Goal: Communication & Community: Answer question/provide support

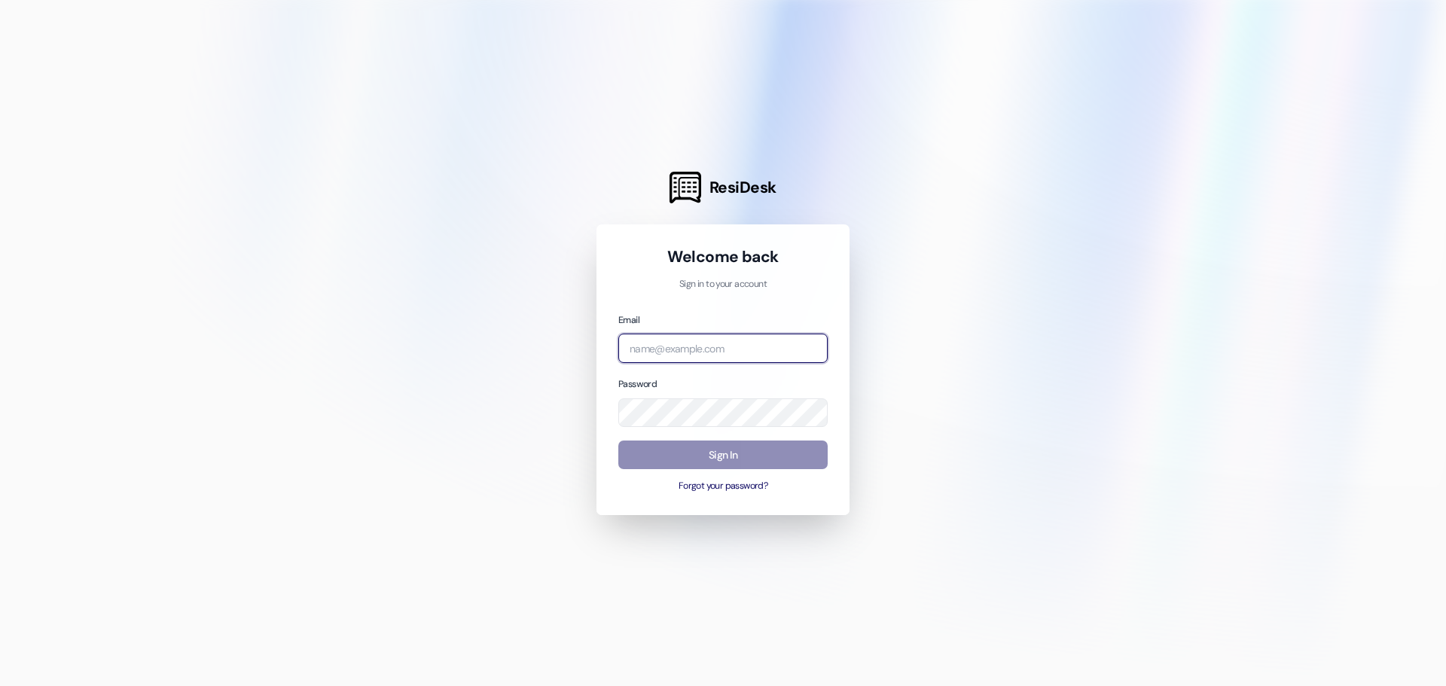
type input "leasing.thefactory@redstoneresidential.com"
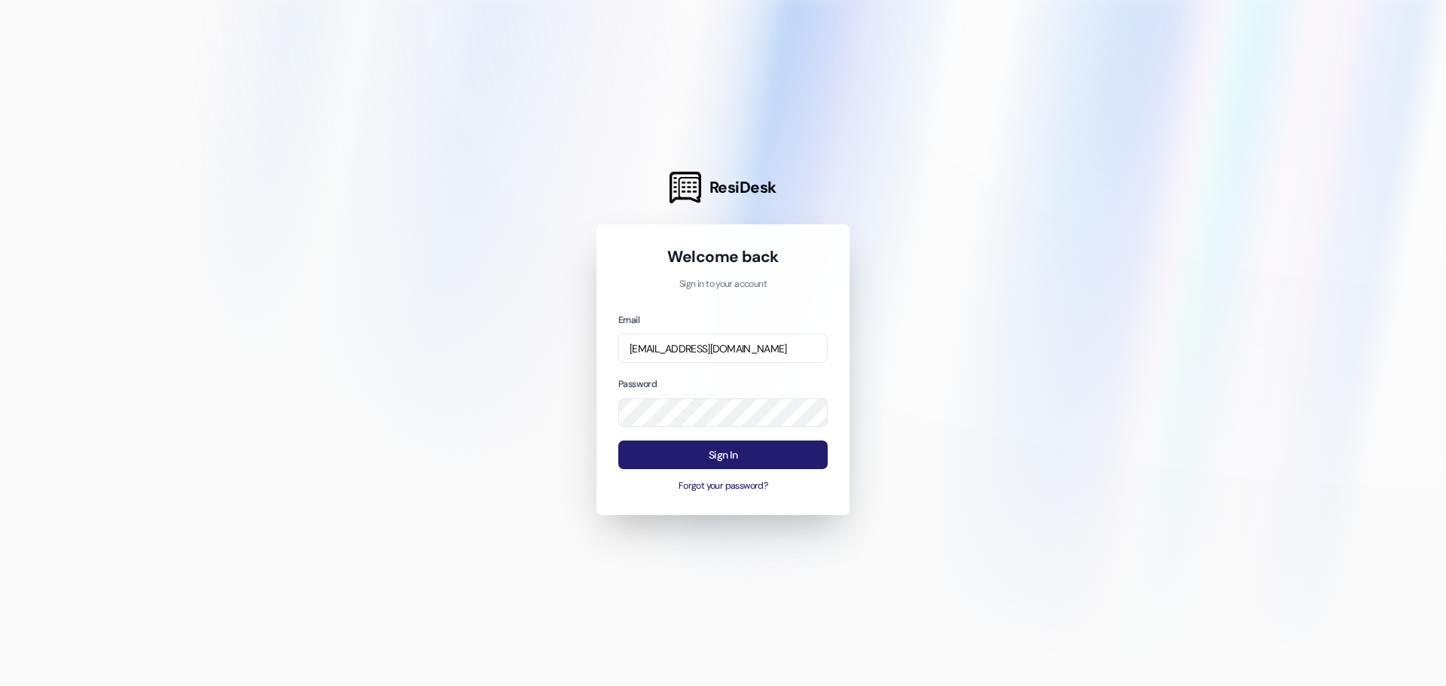
click at [717, 459] on button "Sign In" at bounding box center [723, 455] width 209 height 29
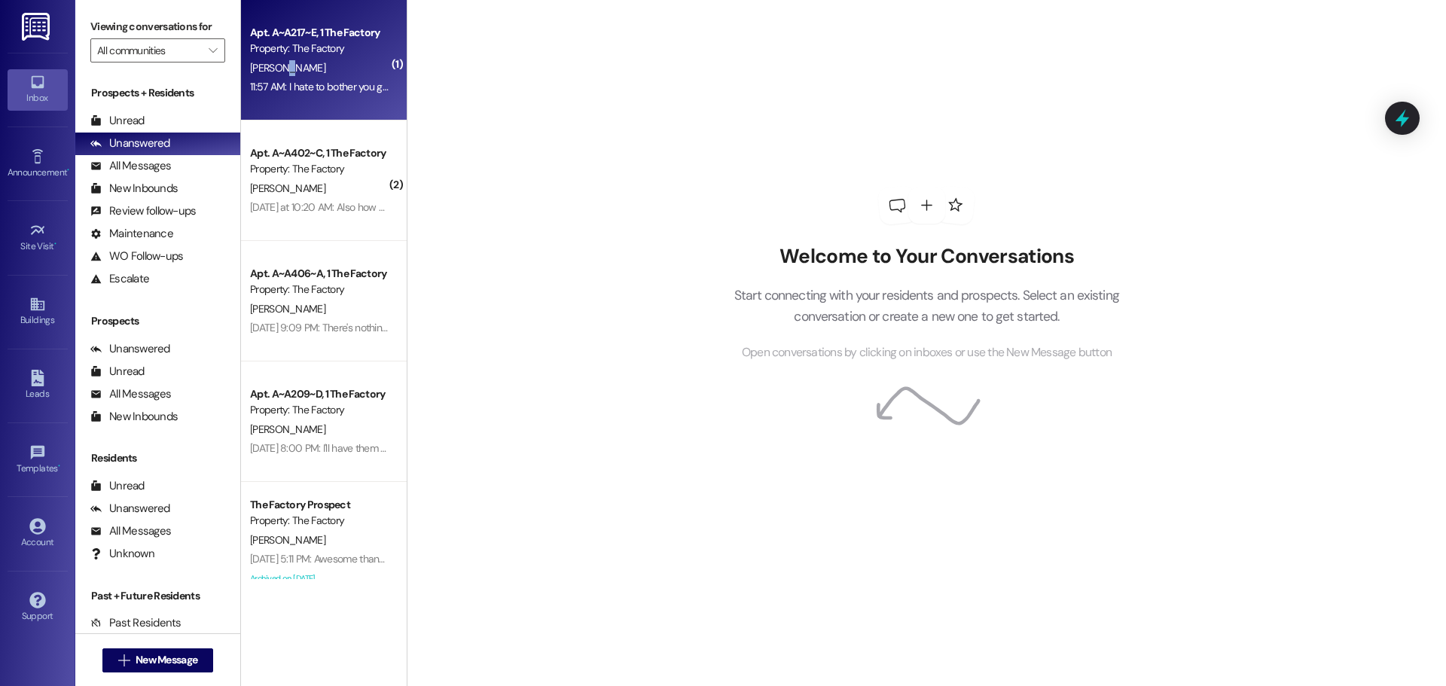
click at [273, 60] on div "B. Lebow" at bounding box center [320, 68] width 142 height 19
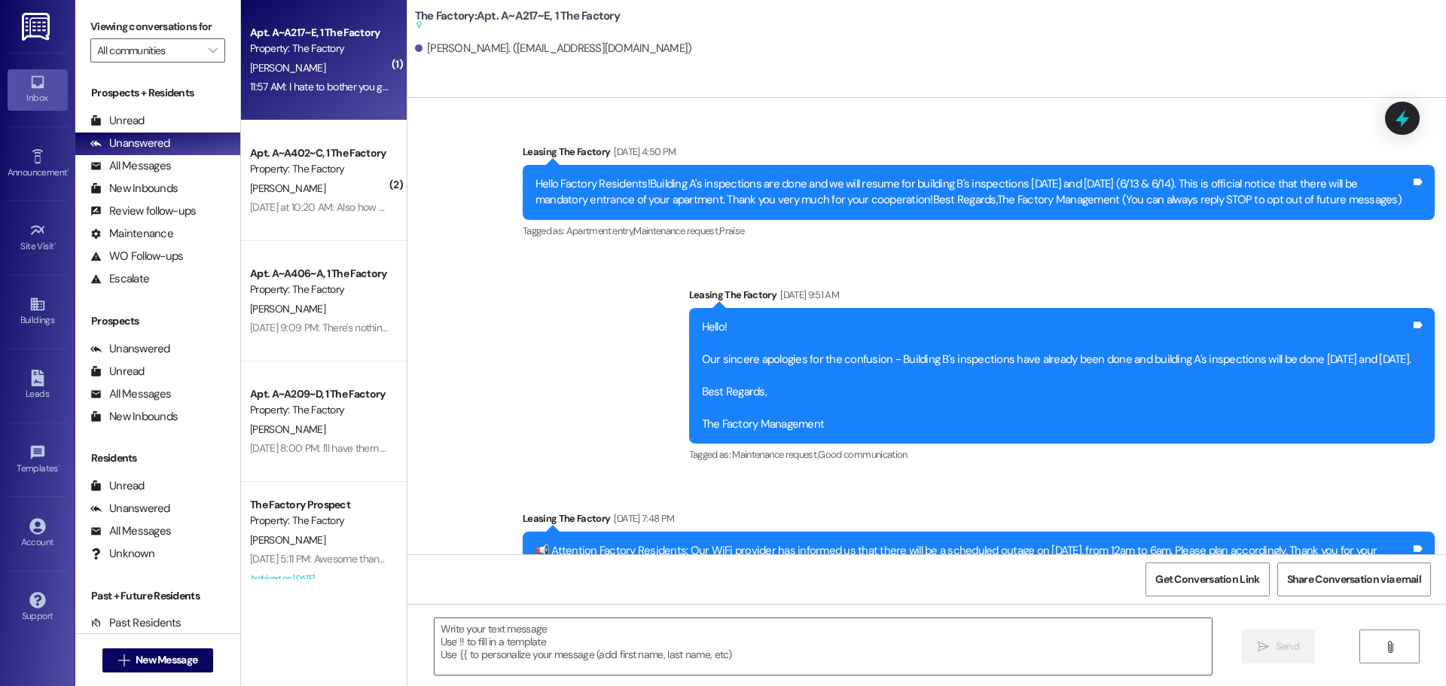
scroll to position [20545, 0]
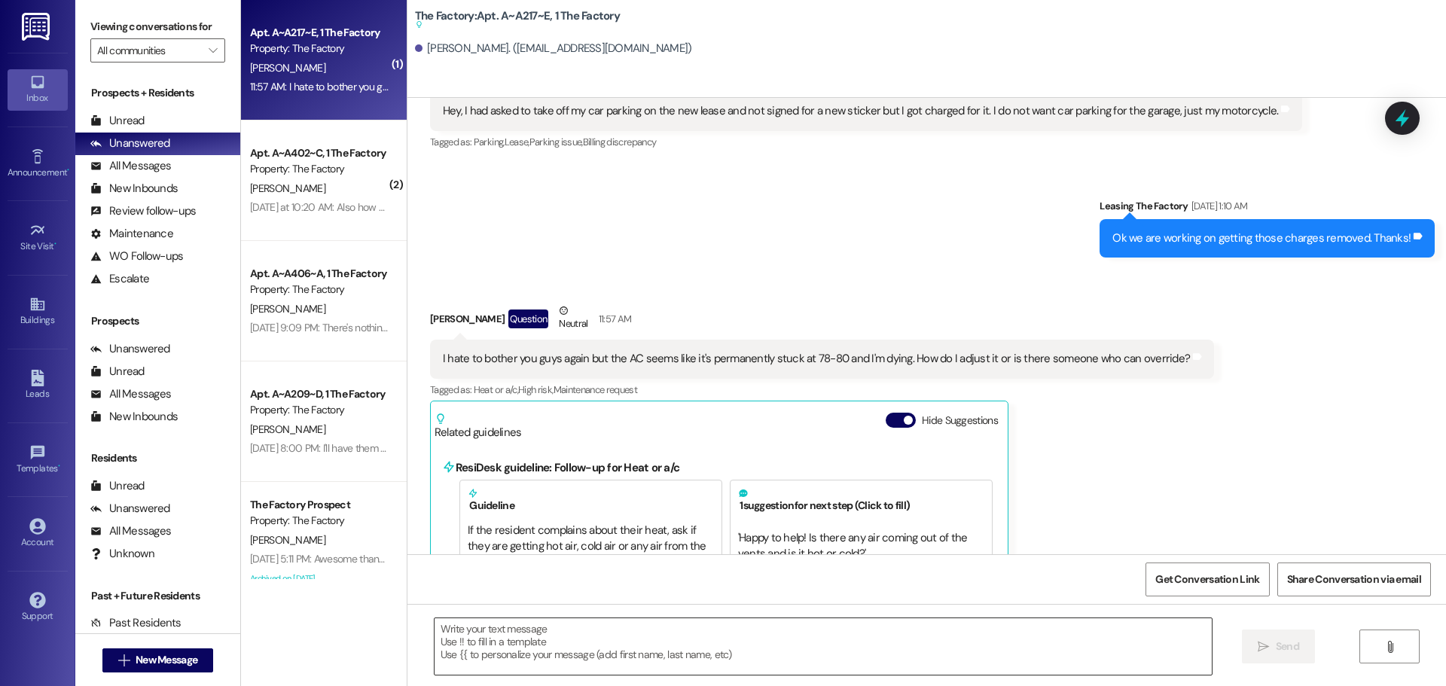
click at [460, 630] on textarea at bounding box center [823, 647] width 777 height 57
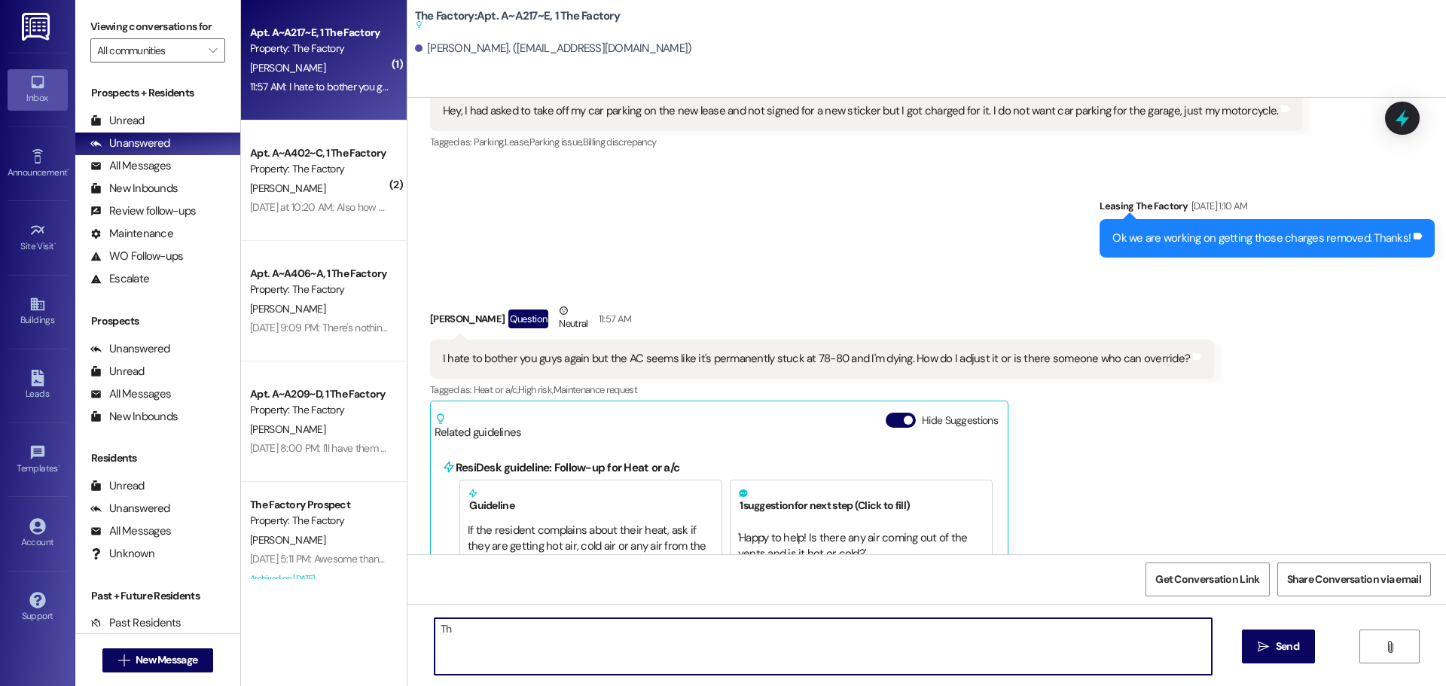
type textarea "T"
drag, startPoint x: 544, startPoint y: 639, endPoint x: 570, endPoint y: 648, distance: 27.9
click at [570, 648] on textarea "Hi Barrett, I will let out maintence" at bounding box center [823, 647] width 777 height 57
click at [554, 630] on textarea "Hi Barrett, I will let out maintence" at bounding box center [823, 647] width 777 height 57
click at [604, 628] on textarea "Hi Barrett, I will let out maintance" at bounding box center [823, 647] width 777 height 57
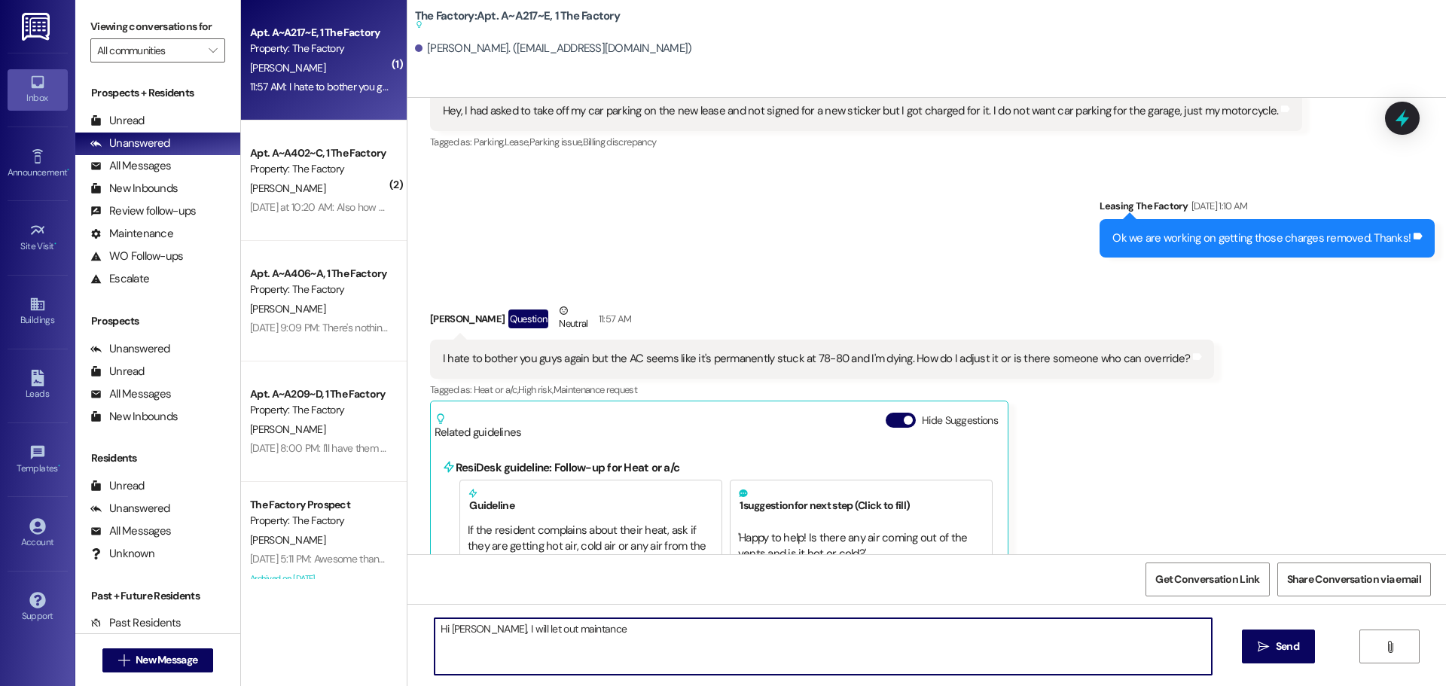
drag, startPoint x: 559, startPoint y: 630, endPoint x: 565, endPoint y: 664, distance: 34.4
click at [565, 664] on textarea "Hi Barrett, I will let out maintance" at bounding box center [823, 647] width 777 height 57
click at [546, 628] on textarea "Hi Barrett, I will let out maintance" at bounding box center [823, 647] width 777 height 57
click at [667, 674] on textarea "Hi Barrett, I will let out mainitance" at bounding box center [823, 647] width 777 height 57
click at [557, 629] on textarea "Hi Barrett, I will let out mainitance" at bounding box center [823, 647] width 777 height 57
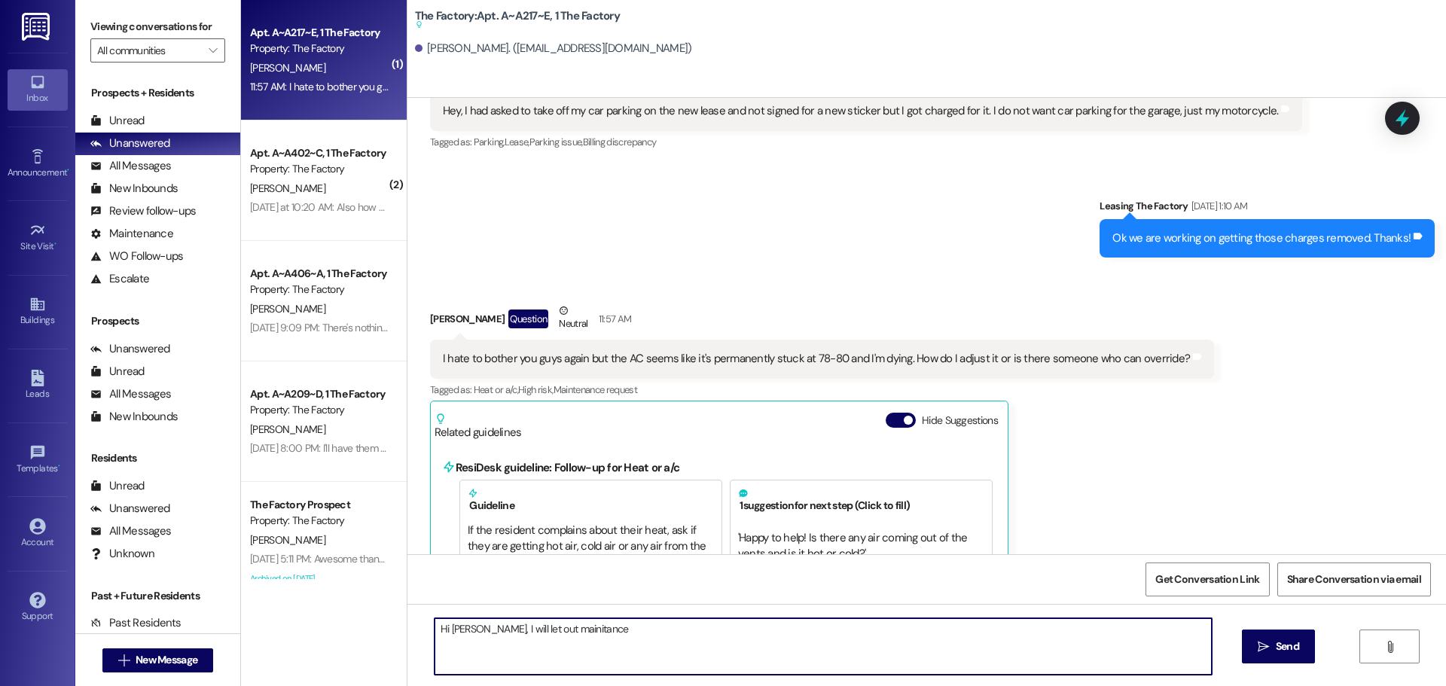
drag, startPoint x: 557, startPoint y: 630, endPoint x: 575, endPoint y: 647, distance: 24.5
click at [572, 650] on textarea "Hi Barrett, I will let out mainitance" at bounding box center [823, 647] width 777 height 57
drag, startPoint x: 591, startPoint y: 632, endPoint x: 524, endPoint y: 631, distance: 67.1
click at [524, 631] on textarea "Hi Barrett, I will let out mainitance" at bounding box center [823, 647] width 777 height 57
drag, startPoint x: 544, startPoint y: 629, endPoint x: 546, endPoint y: 643, distance: 14.5
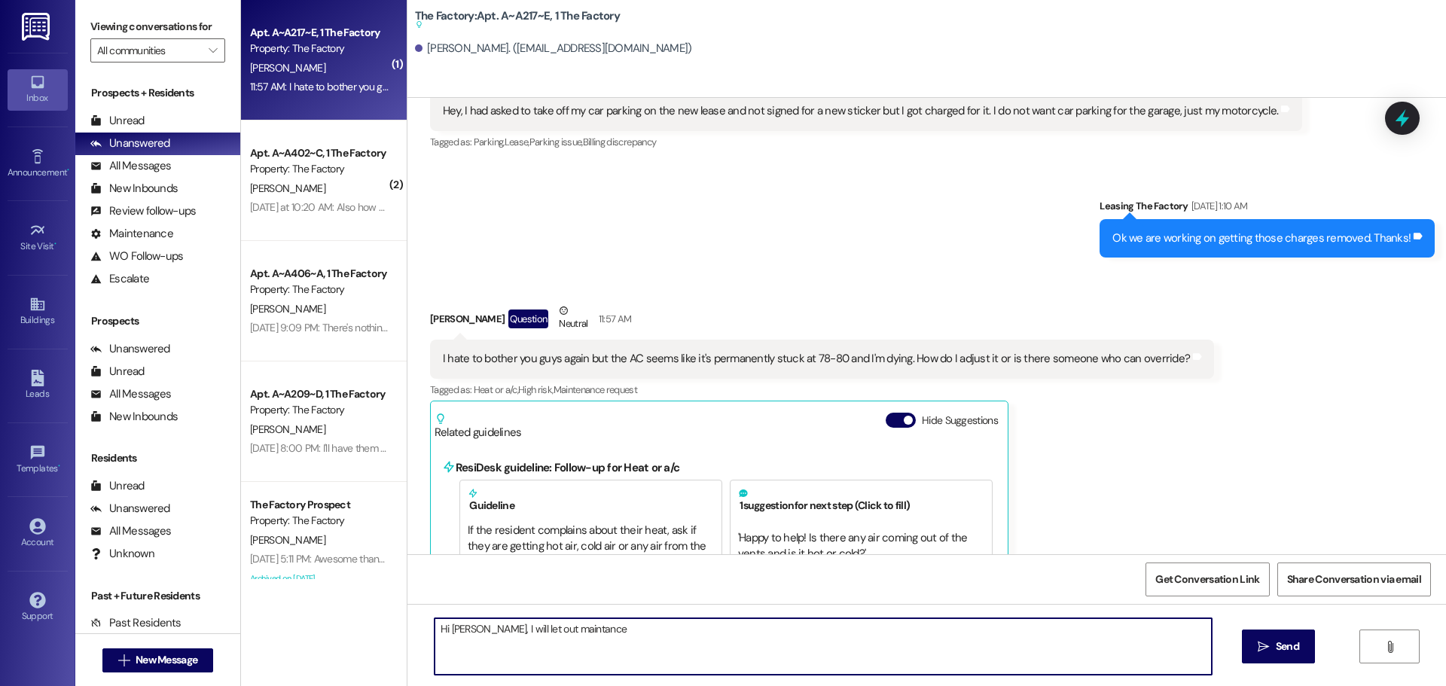
click at [536, 651] on textarea "Hi Barrett, I will let out maintance" at bounding box center [823, 647] width 777 height 57
drag, startPoint x: 605, startPoint y: 629, endPoint x: 527, endPoint y: 631, distance: 78.4
click at [527, 631] on textarea "Hi Barrett, I will let out maintance" at bounding box center [823, 647] width 777 height 57
click at [548, 628] on textarea "Hi Barrett, I will let out Matitance" at bounding box center [823, 647] width 777 height 57
drag, startPoint x: 548, startPoint y: 628, endPoint x: 575, endPoint y: 632, distance: 27.4
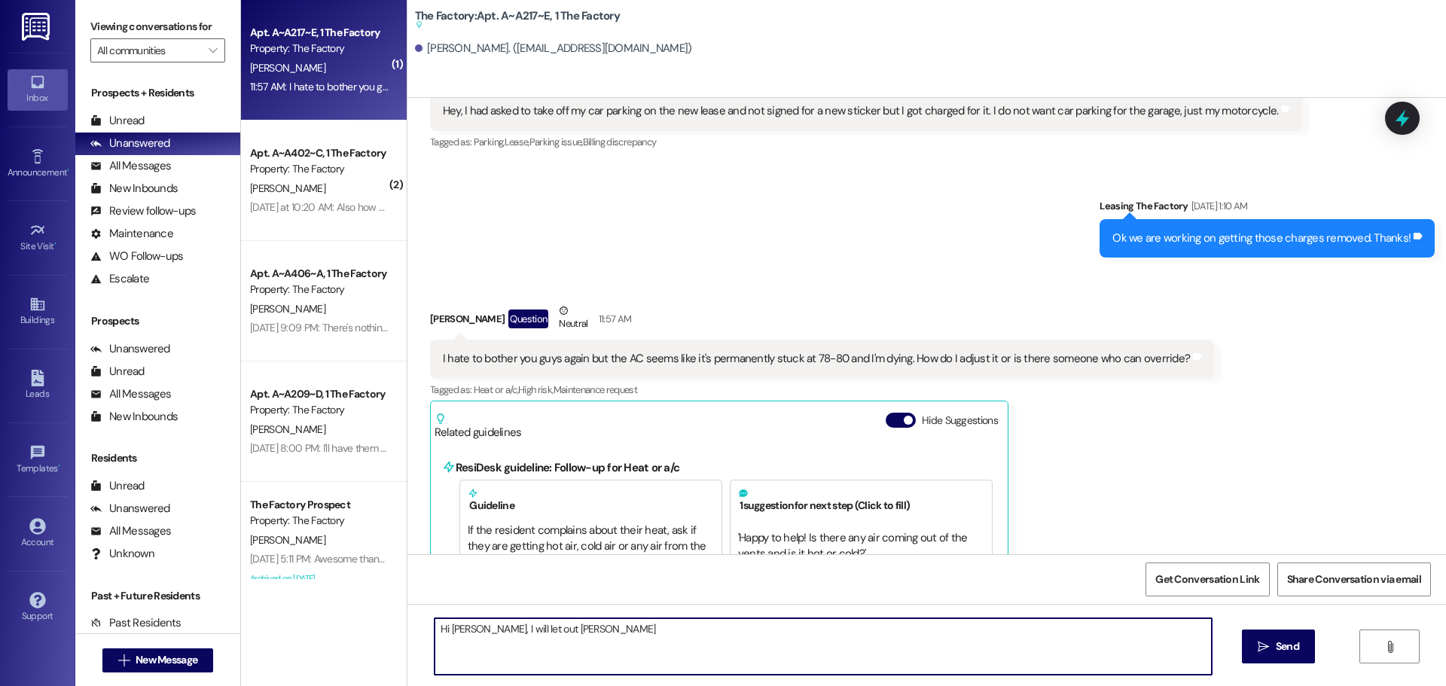
click at [575, 632] on textarea "Hi Barrett, I will let out Matitance" at bounding box center [823, 647] width 777 height 57
drag, startPoint x: 578, startPoint y: 632, endPoint x: 525, endPoint y: 632, distance: 52.7
click at [525, 632] on textarea "Hi Barrett, I will let out Matitance" at bounding box center [823, 647] width 777 height 57
drag, startPoint x: 547, startPoint y: 630, endPoint x: 550, endPoint y: 650, distance: 20.6
click at [550, 650] on textarea "Hi Barrett, I will let out maintainace" at bounding box center [823, 647] width 777 height 57
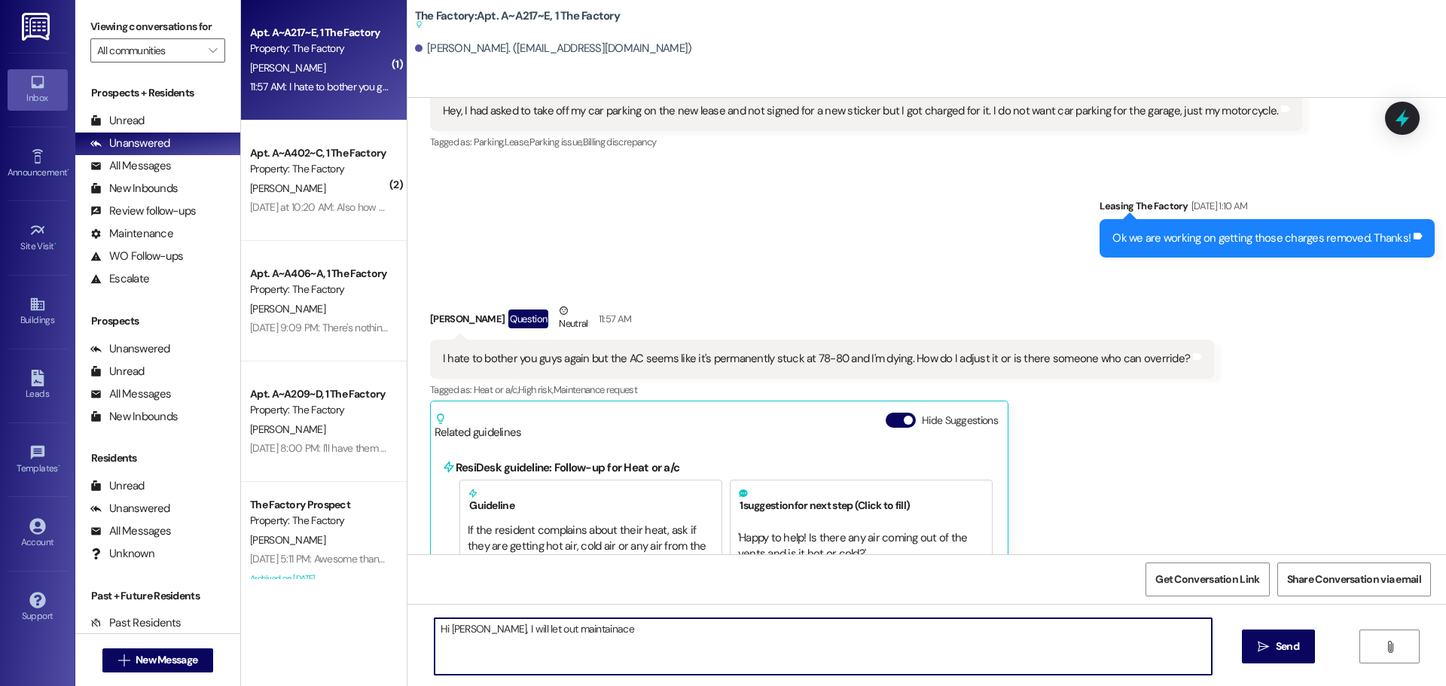
click at [554, 629] on textarea "Hi Barrett, I will let out maintainace" at bounding box center [823, 647] width 777 height 57
click at [612, 634] on textarea "Hi Barrett, I will let out maintinace" at bounding box center [823, 647] width 777 height 57
click at [522, 628] on textarea "Hi Barrett, I will let out maintenance" at bounding box center [823, 647] width 777 height 57
click at [595, 628] on textarea "Hi Barrett, I will let our maintenance" at bounding box center [823, 647] width 777 height 57
click at [677, 631] on textarea "Hi Barrett, I will let our maintenance team know. Please resubmit a work order …" at bounding box center [823, 647] width 777 height 57
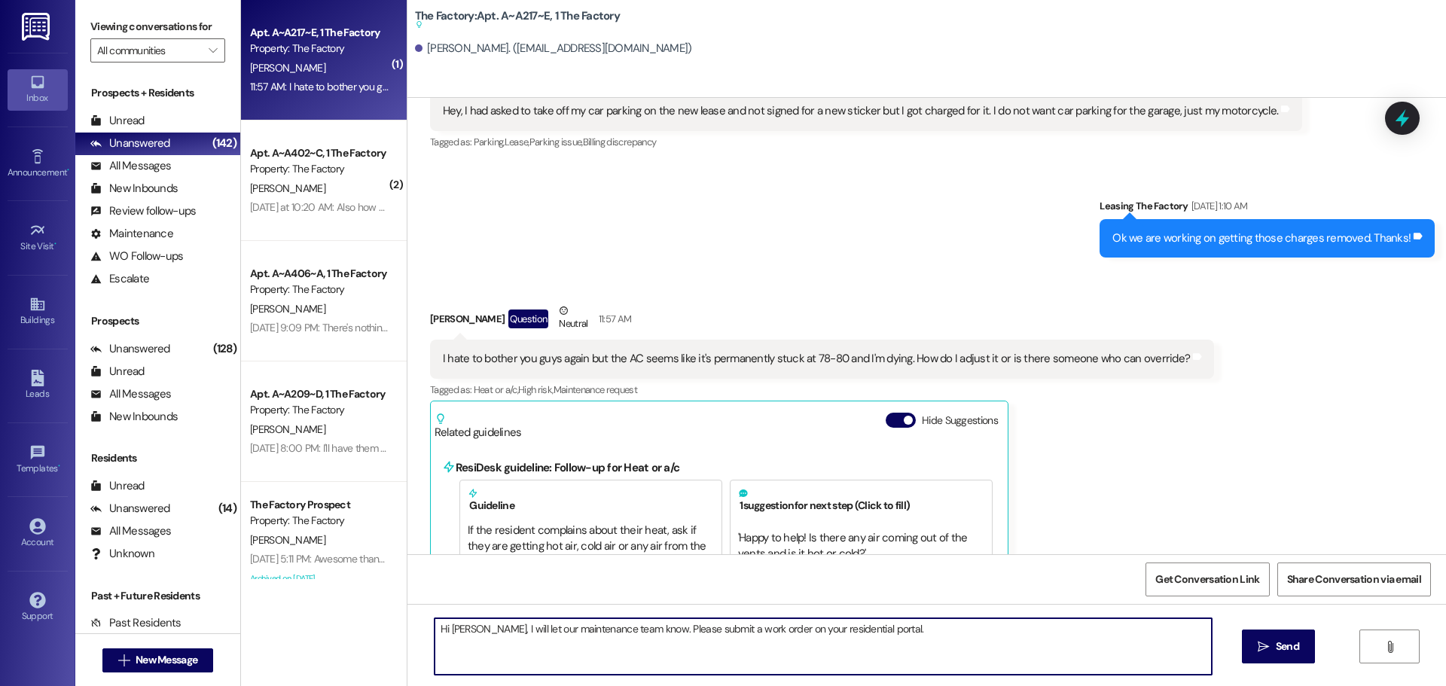
click at [879, 630] on textarea "Hi Barrett, I will let our maintenance team know. Please submit a work order on…" at bounding box center [823, 647] width 777 height 57
type textarea "Hi Barrett, I will let our maintenance team know. Please submit a work order on…"
click at [1266, 651] on icon "" at bounding box center [1263, 647] width 11 height 12
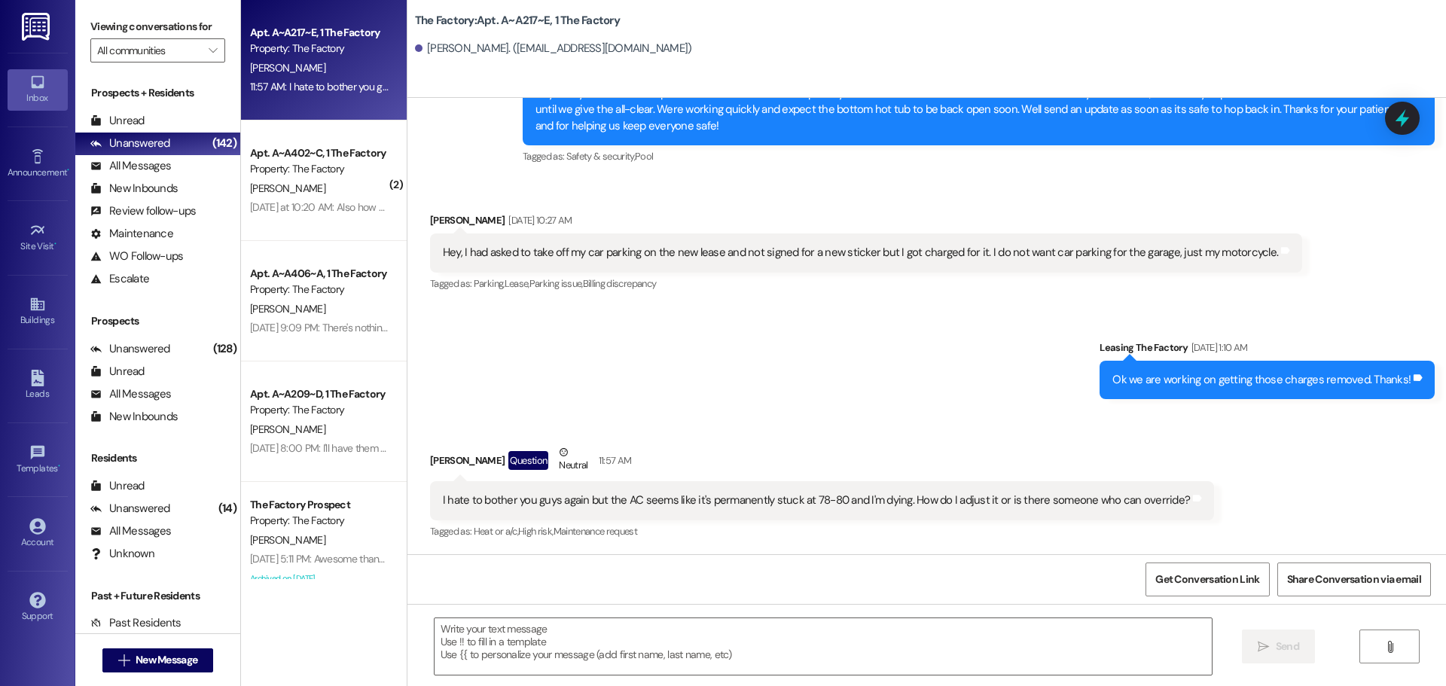
scroll to position [20322, 0]
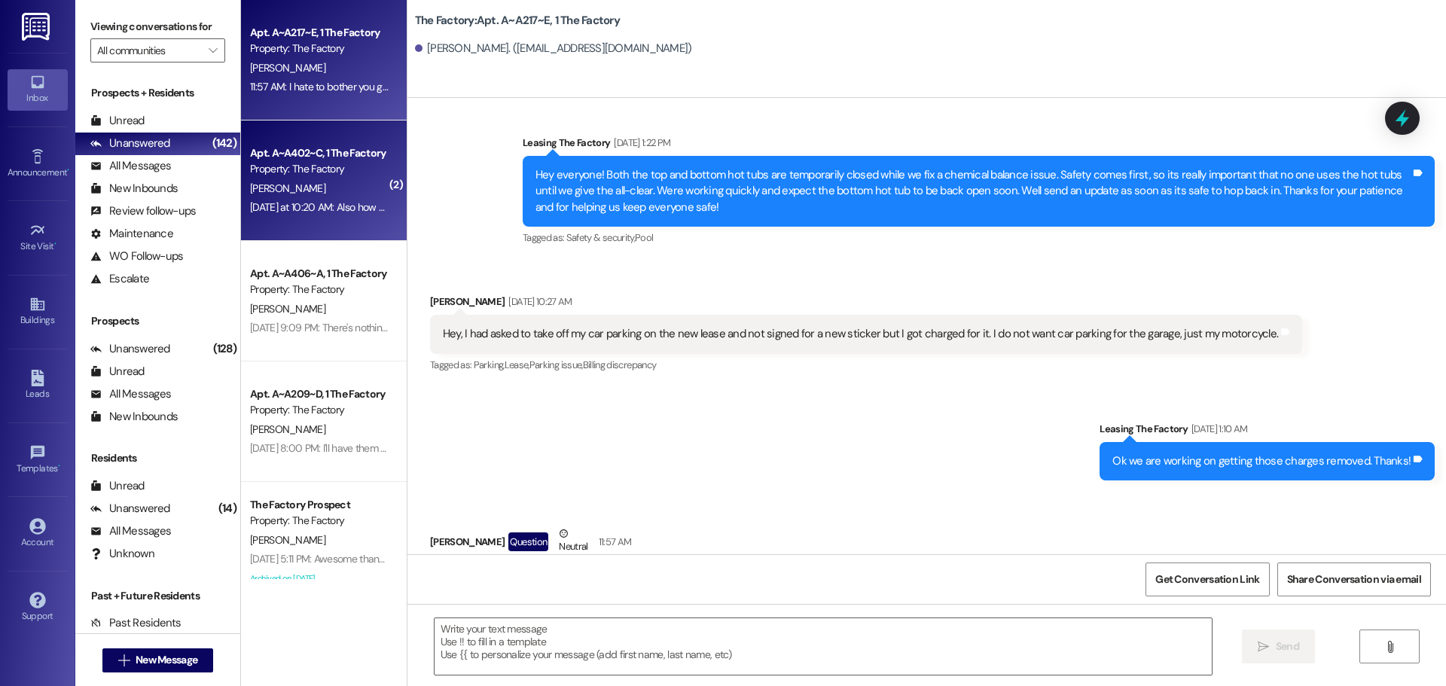
click at [328, 168] on div "Property: The Factory" at bounding box center [319, 169] width 139 height 16
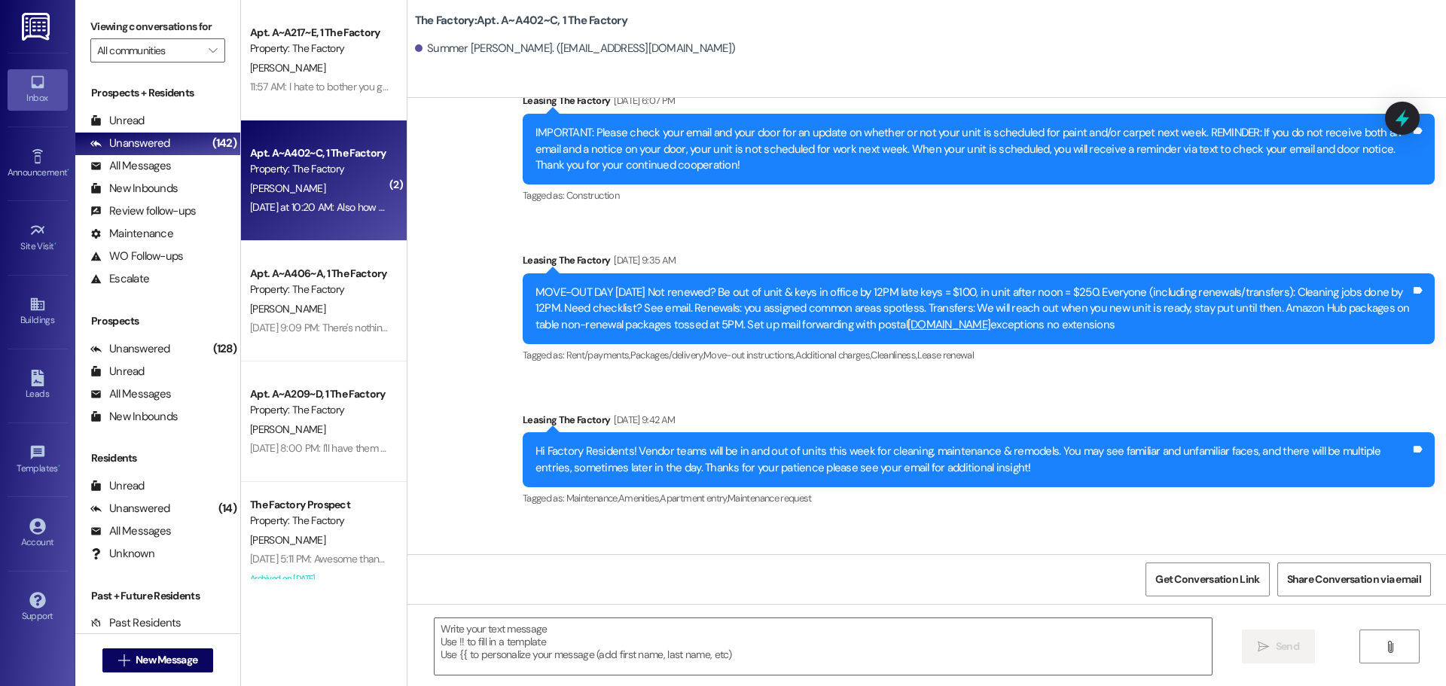
scroll to position [15458, 0]
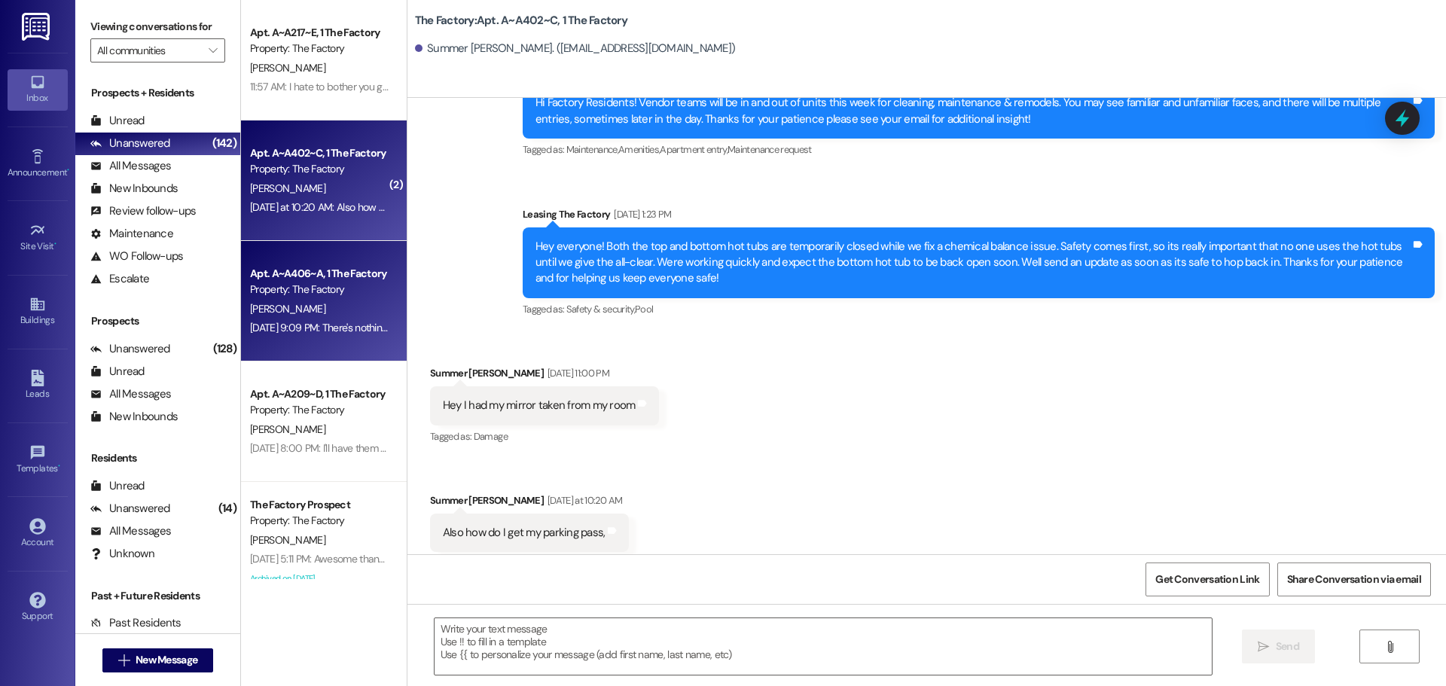
click at [322, 301] on div "[PERSON_NAME]" at bounding box center [320, 309] width 142 height 19
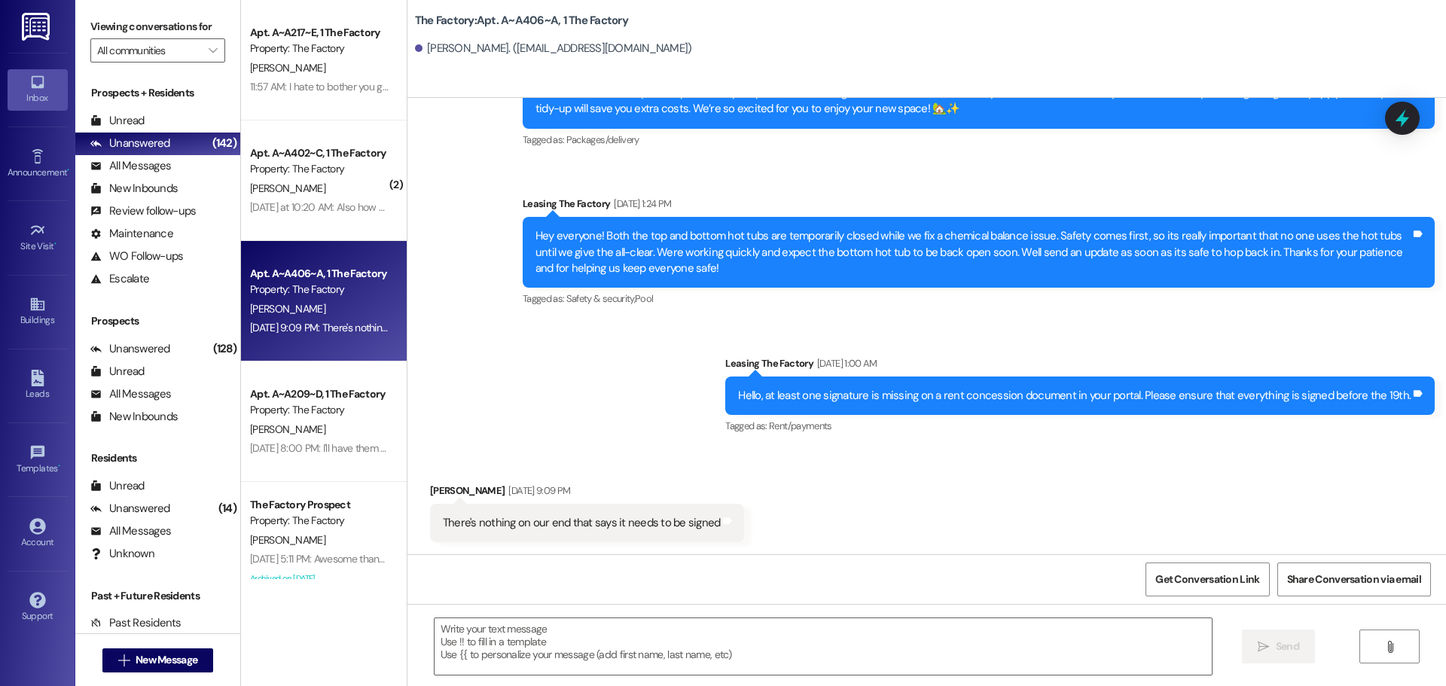
scroll to position [15354, 0]
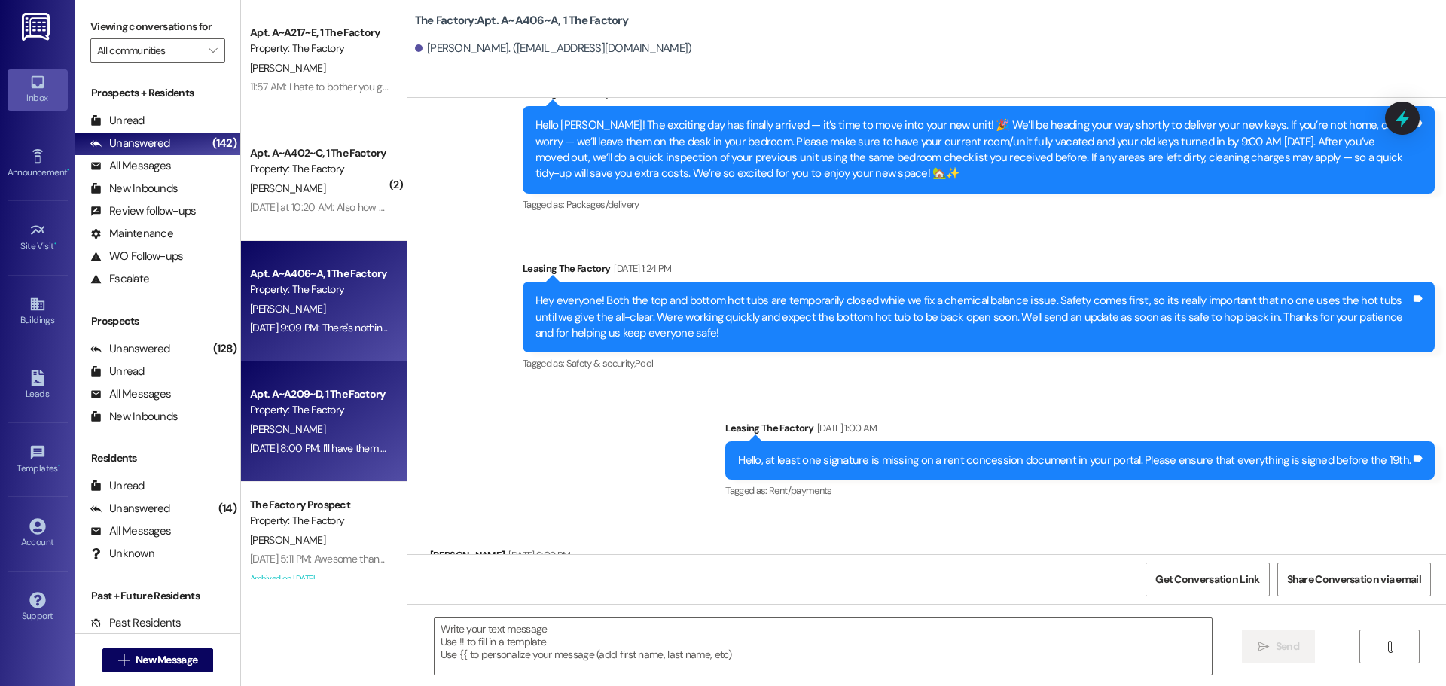
click at [295, 431] on div "[PERSON_NAME]" at bounding box center [320, 429] width 142 height 19
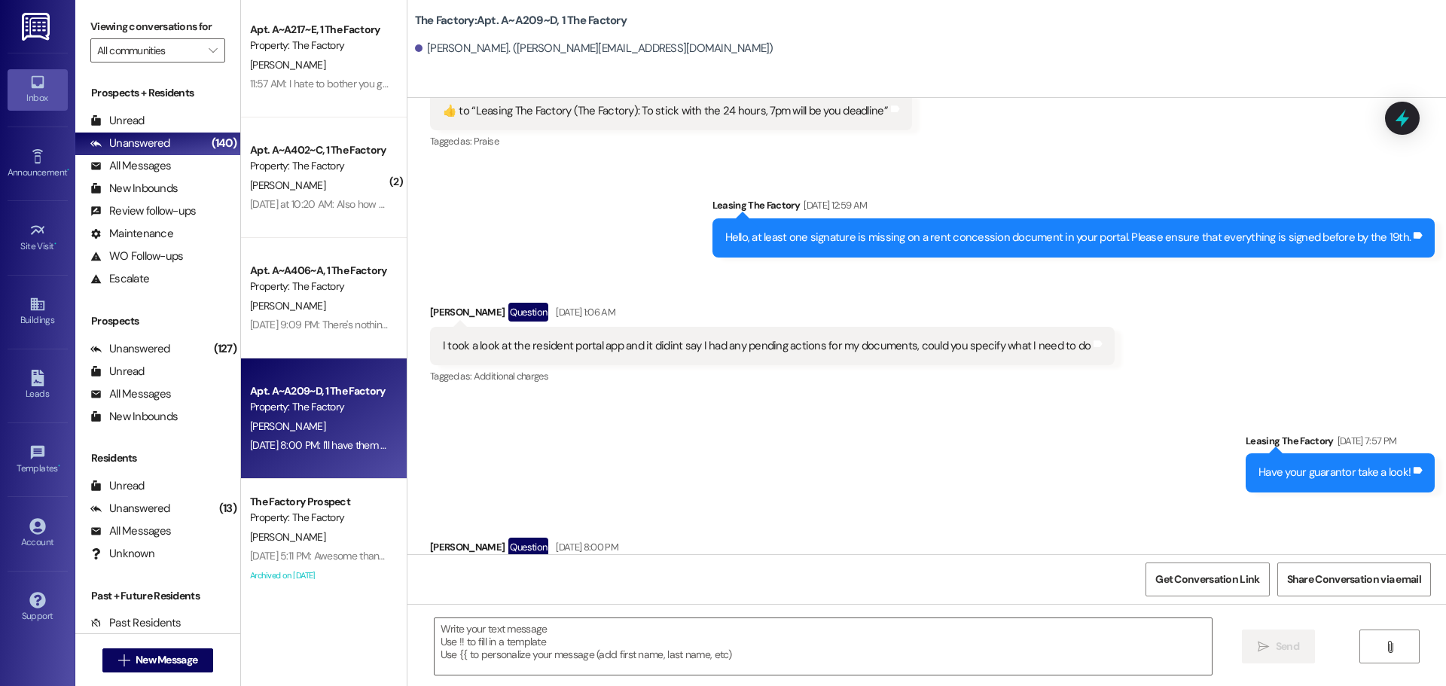
scroll to position [0, 0]
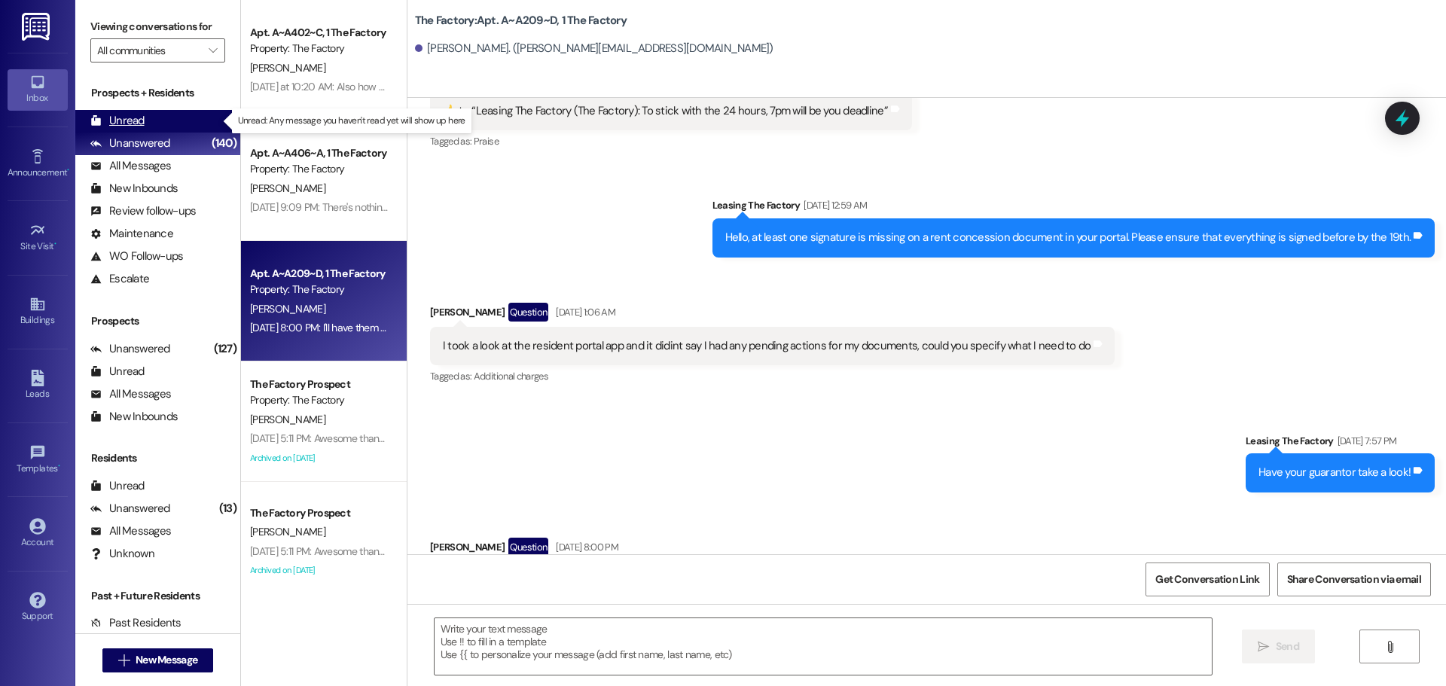
click at [151, 124] on div "Unread (0)" at bounding box center [157, 121] width 165 height 23
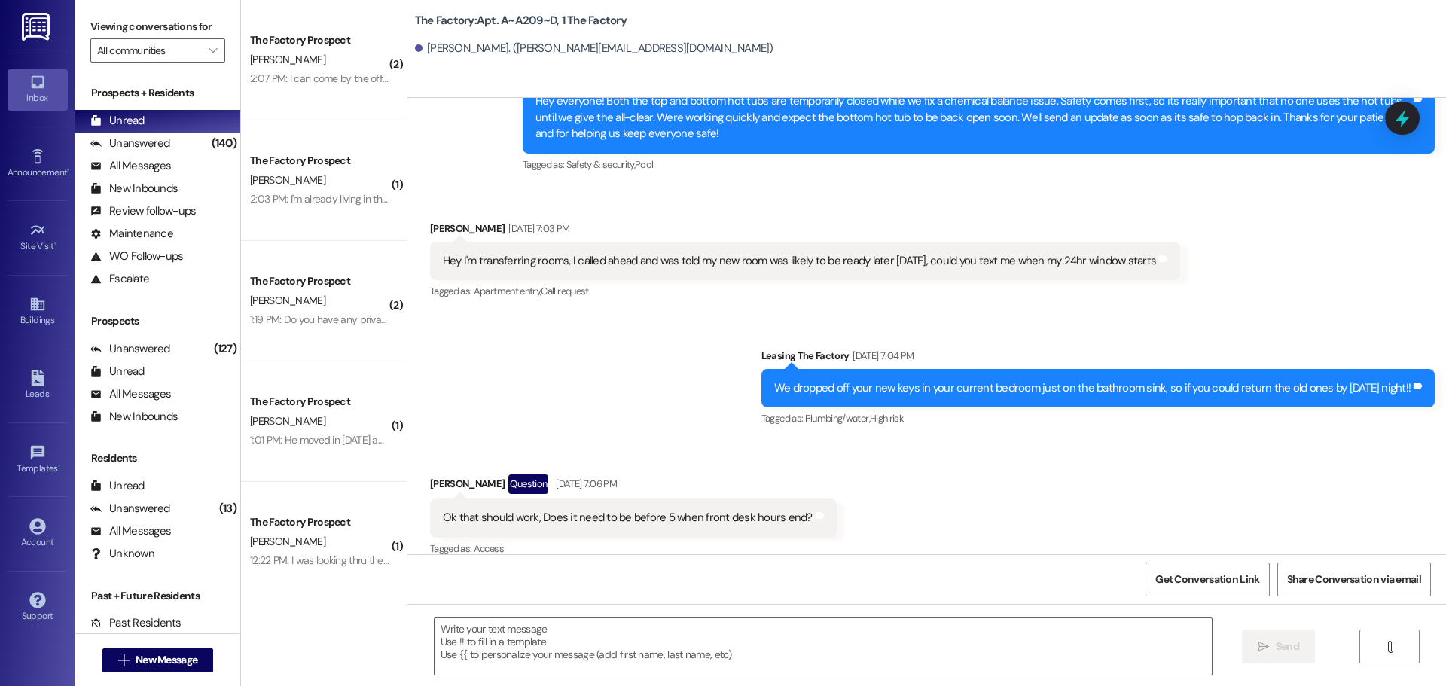
scroll to position [15350, 0]
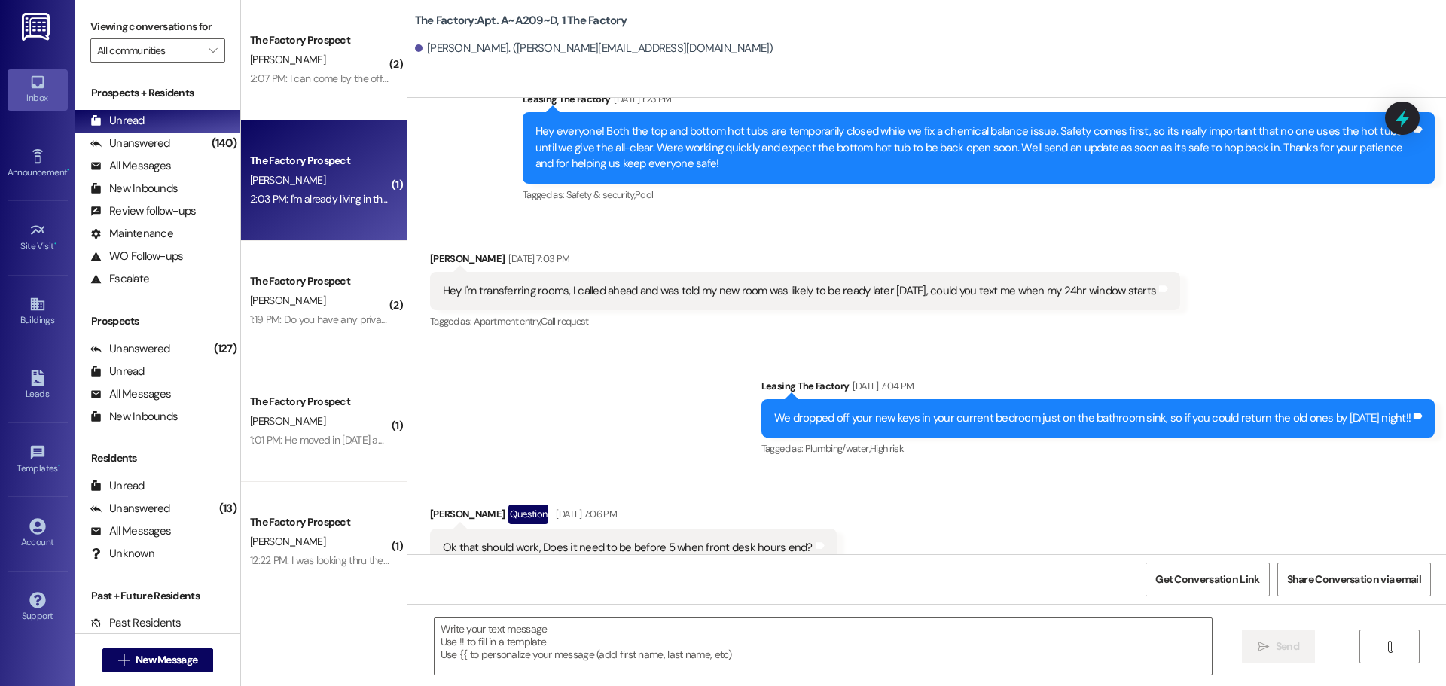
click at [286, 179] on div "E. Cox" at bounding box center [320, 180] width 142 height 19
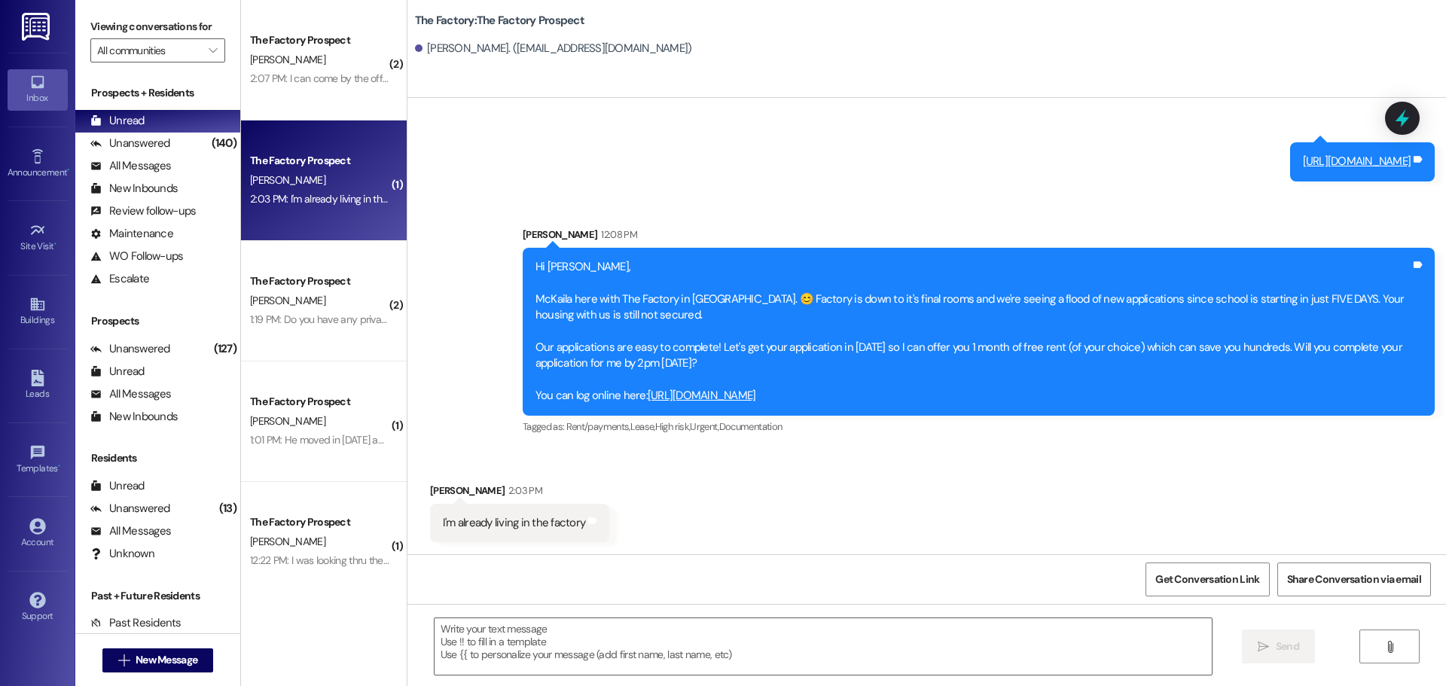
scroll to position [4599, 0]
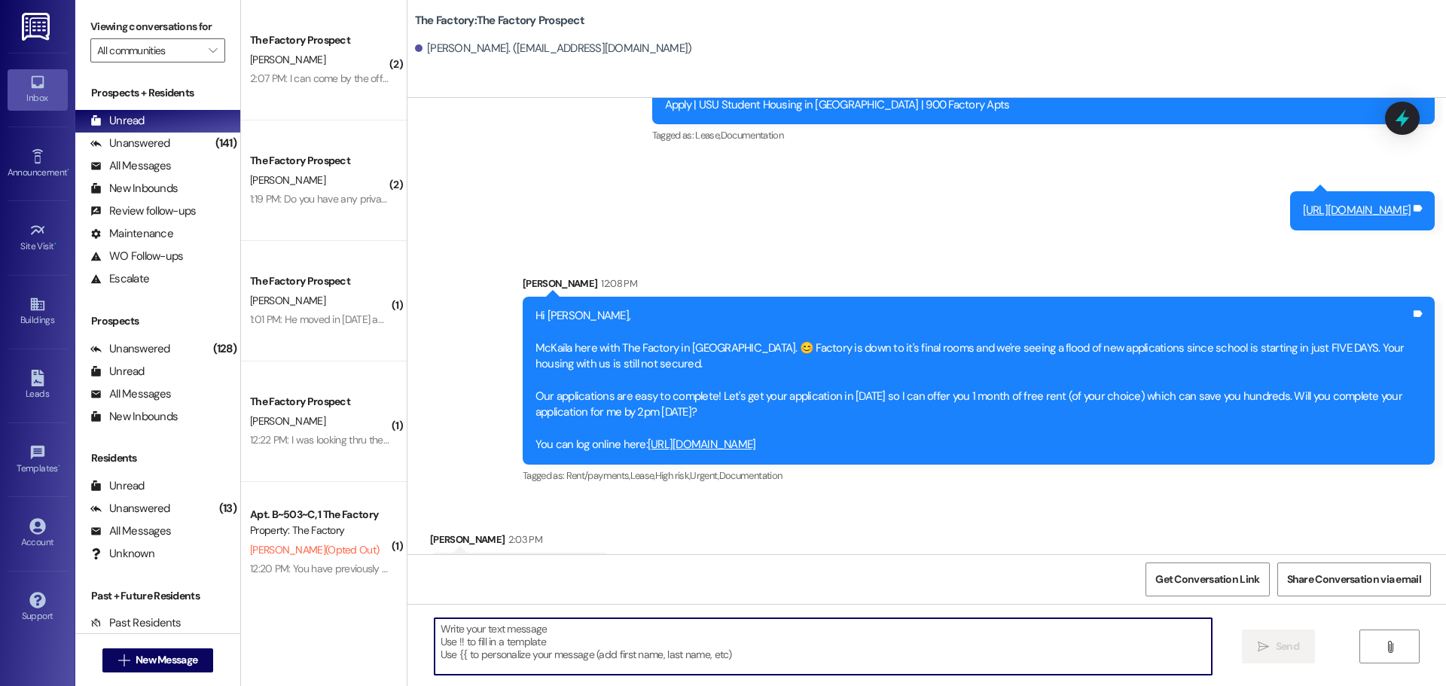
click at [474, 626] on textarea at bounding box center [823, 647] width 777 height 57
type textarea "Thank you for letting us know."
click at [1286, 649] on span "Send" at bounding box center [1287, 647] width 23 height 16
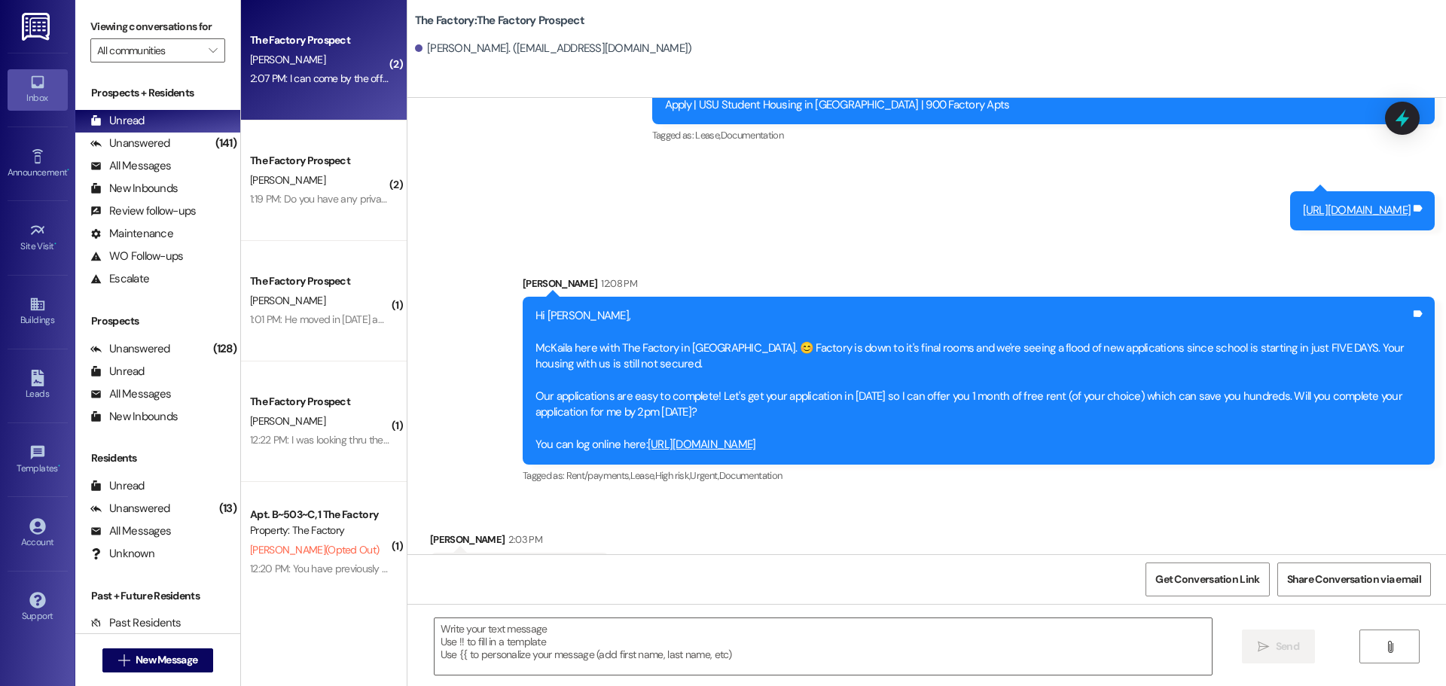
click at [297, 90] on div "The Factory Prospect K. Smith 2:07 PM: I can come by the office today if that's…" at bounding box center [324, 60] width 166 height 121
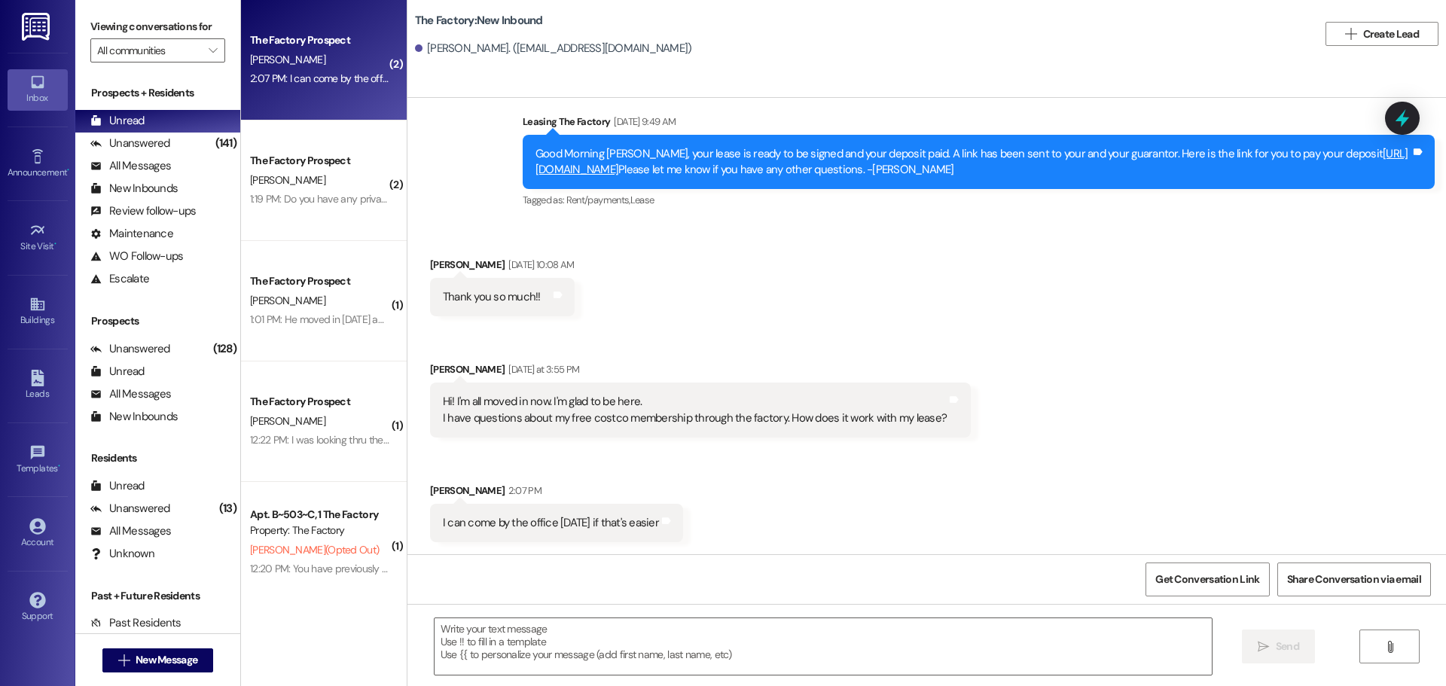
scroll to position [1889, 0]
click at [460, 642] on textarea at bounding box center [823, 647] width 777 height 57
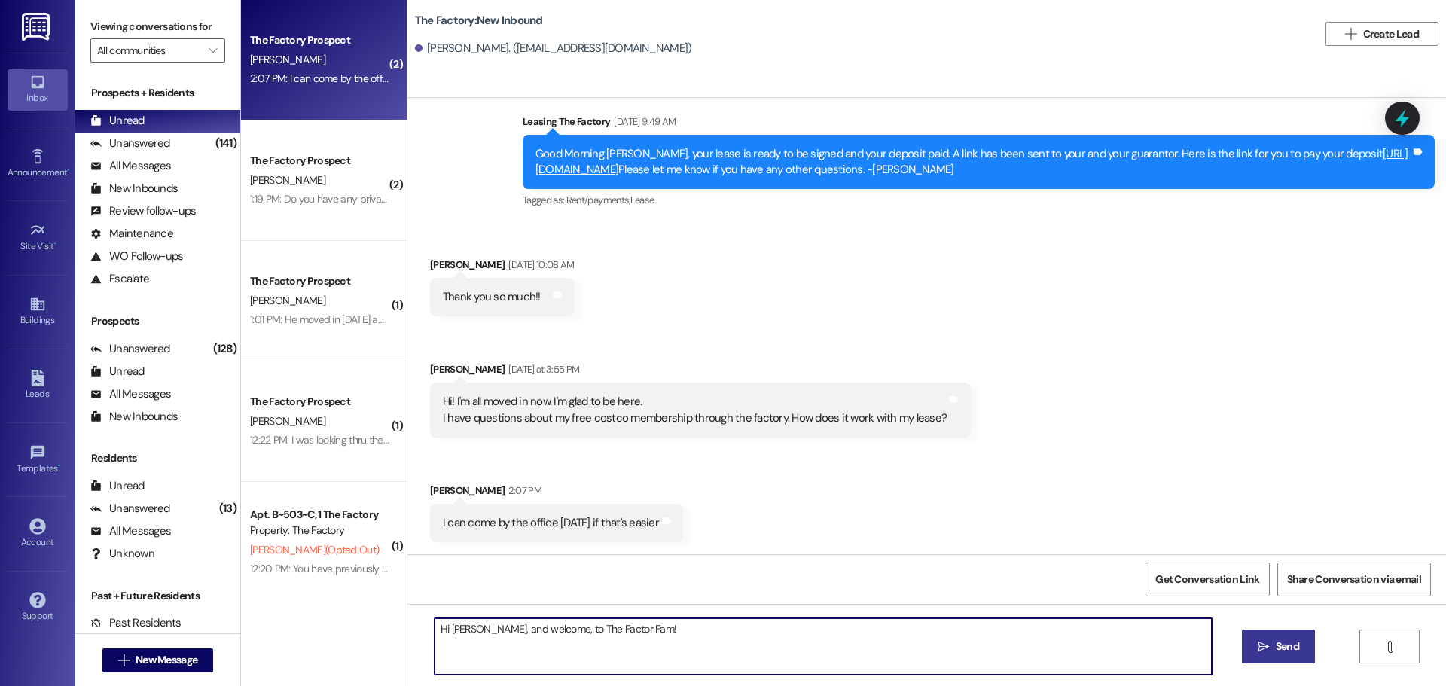
type textarea "Hi Kira, and welcome, to The Factor Fam!"
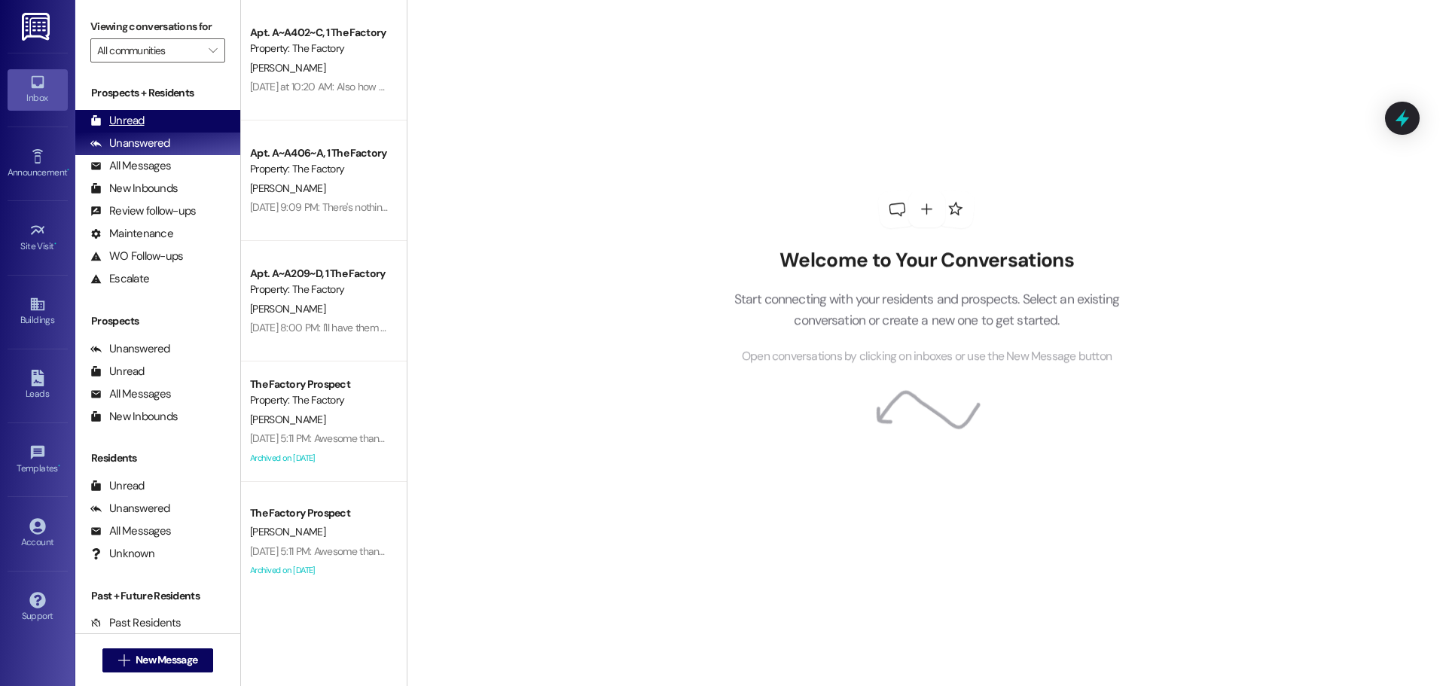
click at [136, 122] on div "Unread" at bounding box center [117, 121] width 54 height 16
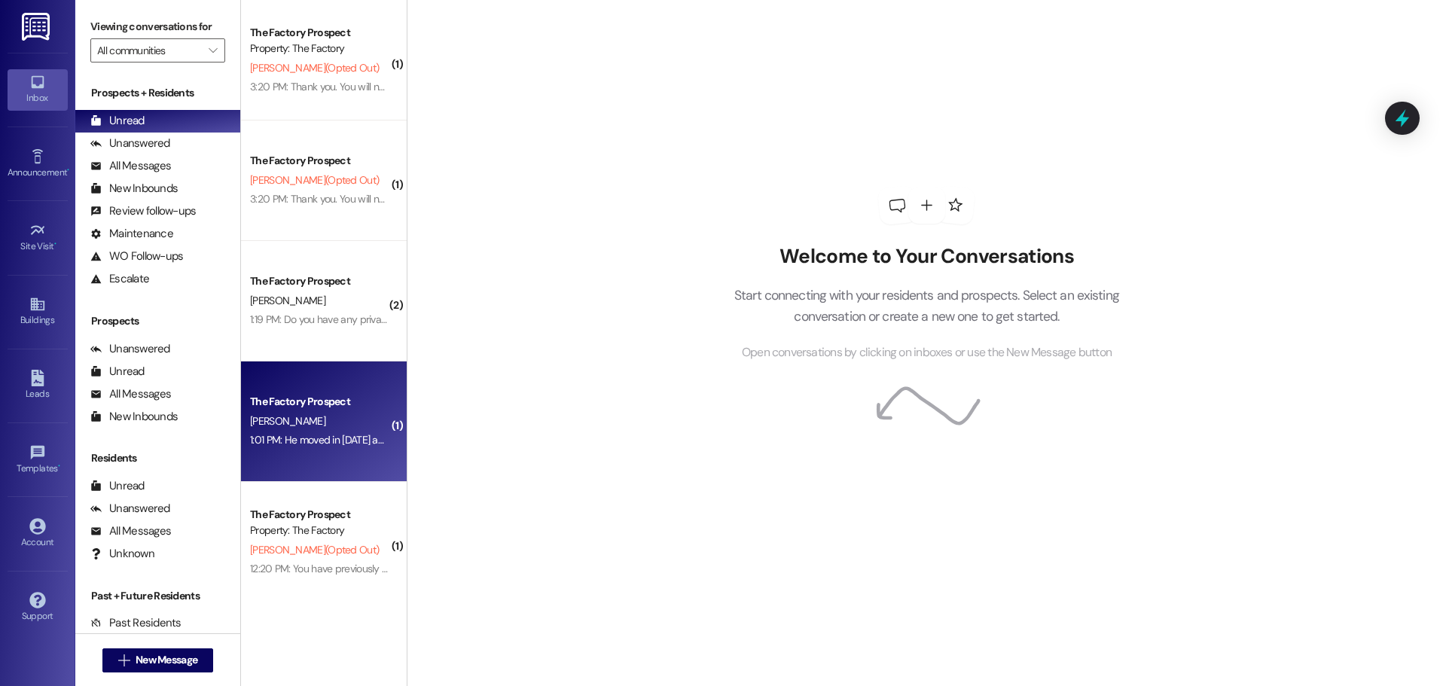
click at [337, 424] on div "[PERSON_NAME]" at bounding box center [320, 421] width 142 height 19
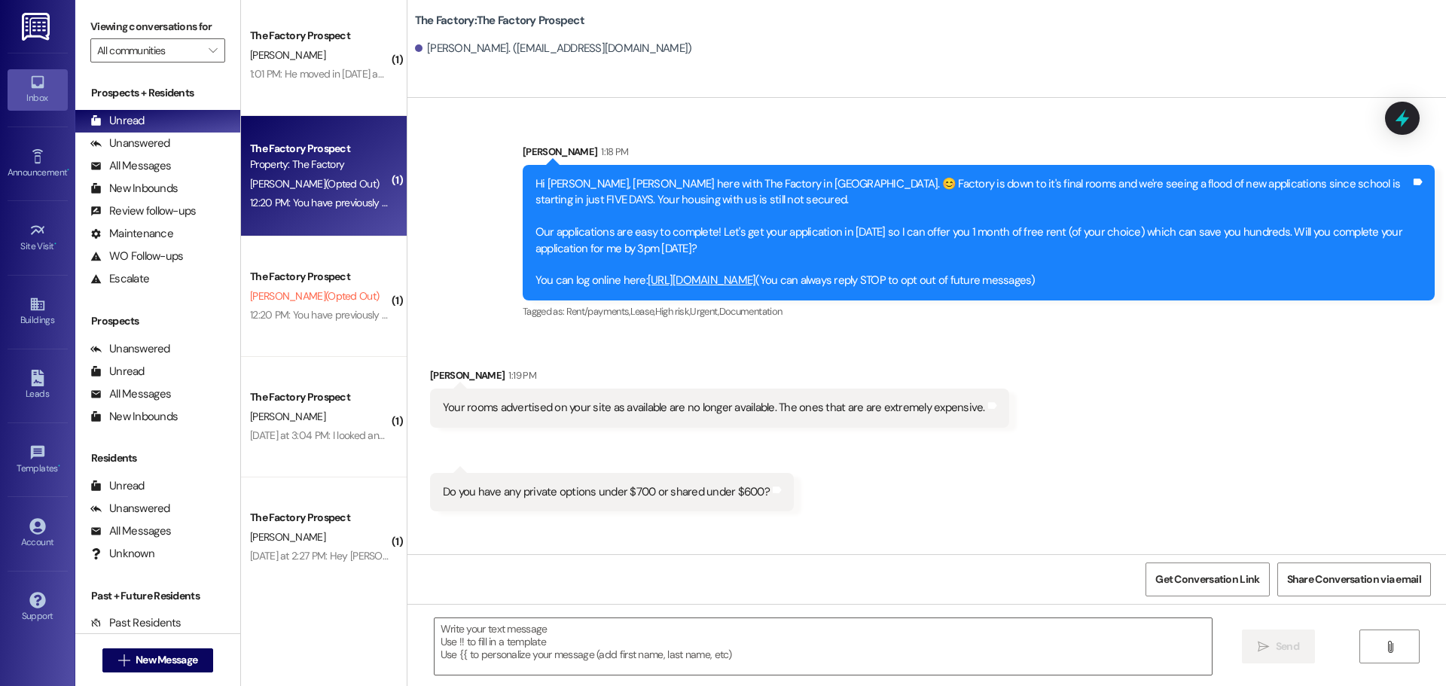
scroll to position [377, 0]
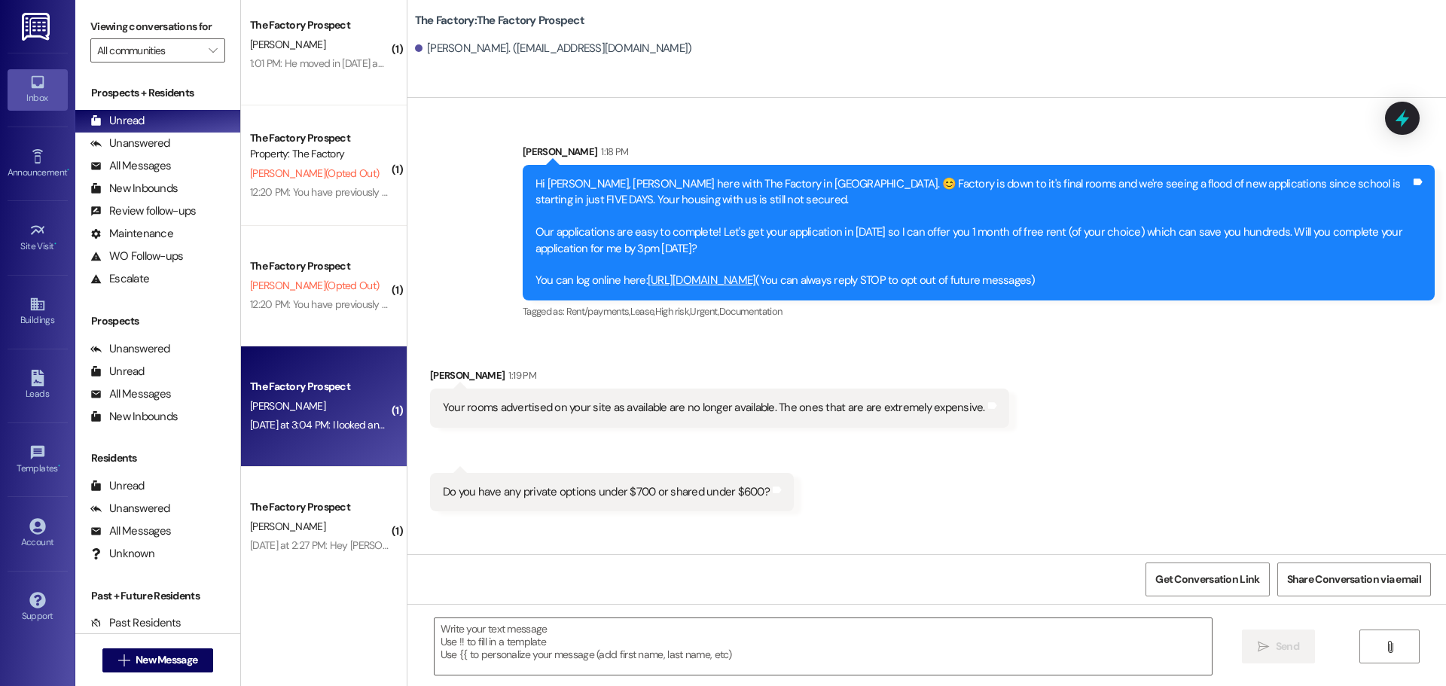
click at [327, 438] on div "The Factory Prospect [PERSON_NAME] [DATE] at 3:04 PM: I looked and i couldn't f…" at bounding box center [324, 407] width 166 height 121
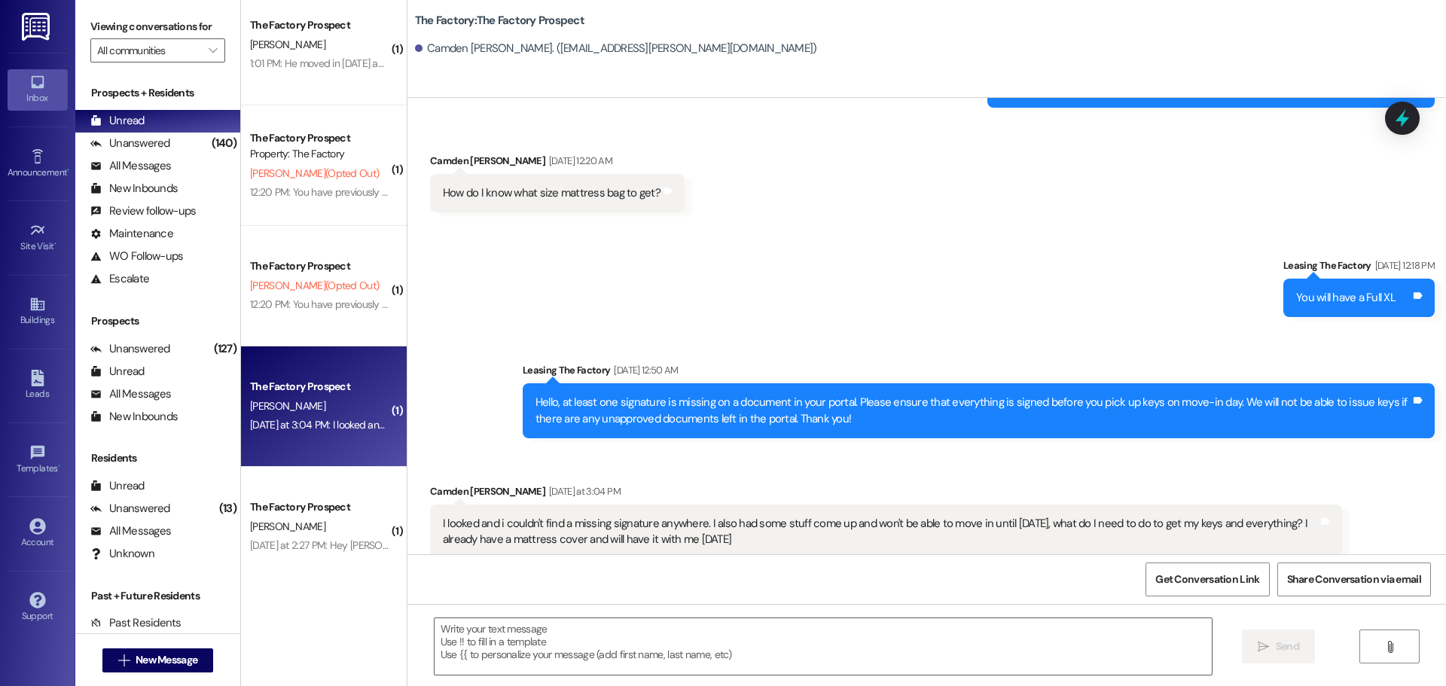
scroll to position [2010, 0]
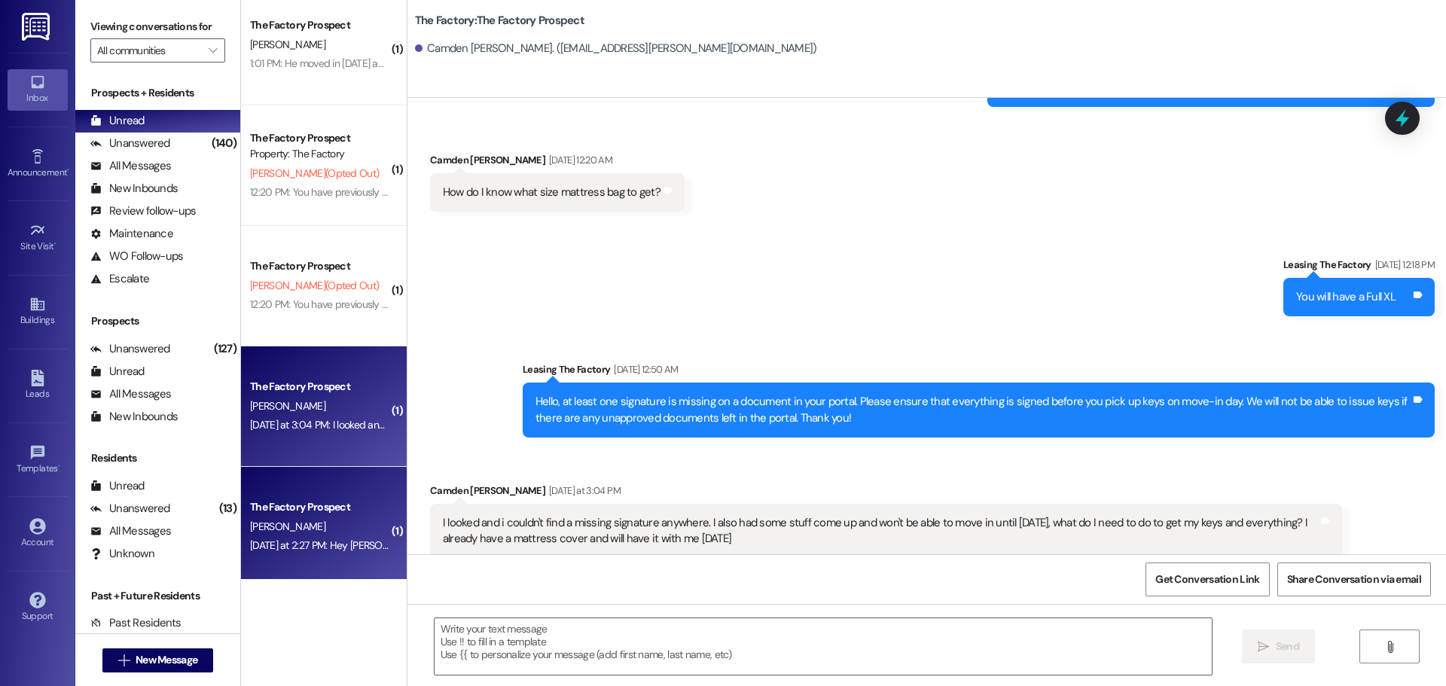
click at [318, 536] on div "Yesterday at 2:27 PM: Hey Joey! I already paid the deposit what must I do next?…" at bounding box center [320, 545] width 142 height 19
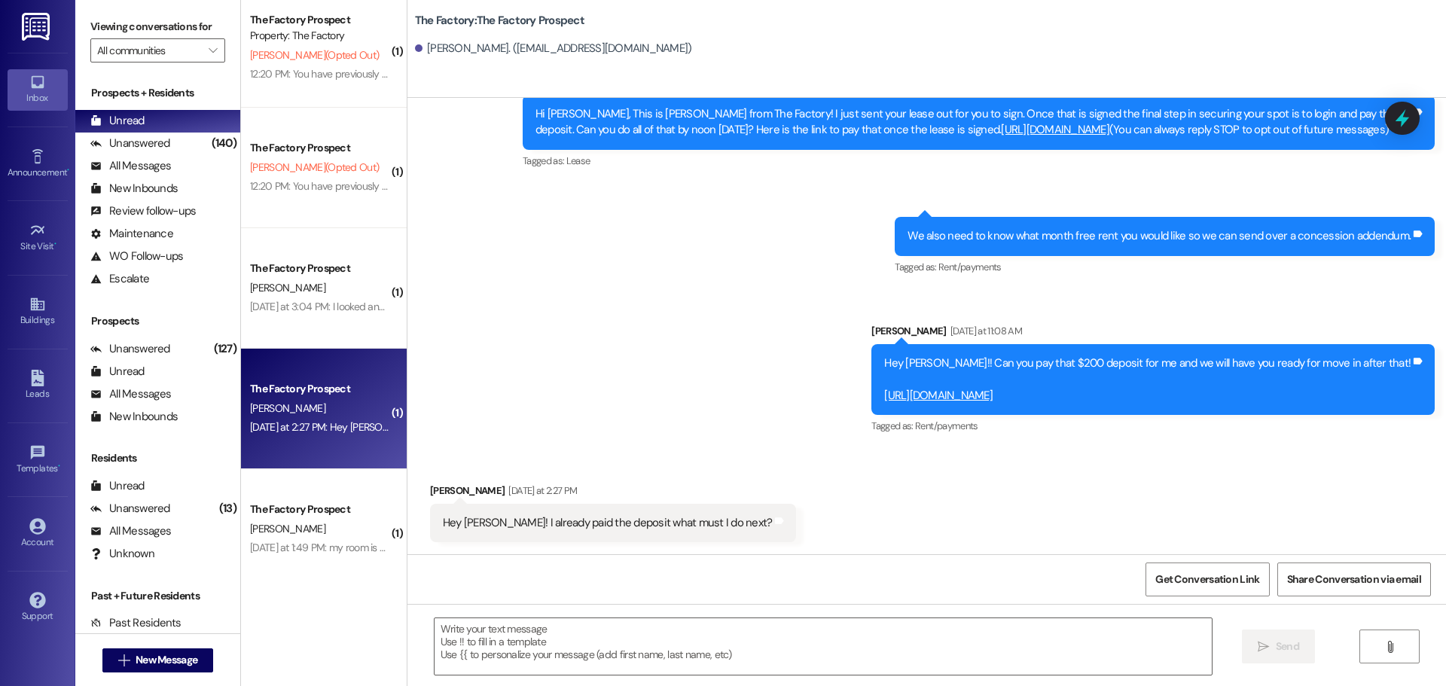
scroll to position [527, 0]
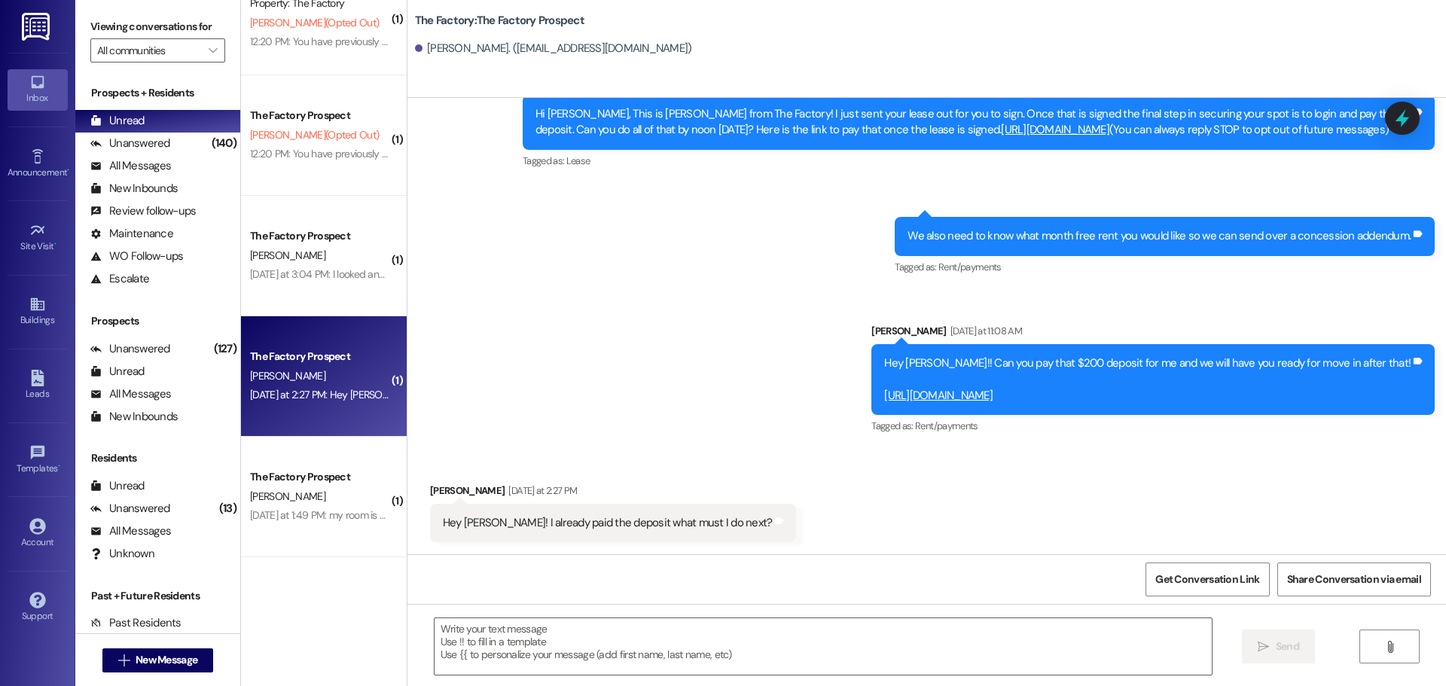
click at [318, 536] on div "The Factory Prospect P. Smith Yesterday at 1:49 PM: my room is B-502-D. and it …" at bounding box center [324, 497] width 166 height 121
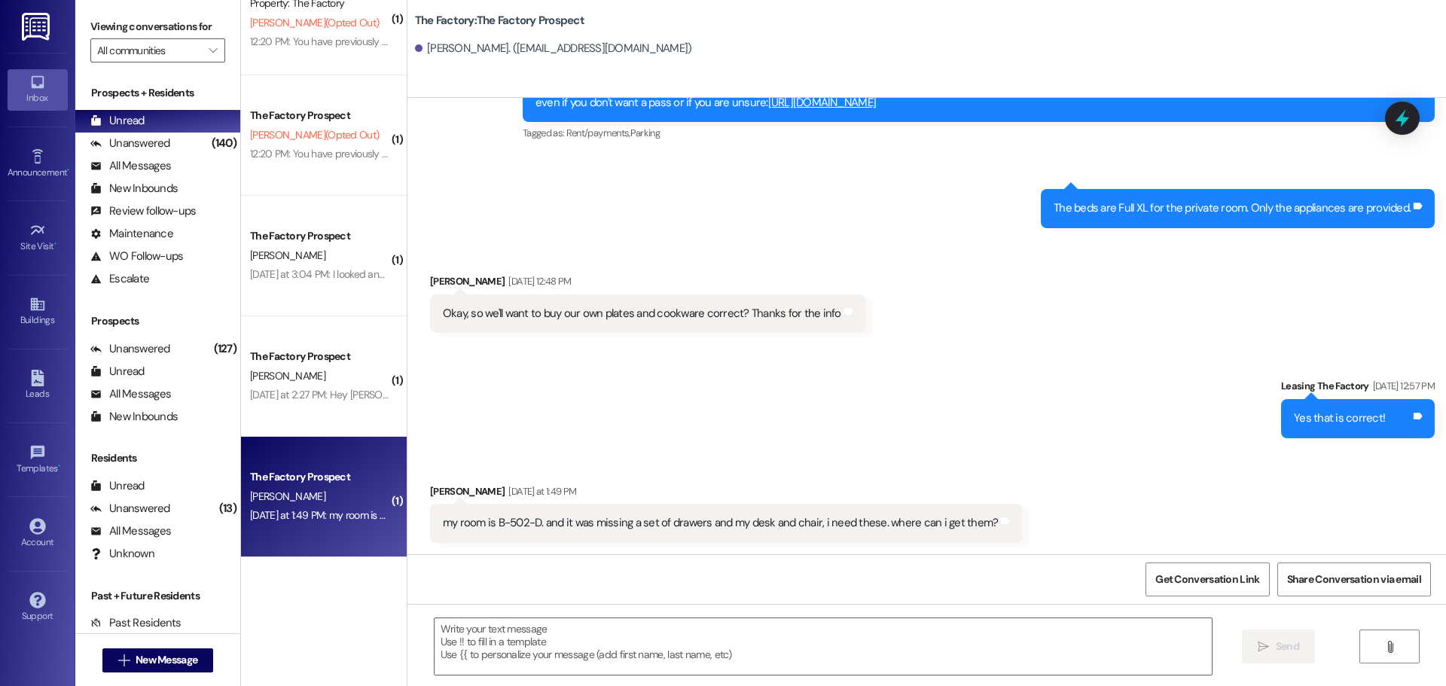
scroll to position [4432, 0]
click at [440, 643] on textarea at bounding box center [823, 647] width 777 height 57
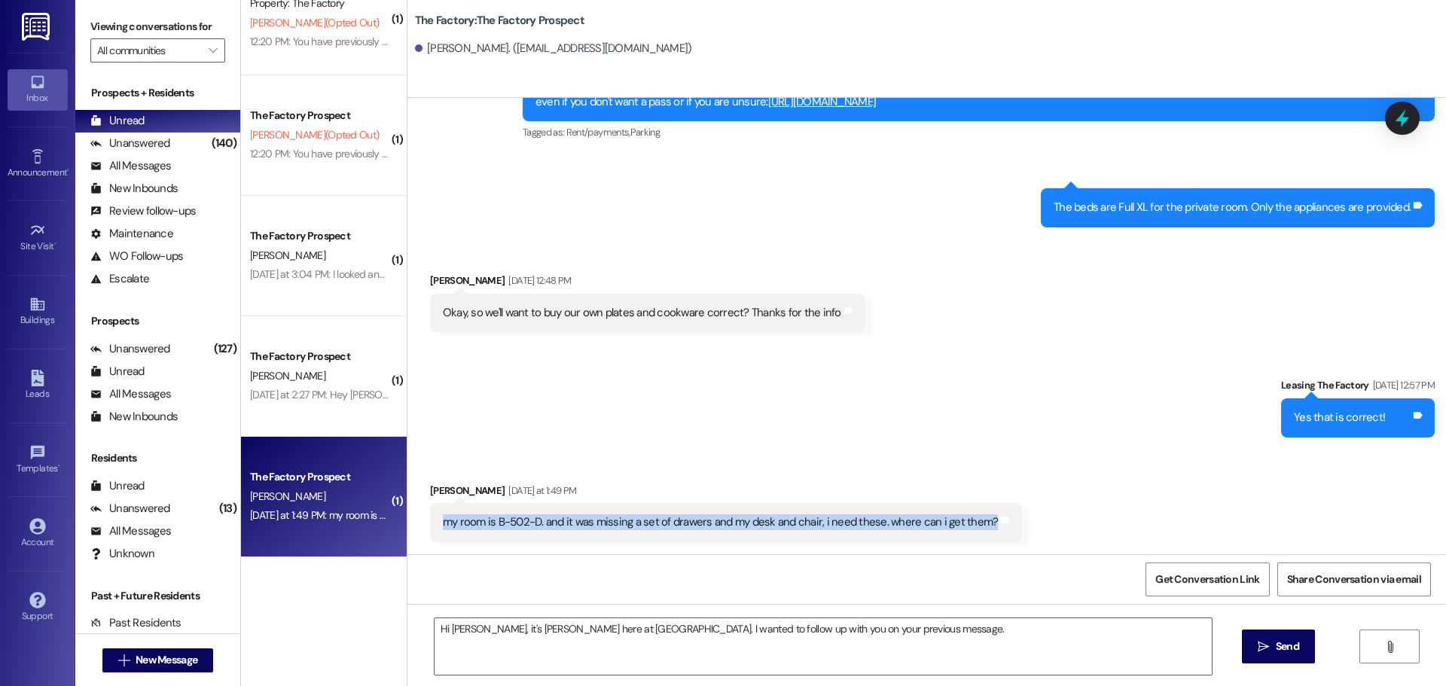
drag, startPoint x: 974, startPoint y: 521, endPoint x: 429, endPoint y: 521, distance: 545.4
click at [430, 521] on div "my room is B-502-D. and it was missing a set of drawers and my desk and chair, …" at bounding box center [726, 522] width 593 height 38
copy div "my room is B-502-D. and it was missing a set of drawers and my desk and chair, …"
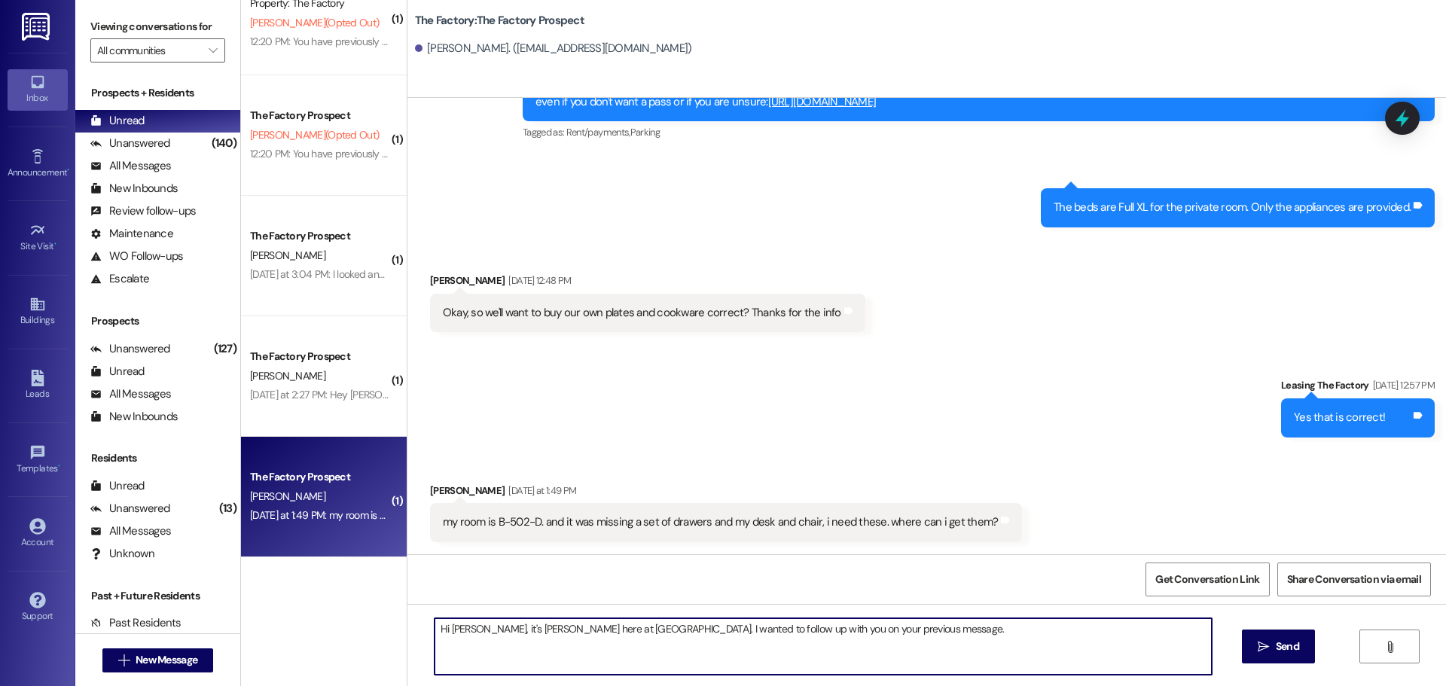
drag, startPoint x: 598, startPoint y: 631, endPoint x: 852, endPoint y: 638, distance: 254.0
click at [852, 638] on textarea "Hi Paul, it's Tawnya here at The Factory. I wanted to follow up with you on you…" at bounding box center [823, 647] width 777 height 57
paste textarea "Just following up—did you happen to scan the QR code on your door or speak with…"
drag, startPoint x: 1095, startPoint y: 630, endPoint x: 1165, endPoint y: 654, distance: 73.4
click at [1165, 654] on textarea "Hi Paul, it's Tawnya here at The Factory. Just following up—did you happen to s…" at bounding box center [823, 647] width 777 height 57
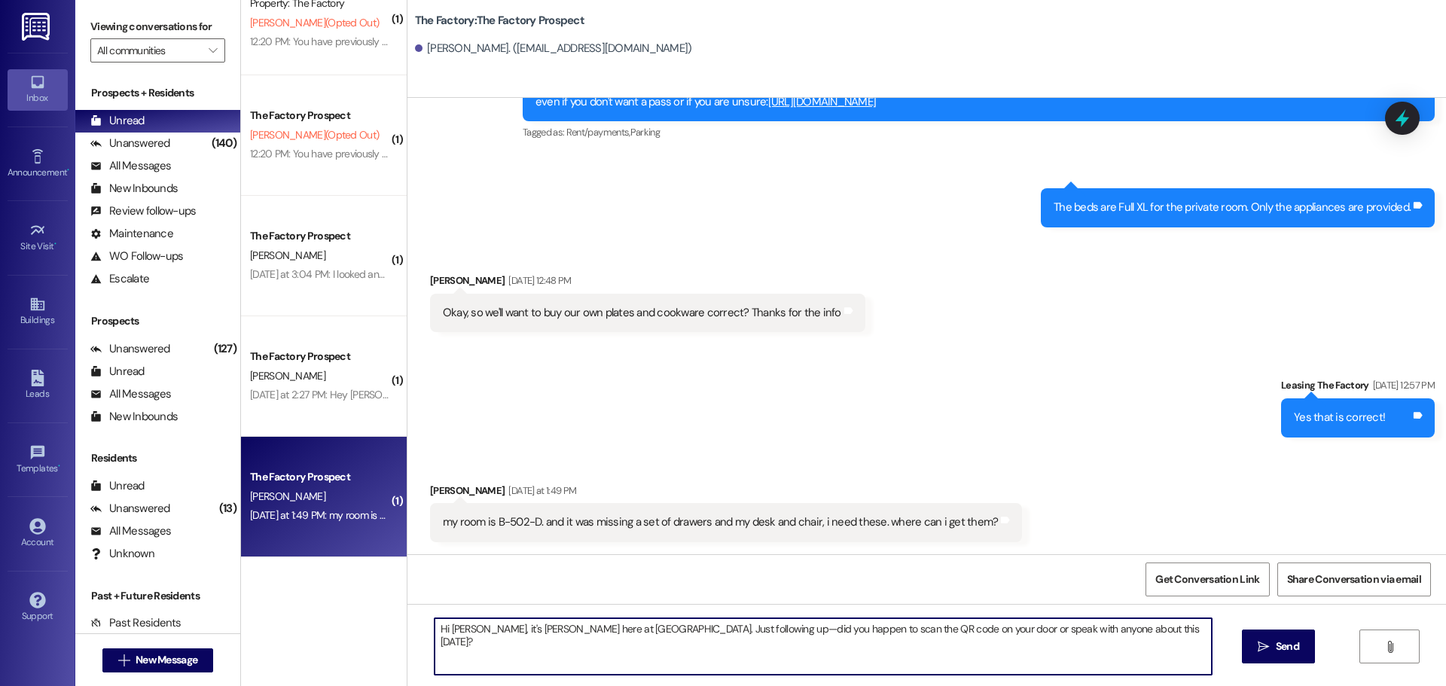
click at [671, 624] on textarea "Hi Paul, it's Tawnya here at The Factory. Just following up—did you happen to s…" at bounding box center [823, 647] width 777 height 57
type textarea "Hi Paul, it's Tawnya here at The Factory. Just following up from your previous …"
click at [1277, 650] on span "Send" at bounding box center [1287, 647] width 23 height 16
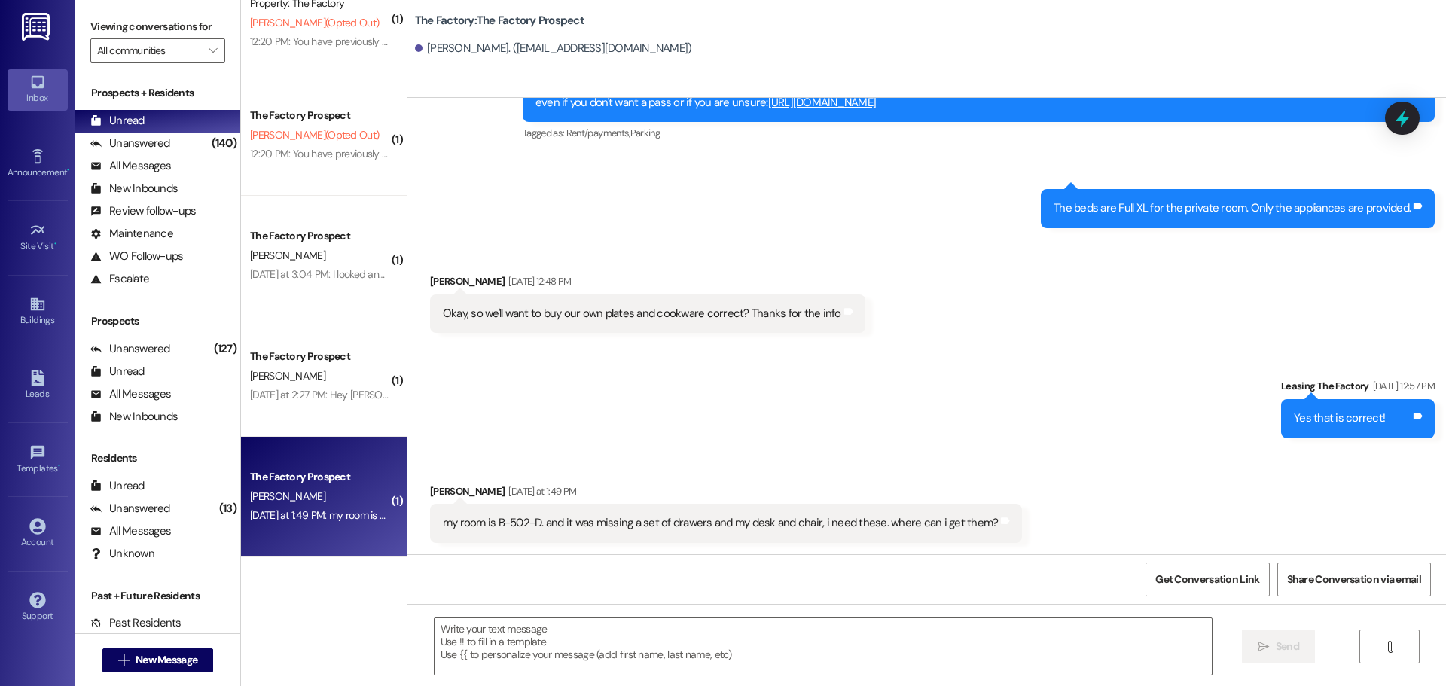
scroll to position [904, 0]
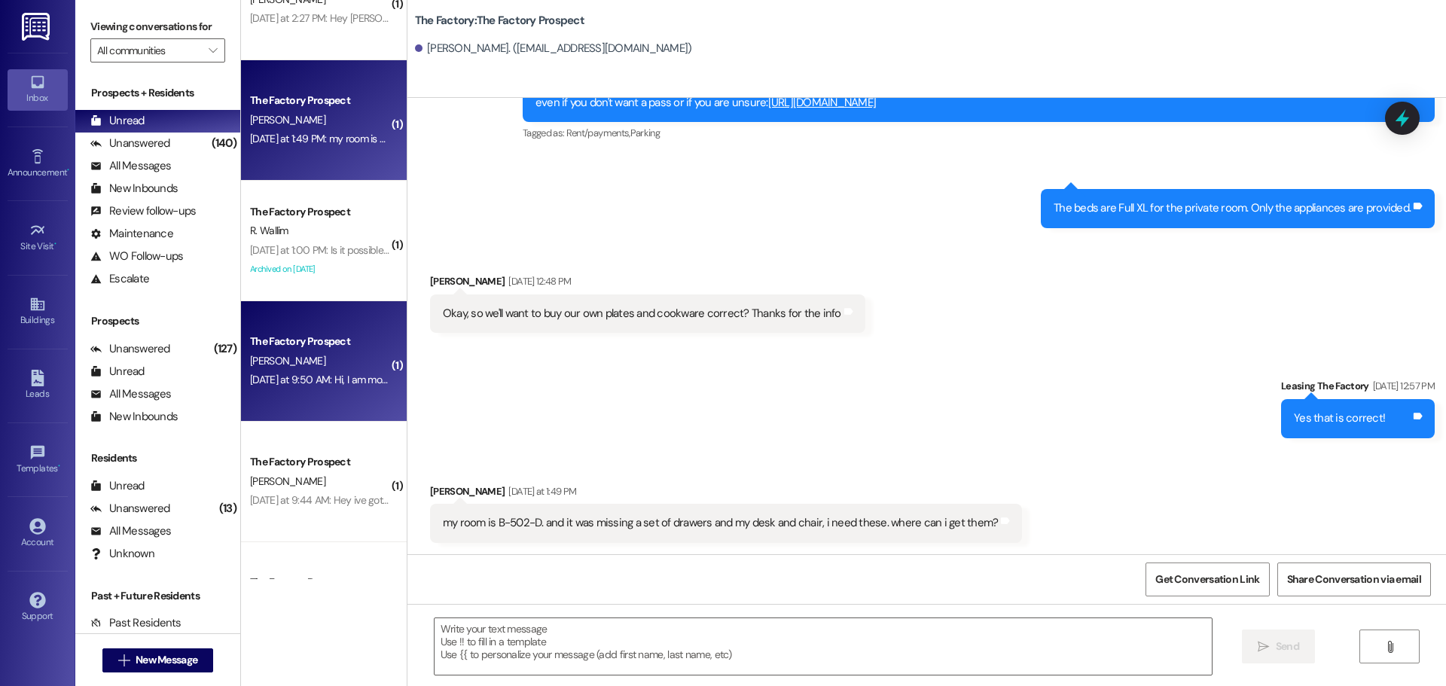
click at [355, 350] on div "The Factory Prospect" at bounding box center [319, 342] width 139 height 16
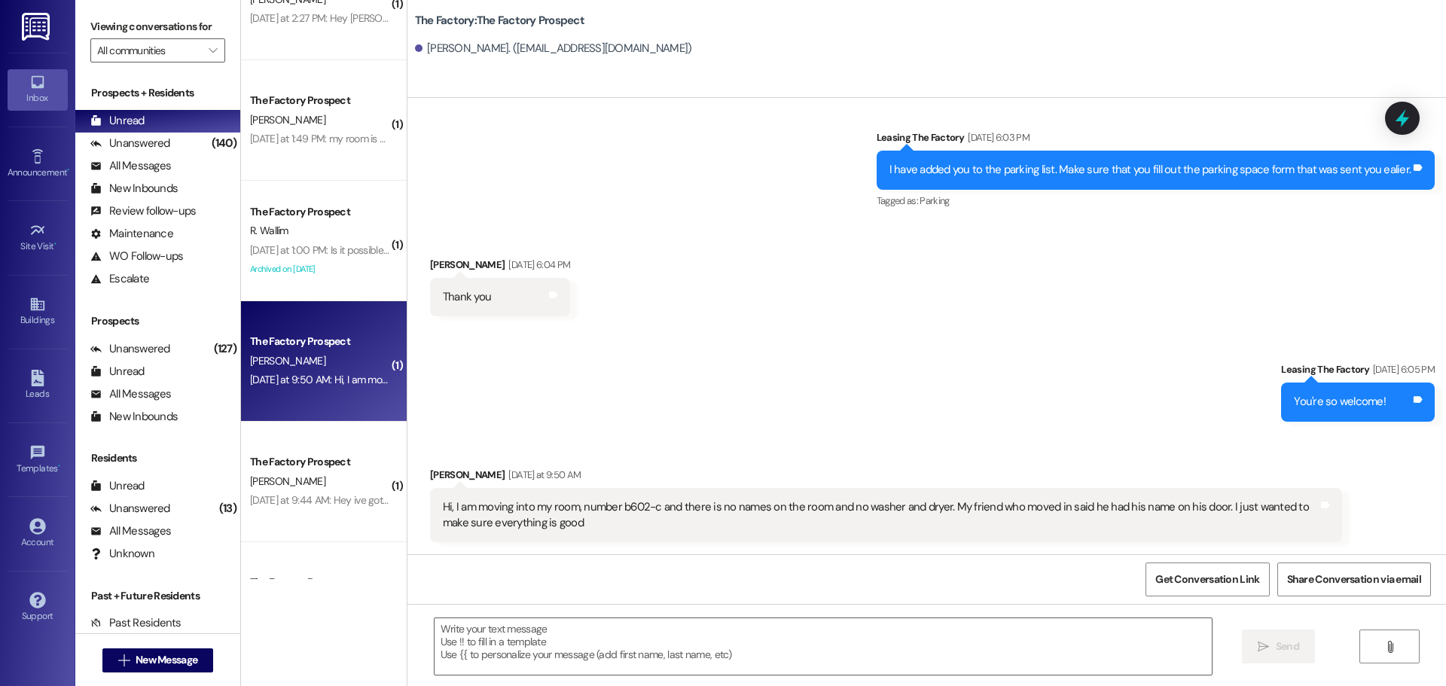
scroll to position [2422, 0]
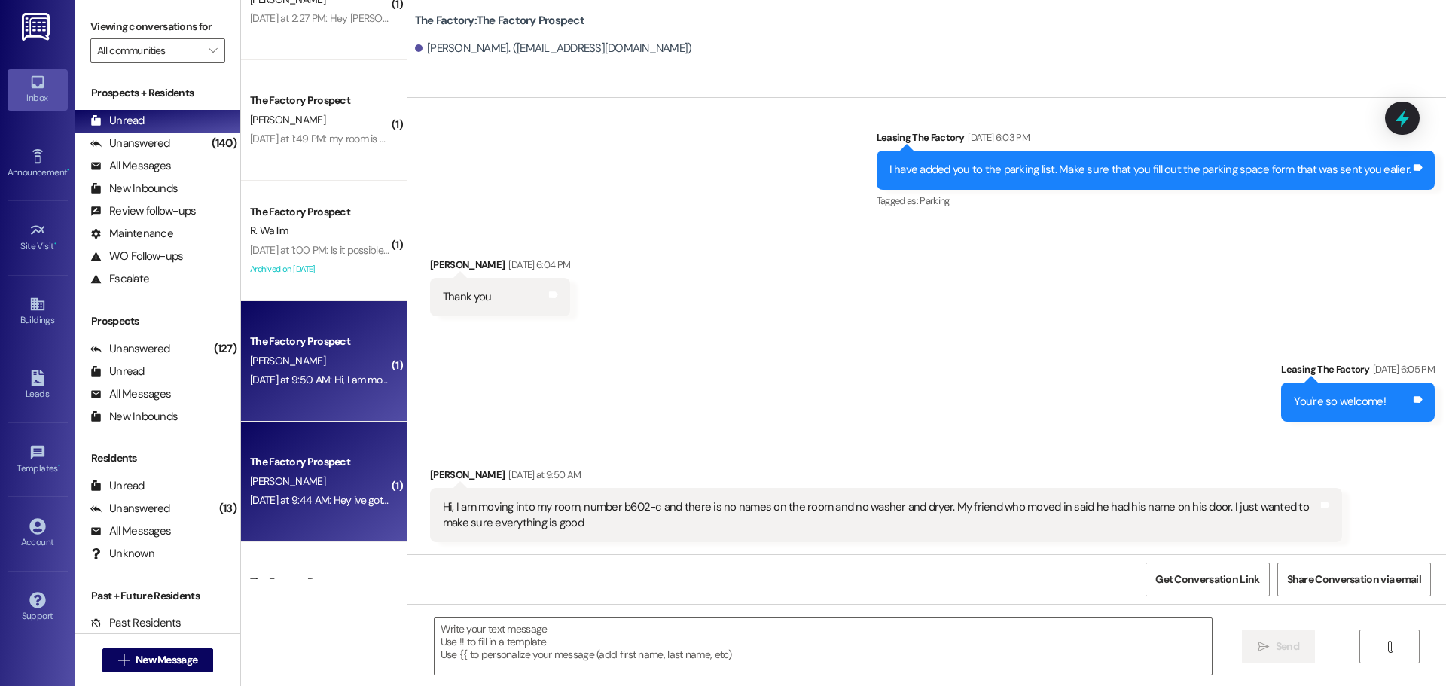
click at [323, 481] on div "R. Cerny" at bounding box center [320, 481] width 142 height 19
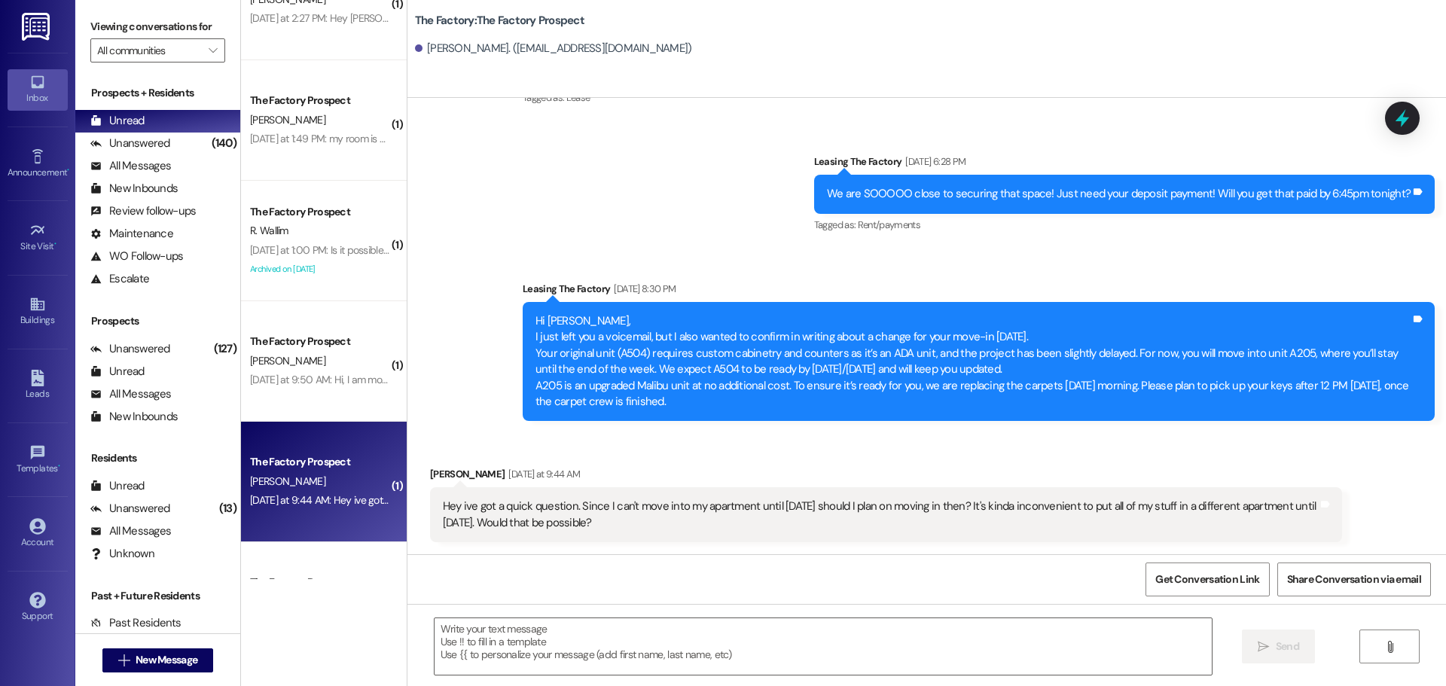
scroll to position [2204, 0]
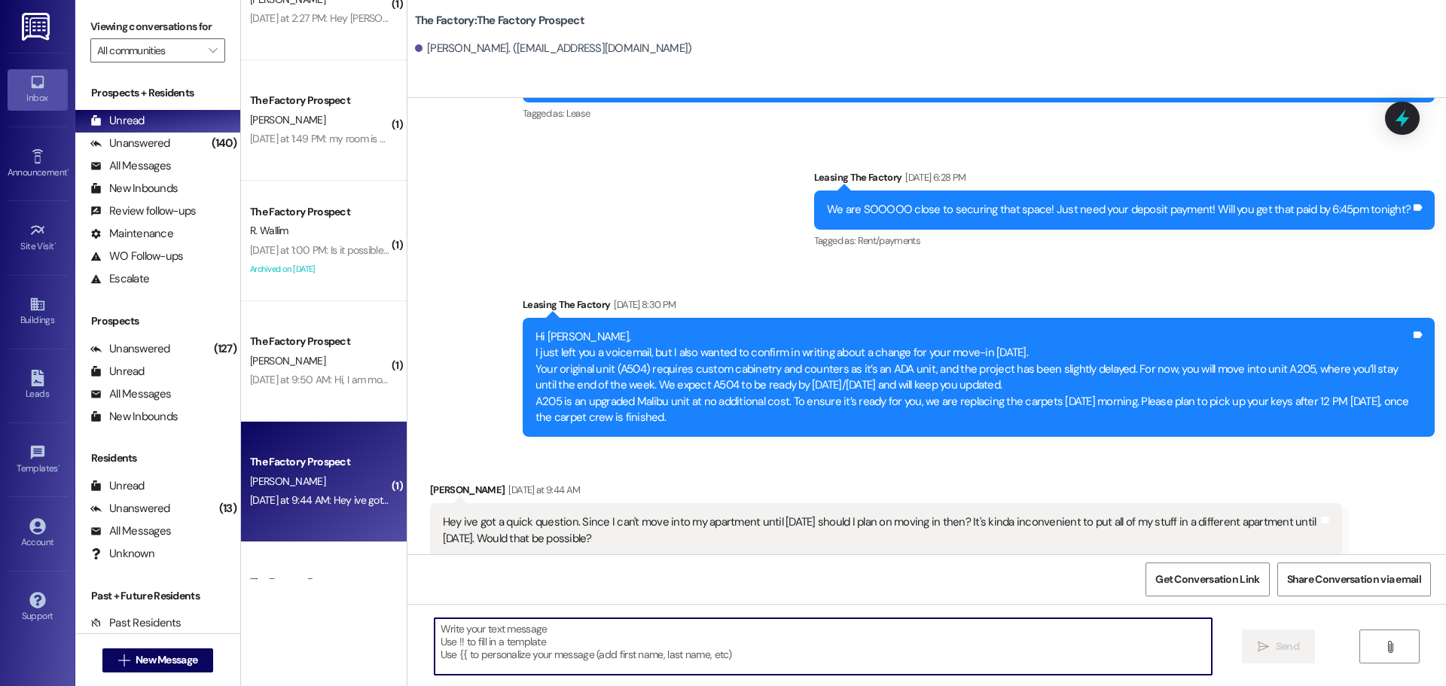
click at [498, 636] on textarea at bounding box center [823, 647] width 777 height 57
type textarea "Yes, that is complete fine."
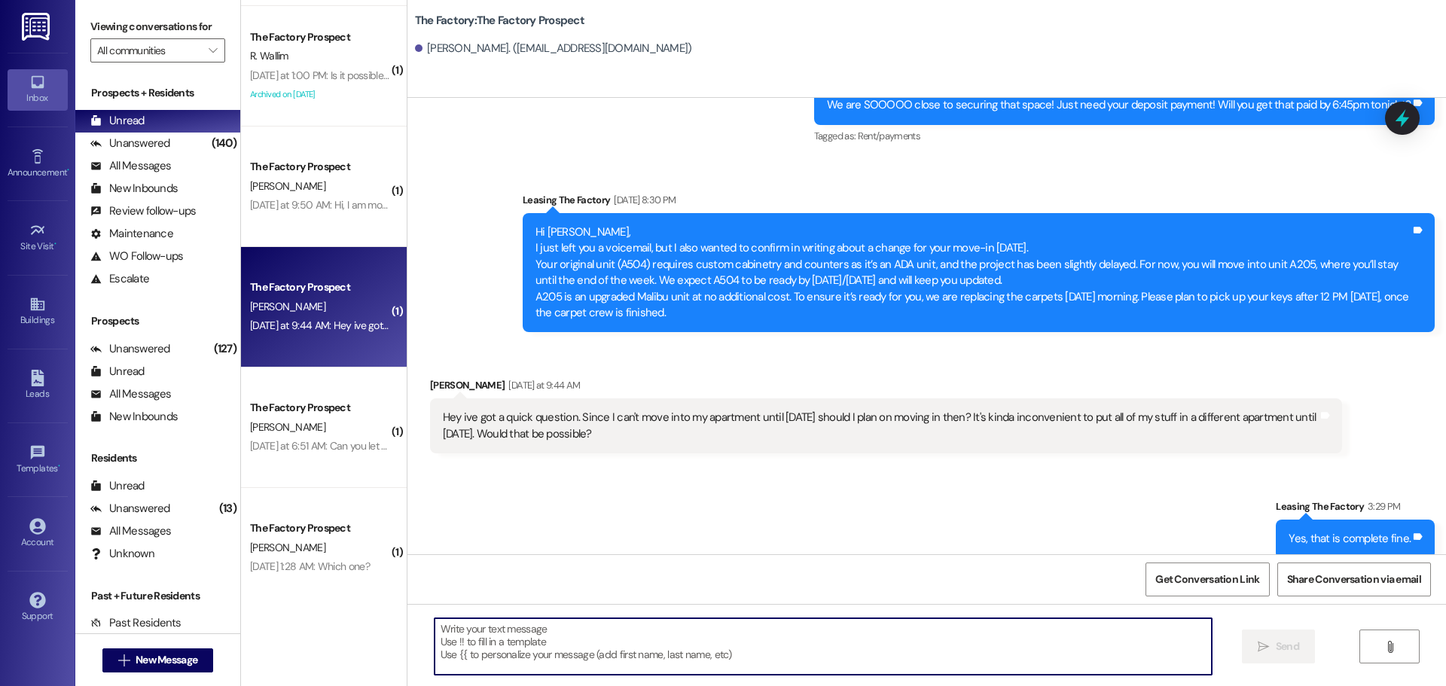
scroll to position [1130, 0]
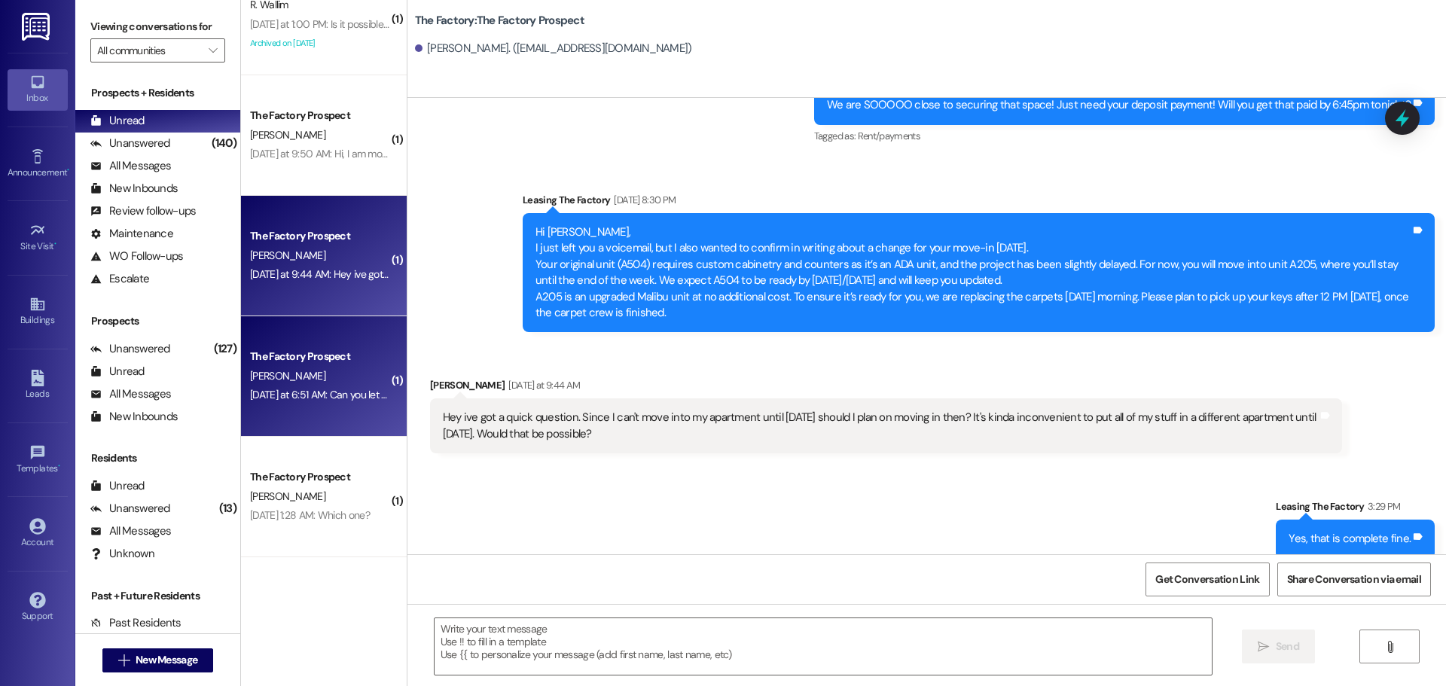
click at [328, 370] on div "H. Parkinson" at bounding box center [320, 376] width 142 height 19
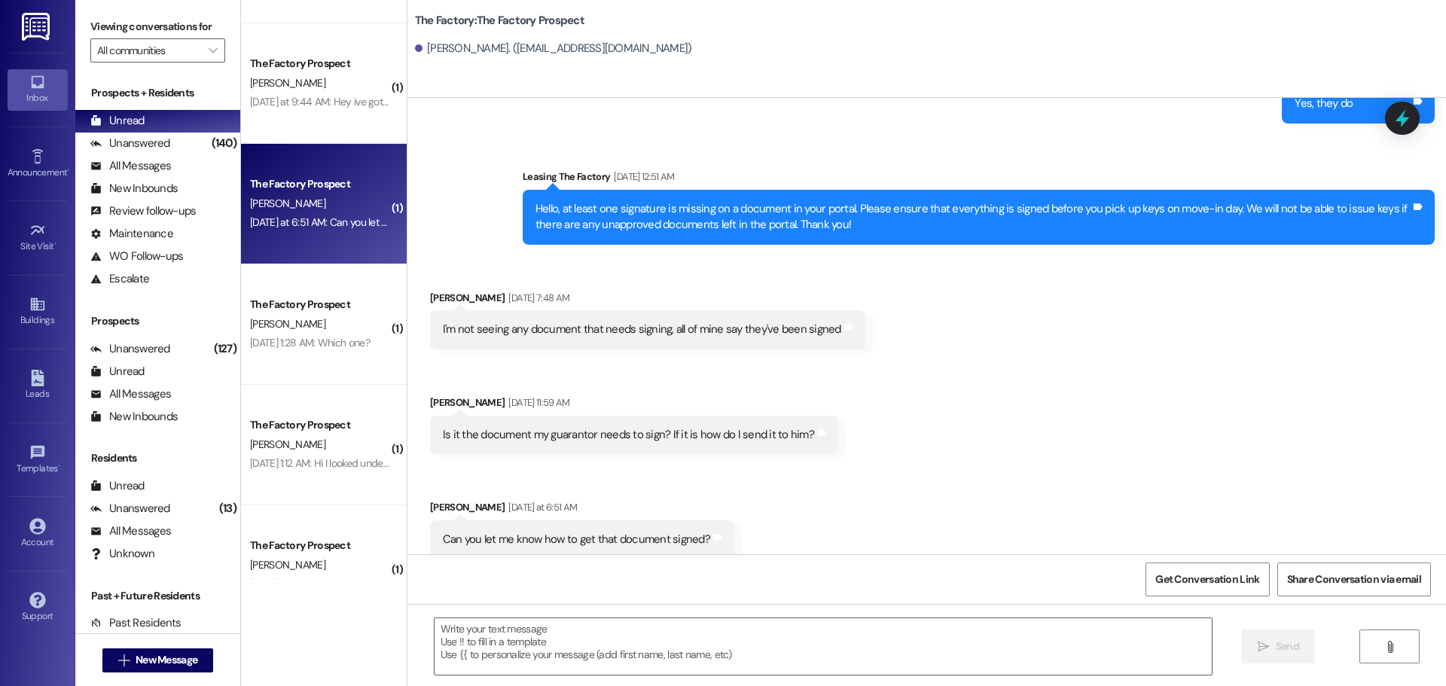
scroll to position [1349, 0]
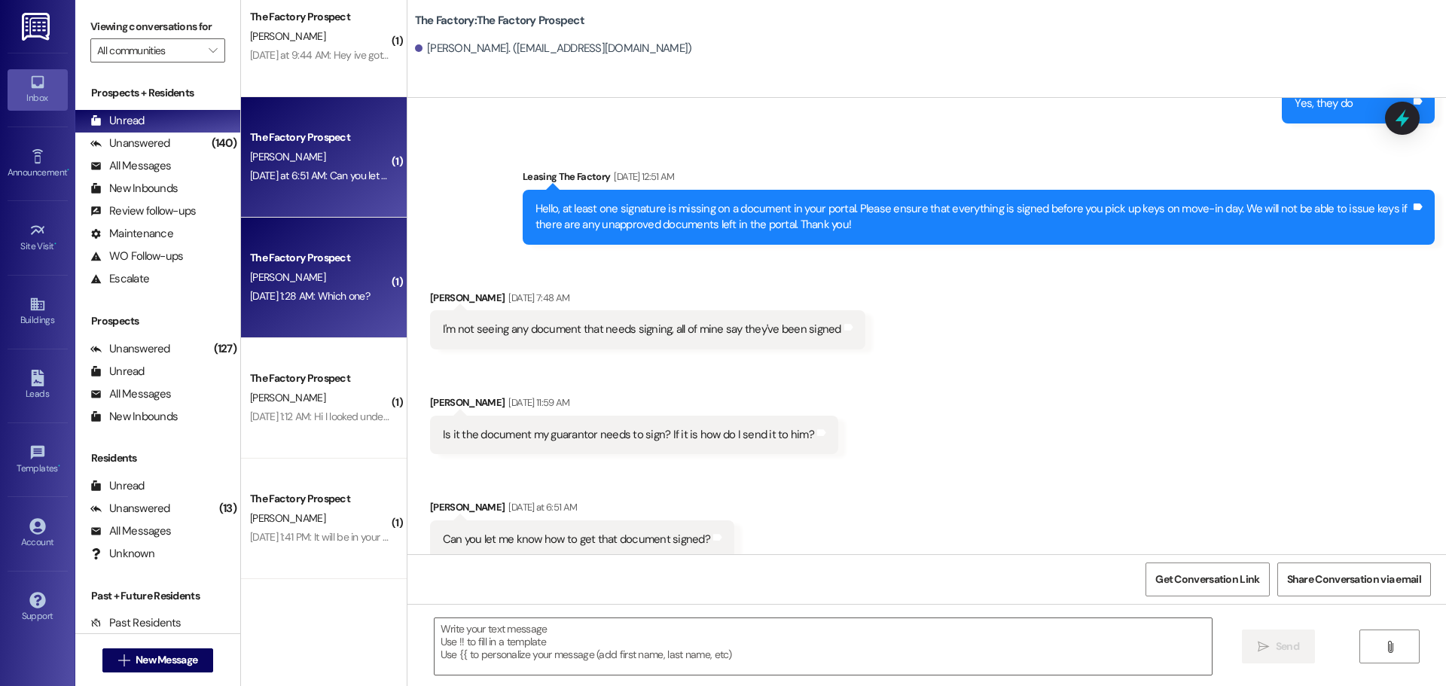
click at [326, 273] on div "D. Stieb" at bounding box center [320, 277] width 142 height 19
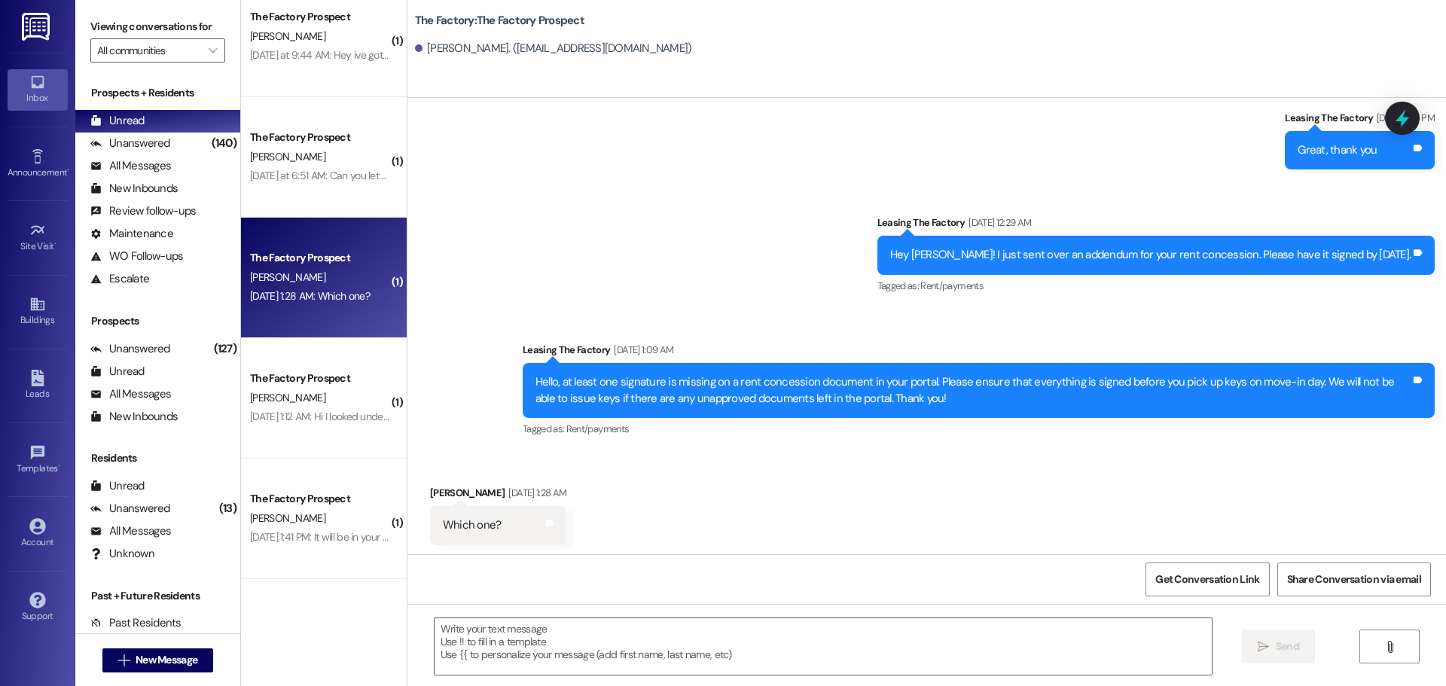
scroll to position [714, 0]
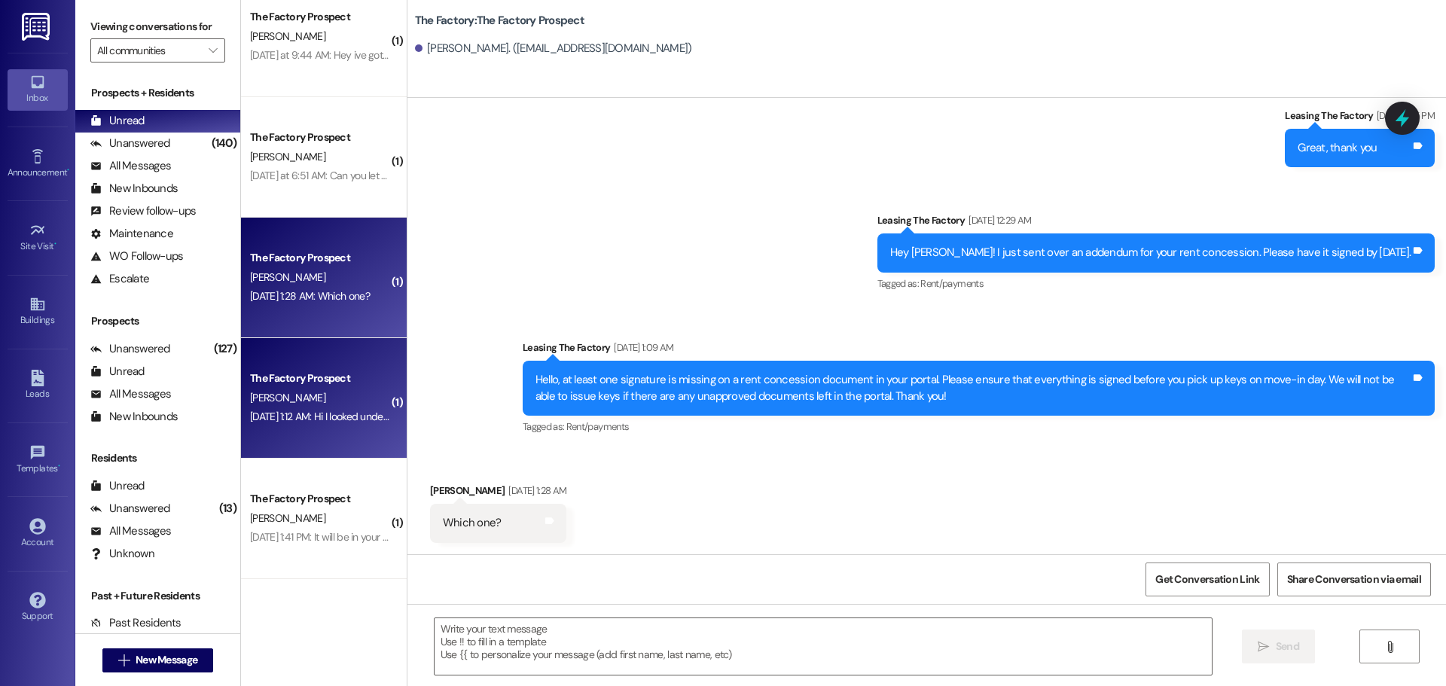
click at [309, 405] on div "C. Kelley" at bounding box center [320, 398] width 142 height 19
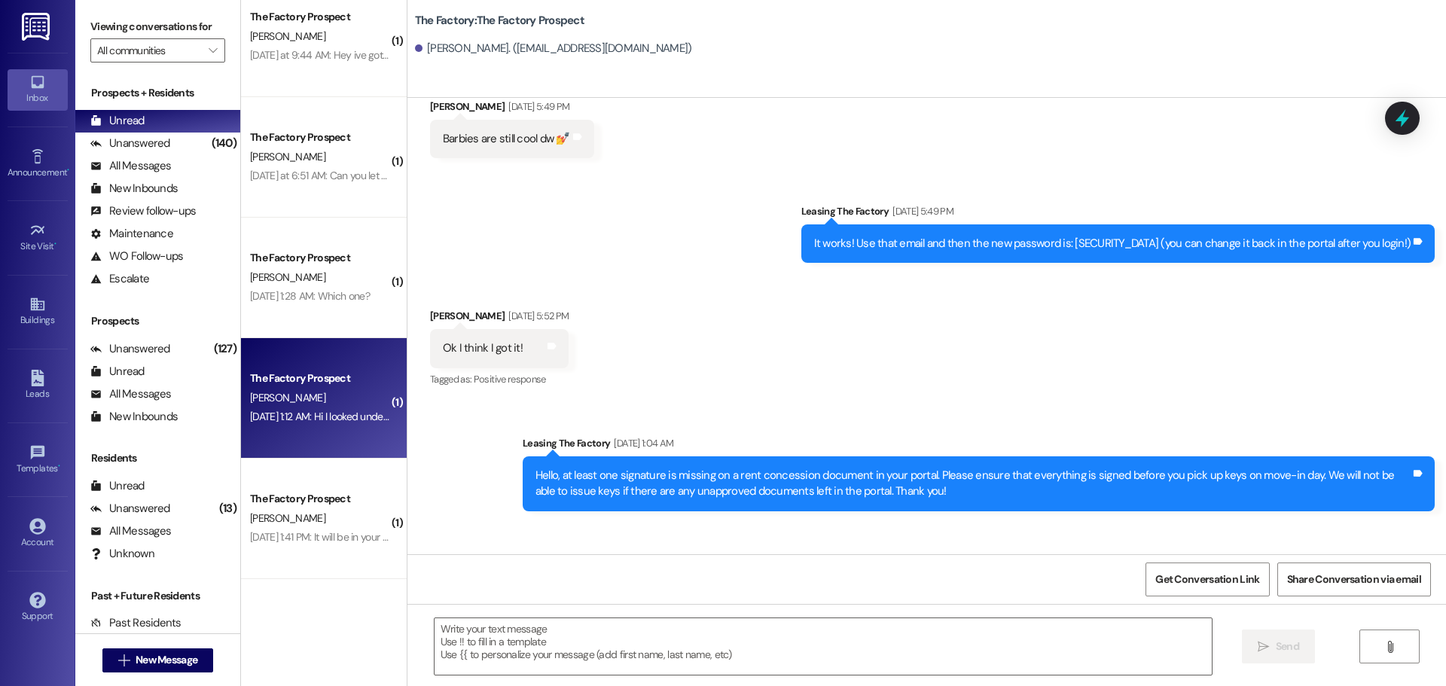
scroll to position [1461, 0]
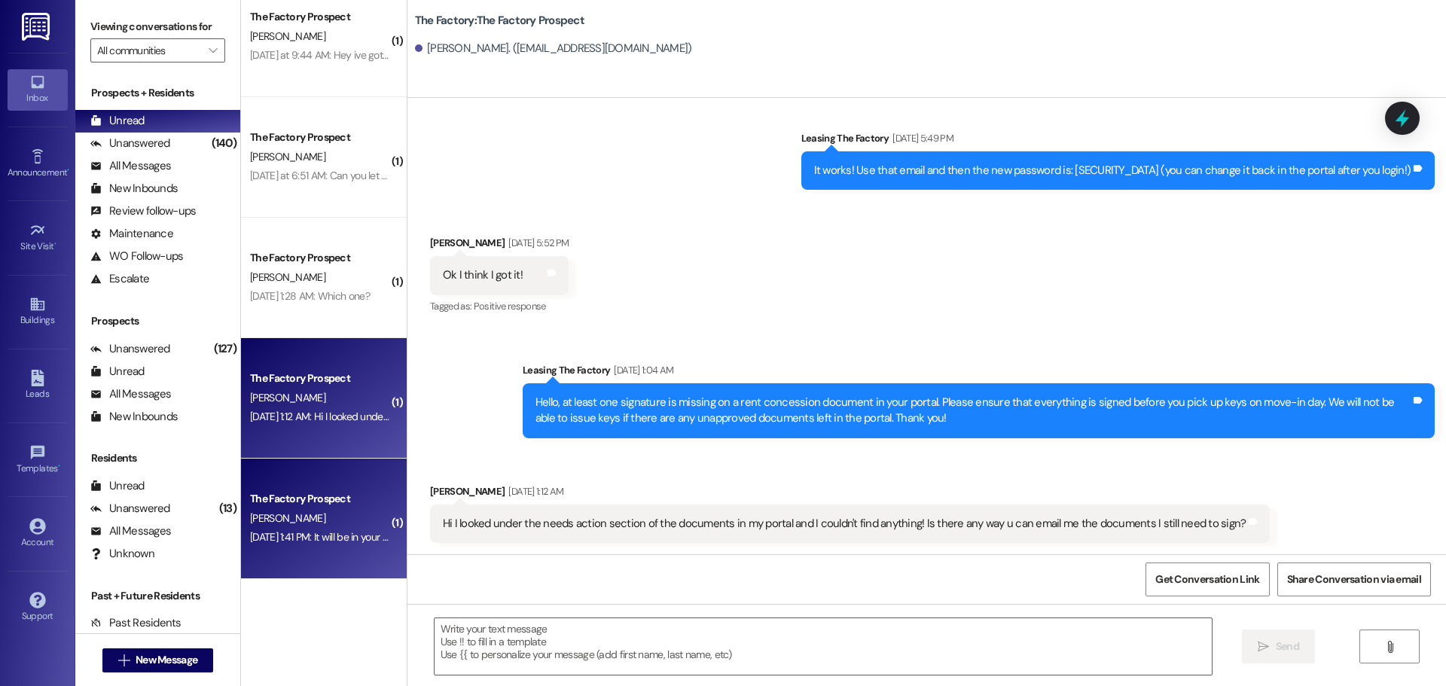
click at [298, 530] on div "Aug 16, 2025 at 1:41 PM: It will be in your email! Aug 16, 2025 at 1:41 PM: It …" at bounding box center [328, 537] width 157 height 14
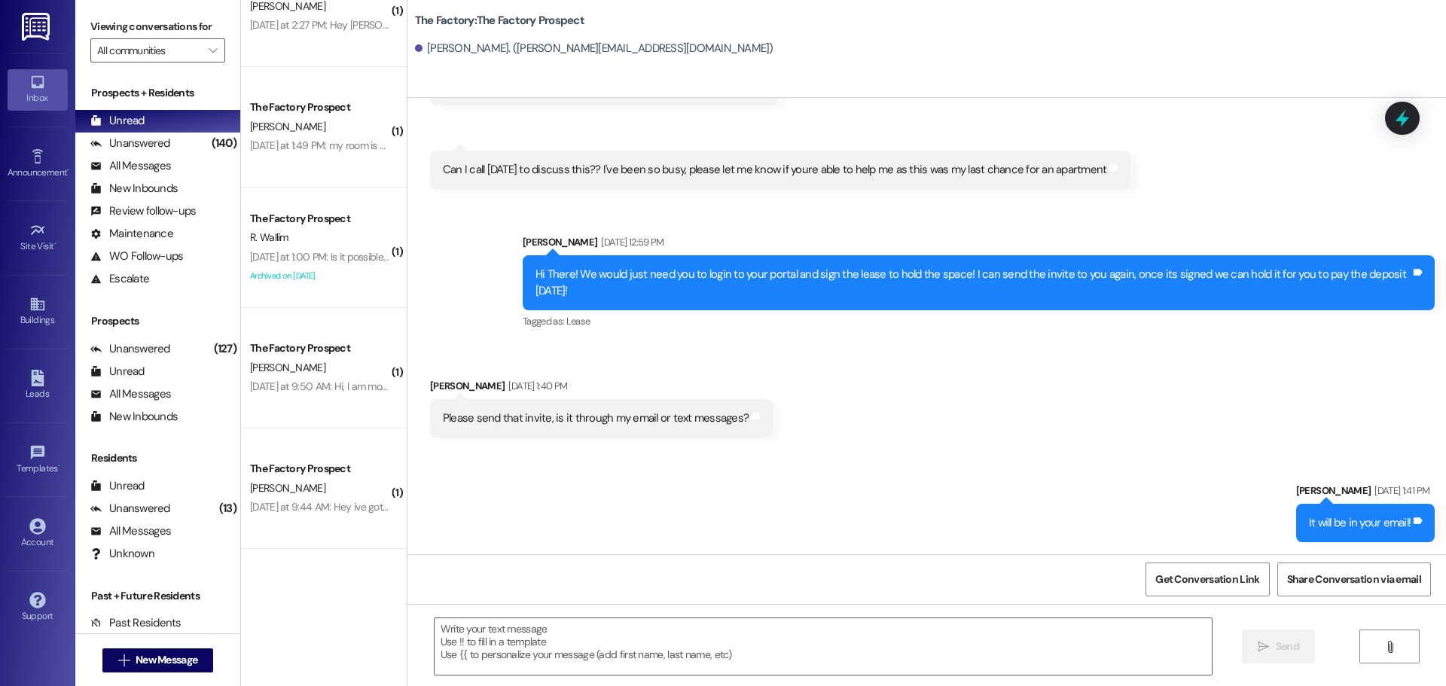
scroll to position [521, 0]
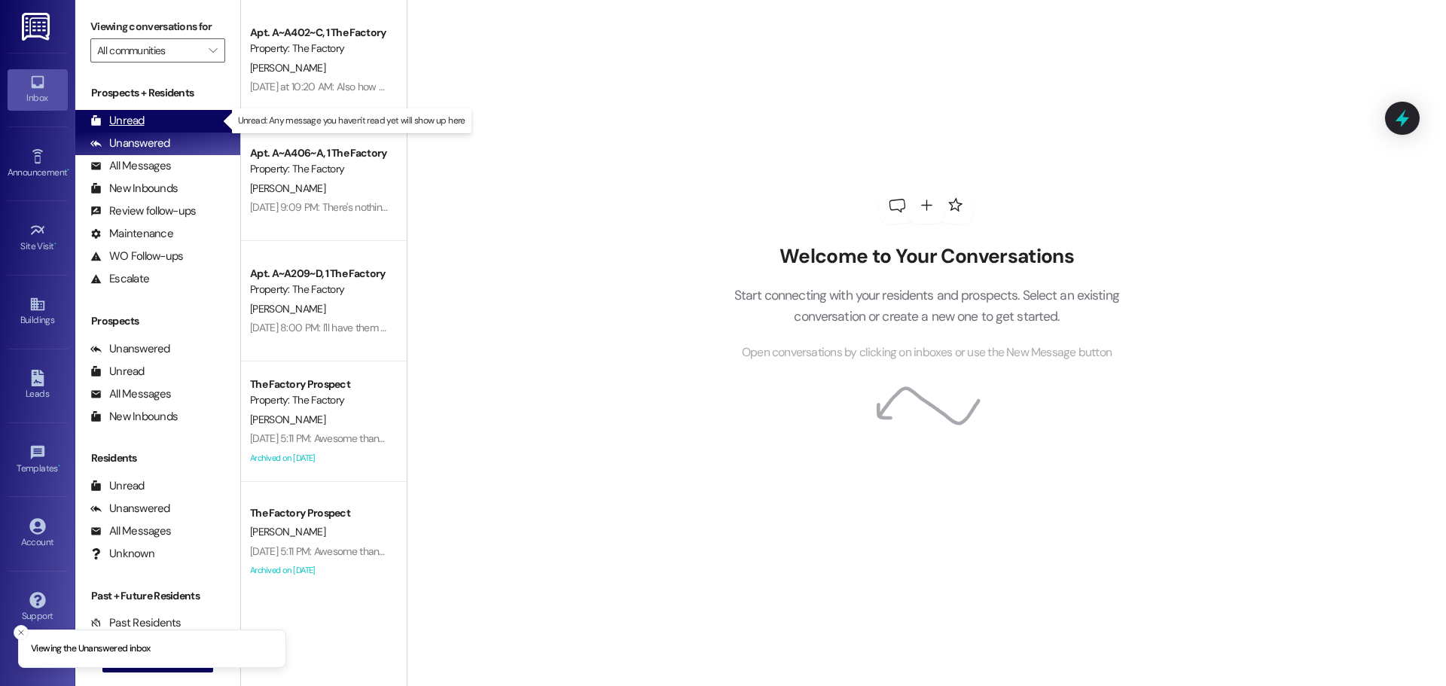
click at [149, 121] on div "Unread (0)" at bounding box center [157, 121] width 165 height 23
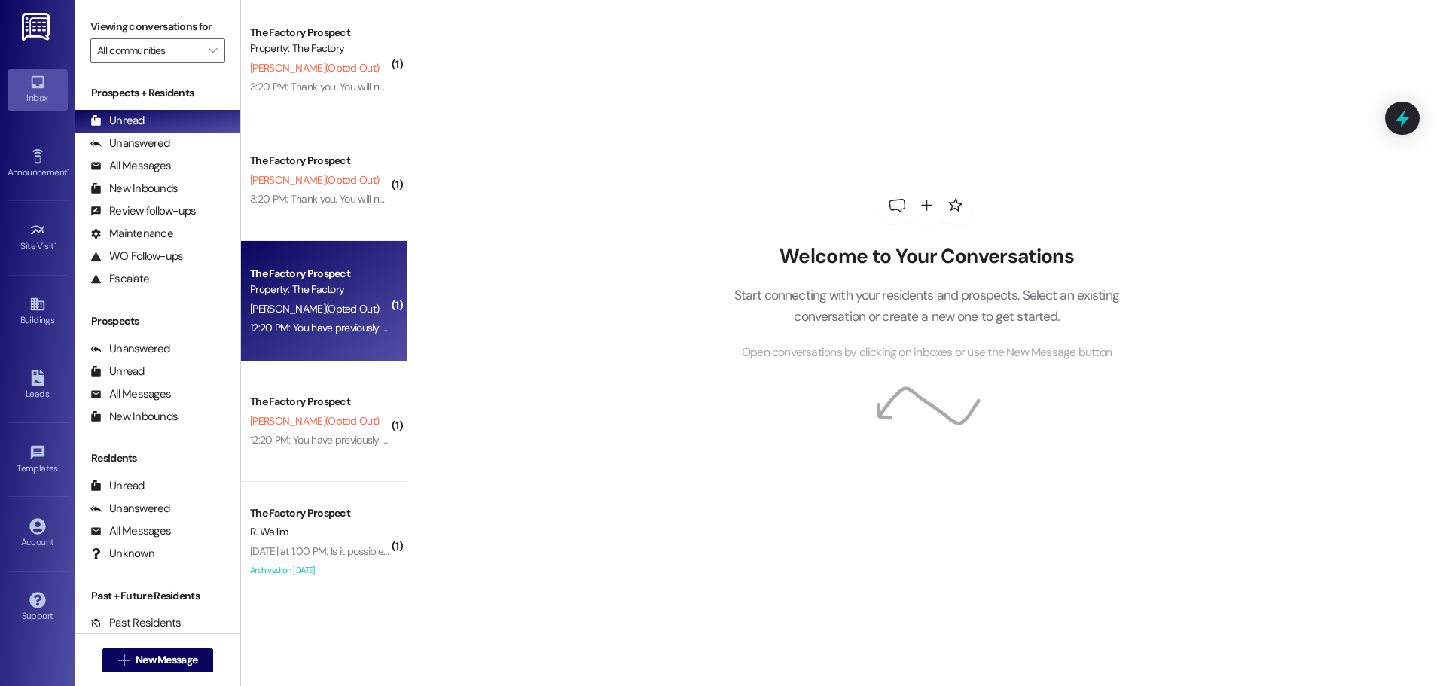
scroll to position [23, 0]
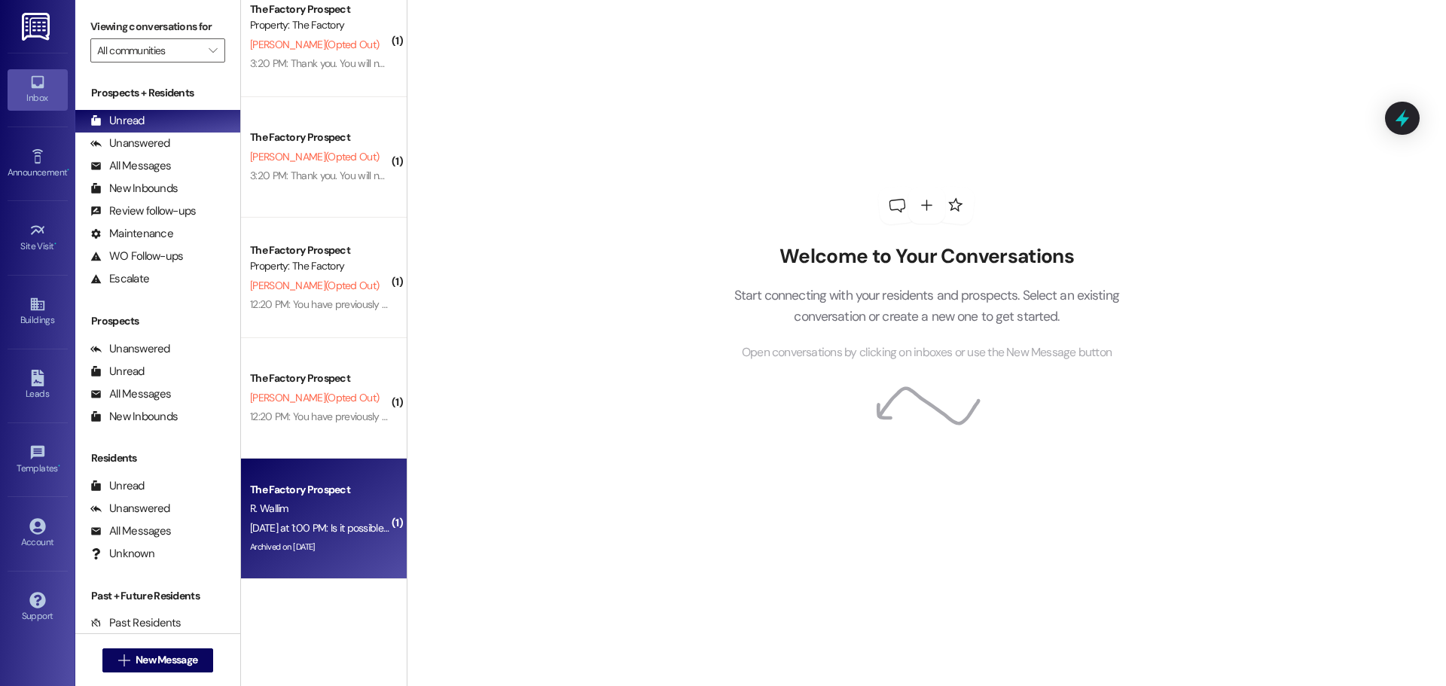
click at [349, 488] on div "The Factory Prospect" at bounding box center [319, 490] width 139 height 16
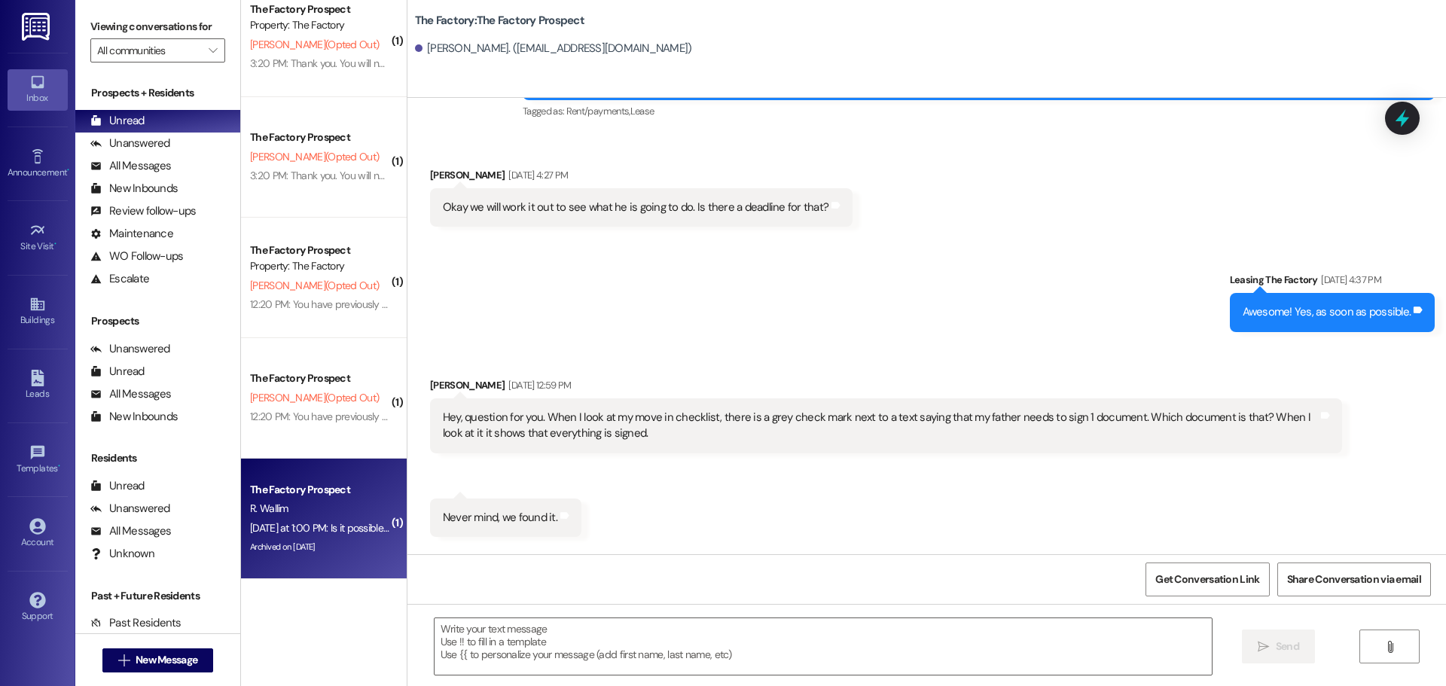
scroll to position [6542, 0]
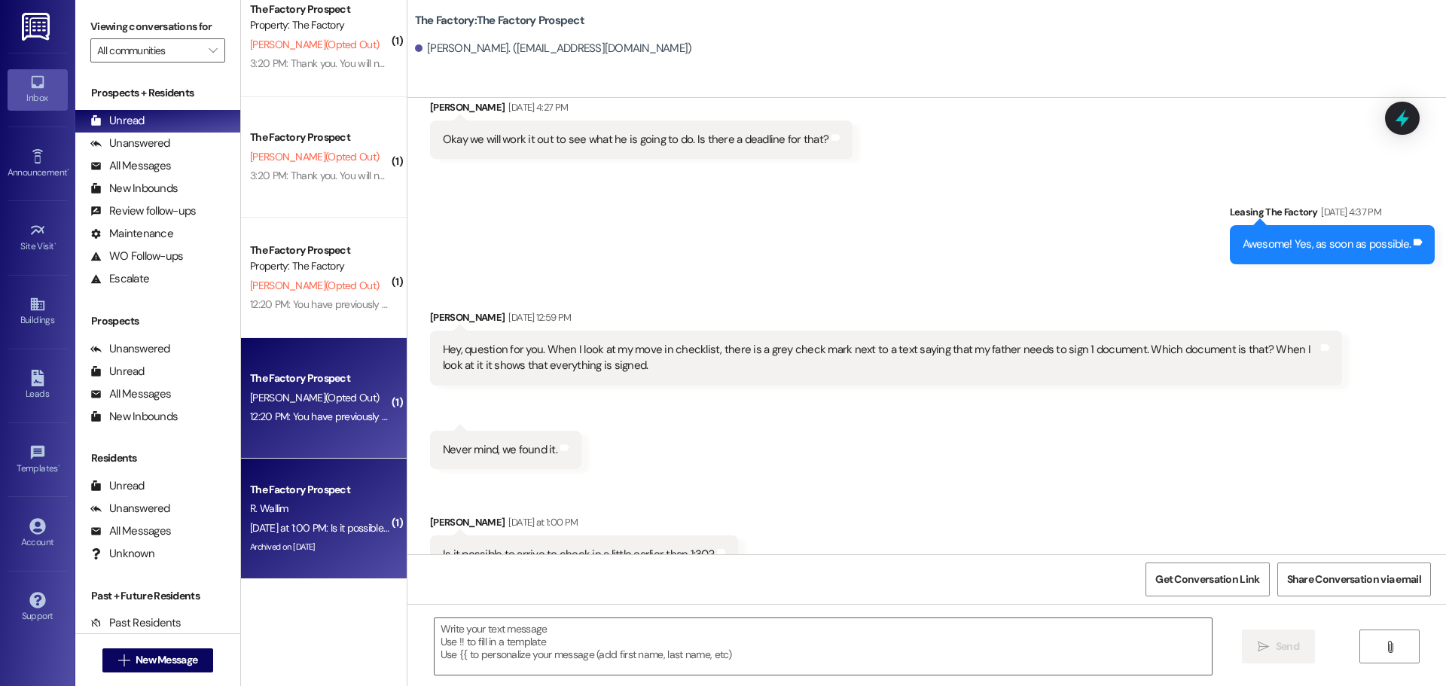
click at [365, 369] on div "The Factory Prospect" at bounding box center [320, 378] width 142 height 19
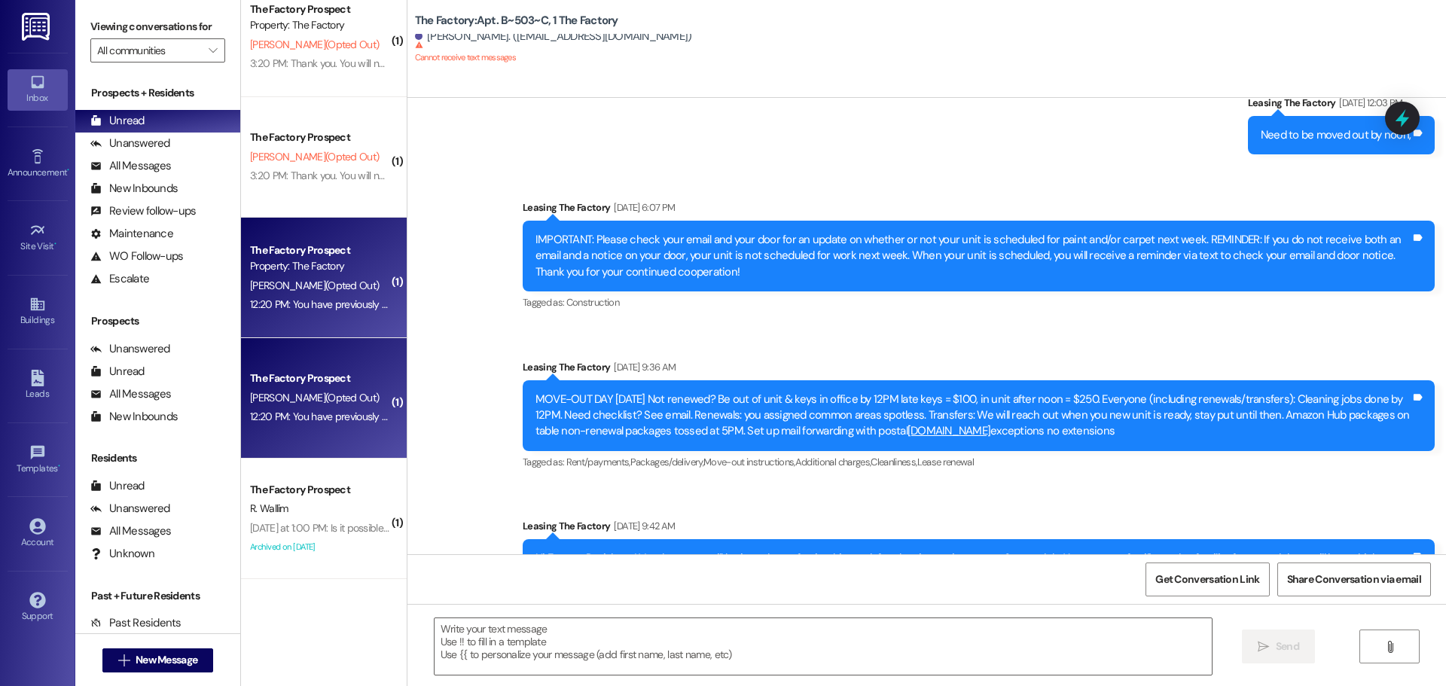
scroll to position [21261, 0]
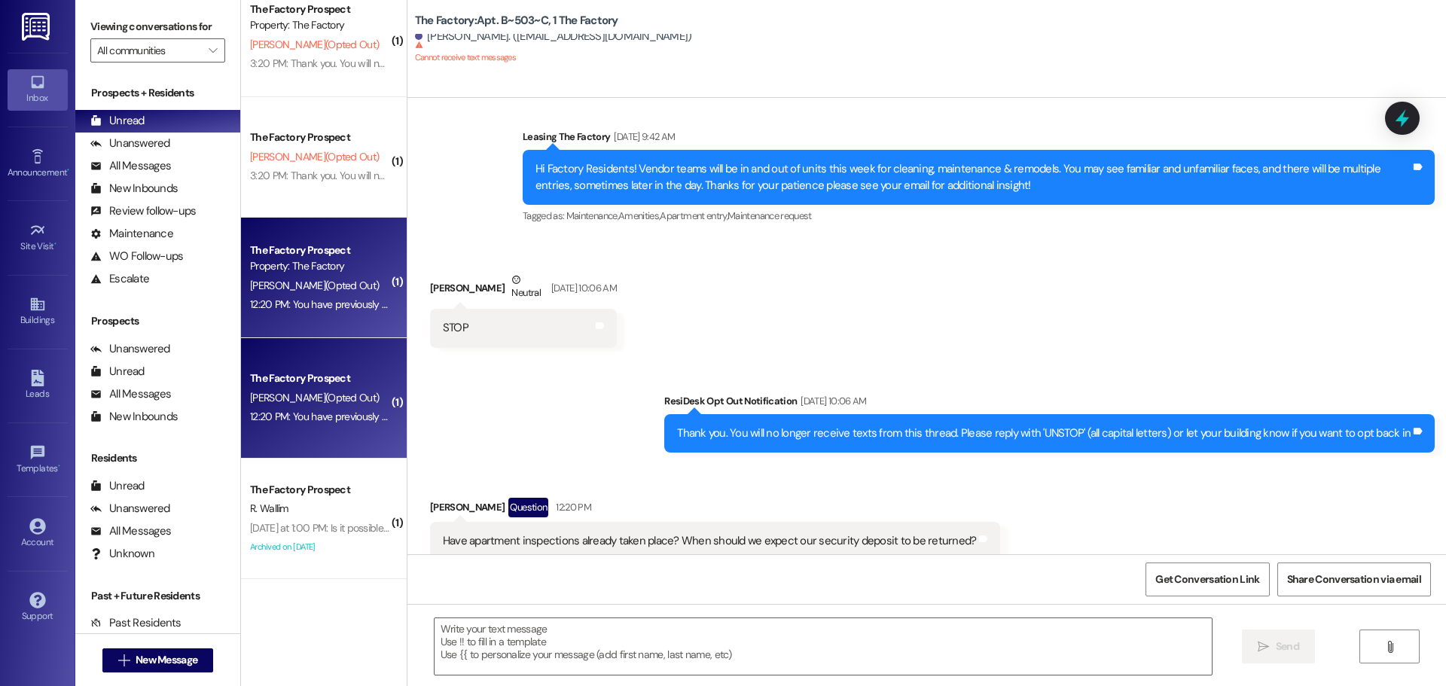
click at [346, 276] on div "B. Hansen (Opted Out)" at bounding box center [320, 285] width 142 height 19
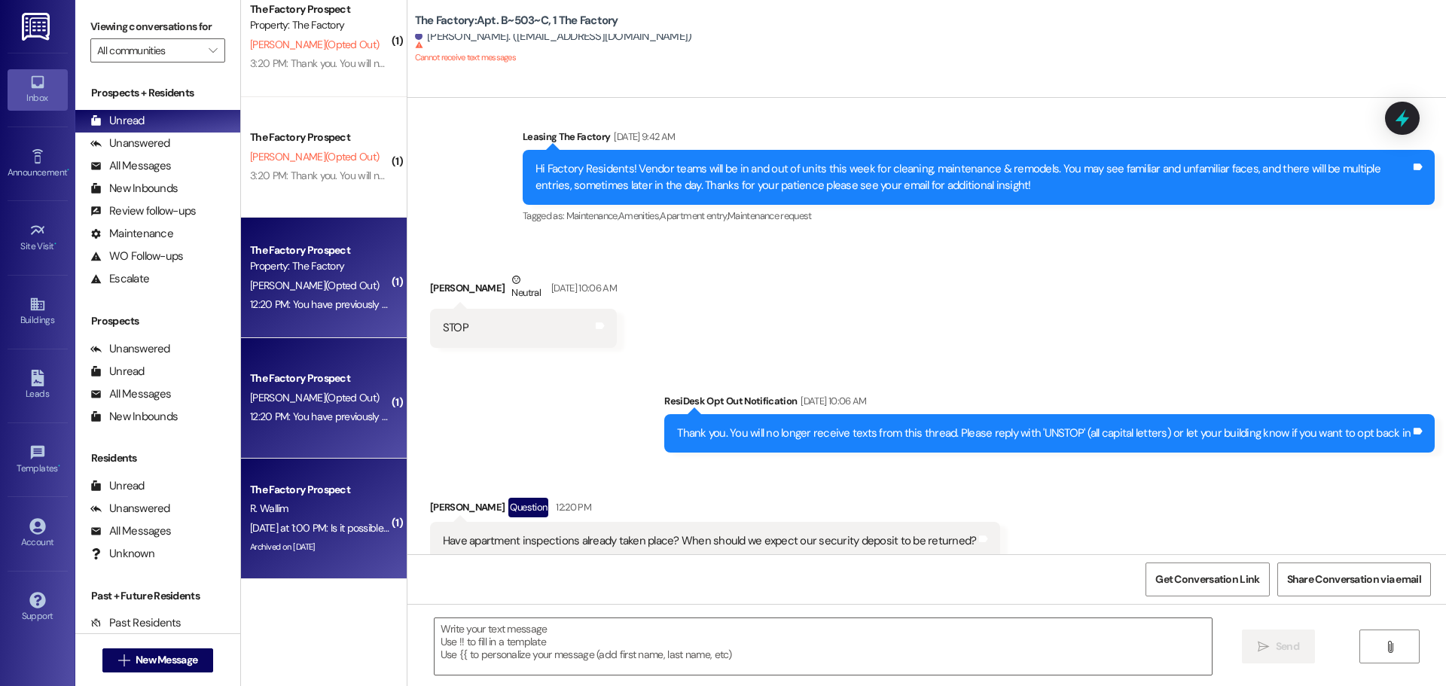
click at [329, 506] on div "R. Wallim" at bounding box center [320, 508] width 142 height 19
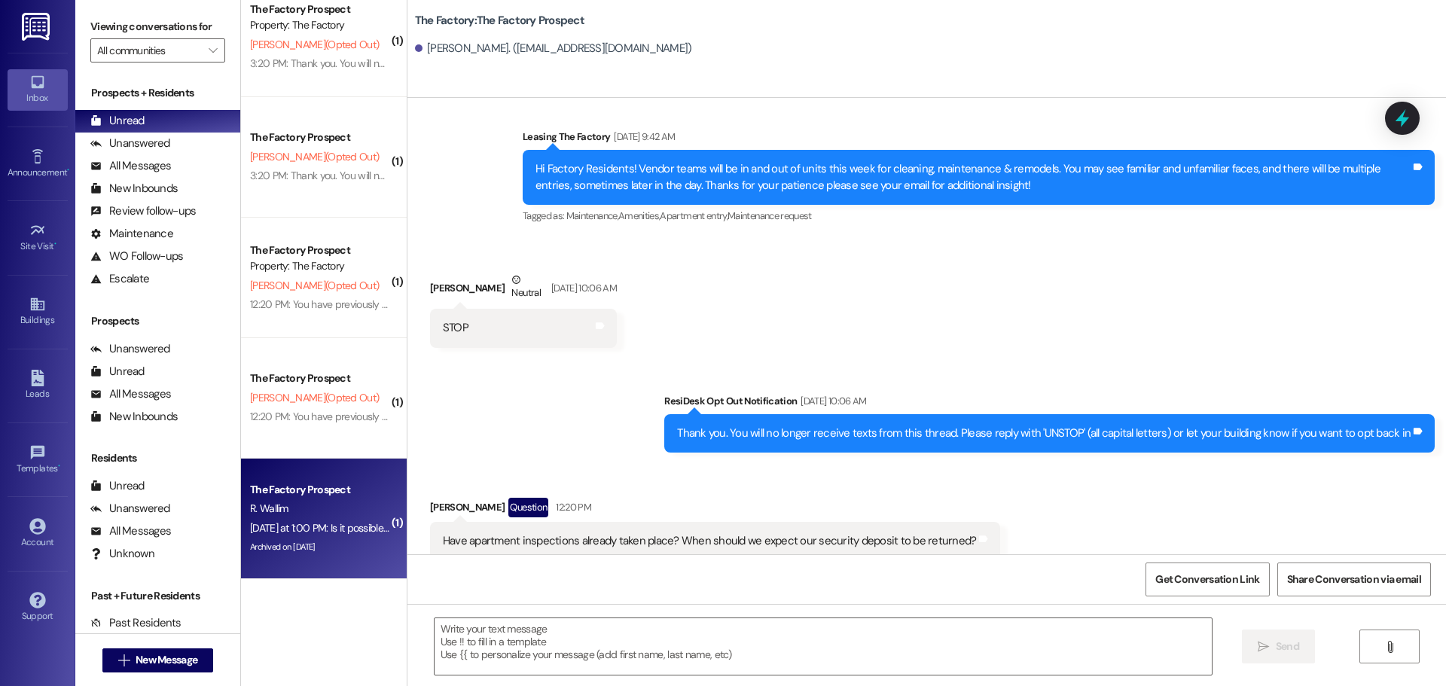
scroll to position [6542, 0]
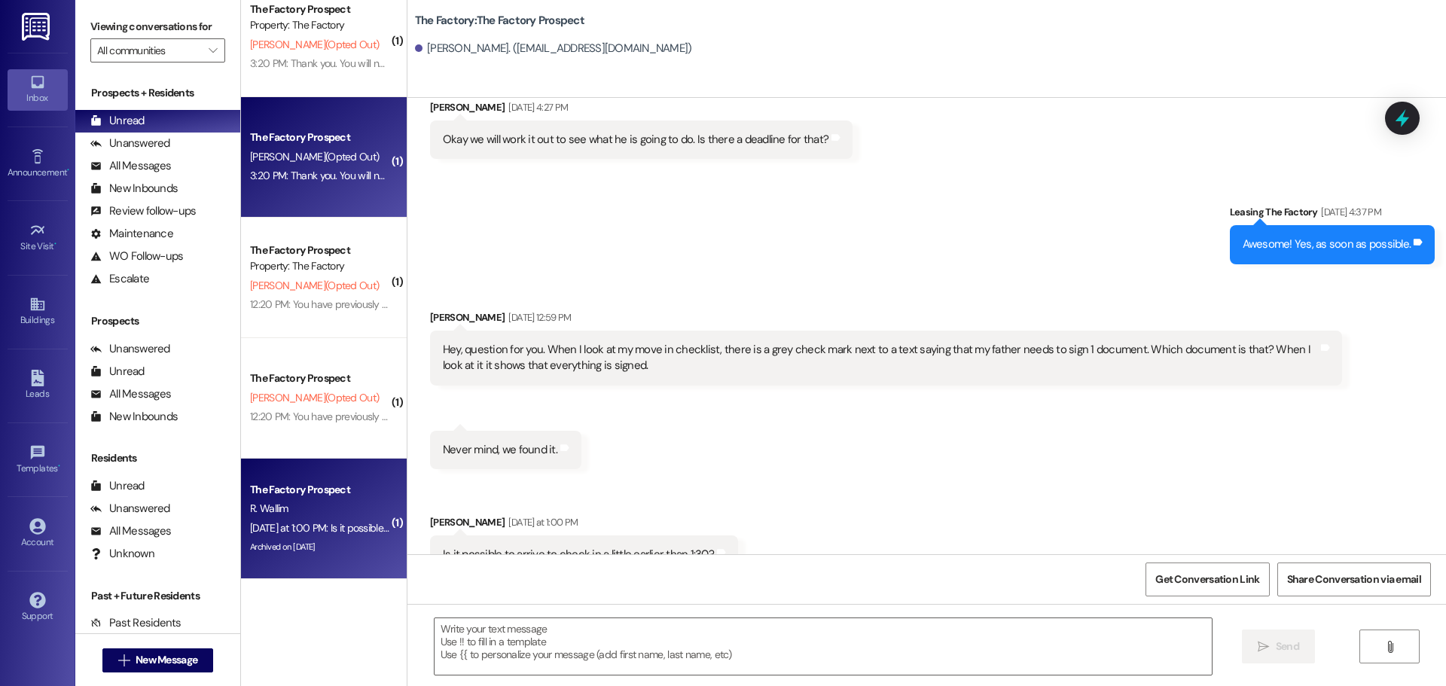
click at [347, 148] on div "E. Lira (Opted Out)" at bounding box center [320, 157] width 142 height 19
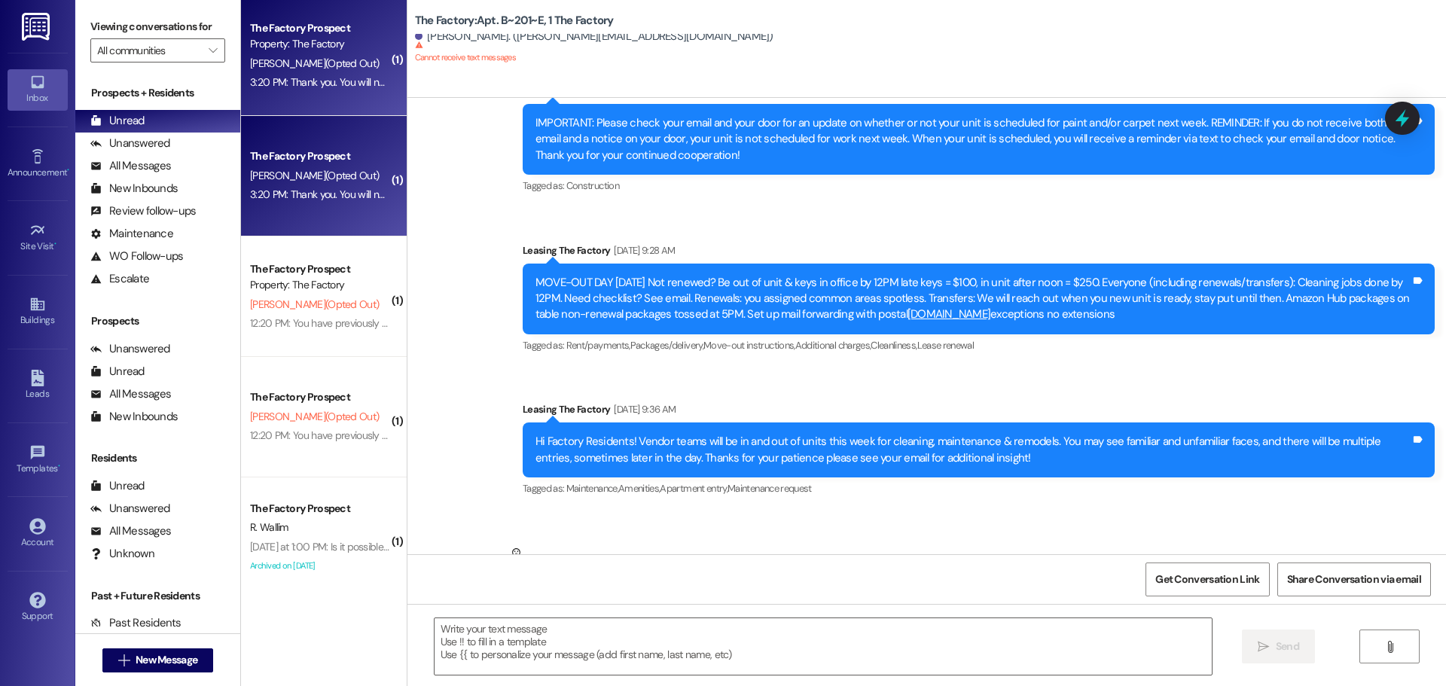
scroll to position [0, 0]
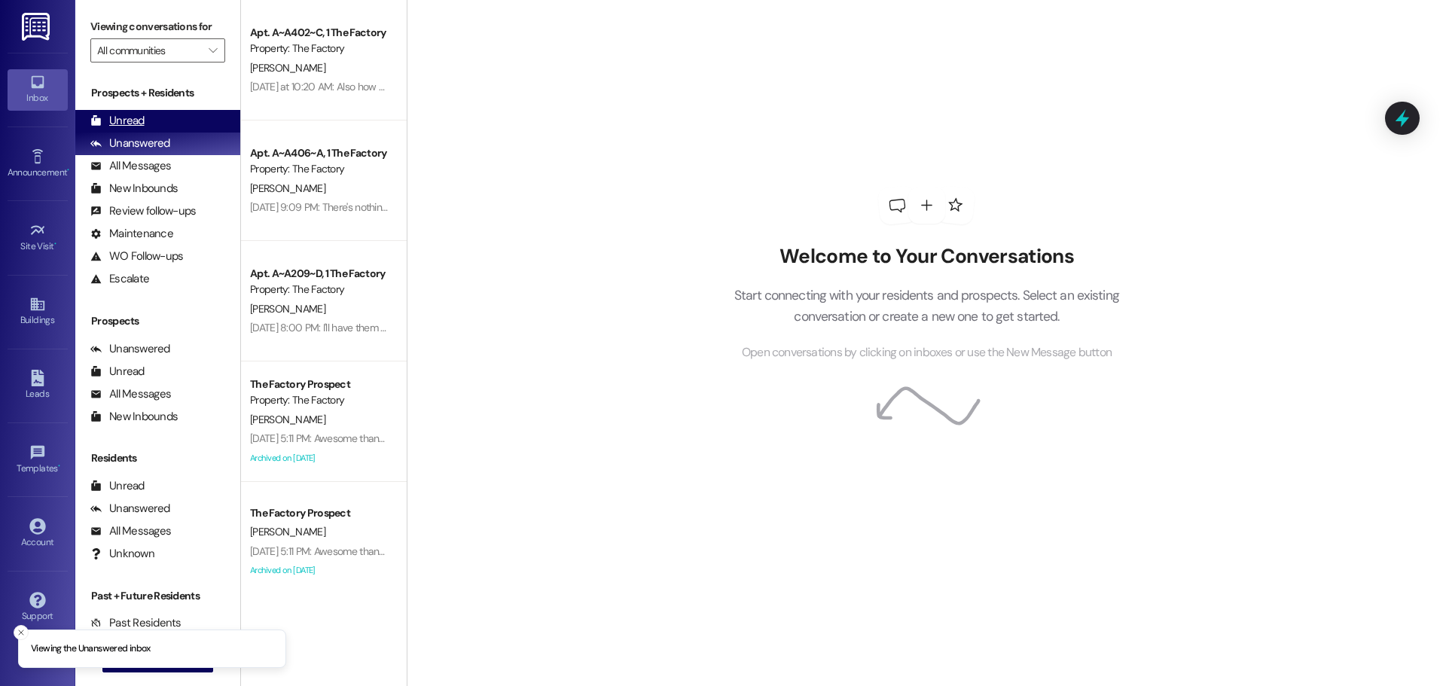
click at [127, 123] on div "Unread" at bounding box center [117, 121] width 54 height 16
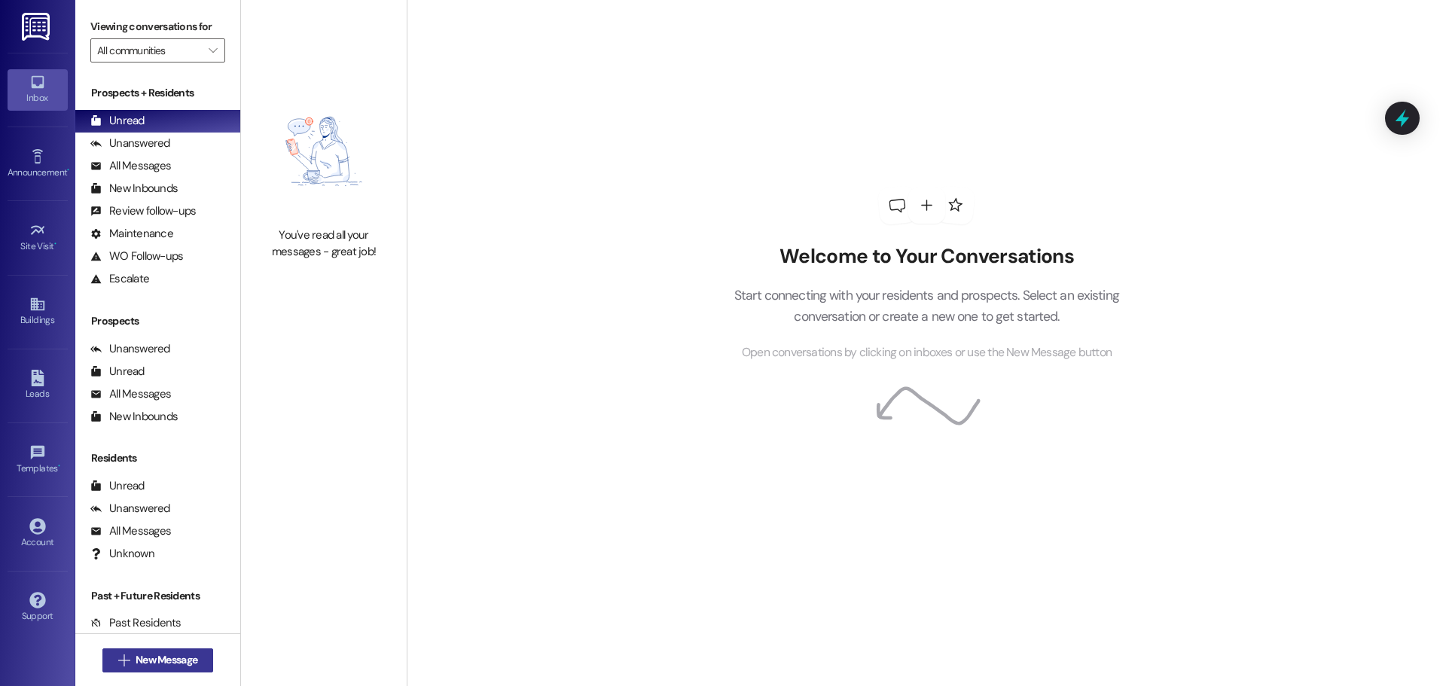
click at [184, 655] on span "New Message" at bounding box center [167, 660] width 62 height 16
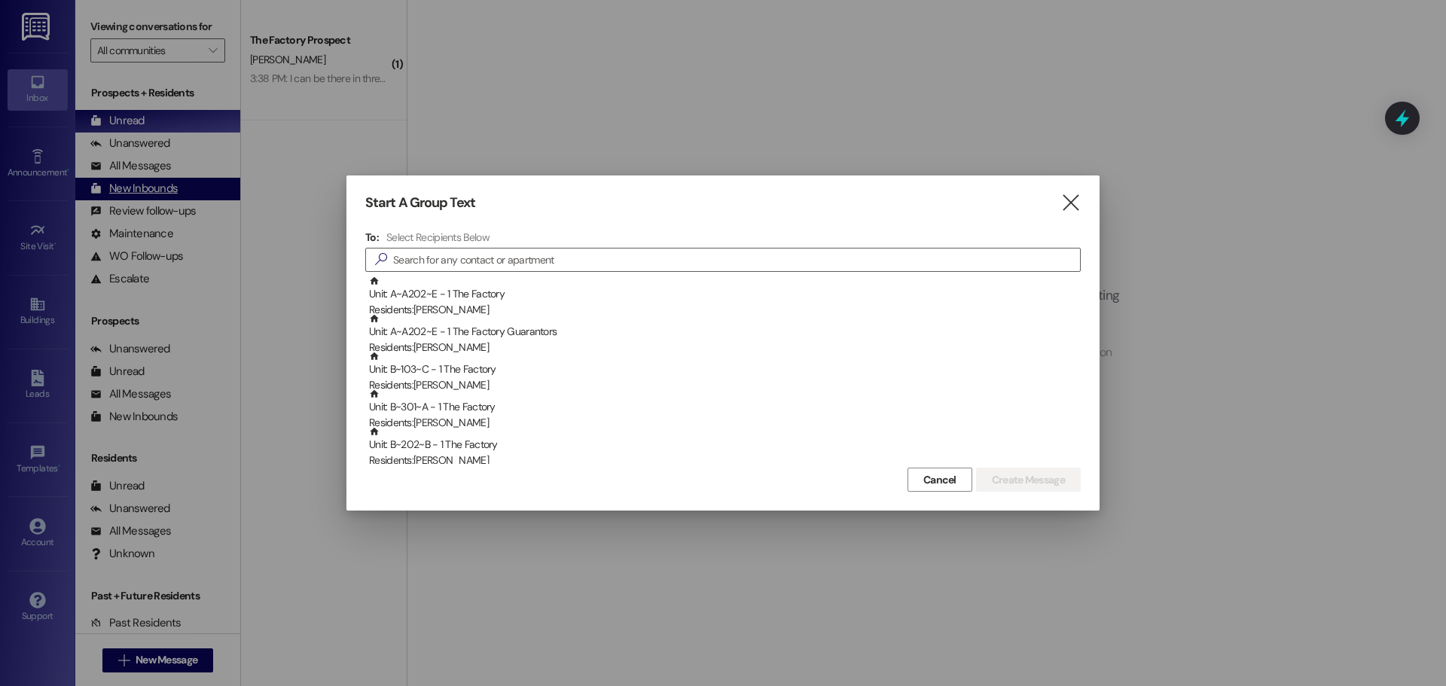
drag, startPoint x: 1072, startPoint y: 193, endPoint x: 158, endPoint y: 177, distance: 914.0
click at [1070, 195] on icon "" at bounding box center [1071, 203] width 20 height 16
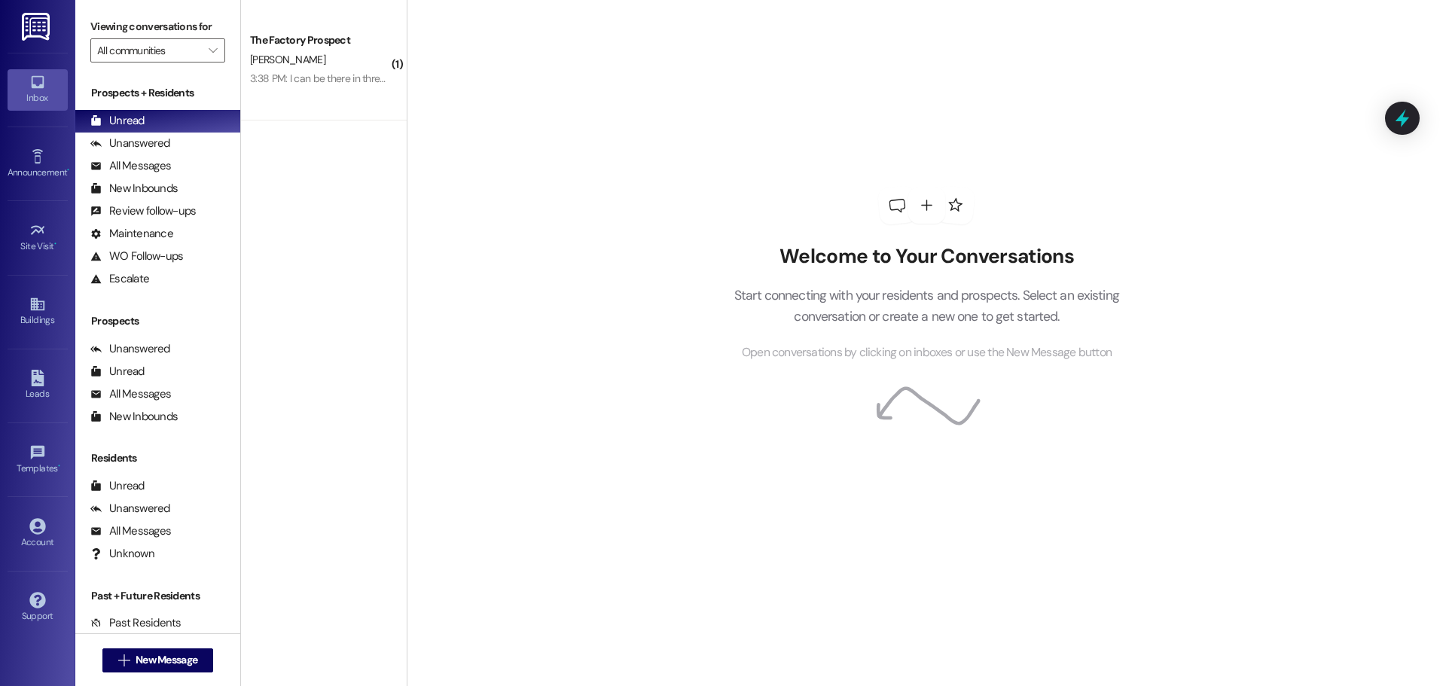
click at [56, 83] on link "Inbox" at bounding box center [38, 89] width 60 height 41
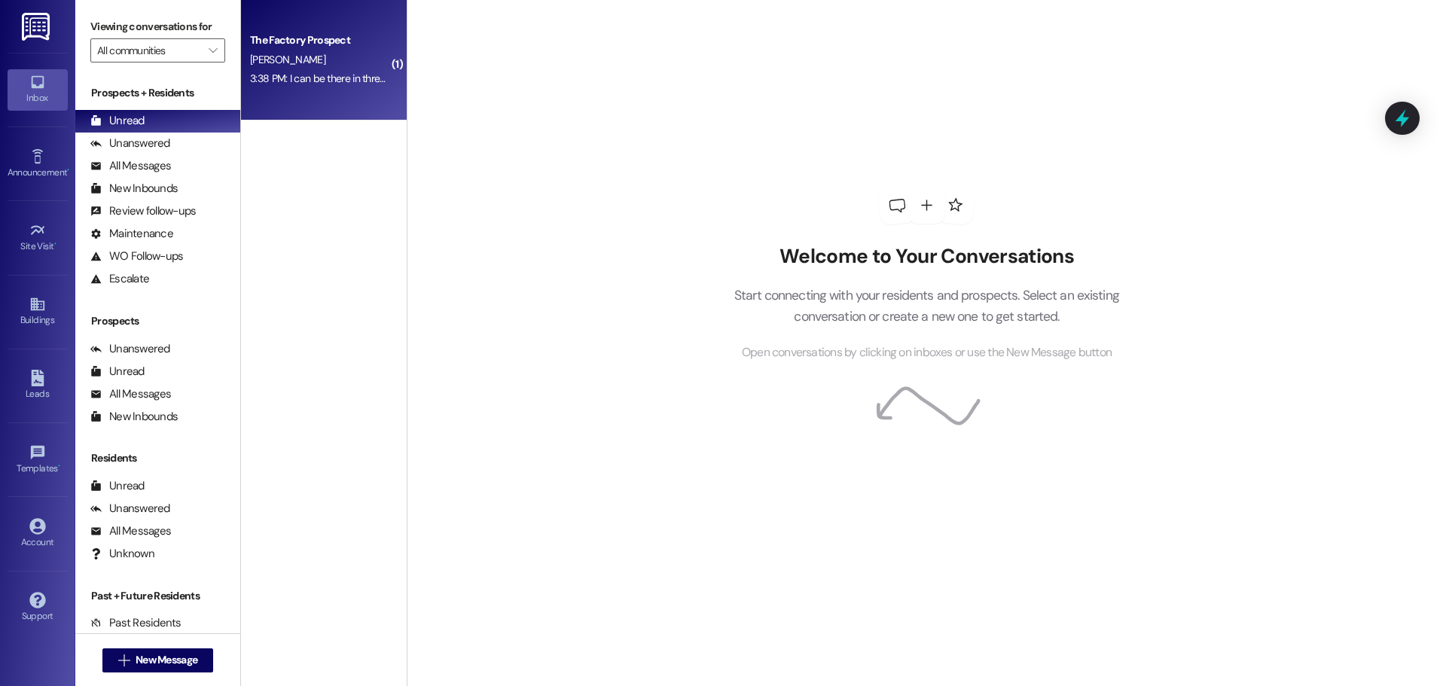
click at [313, 82] on div "3:38 PM: I can be there in three minutes 3:38 PM: I can be there in three minut…" at bounding box center [336, 79] width 173 height 14
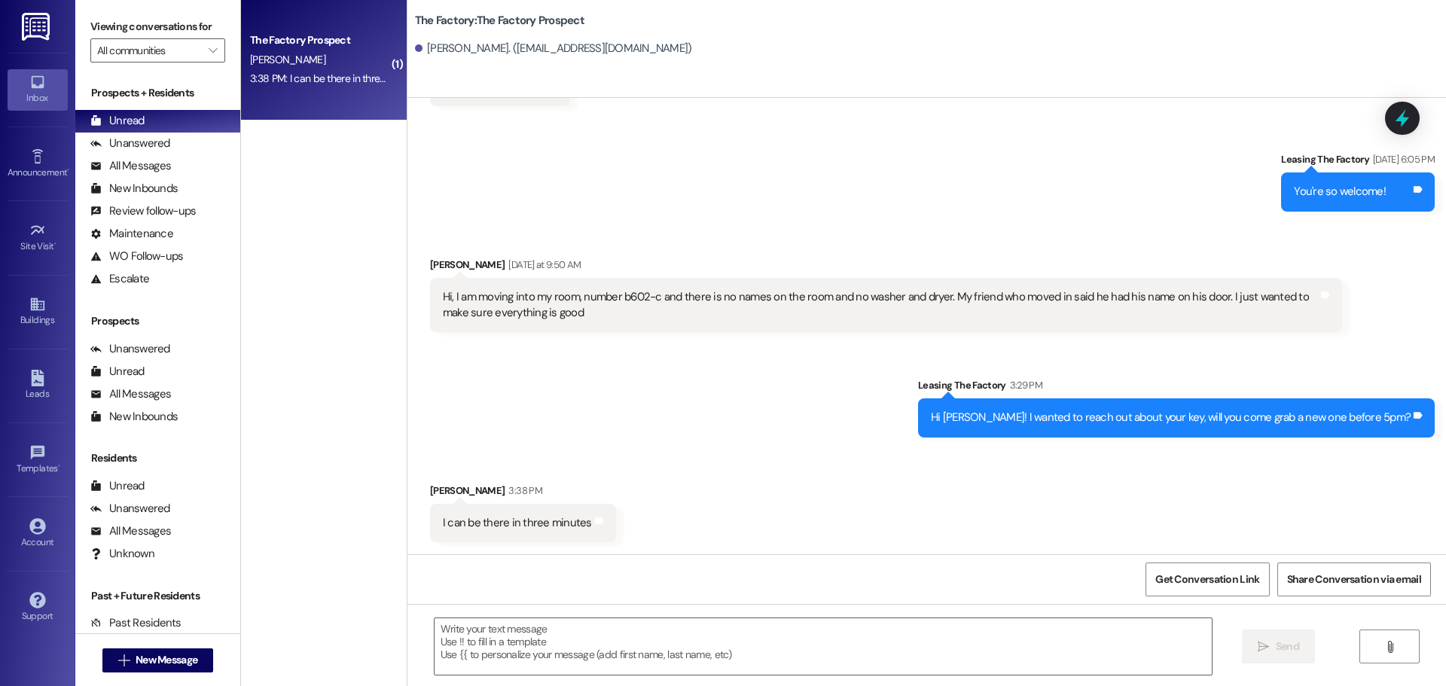
scroll to position [2632, 0]
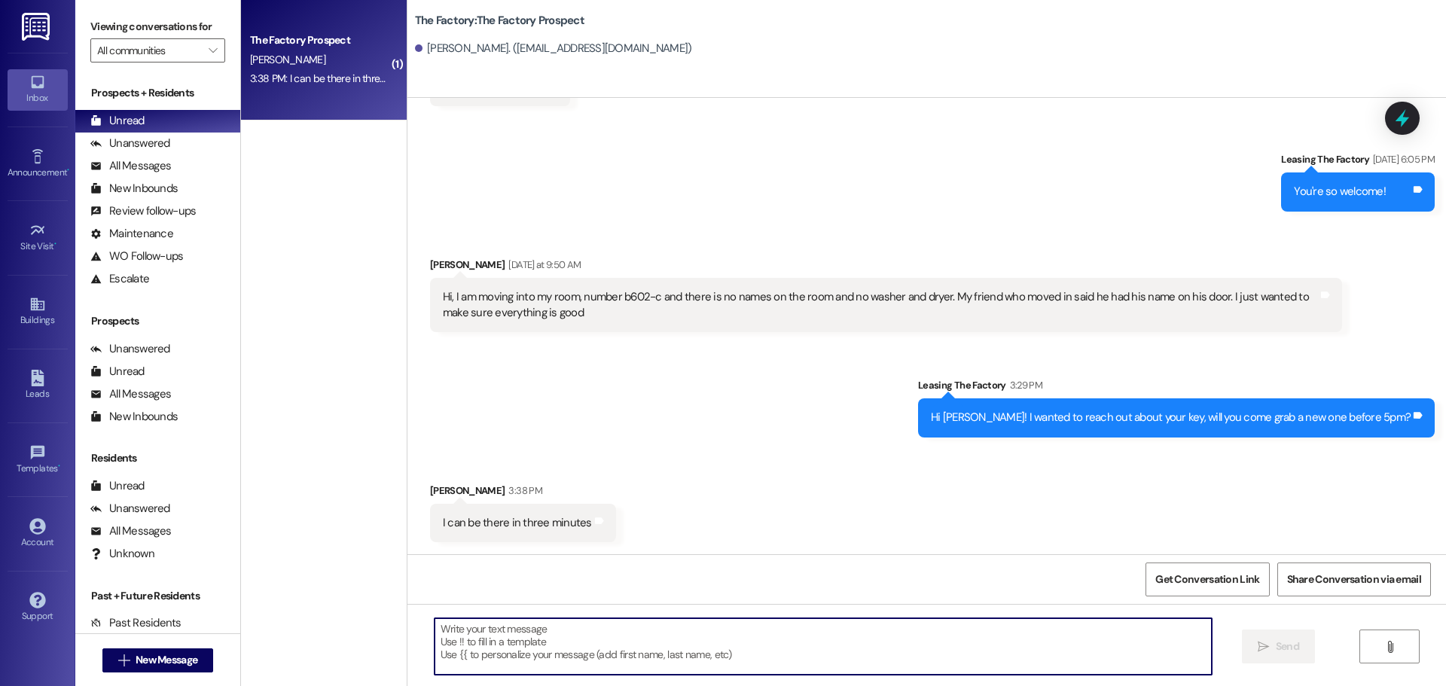
click at [435, 631] on textarea at bounding box center [823, 647] width 777 height 57
type textarea "Perfect! See you then"
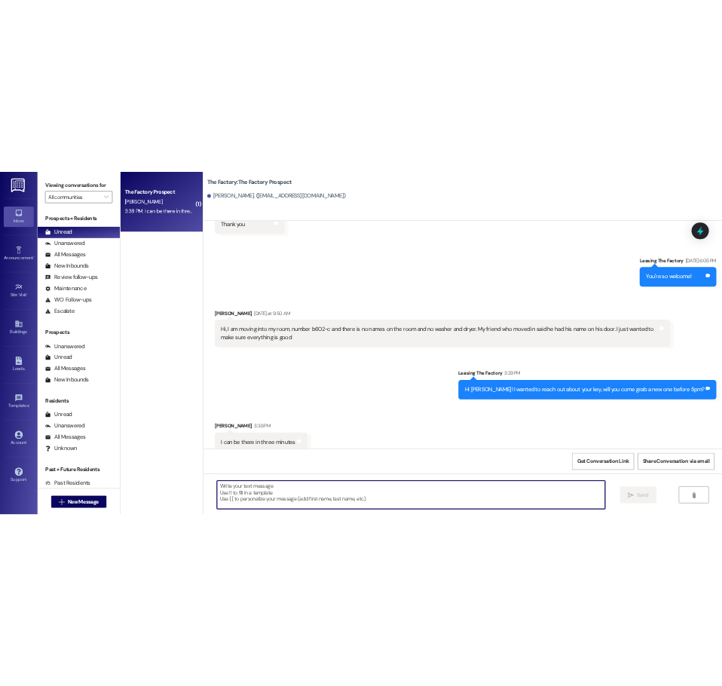
scroll to position [2586, 0]
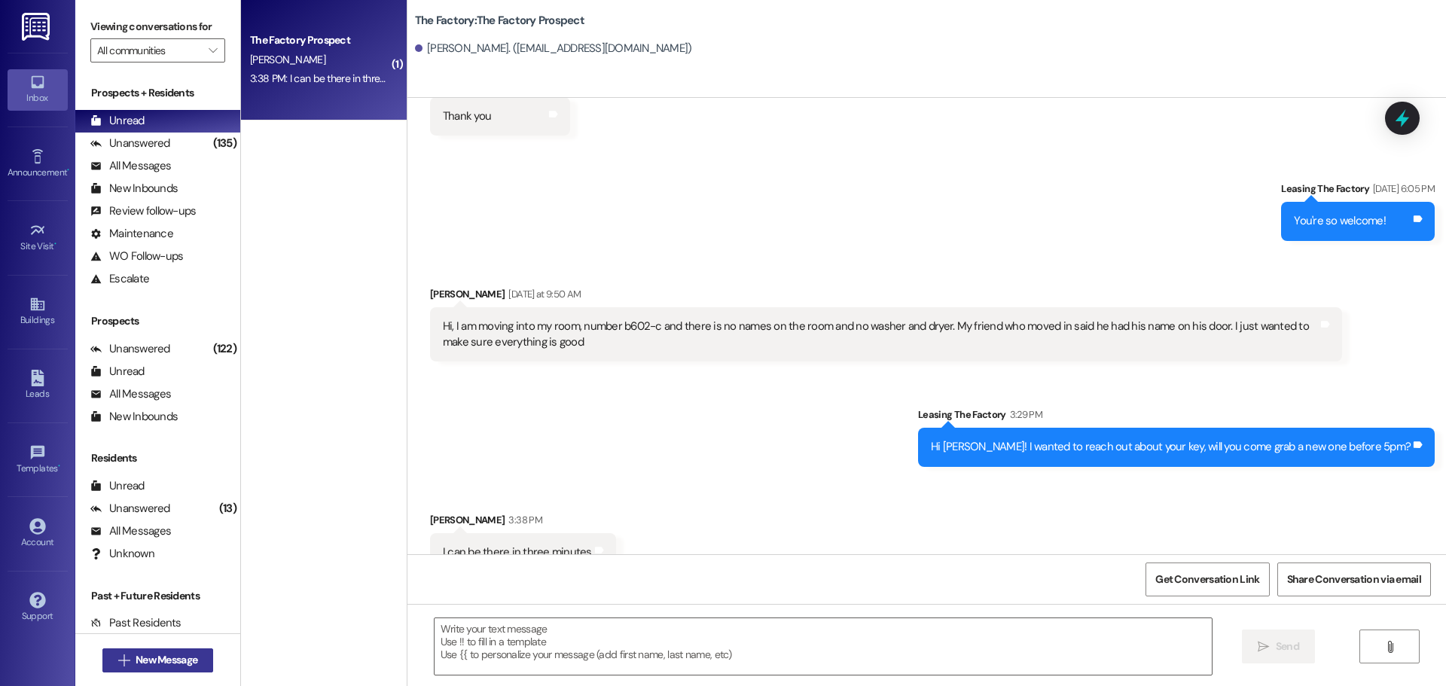
click at [171, 658] on span "New Message" at bounding box center [167, 660] width 62 height 16
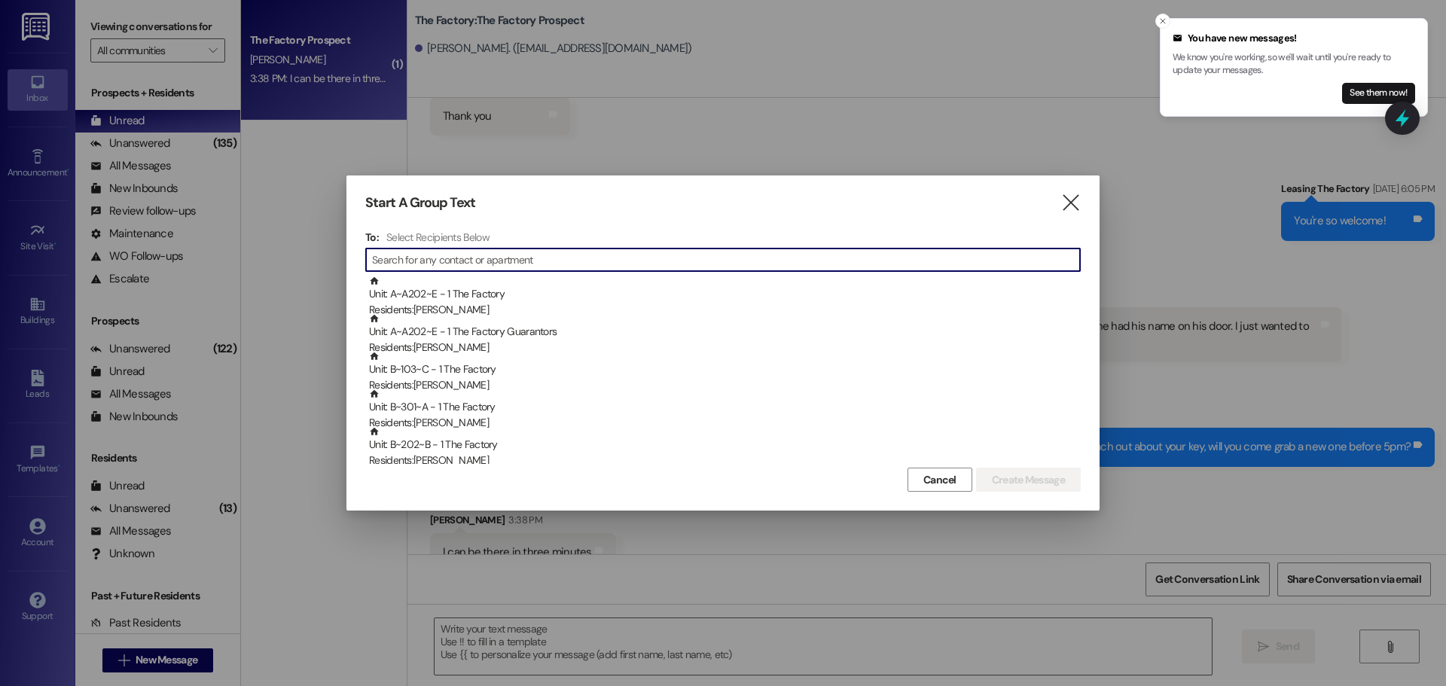
click at [393, 259] on input at bounding box center [726, 259] width 708 height 21
type input "s"
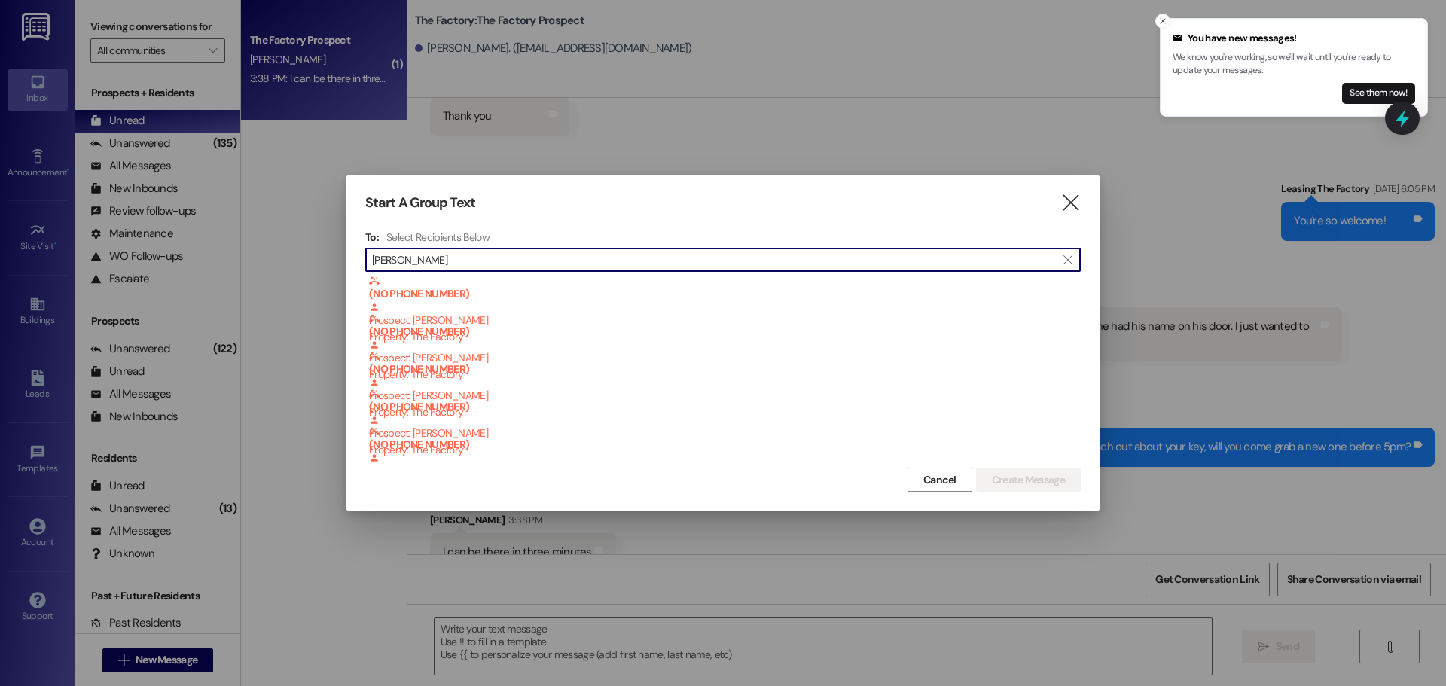
type input "Bianca"
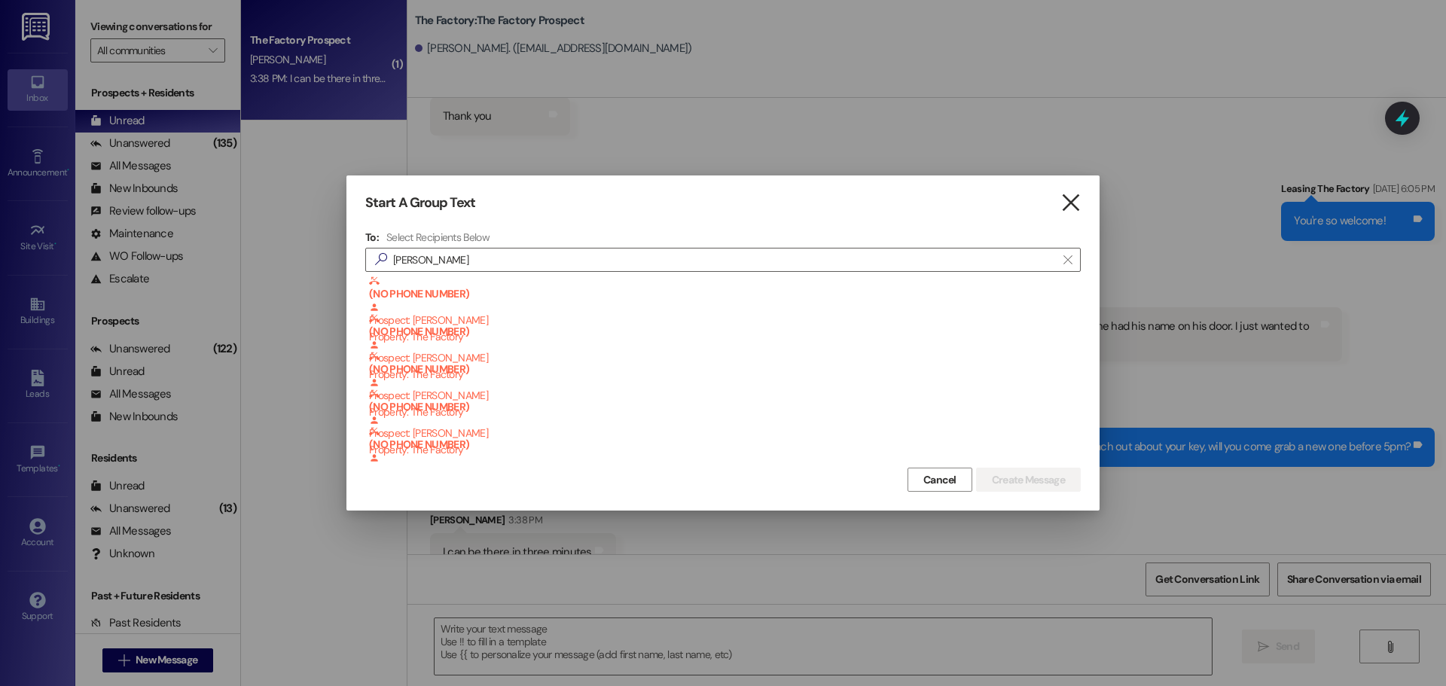
click at [1074, 197] on icon "" at bounding box center [1071, 203] width 20 height 16
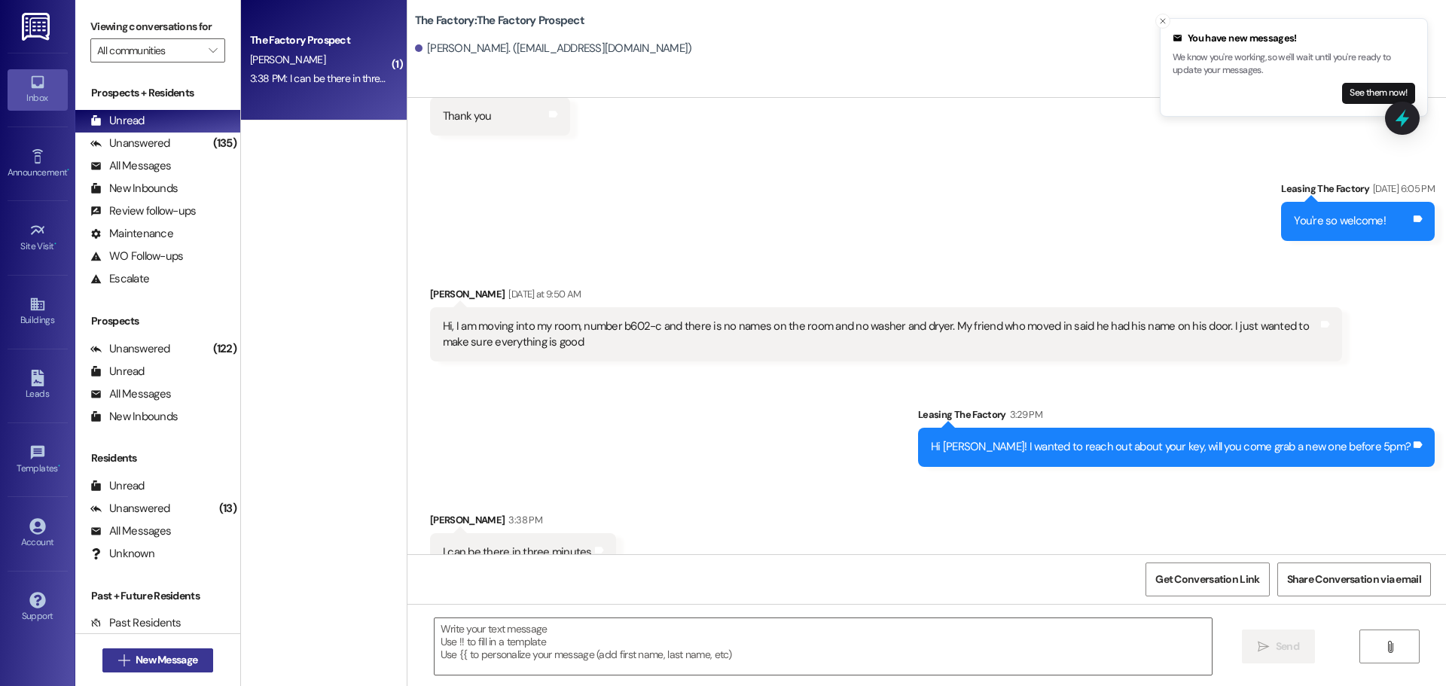
click at [157, 662] on span "New Message" at bounding box center [167, 660] width 62 height 16
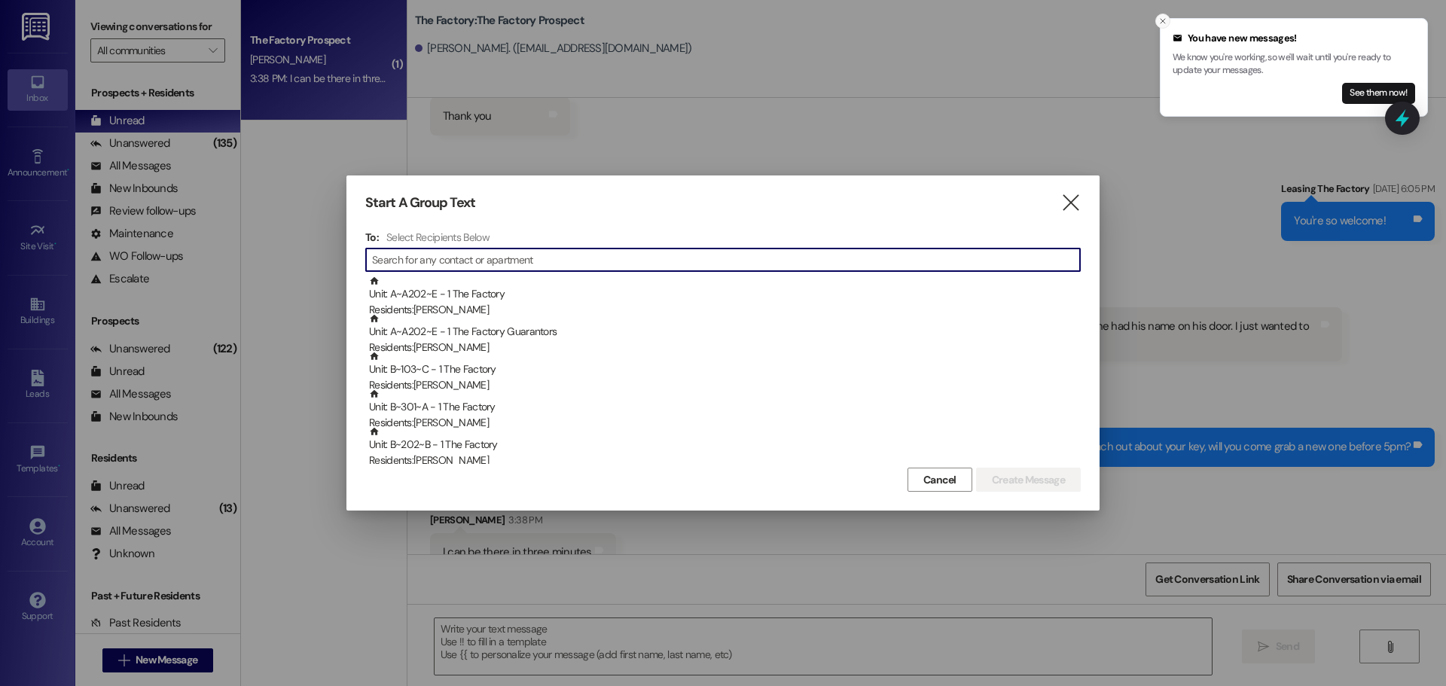
click at [1168, 20] on button "Close toast" at bounding box center [1163, 21] width 15 height 15
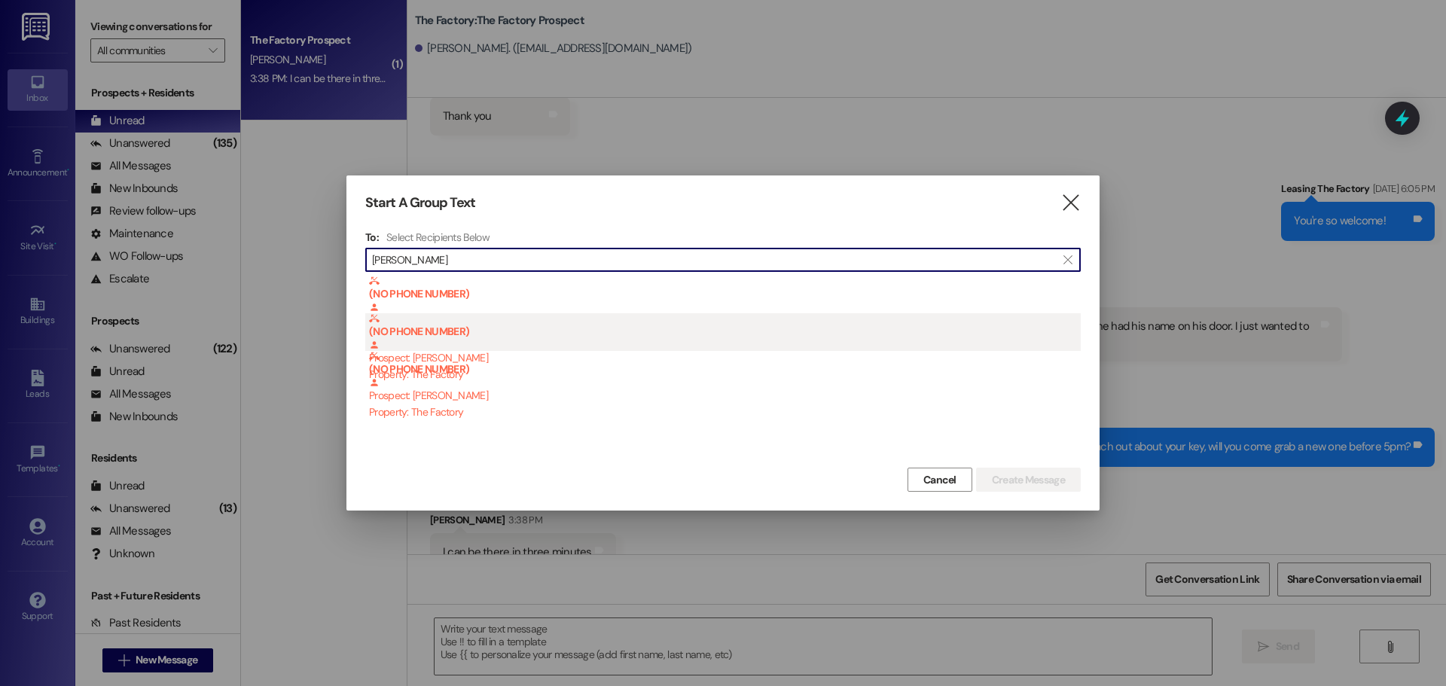
type input "santos Rodrig"
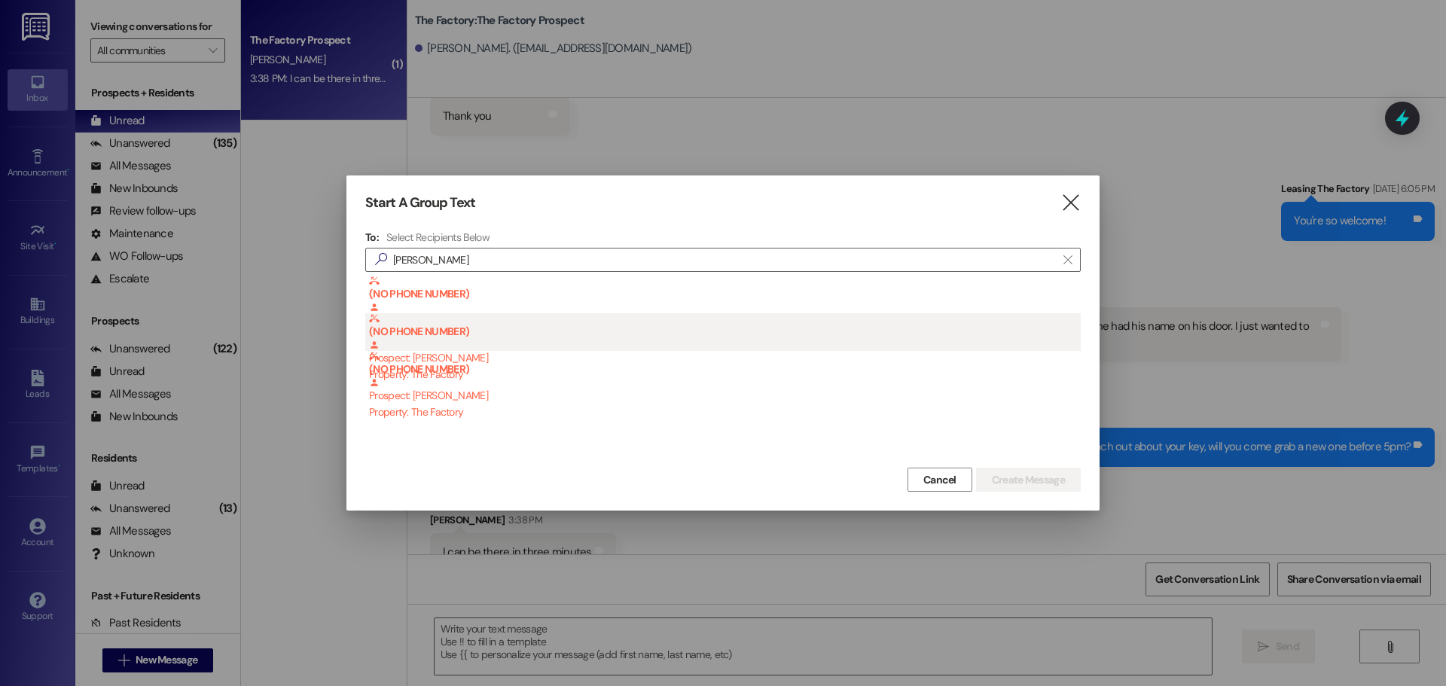
click at [536, 321] on b "(NO PHONE NUMBER)" at bounding box center [725, 325] width 712 height 25
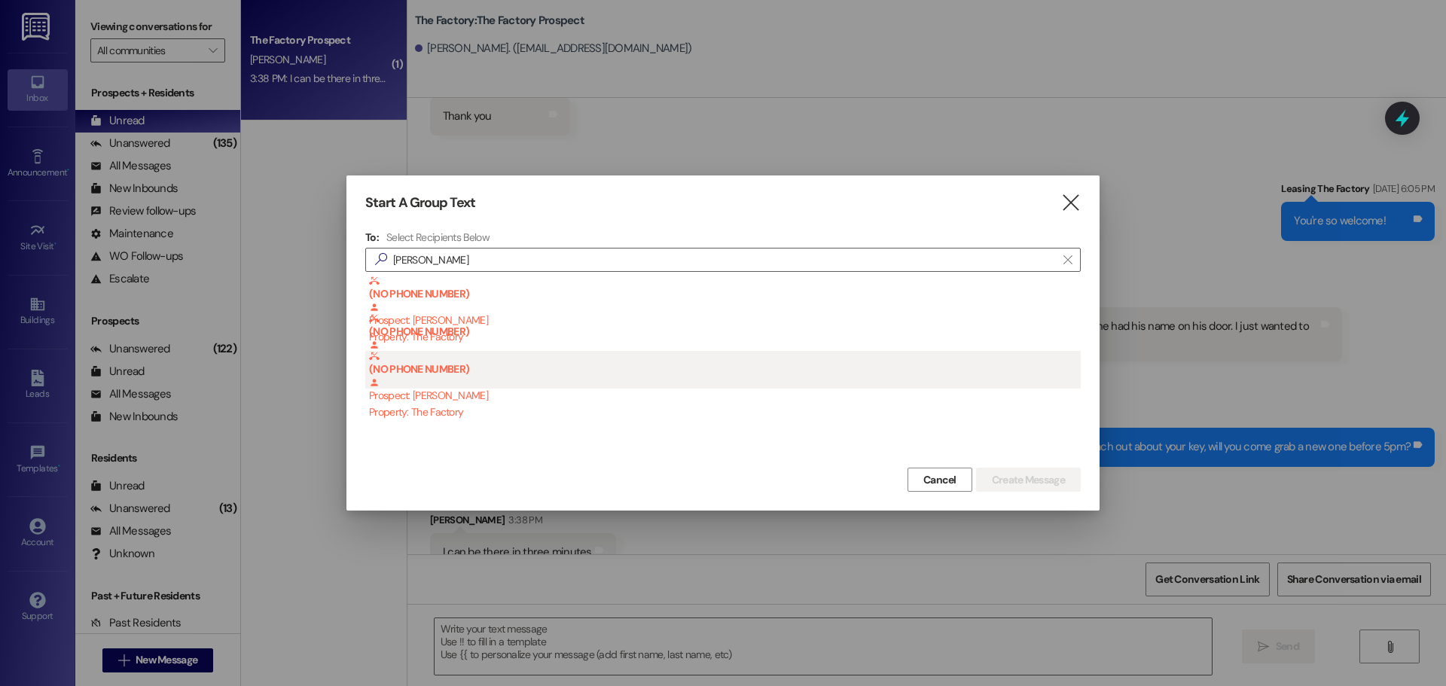
click at [517, 401] on div "(NO PHONE NUMBER) Prospect: Bianca Jaqueline Santos Rodrigues Property: The Fac…" at bounding box center [725, 385] width 712 height 69
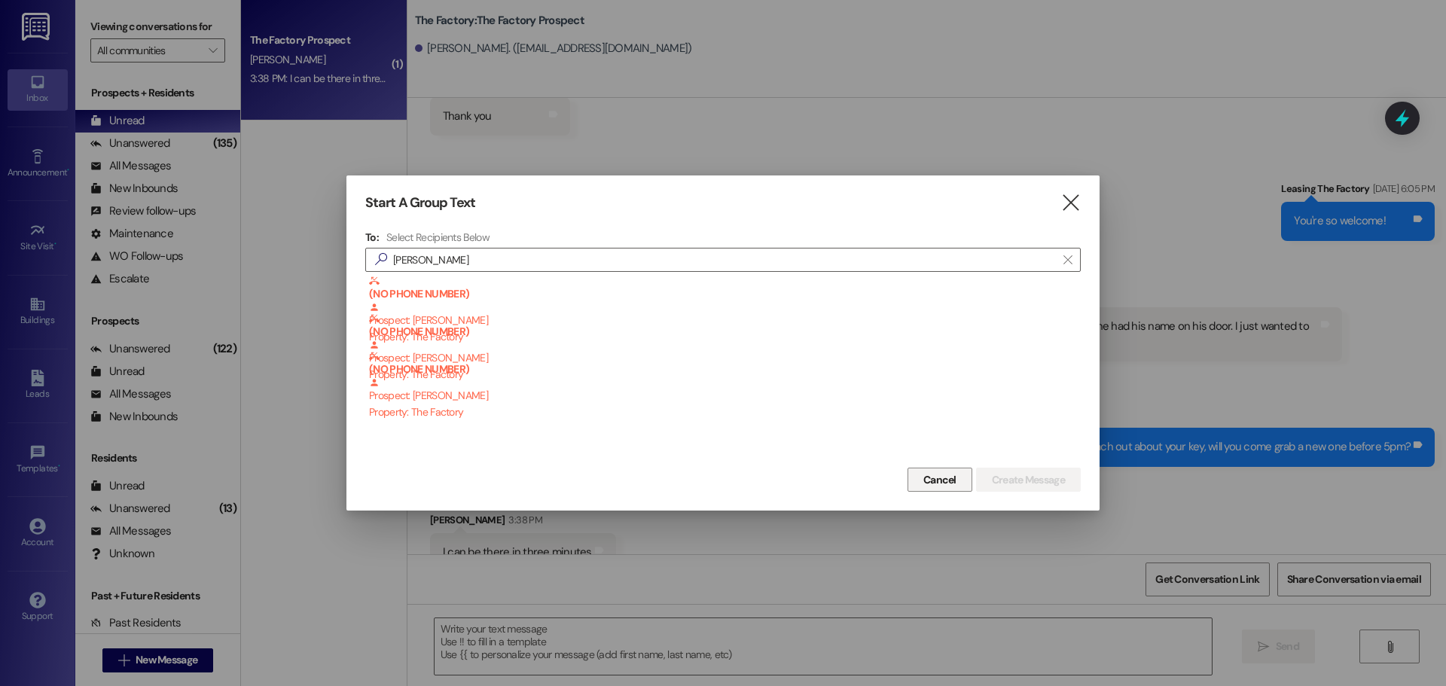
click at [951, 482] on span "Cancel" at bounding box center [940, 480] width 33 height 16
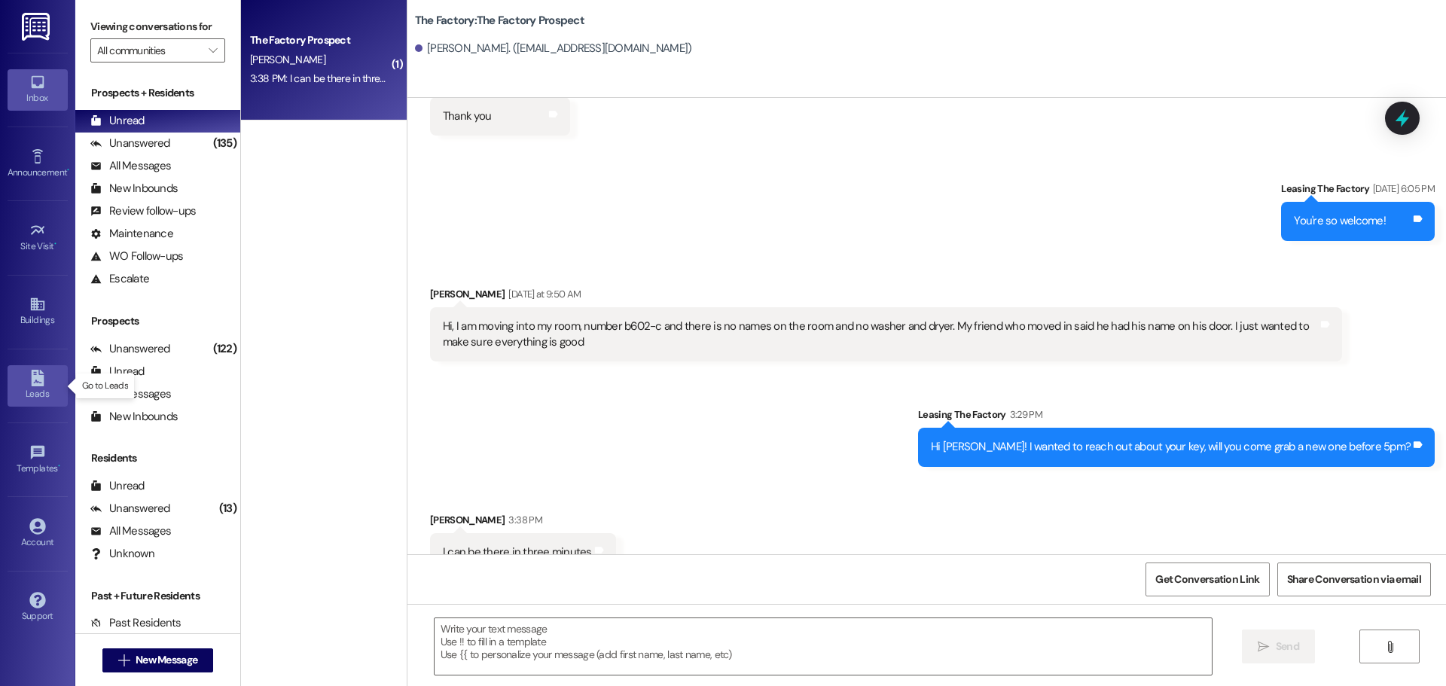
click at [37, 384] on icon at bounding box center [37, 378] width 13 height 17
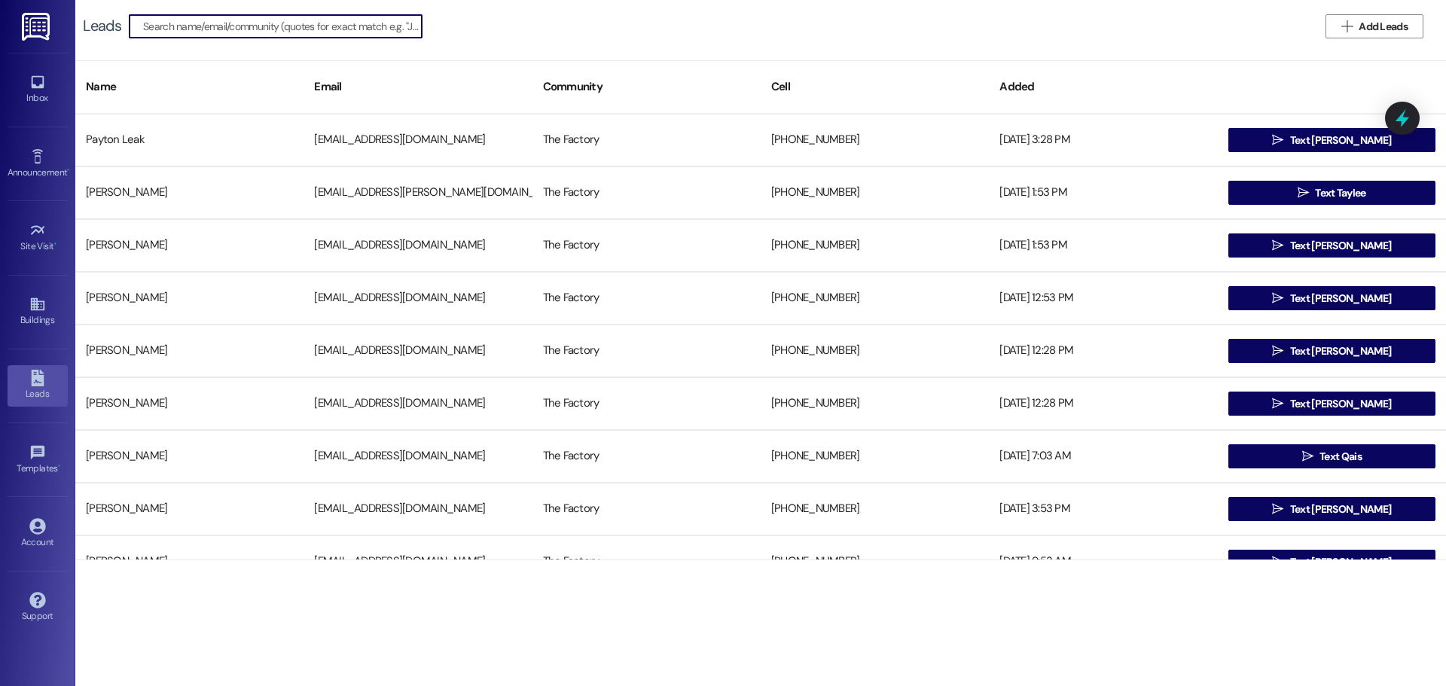
click at [246, 35] on input at bounding box center [282, 26] width 279 height 21
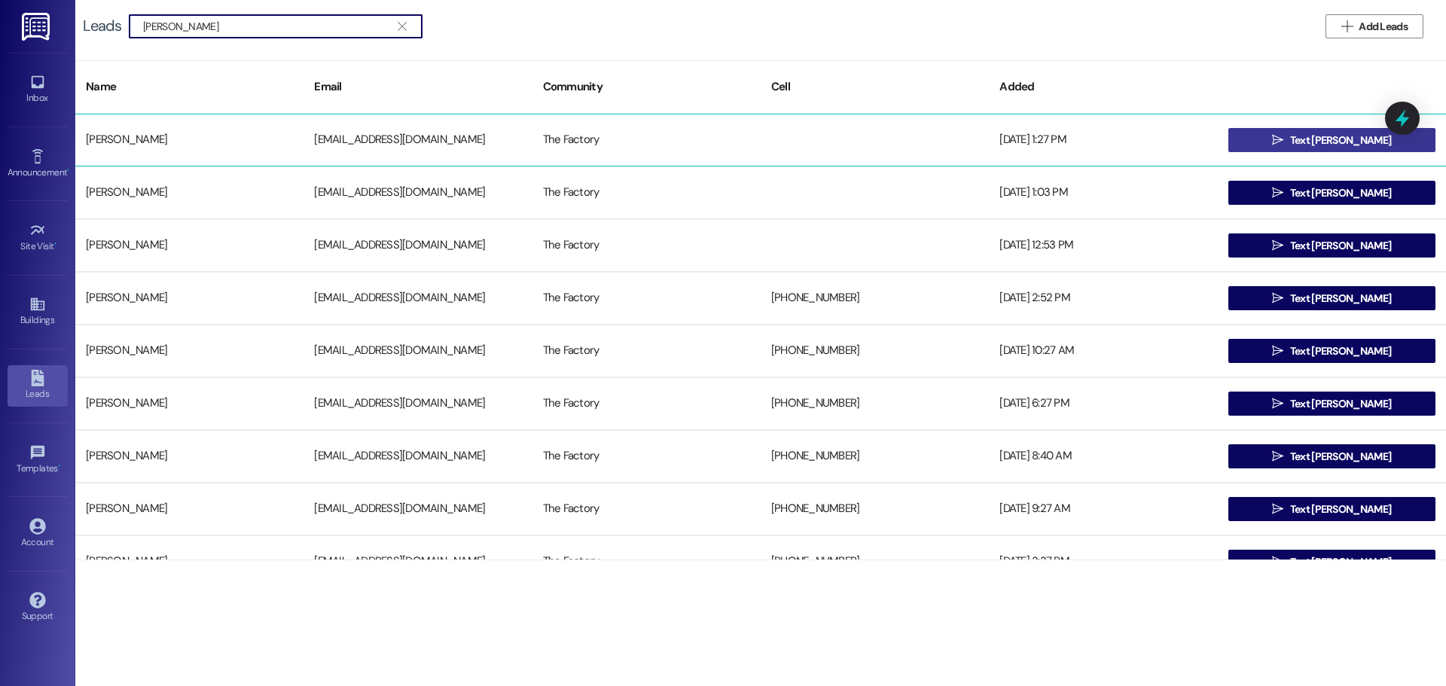
type input "santos rodrig"
click at [1295, 140] on span "Text [PERSON_NAME]" at bounding box center [1341, 141] width 101 height 16
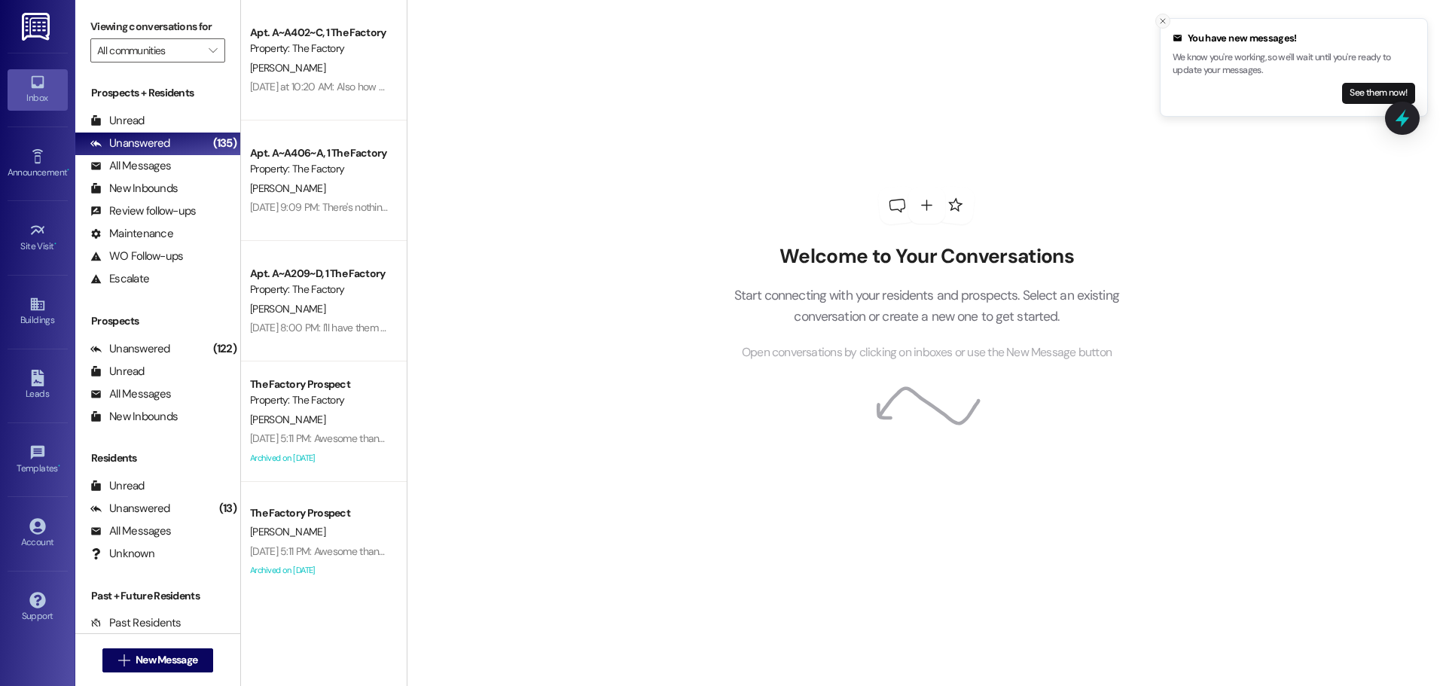
click at [1163, 21] on line "Close toast" at bounding box center [1163, 21] width 5 height 5
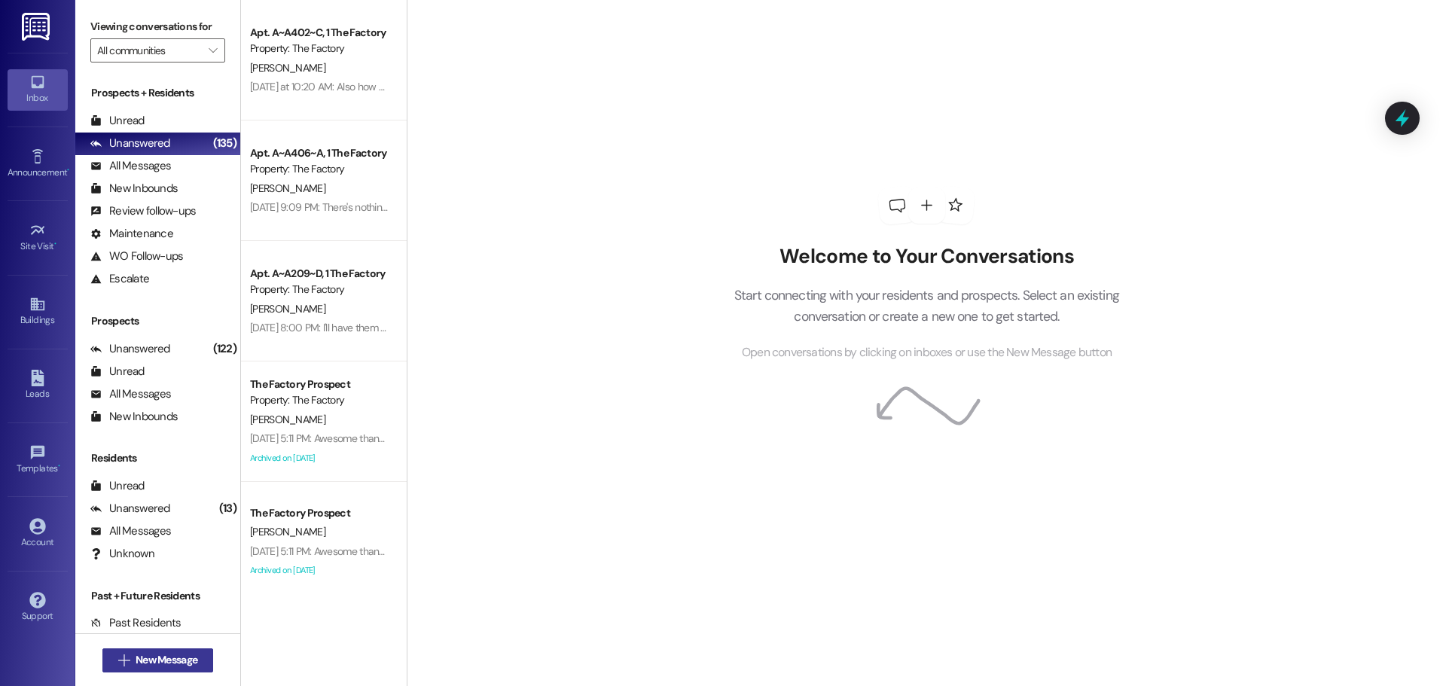
click at [185, 660] on span "New Message" at bounding box center [167, 660] width 62 height 16
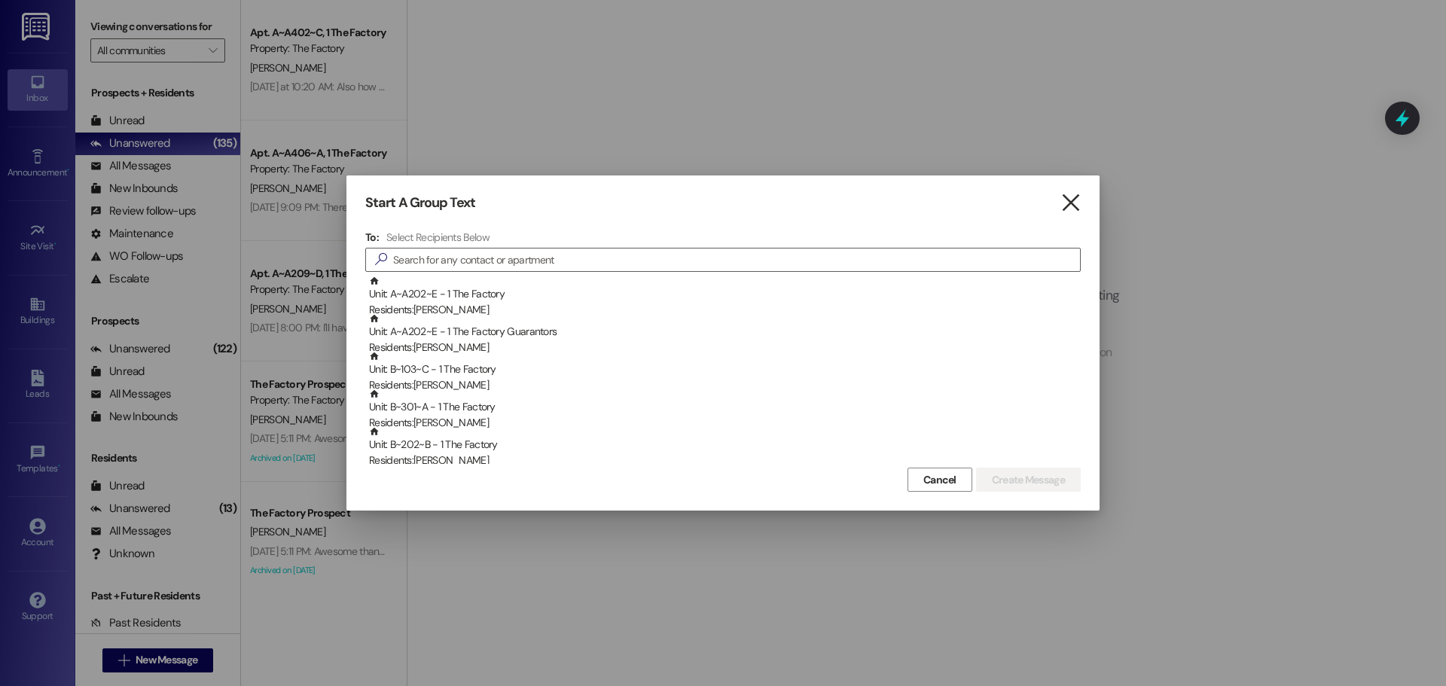
click at [1071, 200] on icon "" at bounding box center [1071, 203] width 20 height 16
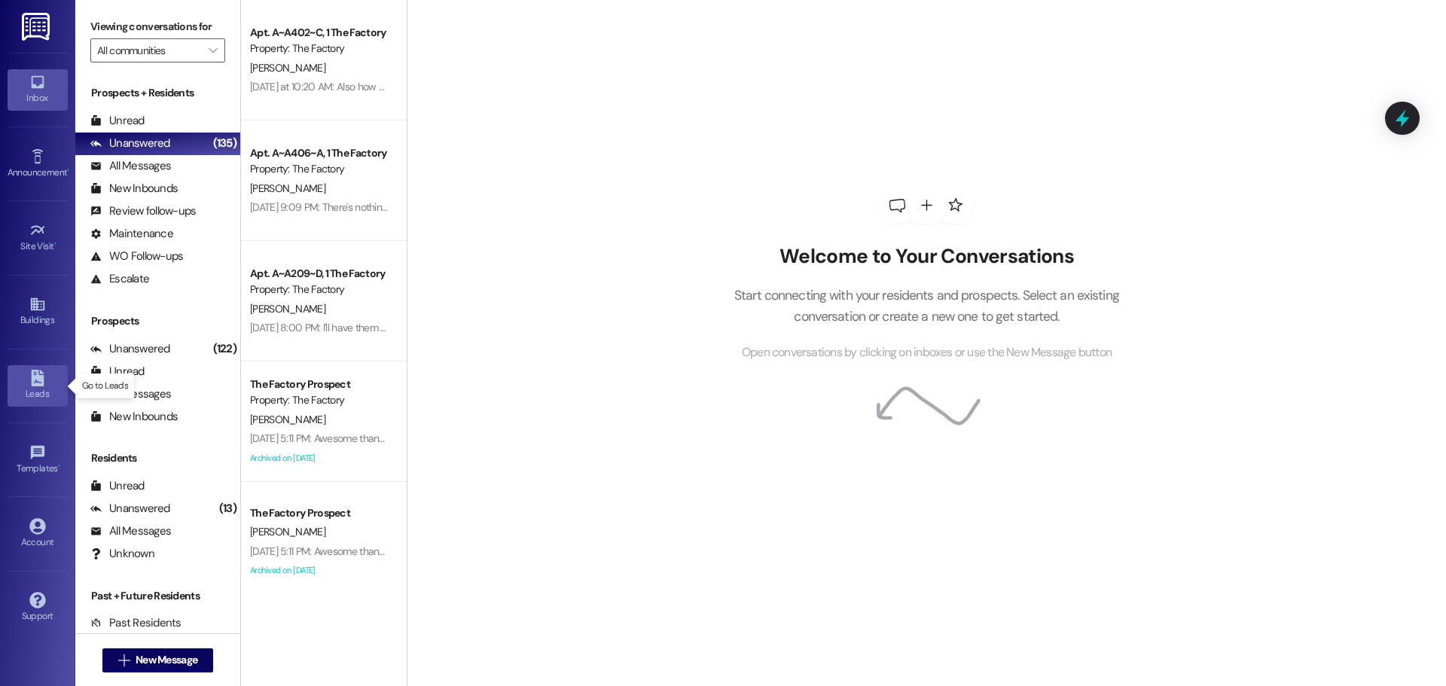
click at [41, 379] on icon at bounding box center [37, 378] width 13 height 17
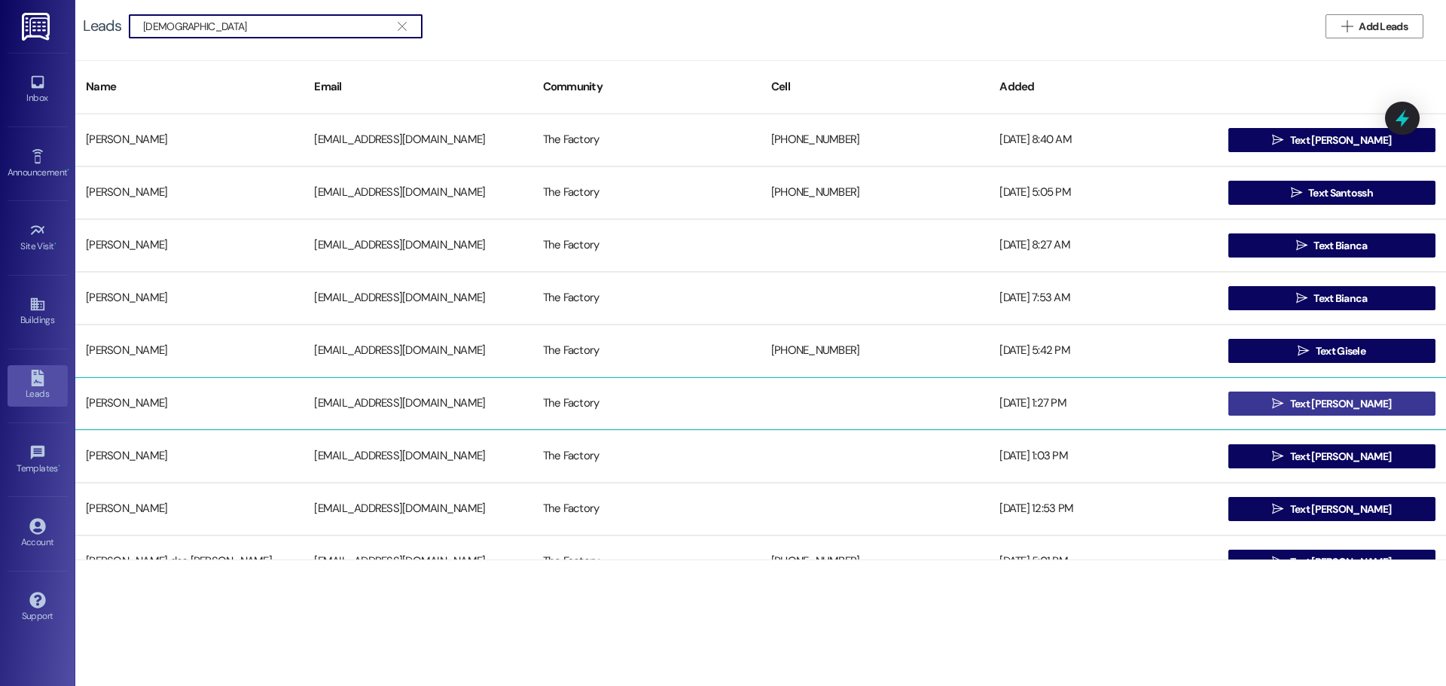
type input "santo"
click at [1360, 401] on span "Text [PERSON_NAME]" at bounding box center [1341, 404] width 101 height 16
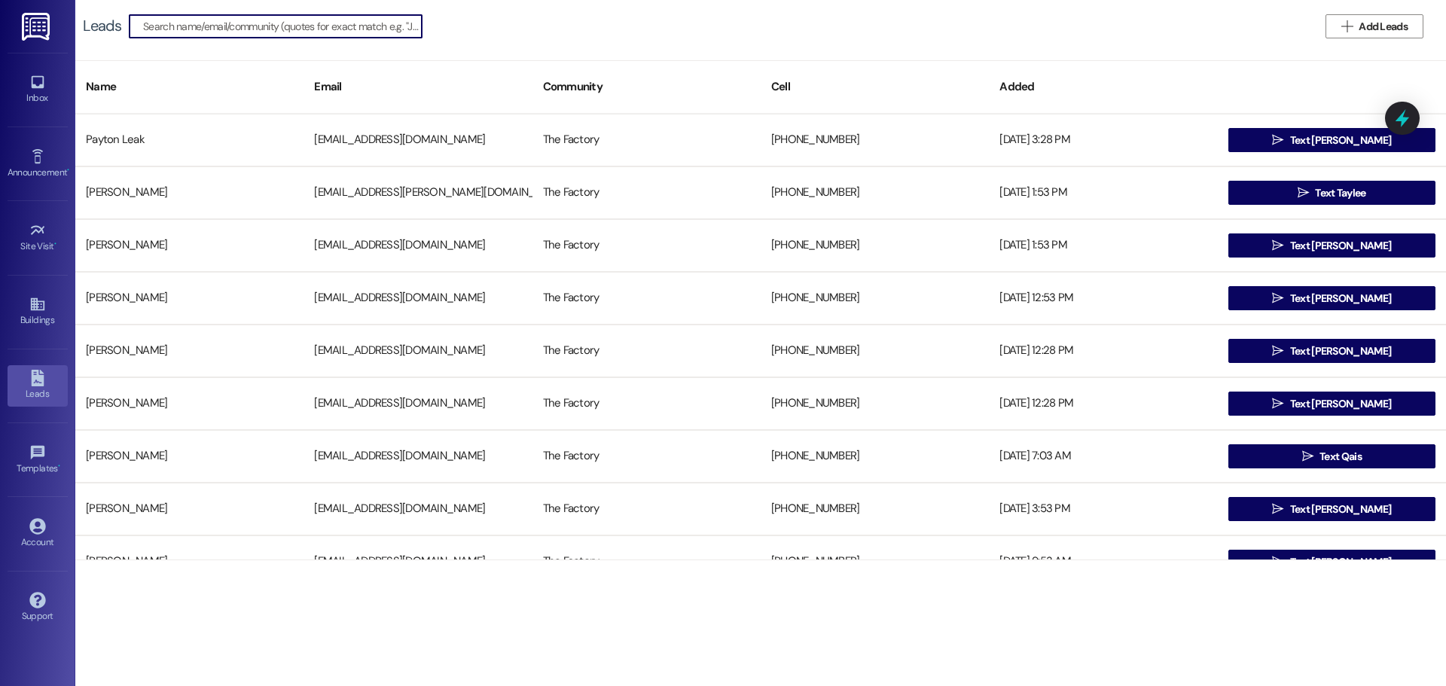
click at [212, 30] on input at bounding box center [282, 26] width 279 height 21
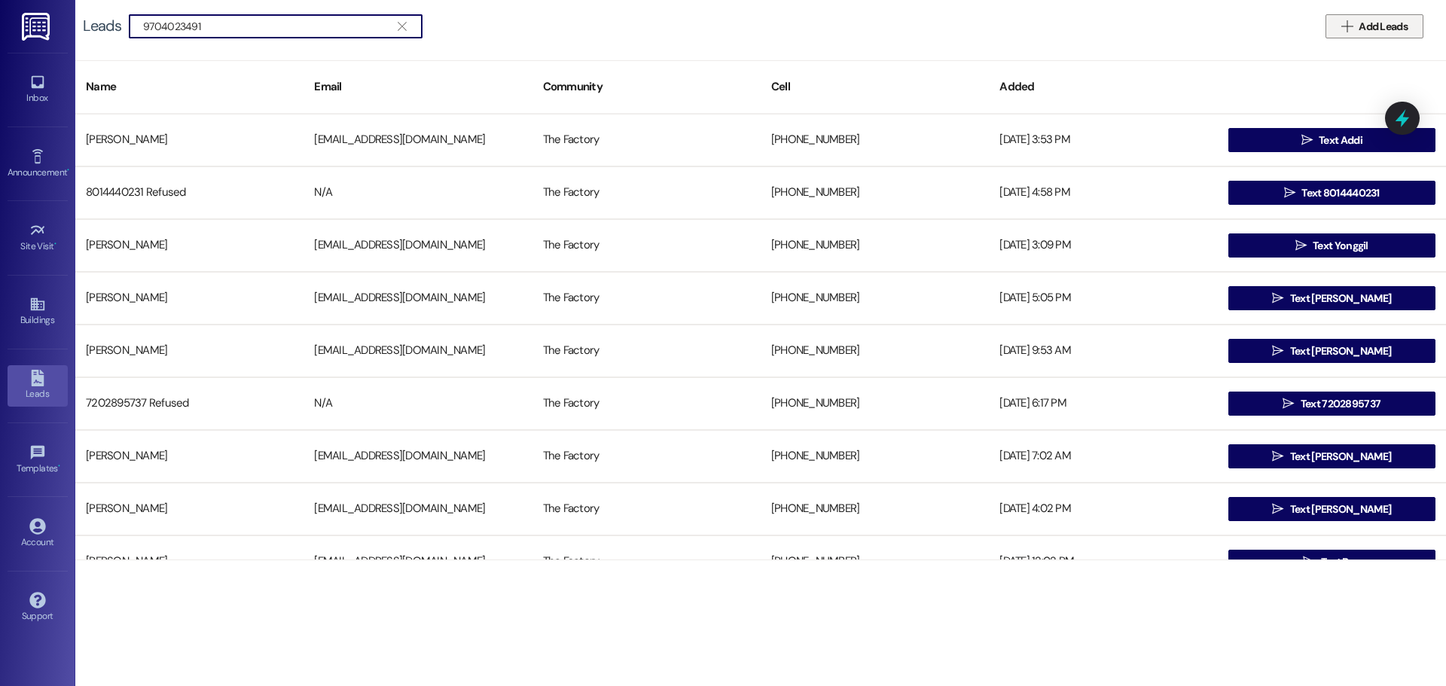
type input "9704023491"
click at [1370, 27] on span "Add Leads" at bounding box center [1383, 27] width 49 height 16
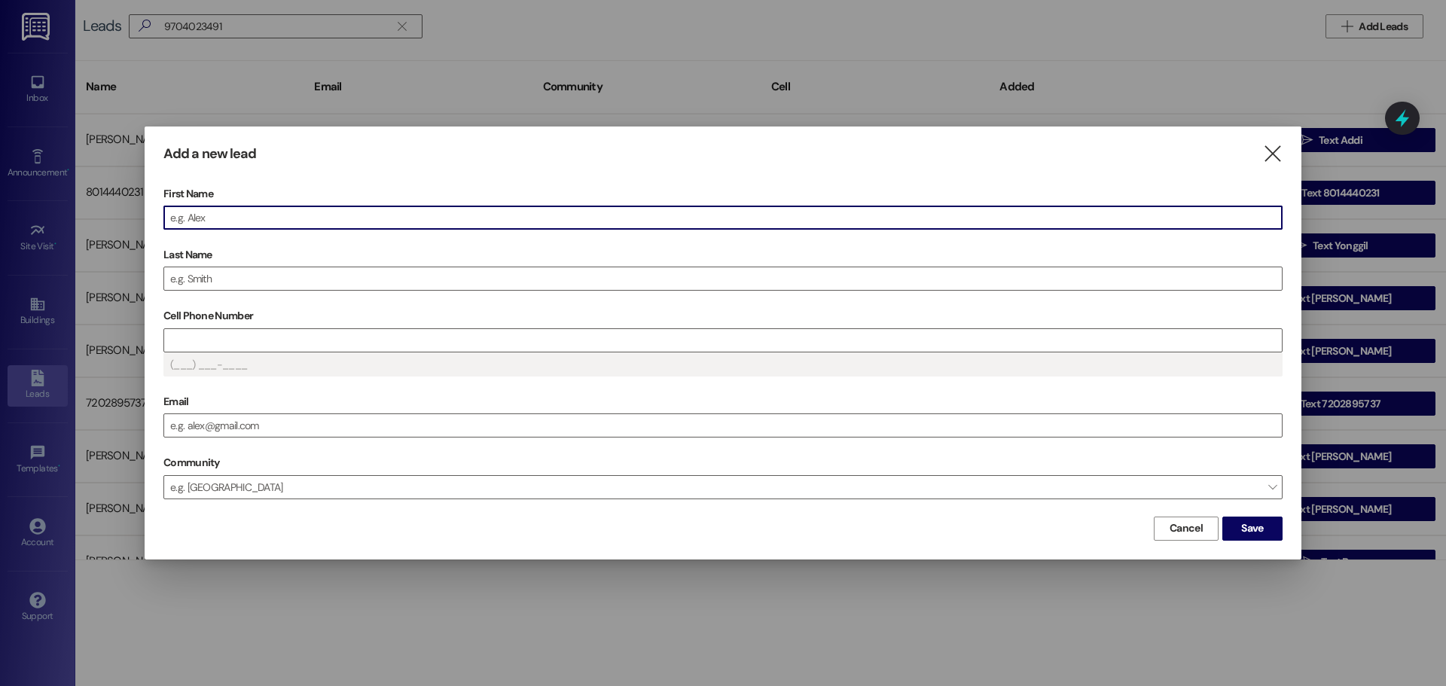
click at [205, 216] on input "First Name" at bounding box center [723, 217] width 1118 height 23
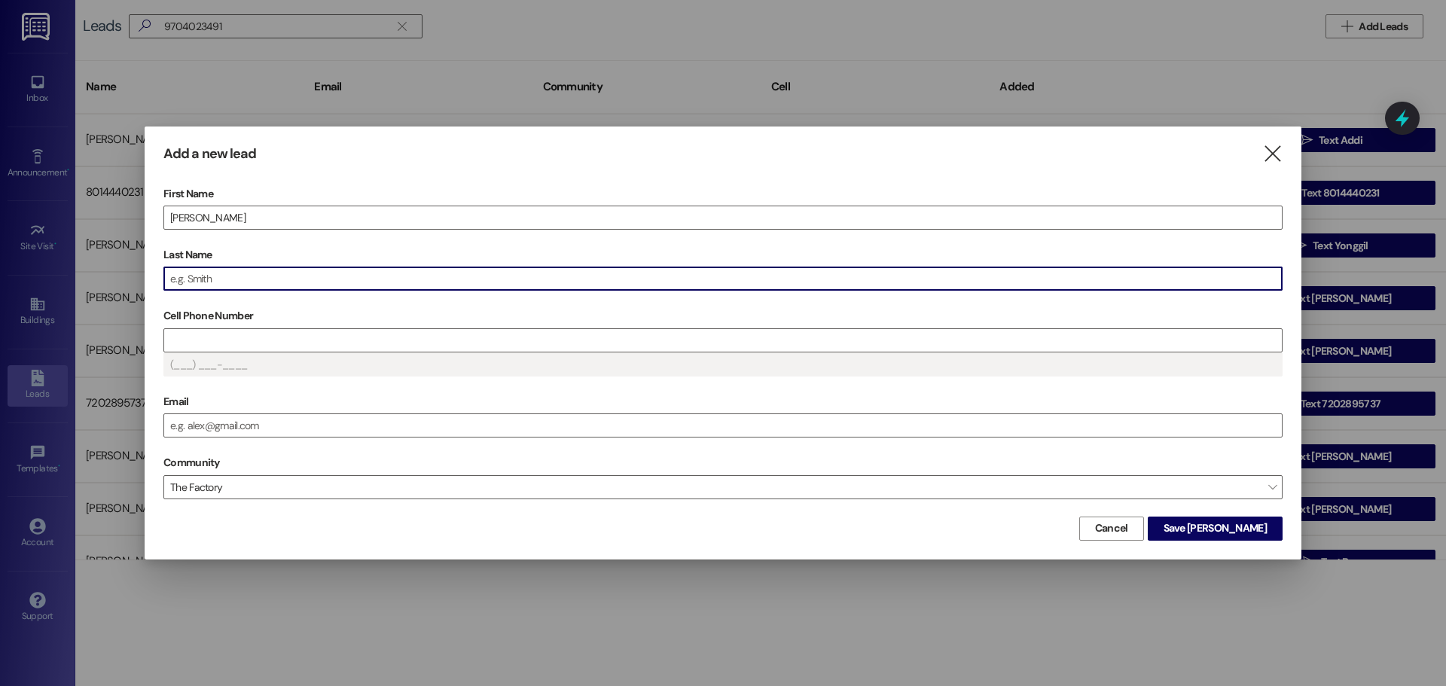
click at [222, 286] on input "Last Name" at bounding box center [723, 278] width 1118 height 23
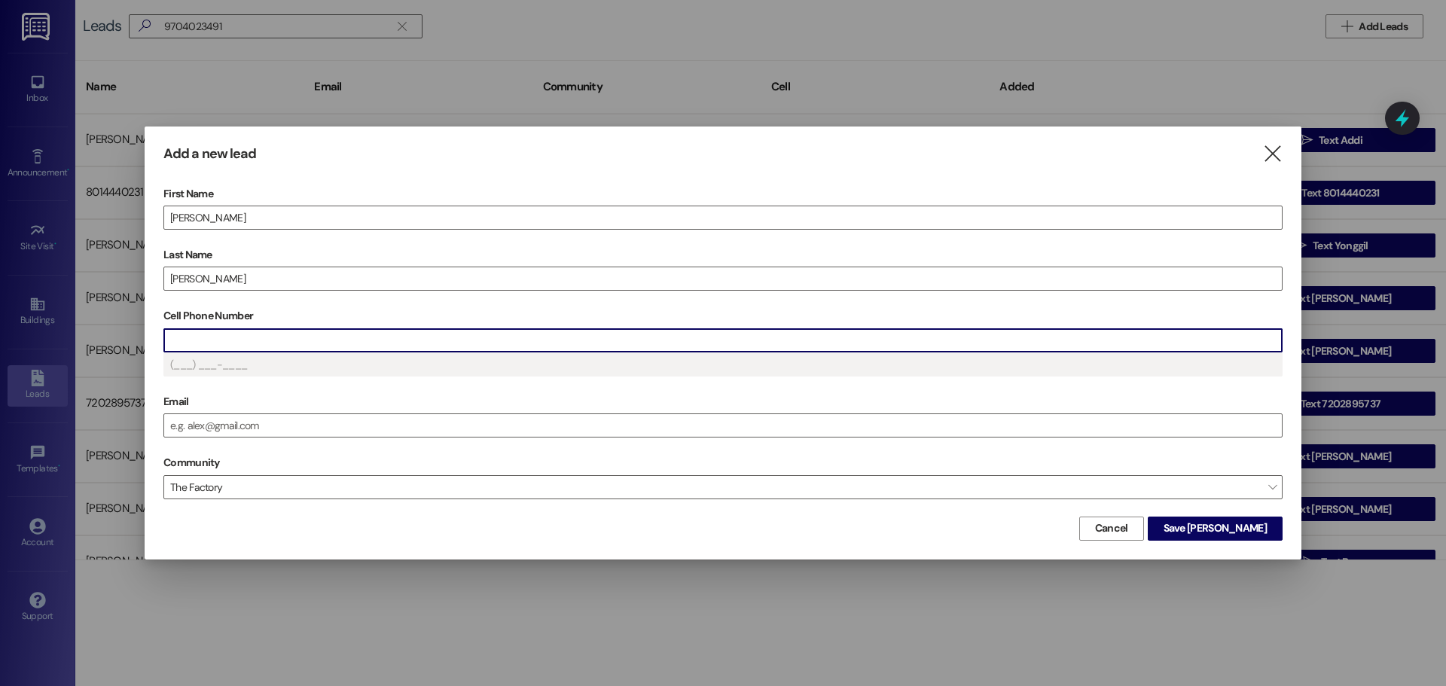
click at [187, 344] on input "Cell Phone Number" at bounding box center [723, 340] width 1118 height 23
type input "(9__) ___-____"
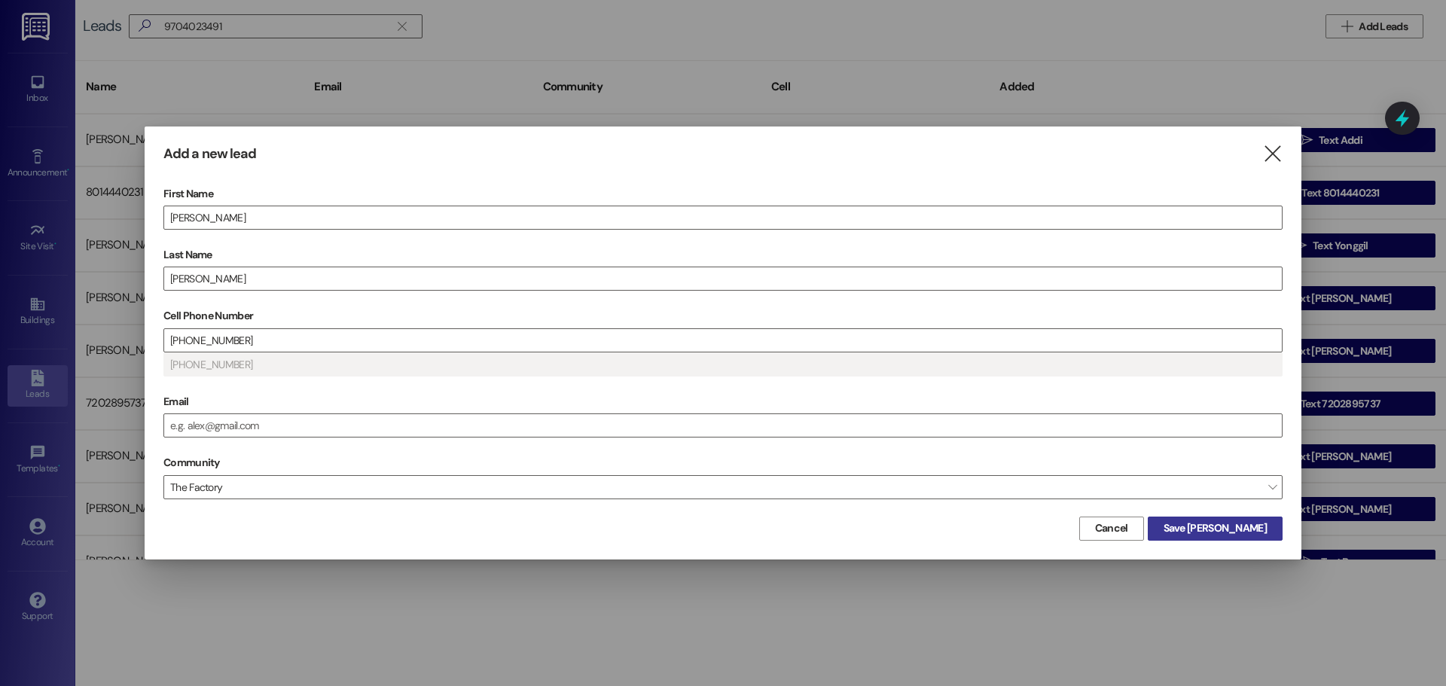
click at [1255, 533] on span "Save Bianca" at bounding box center [1215, 529] width 103 height 16
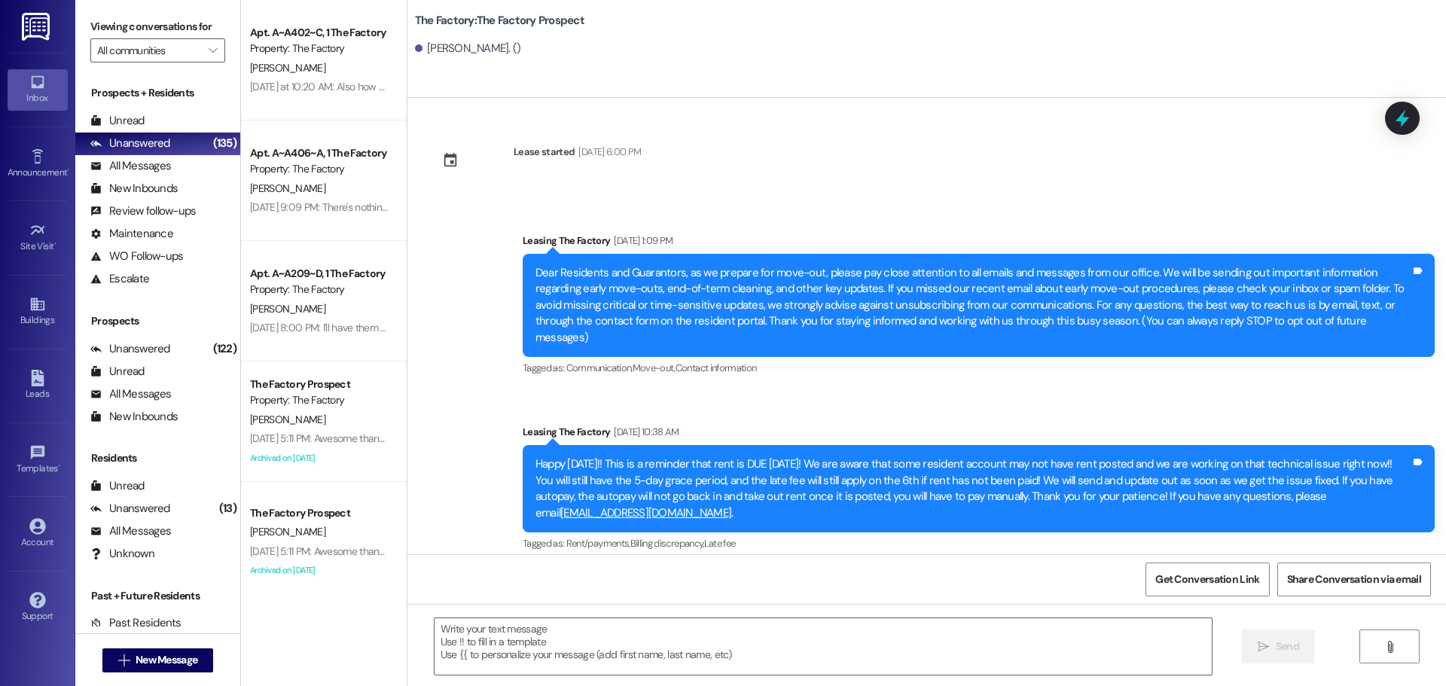
scroll to position [139, 0]
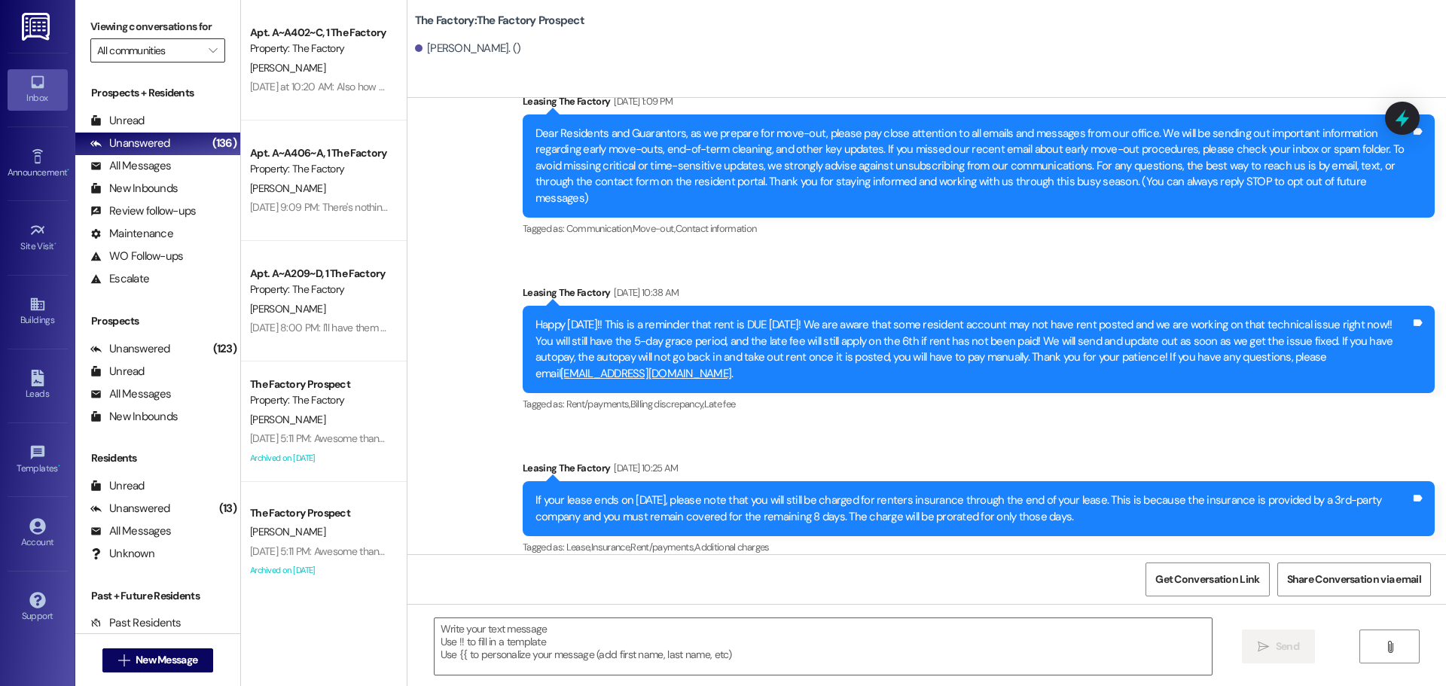
click at [149, 46] on input "All communities" at bounding box center [149, 50] width 104 height 24
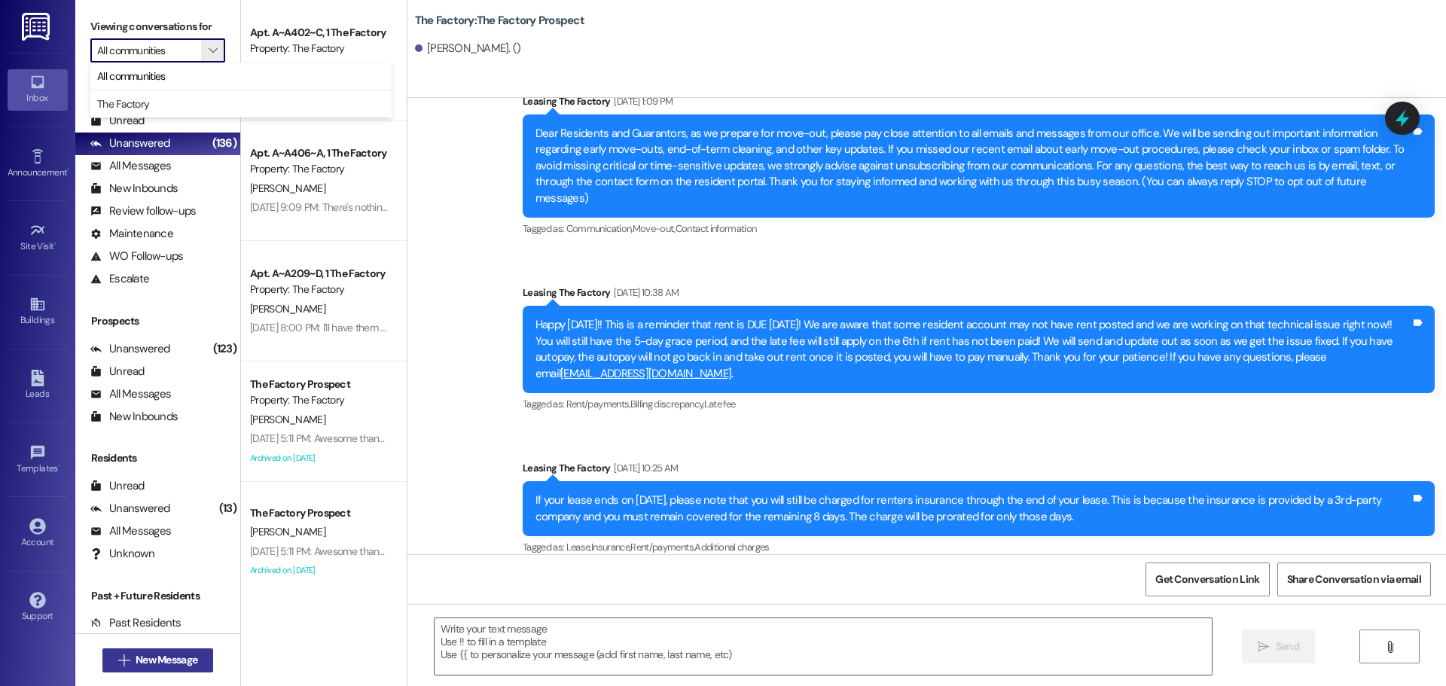
click at [145, 662] on span "New Message" at bounding box center [167, 660] width 62 height 16
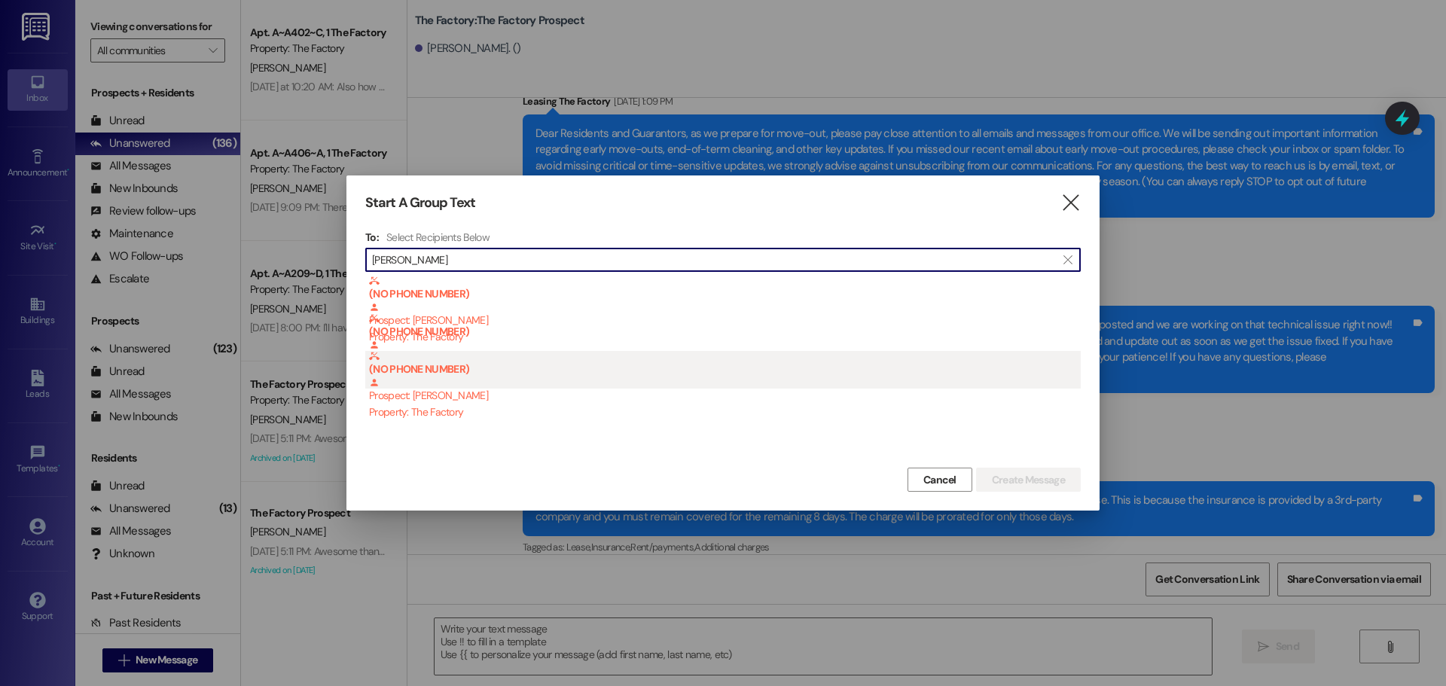
type input "santos rod"
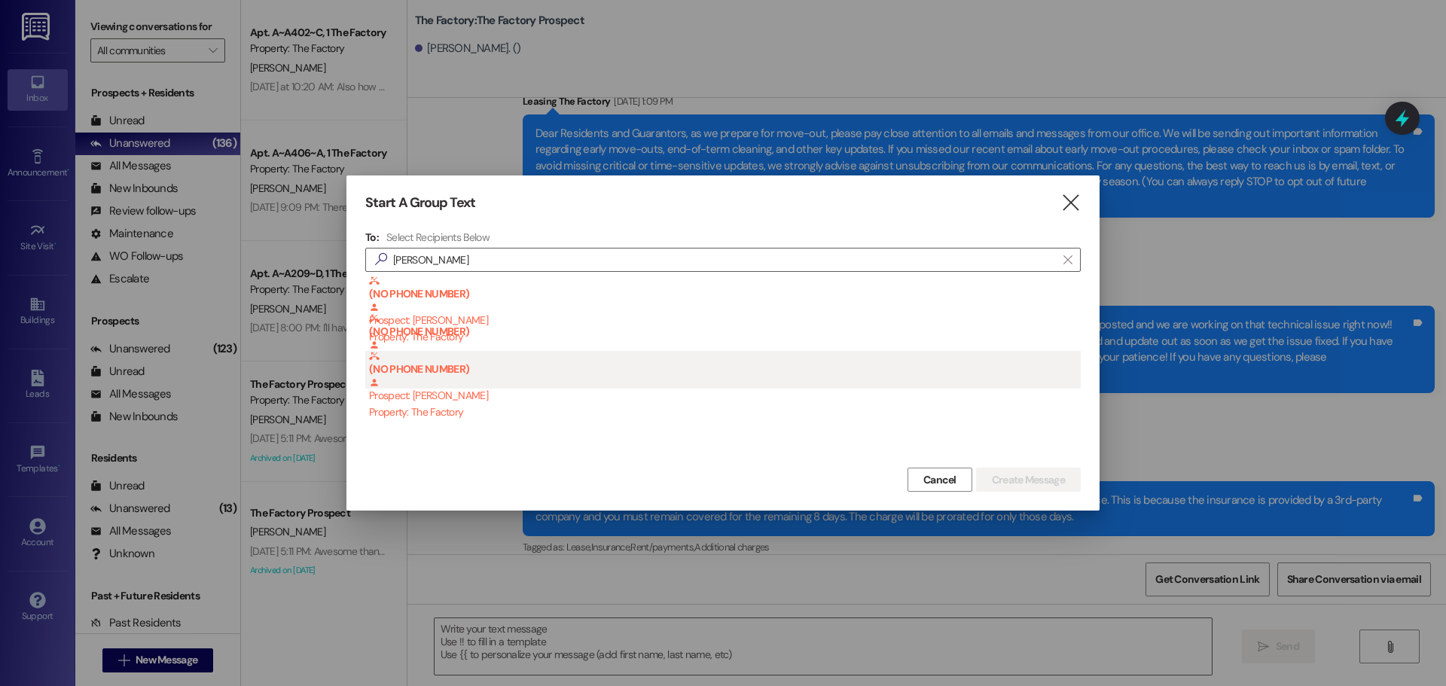
click at [491, 404] on div "(NO PHONE NUMBER) Prospect: Bianca Jaqueline Santos Rodrigues Property: The Fac…" at bounding box center [725, 385] width 712 height 69
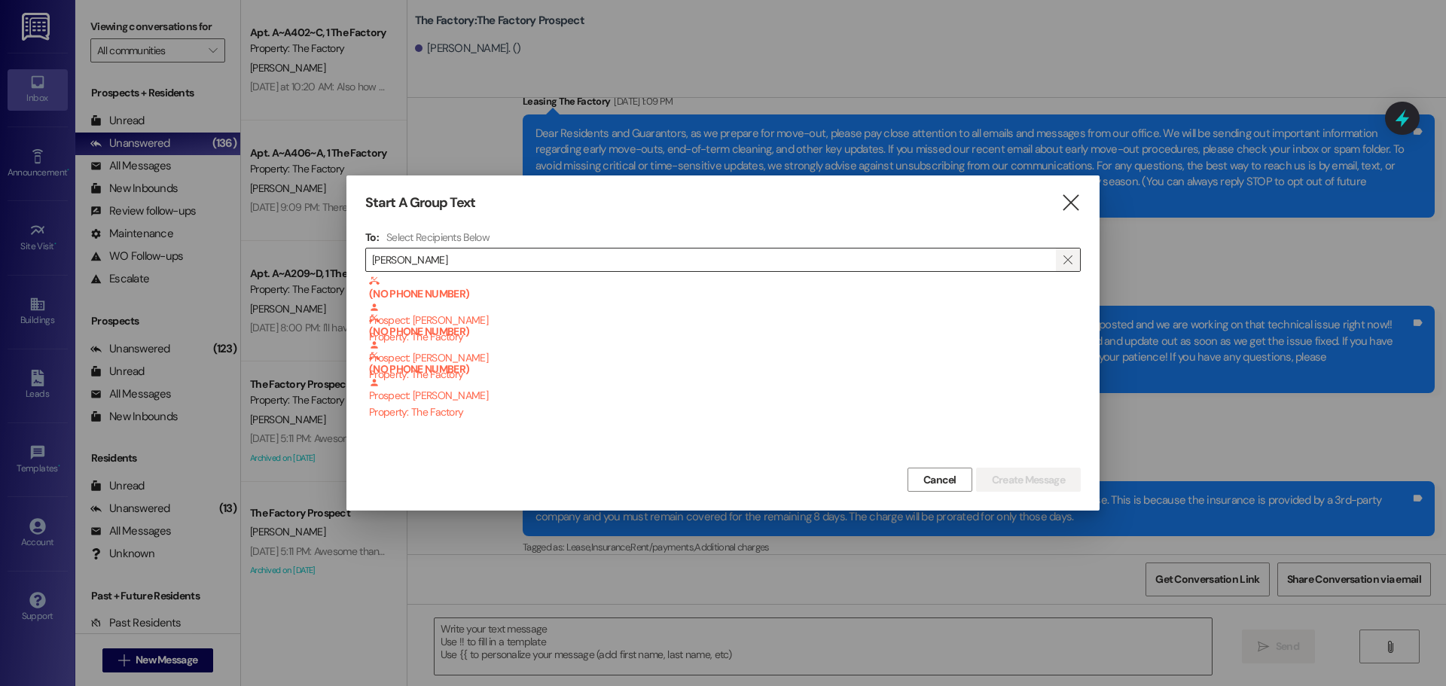
click at [1068, 258] on icon "" at bounding box center [1068, 260] width 8 height 12
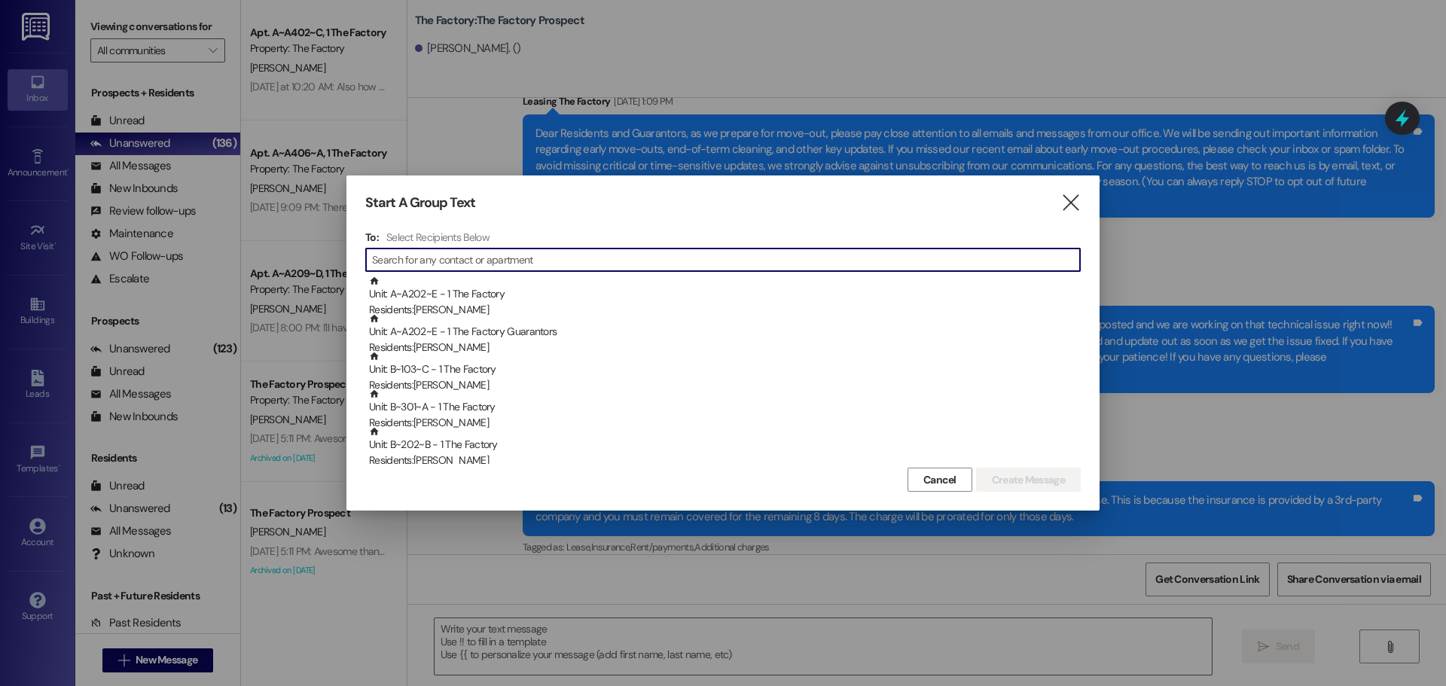
click at [449, 255] on input at bounding box center [726, 259] width 708 height 21
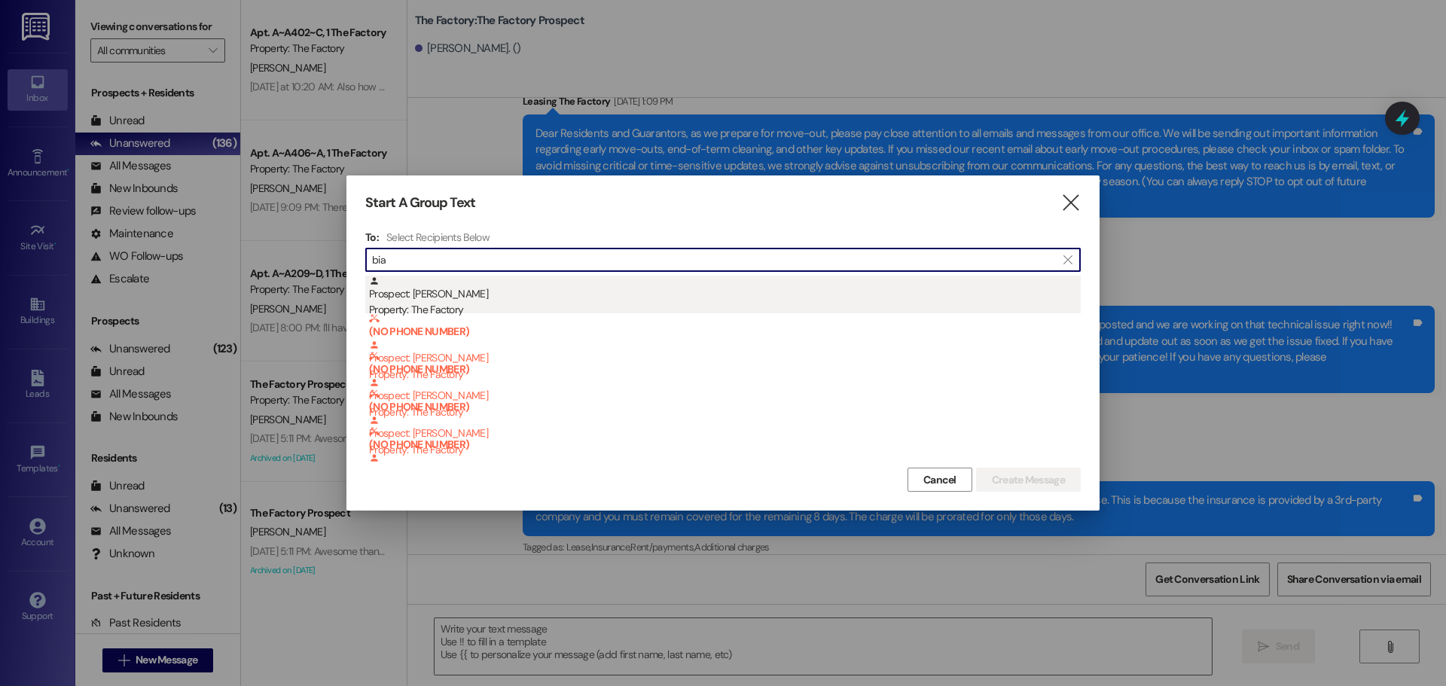
type input "bia"
click at [432, 303] on div "Property: The Factory" at bounding box center [725, 310] width 712 height 16
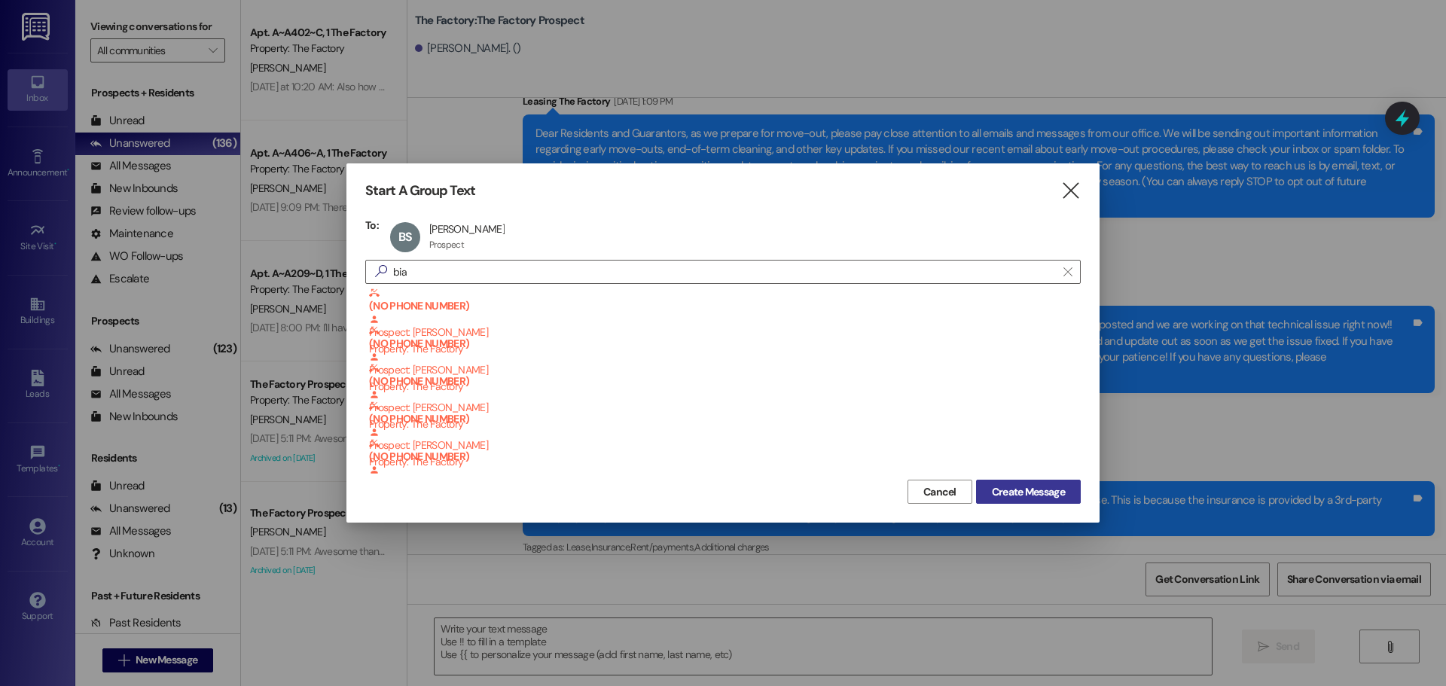
click at [1025, 493] on span "Create Message" at bounding box center [1028, 492] width 73 height 16
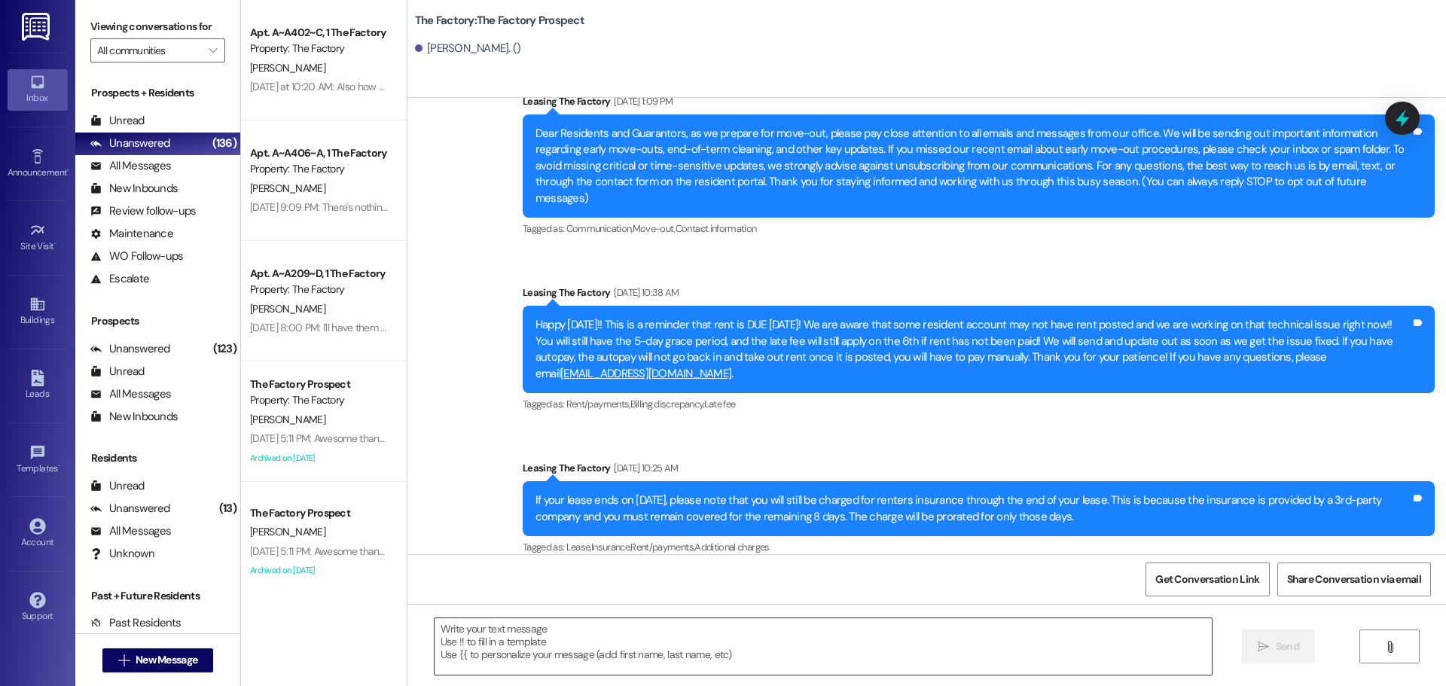
click at [435, 633] on textarea at bounding box center [823, 647] width 777 height 57
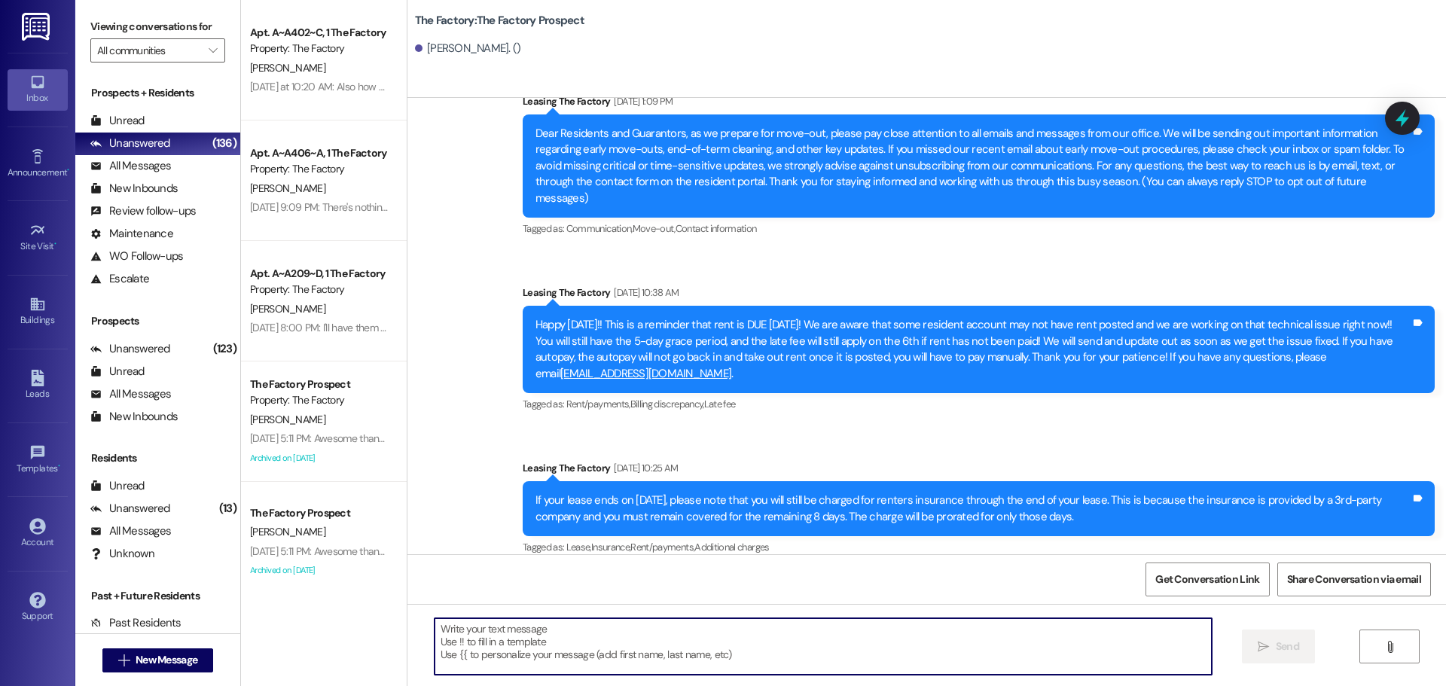
paste textarea "Hi {{first_name}}, Tawnya here with The Factory 😊 We’re down to our last rooms,…"
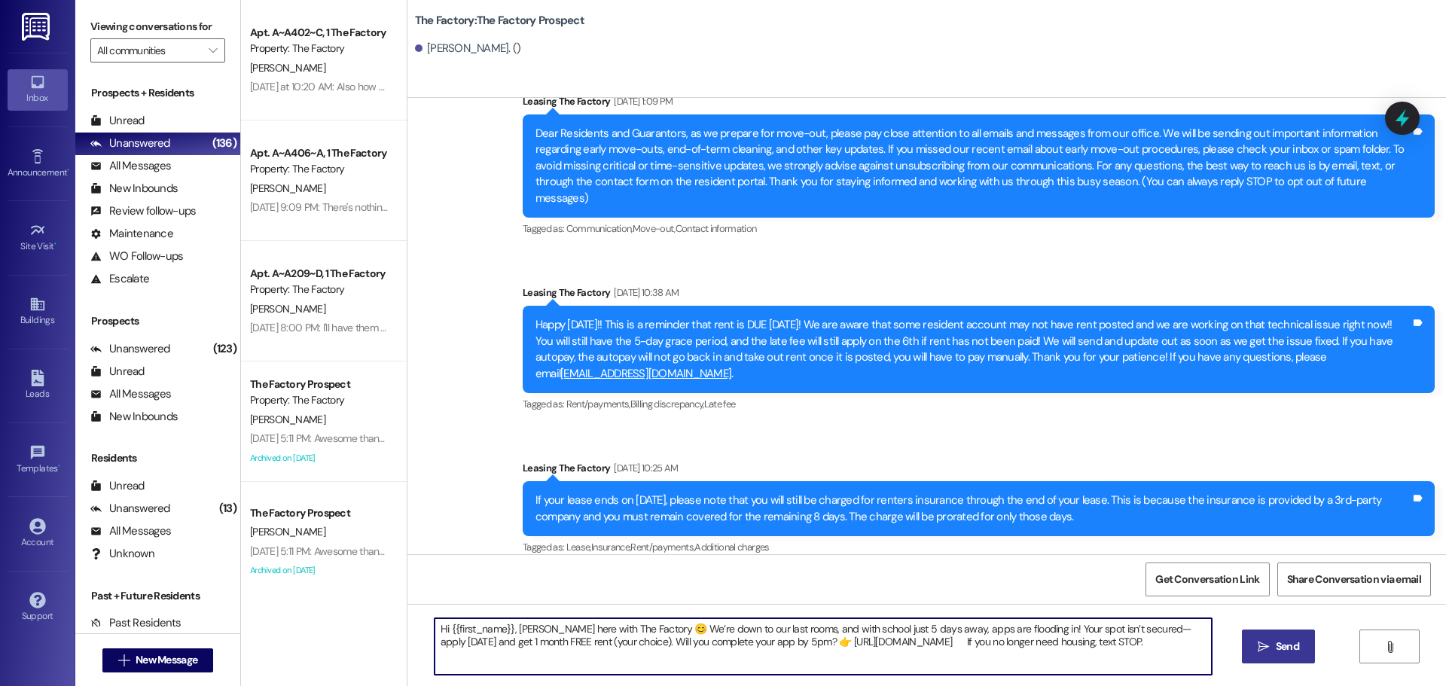
type textarea "Hi {{first_name}}, Tawnya here with The Factory 😊 We’re down to our last rooms,…"
click at [1286, 652] on span "Send" at bounding box center [1287, 647] width 23 height 16
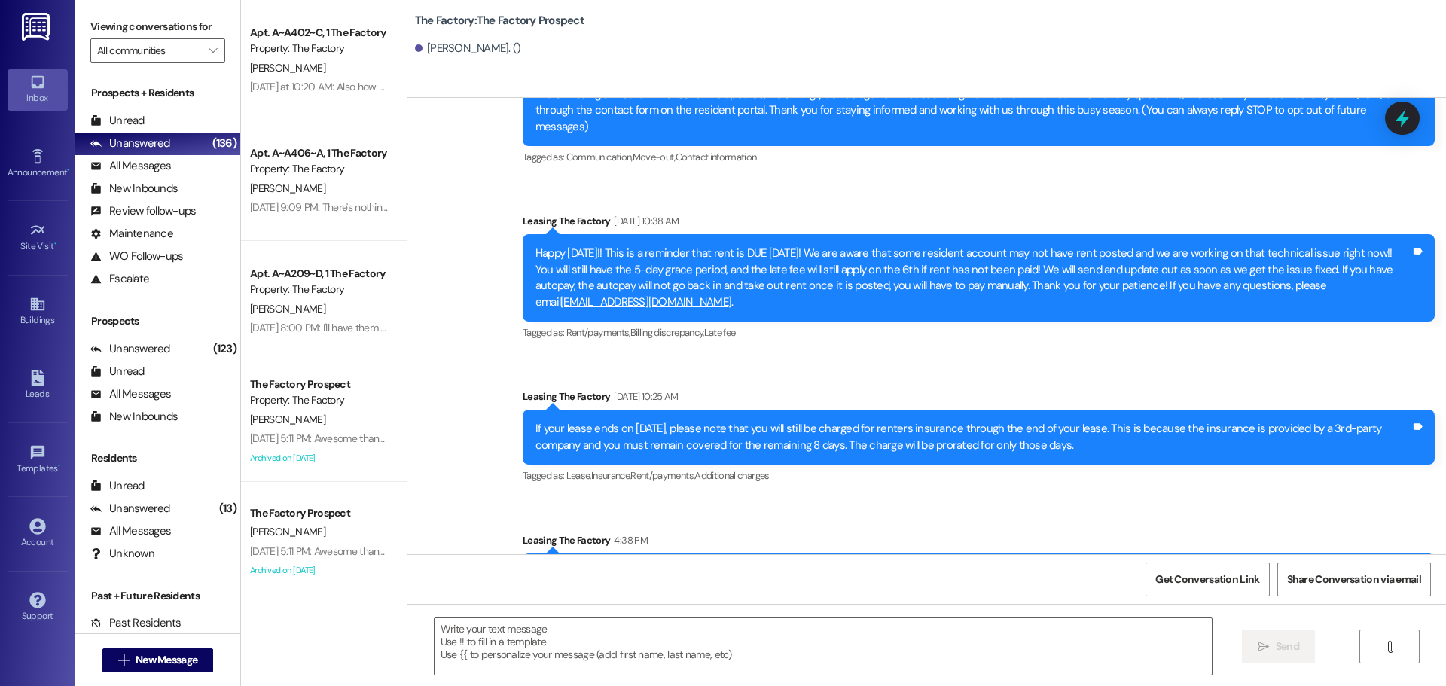
scroll to position [261, 0]
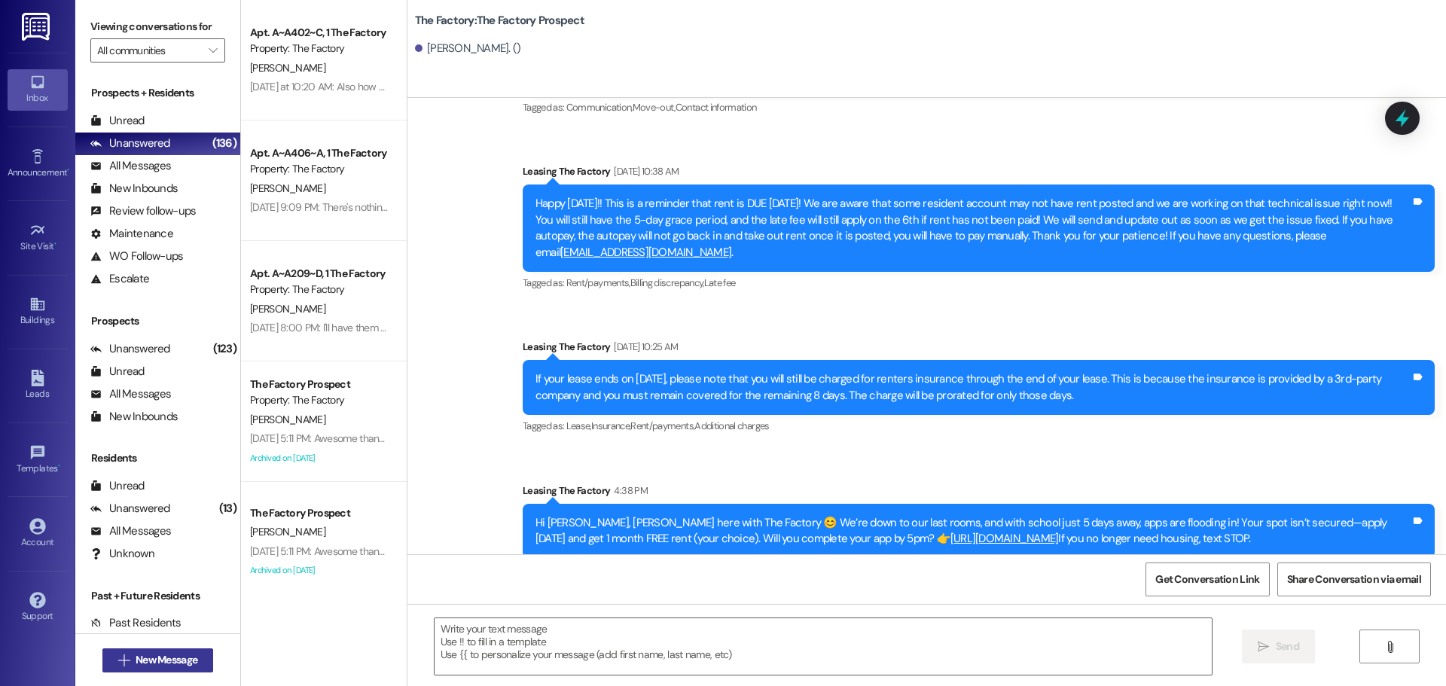
click at [136, 659] on span "New Message" at bounding box center [167, 660] width 62 height 16
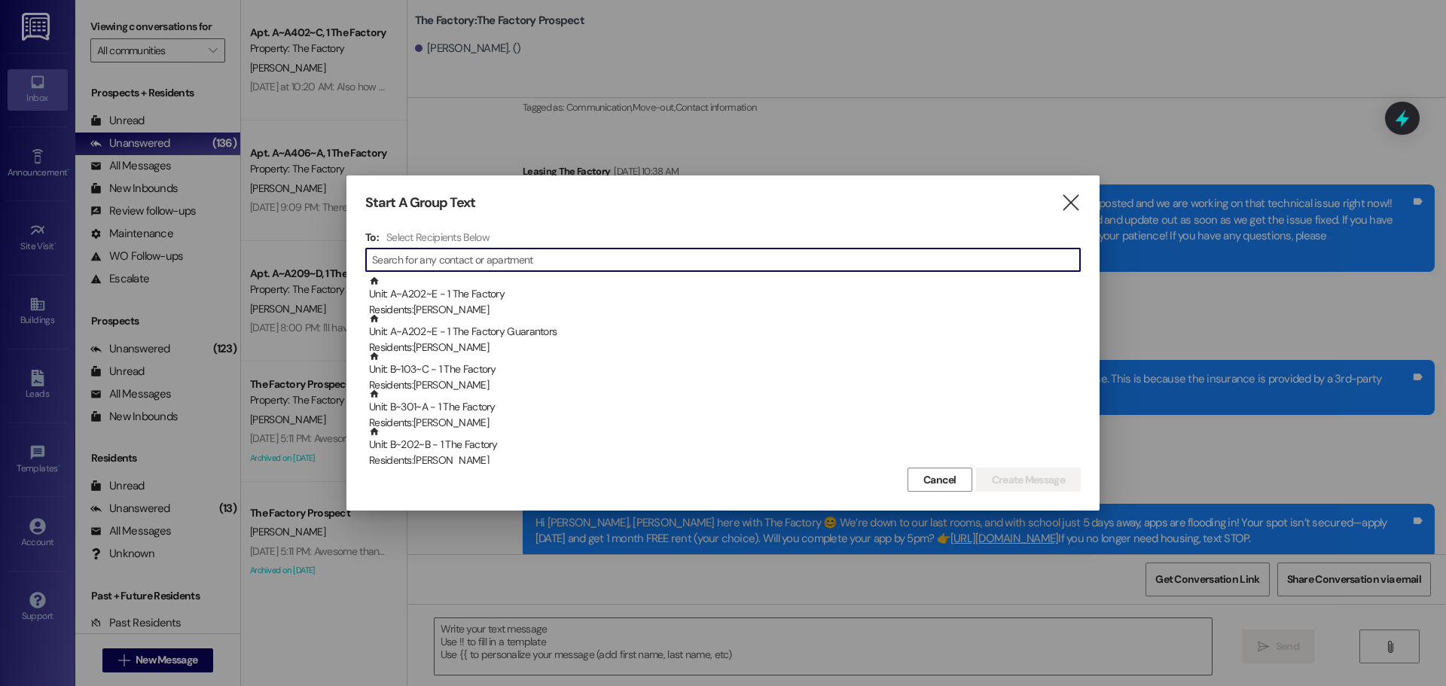
click at [437, 261] on input at bounding box center [726, 259] width 708 height 21
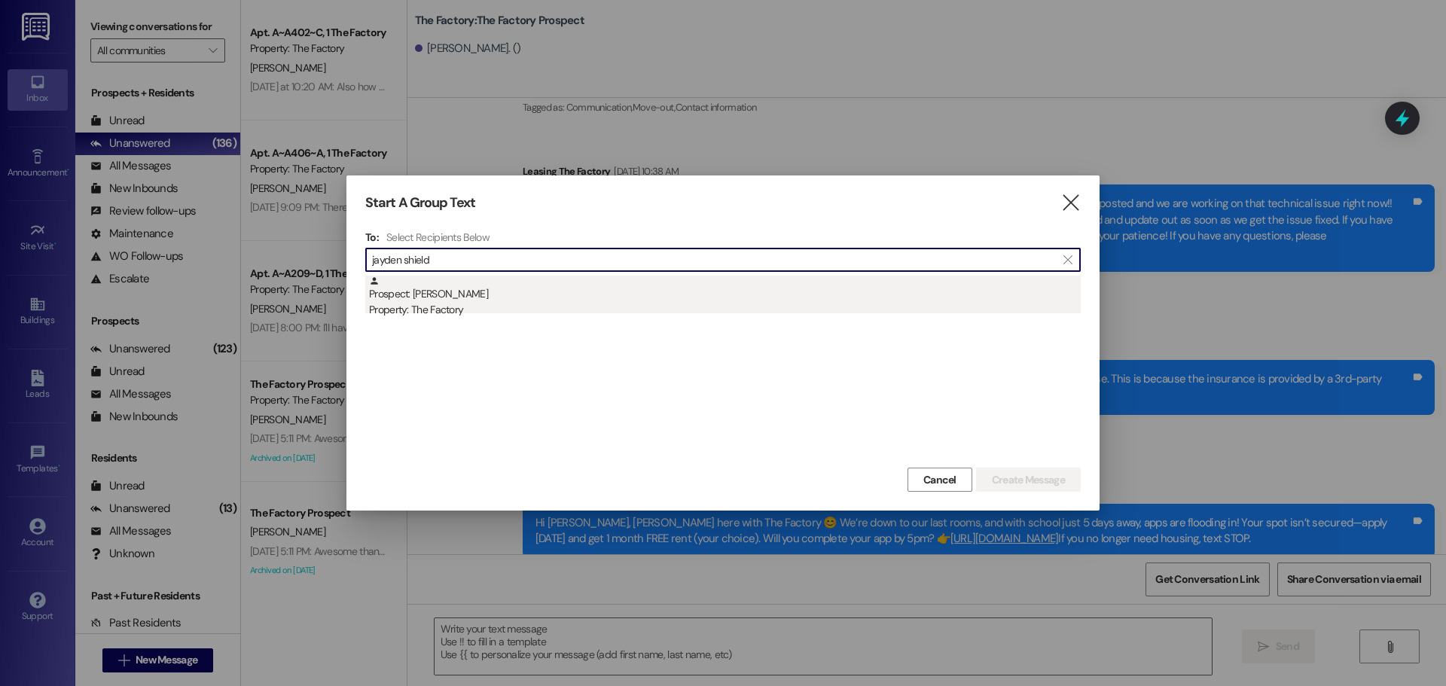
type input "jayden shield"
click at [445, 298] on div "Prospect: Jayden Shields Property: The Factory" at bounding box center [725, 297] width 712 height 43
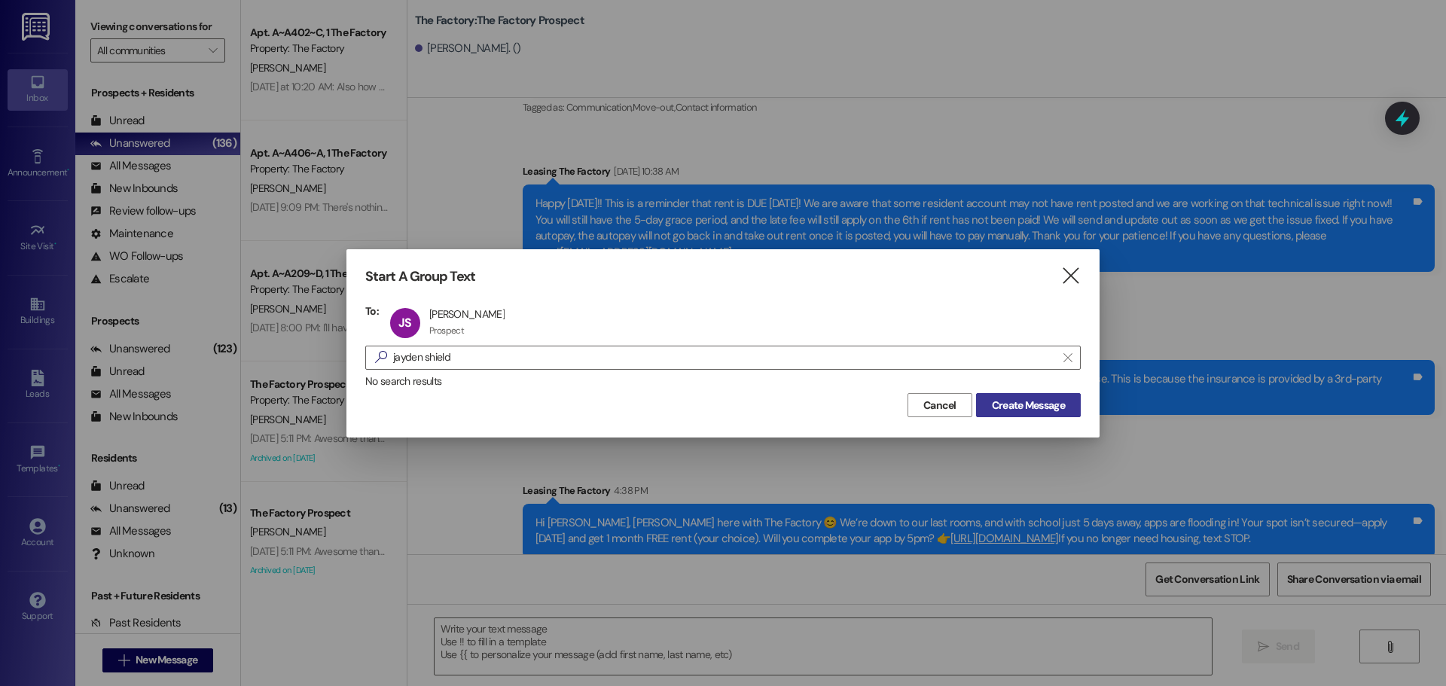
click at [1019, 402] on span "Create Message" at bounding box center [1028, 406] width 73 height 16
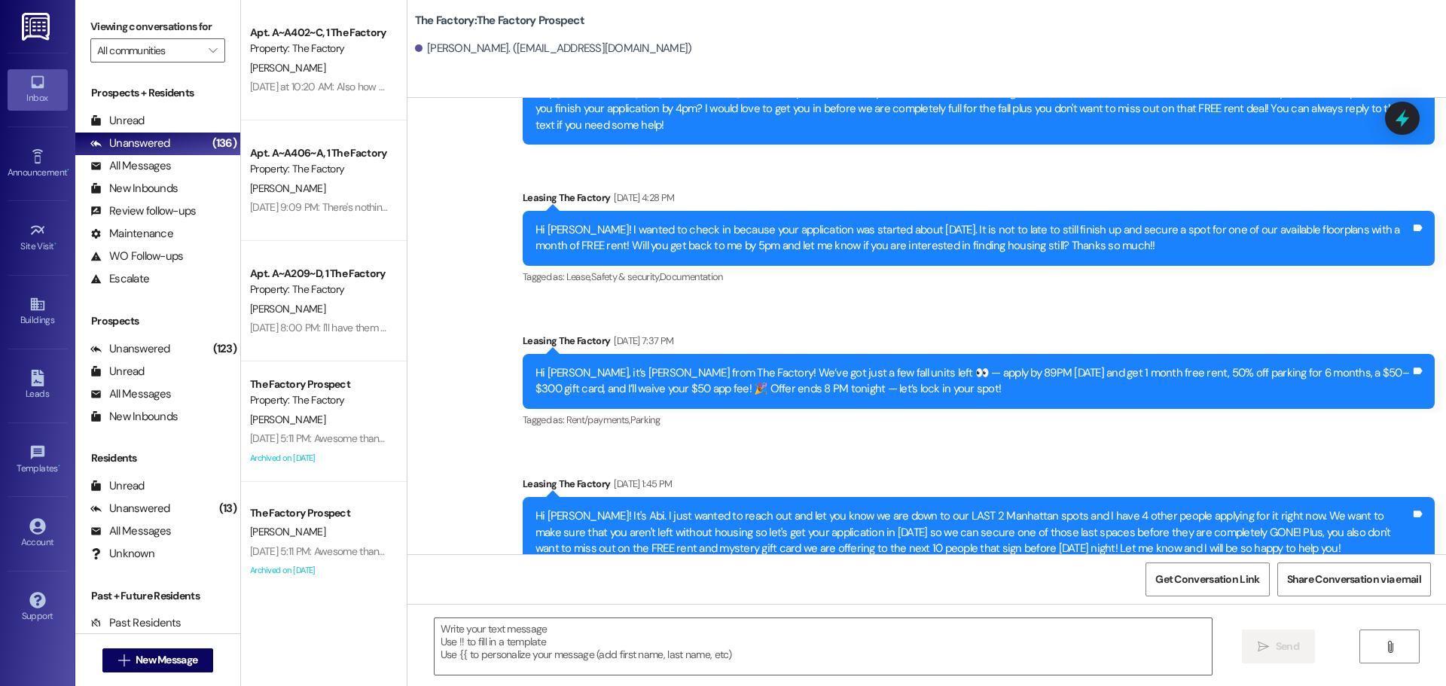
scroll to position [1740, 0]
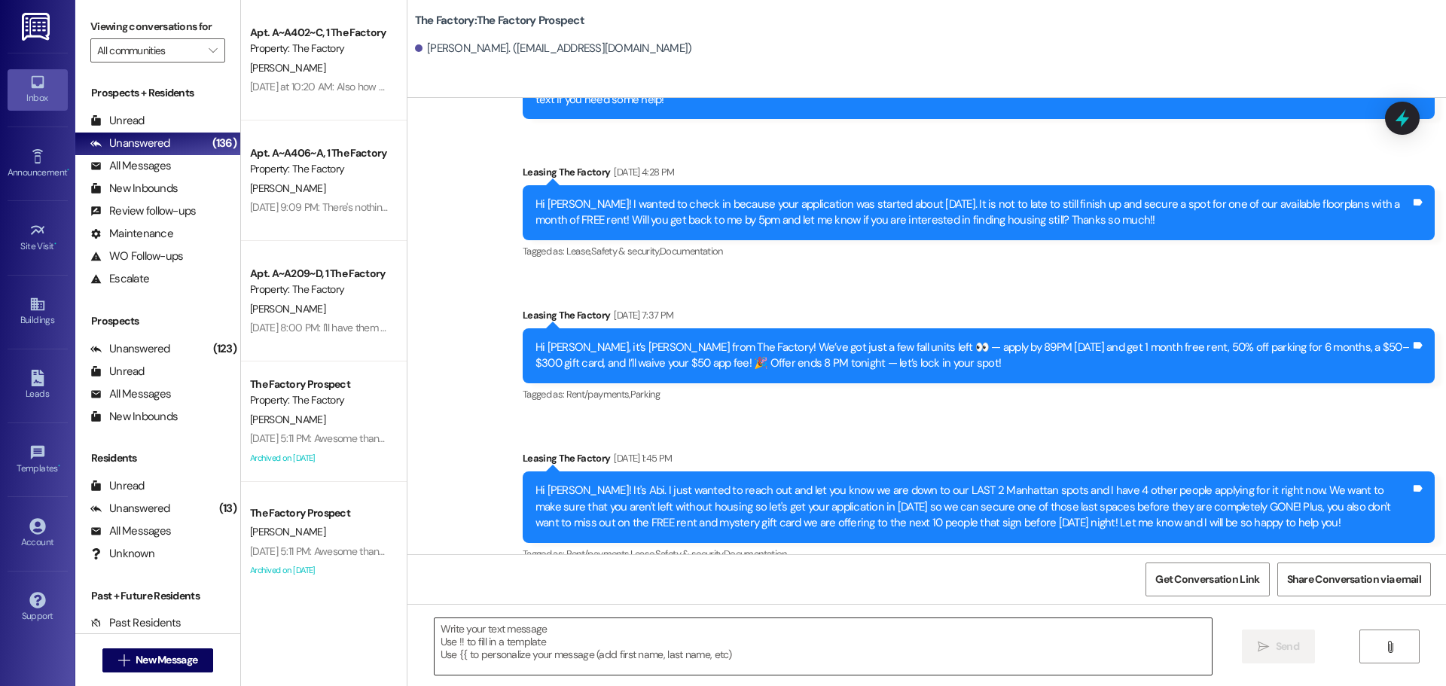
click at [435, 628] on textarea at bounding box center [823, 647] width 777 height 57
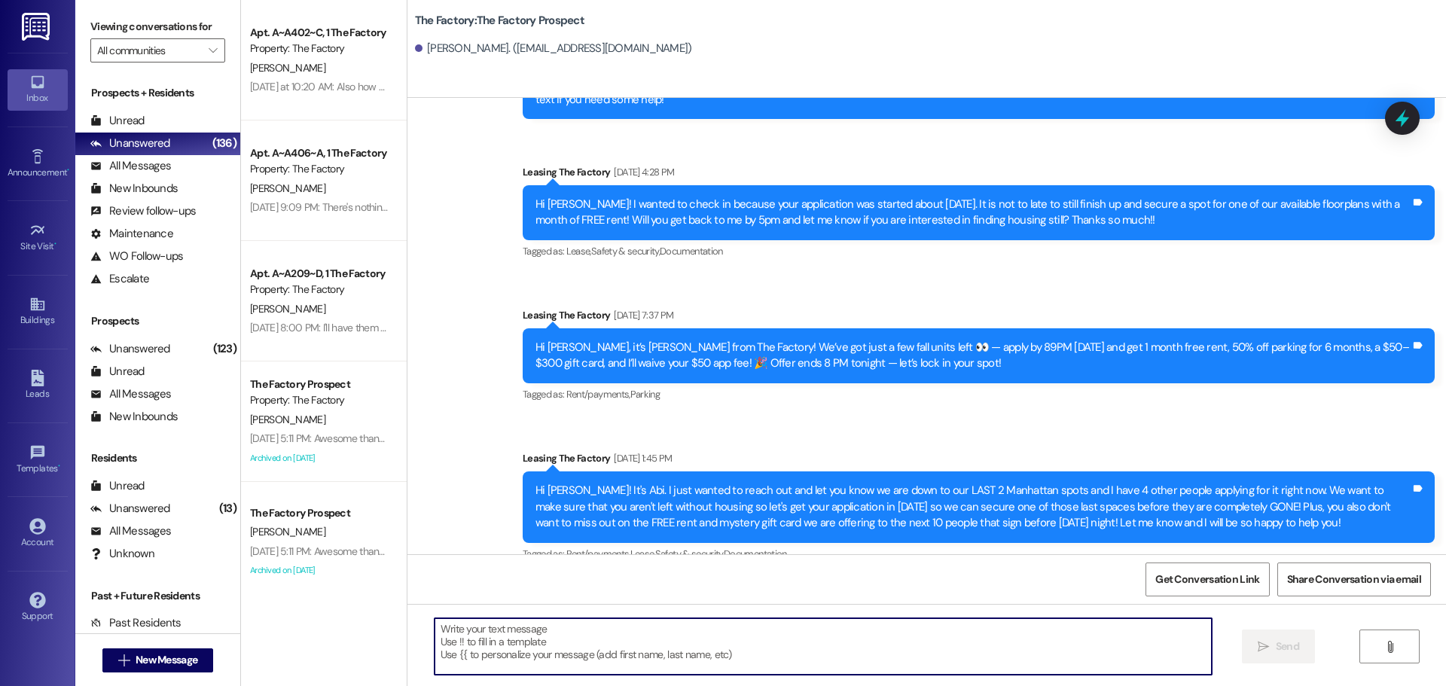
paste textarea "Hi {{first_name}}, Tawnya here with The Factory 😊 We’re down to our last rooms,…"
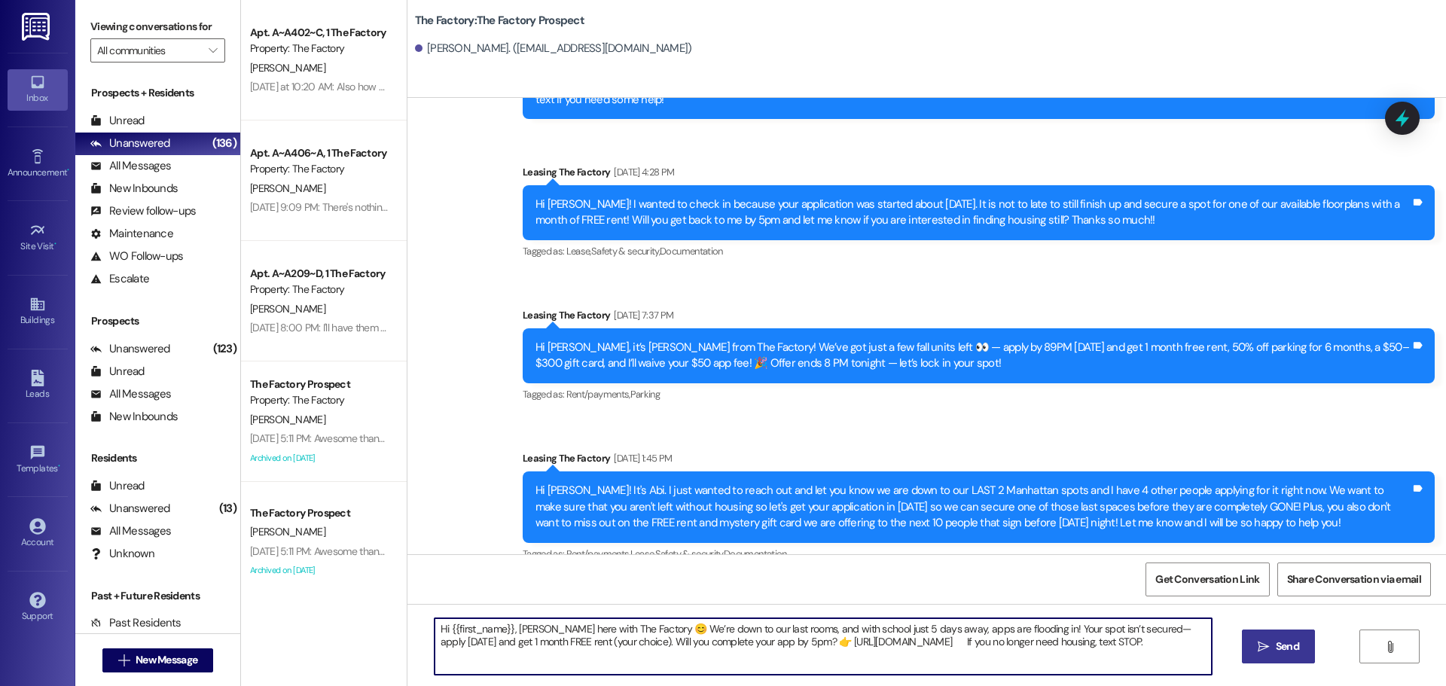
type textarea "Hi {{first_name}}, Tawnya here with The Factory 😊 We’re down to our last rooms,…"
click at [1281, 642] on span "Send" at bounding box center [1287, 647] width 23 height 16
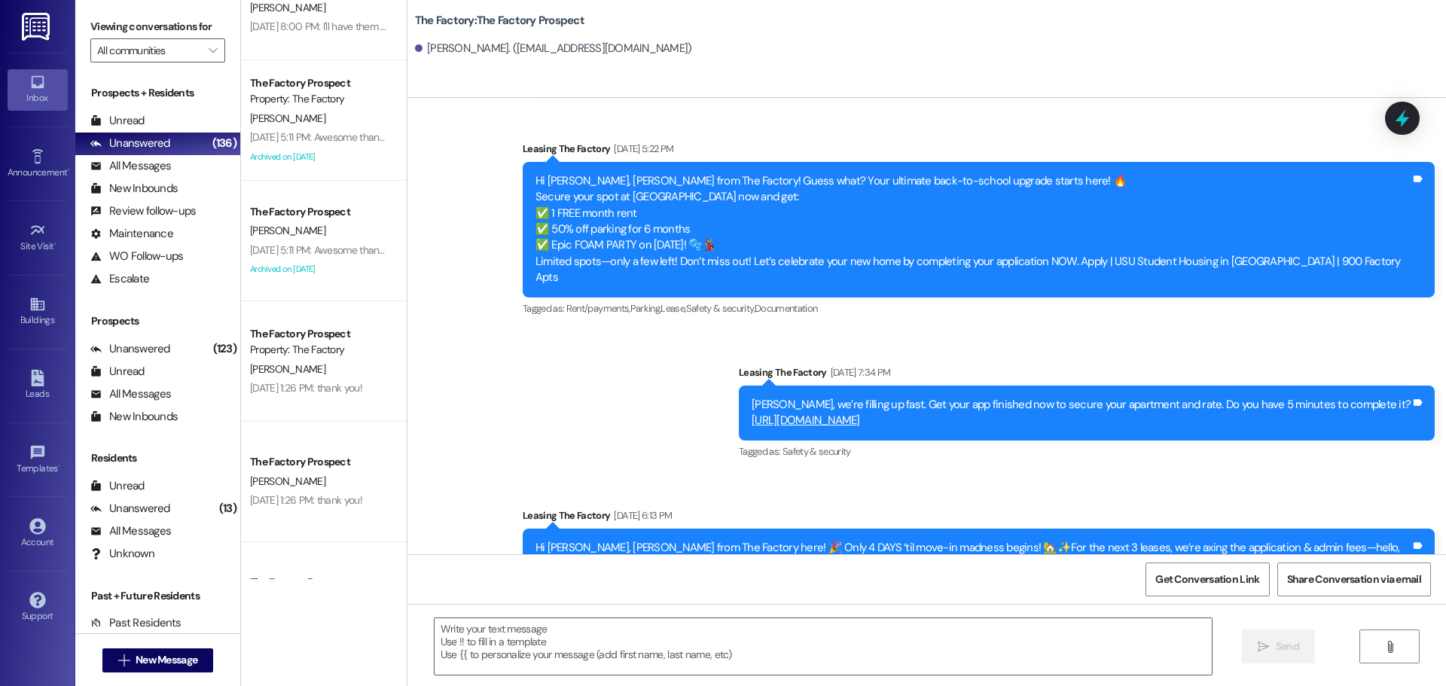
scroll to position [3817, 0]
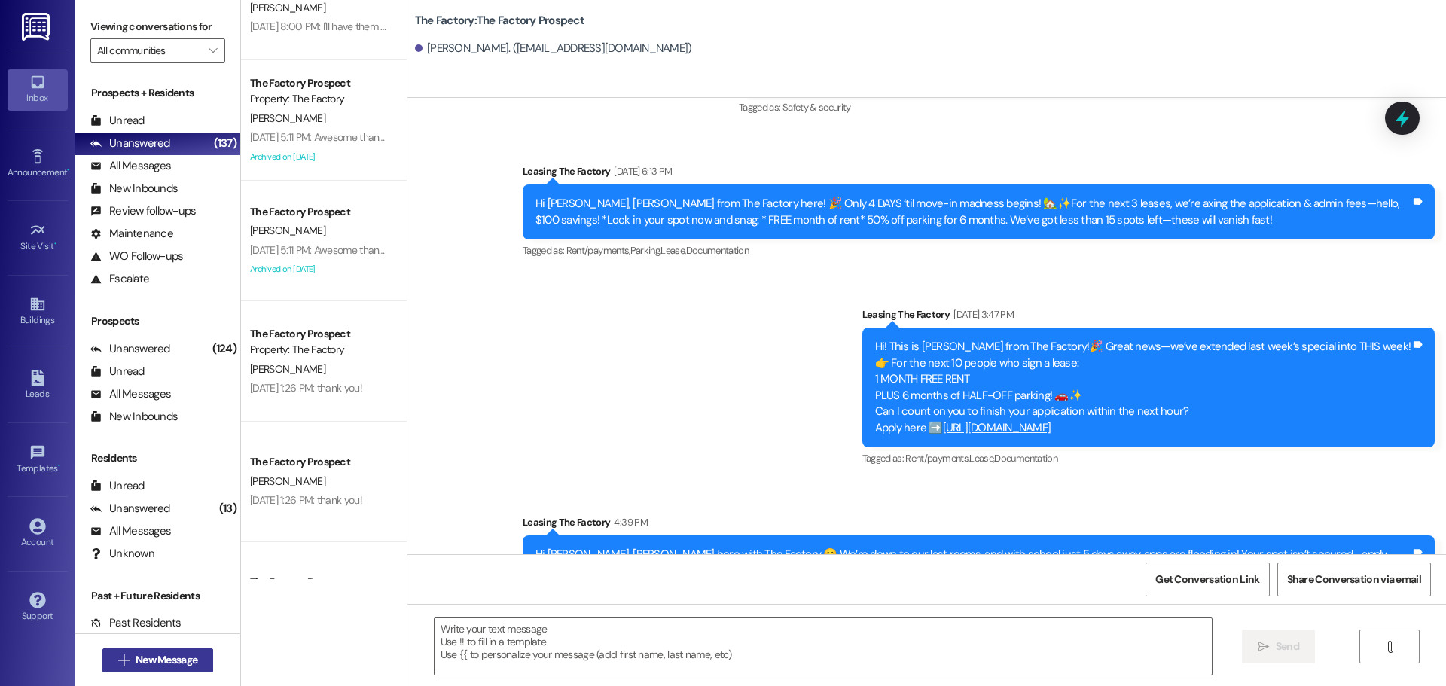
click at [178, 658] on span "New Message" at bounding box center [167, 660] width 62 height 16
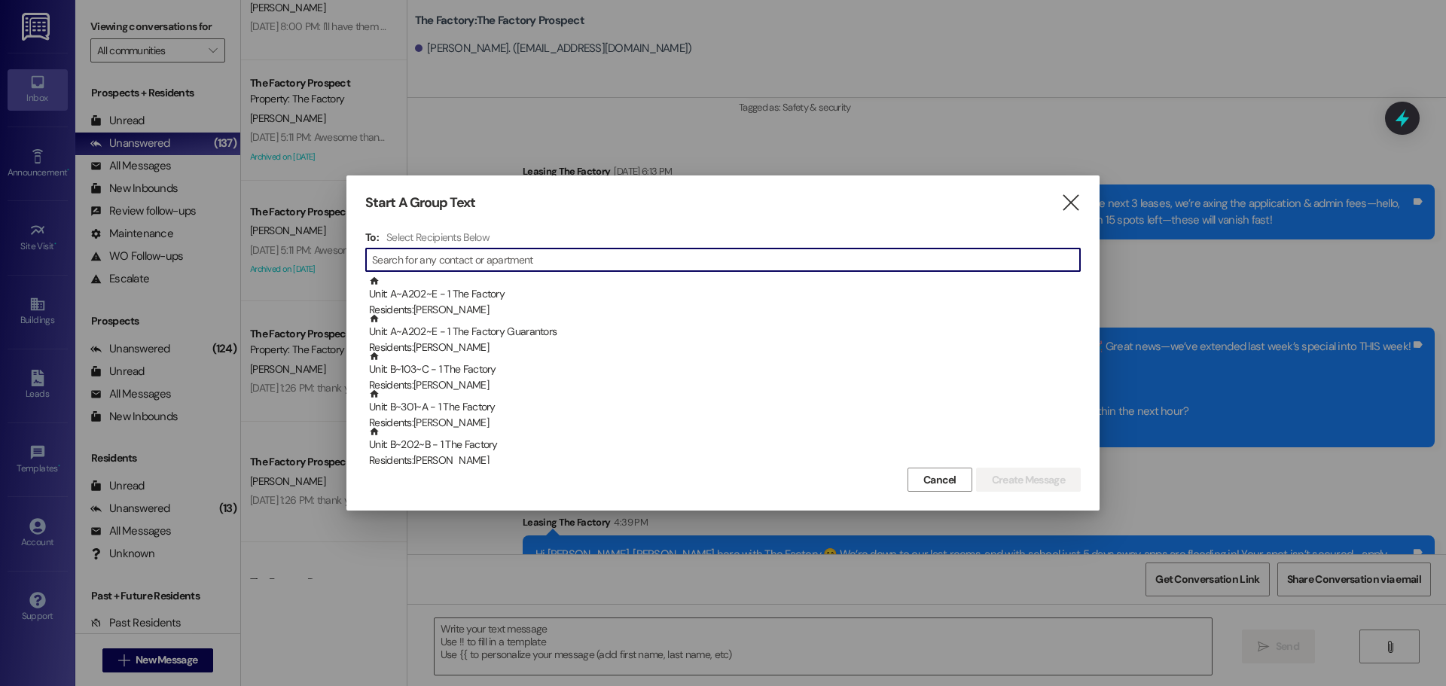
click at [401, 264] on input at bounding box center [726, 259] width 708 height 21
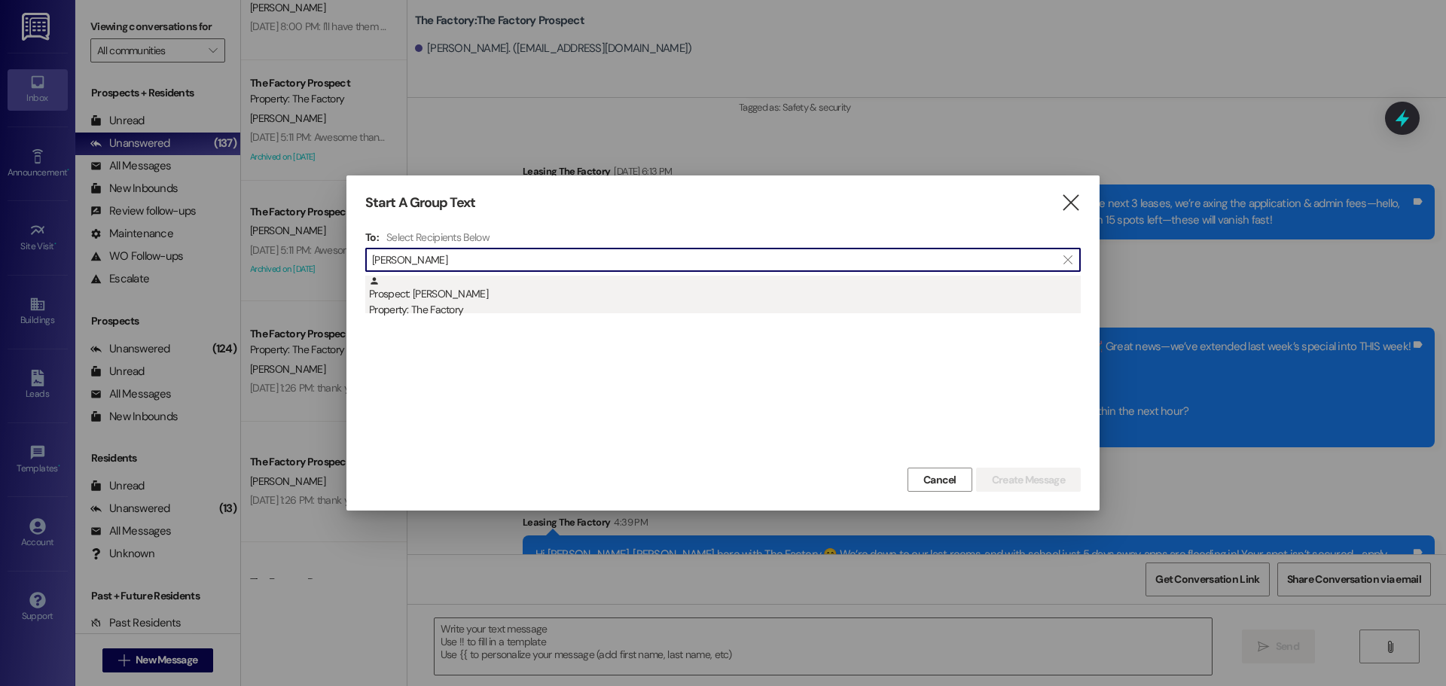
type input "maria brock"
click at [460, 300] on div "Prospect: Maria Brock Property: The Factory" at bounding box center [725, 297] width 712 height 43
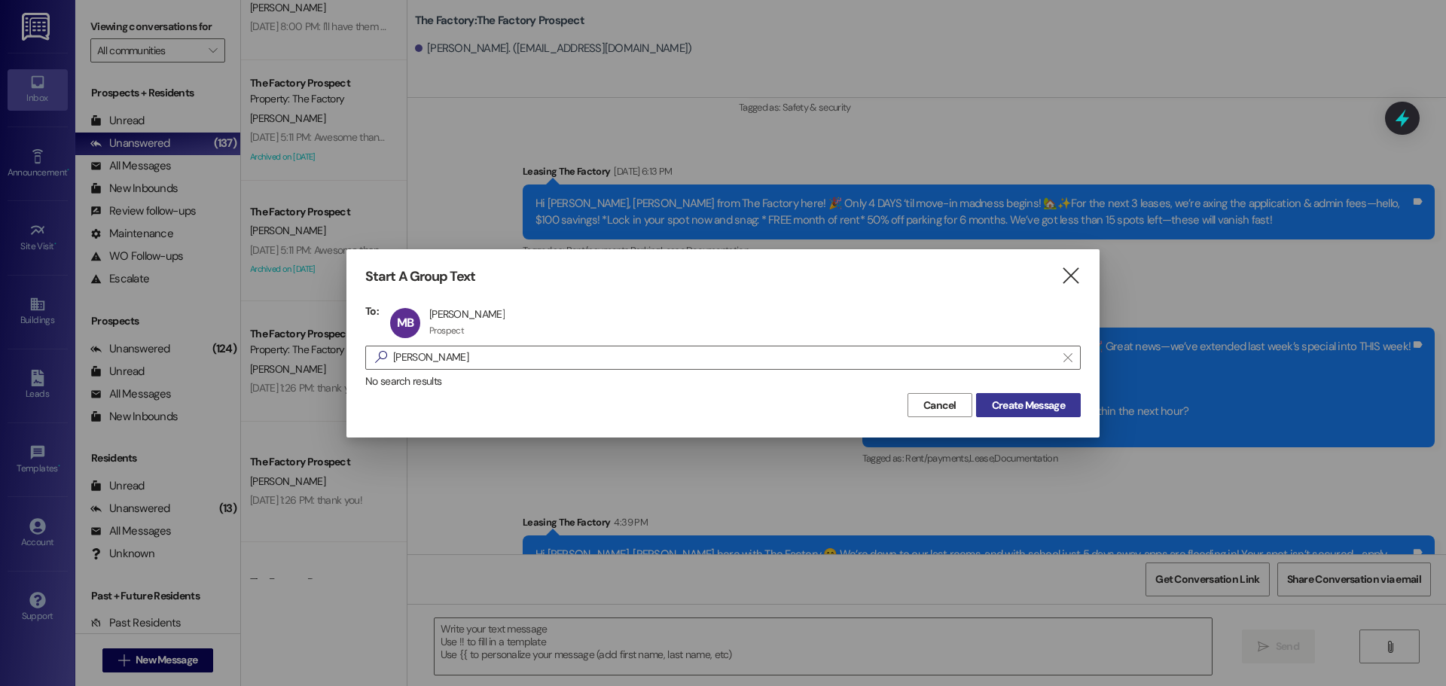
click at [1002, 404] on span "Create Message" at bounding box center [1028, 406] width 73 height 16
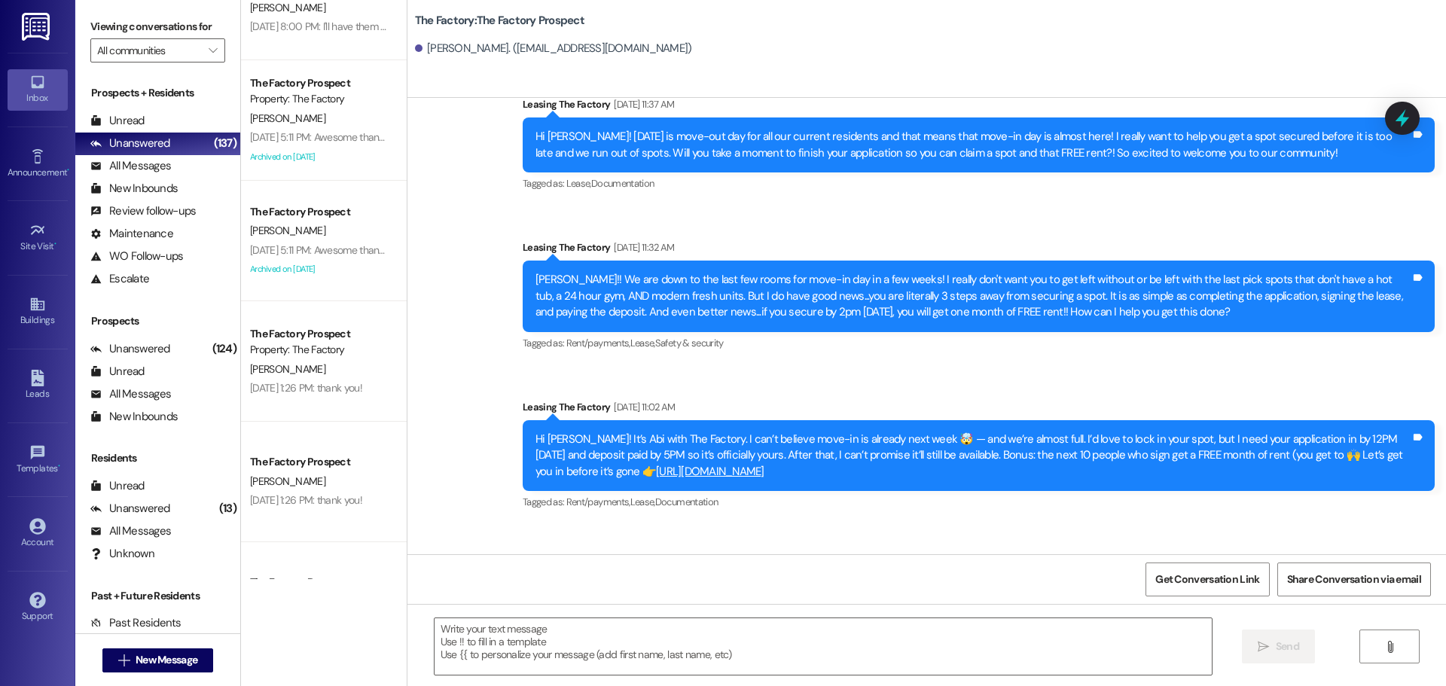
scroll to position [777, 0]
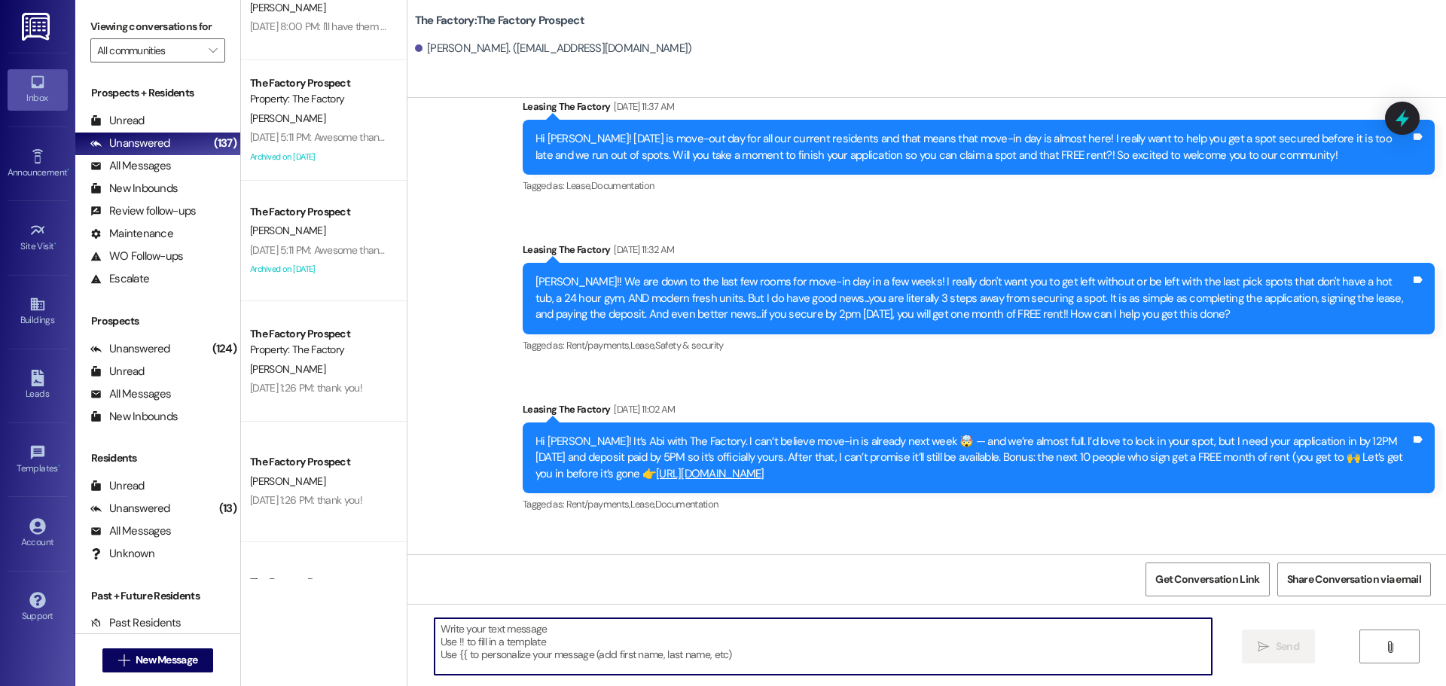
click at [435, 631] on textarea at bounding box center [823, 647] width 777 height 57
paste textarea "Hi {{first_name}}, Tawnya here with The Factory 😊 We’re down to our last rooms,…"
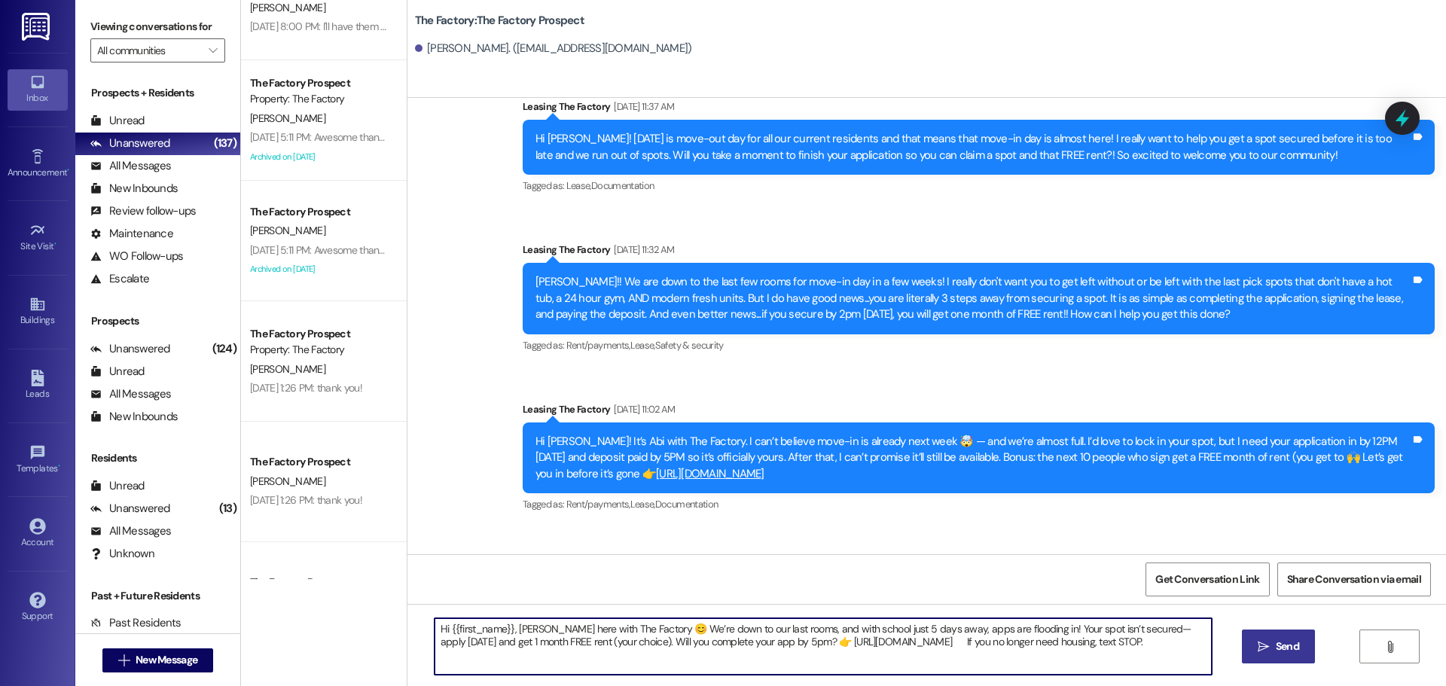
type textarea "Hi {{first_name}}, Tawnya here with The Factory 😊 We’re down to our last rooms,…"
drag, startPoint x: 1272, startPoint y: 652, endPoint x: 490, endPoint y: 500, distance: 797.3
click at [1236, 640] on div "Hi {{first_name}}, Tawnya here with The Factory 😊 We’re down to our last rooms,…" at bounding box center [927, 660] width 1039 height 113
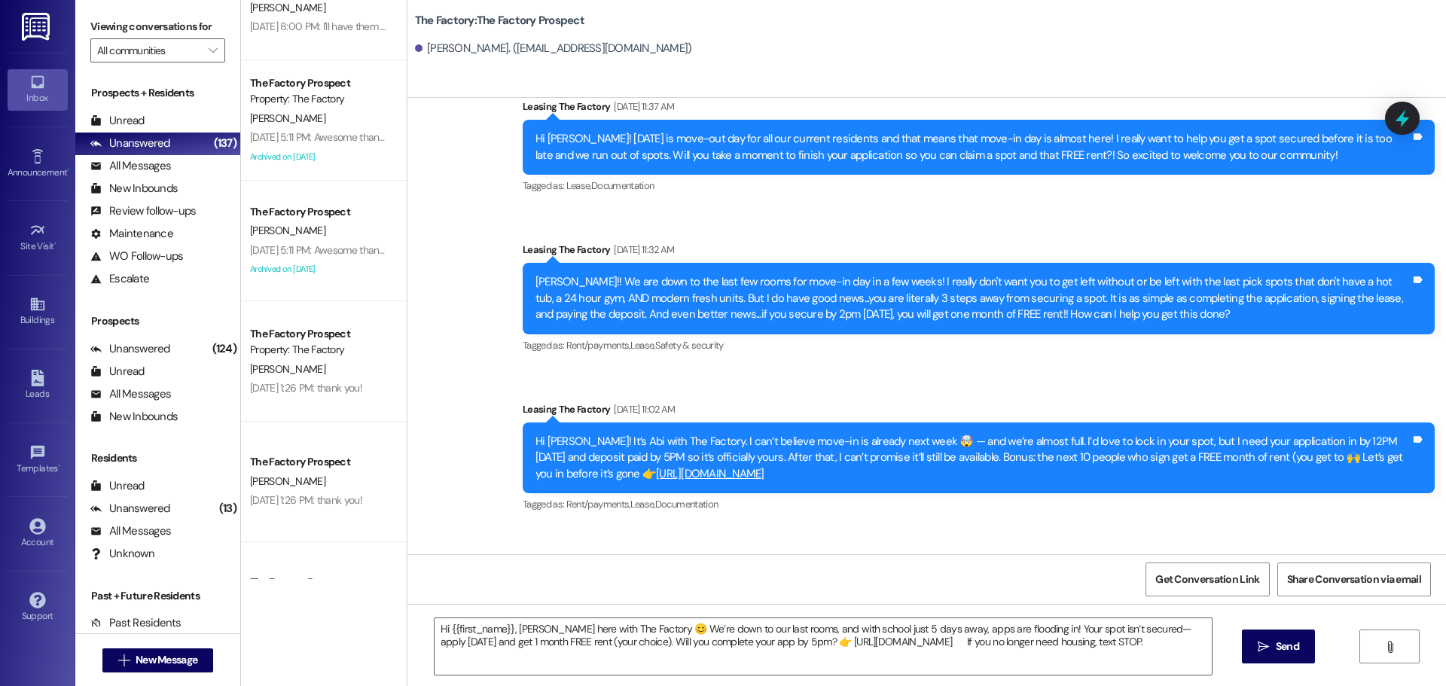
drag, startPoint x: 1266, startPoint y: 644, endPoint x: 903, endPoint y: 605, distance: 365.2
click at [1260, 643] on icon "" at bounding box center [1263, 647] width 11 height 12
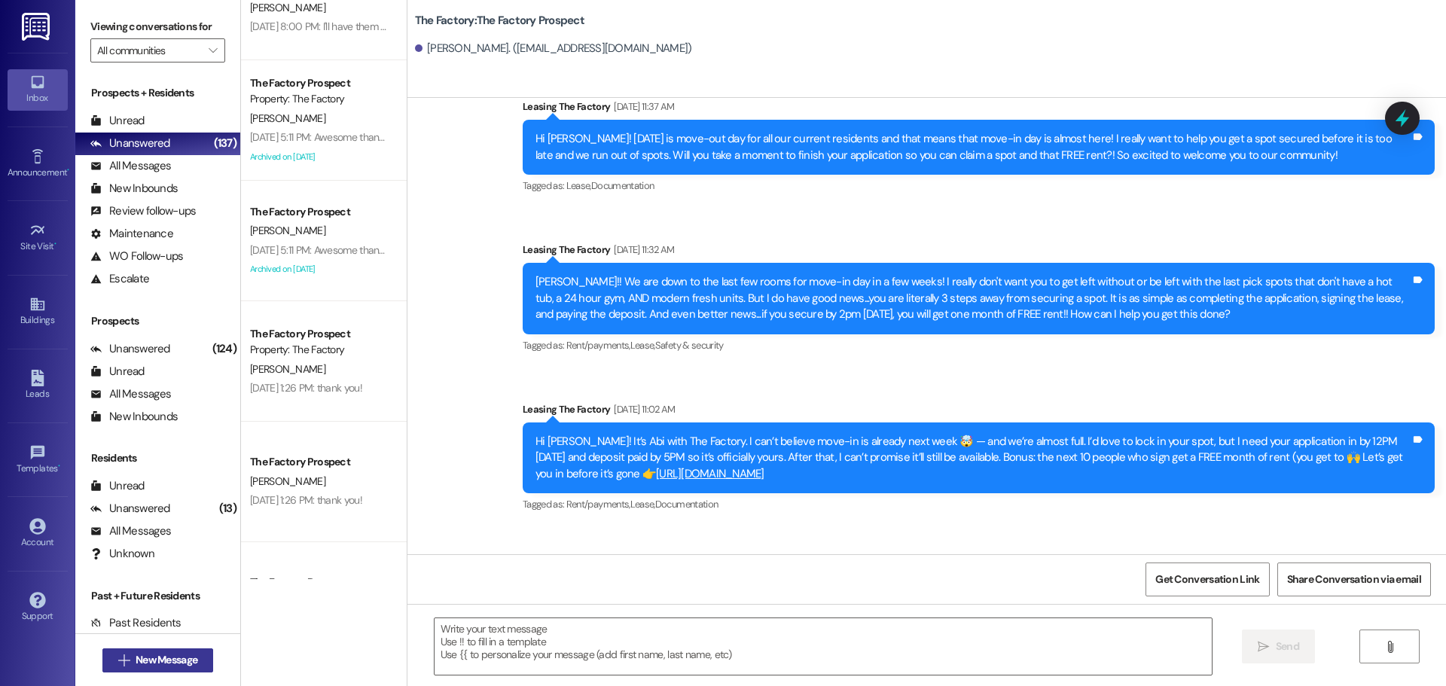
click at [161, 656] on span "New Message" at bounding box center [167, 660] width 62 height 16
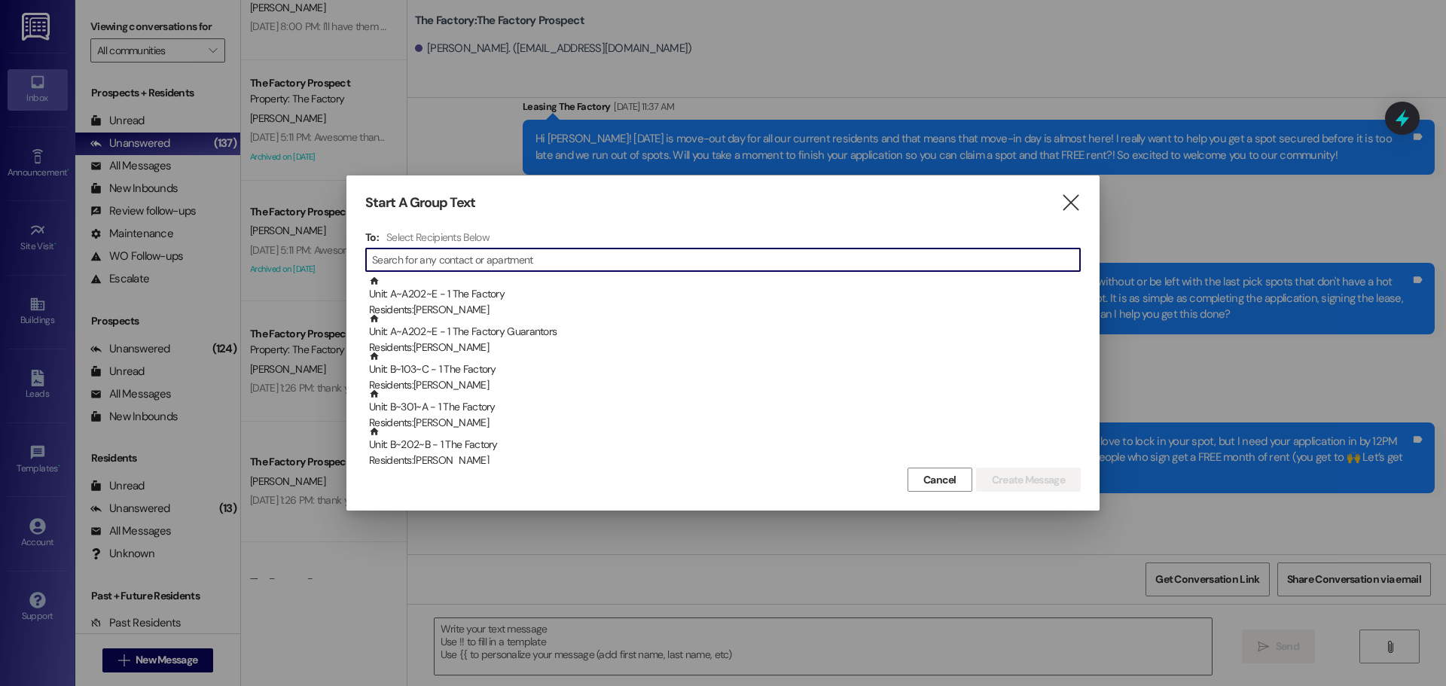
click at [478, 255] on input at bounding box center [726, 259] width 708 height 21
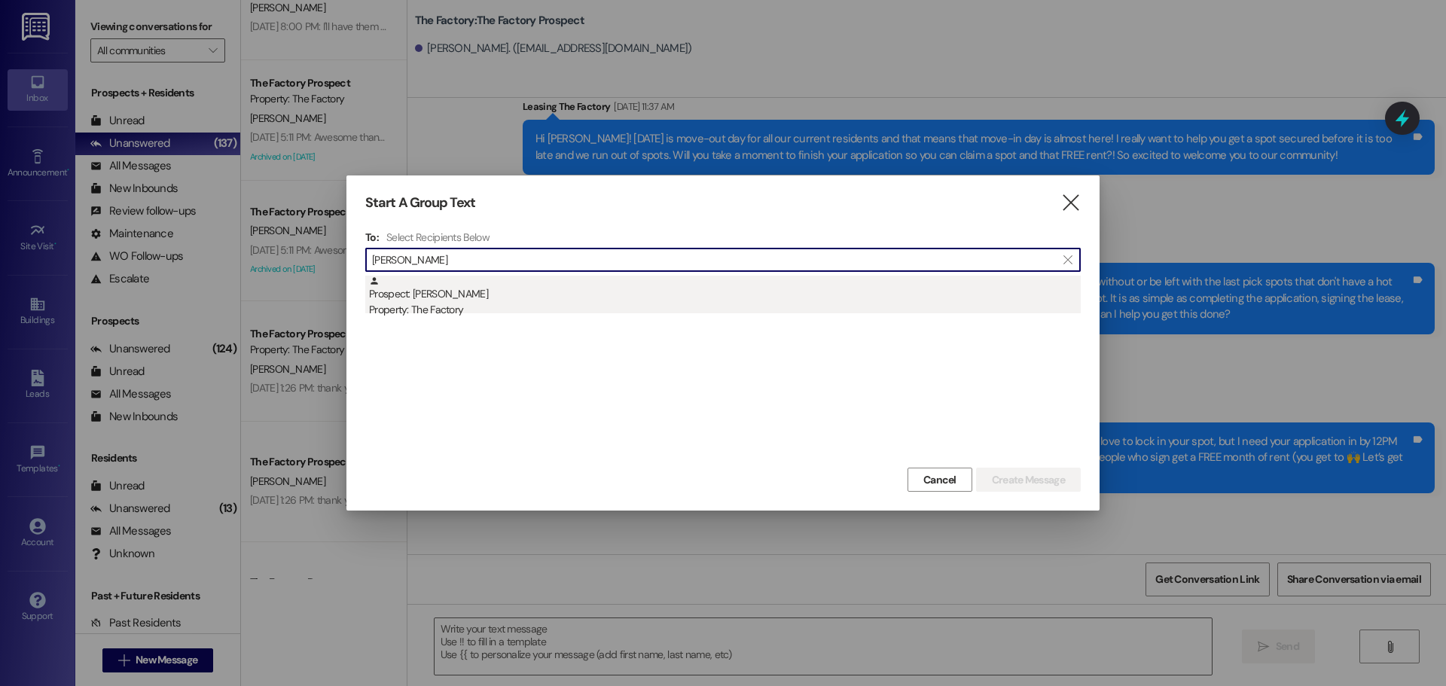
type input "ball zach"
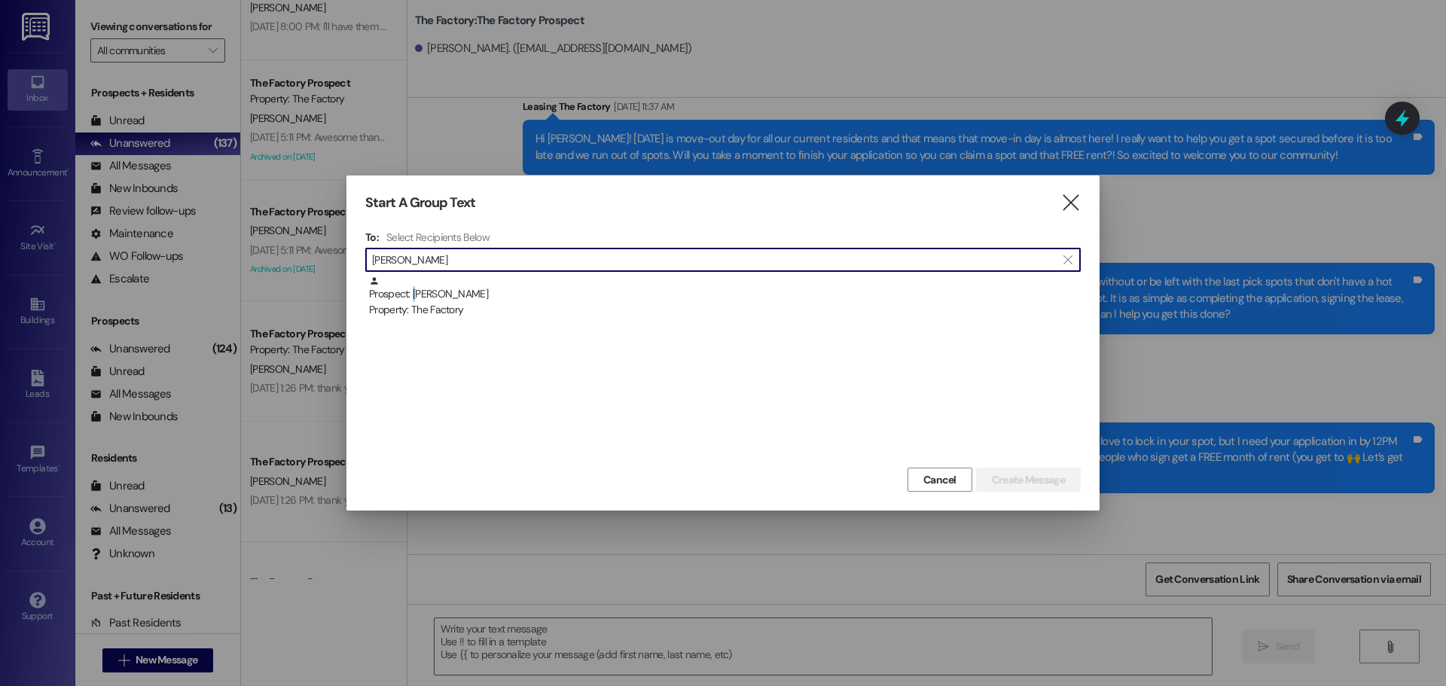
drag, startPoint x: 415, startPoint y: 295, endPoint x: 424, endPoint y: 298, distance: 9.3
click at [416, 295] on div "Prospect: Zachary Ball Property: The Factory" at bounding box center [725, 297] width 712 height 43
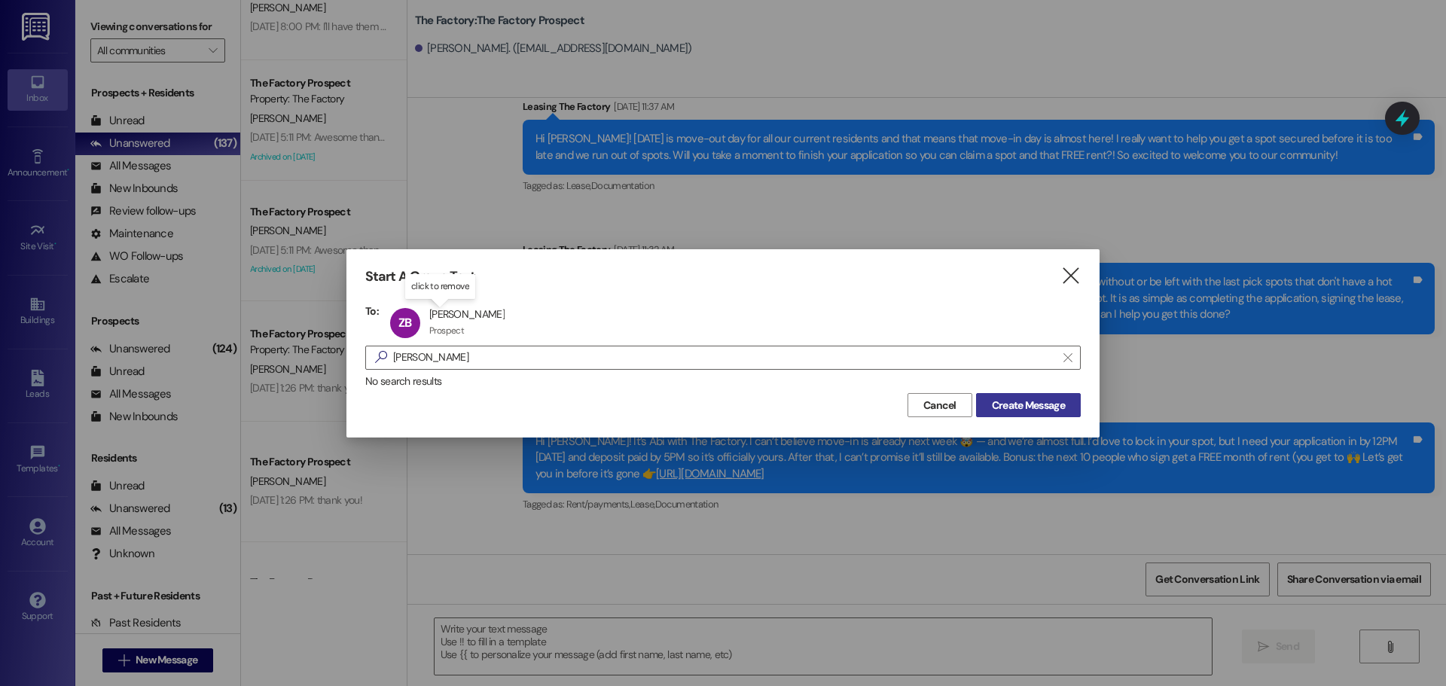
click at [1064, 411] on span "Create Message" at bounding box center [1028, 406] width 73 height 16
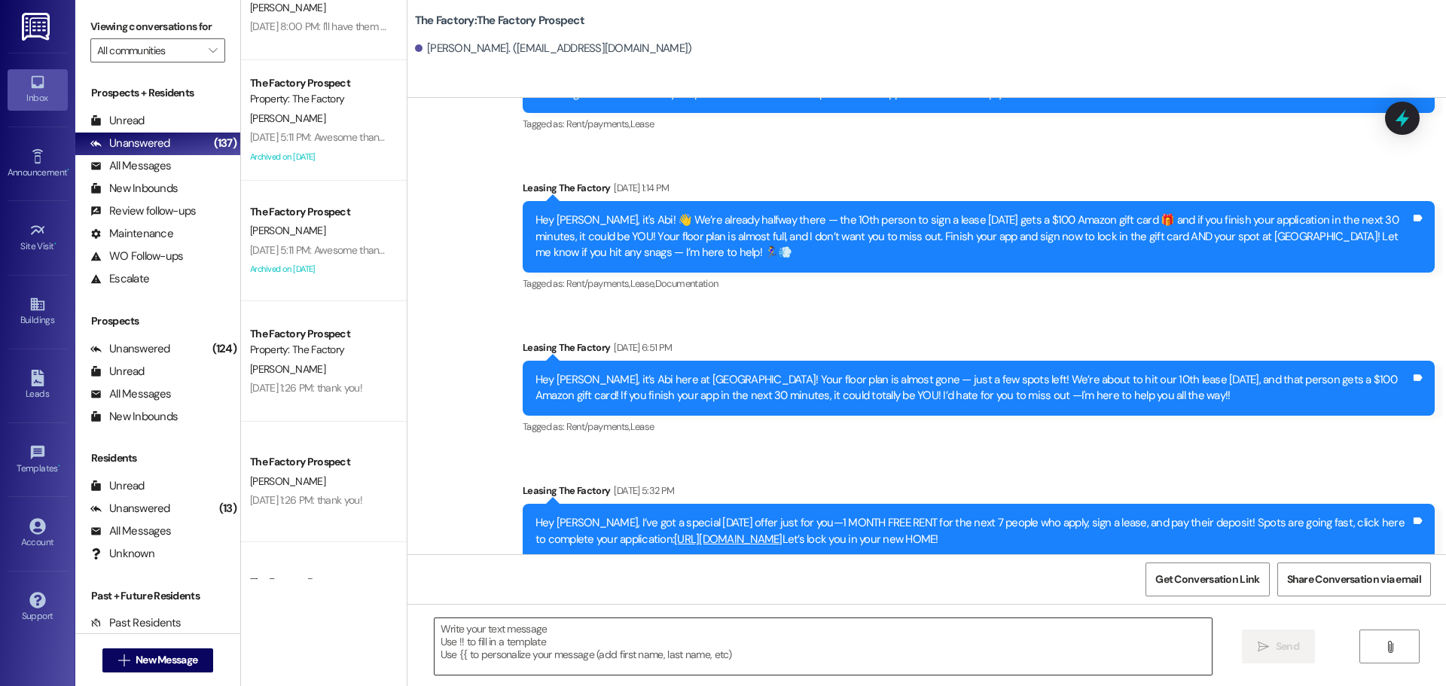
click at [435, 634] on textarea at bounding box center [823, 647] width 777 height 57
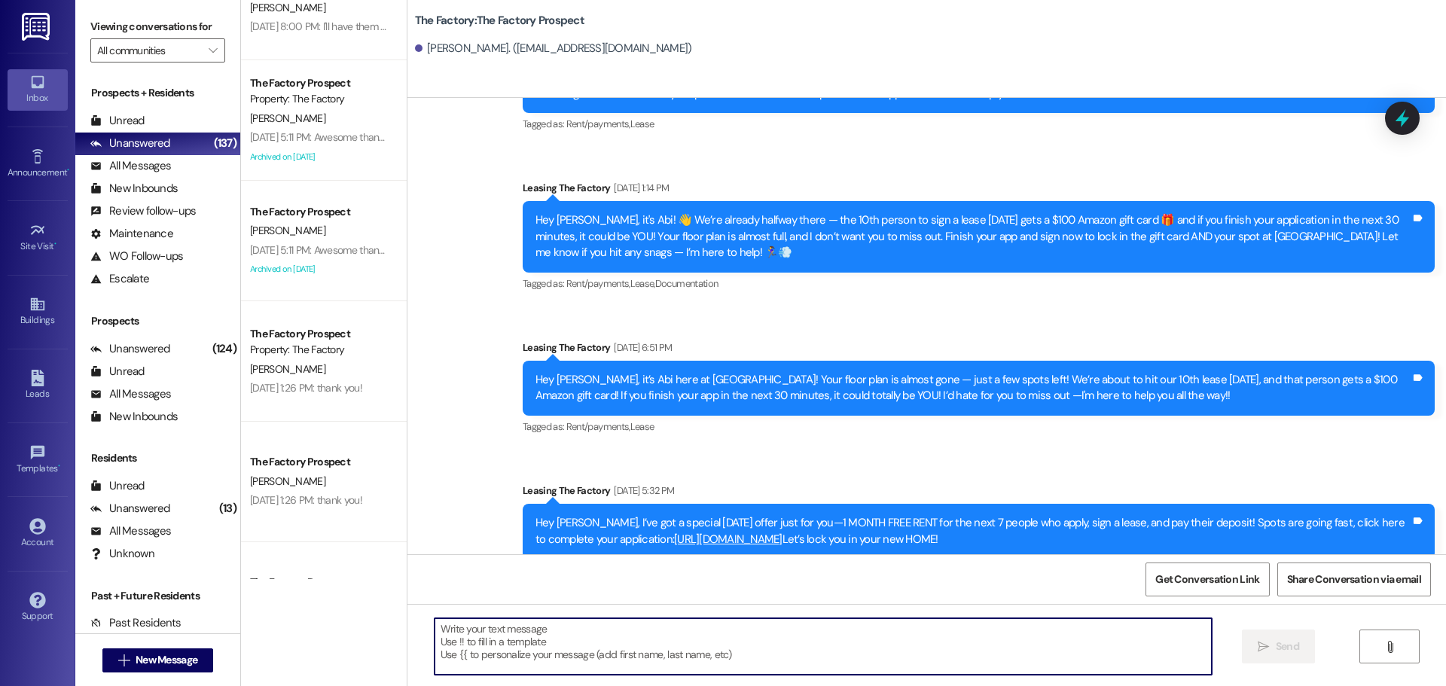
paste textarea "Hi {{first_name}}, Tawnya here with The Factory 😊 We’re down to our last rooms,…"
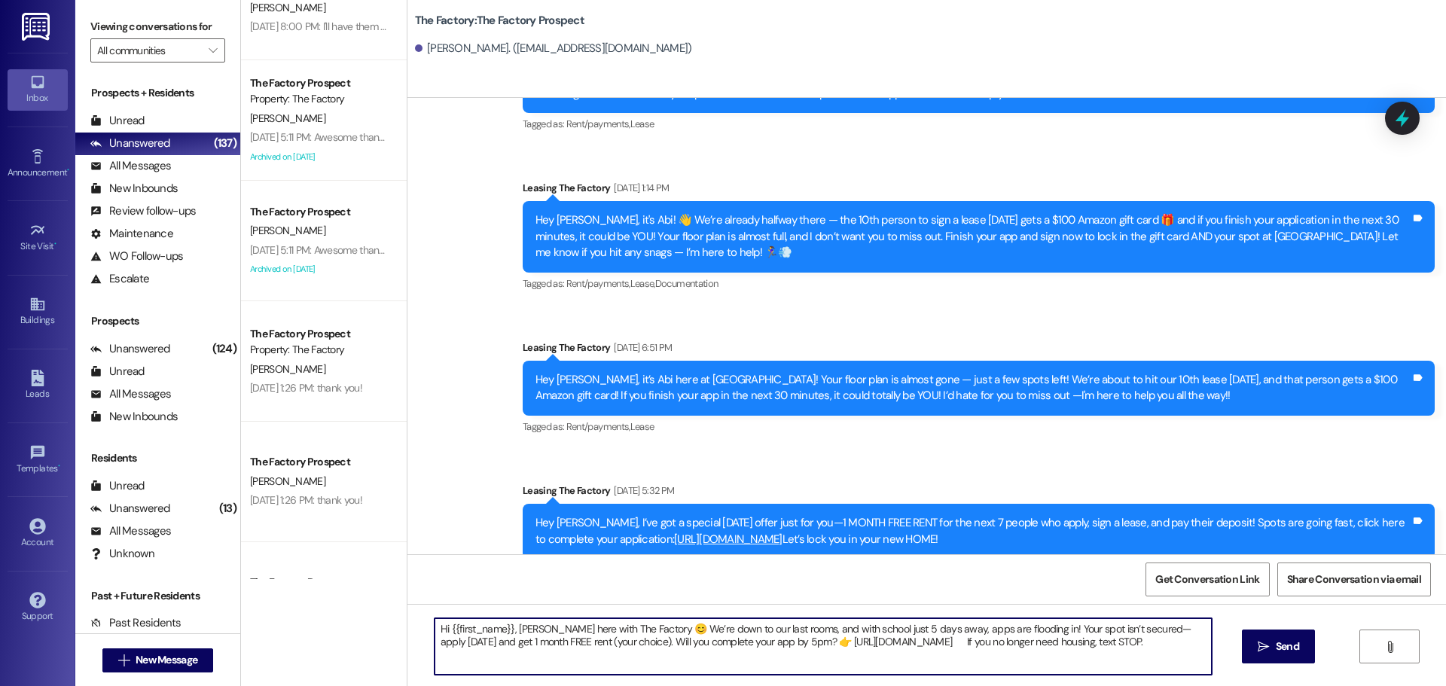
type textarea "Hi {{first_name}}, Tawnya here with The Factory 😊 We’re down to our last rooms,…"
click at [1288, 664] on div "Hi {{first_name}}, Tawnya here with The Factory 😊 We’re down to our last rooms,…" at bounding box center [927, 660] width 1039 height 113
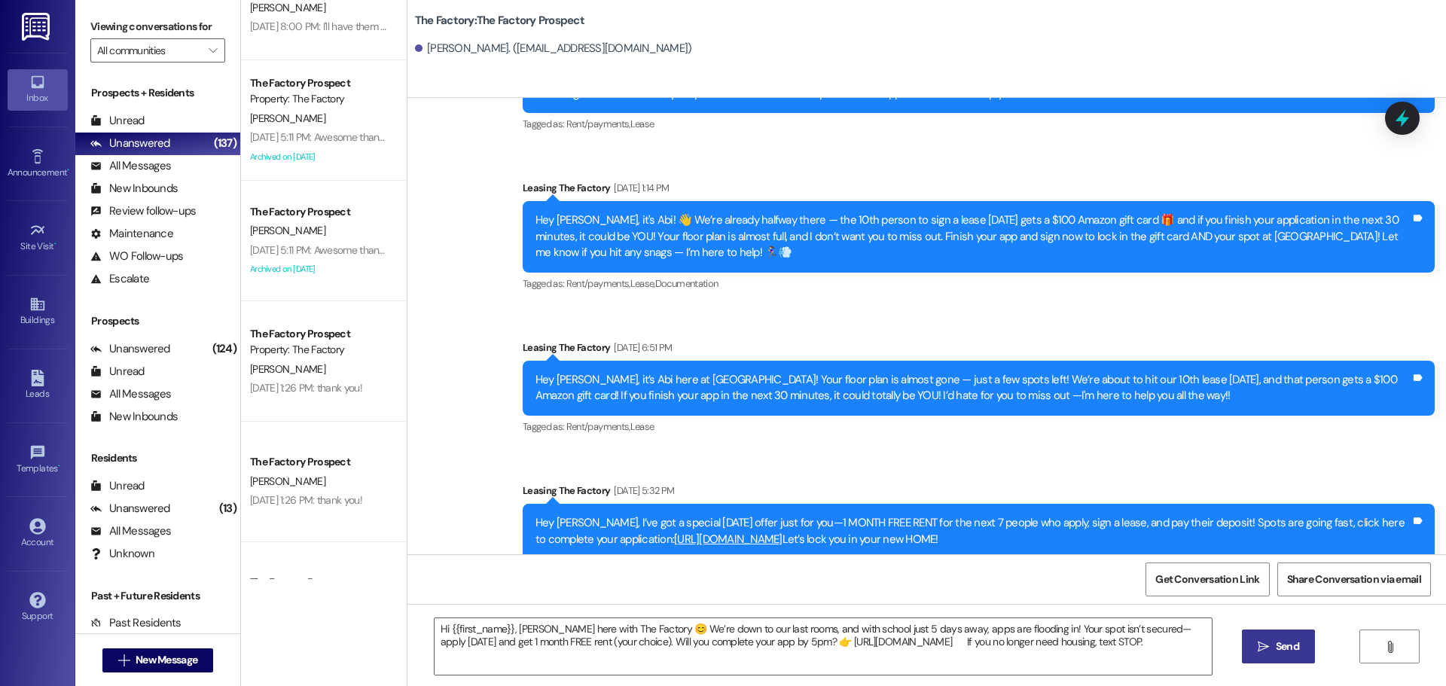
click at [1288, 659] on button " Send" at bounding box center [1278, 647] width 73 height 34
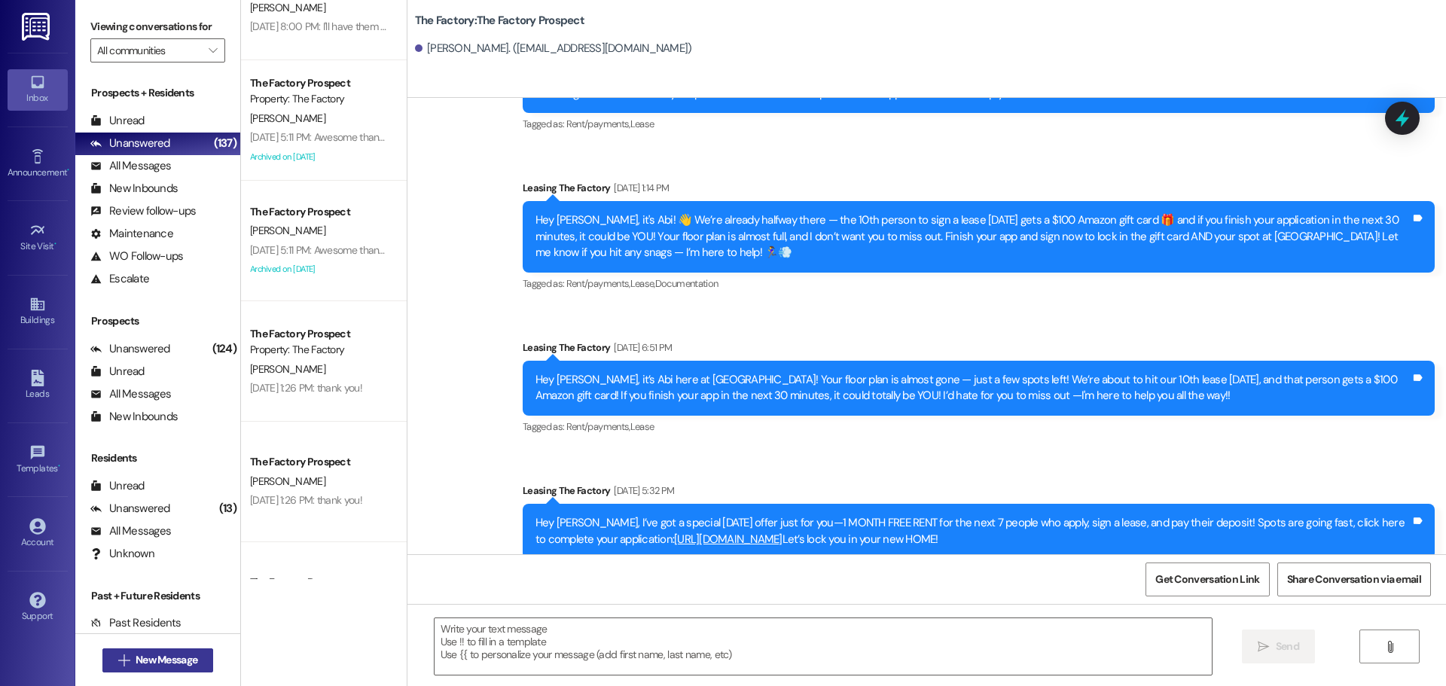
click at [154, 655] on span "New Message" at bounding box center [167, 660] width 62 height 16
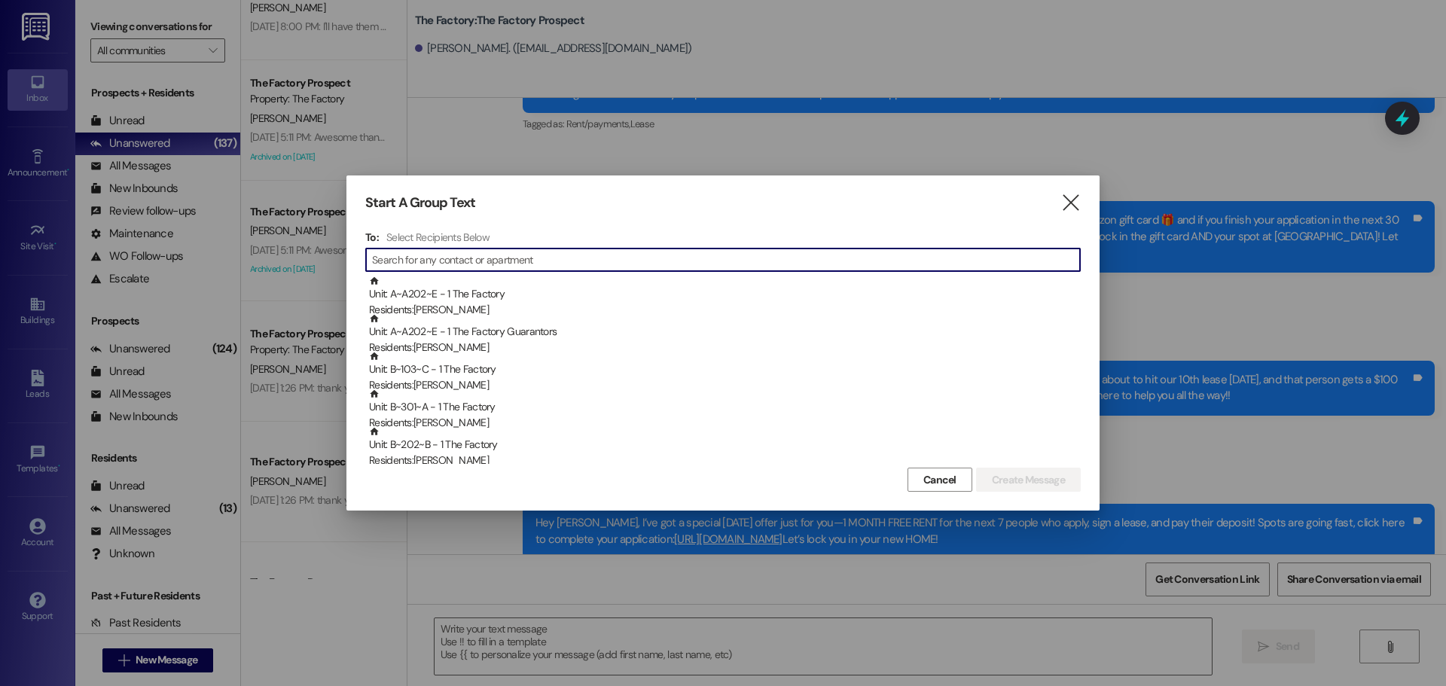
click at [423, 262] on input at bounding box center [726, 259] width 708 height 21
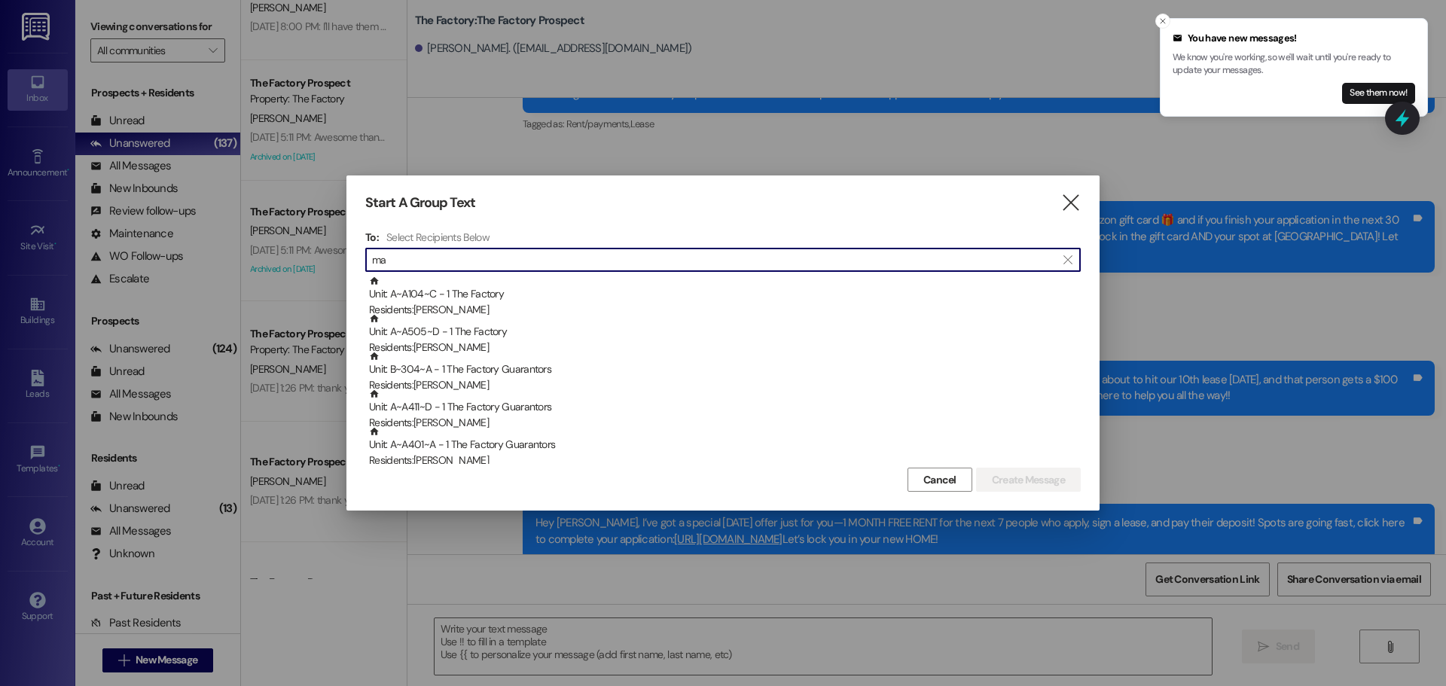
type input "m"
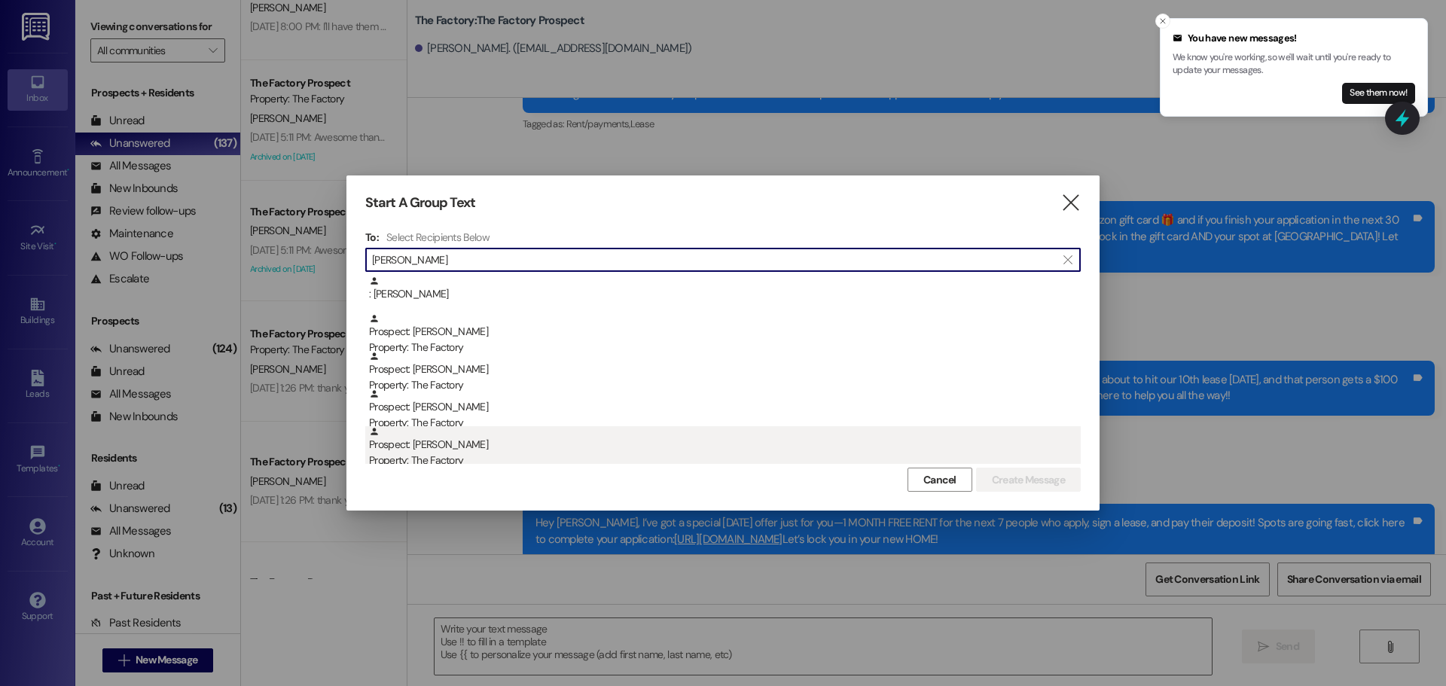
type input "Maggie"
click at [453, 446] on div "Prospect: Maggie Westhoff Property: The Factory" at bounding box center [725, 447] width 712 height 43
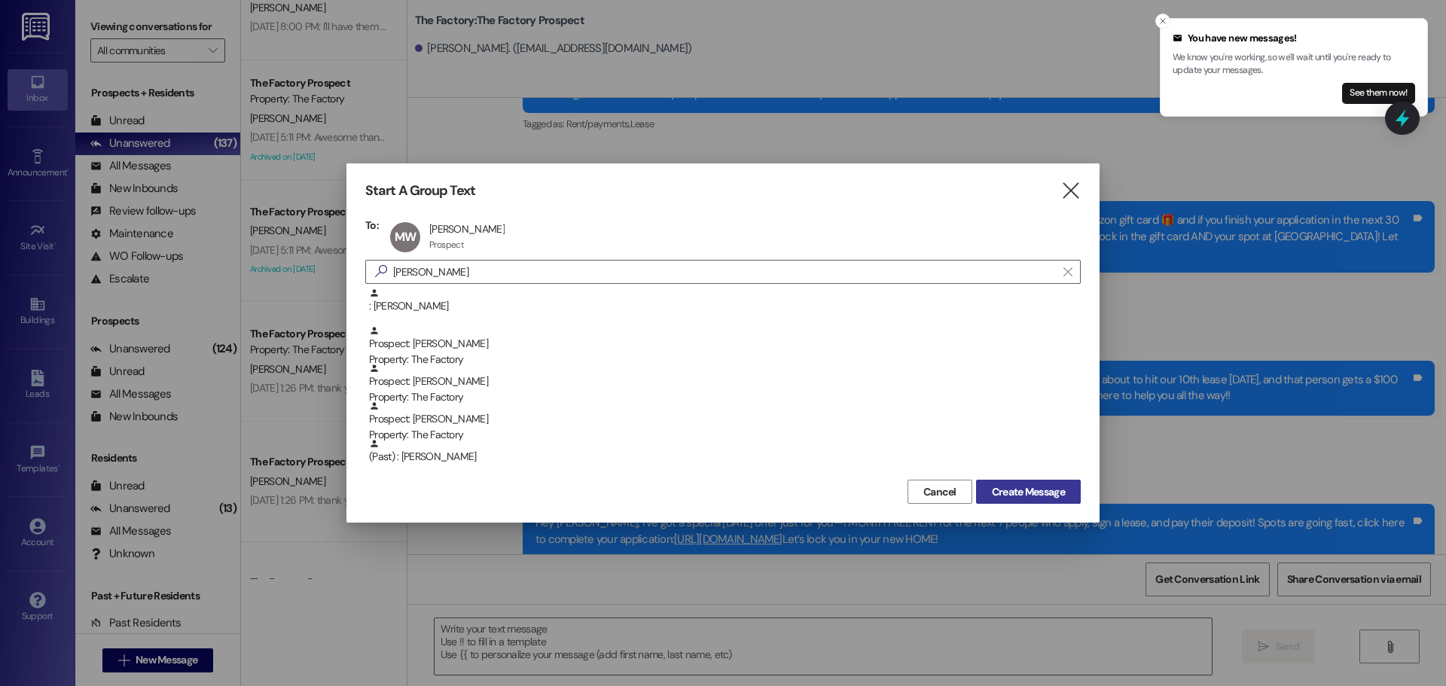
click at [1010, 493] on span "Create Message" at bounding box center [1028, 492] width 73 height 16
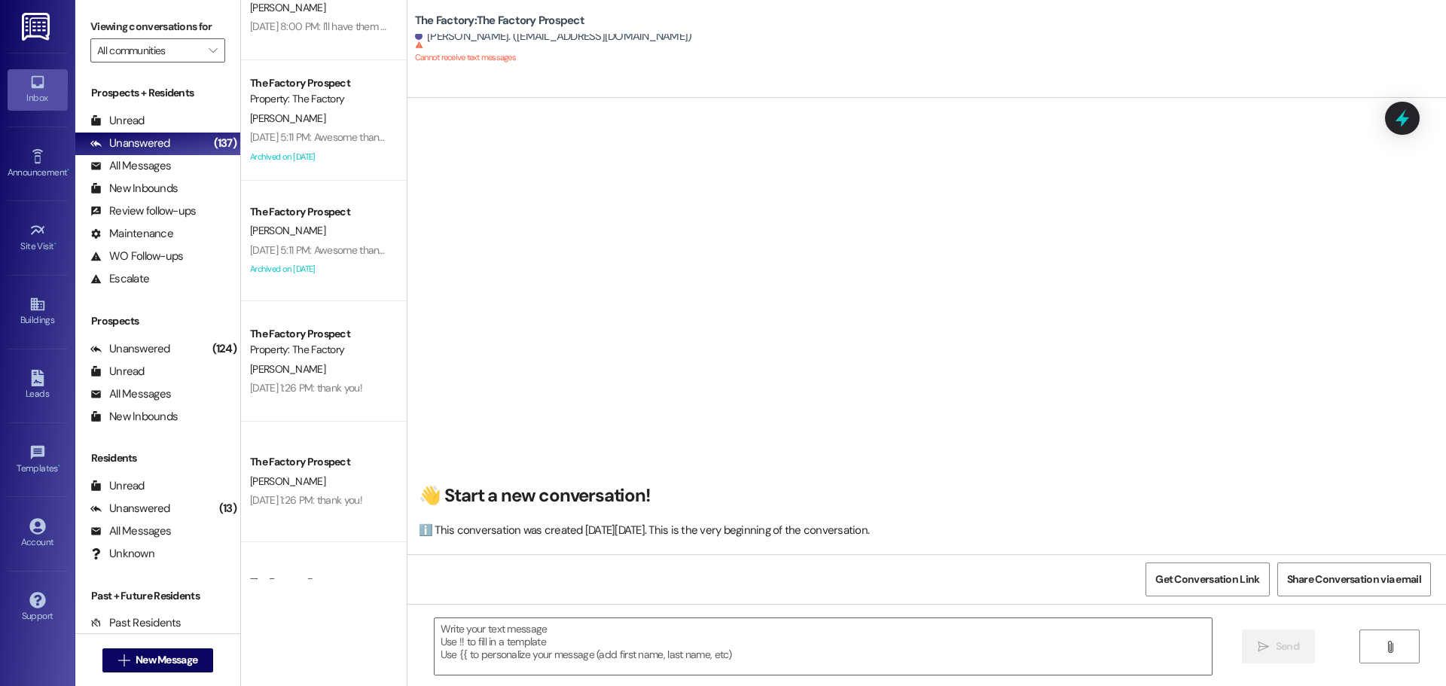
scroll to position [1, 0]
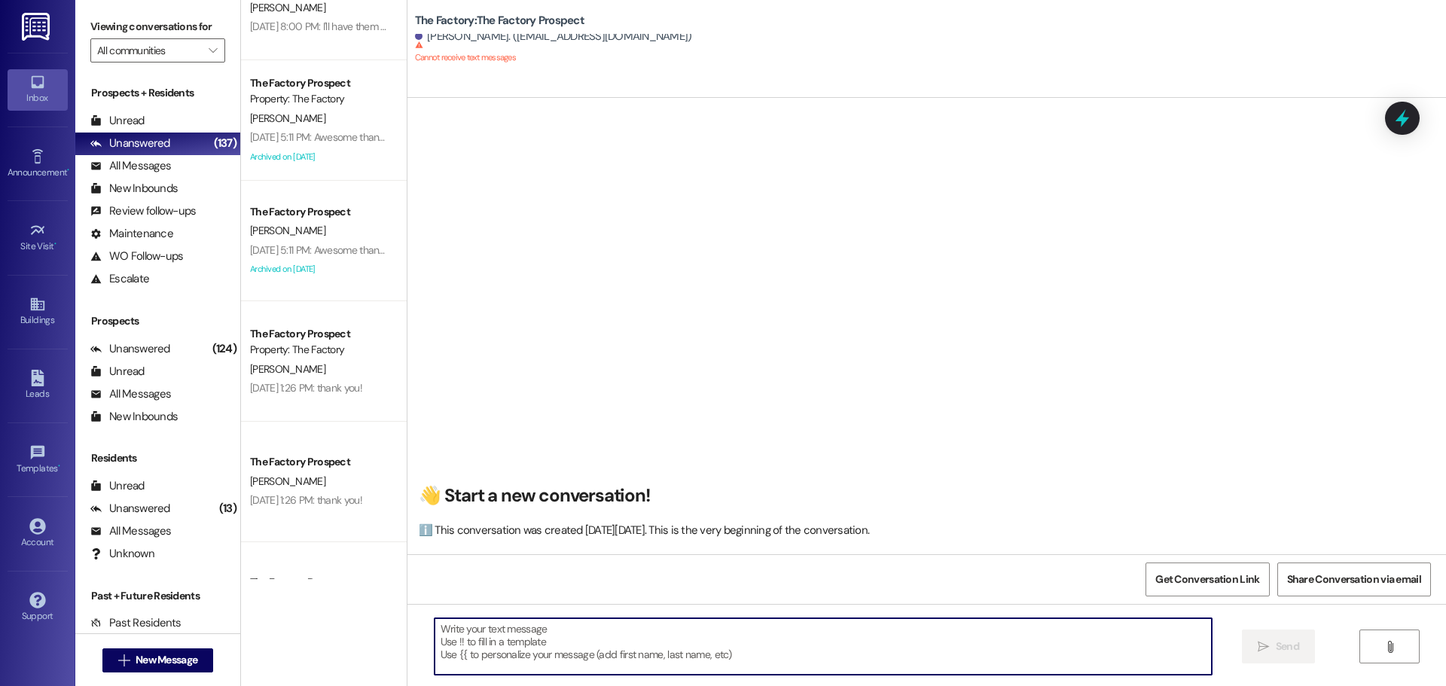
click at [435, 638] on textarea at bounding box center [823, 647] width 777 height 57
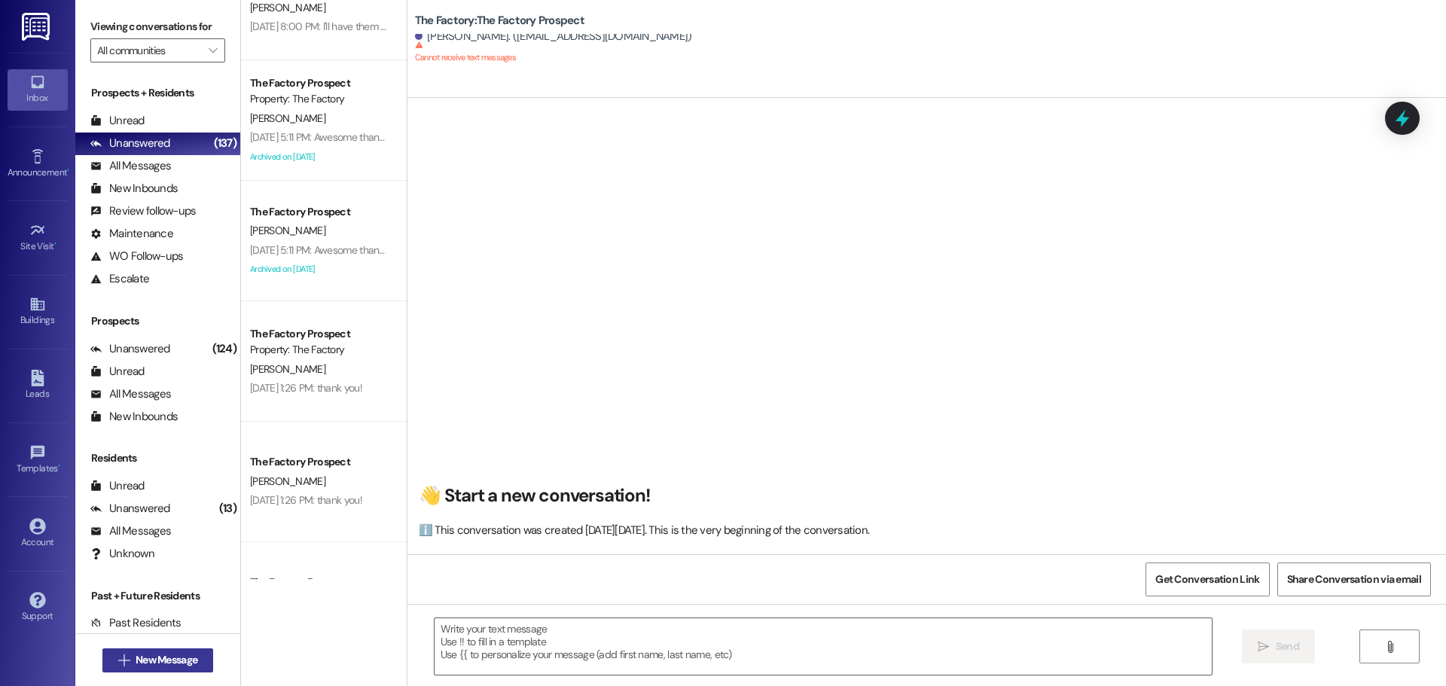
click at [169, 662] on span "New Message" at bounding box center [167, 660] width 62 height 16
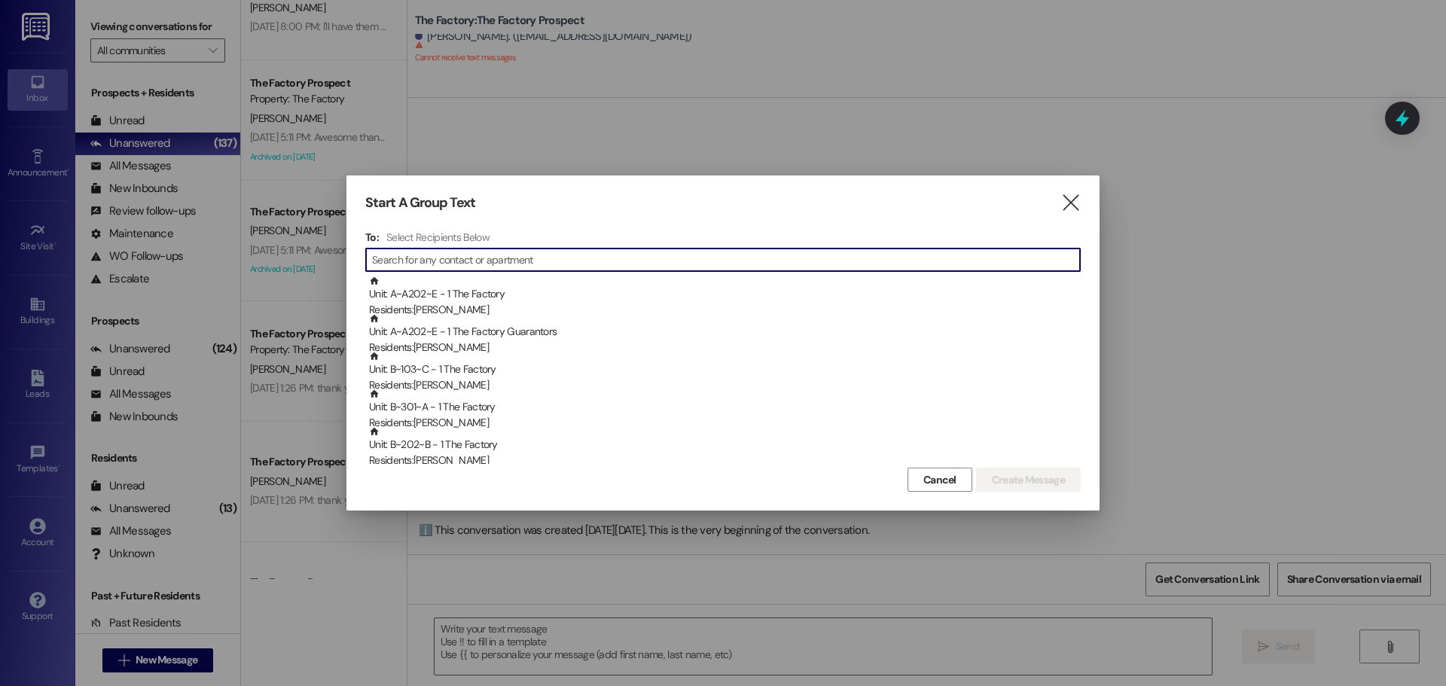
click at [402, 261] on input at bounding box center [726, 259] width 708 height 21
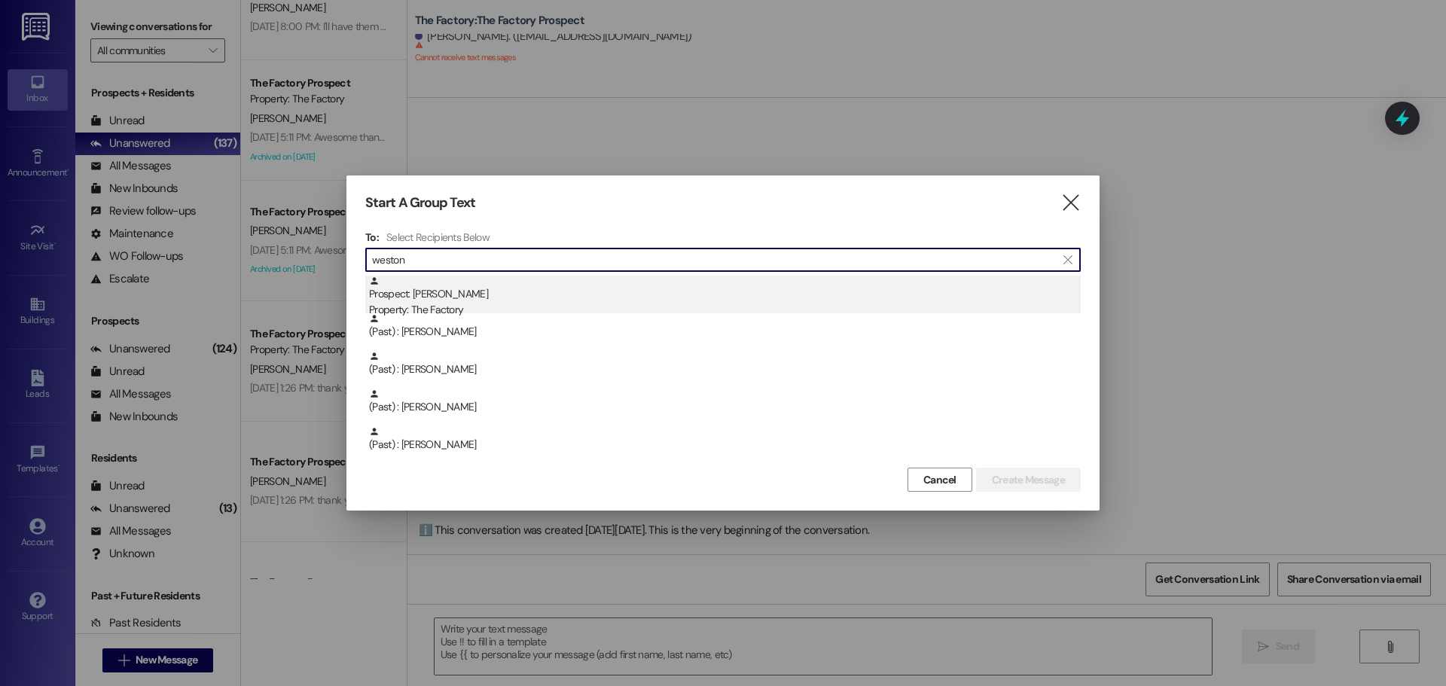
type input "weston"
click at [434, 295] on div "Prospect: Weston Woolsey Property: The Factory" at bounding box center [725, 297] width 712 height 43
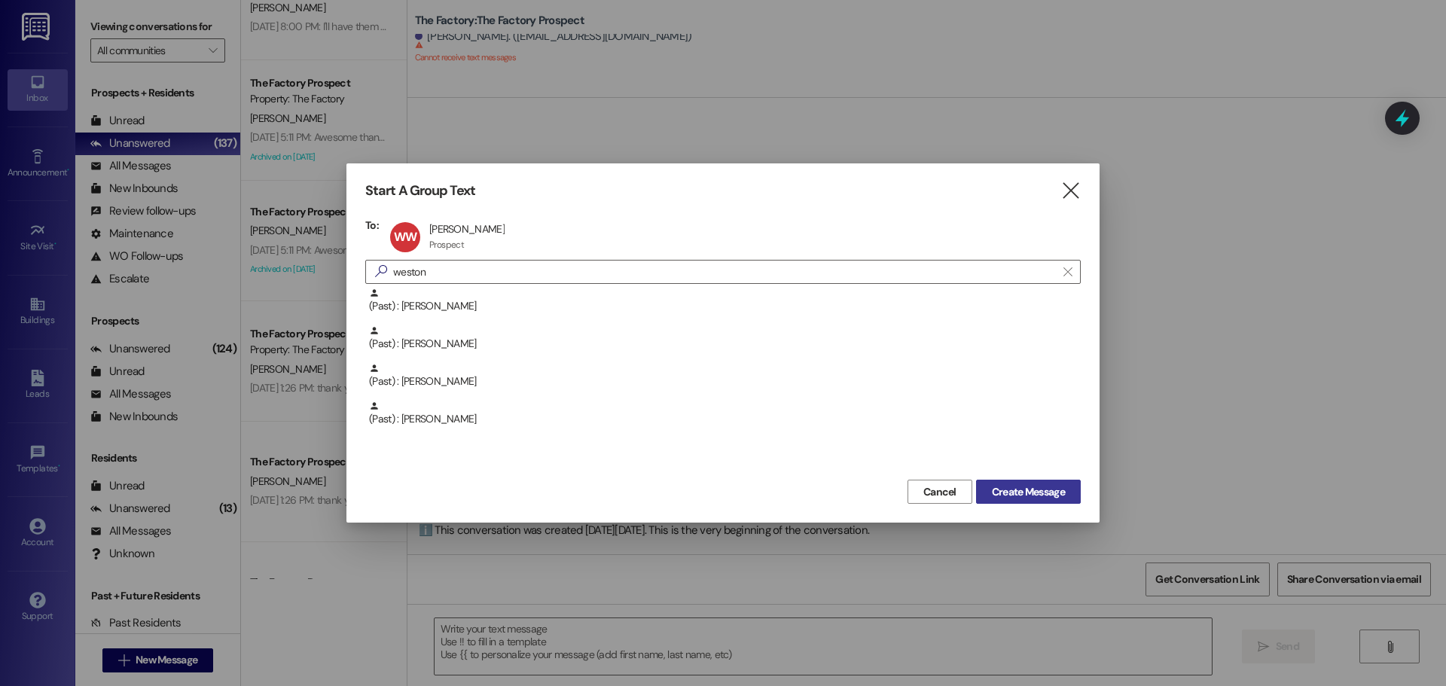
click at [1026, 492] on span "Create Message" at bounding box center [1028, 492] width 73 height 16
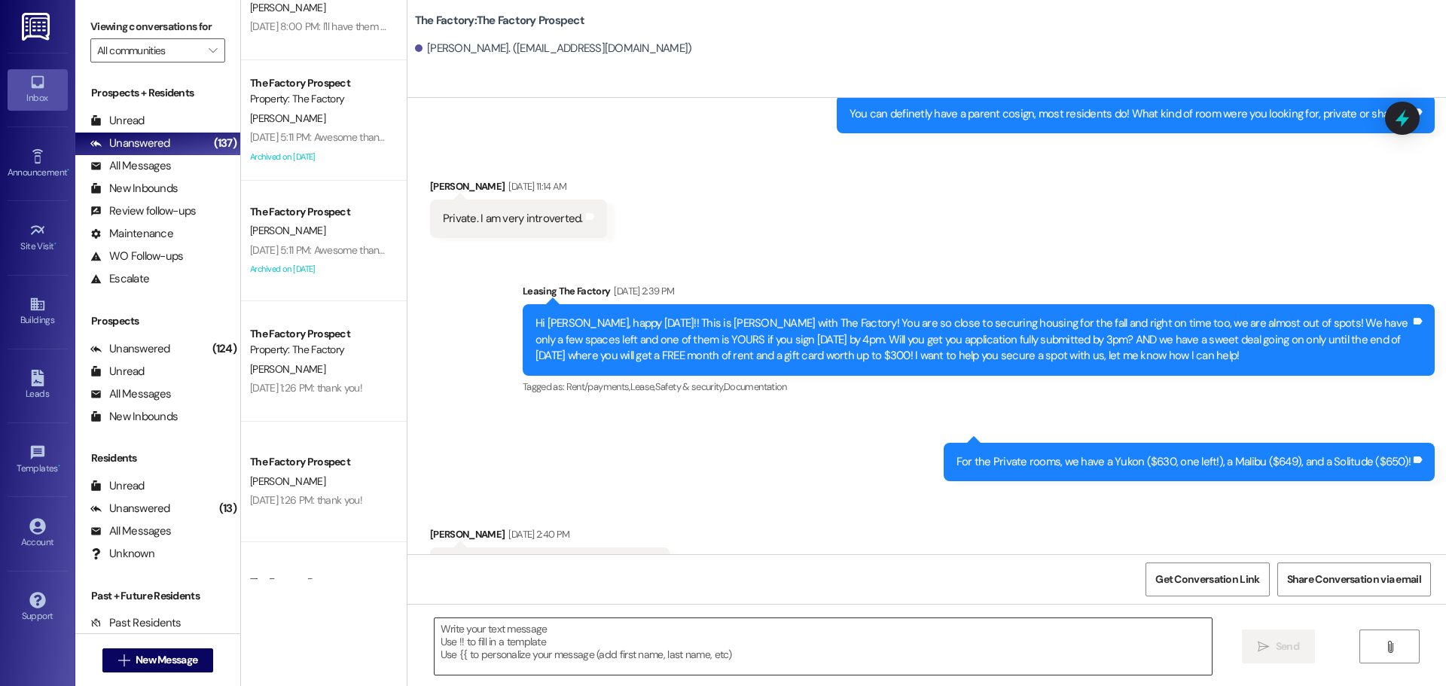
scroll to position [3994, 0]
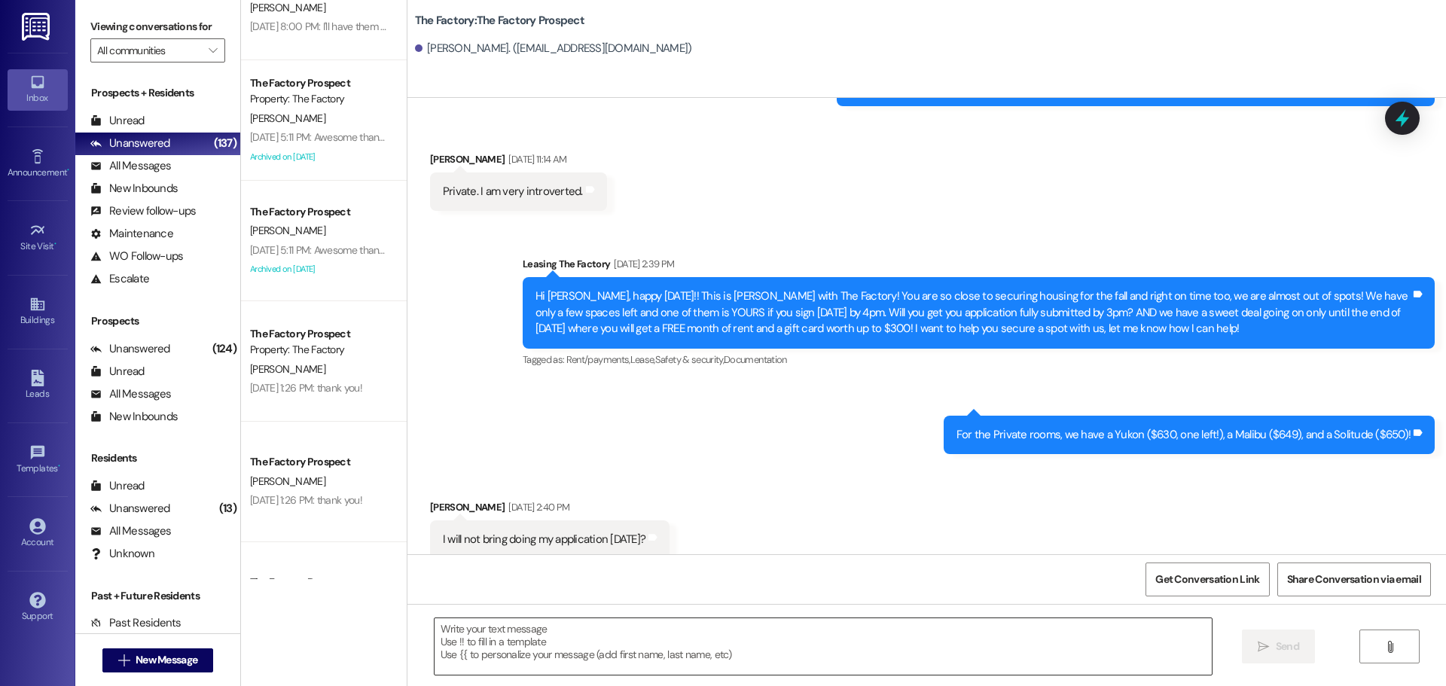
click at [435, 630] on textarea at bounding box center [823, 647] width 777 height 57
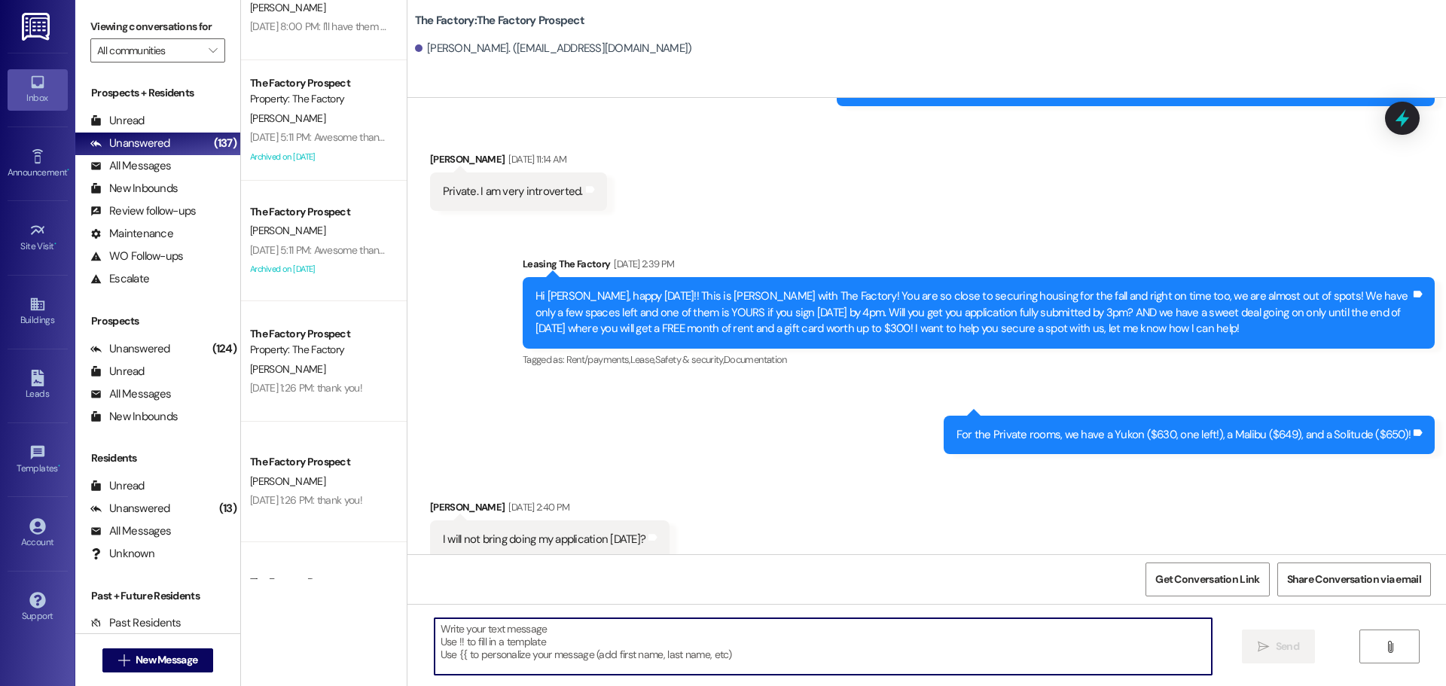
paste textarea "Hi {{first_name}}, Tawnya here with The Factory 😊 We’re down to our last rooms,…"
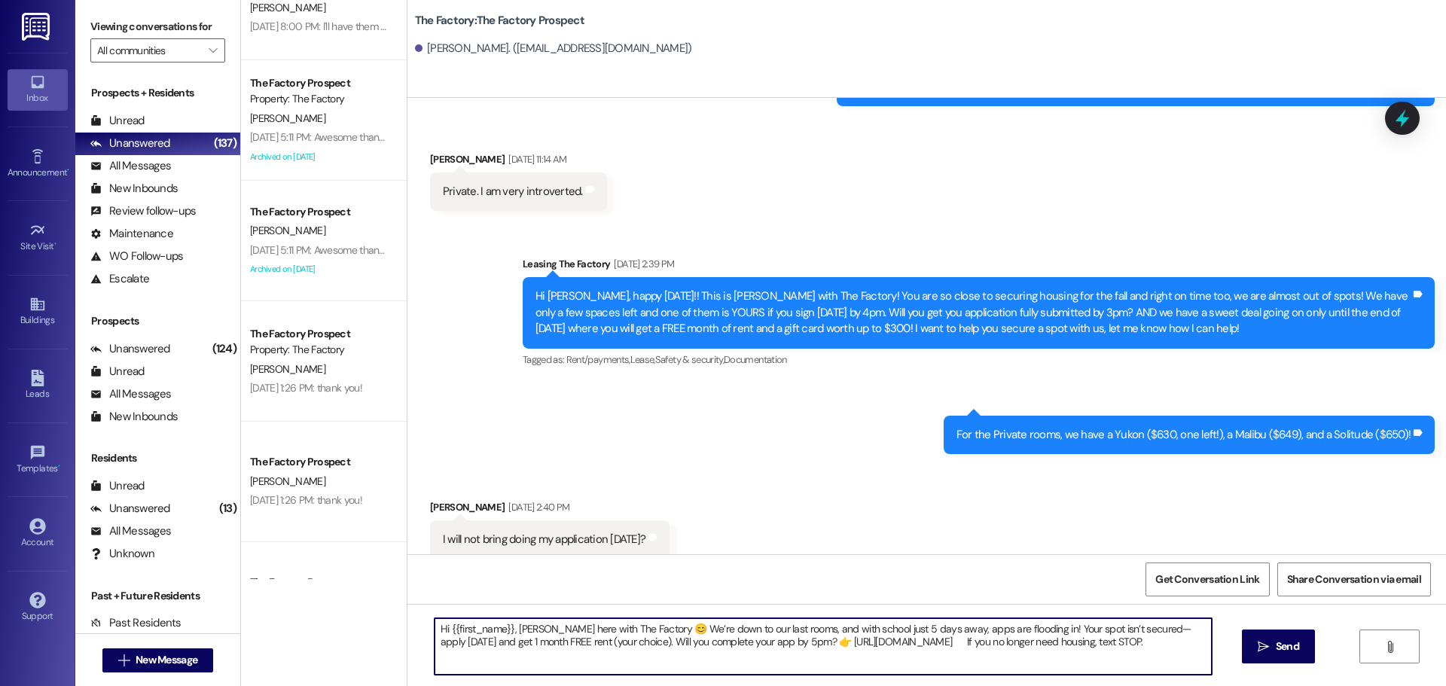
click at [750, 642] on textarea "Hi {{first_name}}, Tawnya here with The Factory 😊 We’re down to our last rooms,…" at bounding box center [823, 647] width 777 height 57
type textarea "Hi {{first_name}}, Tawnya here with The Factory 😊 We’re down to our last rooms,…"
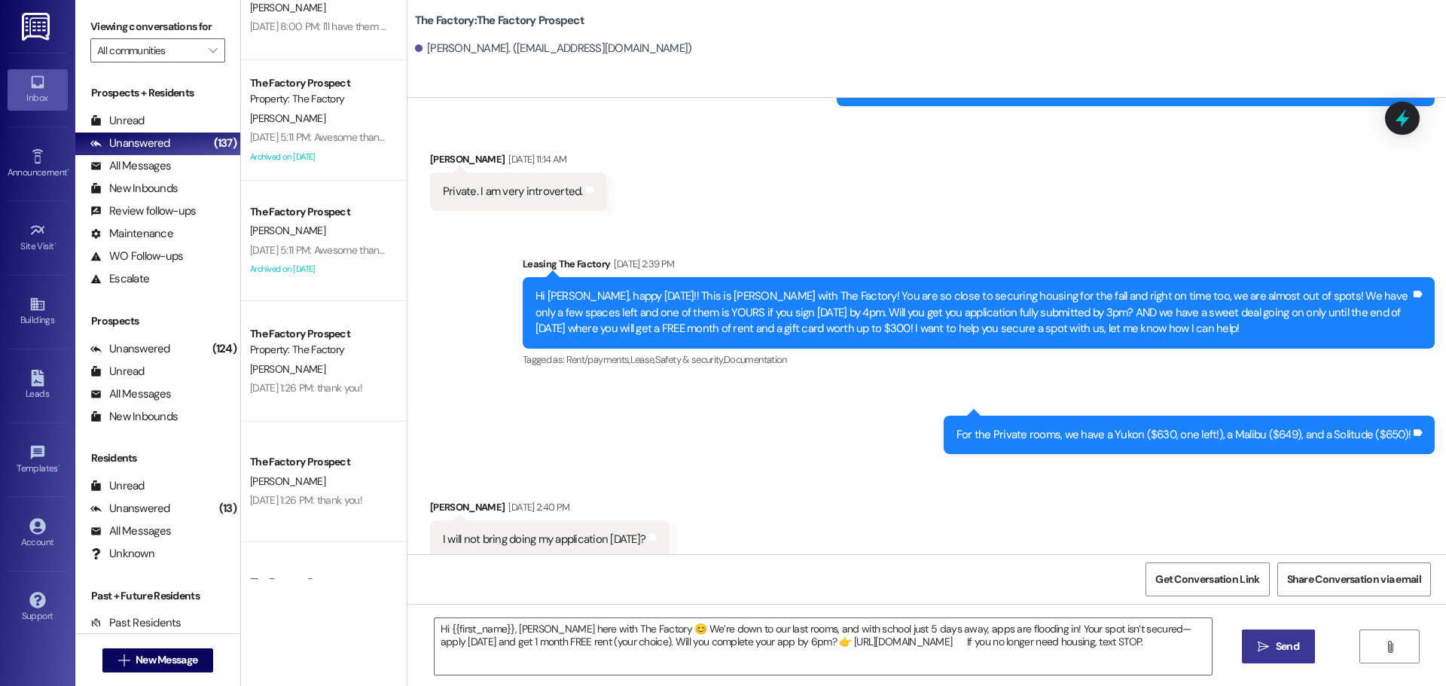
click at [1291, 647] on span "Send" at bounding box center [1287, 647] width 23 height 16
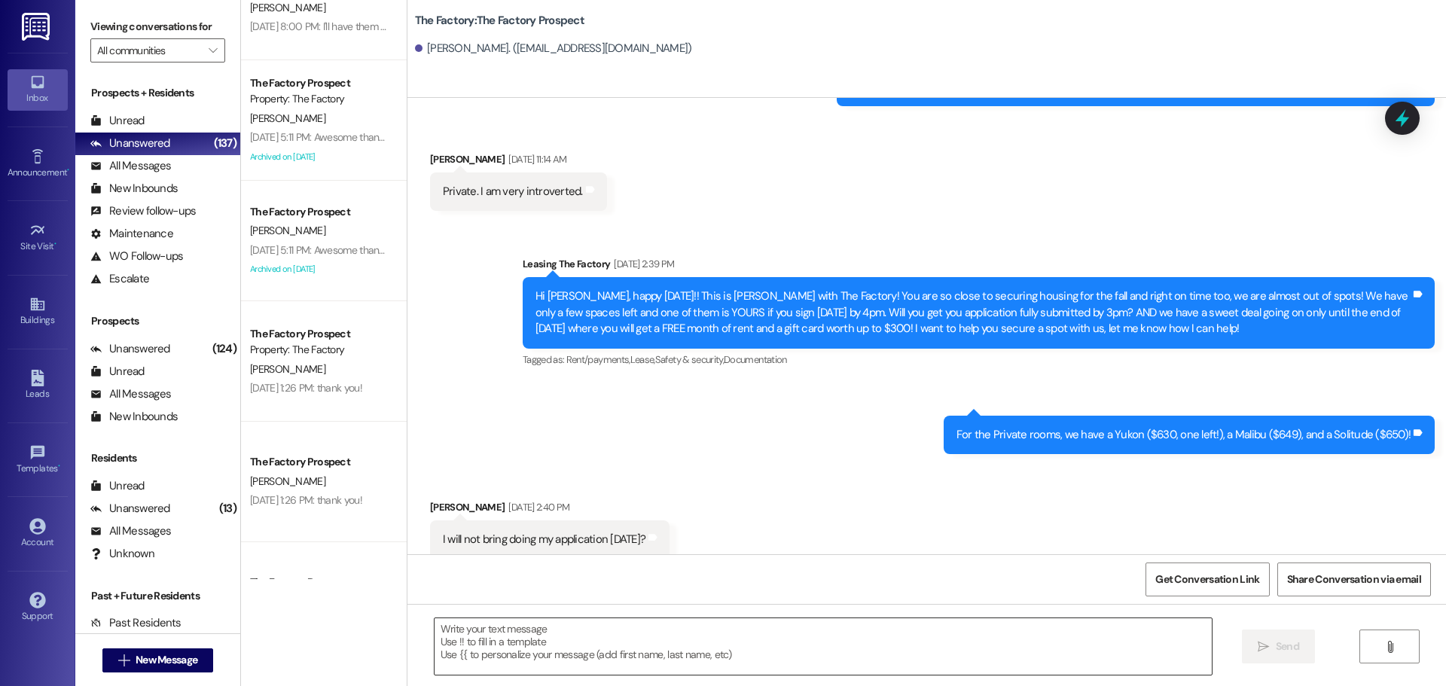
click at [435, 635] on textarea at bounding box center [823, 647] width 777 height 57
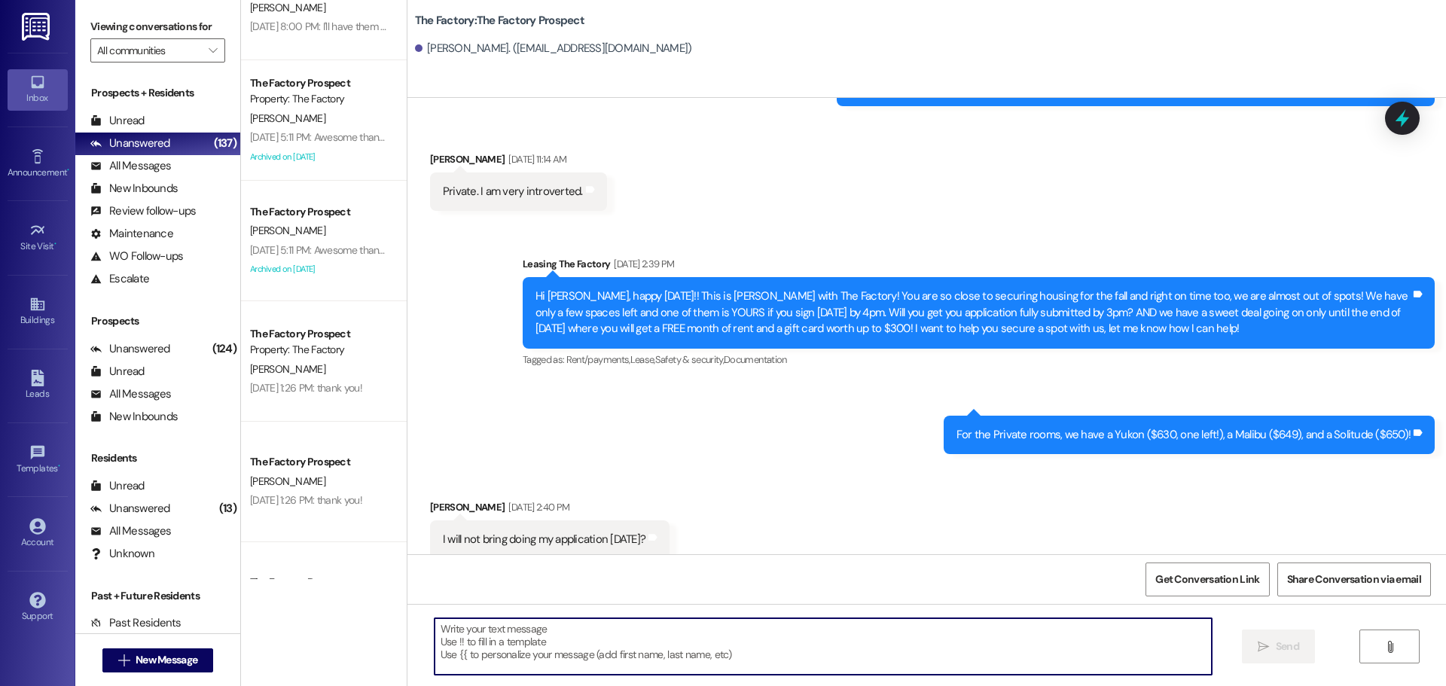
paste textarea "Hi {{first_name}}, Tawnya here with The Factory 😊 We’re down to our last rooms,…"
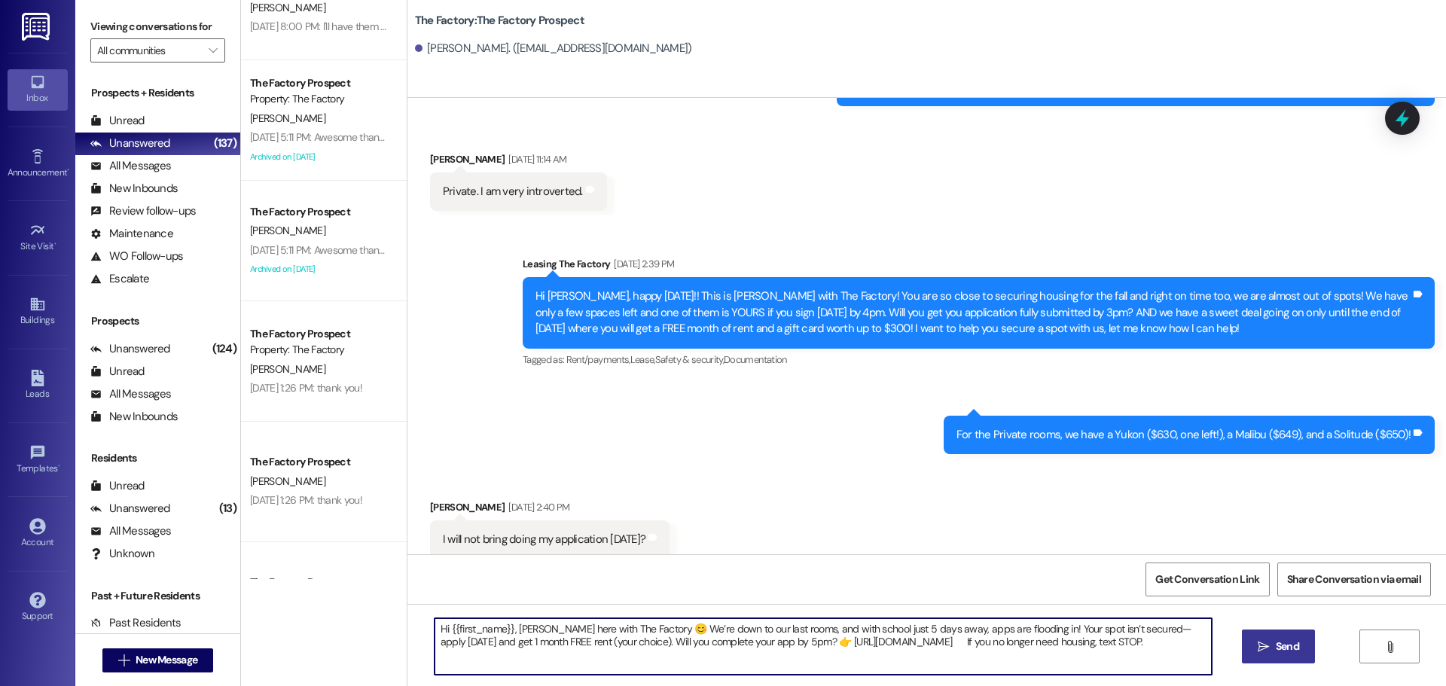
click at [750, 642] on textarea "Hi {{first_name}}, Tawnya here with The Factory 😊 We’re down to our last rooms,…" at bounding box center [823, 647] width 777 height 57
type textarea "Hi {{first_name}}, Tawnya here with The Factory 😊 We’re down to our last rooms,…"
drag, startPoint x: 430, startPoint y: 634, endPoint x: 1156, endPoint y: 648, distance: 725.6
click at [1156, 648] on textarea "Hi {{first_name}}, Tawnya here with The Factory 😊 We’re down to our last rooms,…" at bounding box center [823, 647] width 777 height 57
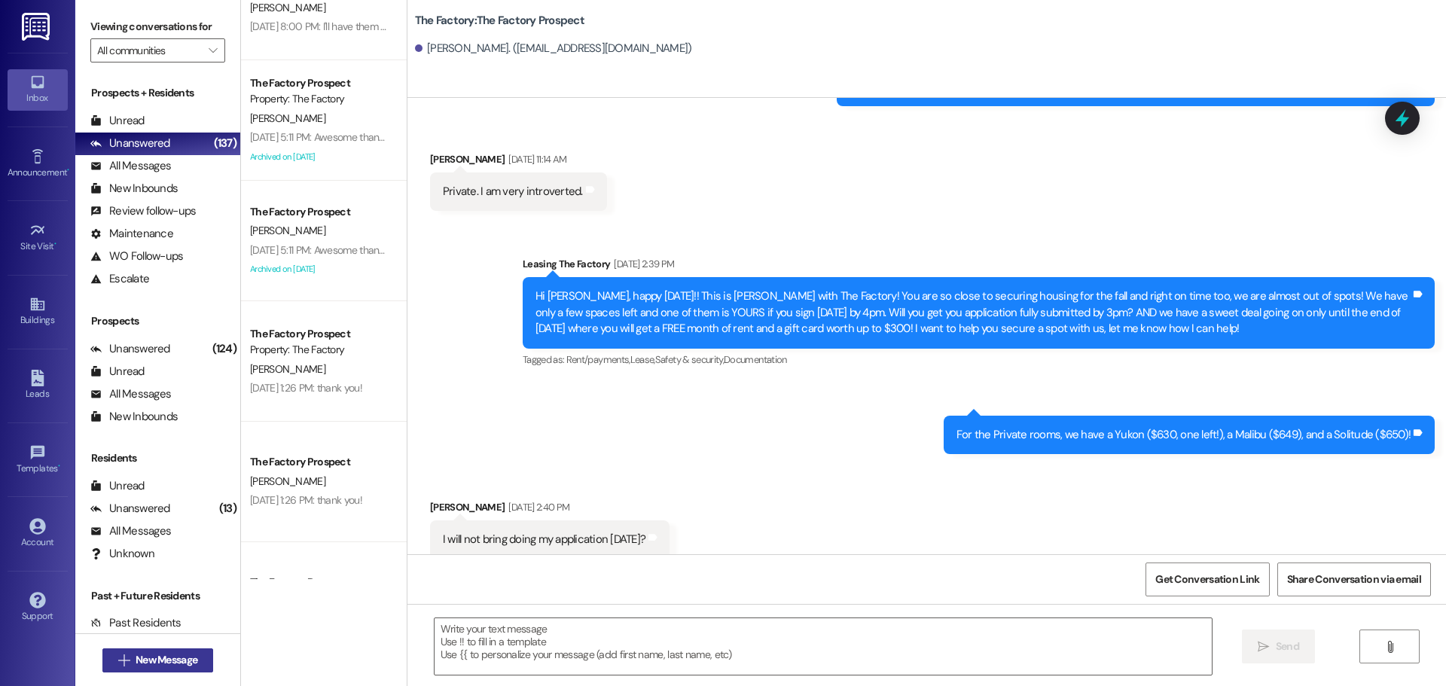
click at [162, 656] on span "New Message" at bounding box center [167, 660] width 62 height 16
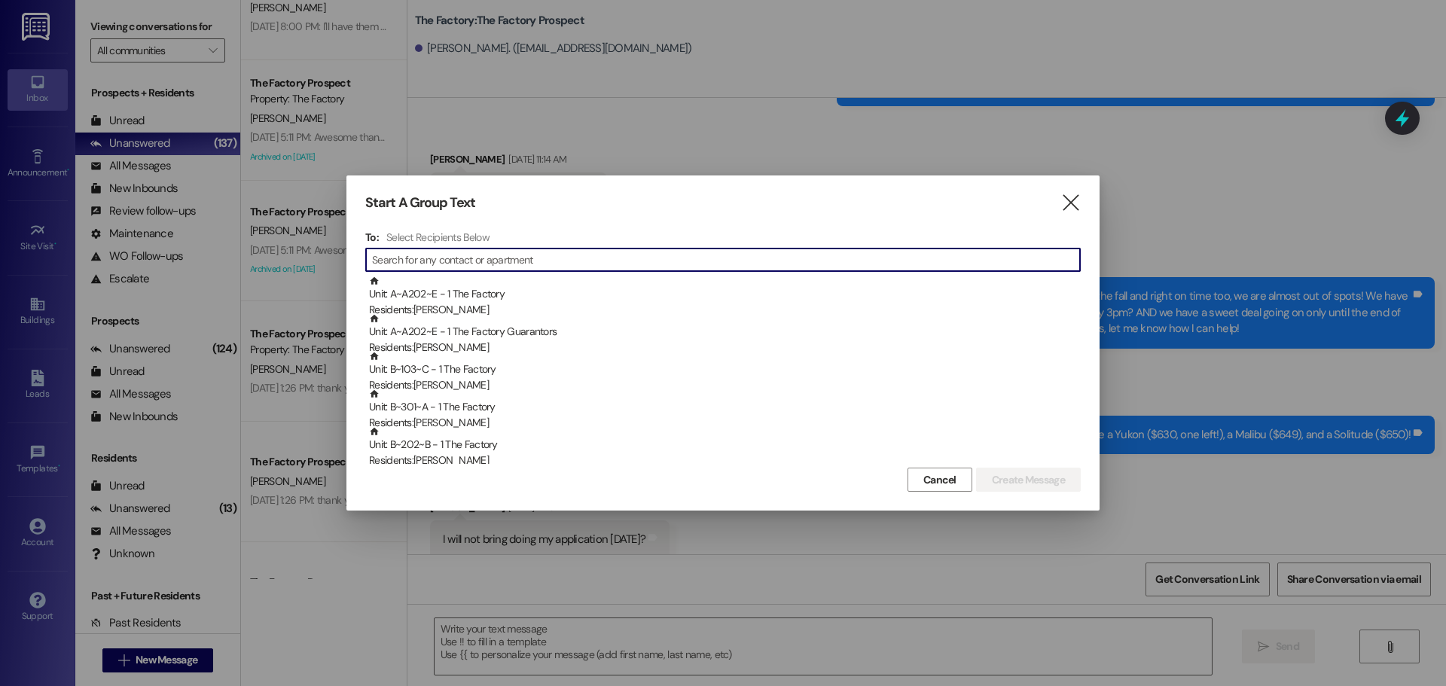
click at [565, 267] on input at bounding box center [726, 259] width 708 height 21
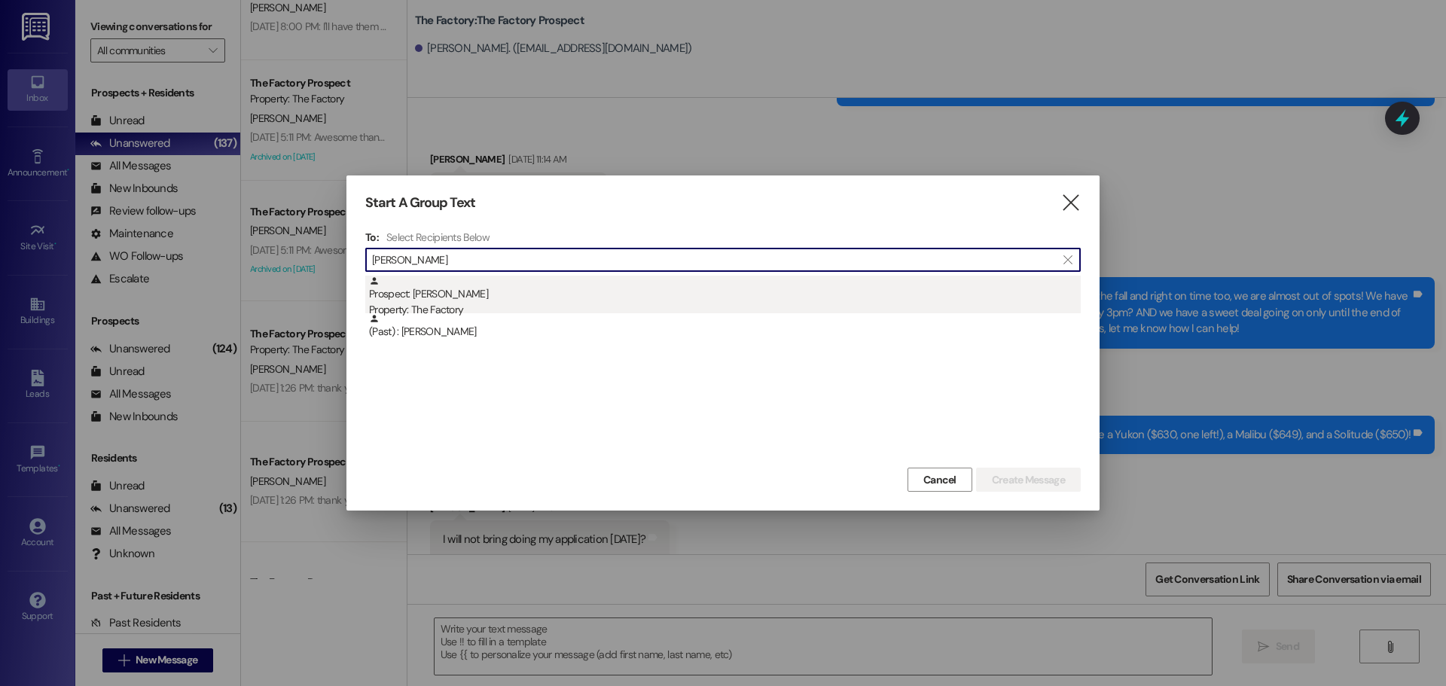
type input "monica"
click at [470, 301] on div "Prospect: Monica Sessions Property: The Factory" at bounding box center [725, 297] width 712 height 43
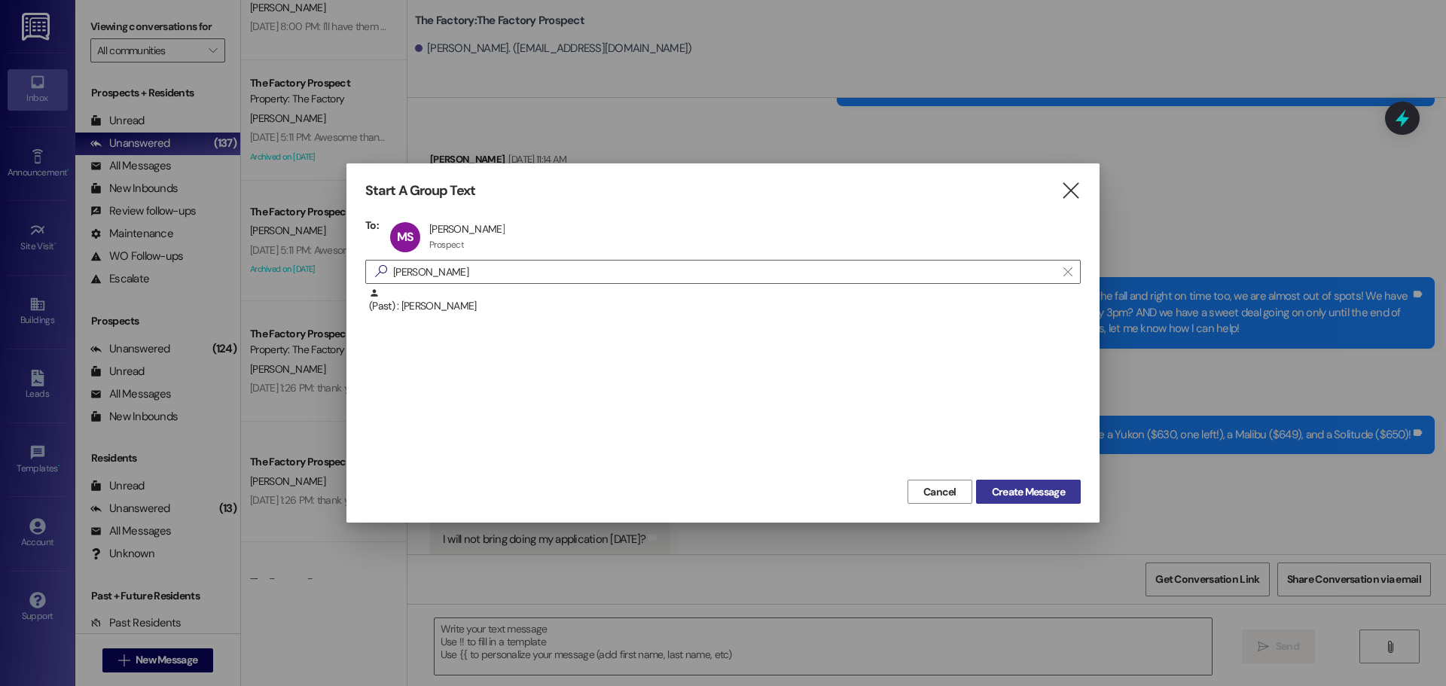
click at [1024, 493] on span "Create Message" at bounding box center [1028, 492] width 73 height 16
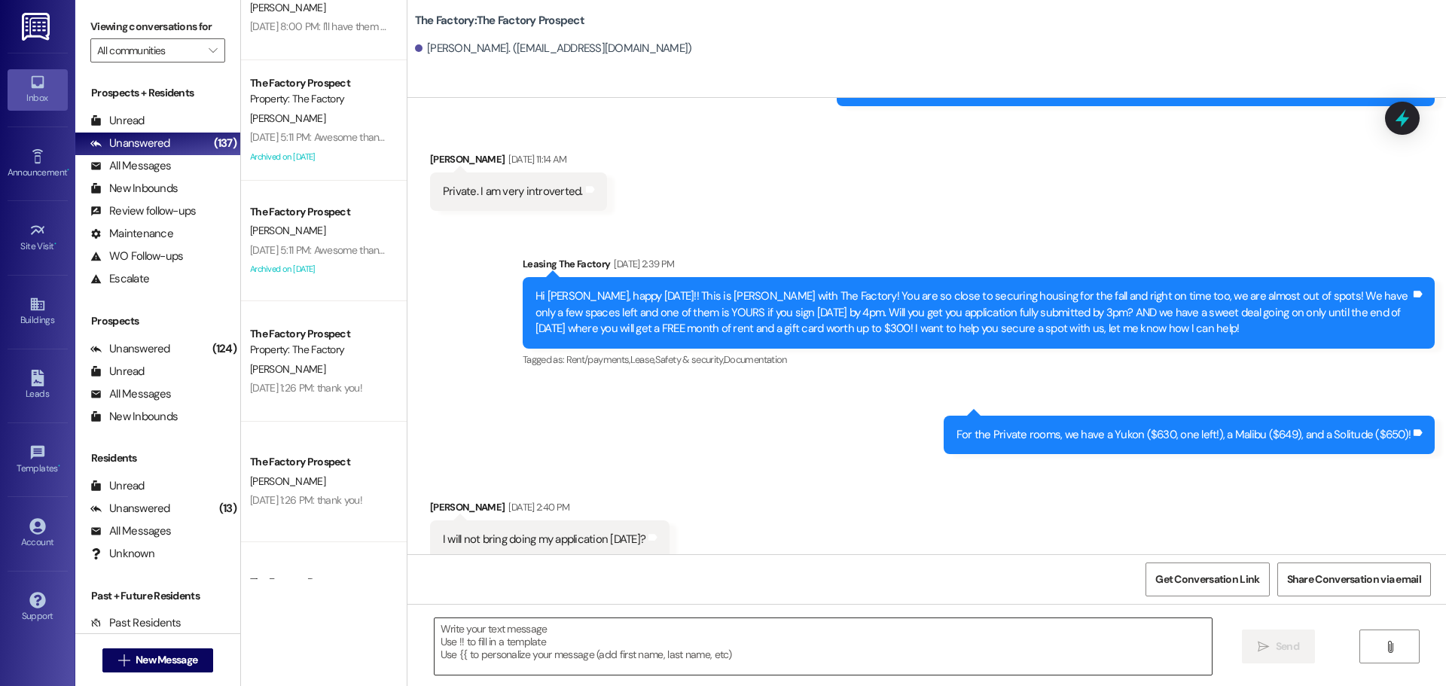
scroll to position [1034, 0]
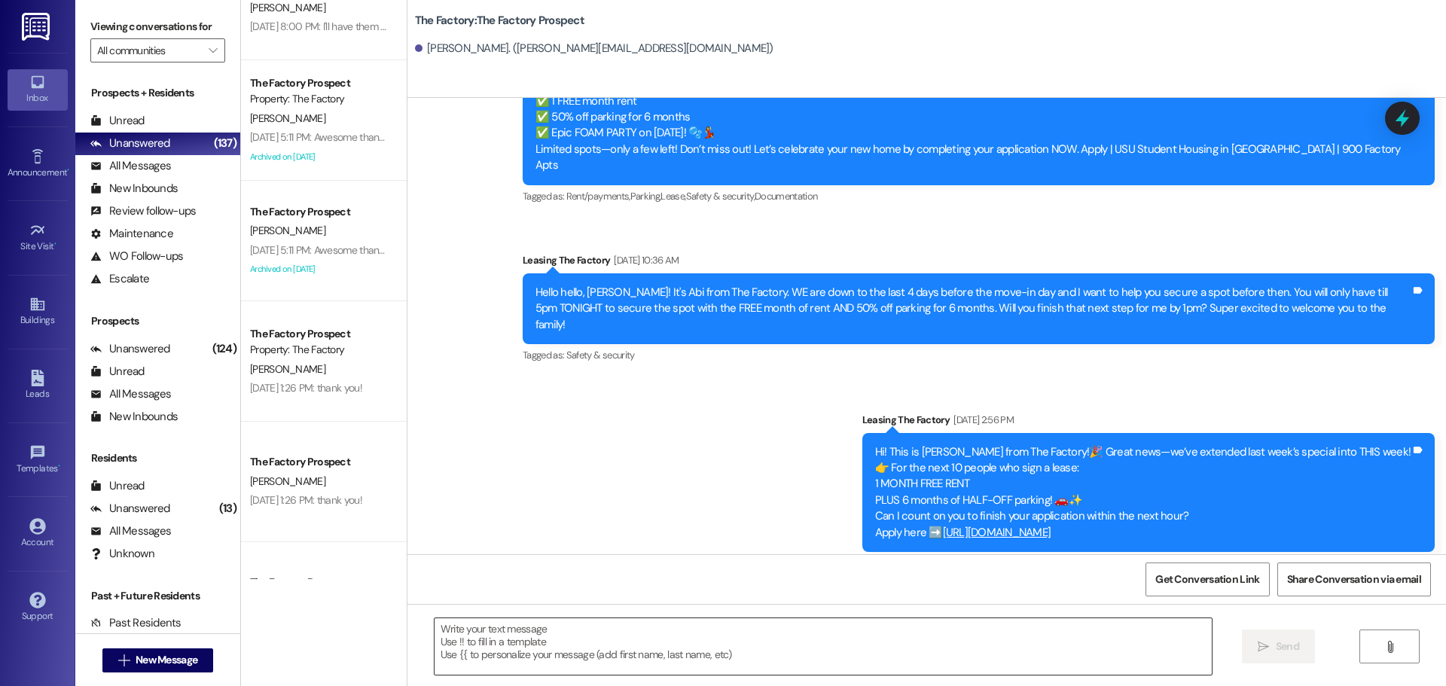
click at [435, 633] on textarea at bounding box center [823, 647] width 777 height 57
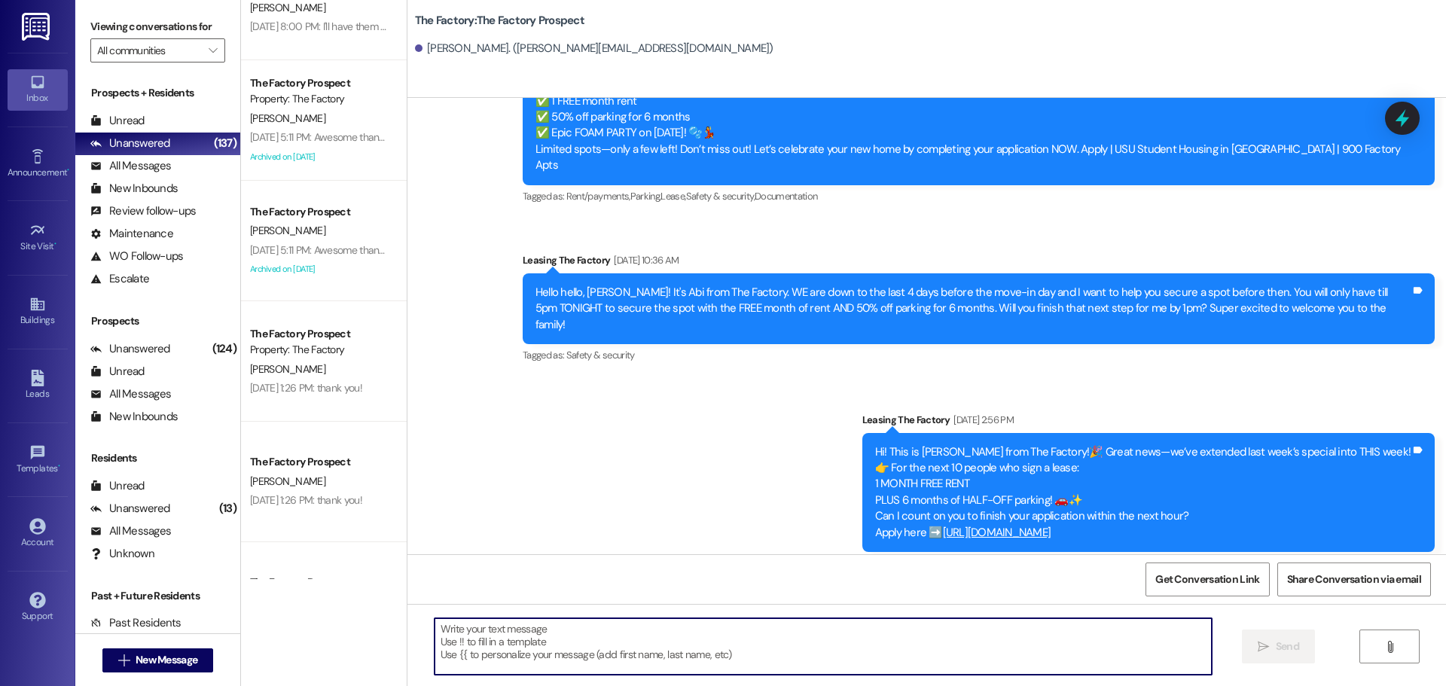
paste textarea "Hi {{first_name}}, Tawnya here with The Factory 😊 We’re down to our last rooms,…"
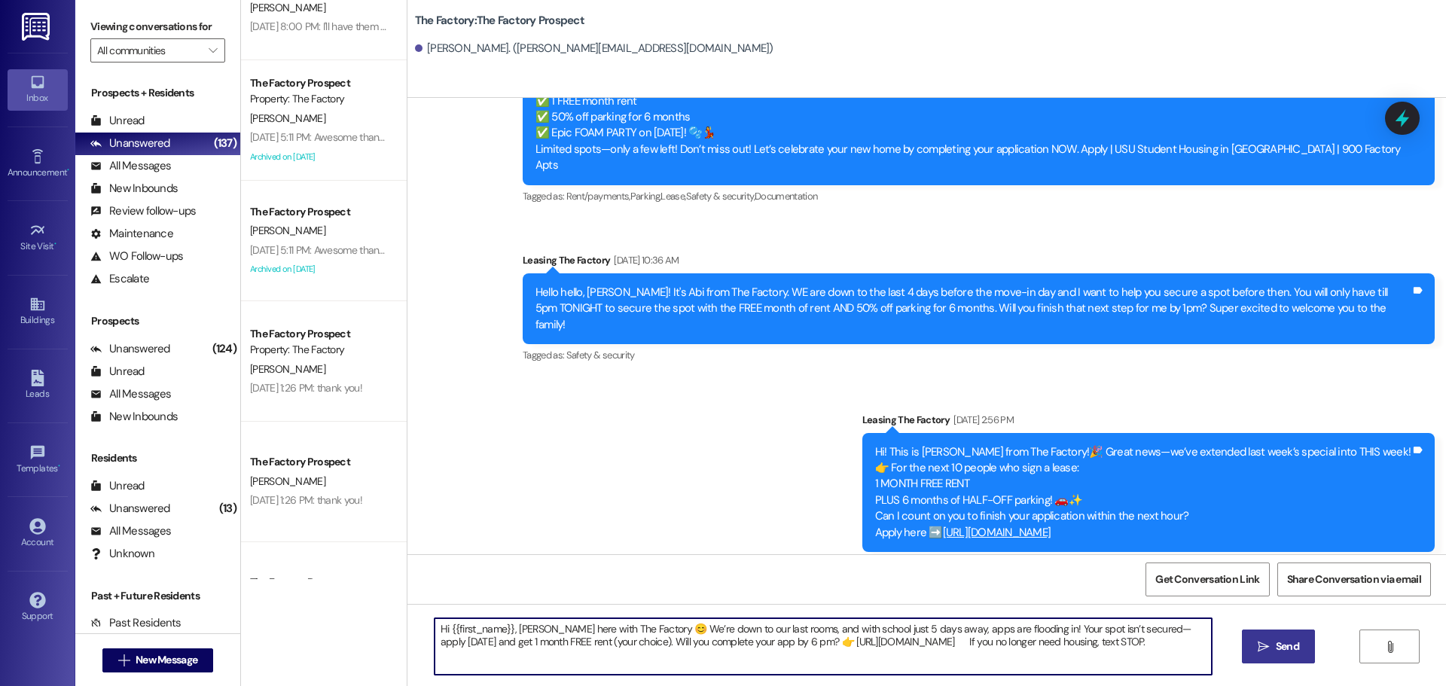
type textarea "Hi {{first_name}}, Tawnya here with The Factory 😊 We’re down to our last rooms,…"
click at [1276, 649] on span "Send" at bounding box center [1287, 647] width 23 height 16
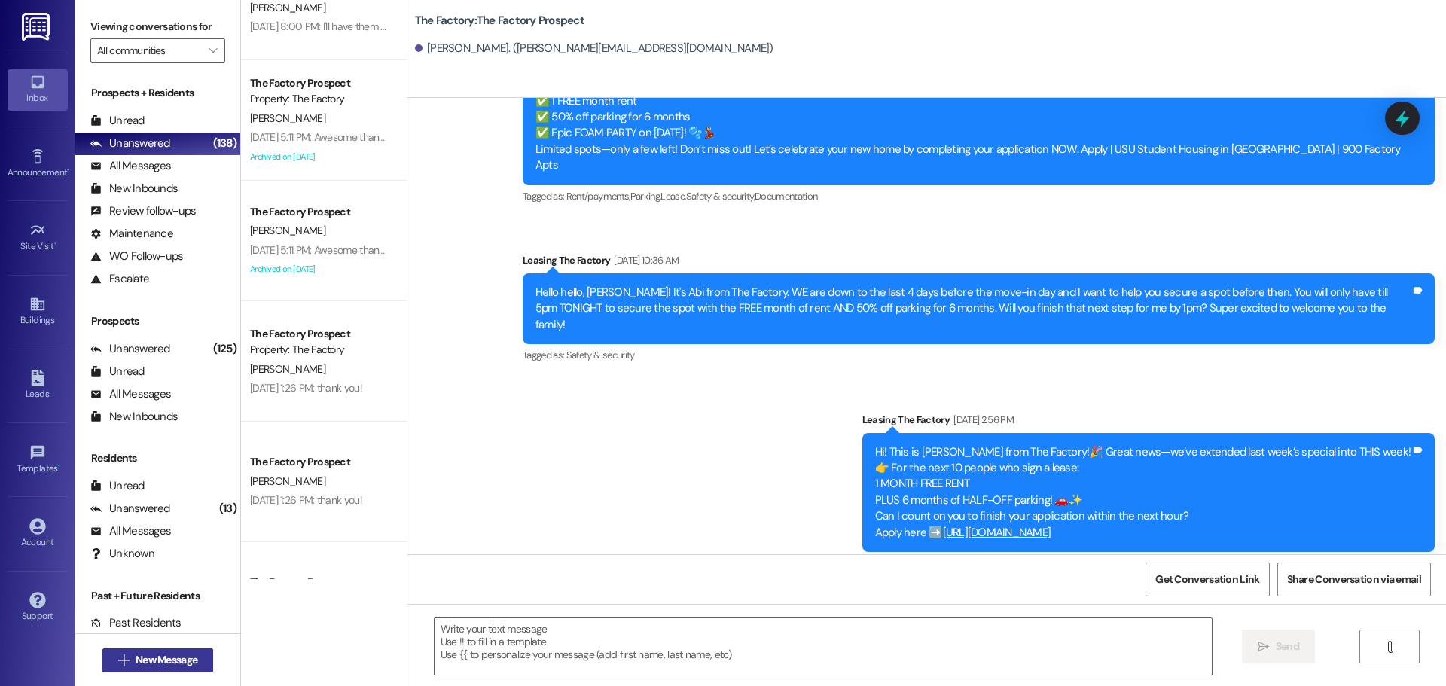
click at [160, 664] on span "New Message" at bounding box center [167, 660] width 62 height 16
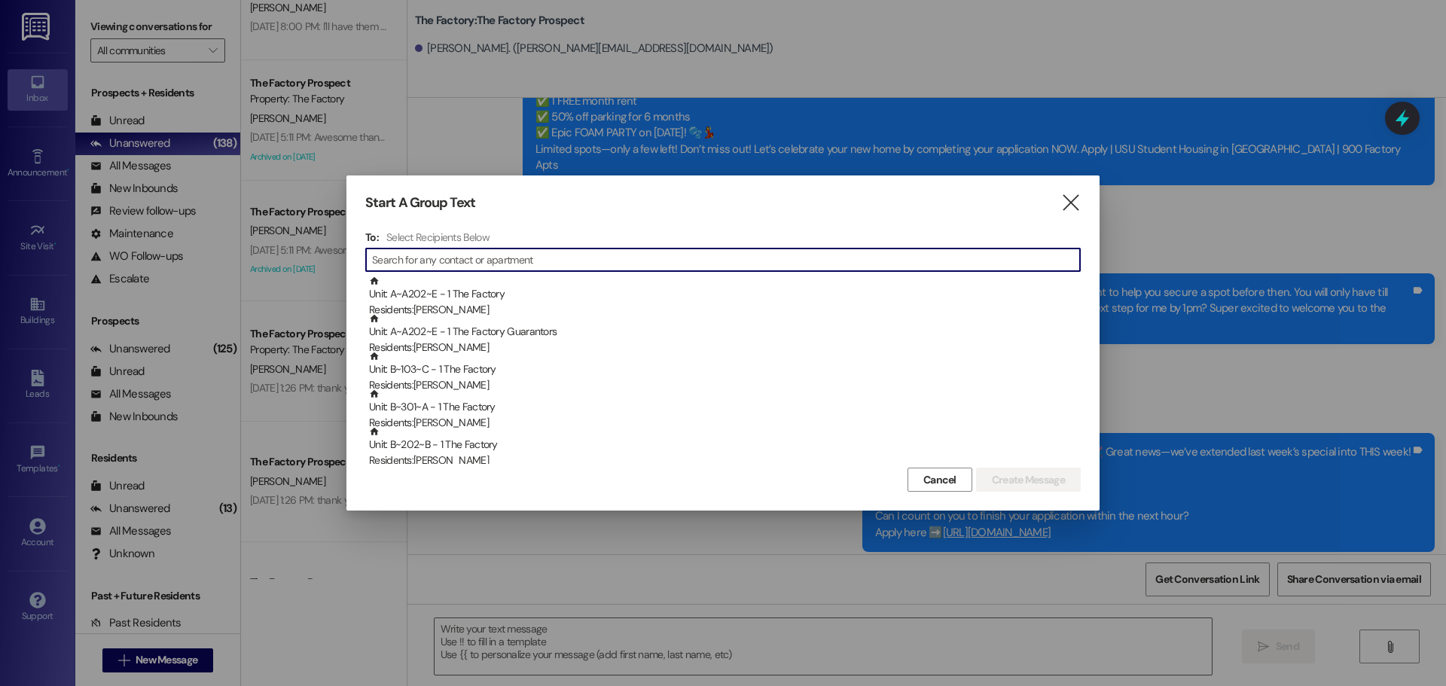
click at [417, 265] on input at bounding box center [726, 259] width 708 height 21
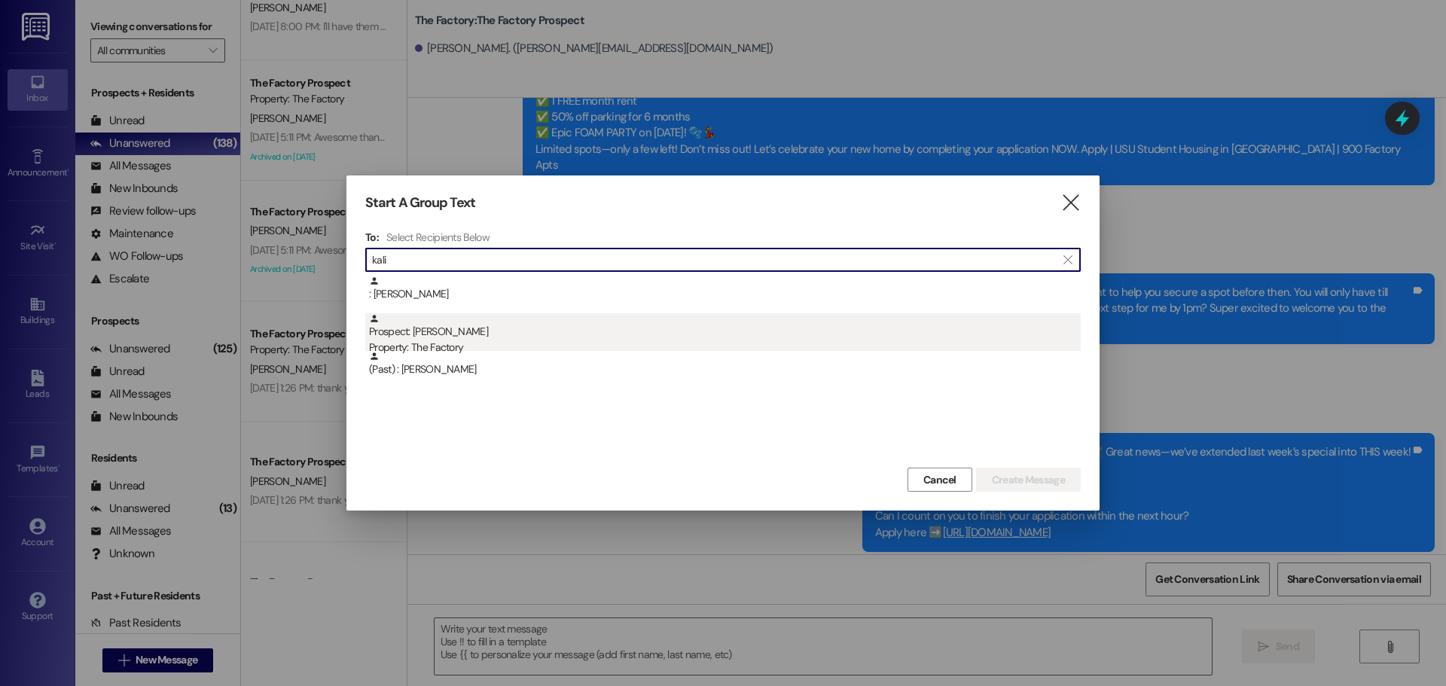
type input "kali"
click at [438, 339] on div "Prospect: Kali Jentzsch Property: The Factory" at bounding box center [725, 334] width 712 height 43
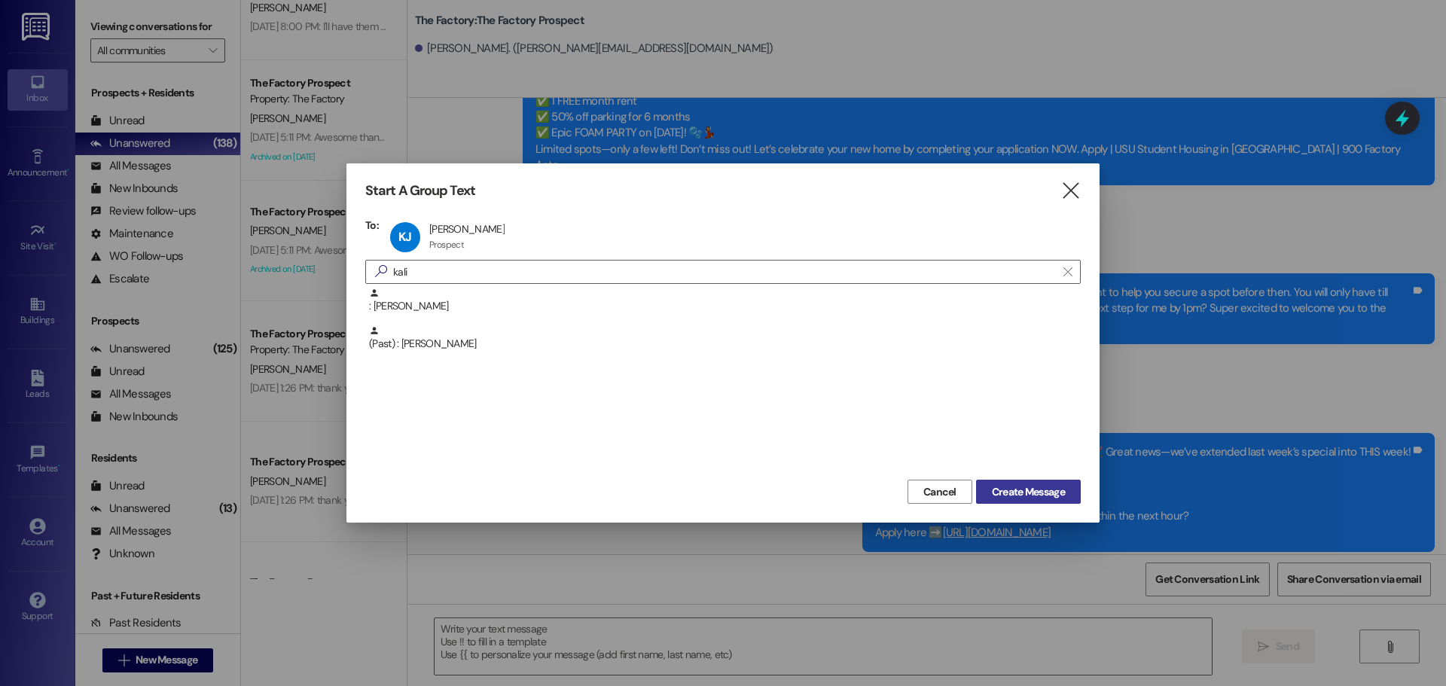
click at [992, 496] on span "Create Message" at bounding box center [1028, 492] width 73 height 16
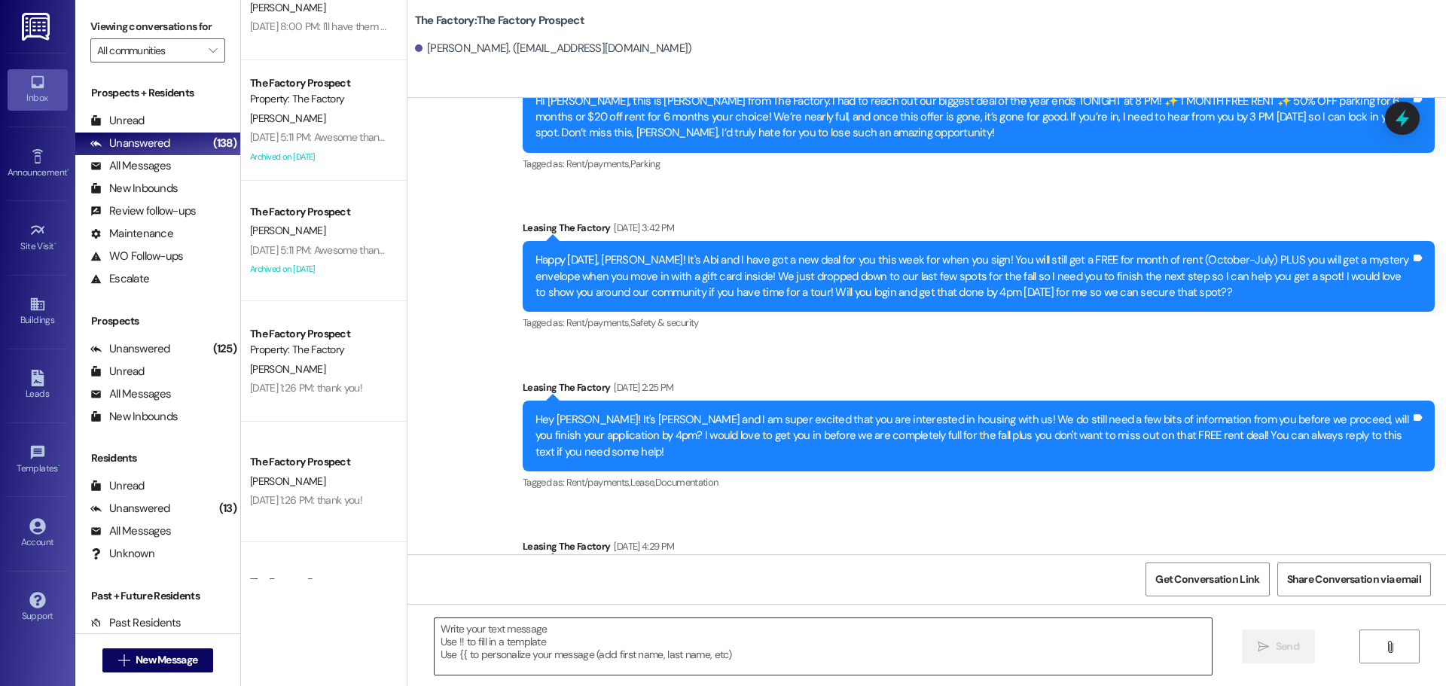
click at [438, 634] on textarea at bounding box center [823, 647] width 777 height 57
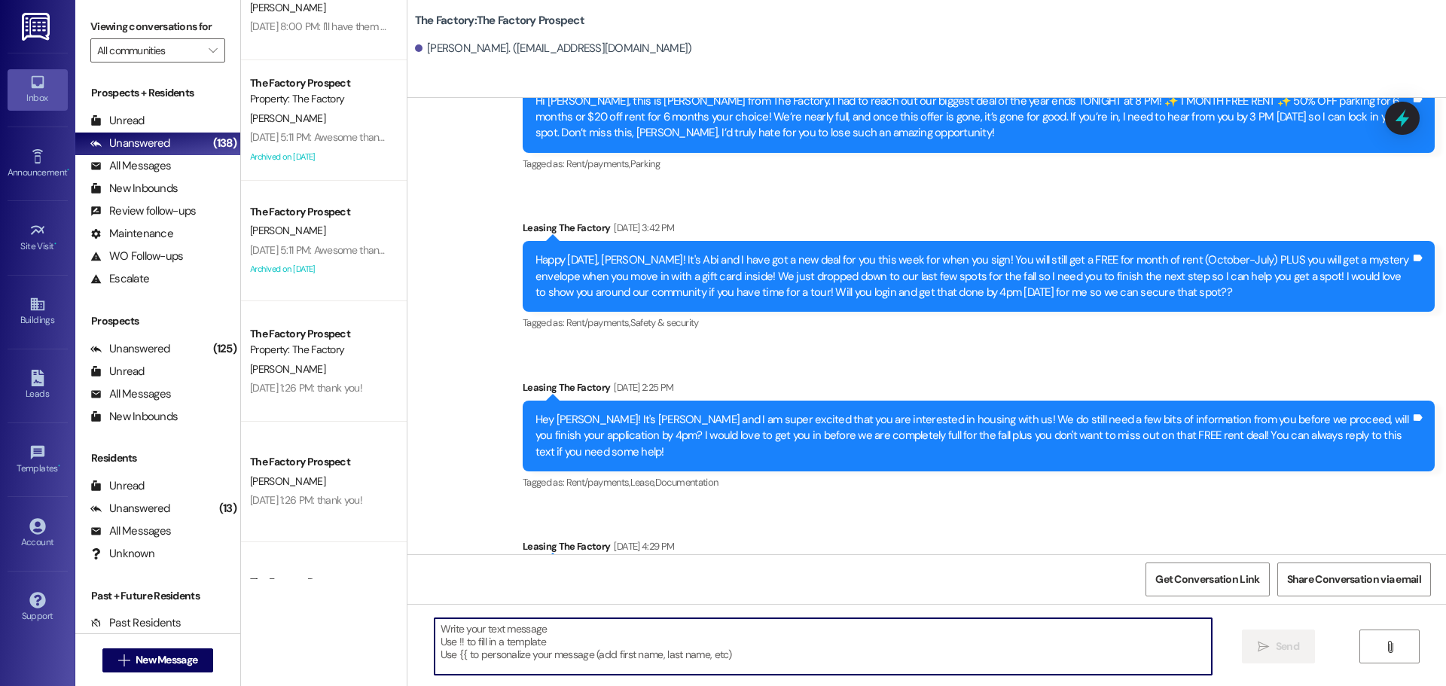
paste textarea "Hi {{first_name}}, Tawnya here with The Factory 😊 We’re down to our last rooms,…"
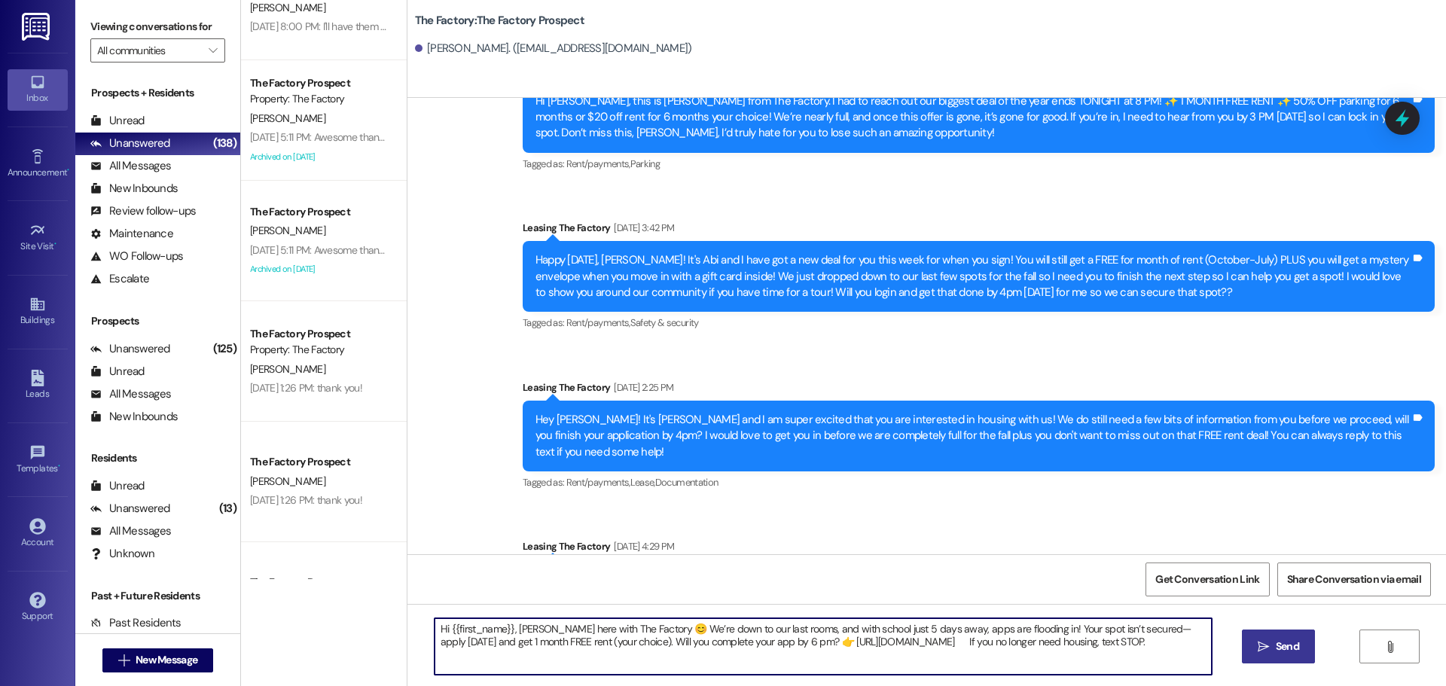
type textarea "Hi {{first_name}}, Tawnya here with The Factory 😊 We’re down to our last rooms,…"
click at [1276, 647] on span "Send" at bounding box center [1287, 647] width 23 height 16
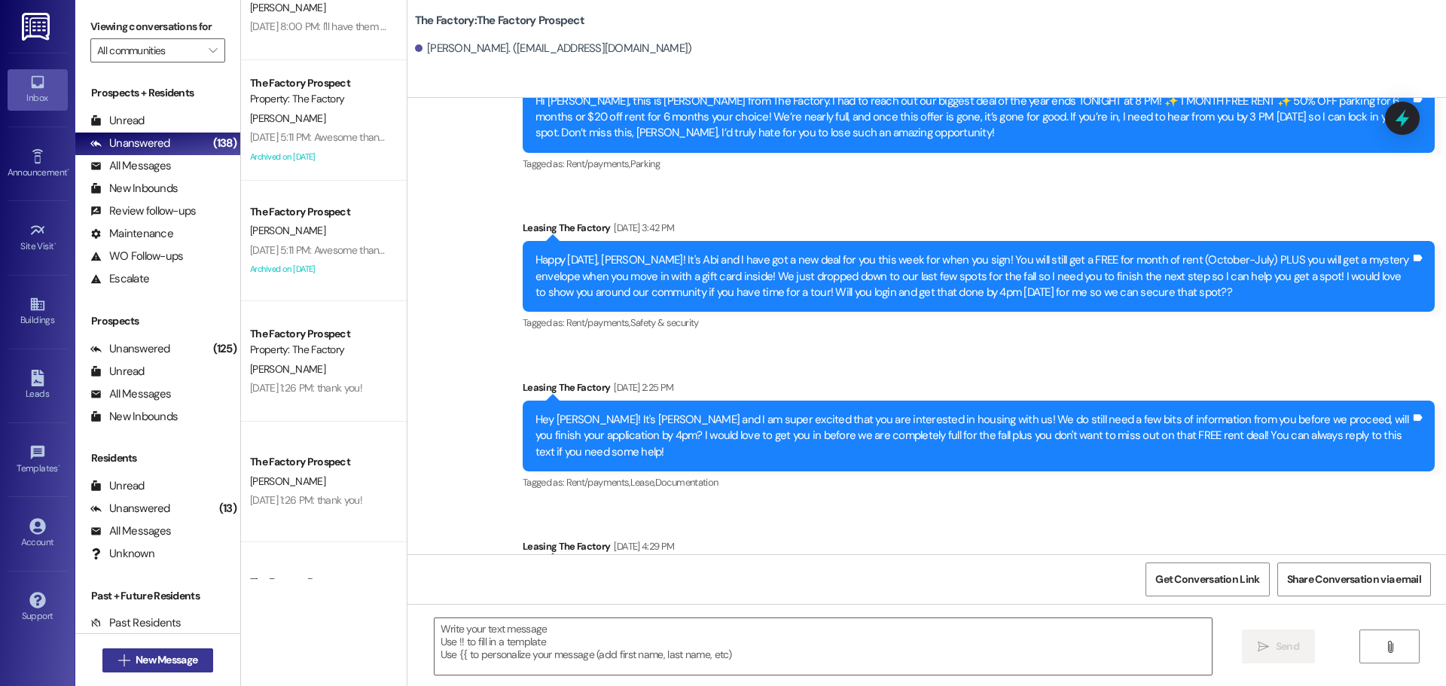
click at [196, 654] on span "New Message" at bounding box center [167, 660] width 68 height 16
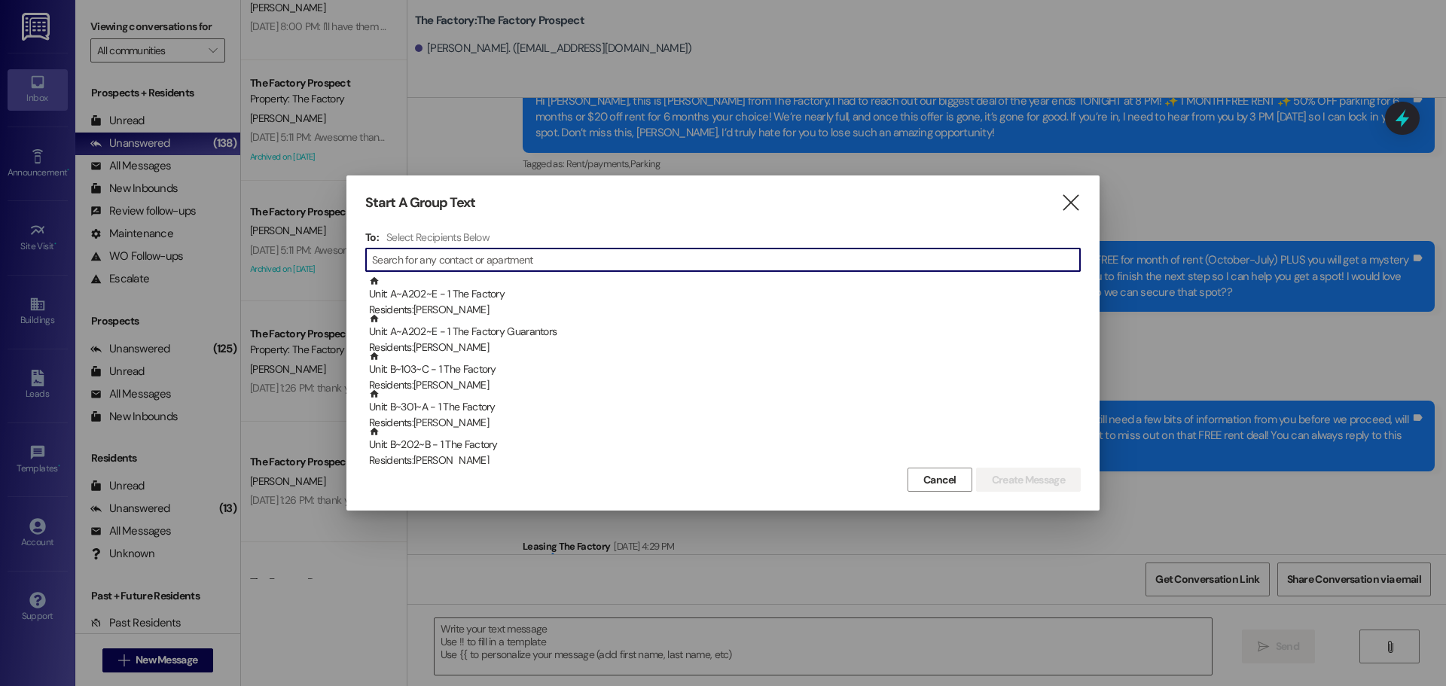
click at [413, 270] on input at bounding box center [726, 259] width 708 height 21
type input "a"
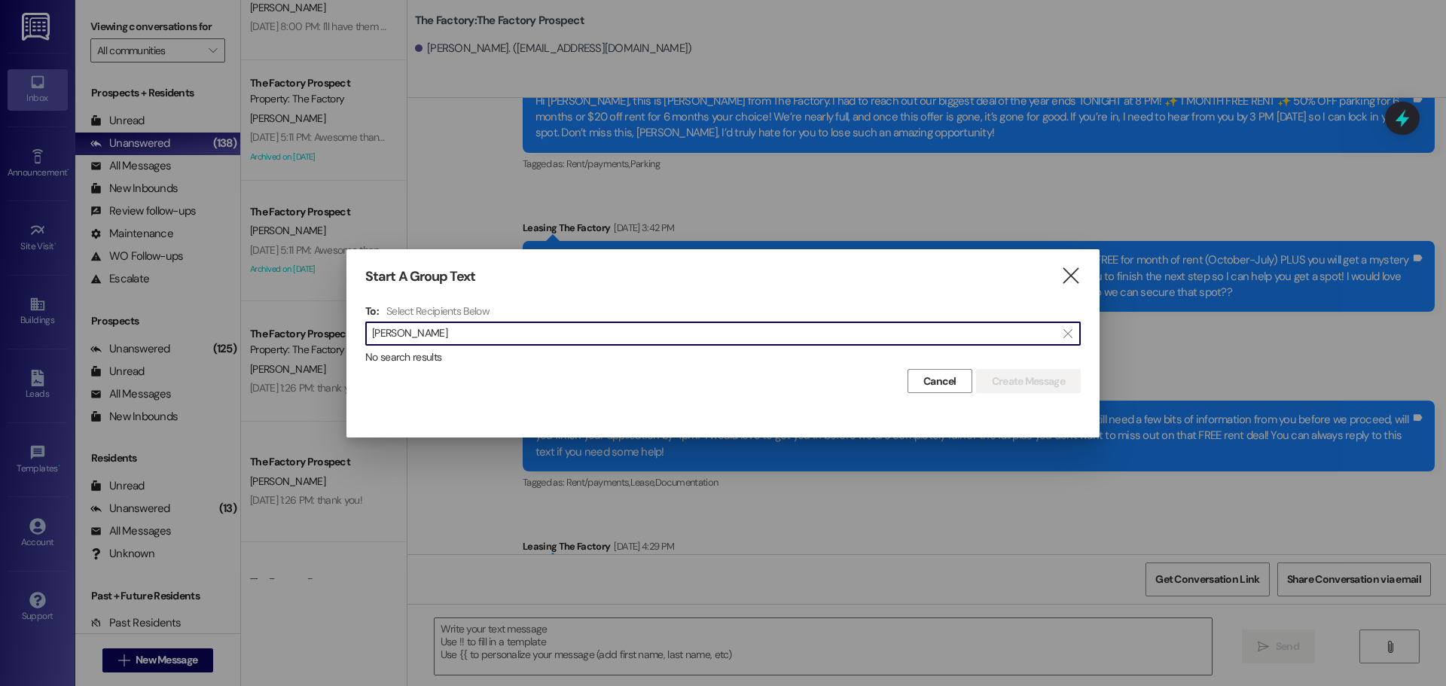
drag, startPoint x: 466, startPoint y: 331, endPoint x: 358, endPoint y: 334, distance: 107.8
click at [358, 334] on div "Start A Group Text  To: Select Recipients Below  jackson ari  No search resu…" at bounding box center [723, 330] width 753 height 163
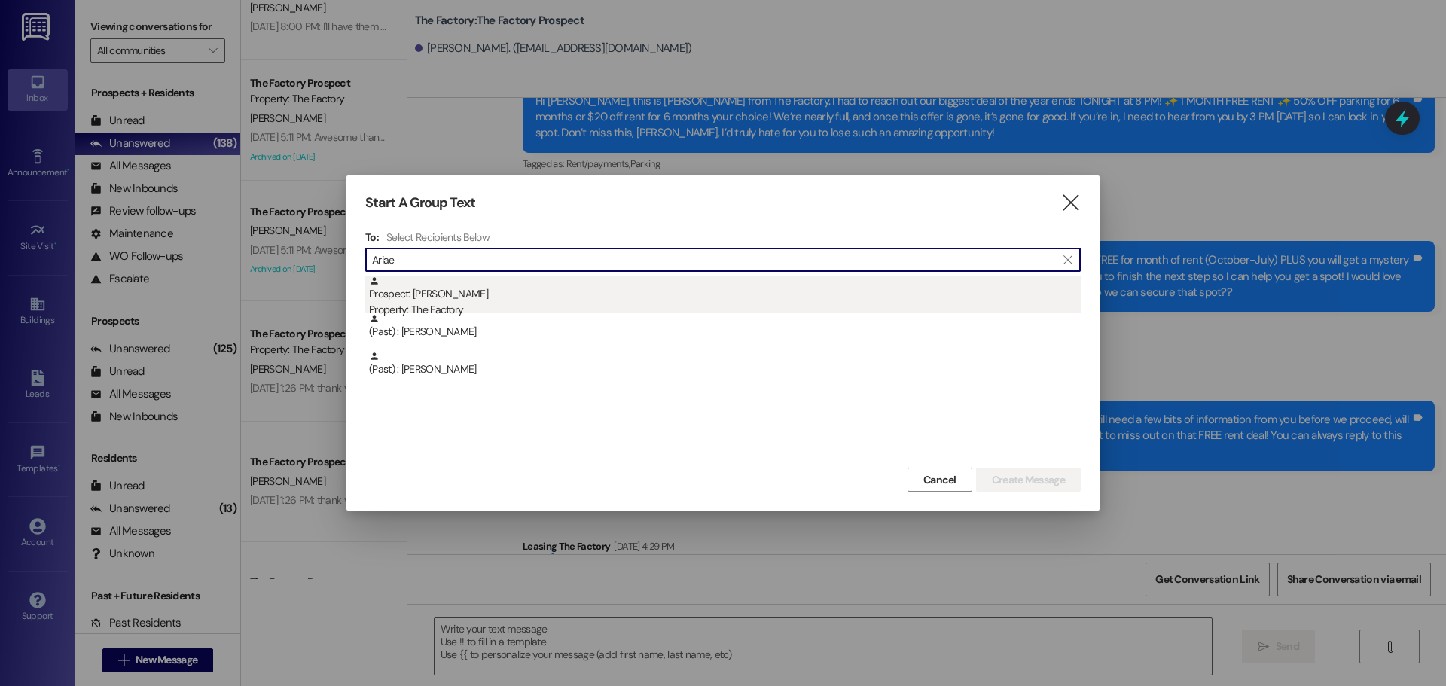
type input "Ariae"
click at [441, 297] on div "Prospect: Ariae Jackson Property: The Factory" at bounding box center [725, 297] width 712 height 43
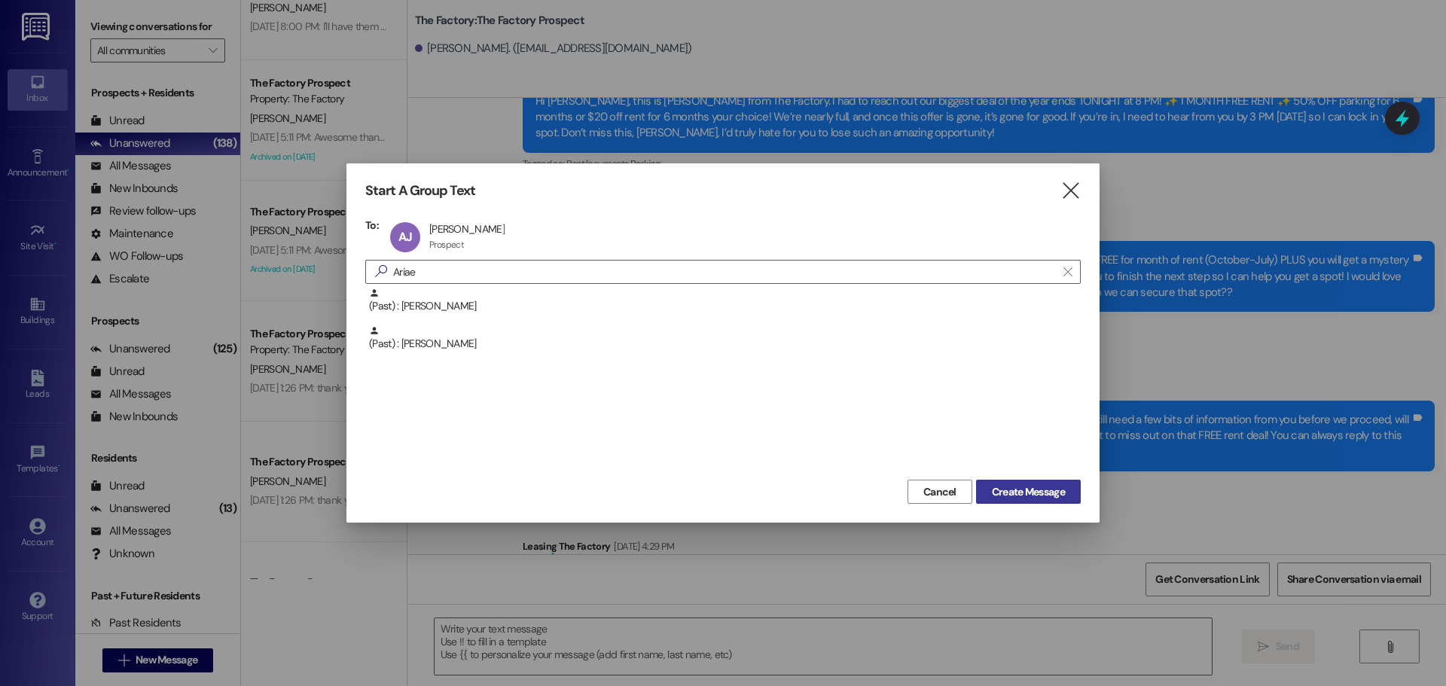
click at [1016, 493] on span "Create Message" at bounding box center [1028, 492] width 73 height 16
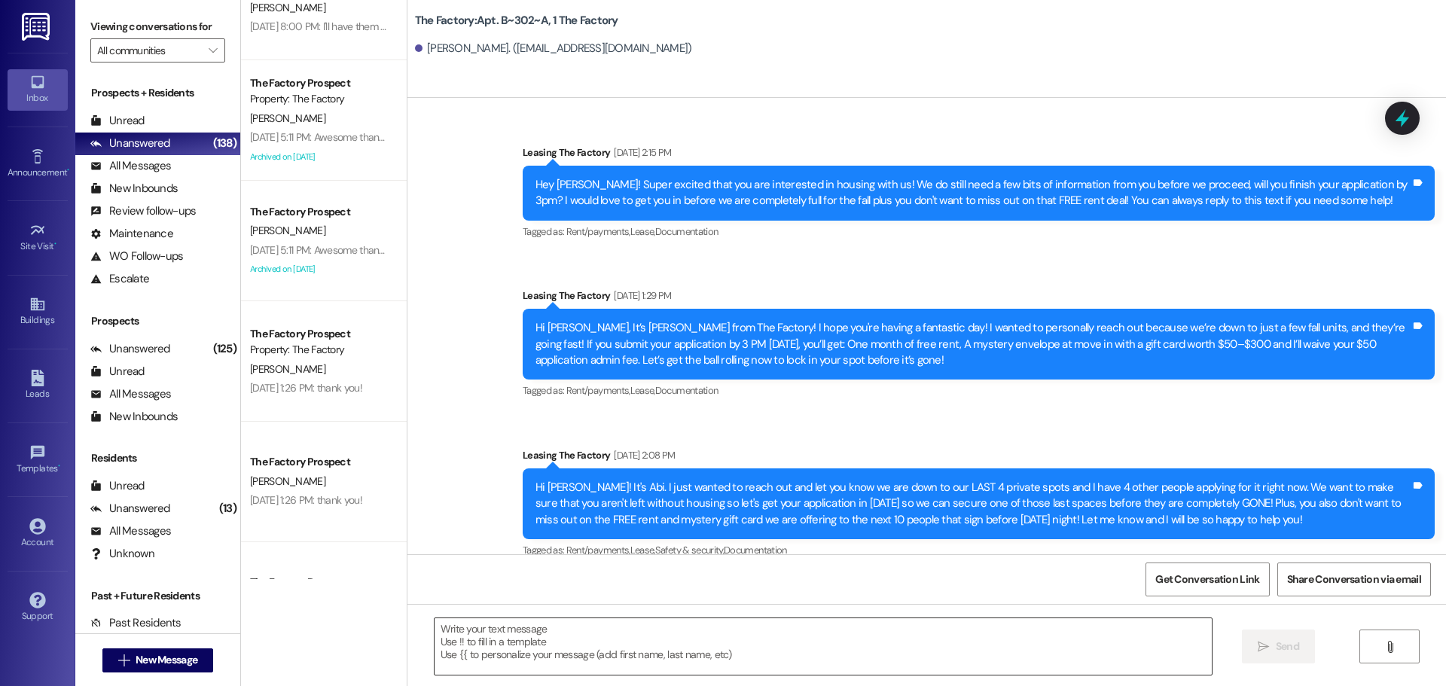
click at [435, 637] on textarea at bounding box center [823, 647] width 777 height 57
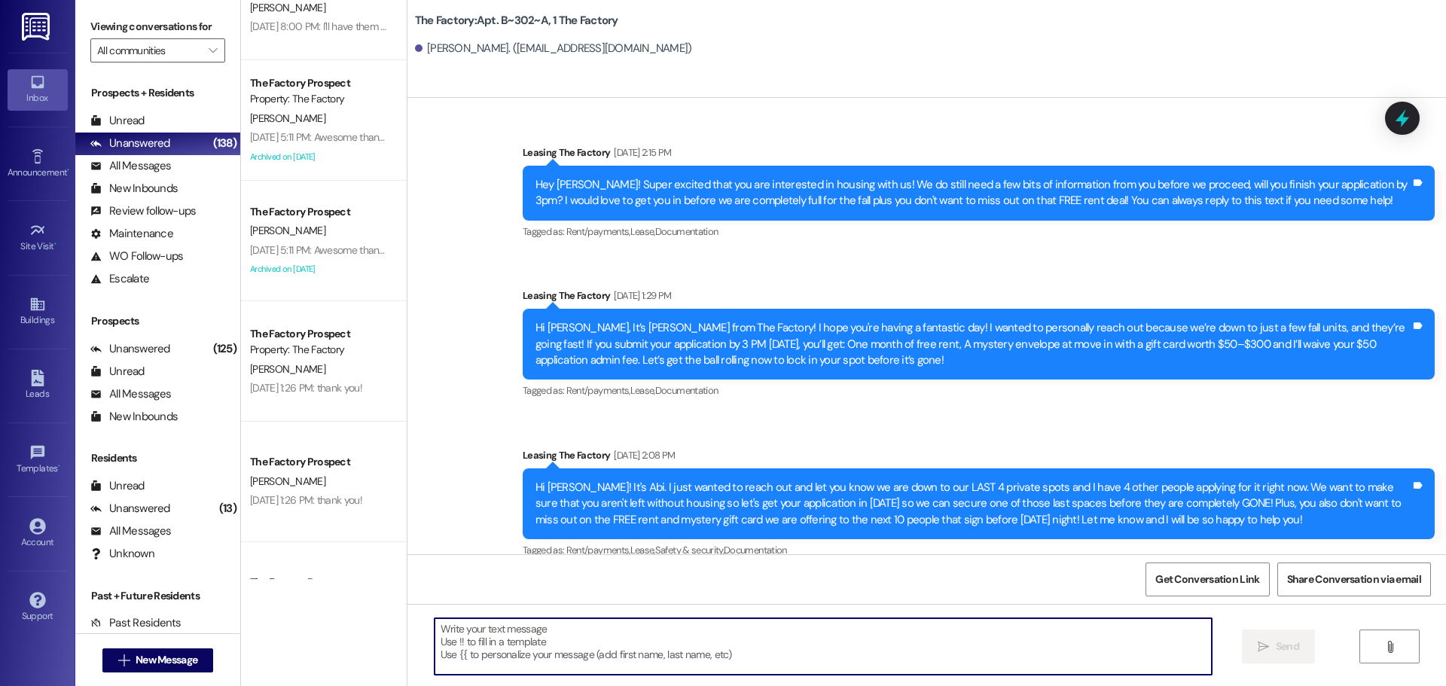
paste textarea "Hi {{first_name}}, Tawnya here with The Factory 😊 We’re down to our last rooms,…"
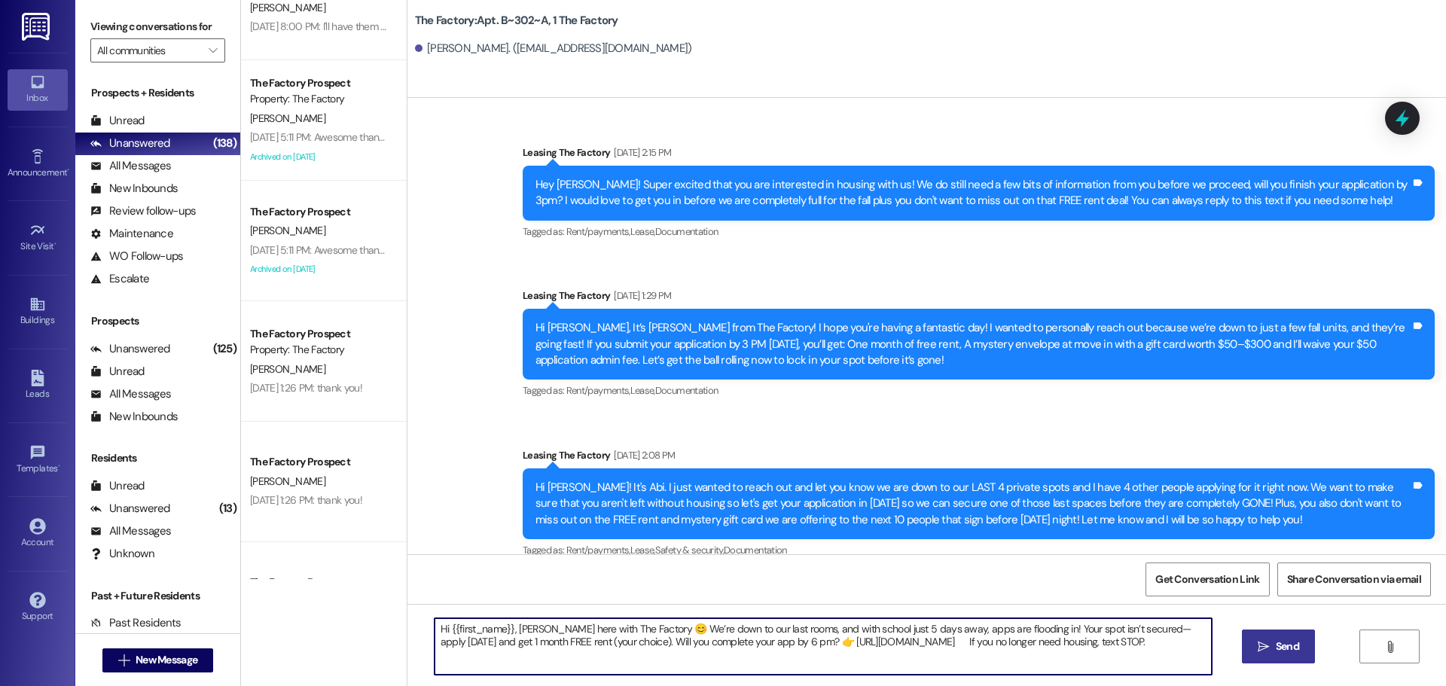
type textarea "Hi {{first_name}}, Tawnya here with The Factory 😊 We’re down to our last rooms,…"
click at [1270, 649] on span " Send" at bounding box center [1278, 647] width 47 height 16
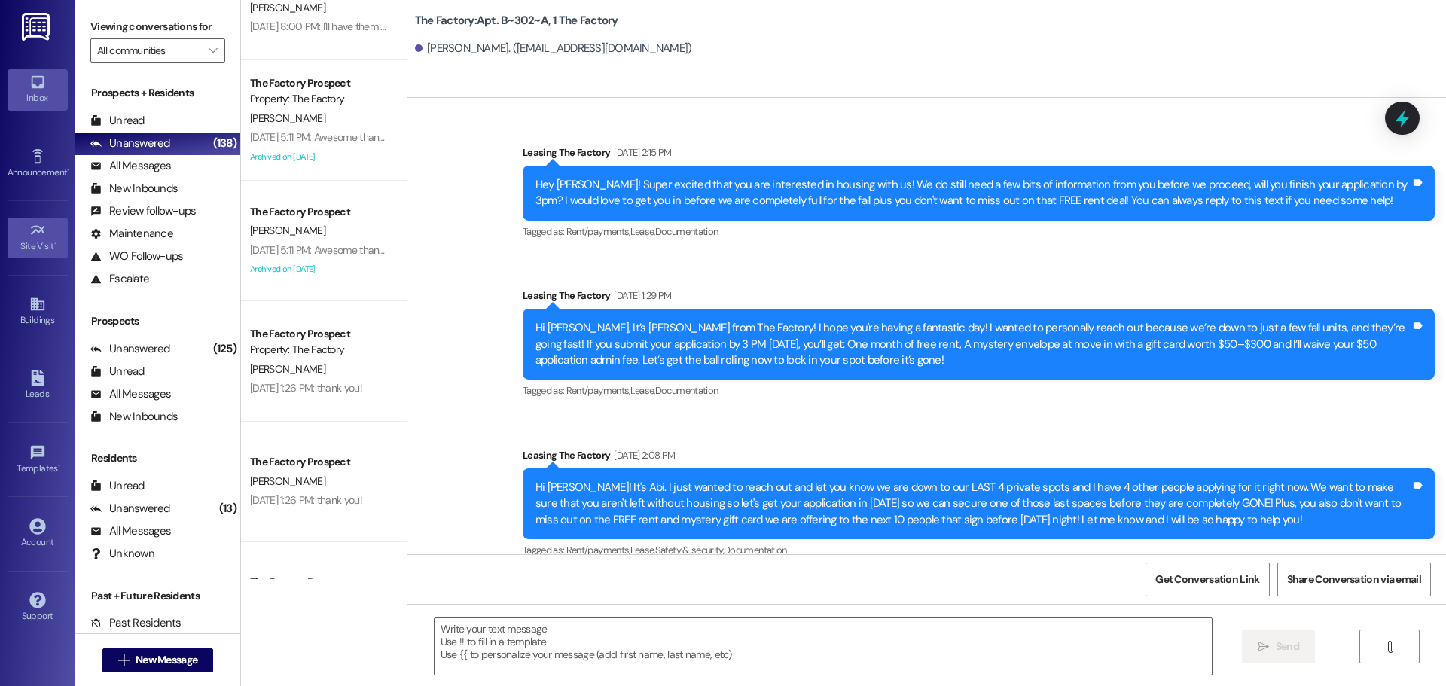
scroll to position [226, 0]
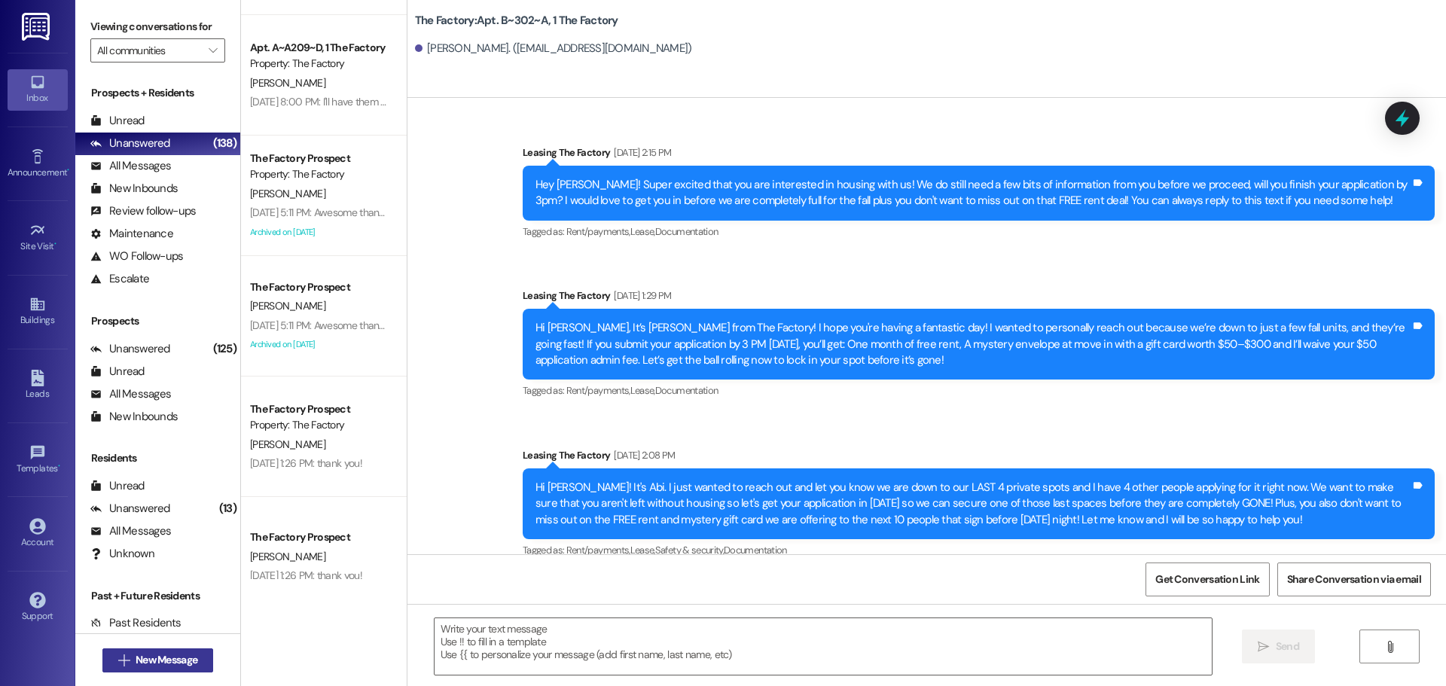
click at [145, 657] on span "New Message" at bounding box center [167, 660] width 62 height 16
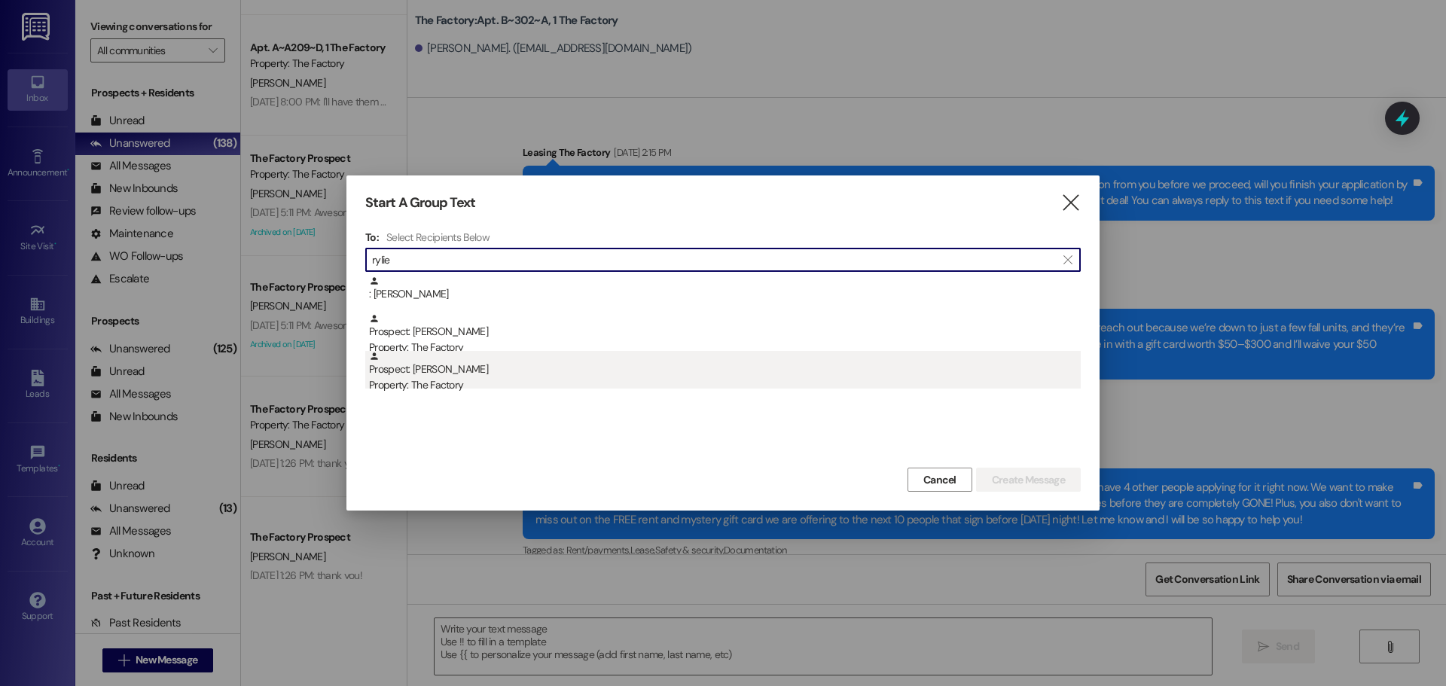
type input "rylie"
click at [444, 380] on div "Property: The Factory" at bounding box center [725, 385] width 712 height 16
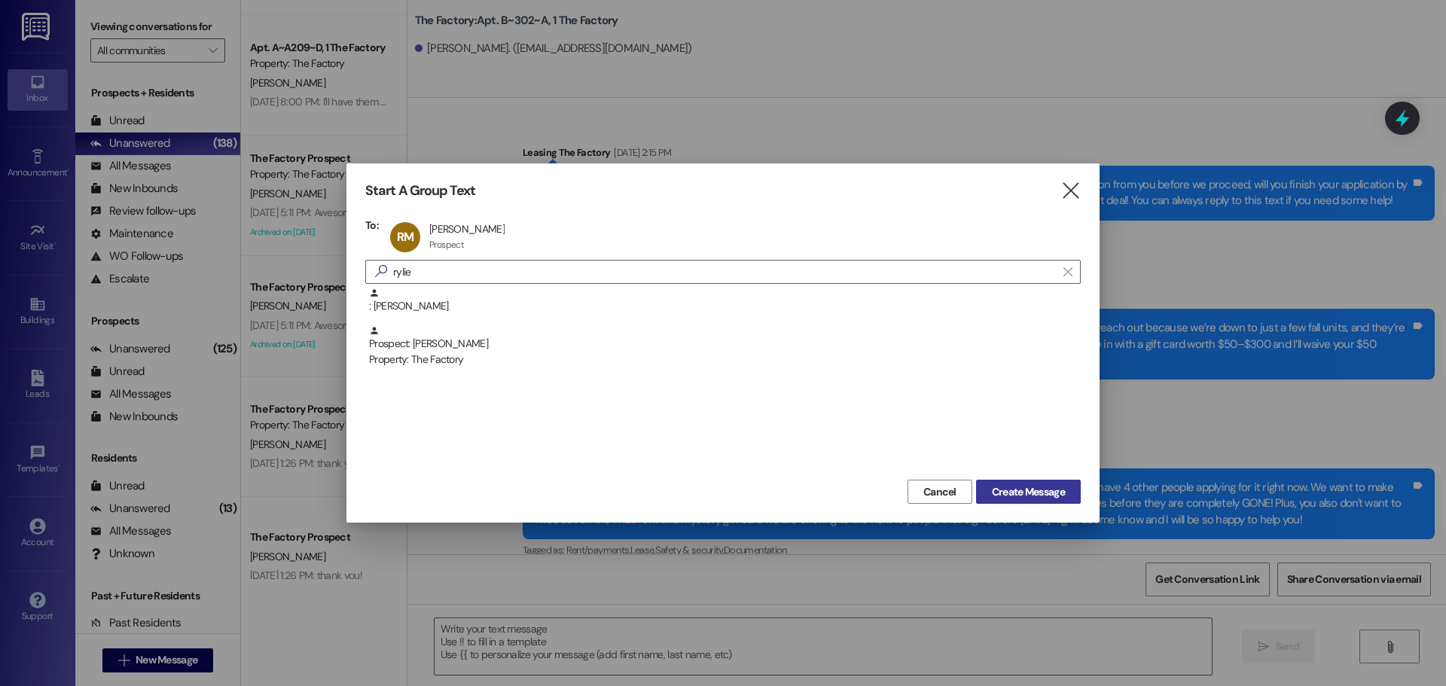
click at [1029, 492] on span "Create Message" at bounding box center [1028, 492] width 73 height 16
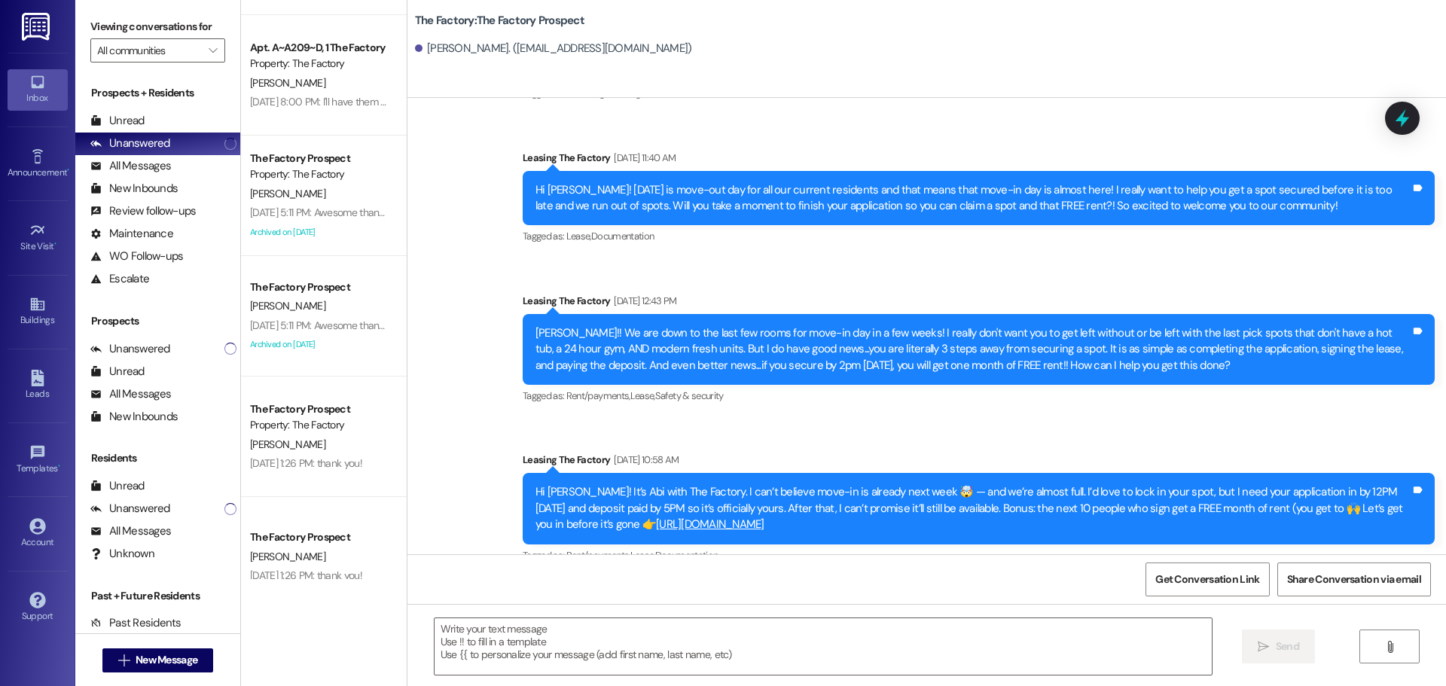
scroll to position [1120, 0]
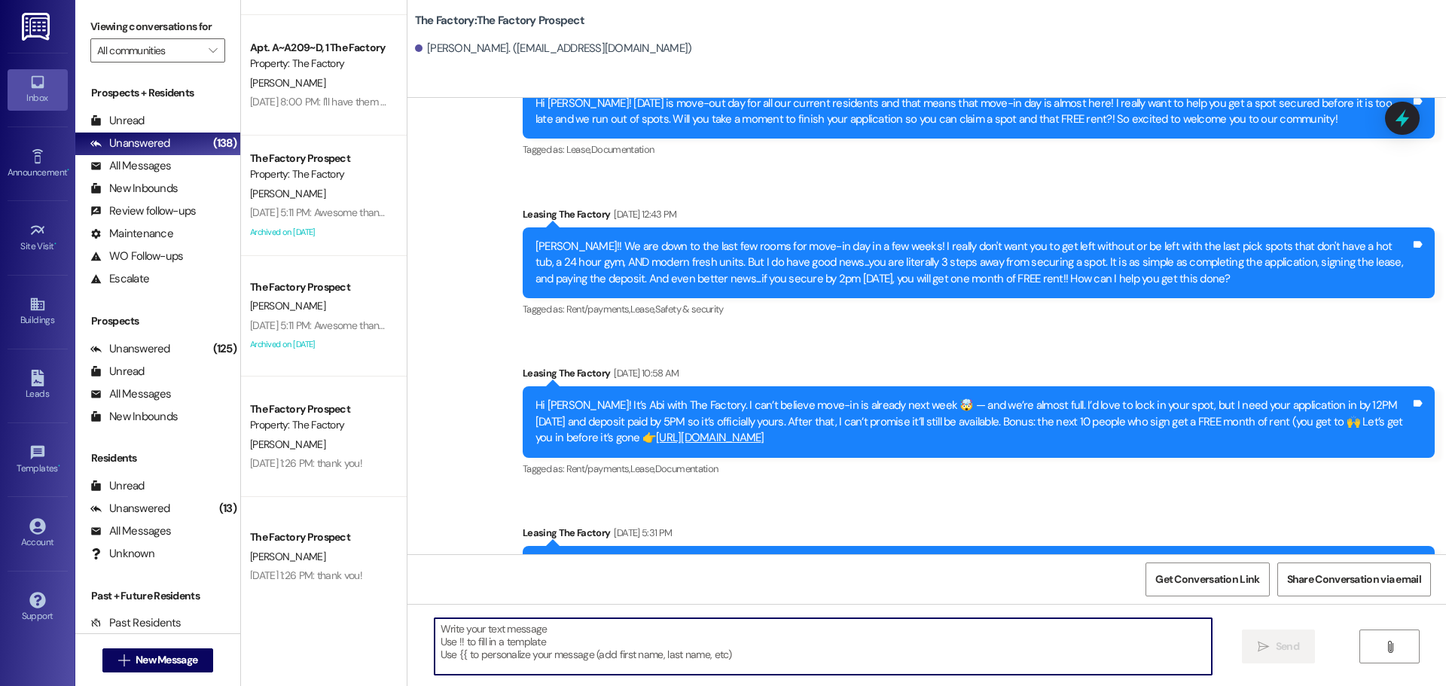
click at [435, 636] on textarea at bounding box center [823, 647] width 777 height 57
paste textarea "Hi {{first_name}}, Tawnya here with The Factory 😊 We’re down to our last rooms,…"
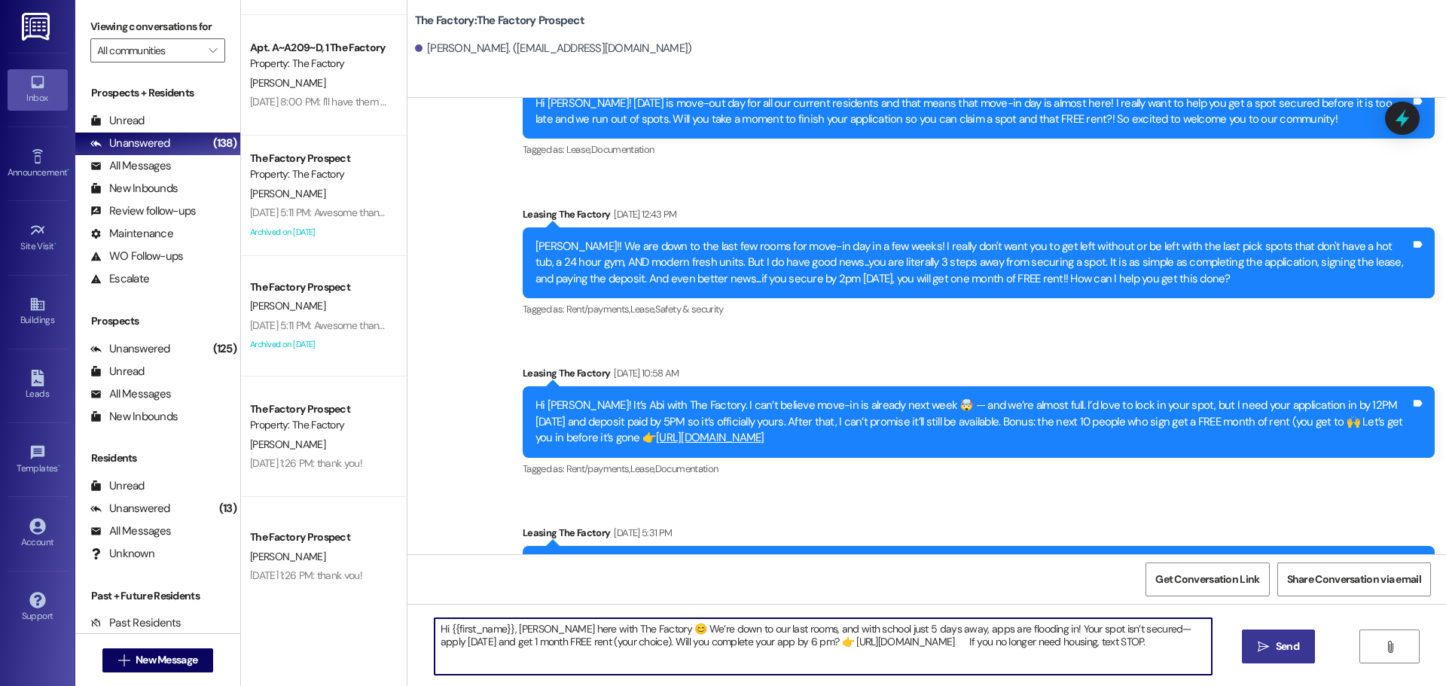
type textarea "Hi {{first_name}}, Tawnya here with The Factory 😊 We’re down to our last rooms,…"
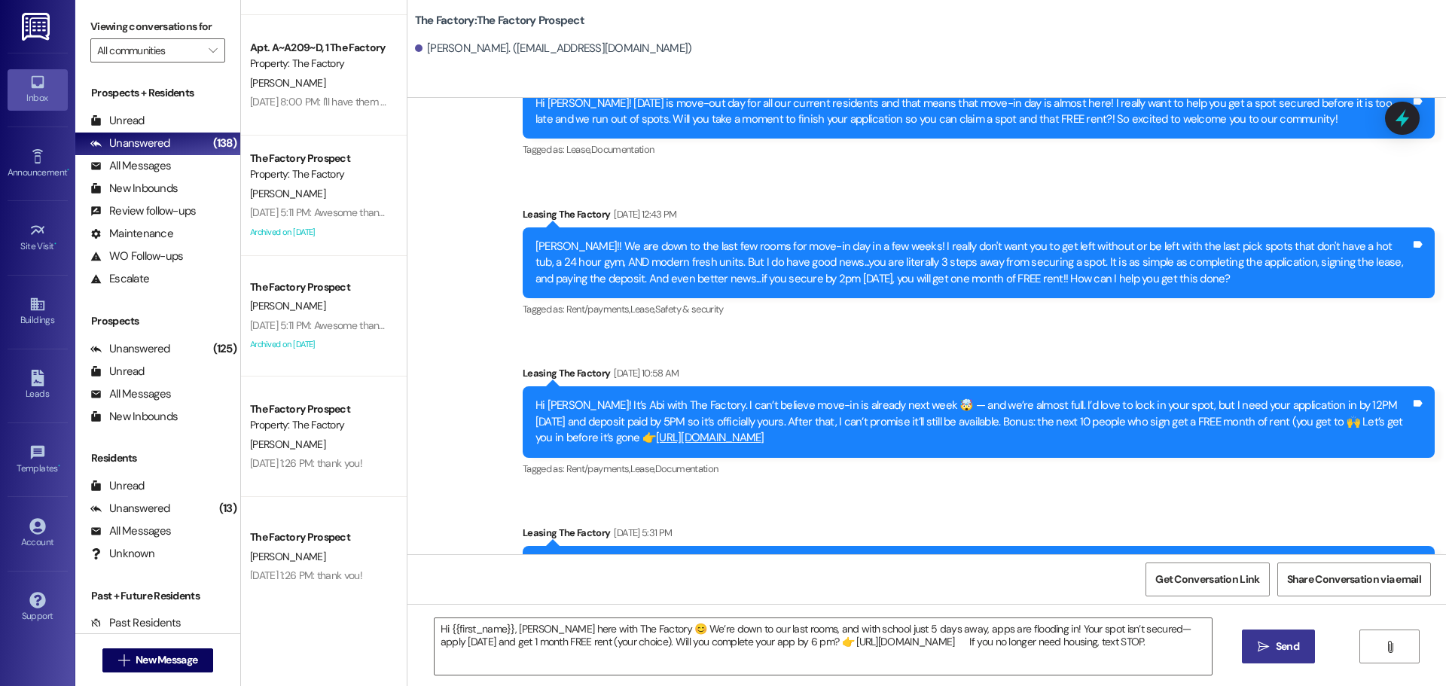
click at [1255, 645] on span " Send" at bounding box center [1278, 647] width 47 height 16
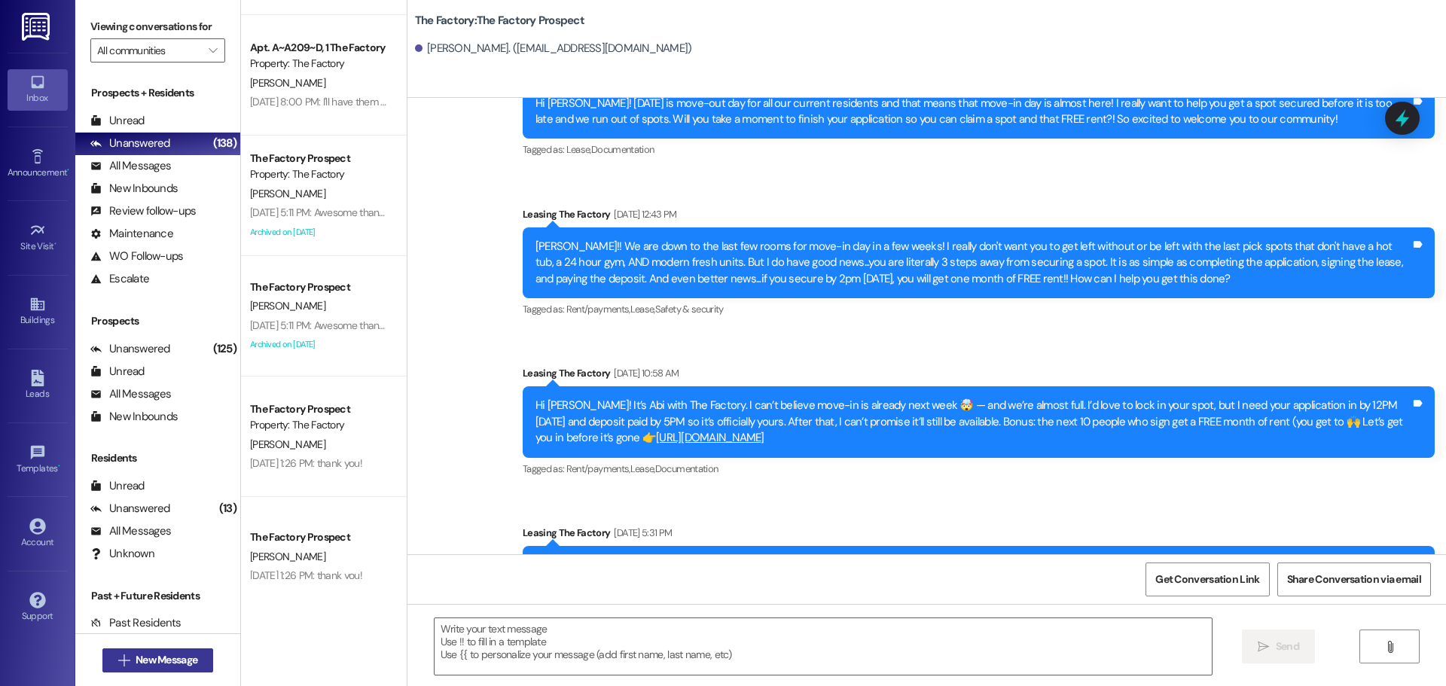
click at [169, 659] on span "New Message" at bounding box center [167, 660] width 62 height 16
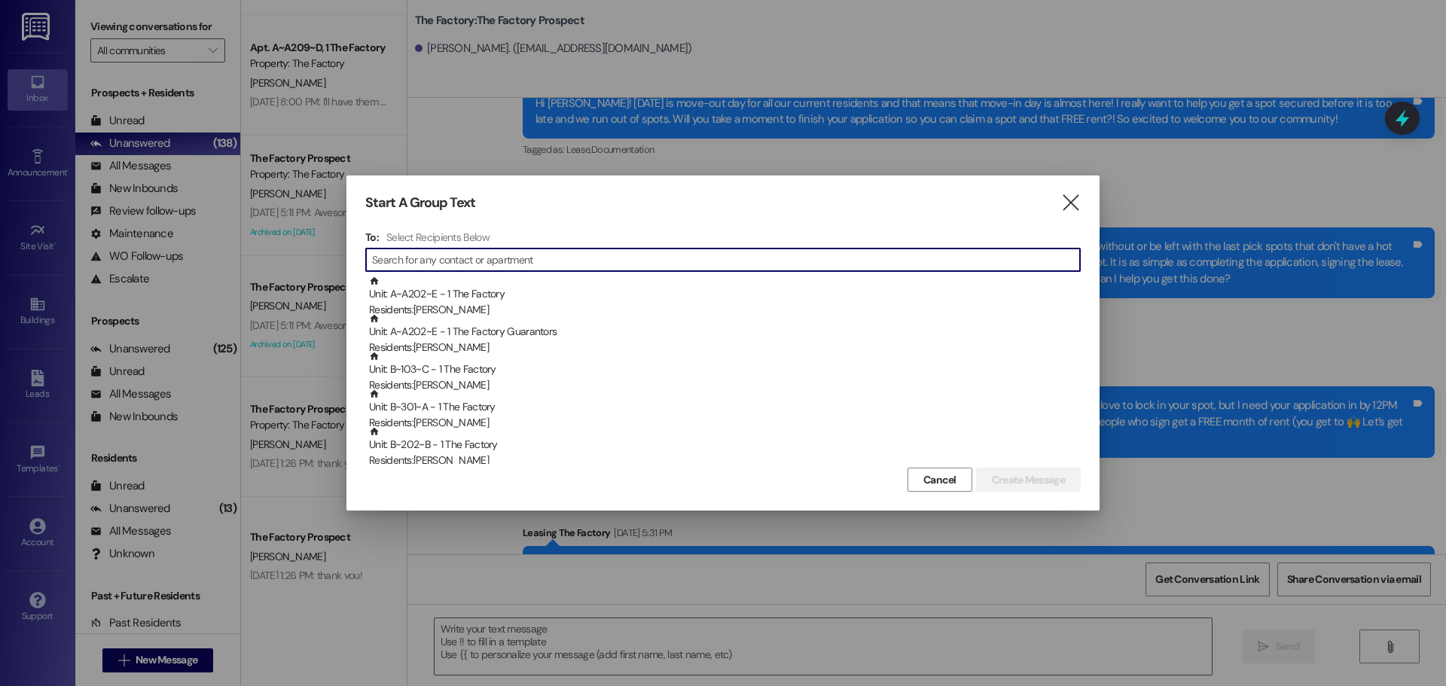
click at [386, 261] on input at bounding box center [726, 259] width 708 height 21
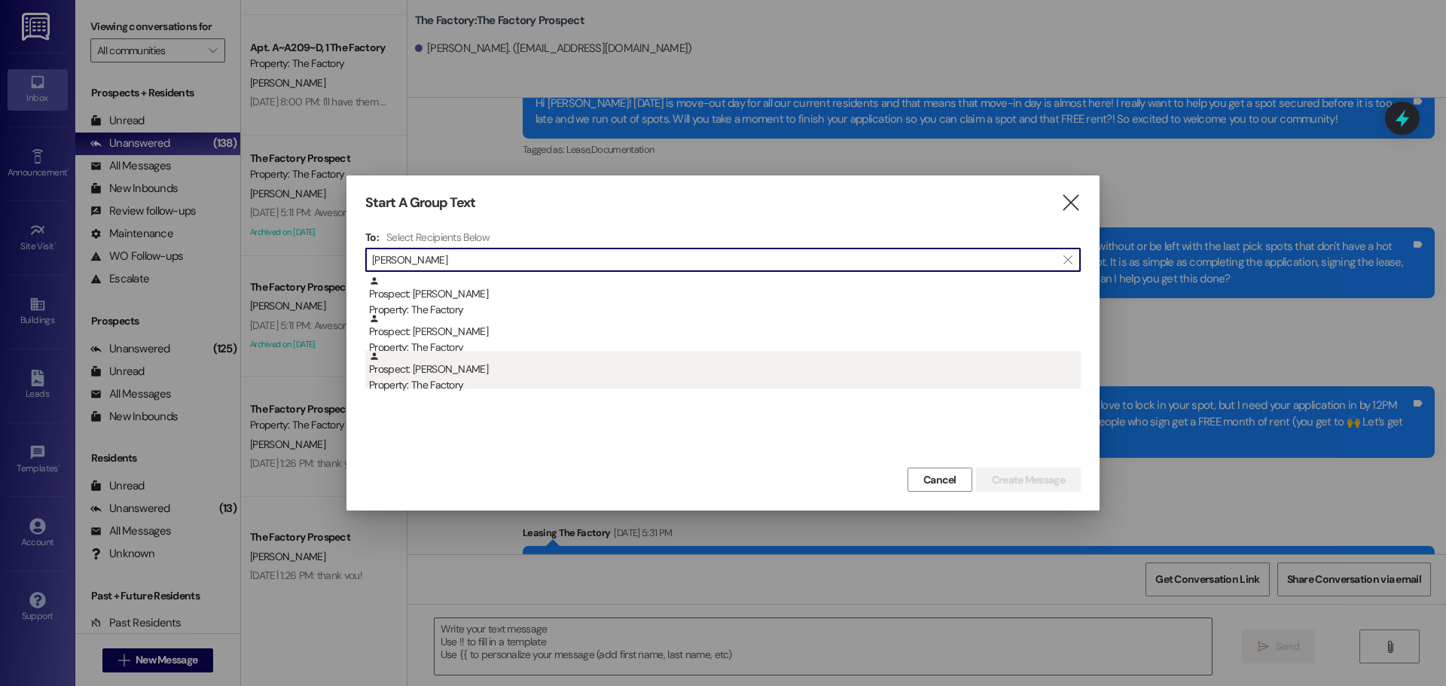
type input "dalton"
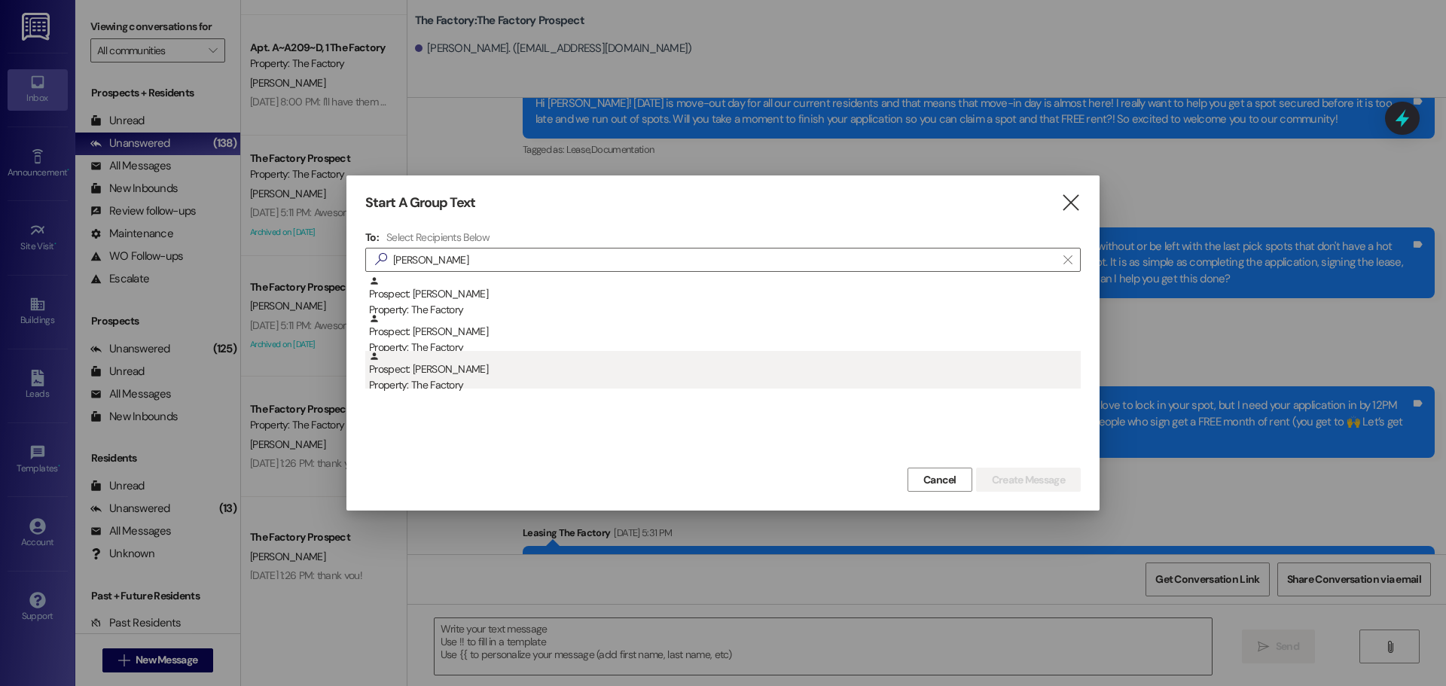
click at [438, 371] on div "Prospect: Dalton Vaughan Property: The Factory" at bounding box center [725, 372] width 712 height 43
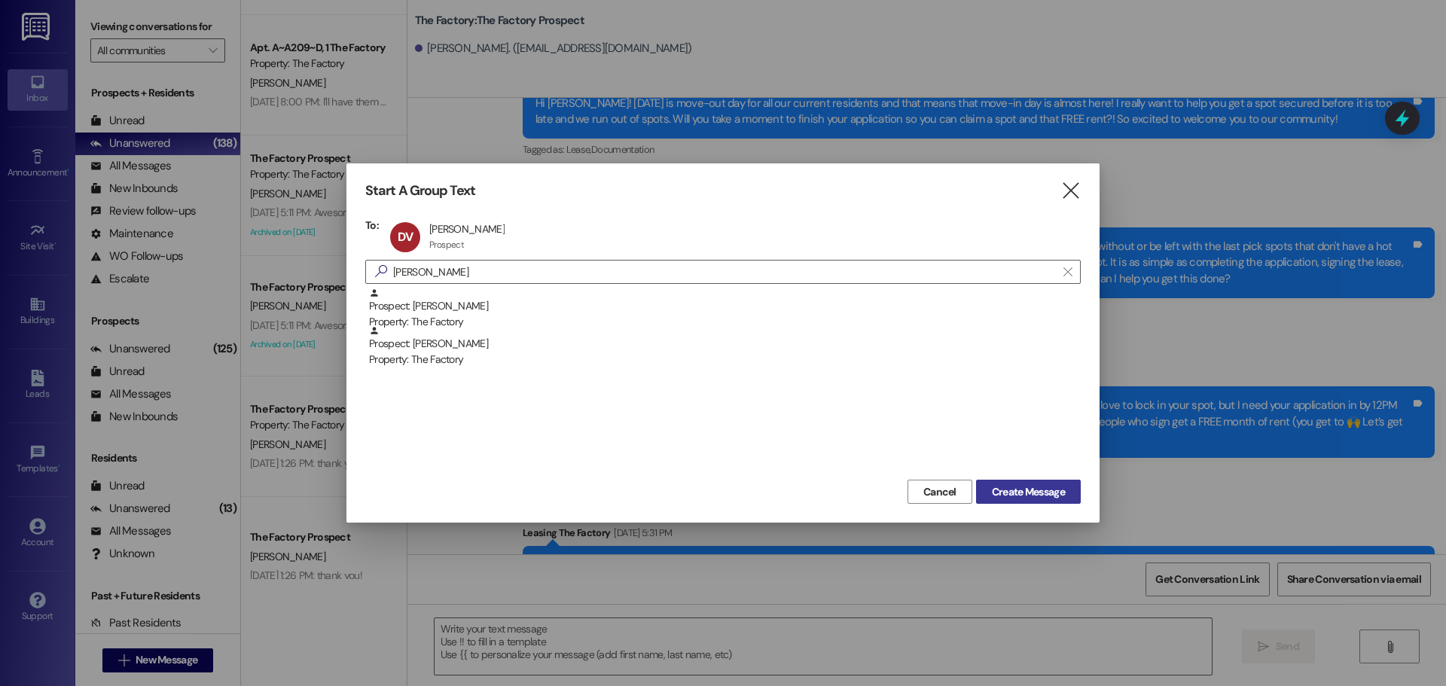
click at [1050, 499] on span "Create Message" at bounding box center [1028, 492] width 73 height 16
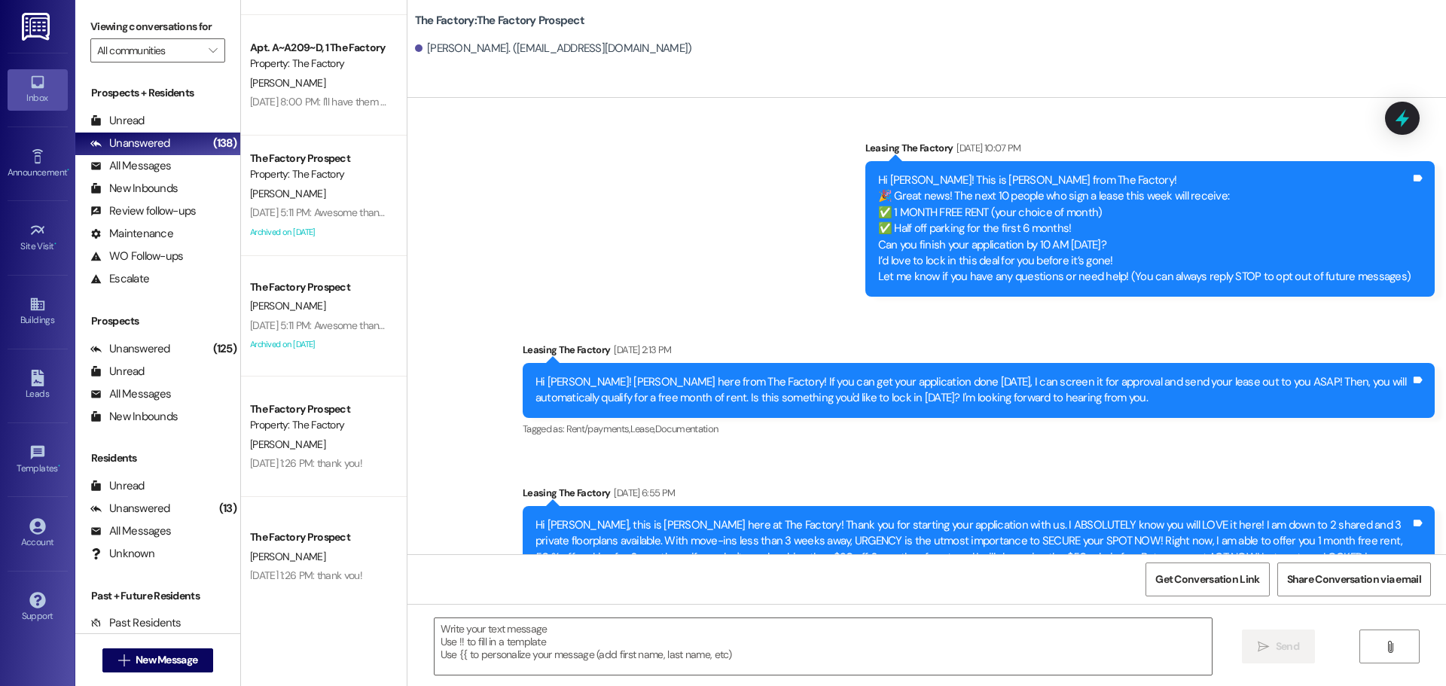
scroll to position [0, 0]
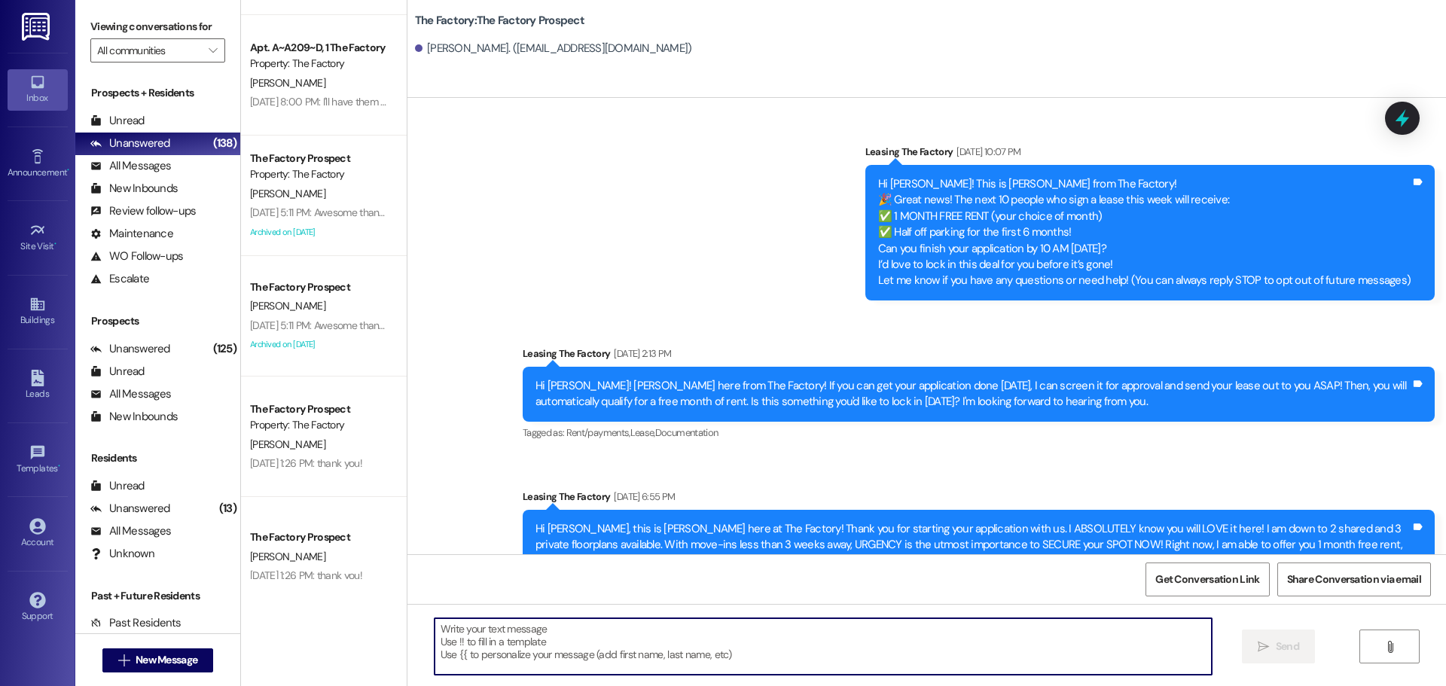
click at [435, 632] on textarea at bounding box center [823, 647] width 777 height 57
paste textarea "Hi {{first_name}}, Tawnya here with The Factory 😊 We’re down to our last rooms,…"
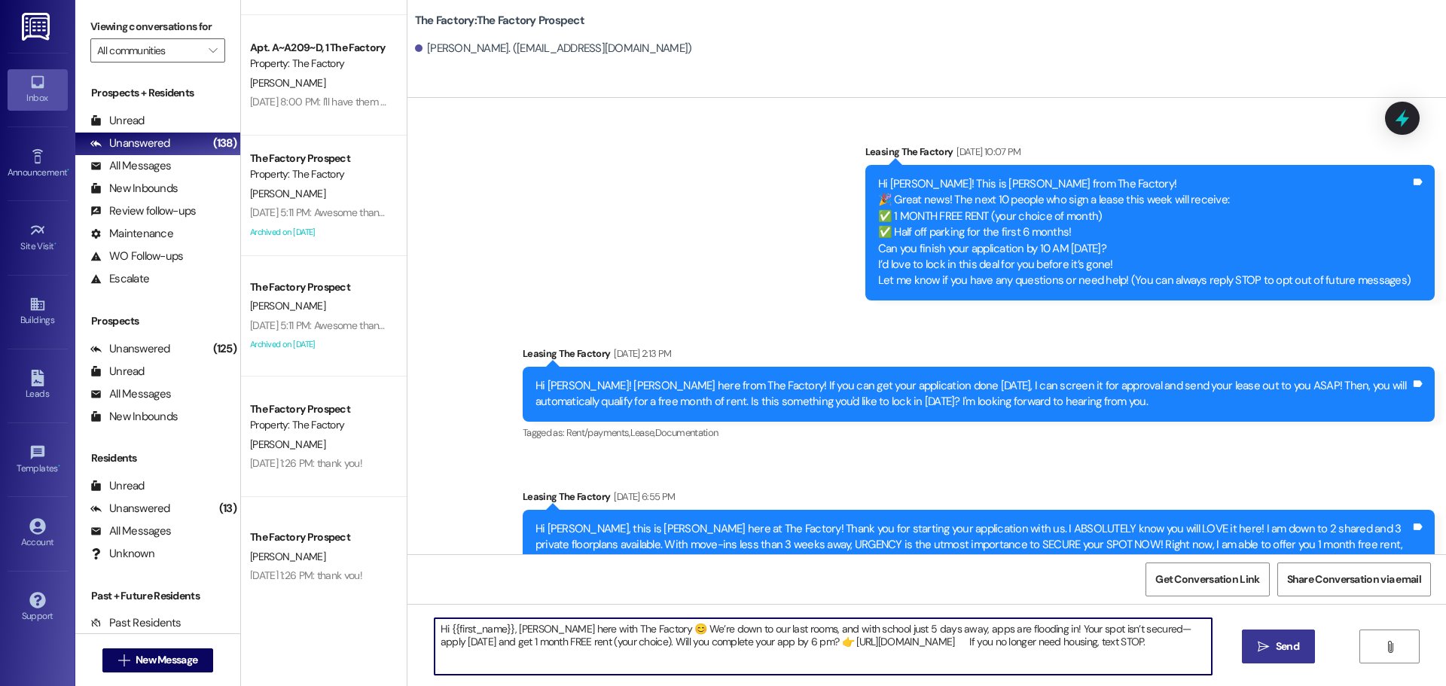
type textarea "Hi {{first_name}}, Tawnya here with The Factory 😊 We’re down to our last rooms,…"
click at [1279, 639] on span "Send" at bounding box center [1287, 647] width 23 height 16
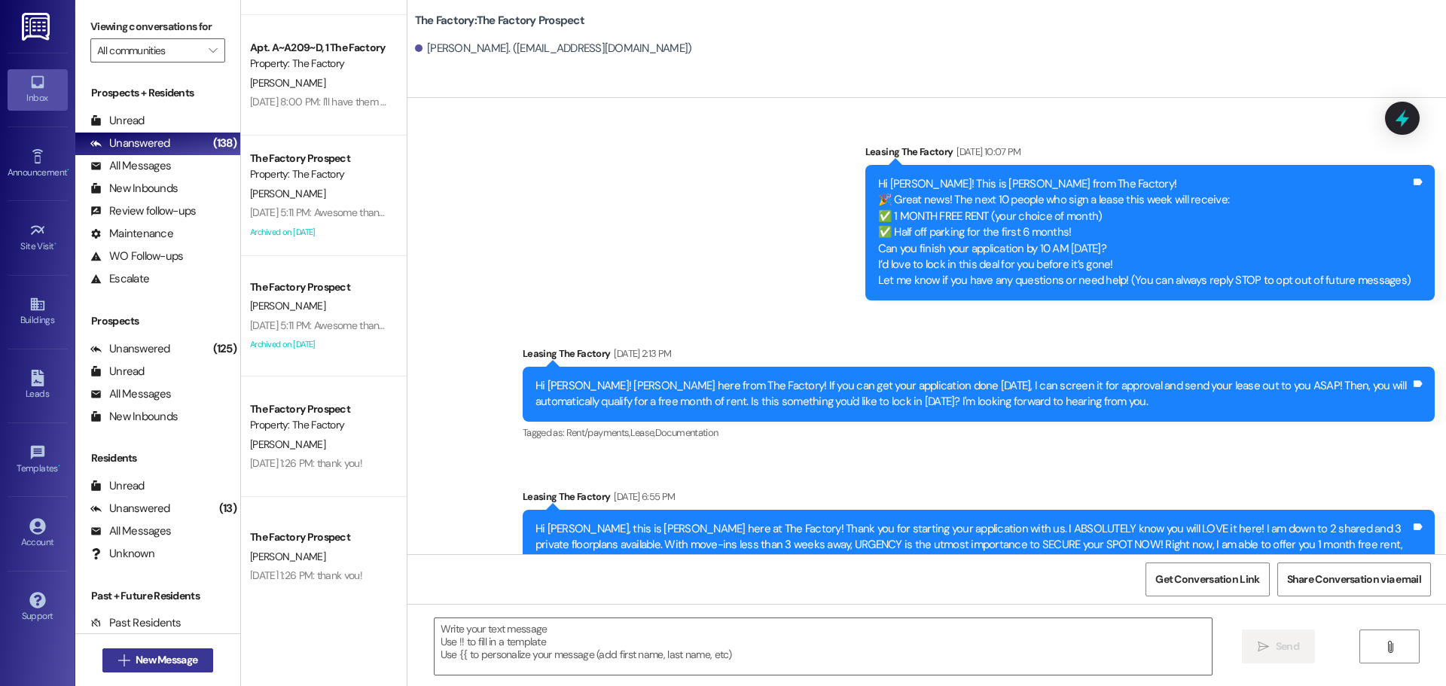
click at [166, 659] on span "New Message" at bounding box center [167, 660] width 62 height 16
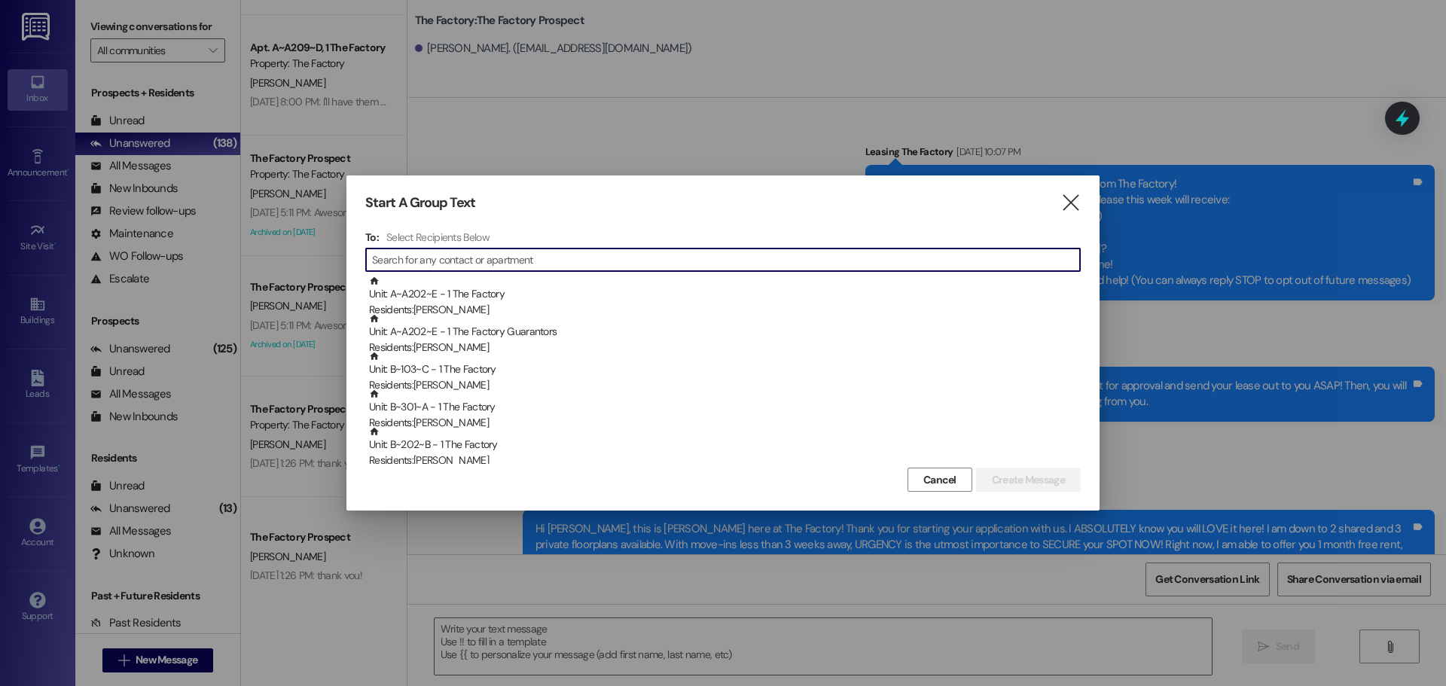
click at [512, 252] on input at bounding box center [726, 259] width 708 height 21
type input "c"
type input "g"
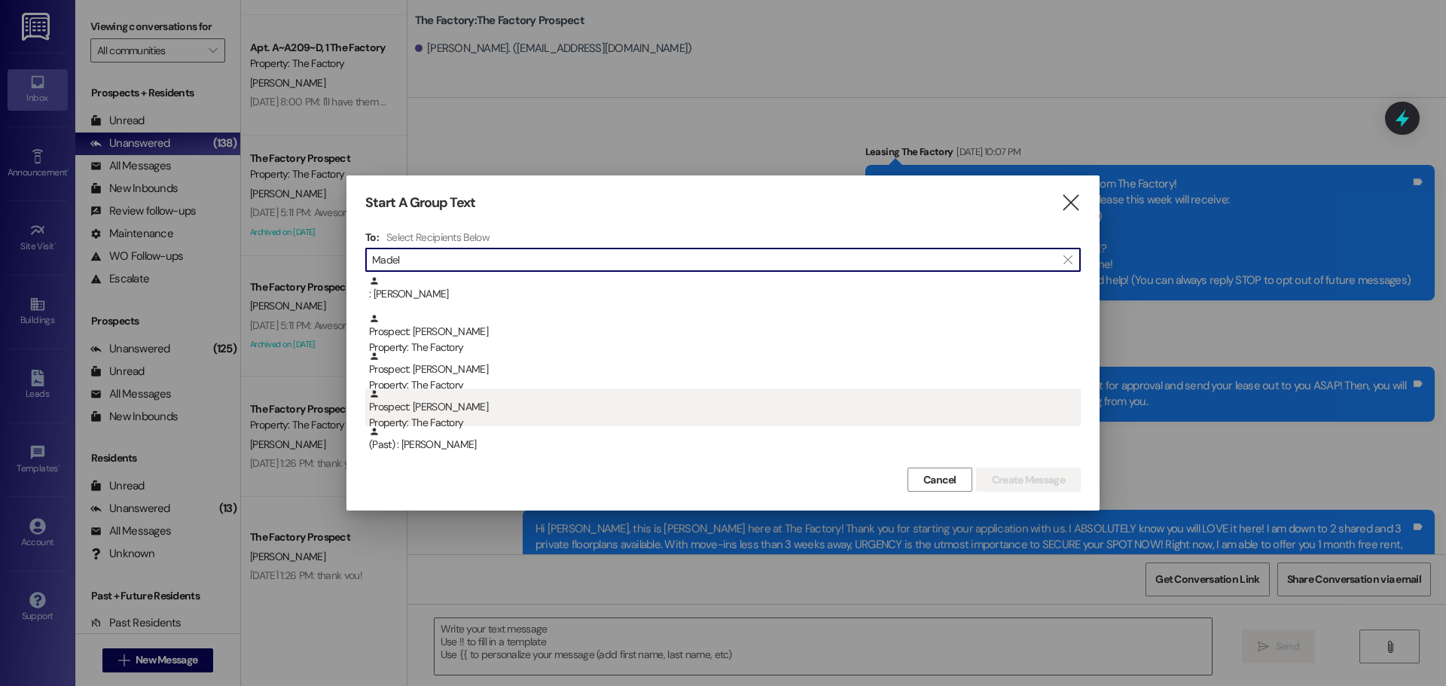
type input "Madel"
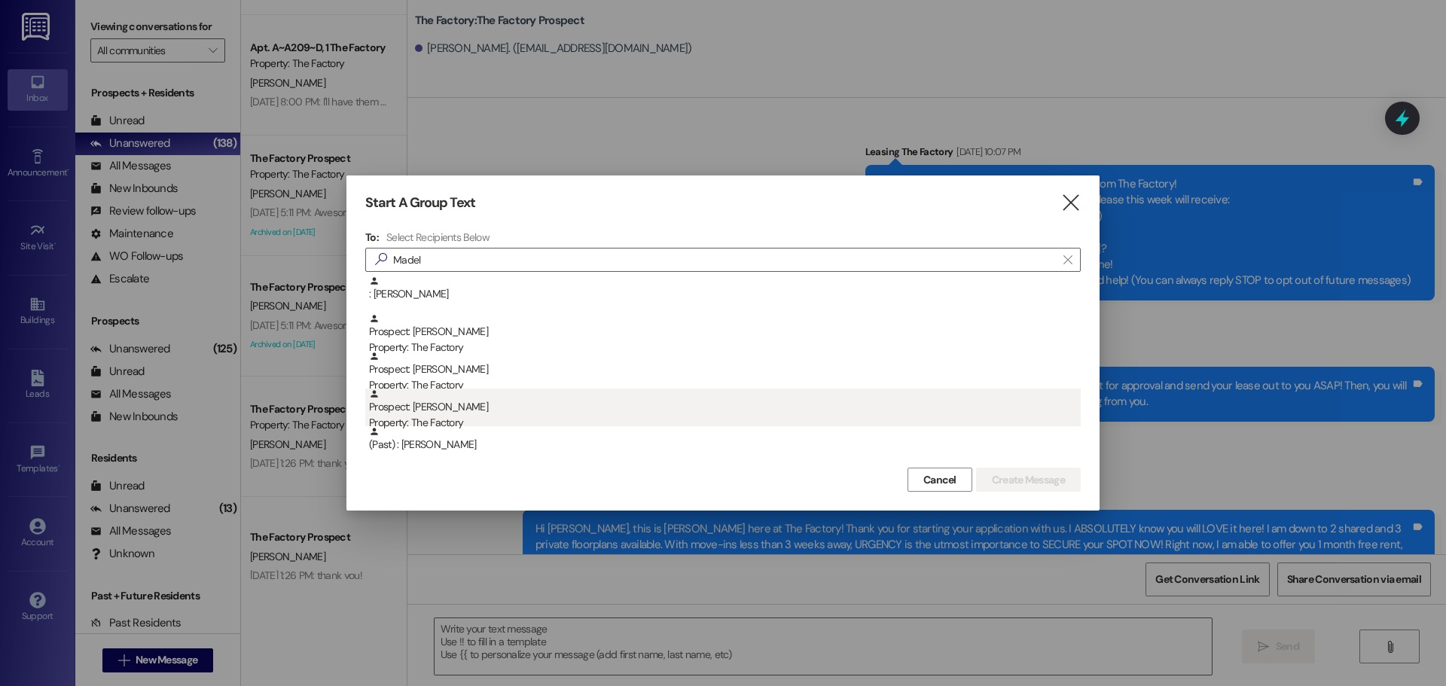
click at [454, 406] on div "Prospect: Madelyn Gardner Property: The Factory" at bounding box center [725, 410] width 712 height 43
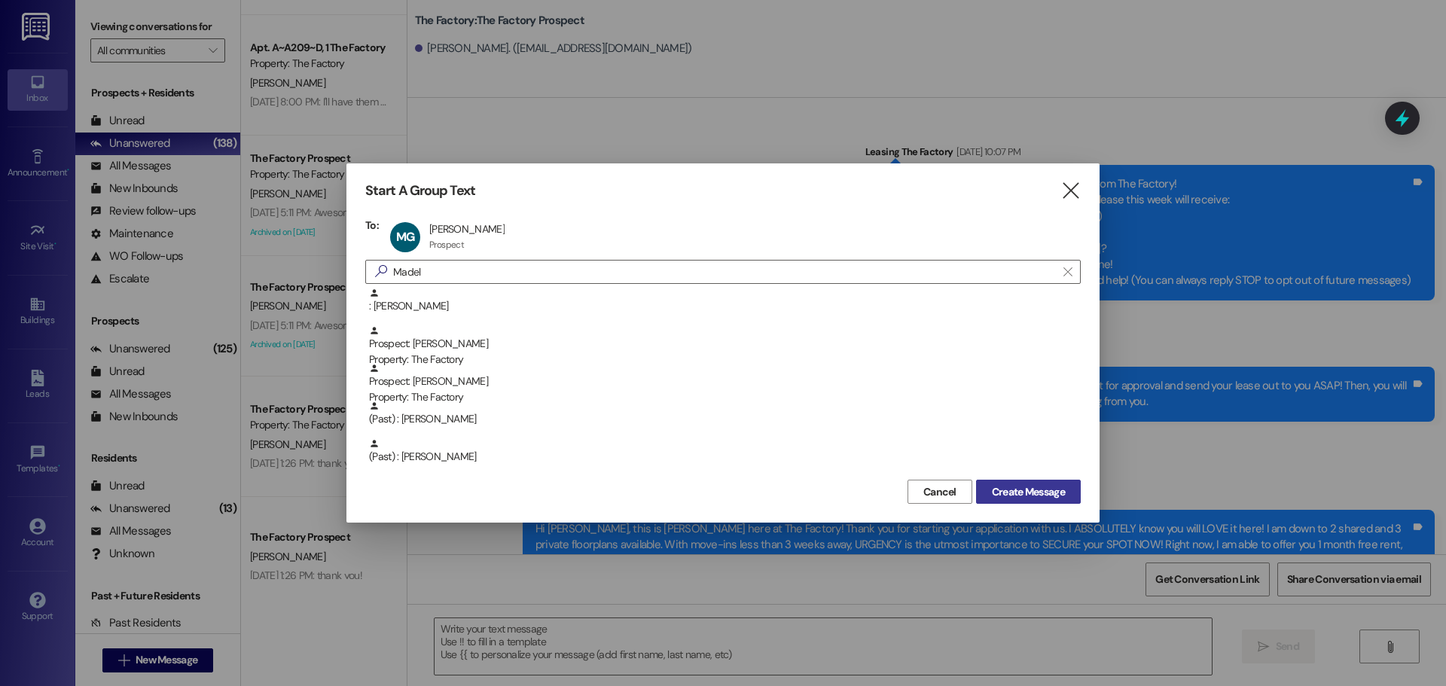
click at [1029, 489] on span "Create Message" at bounding box center [1028, 492] width 73 height 16
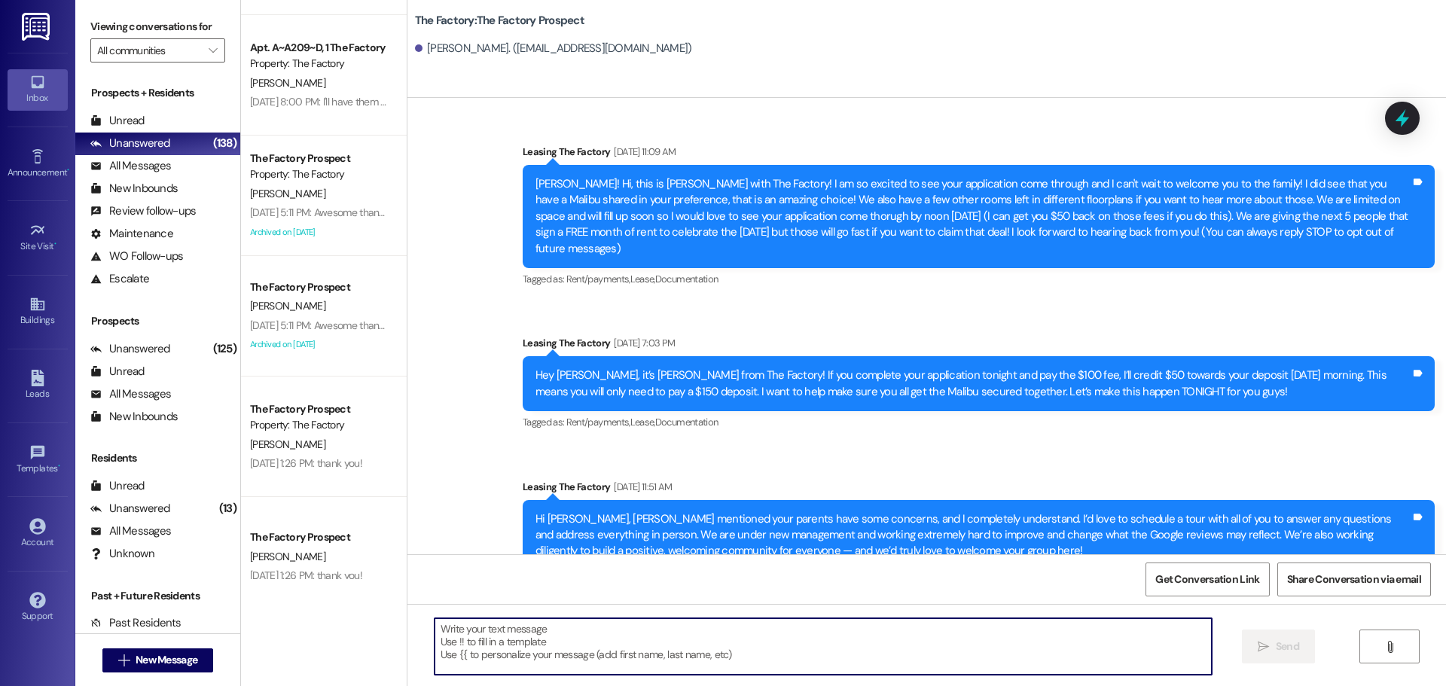
click at [435, 626] on textarea at bounding box center [823, 647] width 777 height 57
paste textarea "Hi {{first_name}}, Tawnya here with The Factory 😊 We’re down to our last rooms,…"
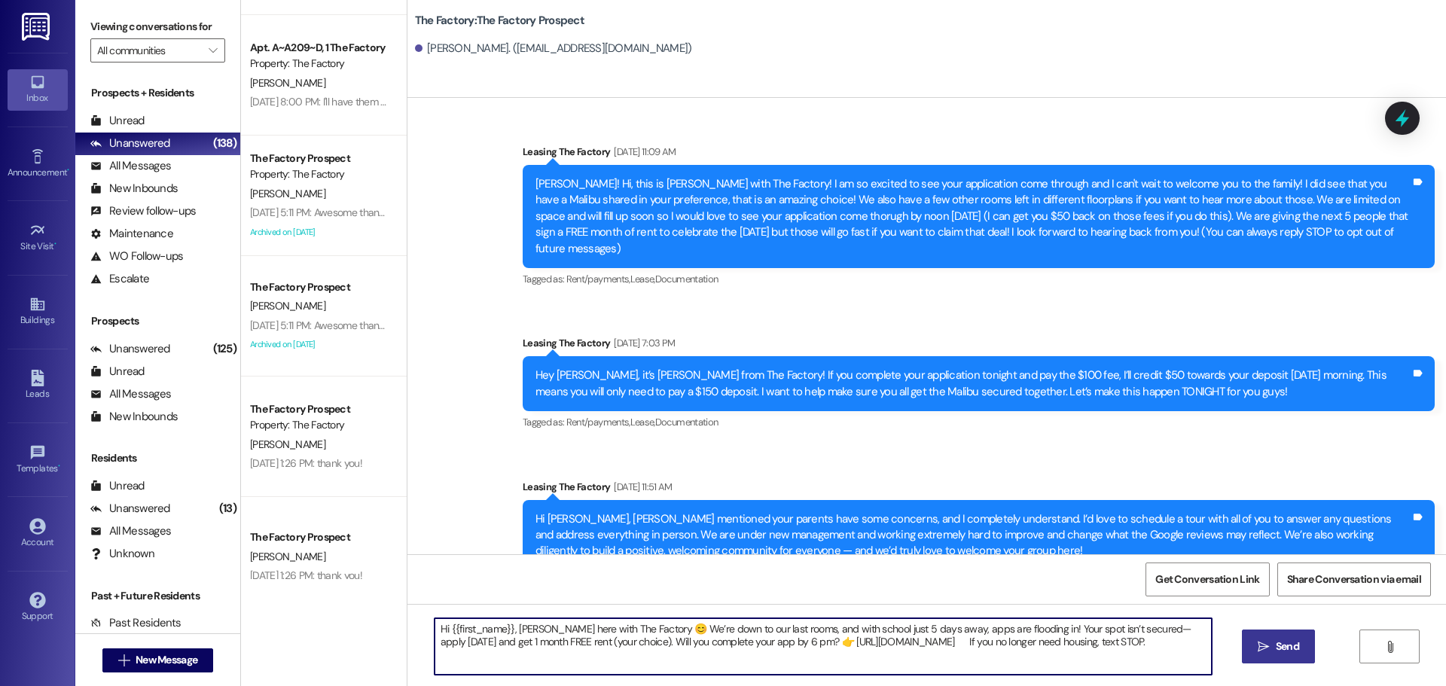
type textarea "Hi {{first_name}}, Tawnya here with The Factory 😊 We’re down to our last rooms,…"
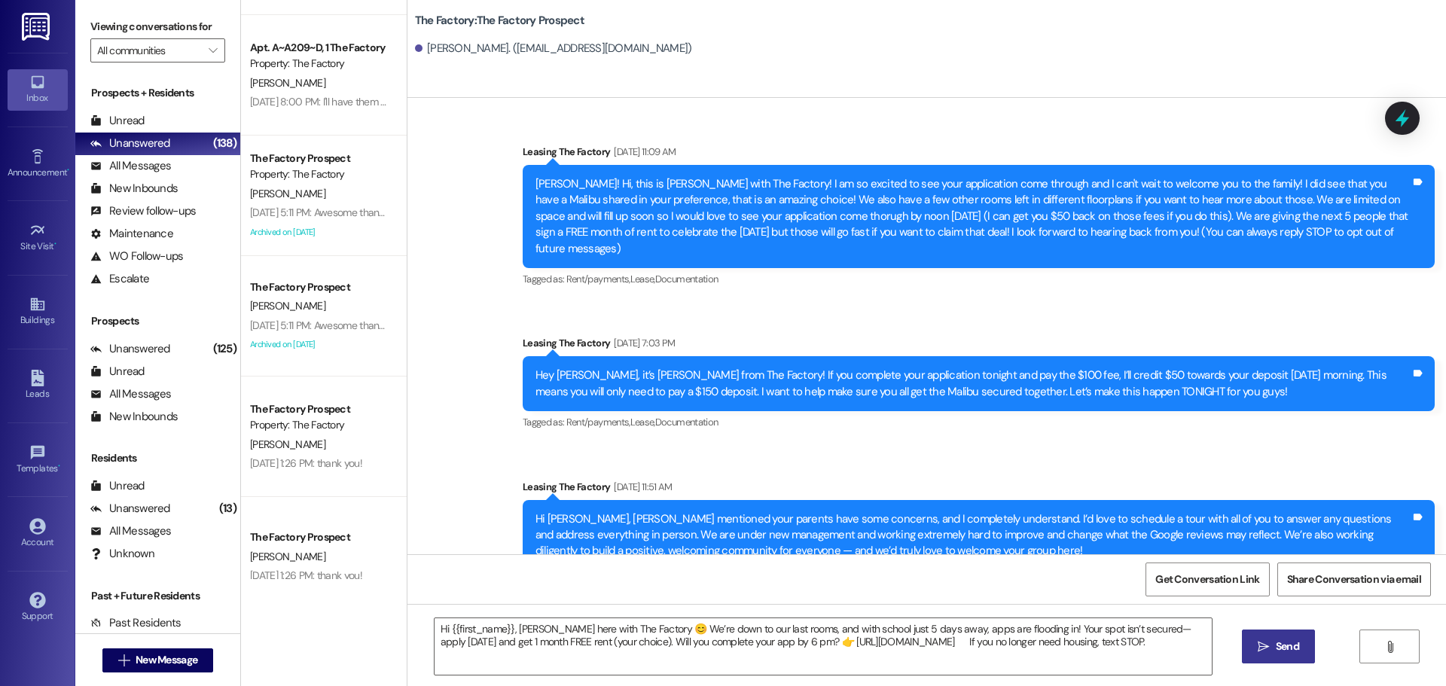
click at [1271, 638] on button " Send" at bounding box center [1278, 647] width 73 height 34
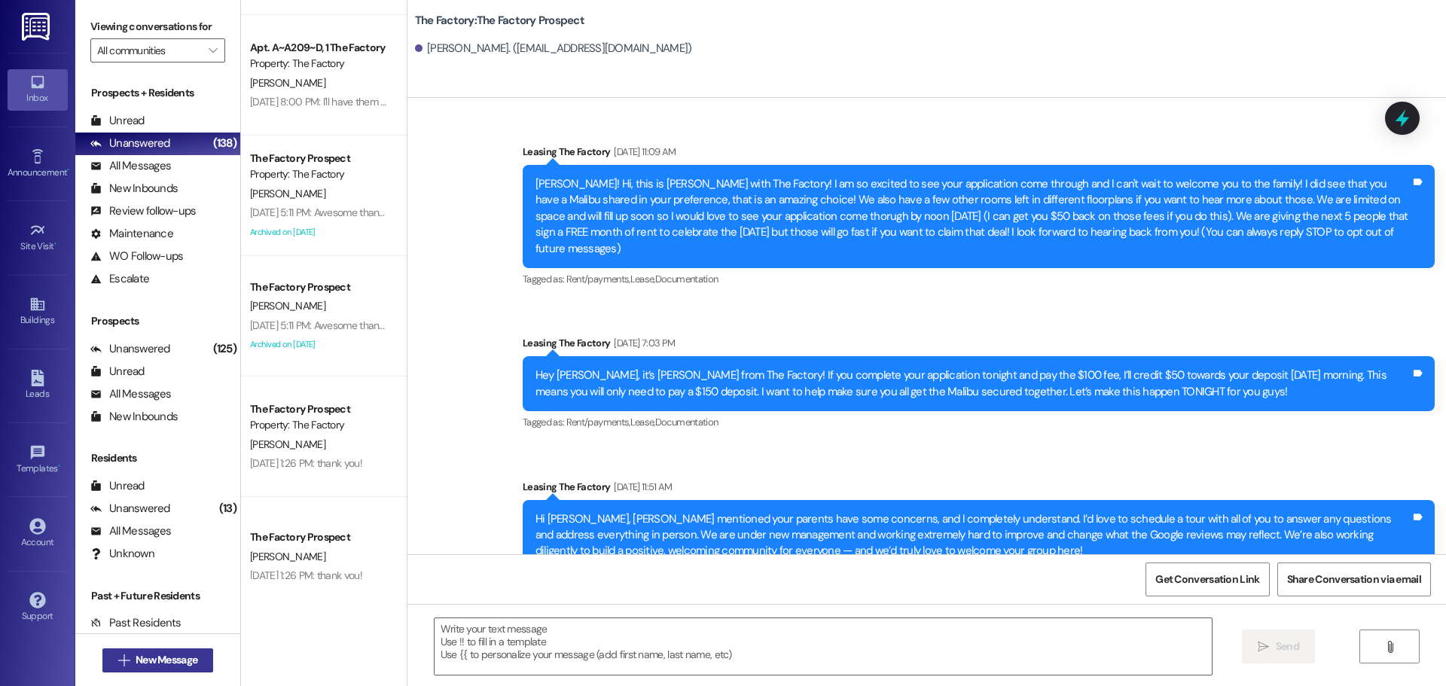
click at [147, 657] on span "New Message" at bounding box center [167, 660] width 62 height 16
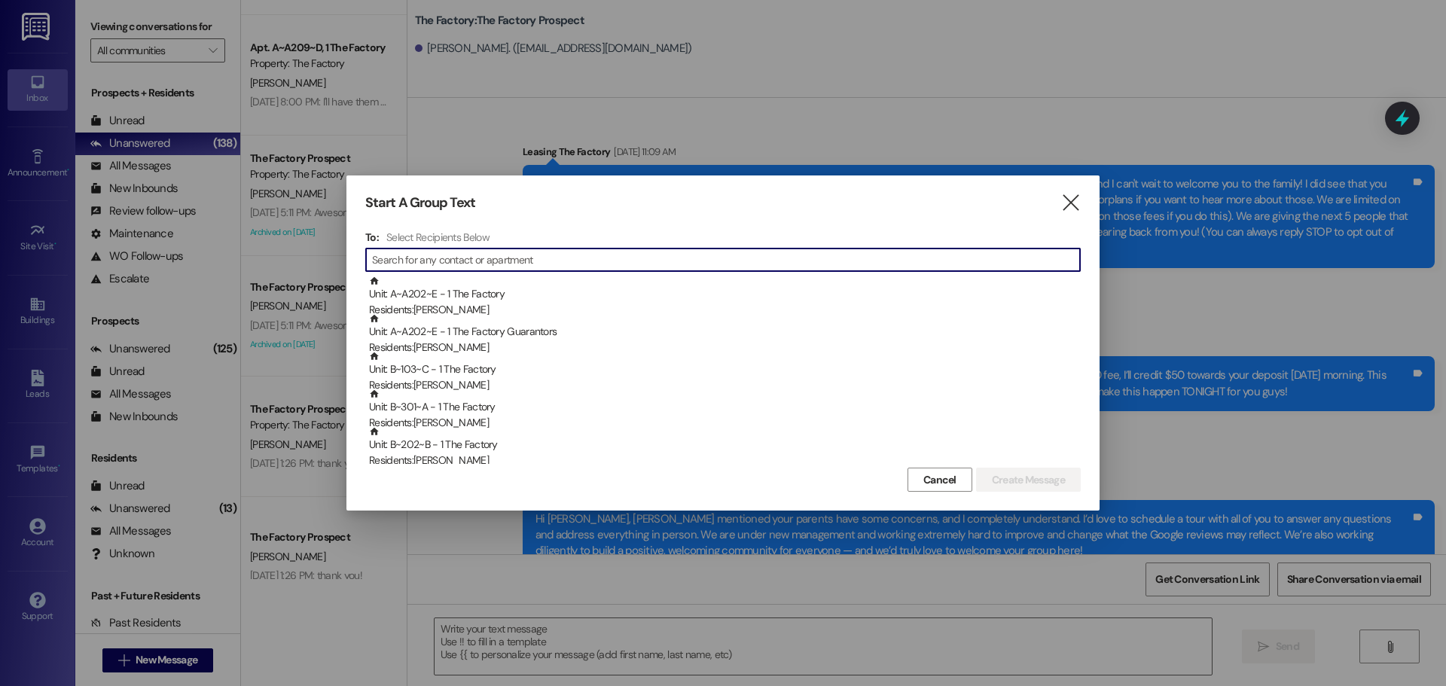
click at [466, 261] on input at bounding box center [726, 259] width 708 height 21
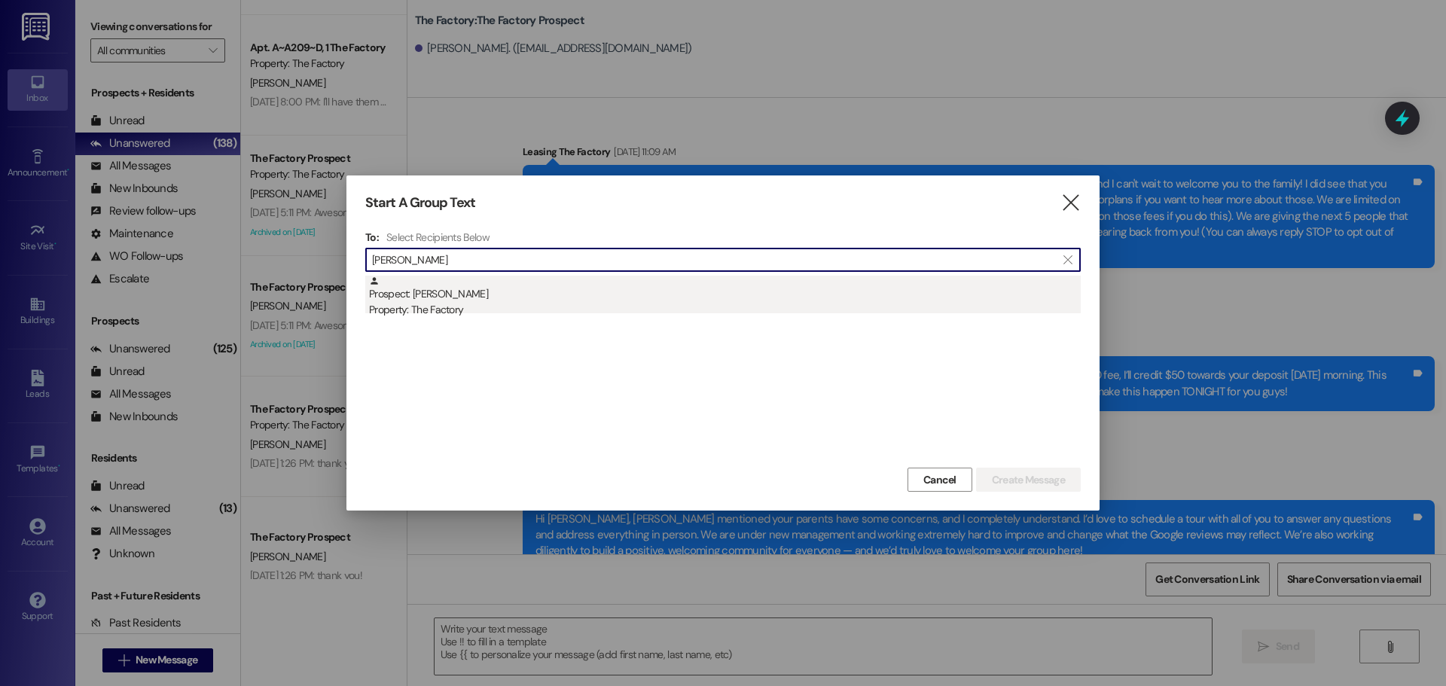
type input "jason lee"
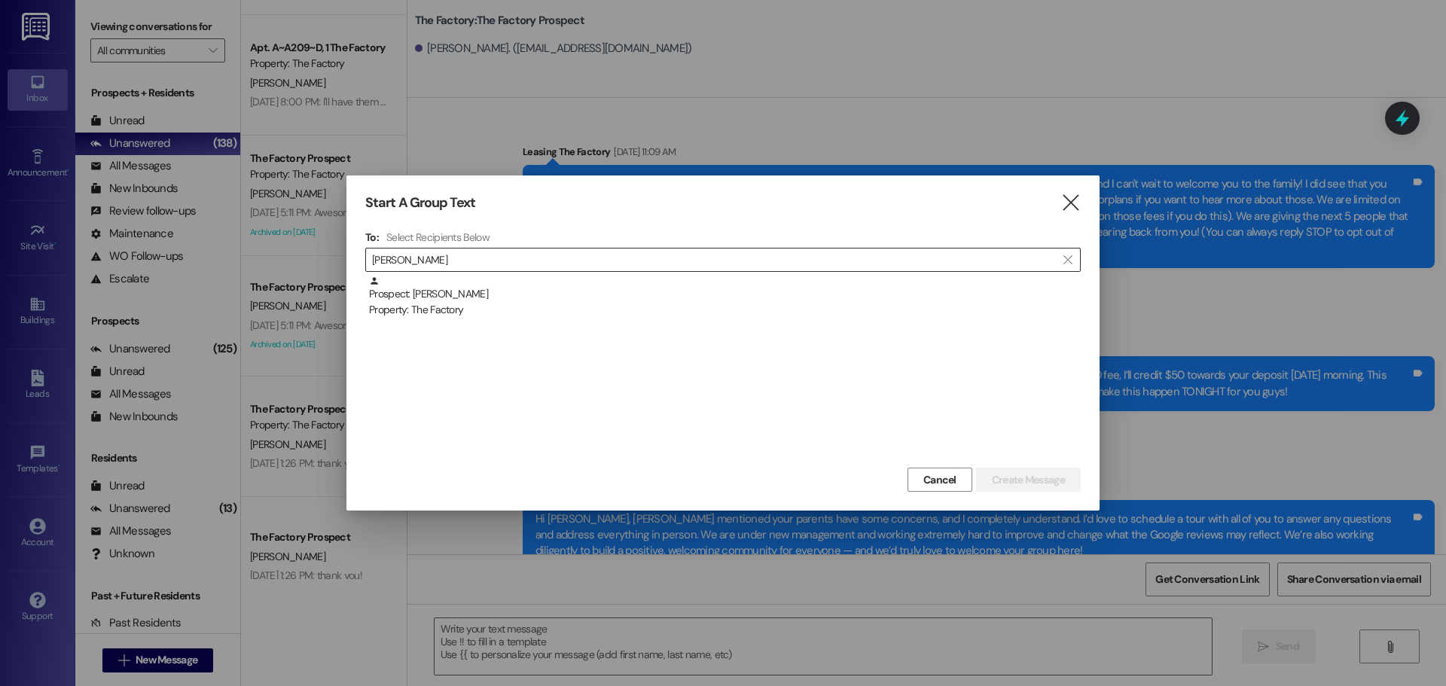
drag, startPoint x: 420, startPoint y: 303, endPoint x: 744, endPoint y: 362, distance: 329.4
click at [420, 302] on div "Property: The Factory" at bounding box center [725, 310] width 712 height 16
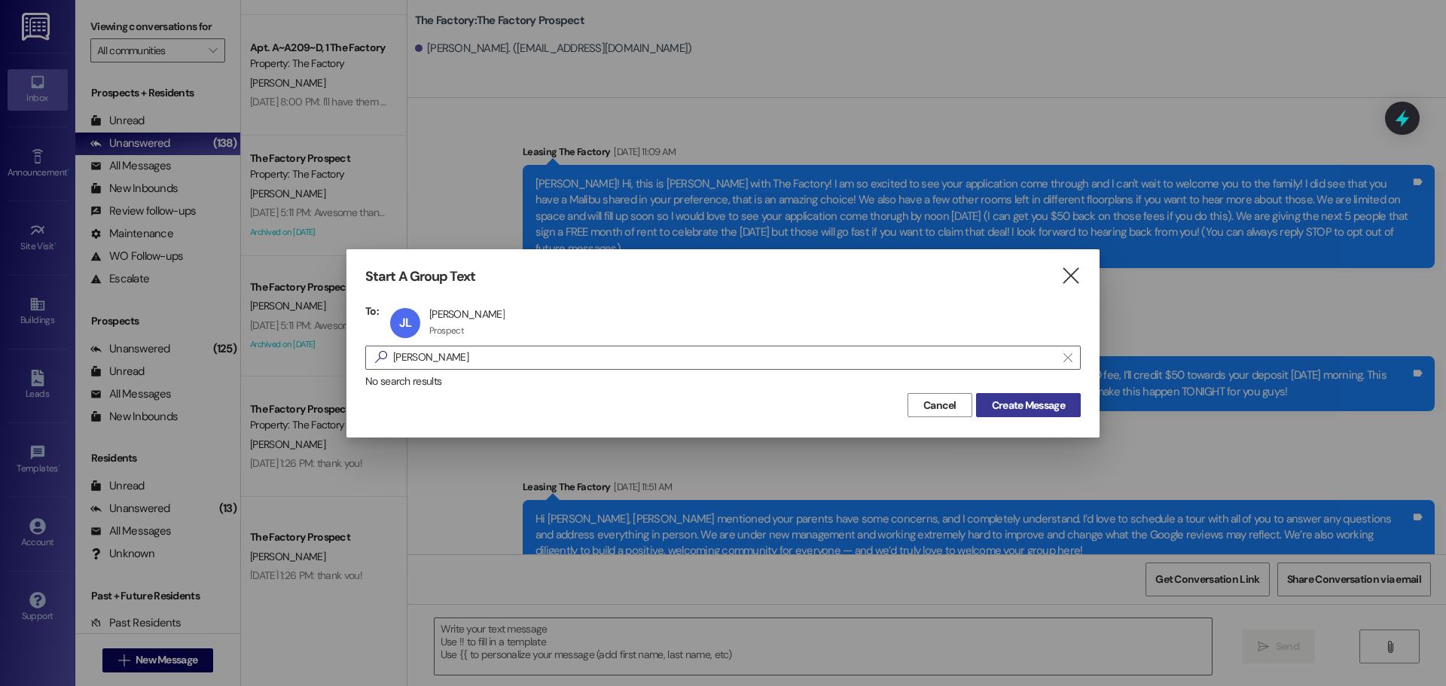
click at [1057, 405] on span "Create Message" at bounding box center [1028, 406] width 73 height 16
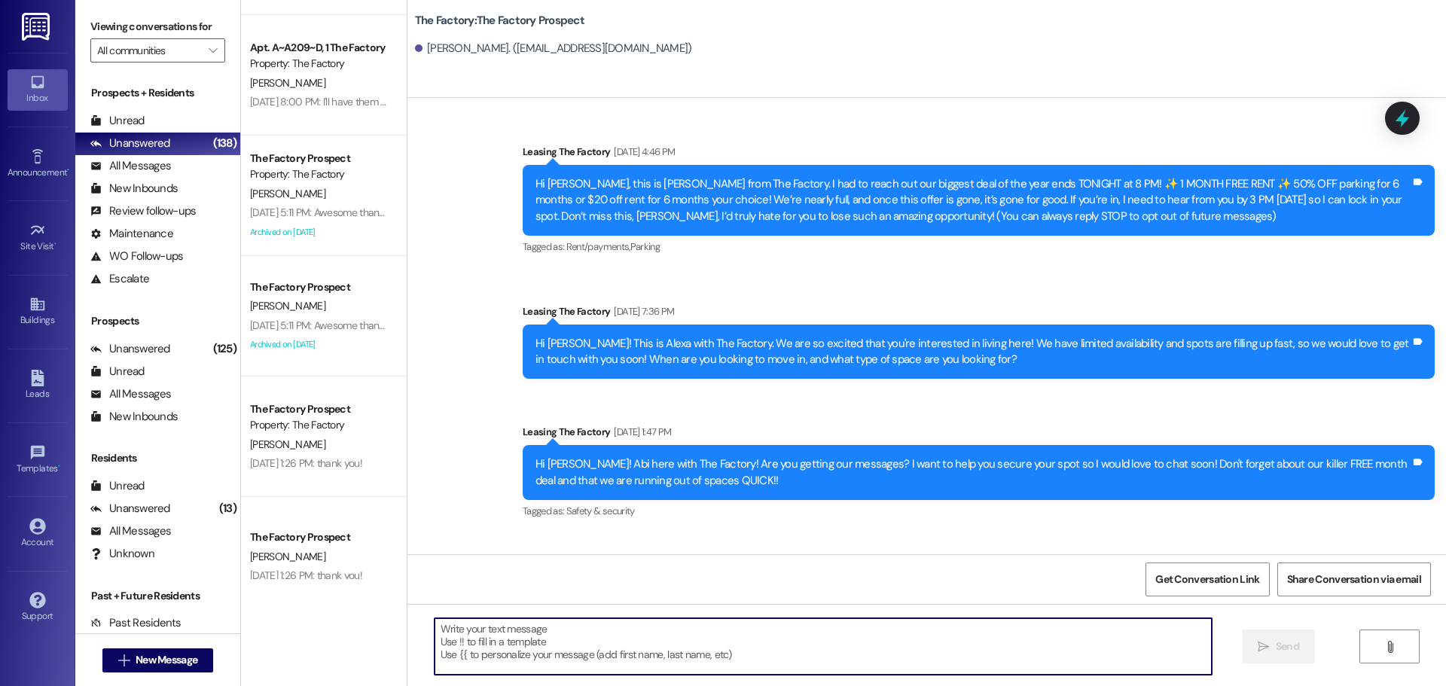
click at [435, 640] on textarea at bounding box center [823, 647] width 777 height 57
paste textarea "Hi {{first_name}}, Tawnya here with The Factory 😊 We’re down to our last rooms,…"
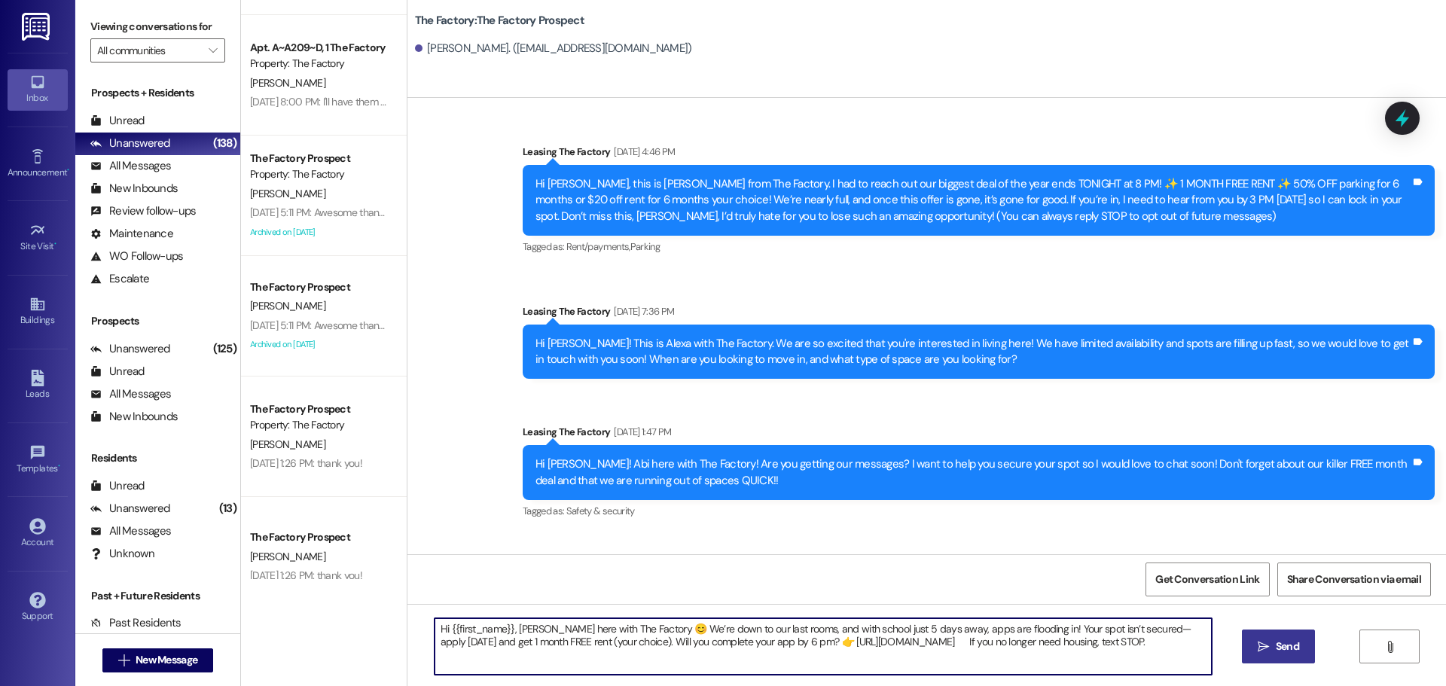
type textarea "Hi {{first_name}}, Tawnya here with The Factory 😊 We’re down to our last rooms,…"
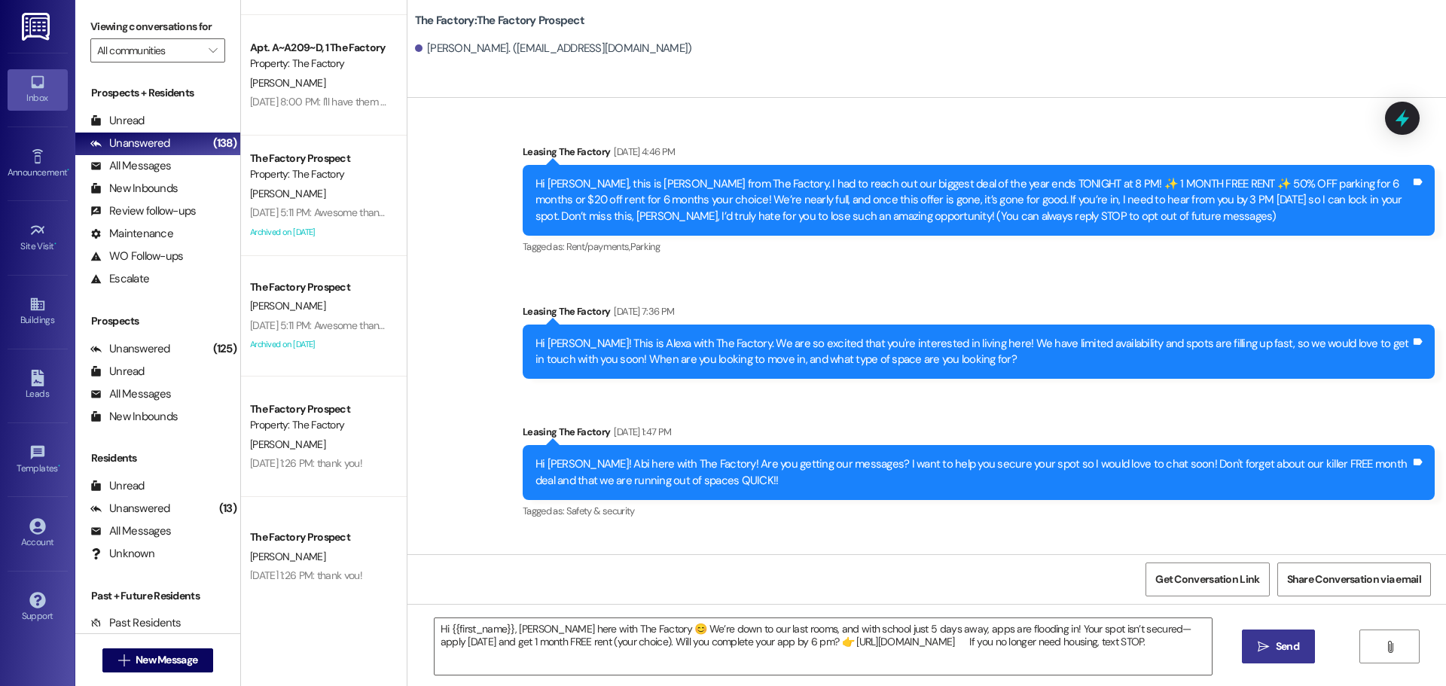
click at [1291, 655] on button " Send" at bounding box center [1278, 647] width 73 height 34
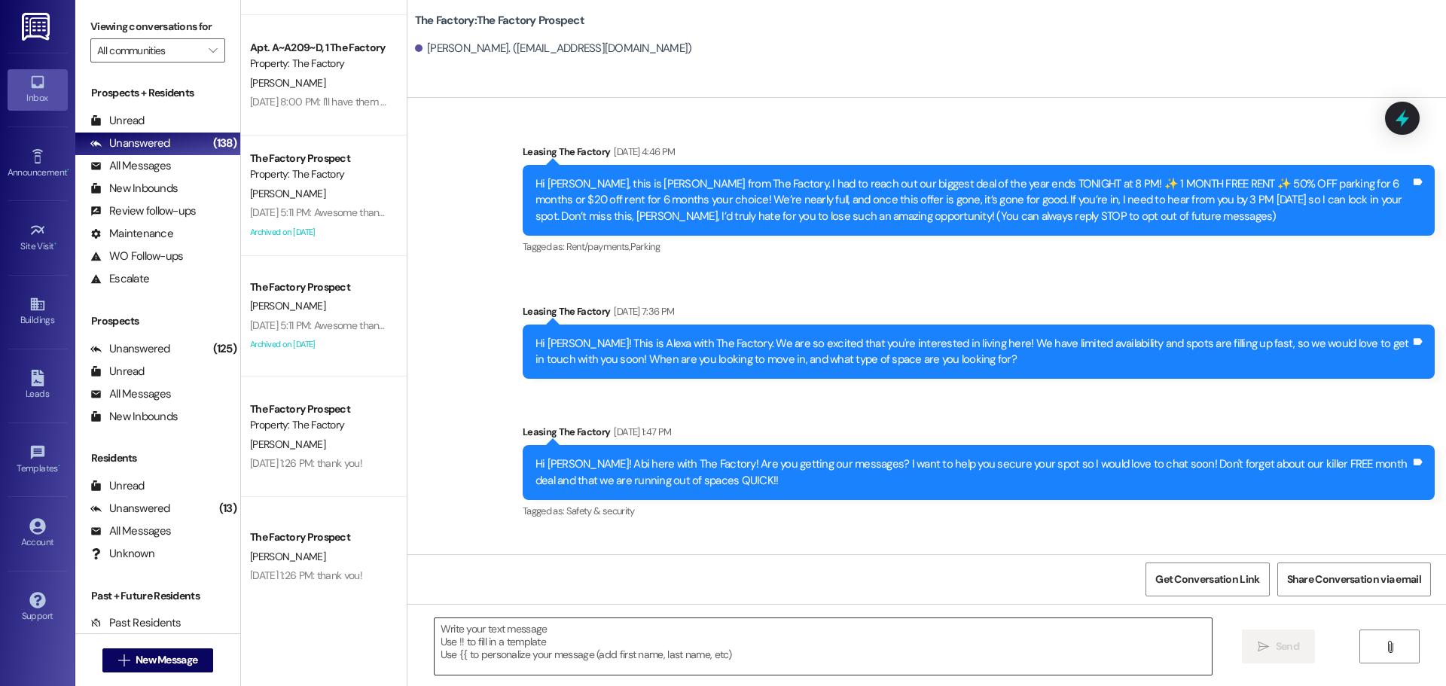
click at [435, 633] on textarea at bounding box center [823, 647] width 777 height 57
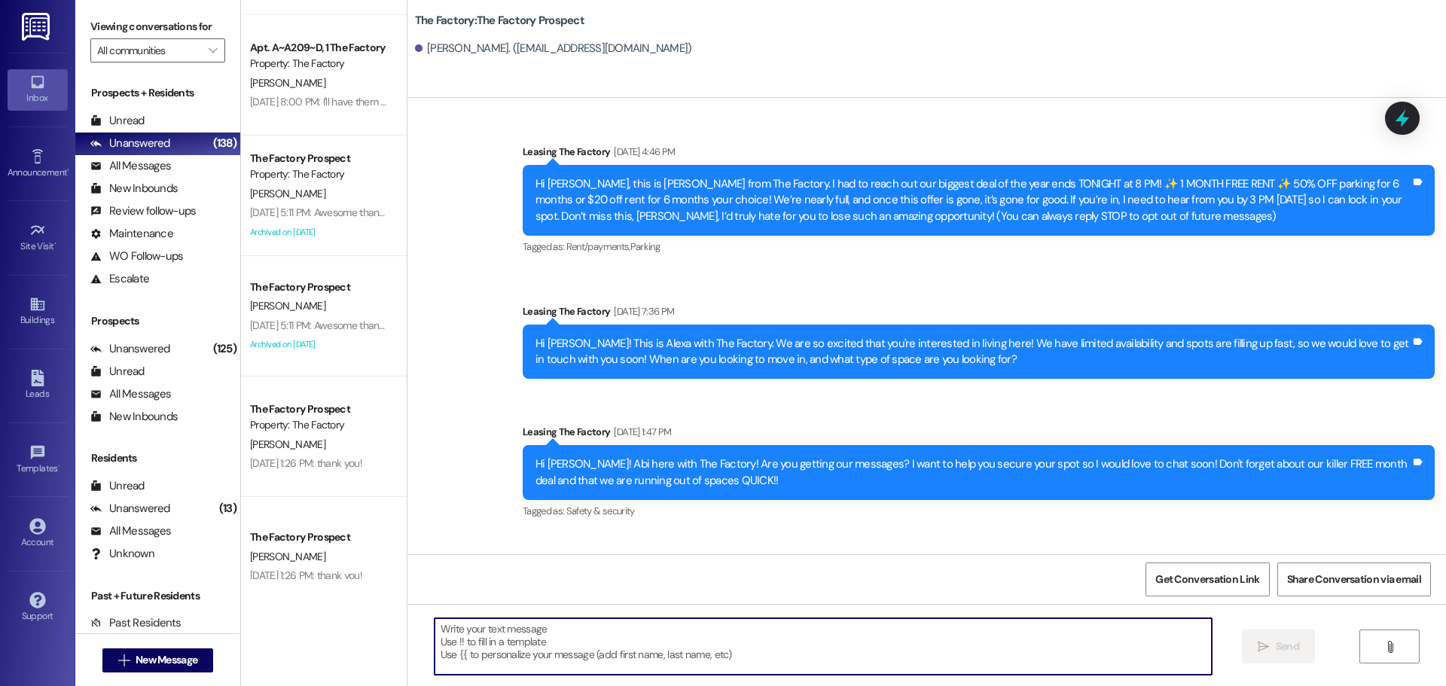
paste textarea "Hi {{first_name}}, Tawnya here with The Factory 😊 We’re down to our last rooms,…"
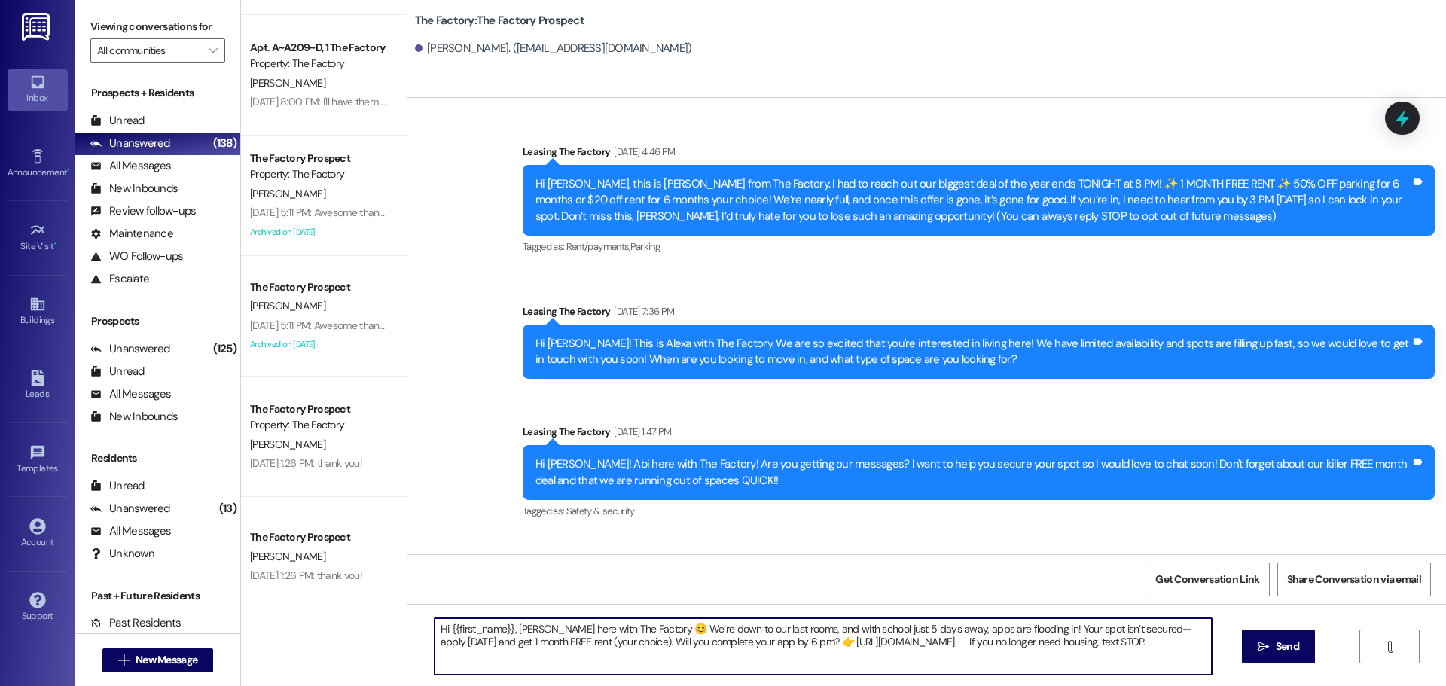
type textarea "Hi {{first_name}}, Tawnya here with The Factory 😊 We’re down to our last rooms,…"
click at [1280, 643] on span "Send" at bounding box center [1287, 647] width 23 height 16
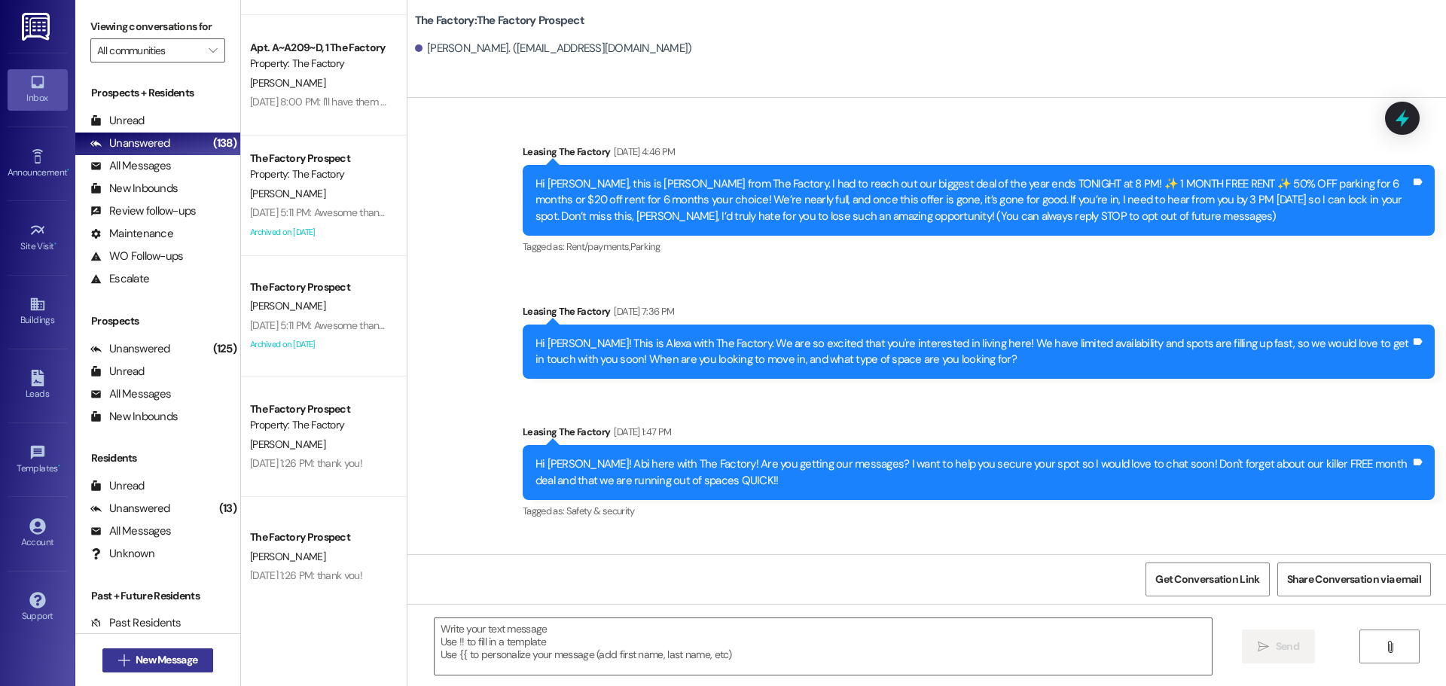
click at [196, 661] on span "New Message" at bounding box center [167, 660] width 68 height 16
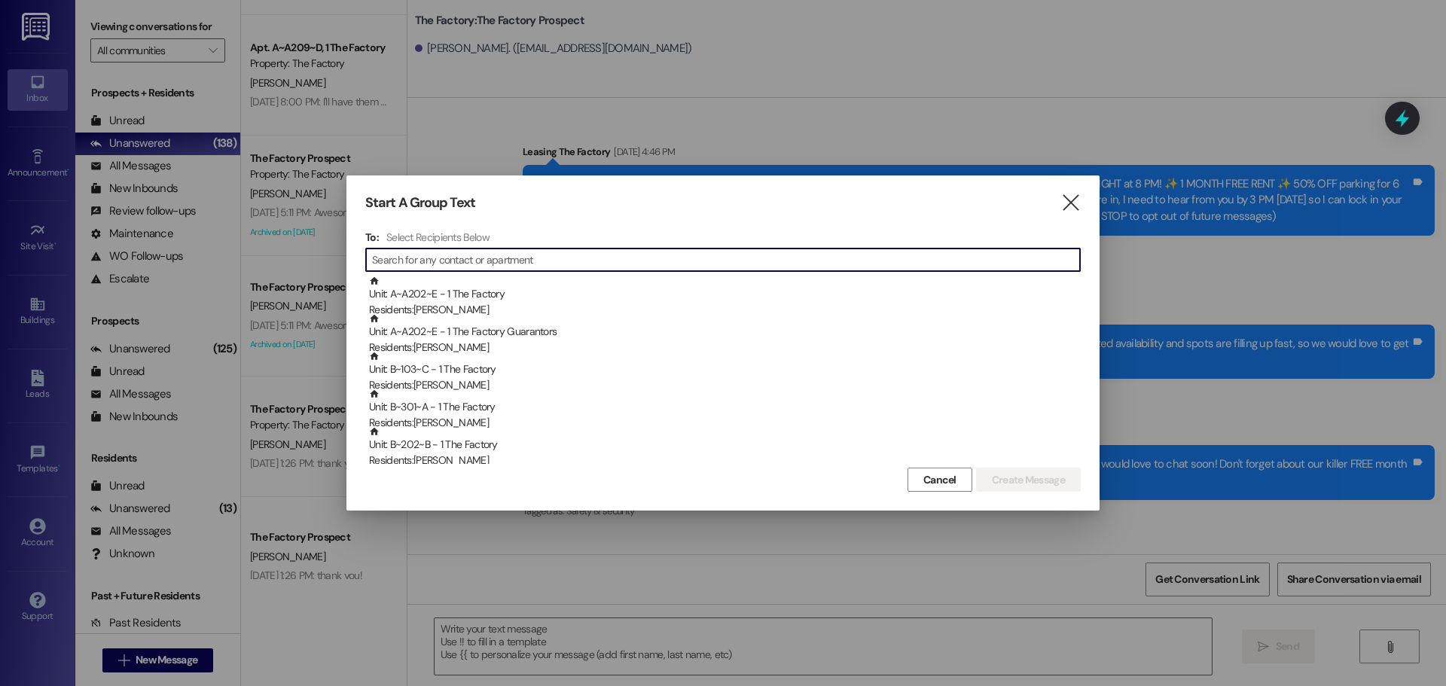
click at [400, 256] on input at bounding box center [726, 259] width 708 height 21
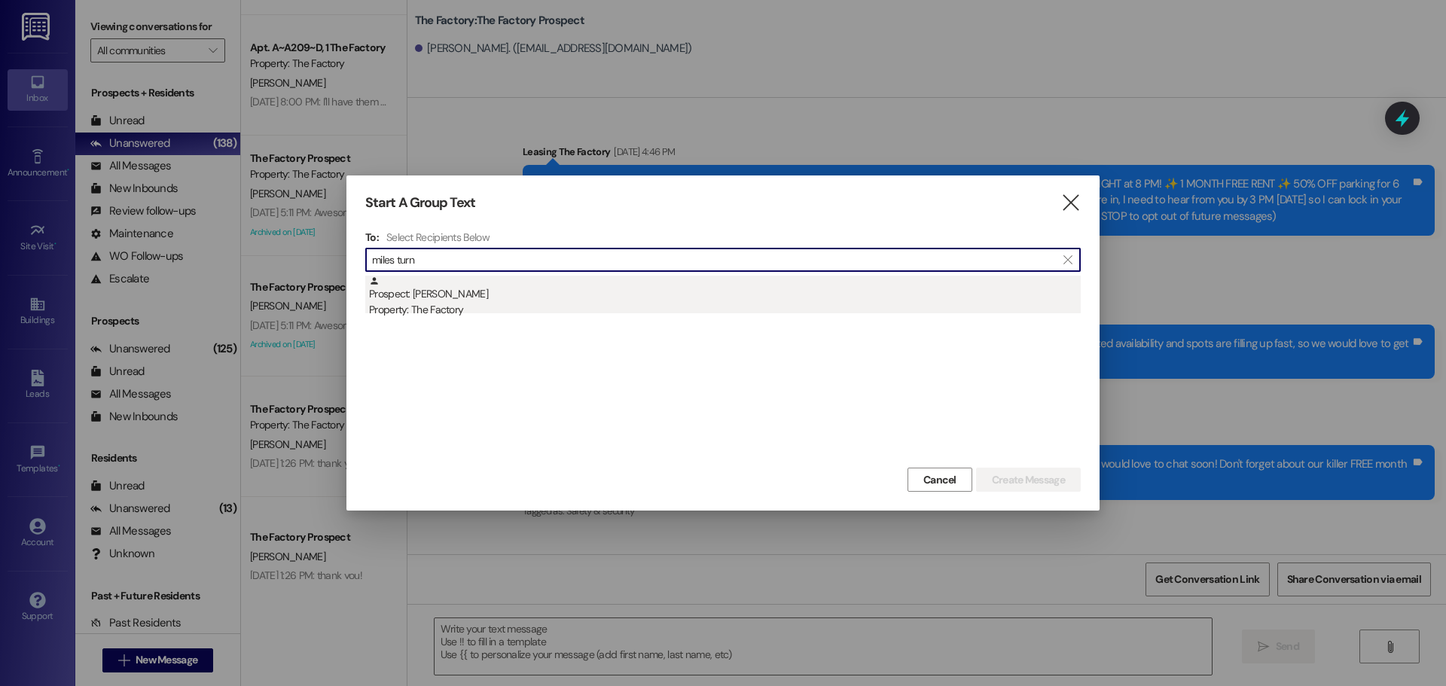
type input "miles turn"
click at [447, 291] on div "Prospect: Miles Turner Property: The Factory" at bounding box center [725, 297] width 712 height 43
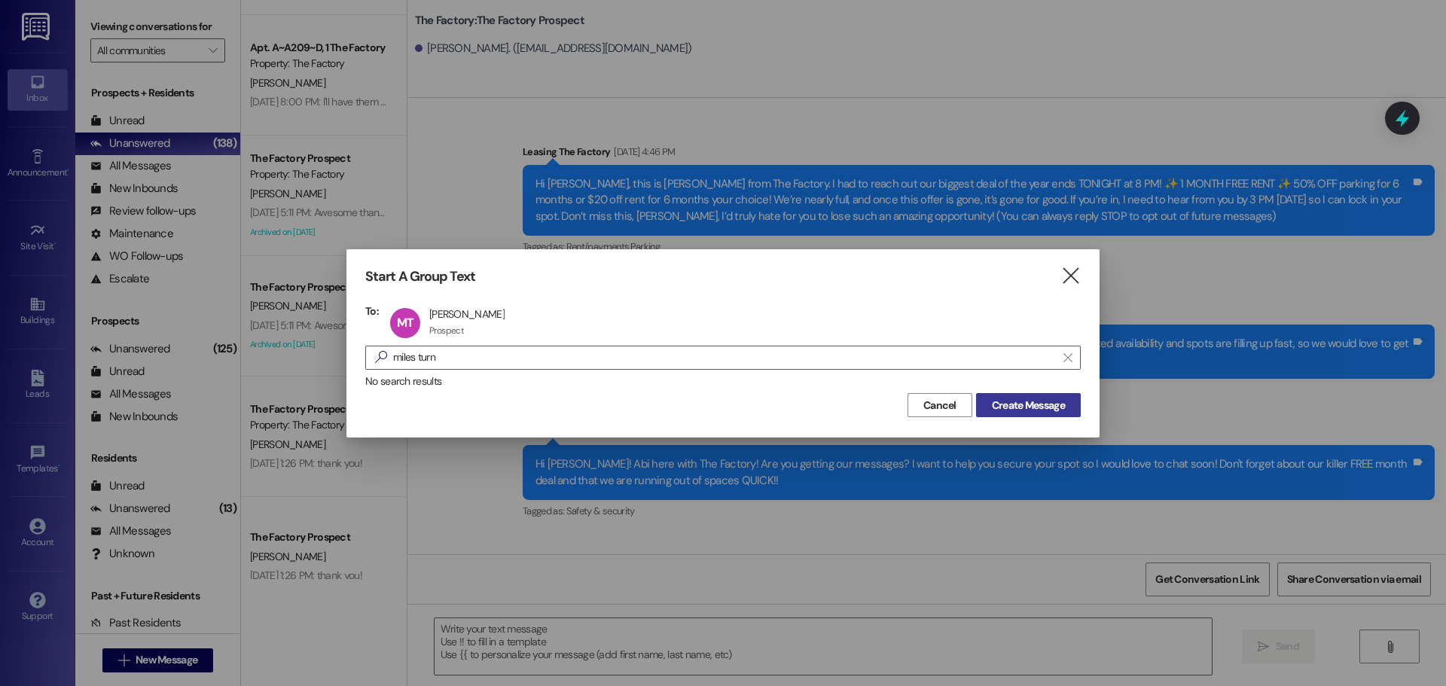
click at [1028, 401] on span "Create Message" at bounding box center [1028, 406] width 73 height 16
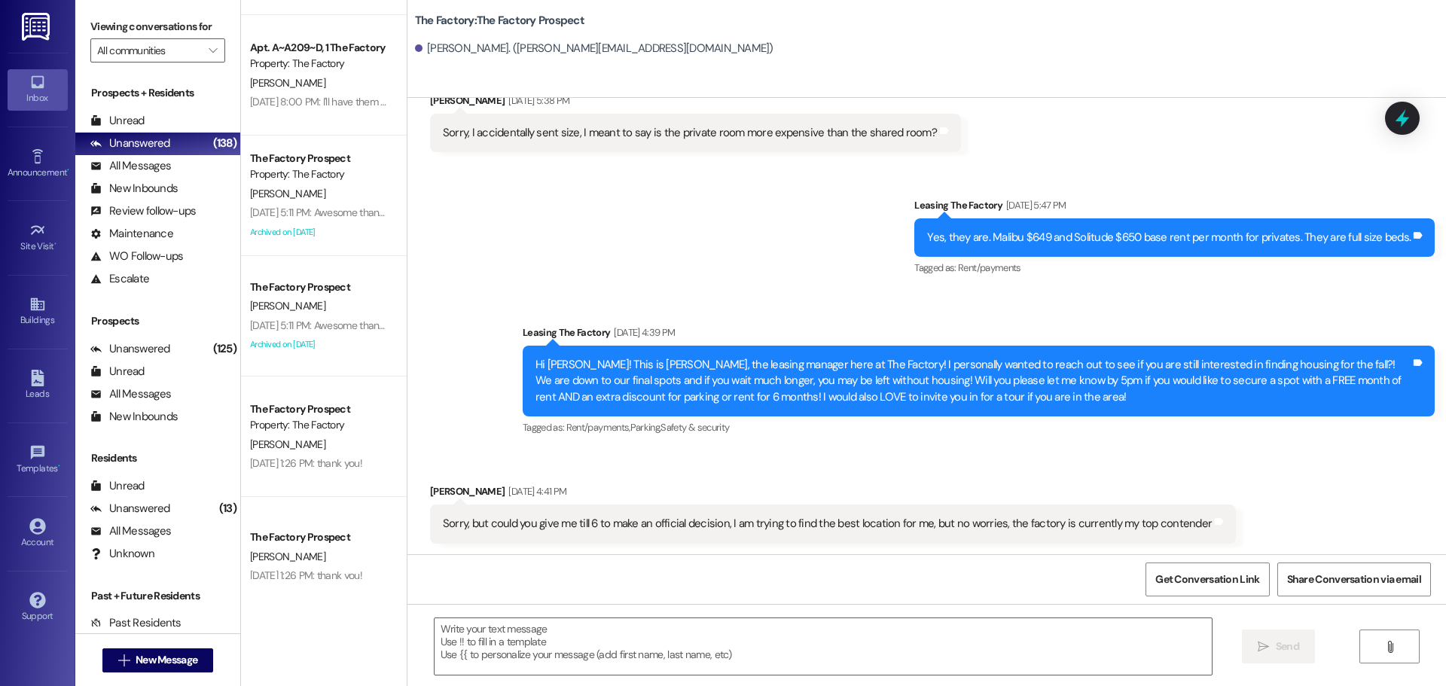
scroll to position [619, 0]
click at [435, 631] on textarea at bounding box center [823, 647] width 777 height 57
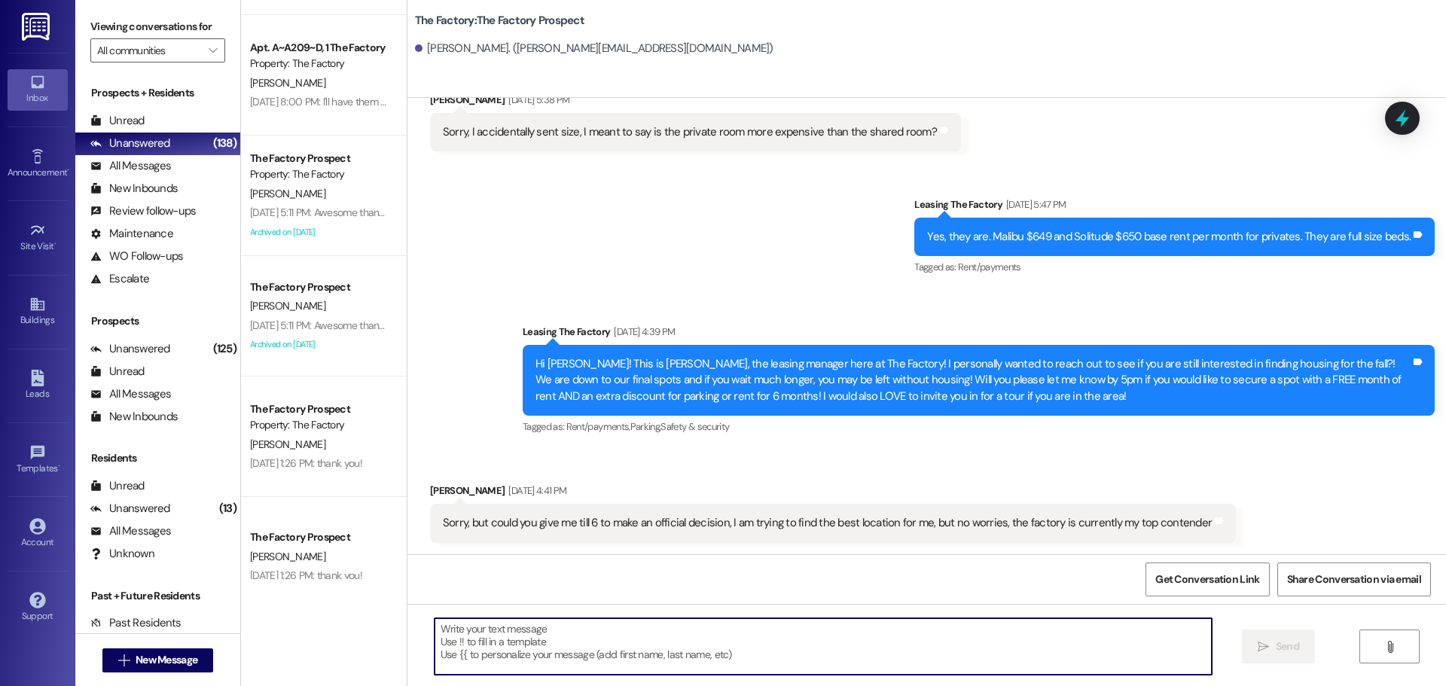
paste textarea "Hi {{first_name}}, Tawnya here with The Factory 😊 We’re down to our last rooms,…"
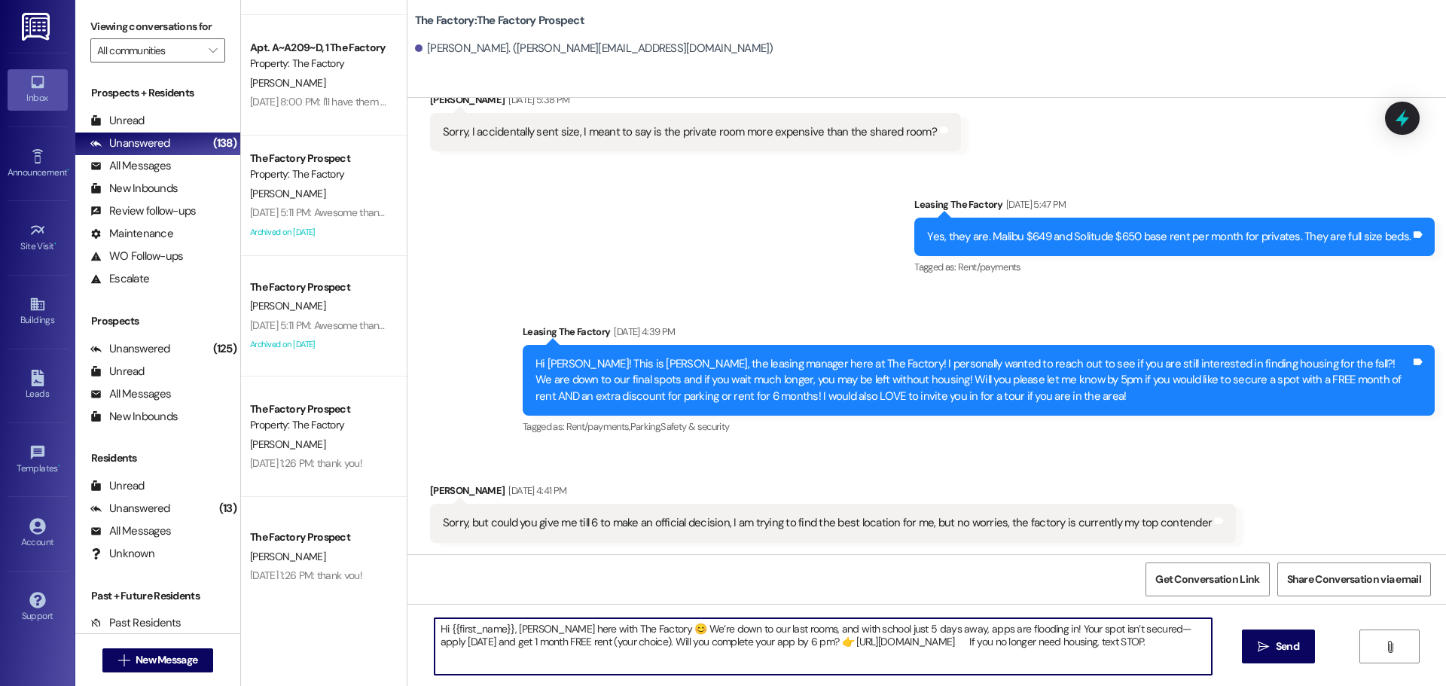
type textarea "Hi {{first_name}}, Tawnya here with The Factory 😊 We’re down to our last rooms,…"
click at [1278, 648] on span "Send" at bounding box center [1287, 647] width 23 height 16
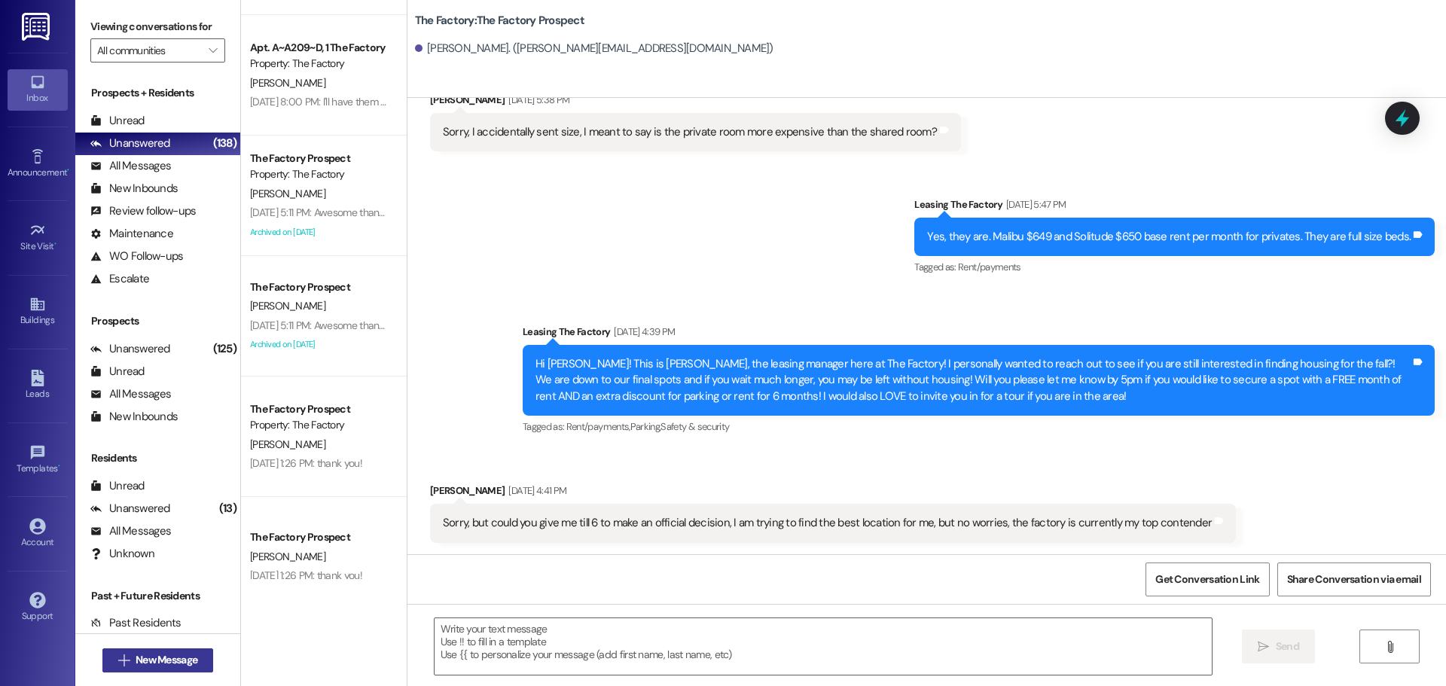
click at [157, 652] on span "New Message" at bounding box center [167, 660] width 62 height 16
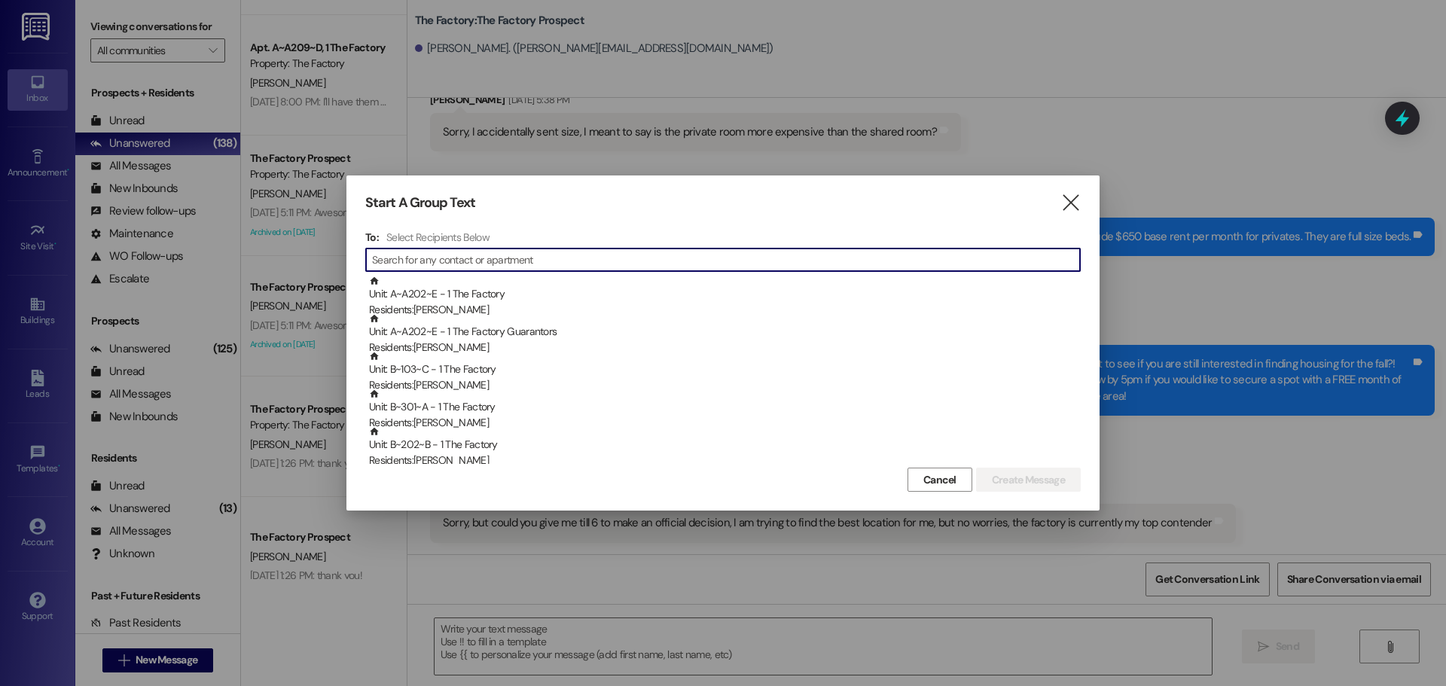
click at [396, 268] on input at bounding box center [726, 259] width 708 height 21
type input "b"
type input "B"
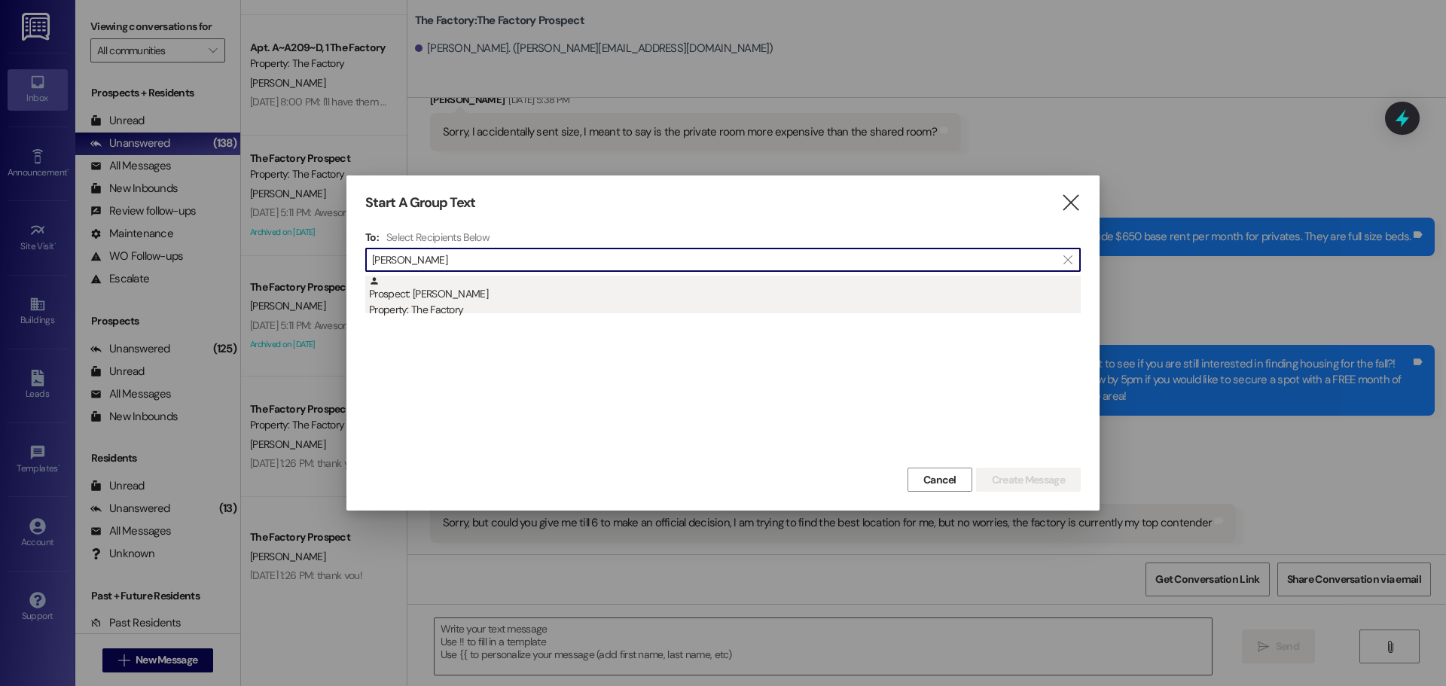
type input "Monn"
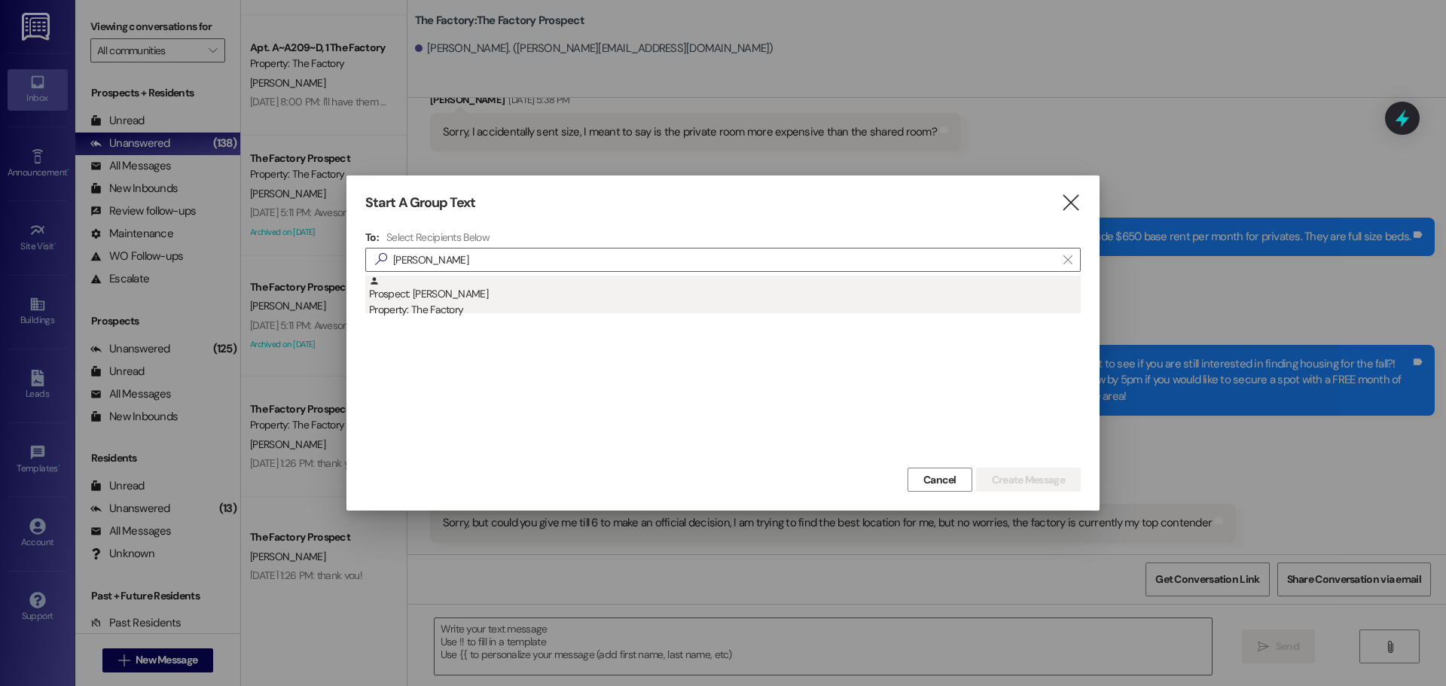
click at [441, 307] on div "Property: The Factory" at bounding box center [725, 310] width 712 height 16
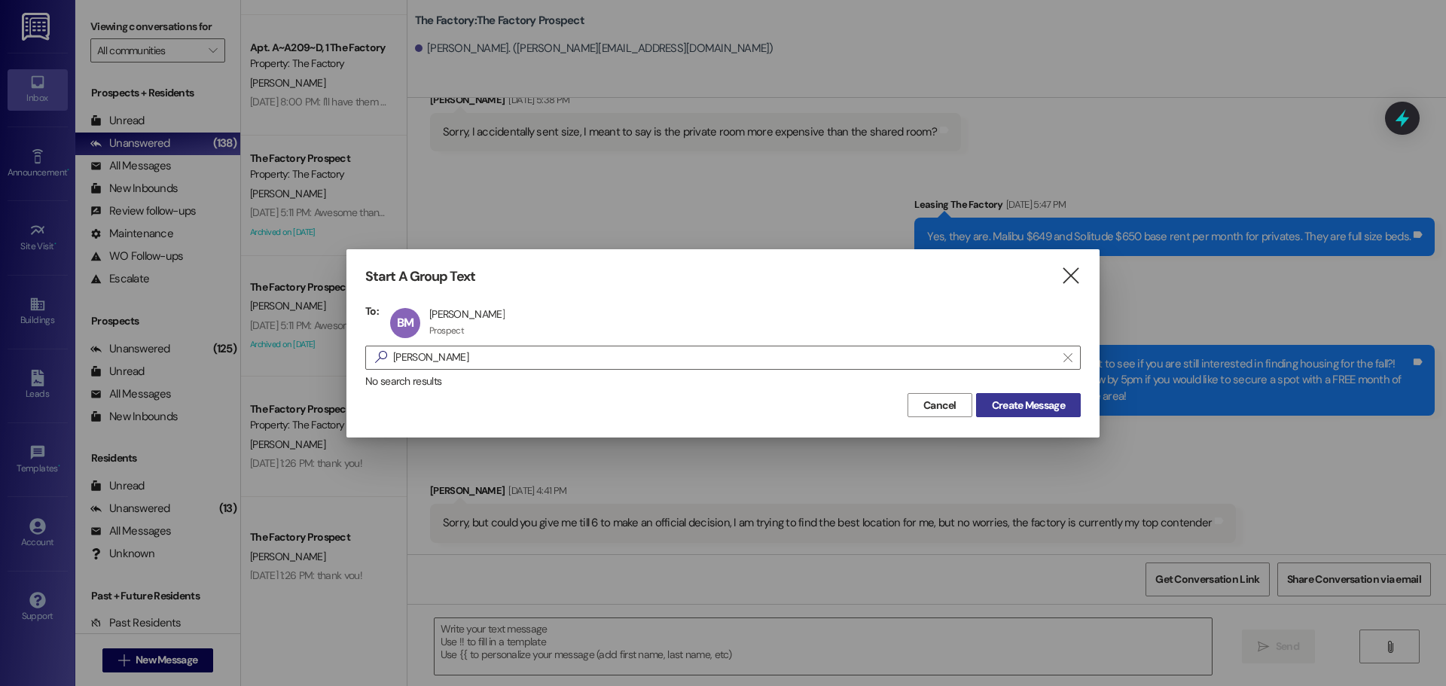
click at [1041, 409] on span "Create Message" at bounding box center [1028, 406] width 73 height 16
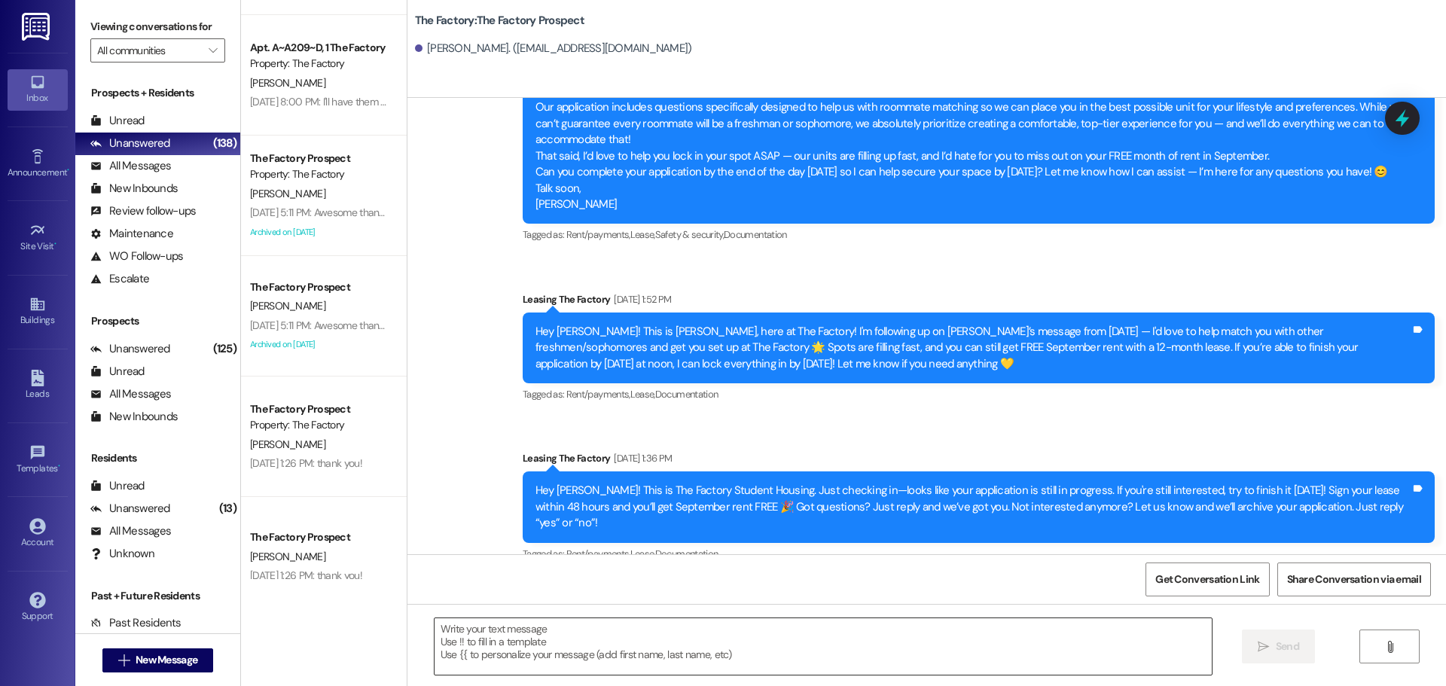
scroll to position [5891, 0]
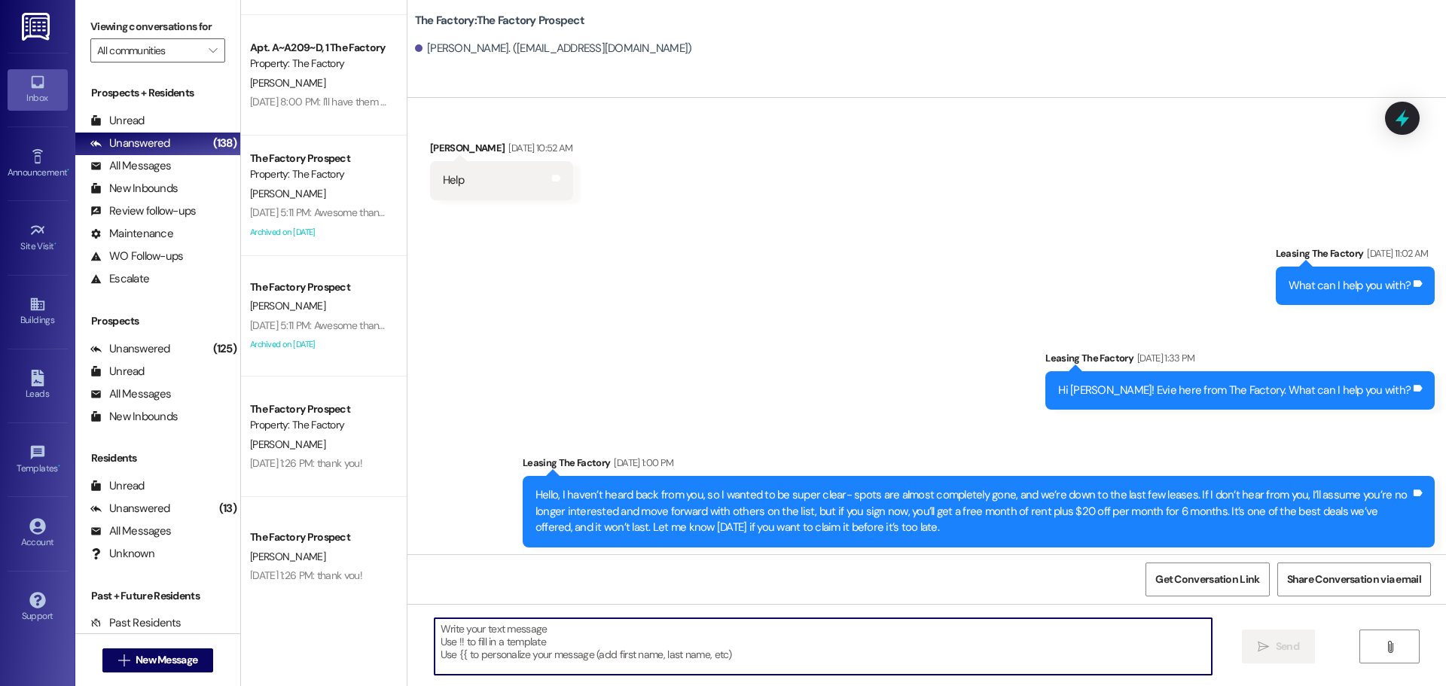
click at [435, 629] on textarea at bounding box center [823, 647] width 777 height 57
paste textarea "Hi {{first_name}}, Tawnya here with The Factory 😊 We’re down to our last rooms,…"
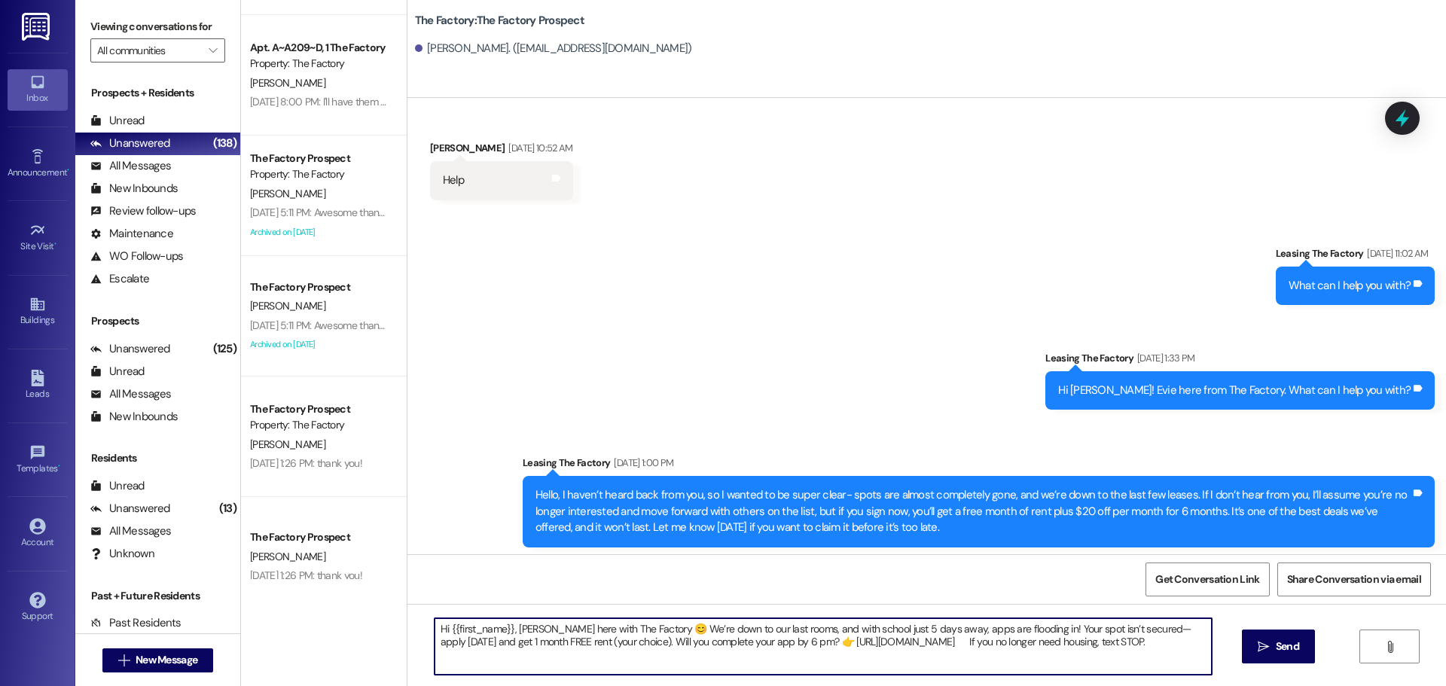
type textarea "Hi {{first_name}}, Tawnya here with The Factory 😊 We’re down to our last rooms,…"
click at [1276, 645] on span "Send" at bounding box center [1287, 647] width 23 height 16
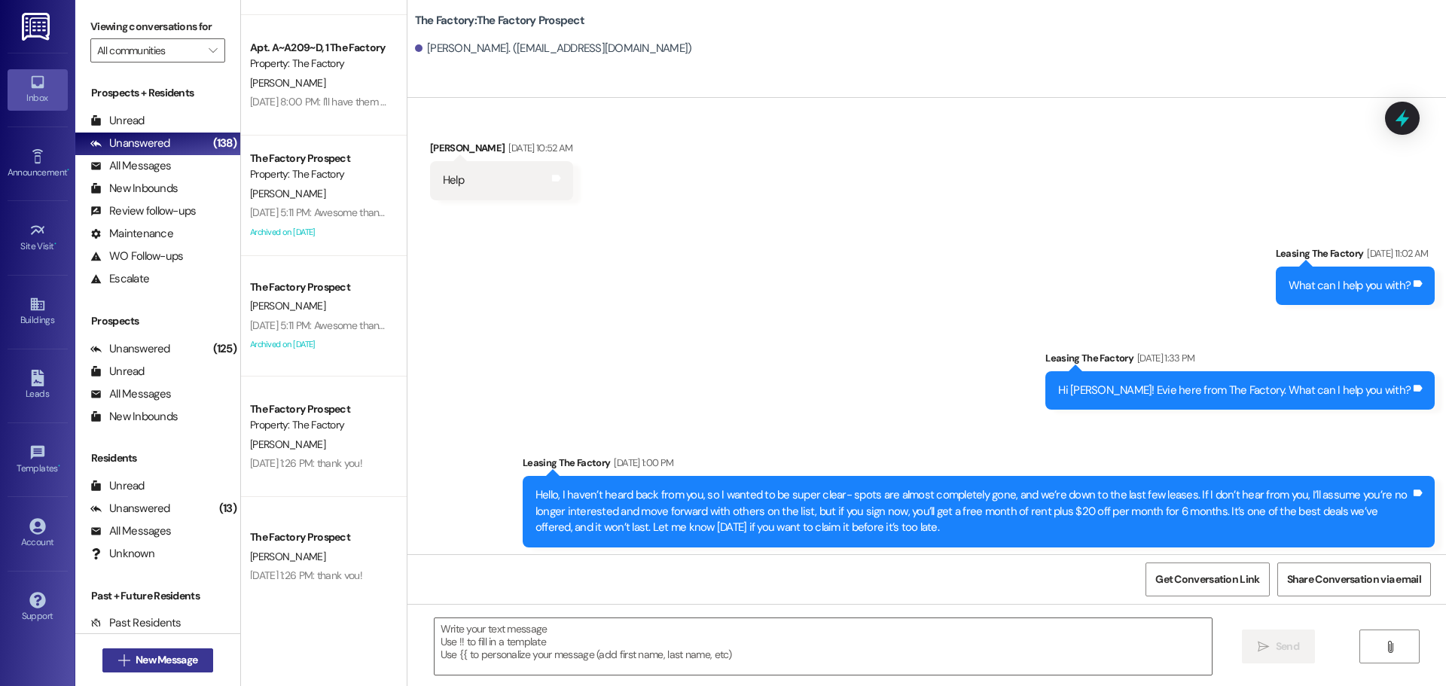
click at [179, 658] on span "New Message" at bounding box center [167, 660] width 62 height 16
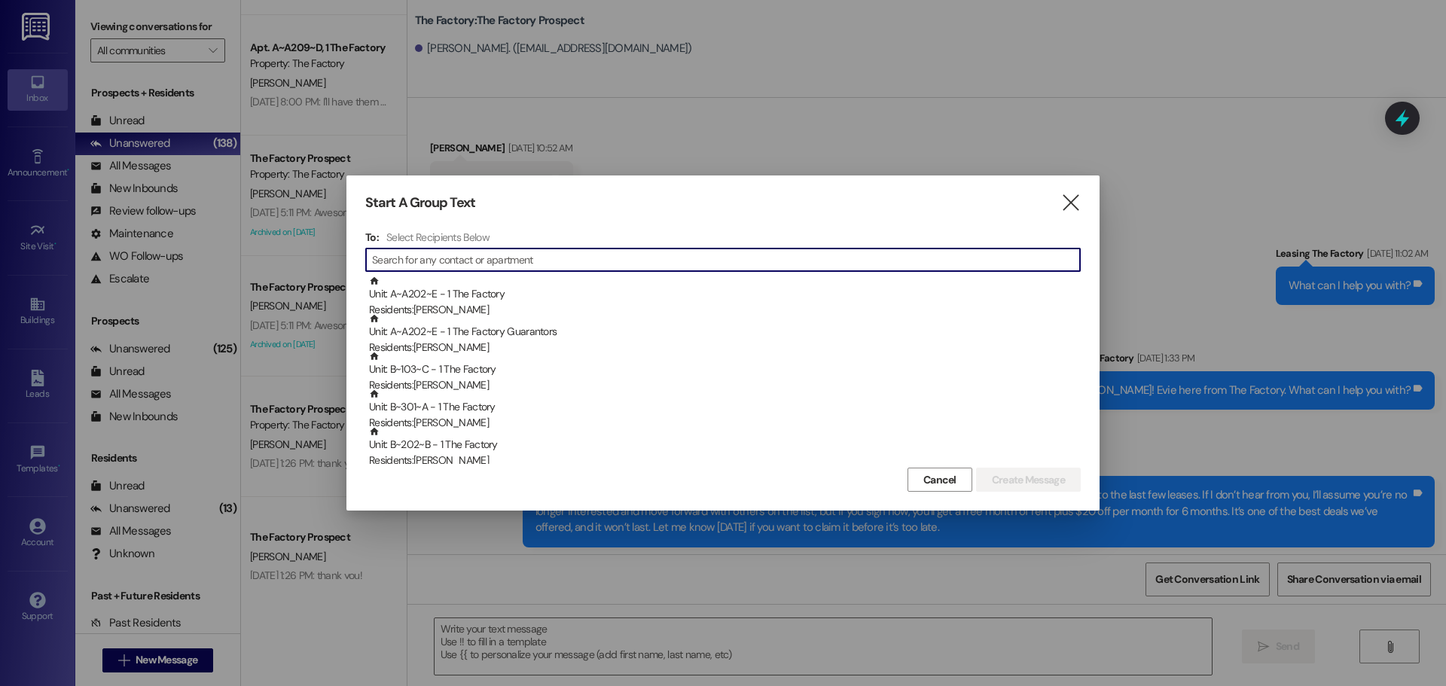
click at [466, 261] on input at bounding box center [726, 259] width 708 height 21
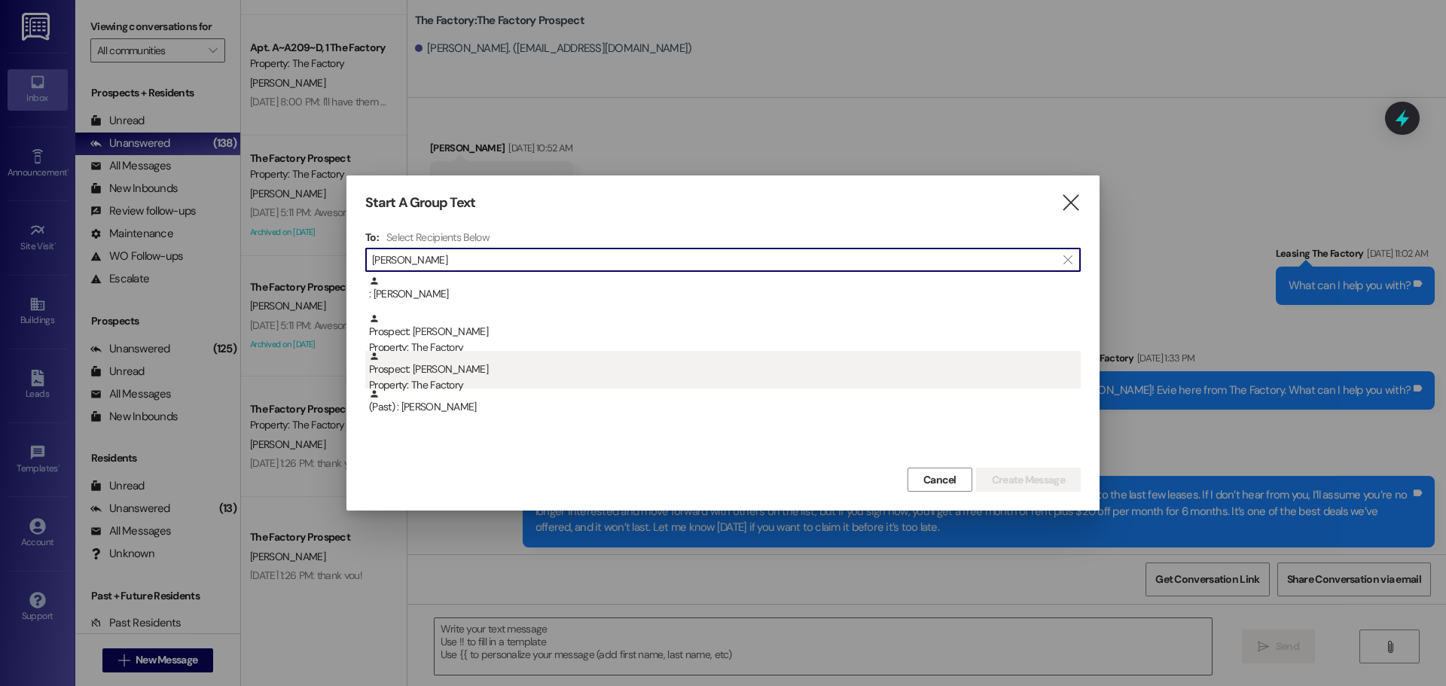
type input "jett"
click at [426, 376] on div "Prospect: Jett Guzman Property: The Factory" at bounding box center [725, 372] width 712 height 43
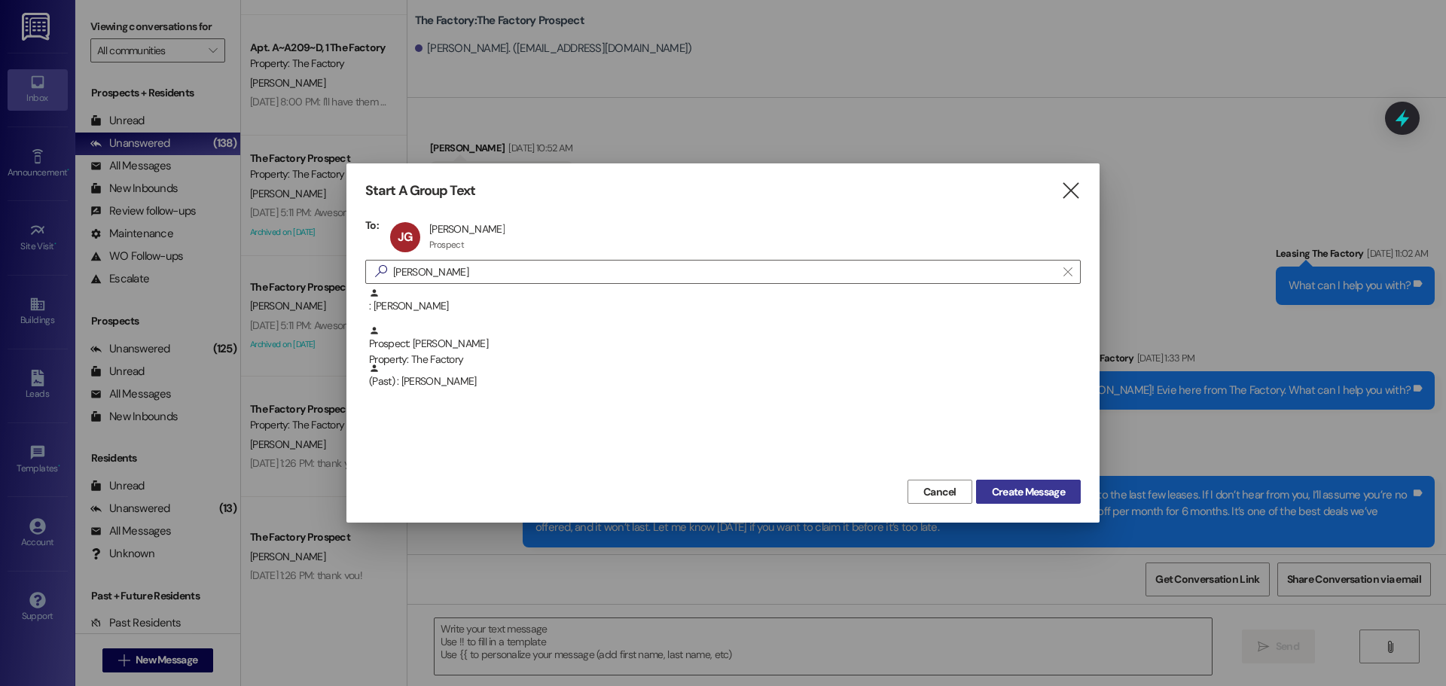
click at [1018, 487] on span "Create Message" at bounding box center [1028, 492] width 73 height 16
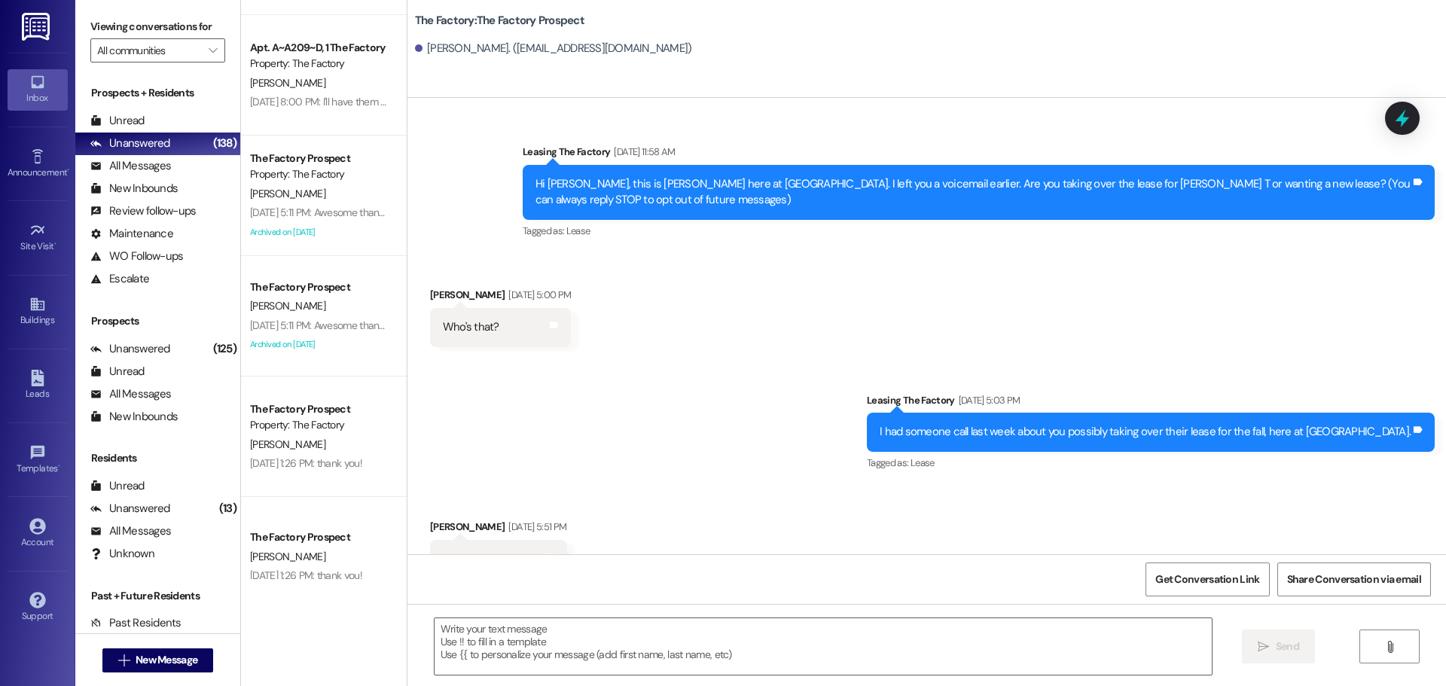
scroll to position [8719, 0]
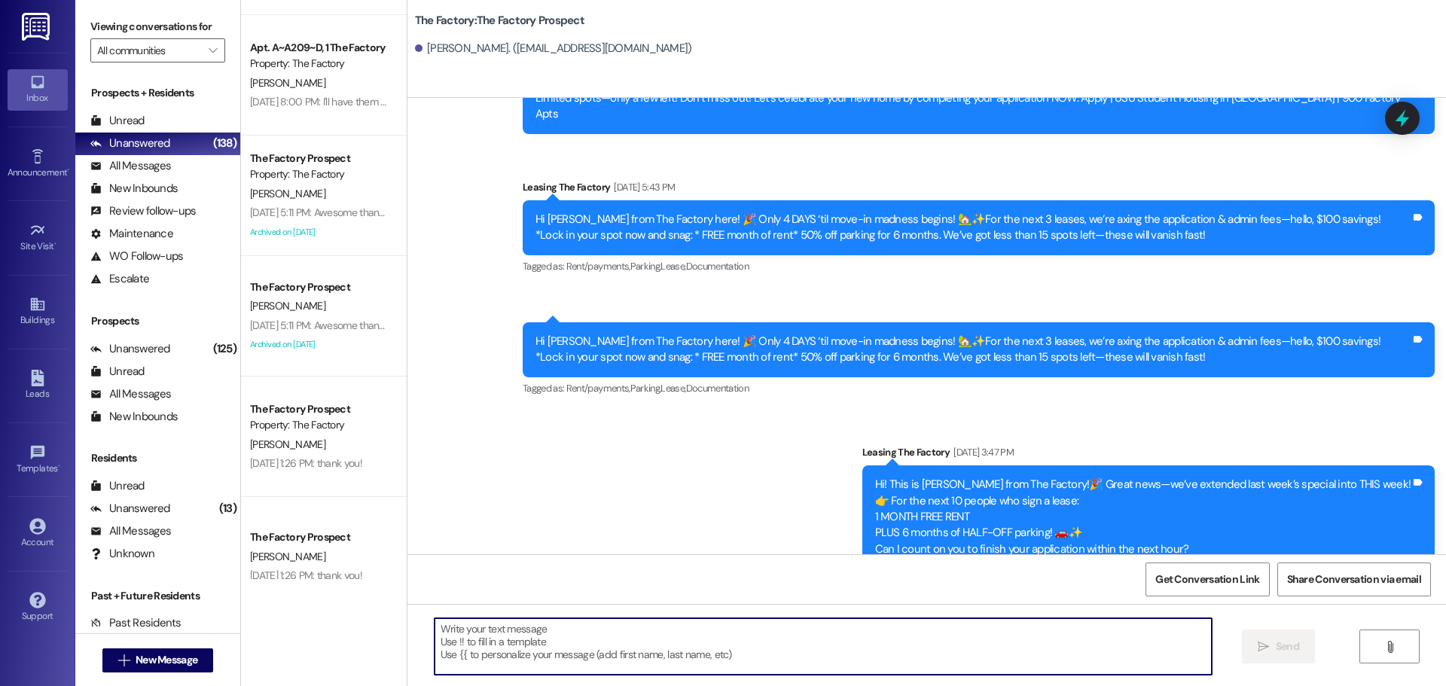
click at [435, 633] on textarea at bounding box center [823, 647] width 777 height 57
paste textarea "Hi {{first_name}}, Tawnya here with The Factory 😊 We’re down to our last rooms,…"
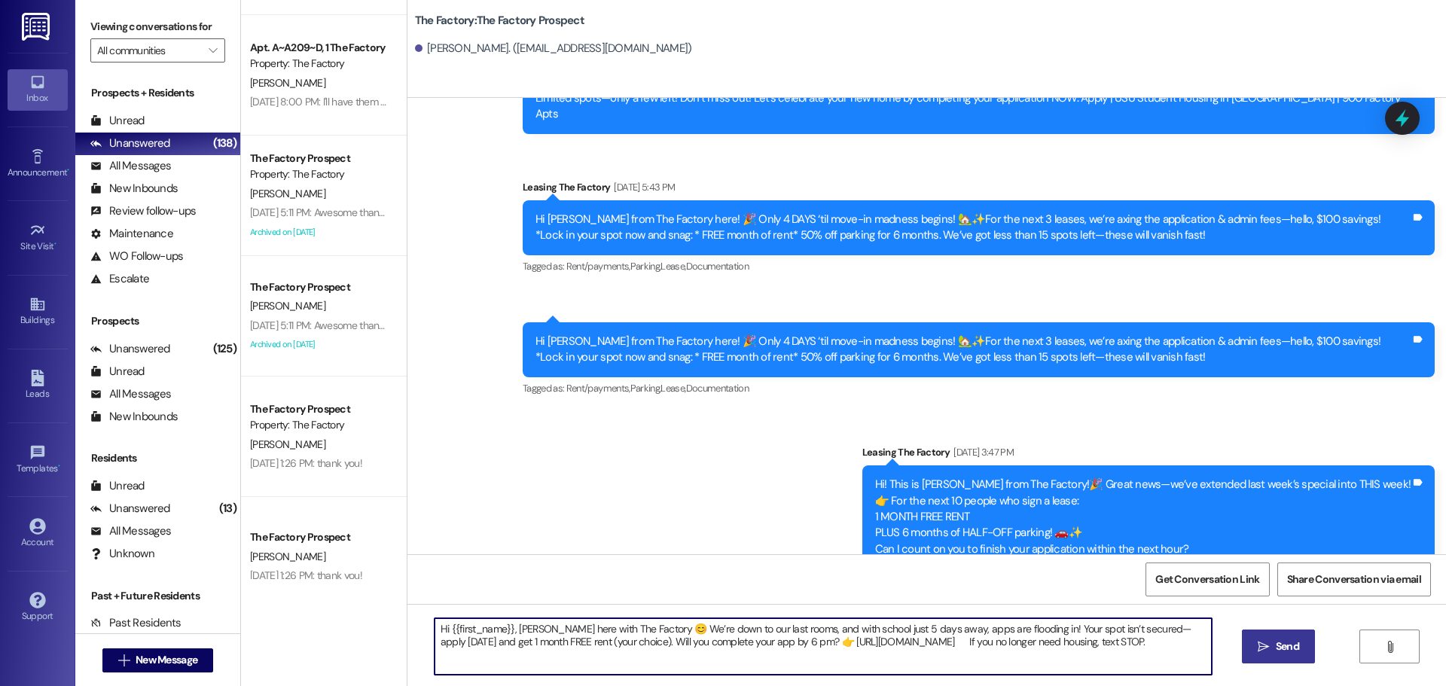
type textarea "Hi {{first_name}}, Tawnya here with The Factory 😊 We’re down to our last rooms,…"
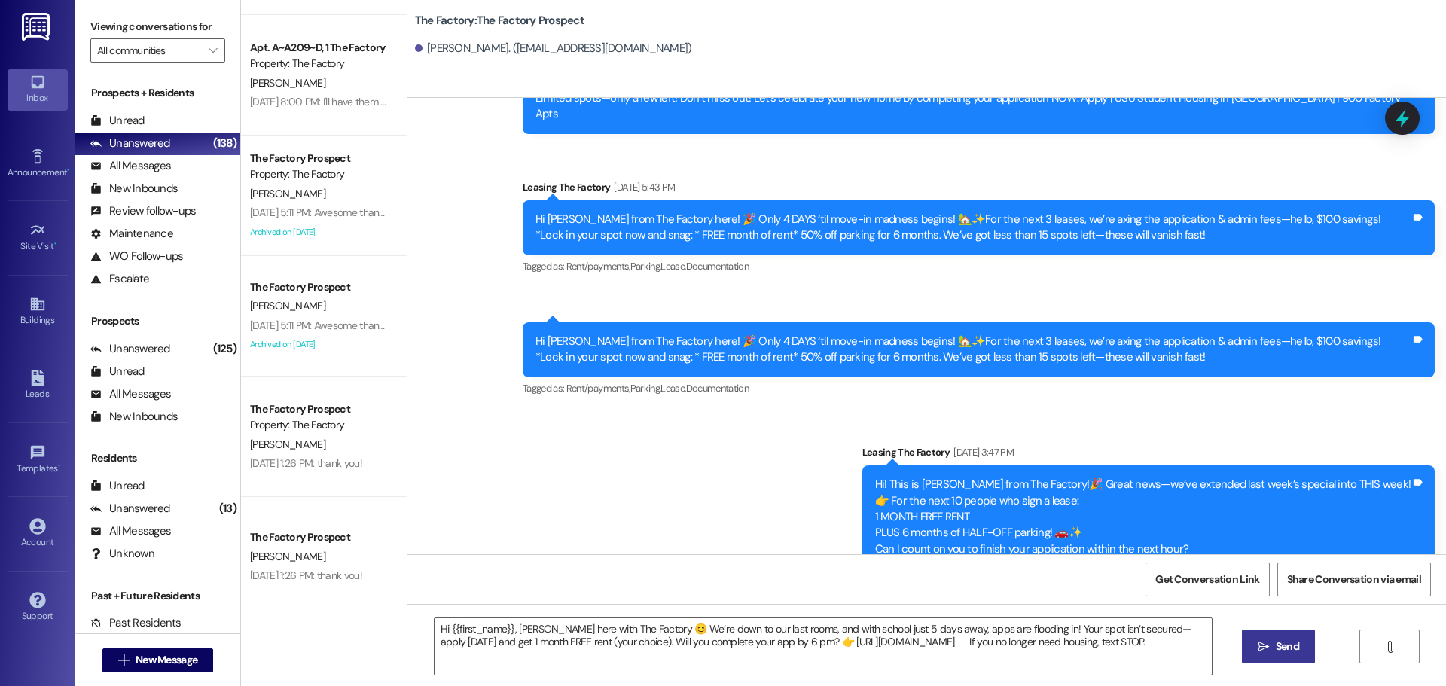
click at [1268, 641] on icon "" at bounding box center [1263, 647] width 11 height 12
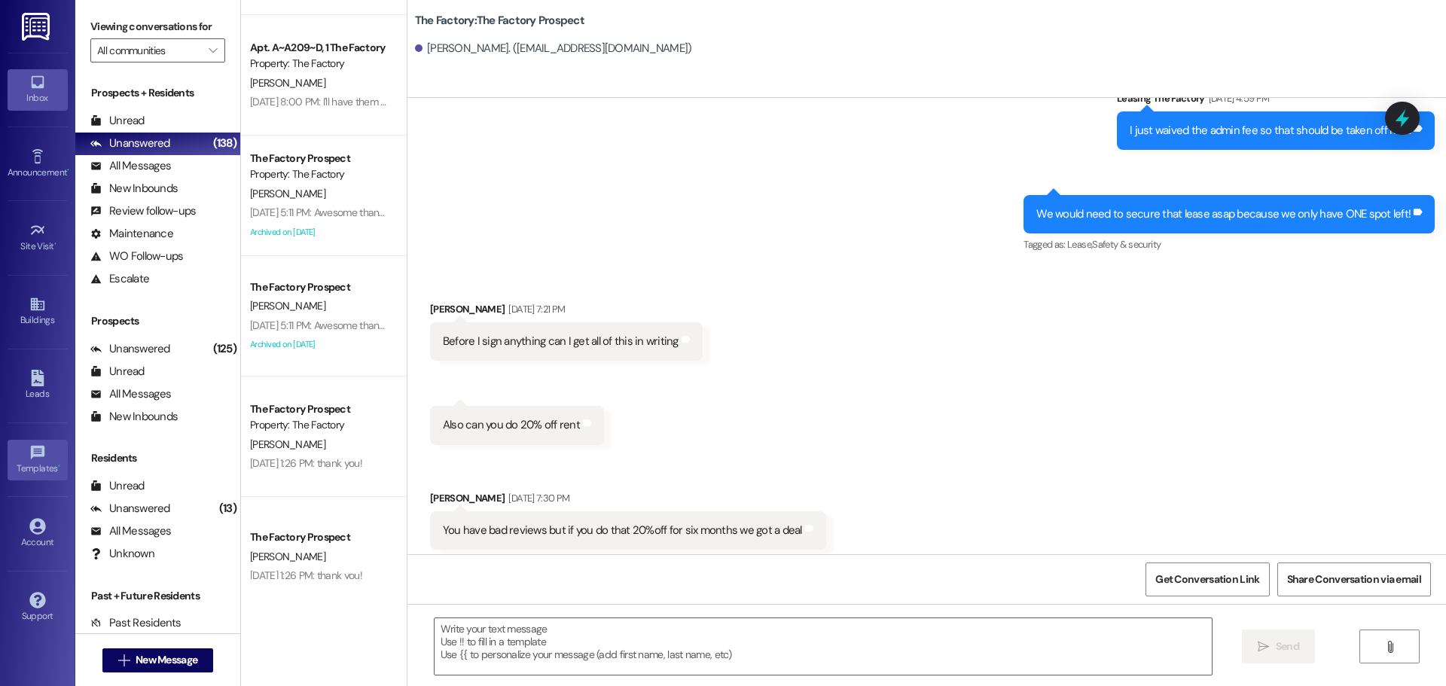
scroll to position [6466, 0]
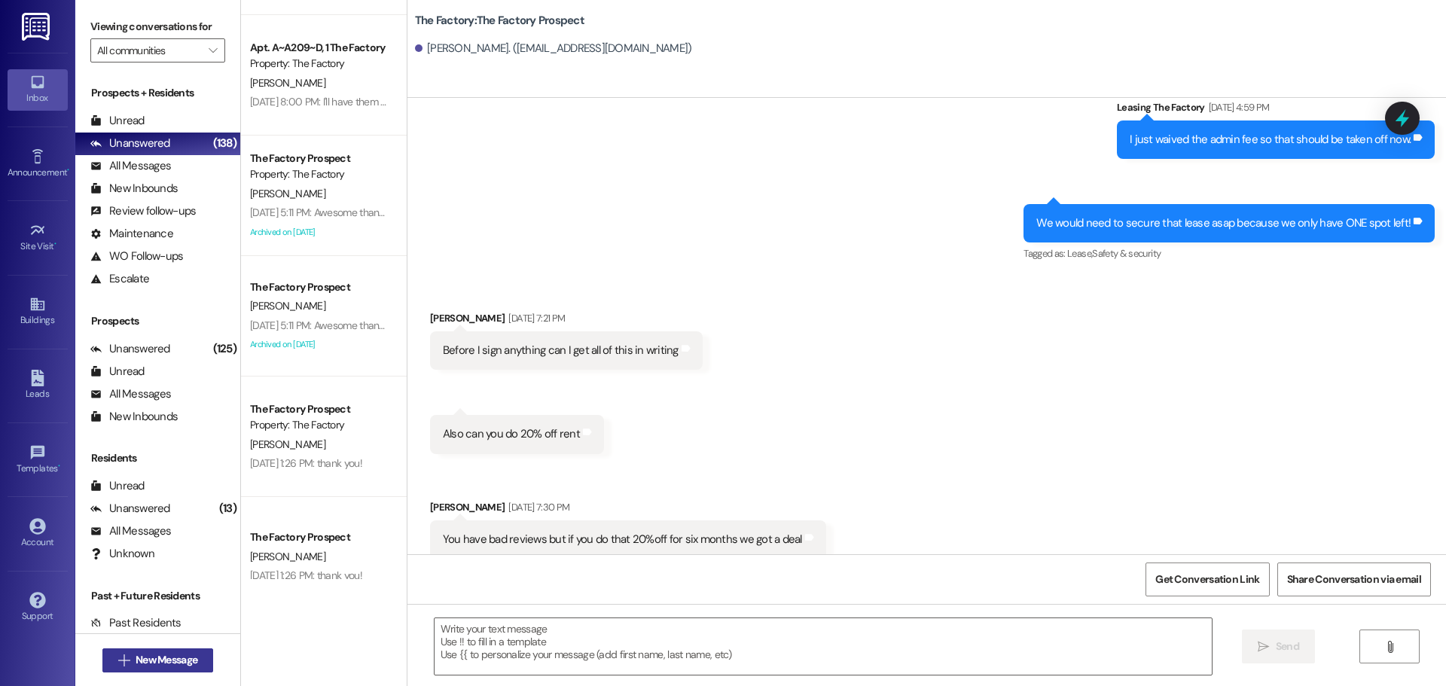
click at [163, 655] on span "New Message" at bounding box center [167, 660] width 62 height 16
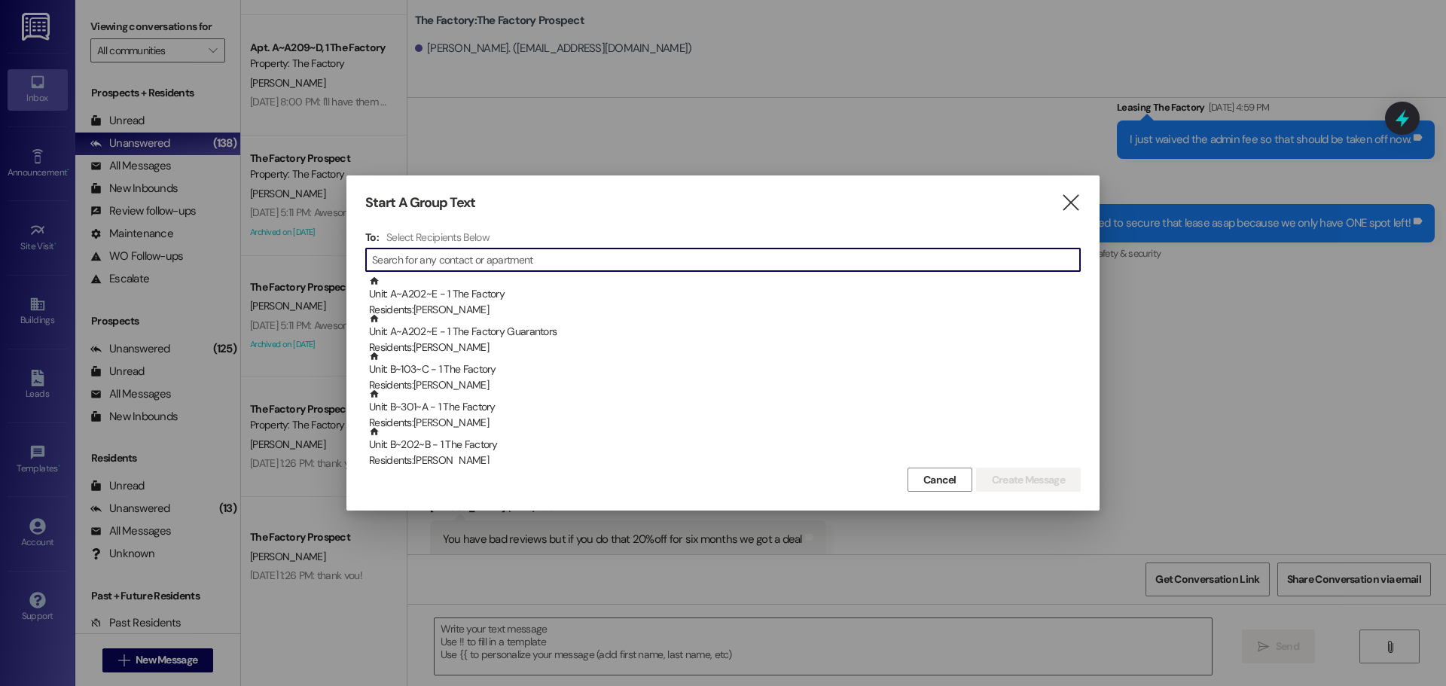
click at [449, 255] on input at bounding box center [726, 259] width 708 height 21
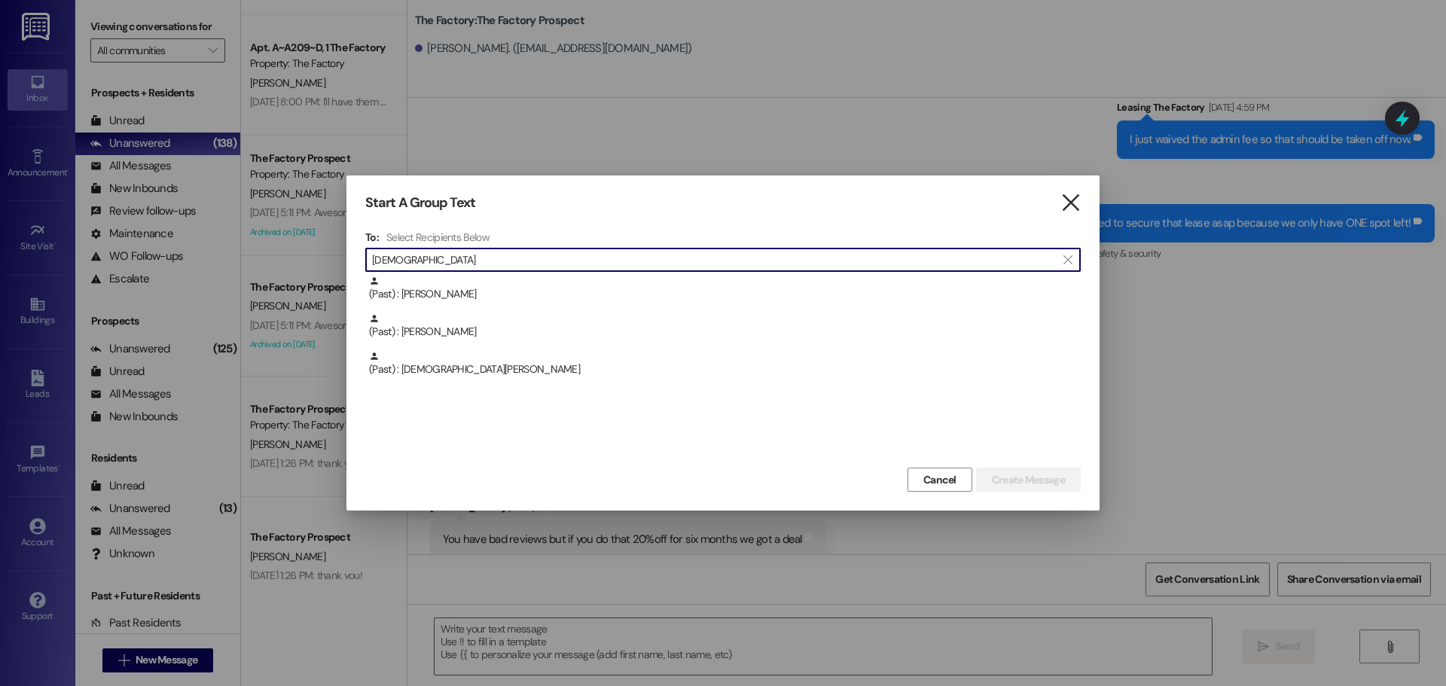
type input "kristen"
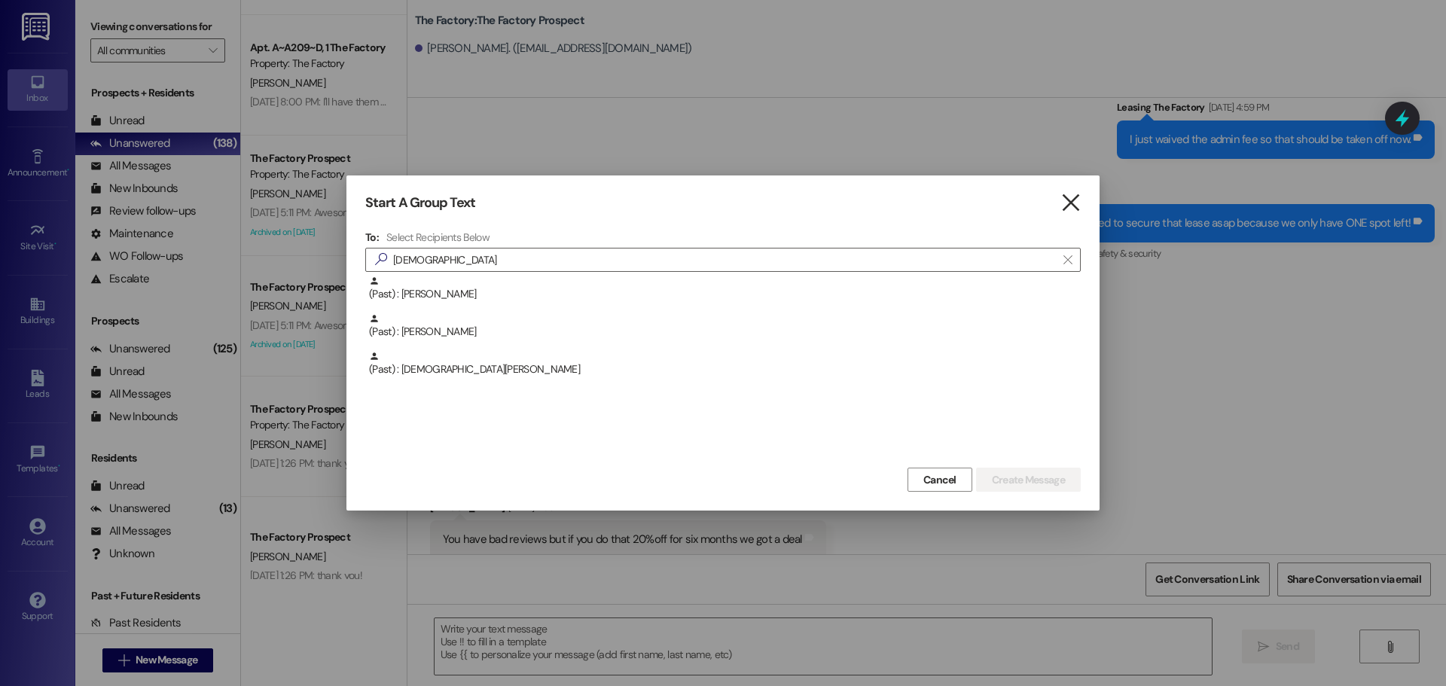
click at [1074, 208] on icon "" at bounding box center [1071, 203] width 20 height 16
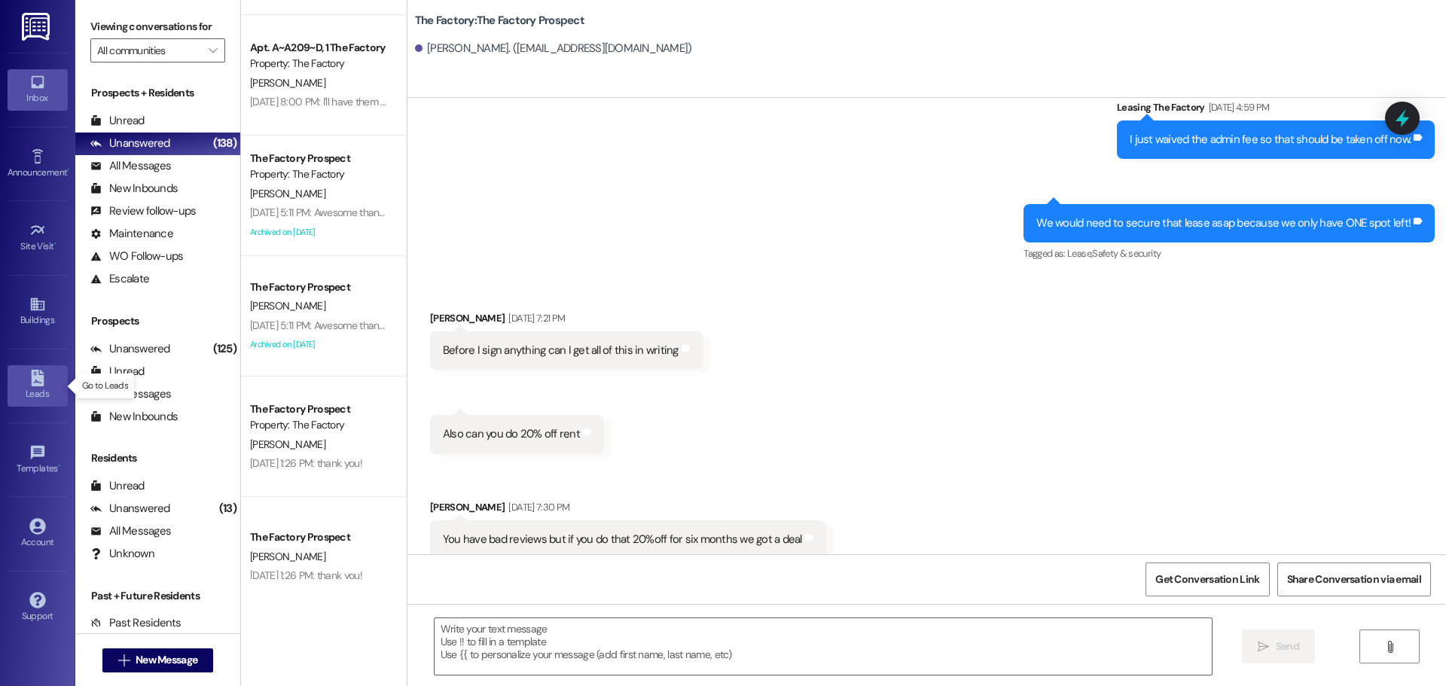
click at [34, 388] on div "Leads" at bounding box center [37, 393] width 75 height 15
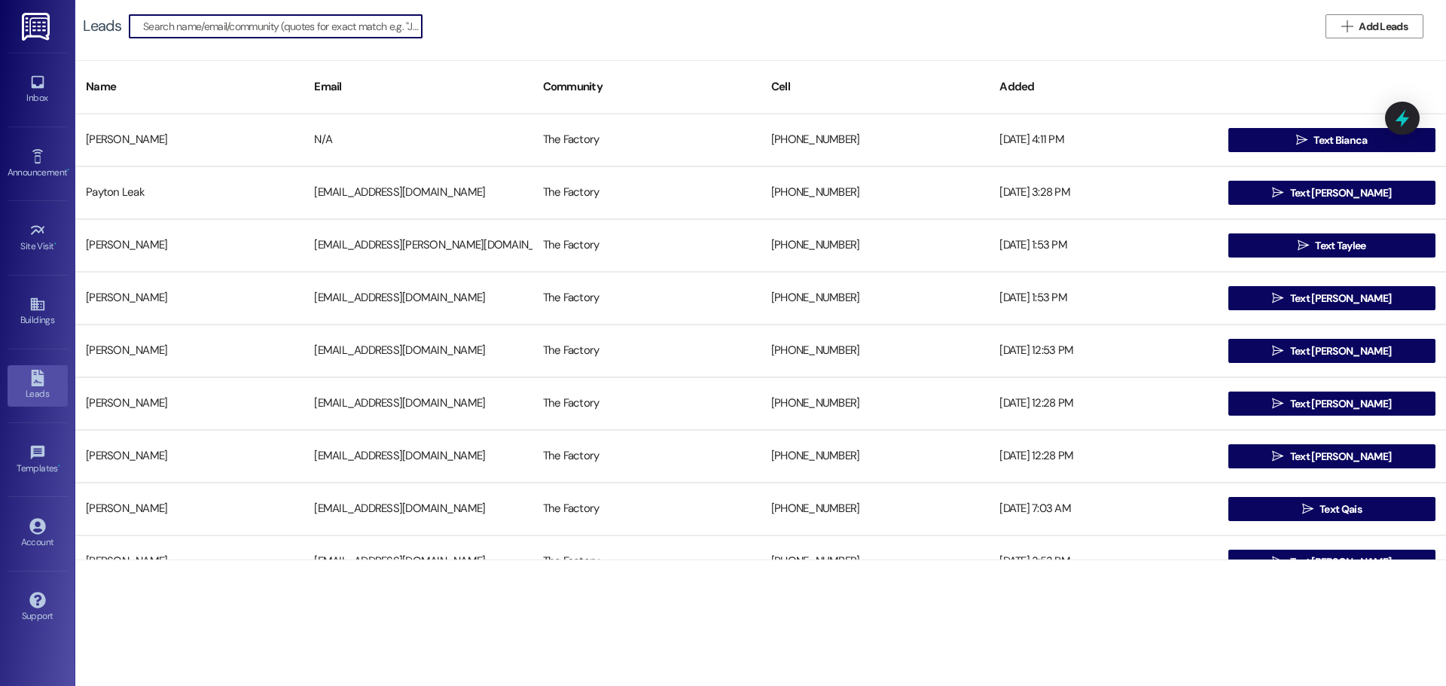
click at [258, 29] on input at bounding box center [282, 26] width 279 height 21
click at [1367, 25] on span "Add Leads" at bounding box center [1383, 27] width 49 height 16
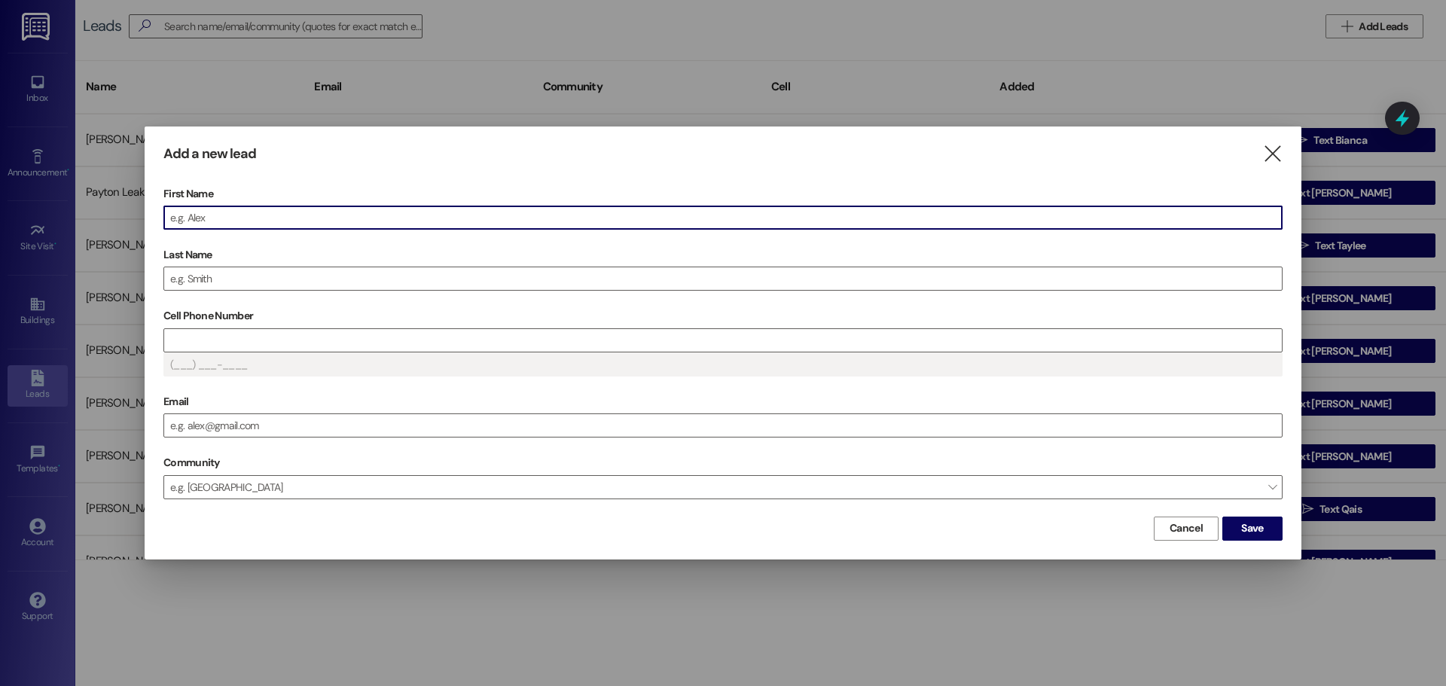
click at [185, 218] on input "First Name" at bounding box center [723, 217] width 1118 height 23
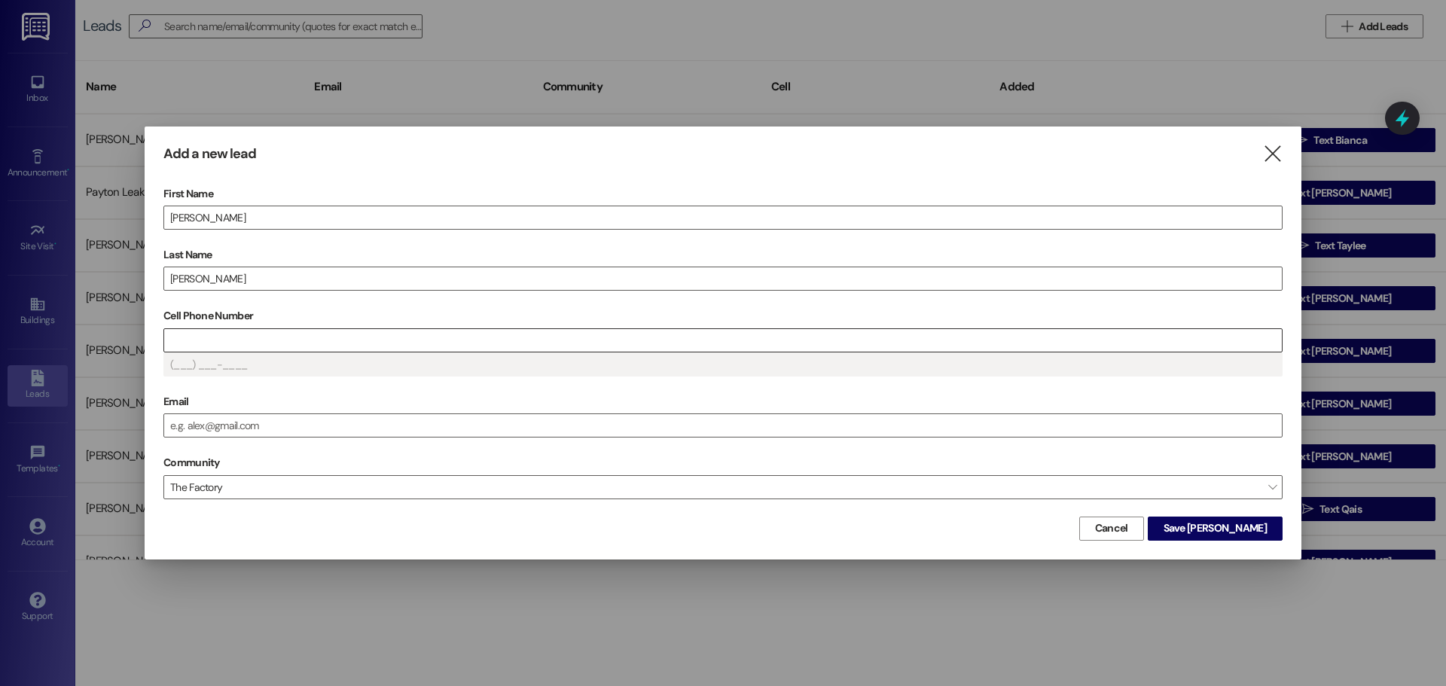
click at [254, 334] on input "Cell Phone Number" at bounding box center [723, 340] width 1118 height 23
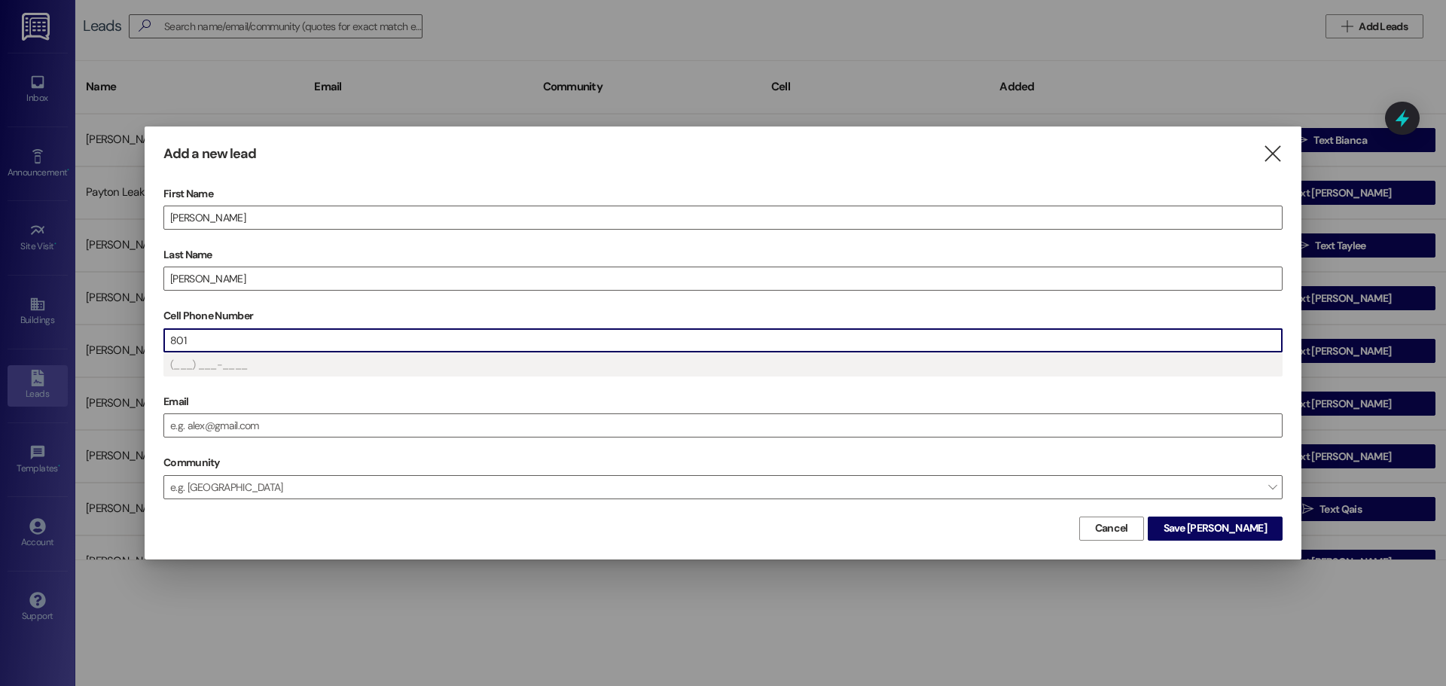
type input "(801) ___-____"
click at [1232, 527] on span "Save Kristen" at bounding box center [1215, 529] width 103 height 16
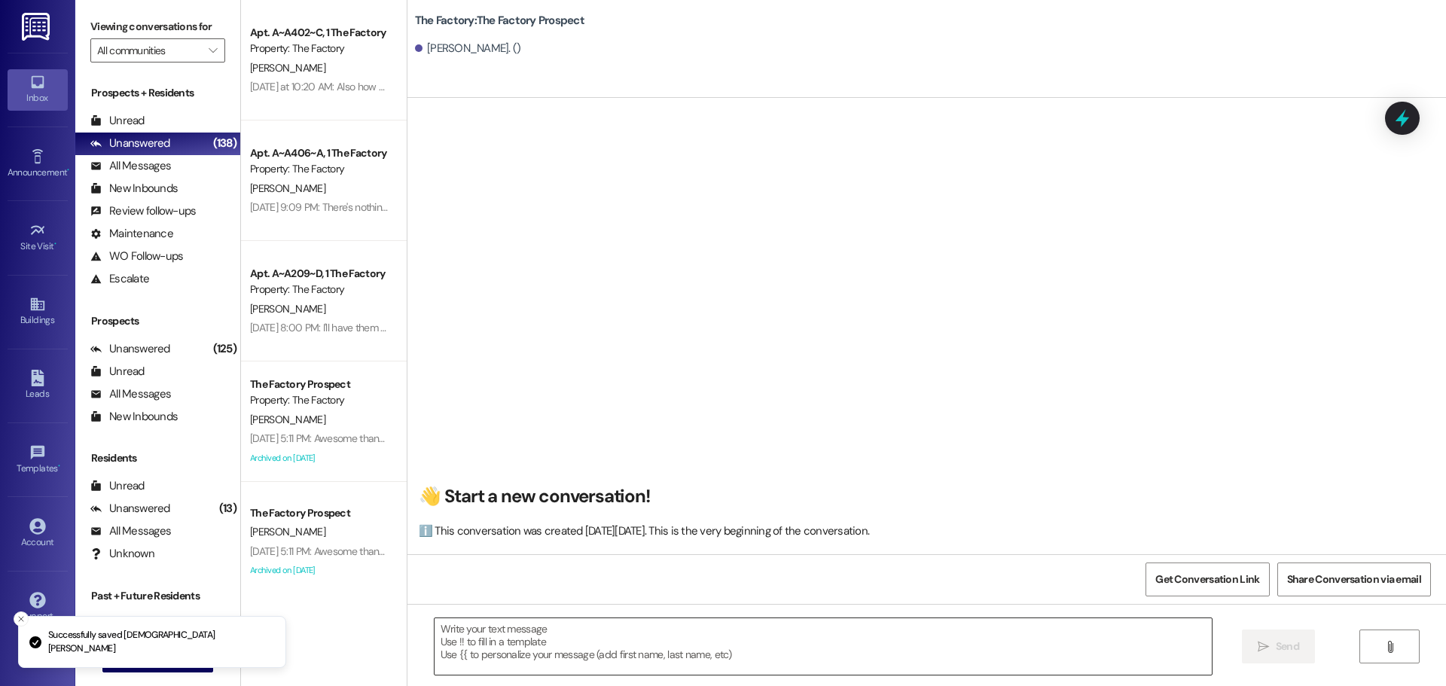
click at [435, 630] on textarea at bounding box center [823, 647] width 777 height 57
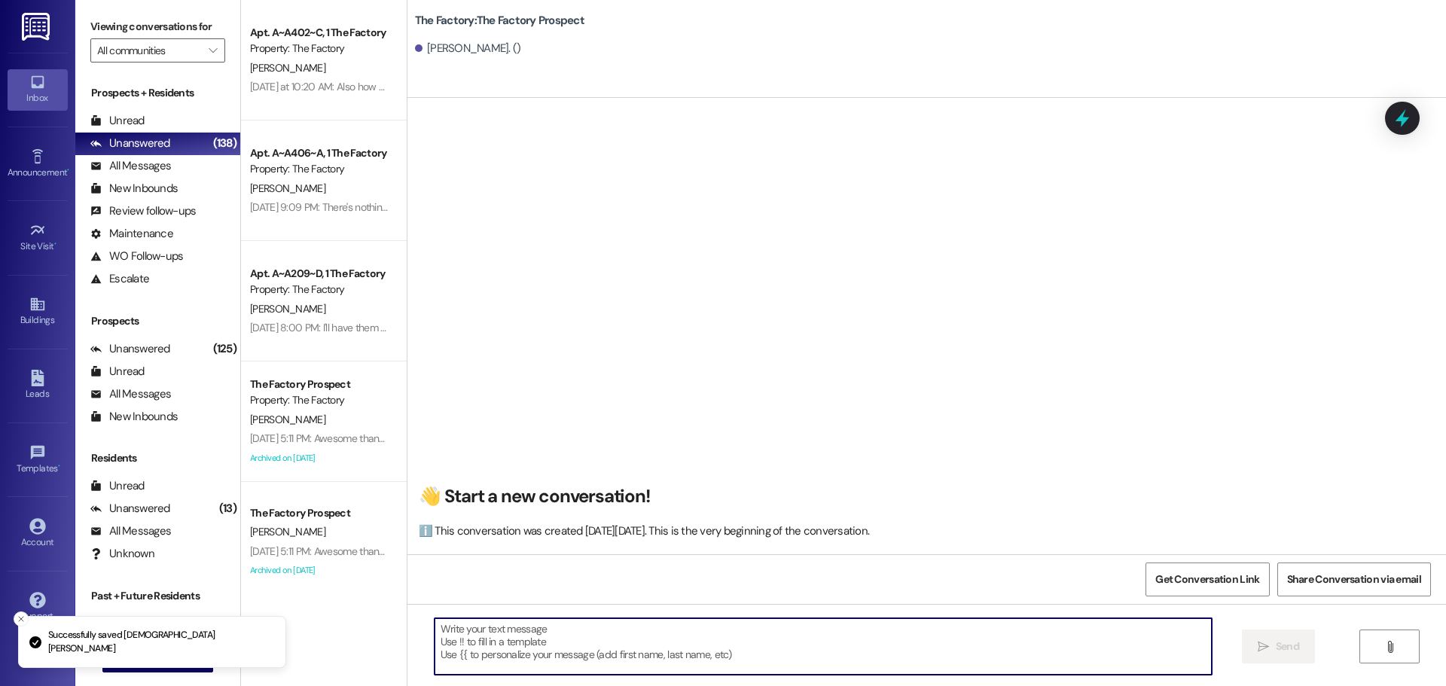
paste textarea "Hi {{first_name}}, Tawnya here with The Factory 😊 We’re down to our last rooms,…"
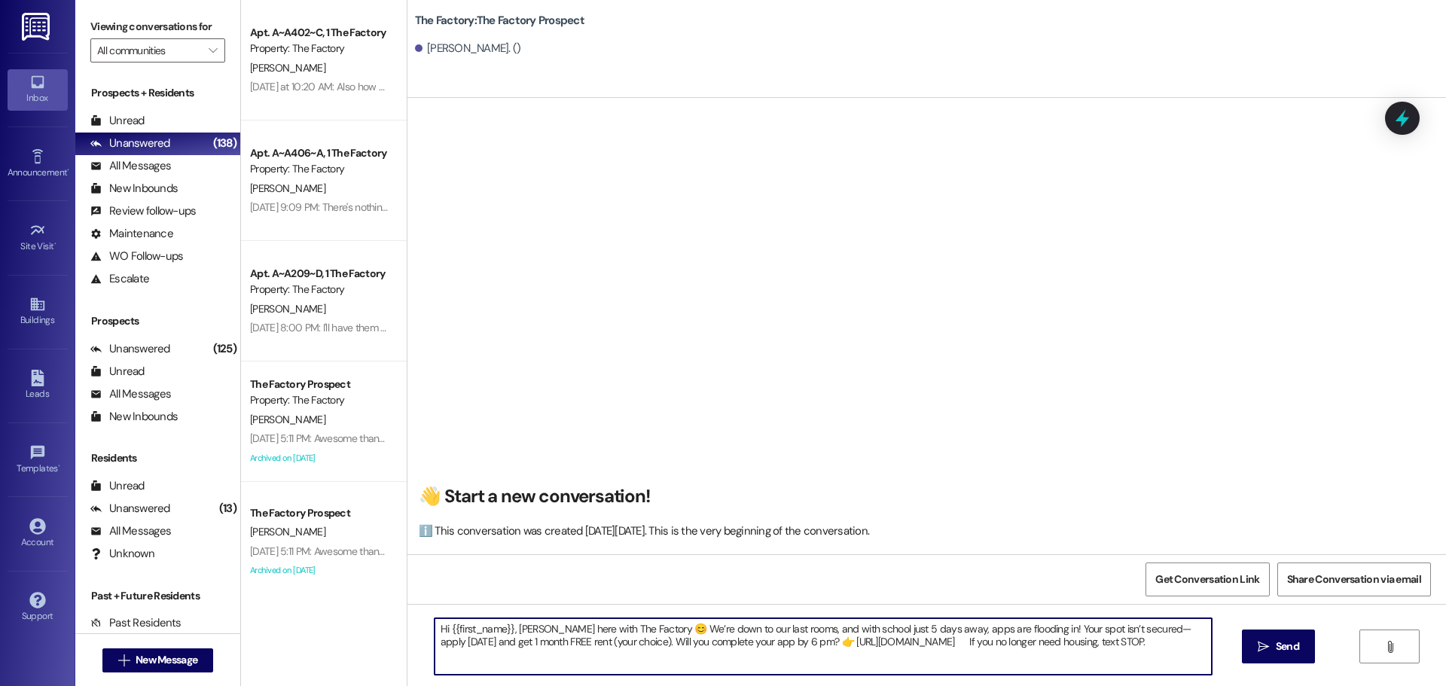
click at [503, 626] on textarea "Hi {{first_name}}, Tawnya here with The Factory 😊 We’re down to our last rooms,…" at bounding box center [823, 647] width 777 height 57
type textarea "Hi Jett, Tawnya here with The Factory 😊 We’re down to our last rooms, and with …"
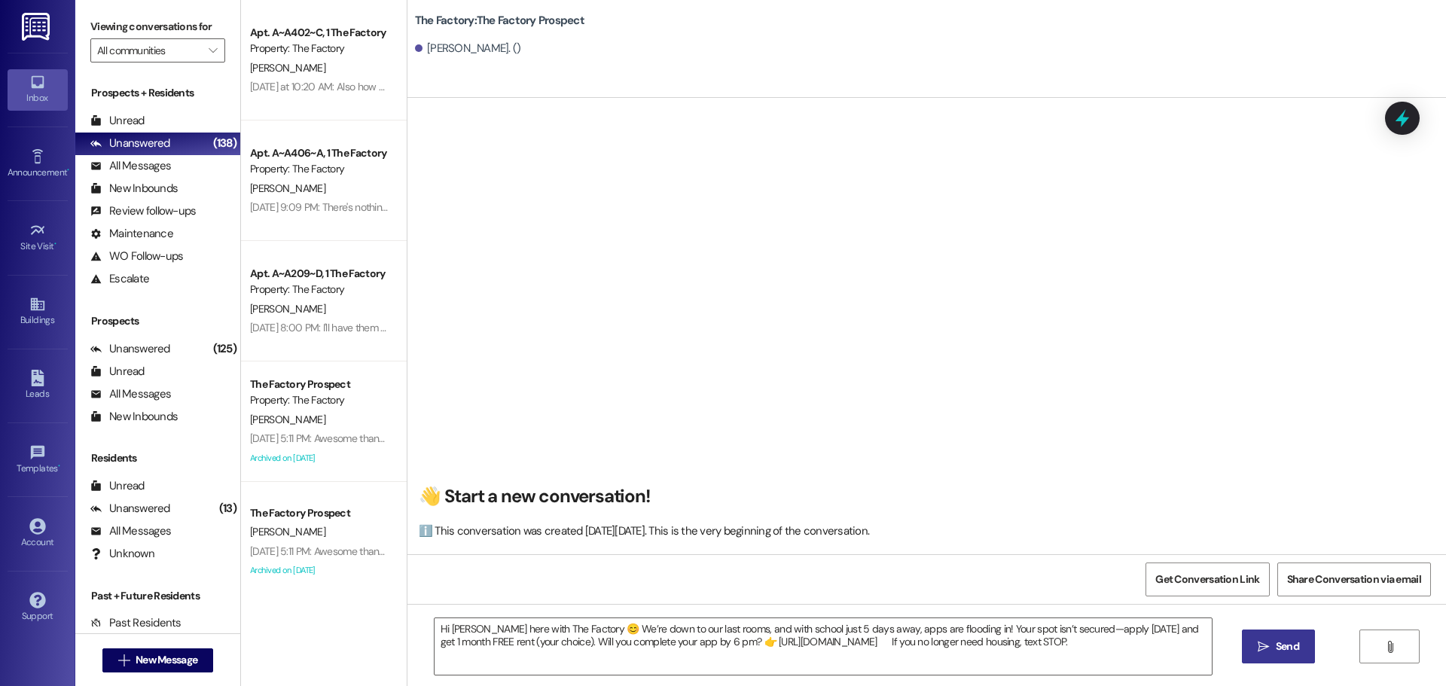
click at [1273, 640] on span "Send" at bounding box center [1287, 647] width 29 height 16
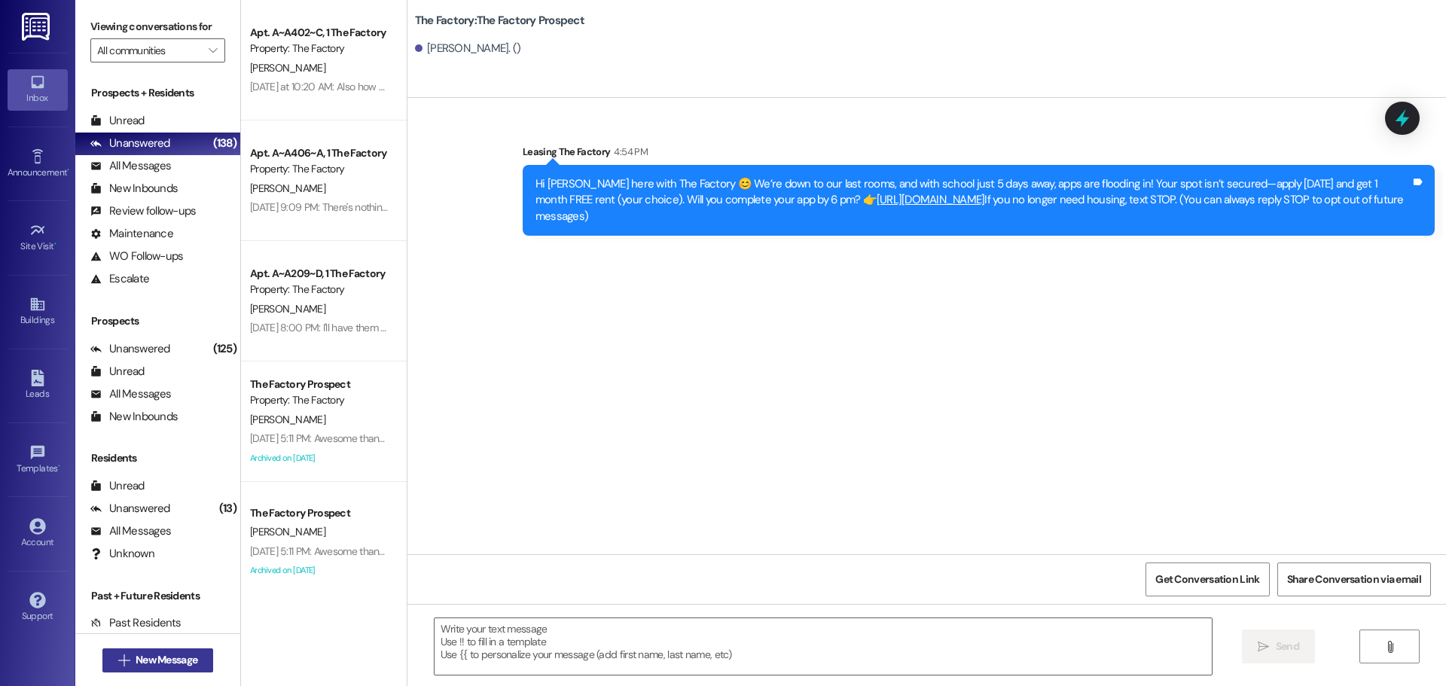
click at [141, 655] on span "New Message" at bounding box center [167, 660] width 62 height 16
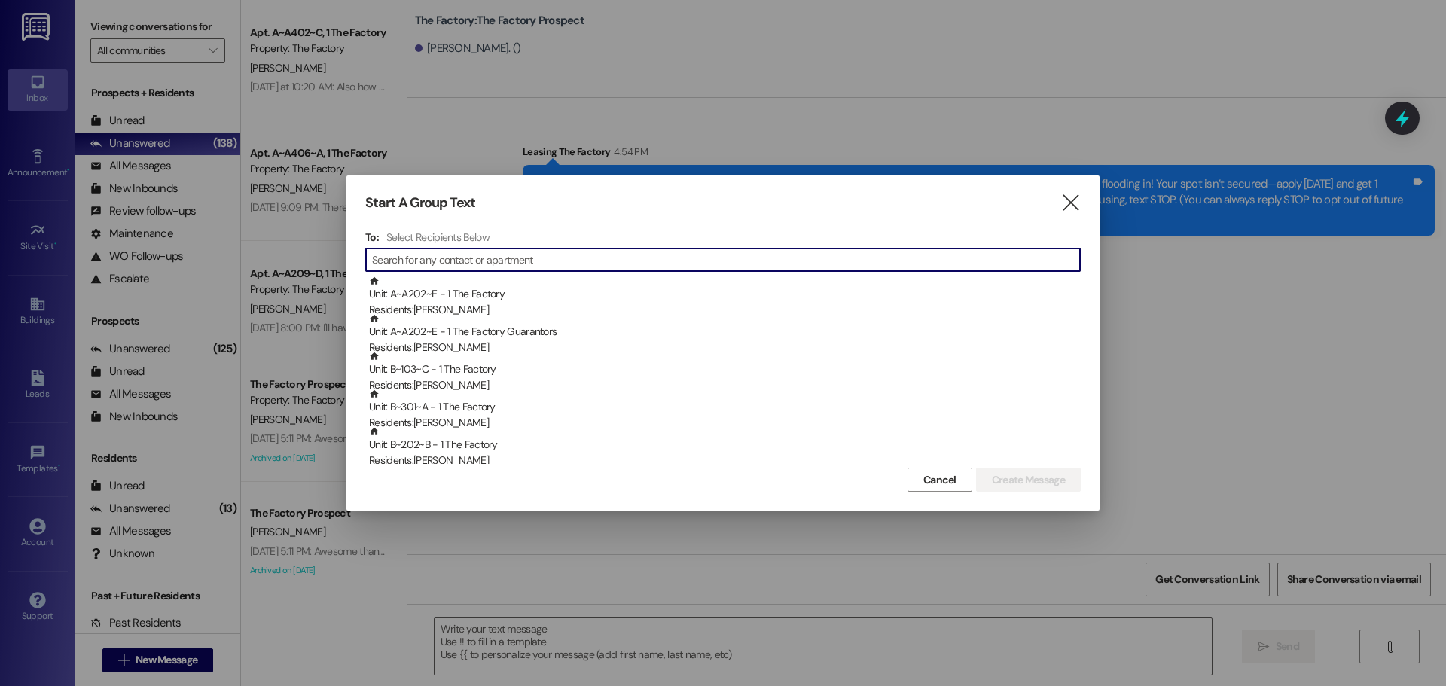
click at [437, 255] on input at bounding box center [726, 259] width 708 height 21
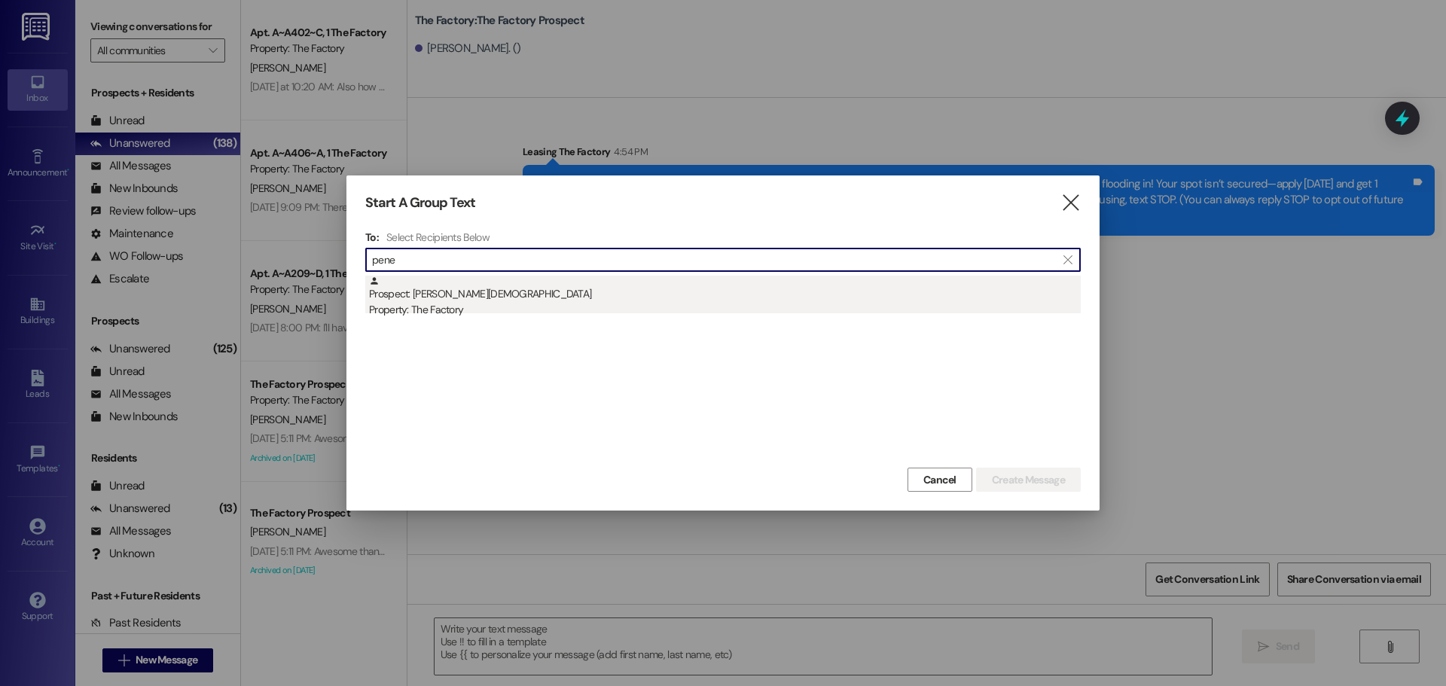
type input "pene"
click at [447, 293] on div "Prospect: Penelope Gott Property: The Factory" at bounding box center [725, 297] width 712 height 43
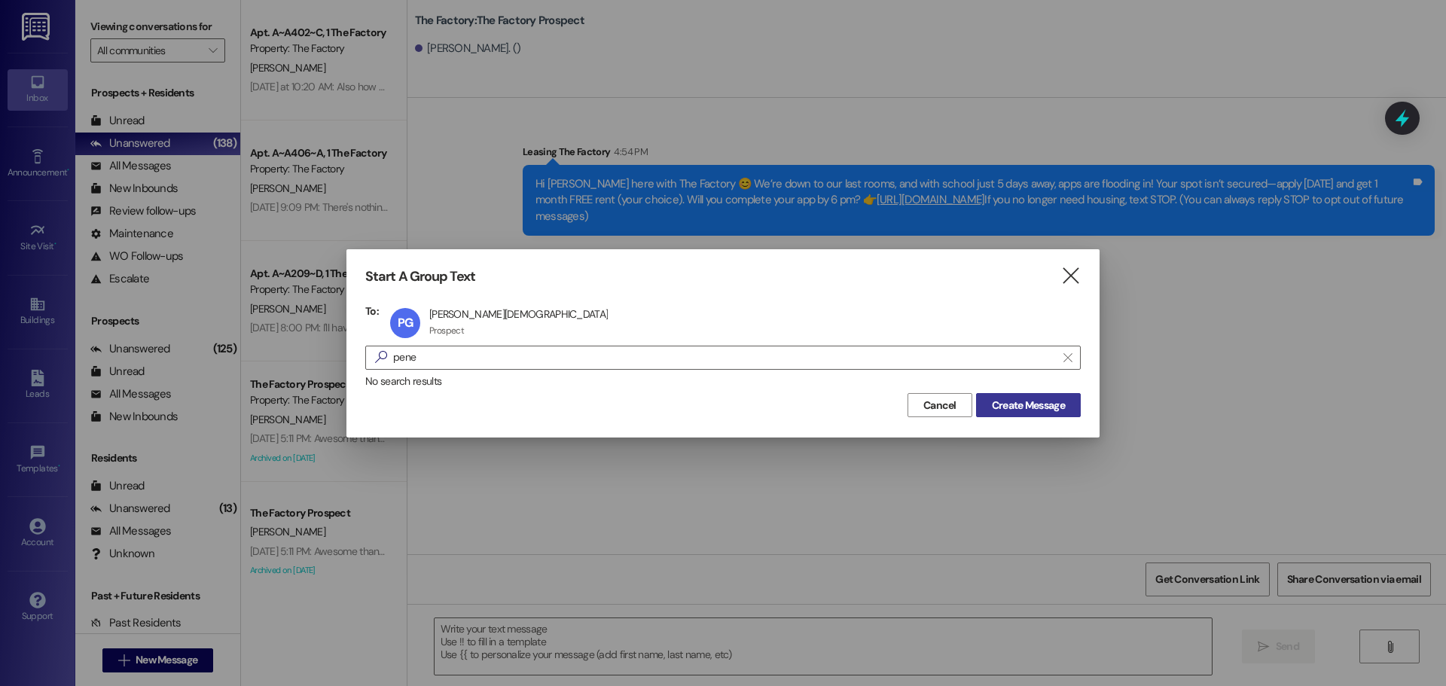
click at [1028, 406] on span "Create Message" at bounding box center [1028, 406] width 73 height 16
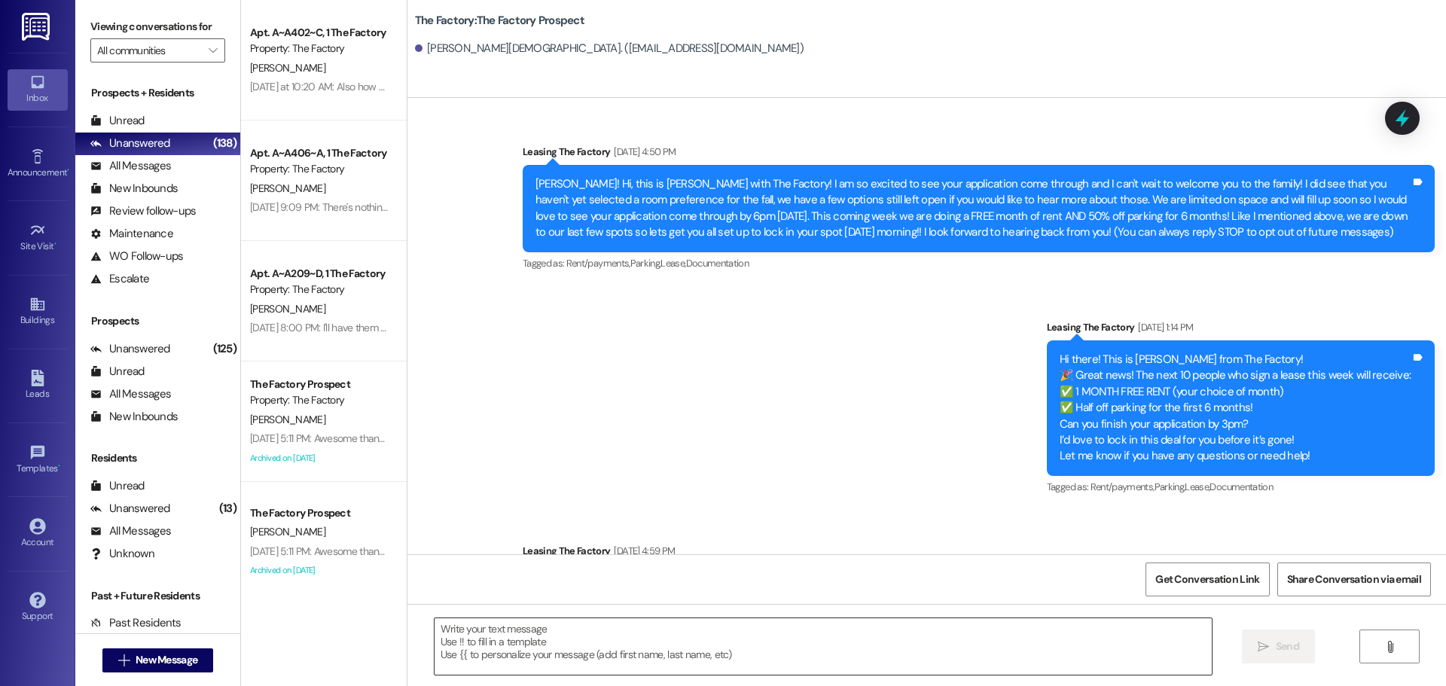
click at [436, 634] on textarea at bounding box center [823, 647] width 777 height 57
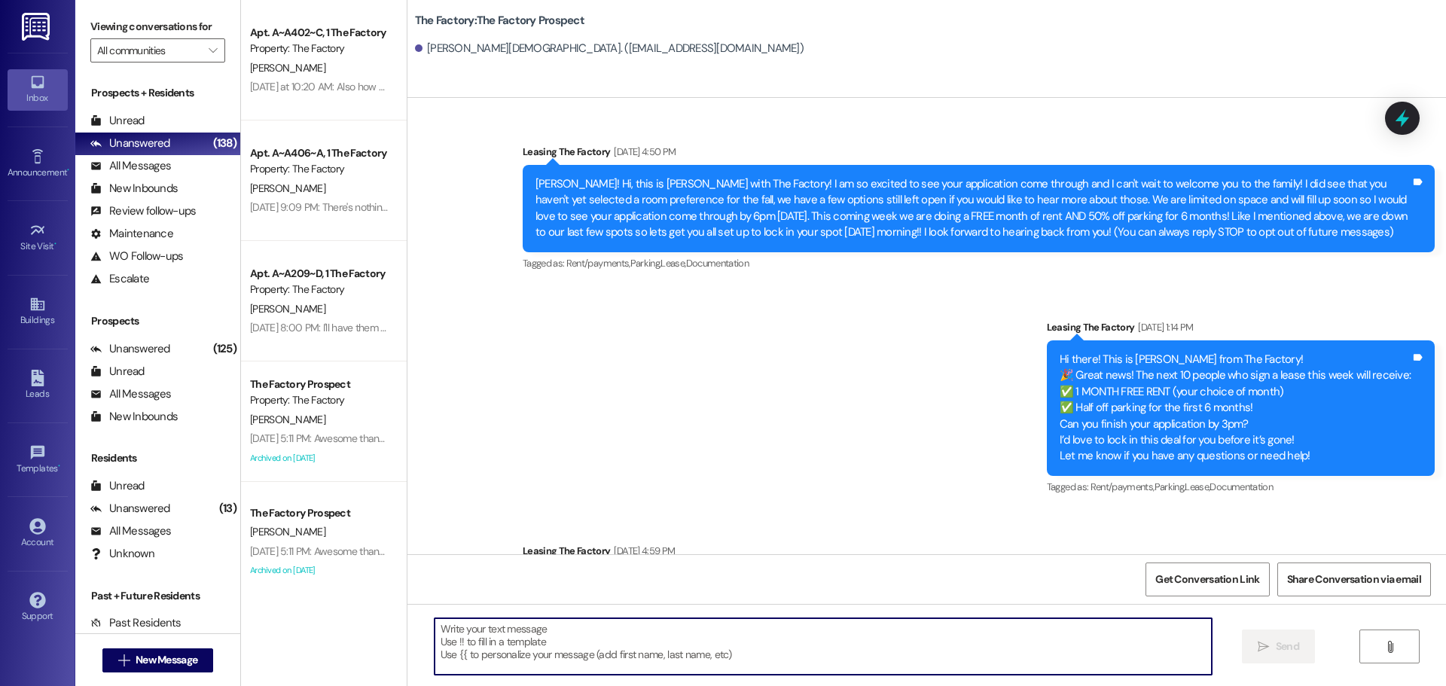
paste textarea "Hi {{first_name}}, Tawnya here with The Factory 😊 We’re down to our last rooms,…"
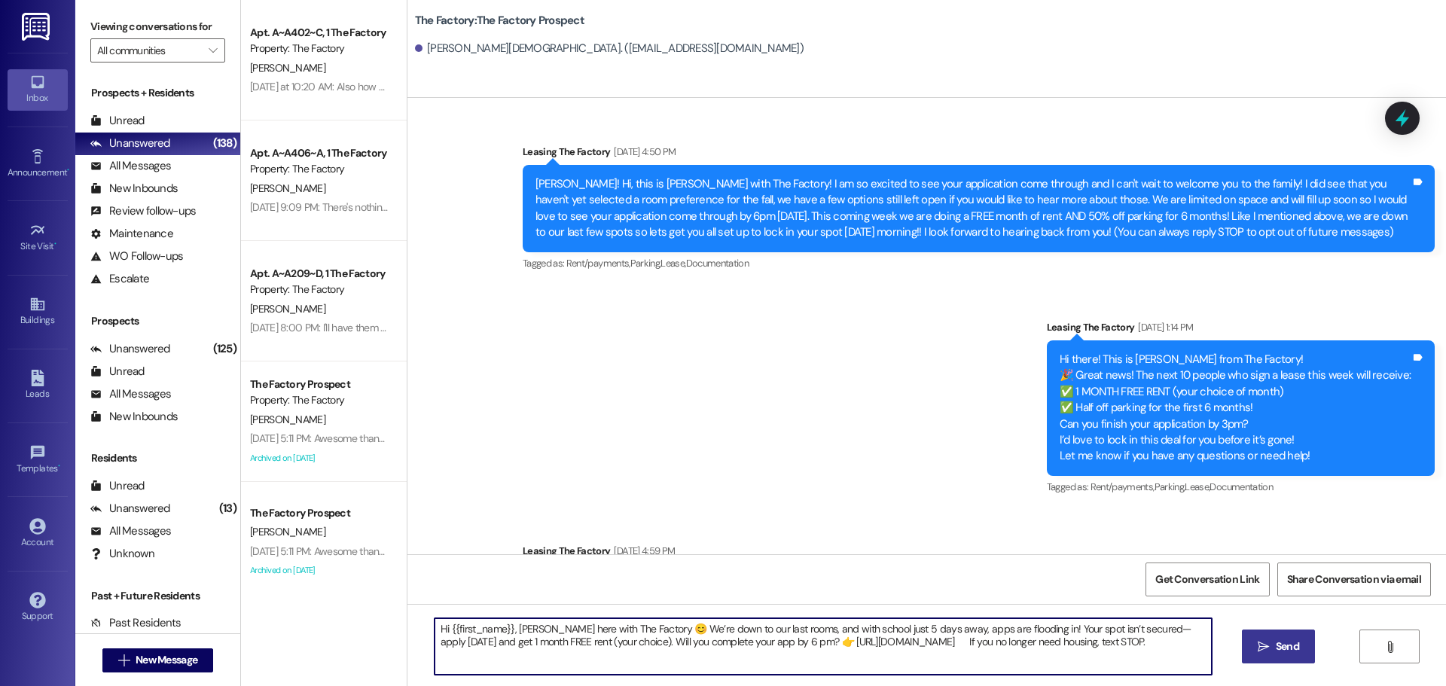
type textarea "Hi {{first_name}}, Tawnya here with The Factory 😊 We’re down to our last rooms,…"
click at [1266, 652] on icon "" at bounding box center [1263, 647] width 11 height 12
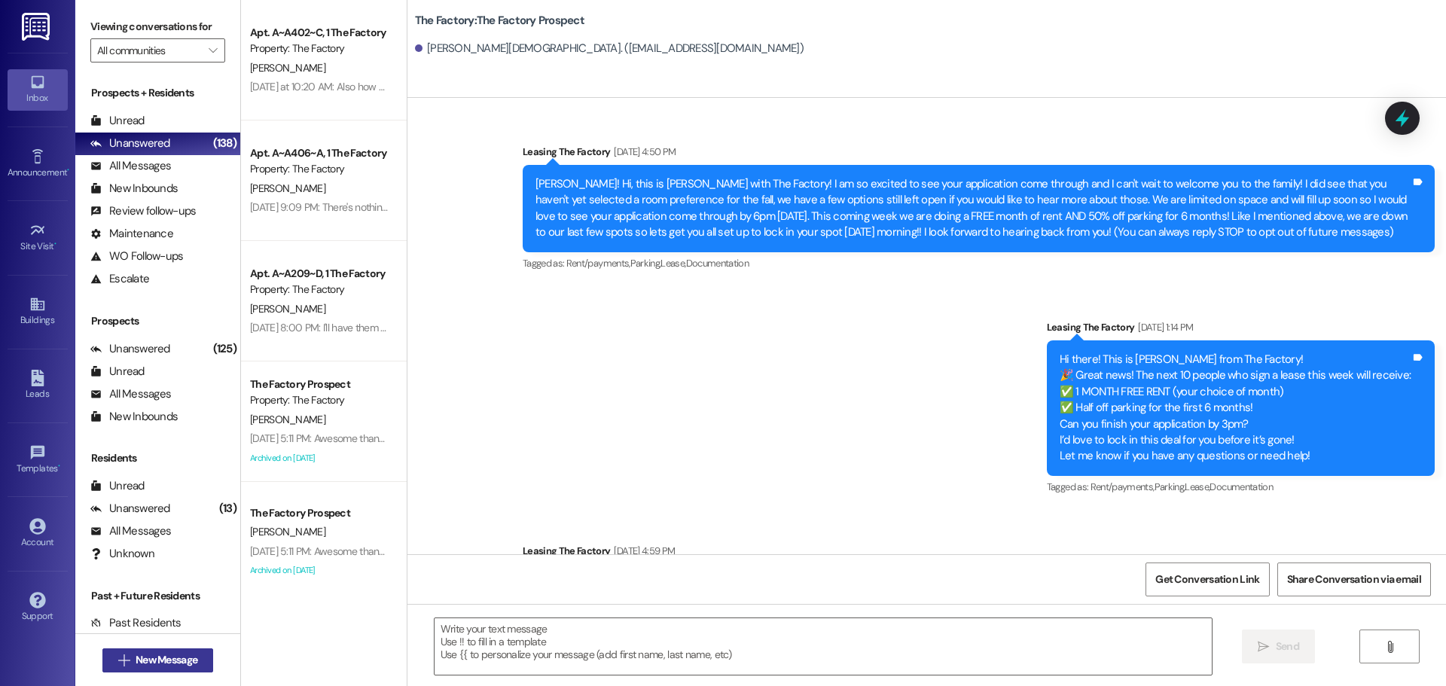
click at [171, 661] on span "New Message" at bounding box center [167, 660] width 62 height 16
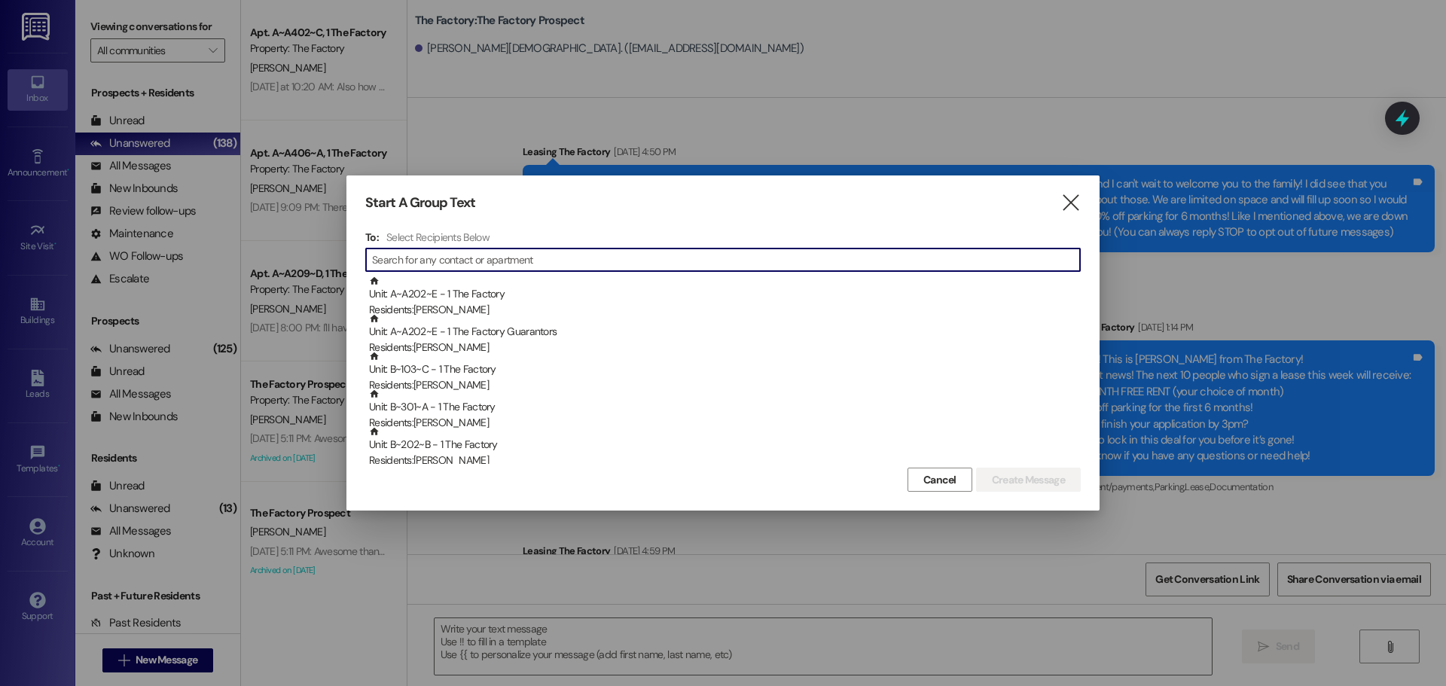
click at [425, 266] on input at bounding box center [726, 259] width 708 height 21
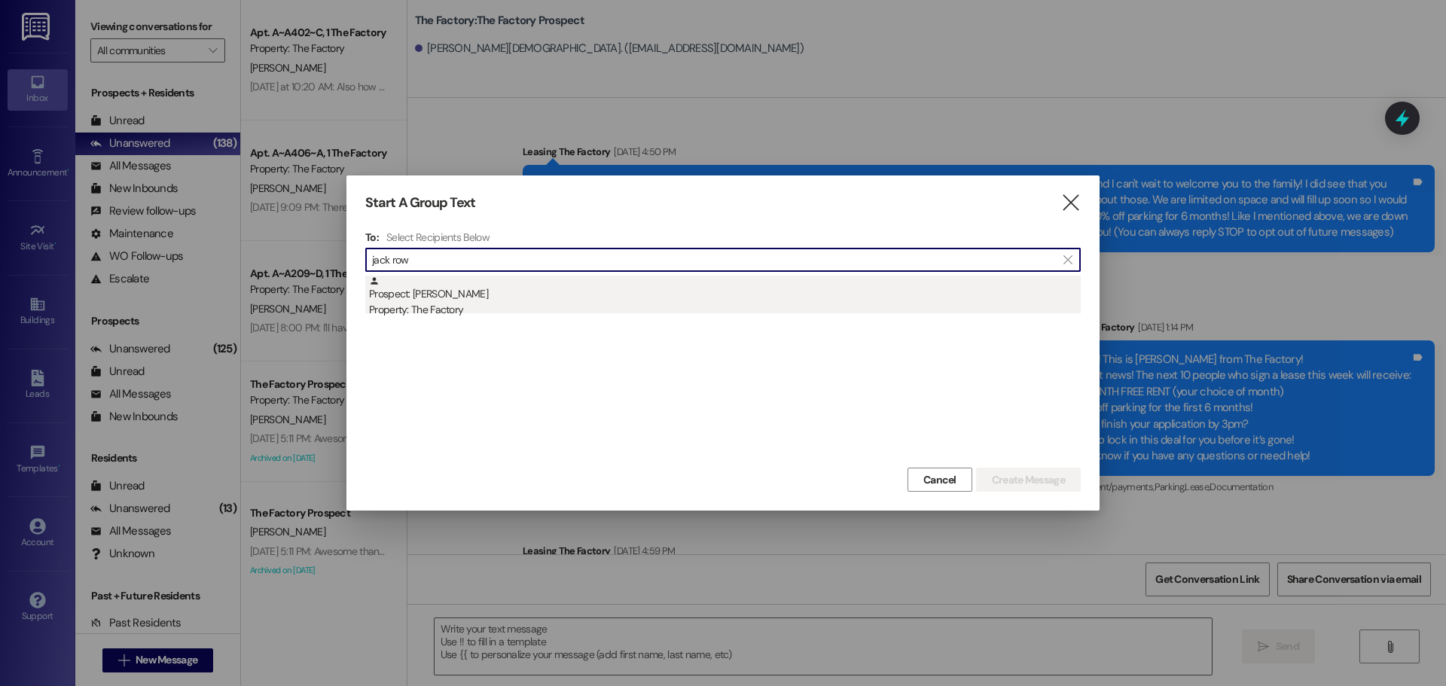
type input "jack row"
click at [425, 290] on div "Prospect: Jack Rowser Property: The Factory" at bounding box center [725, 297] width 712 height 43
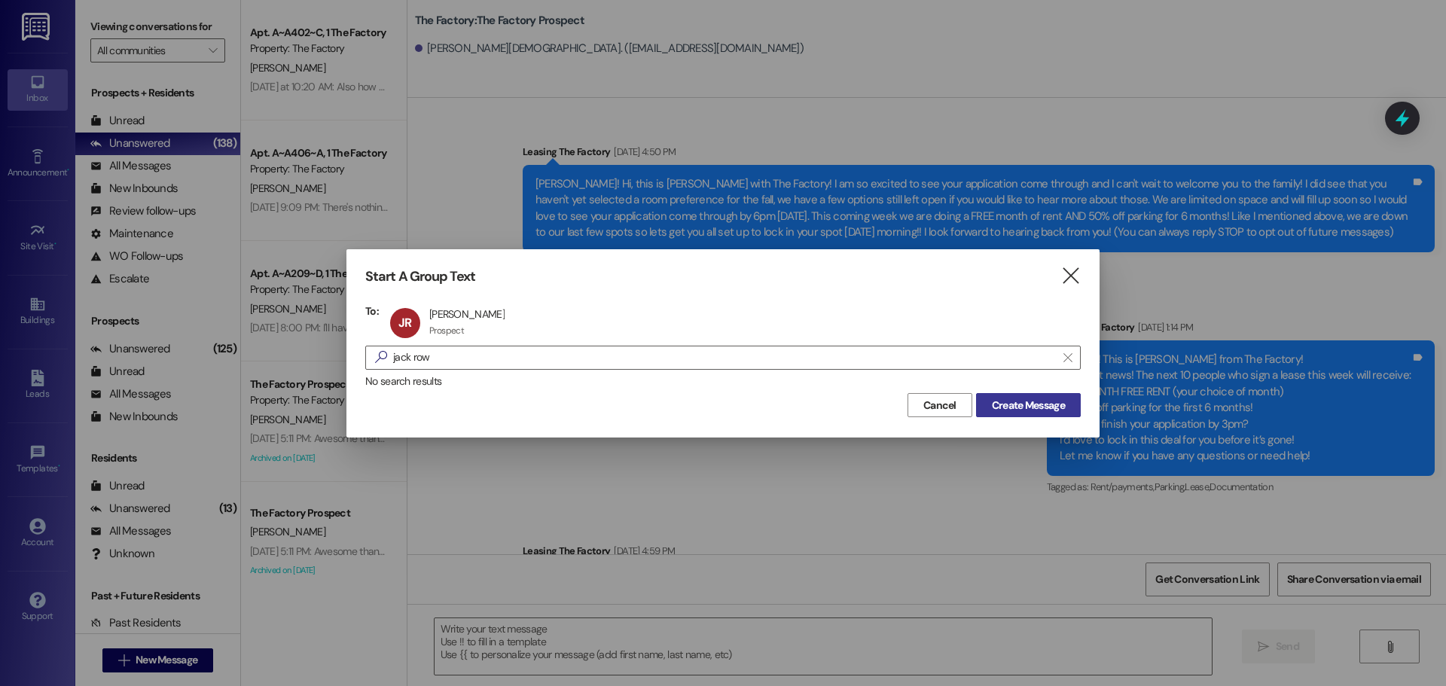
click at [1043, 410] on span "Create Message" at bounding box center [1028, 406] width 73 height 16
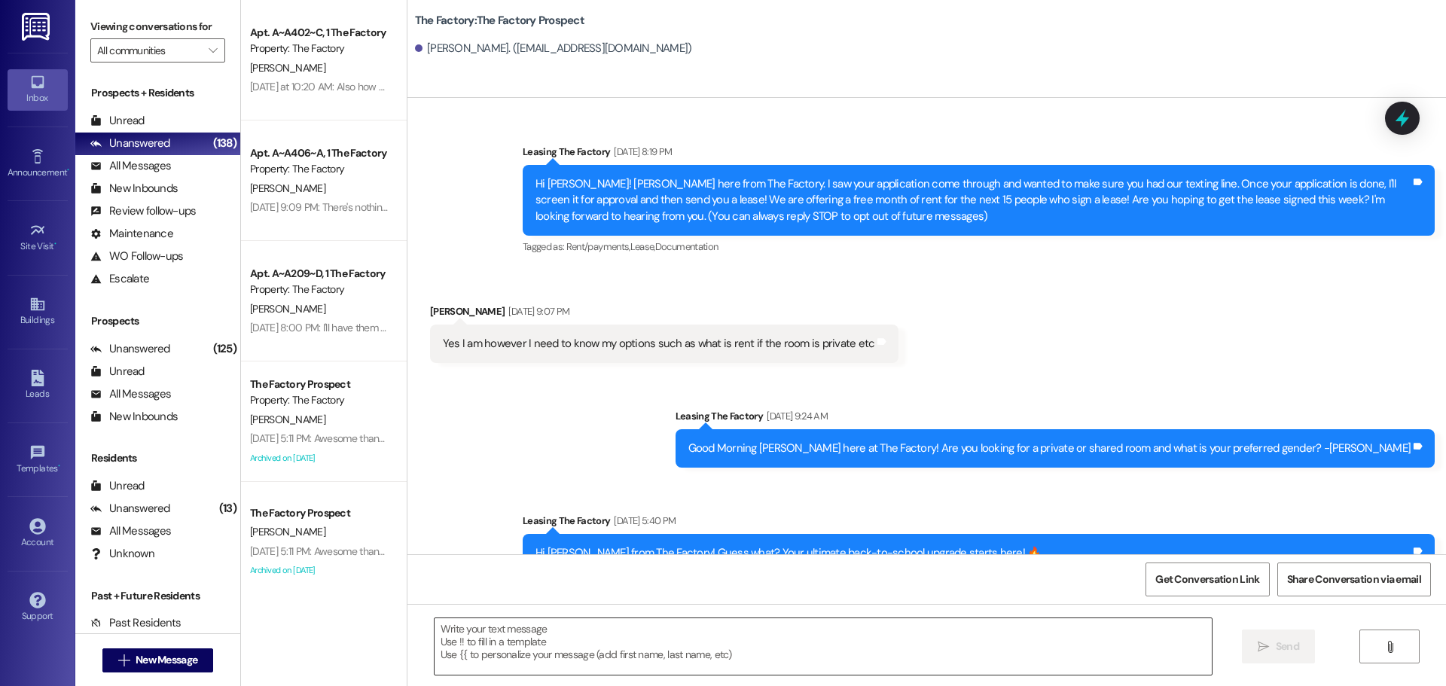
click at [437, 632] on textarea at bounding box center [823, 647] width 777 height 57
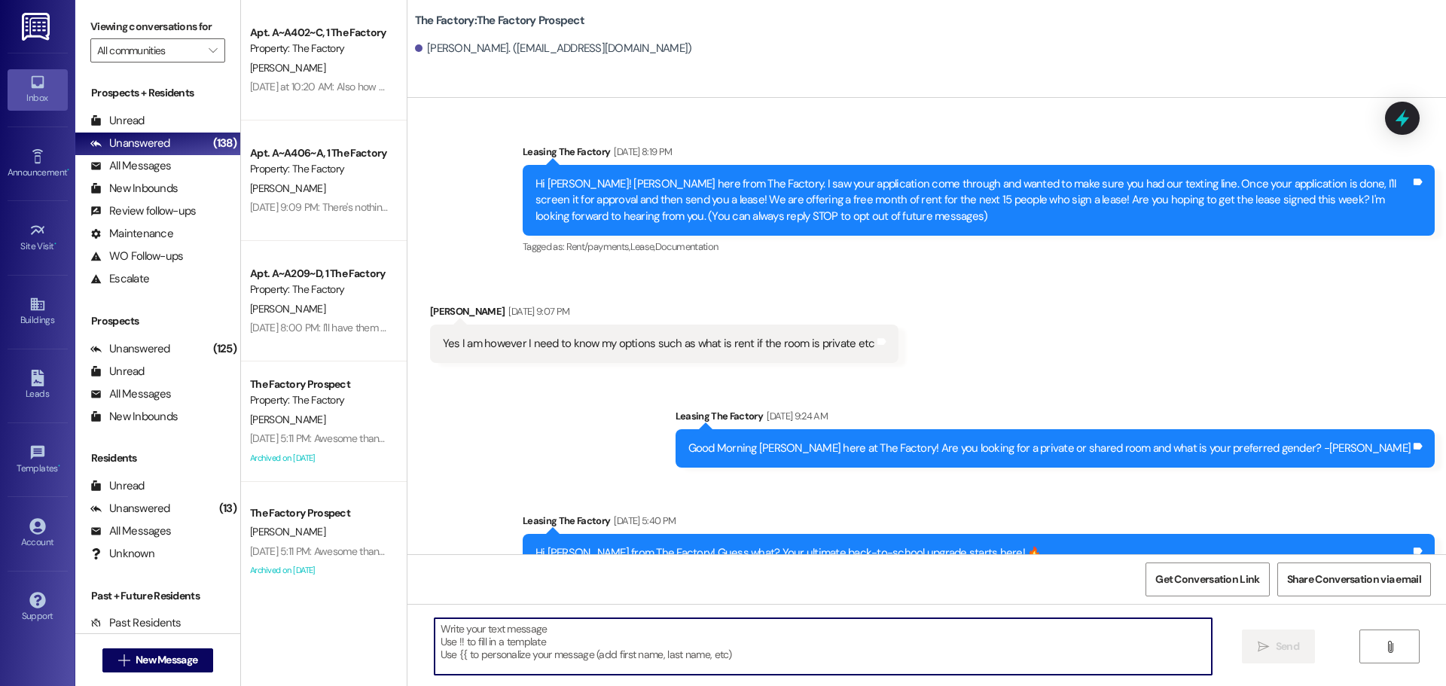
paste textarea "Hi {{first_name}}, Tawnya here with The Factory 😊 We’re down to our last rooms,…"
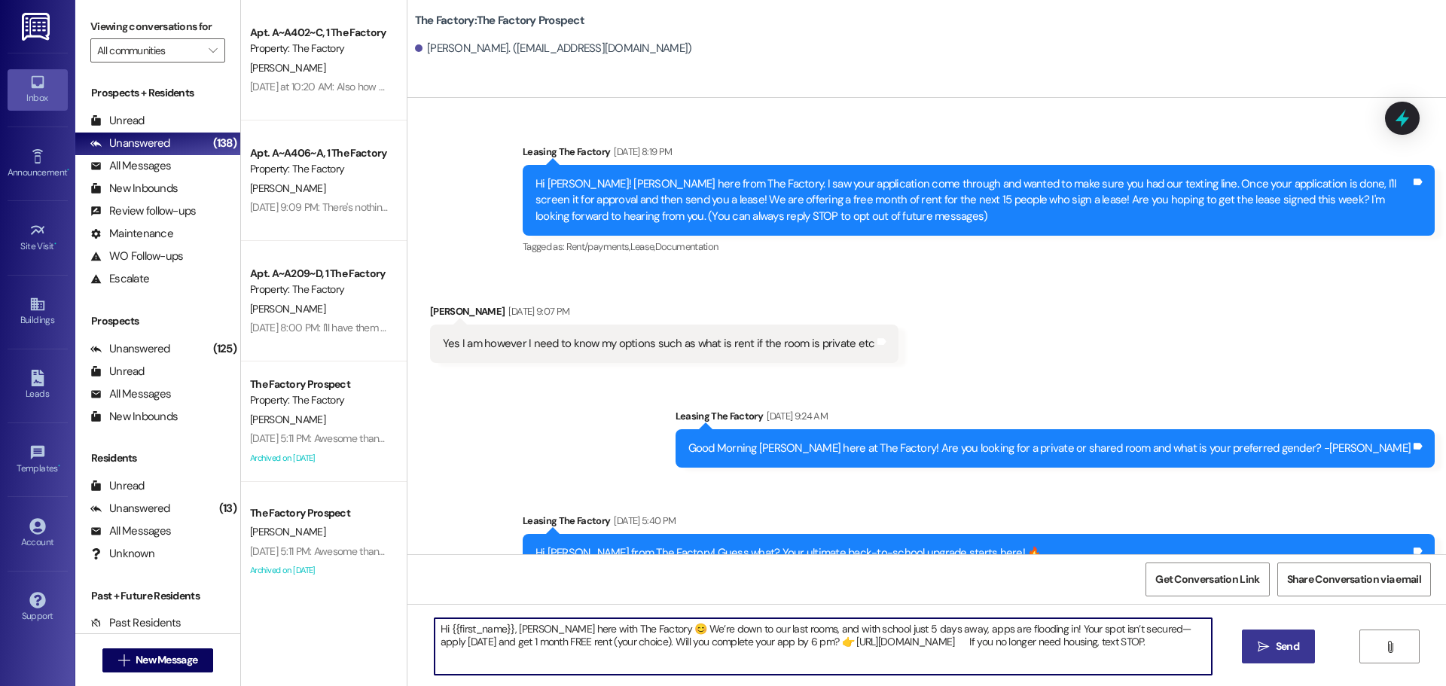
type textarea "Hi {{first_name}}, Tawnya here with The Factory 😊 We’re down to our last rooms,…"
click at [1293, 650] on span "Send" at bounding box center [1287, 647] width 23 height 16
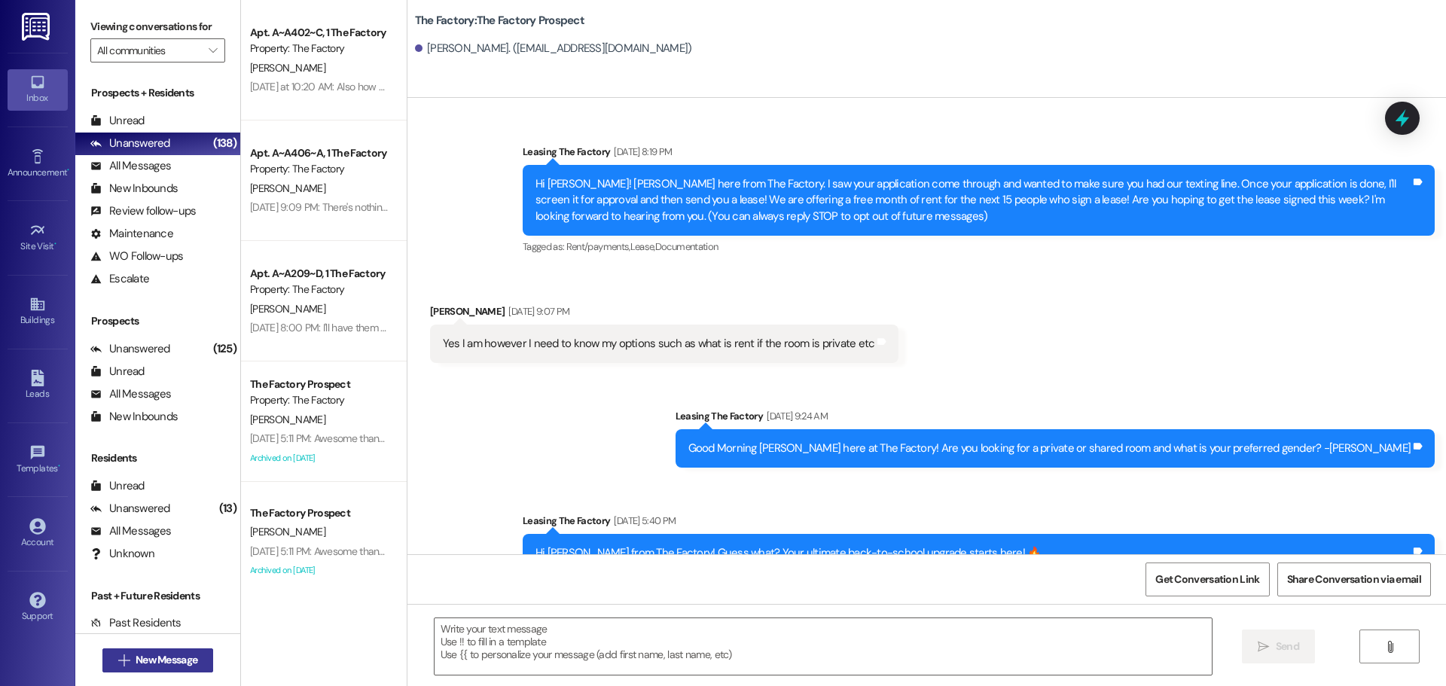
click at [163, 655] on span "New Message" at bounding box center [167, 660] width 62 height 16
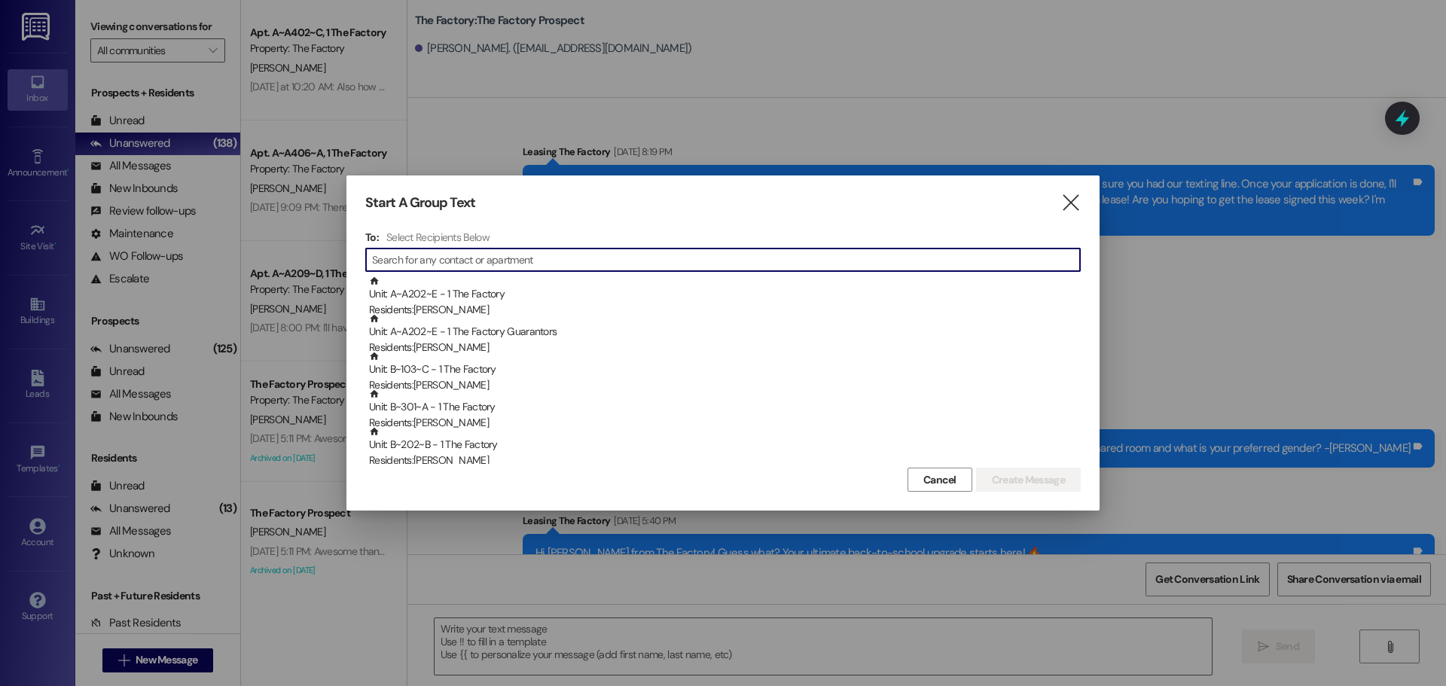
click at [402, 260] on input at bounding box center [726, 259] width 708 height 21
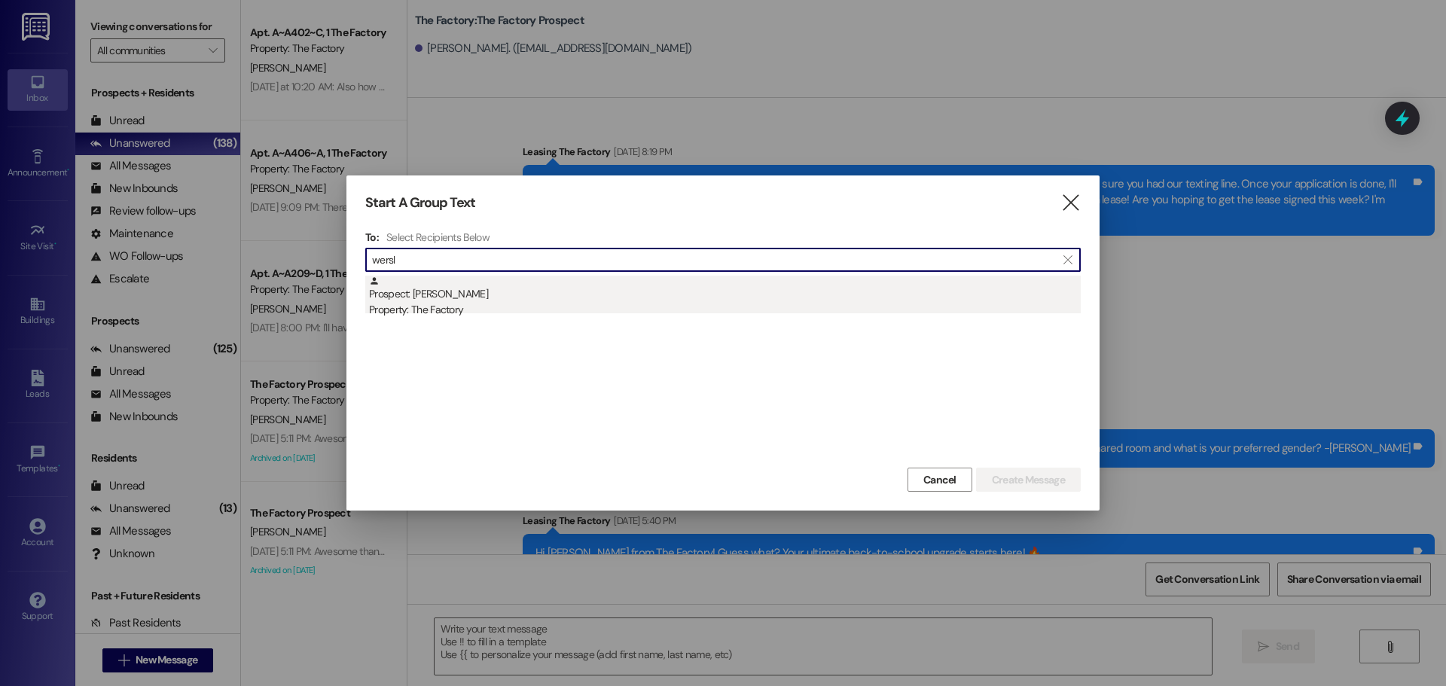
type input "wersl"
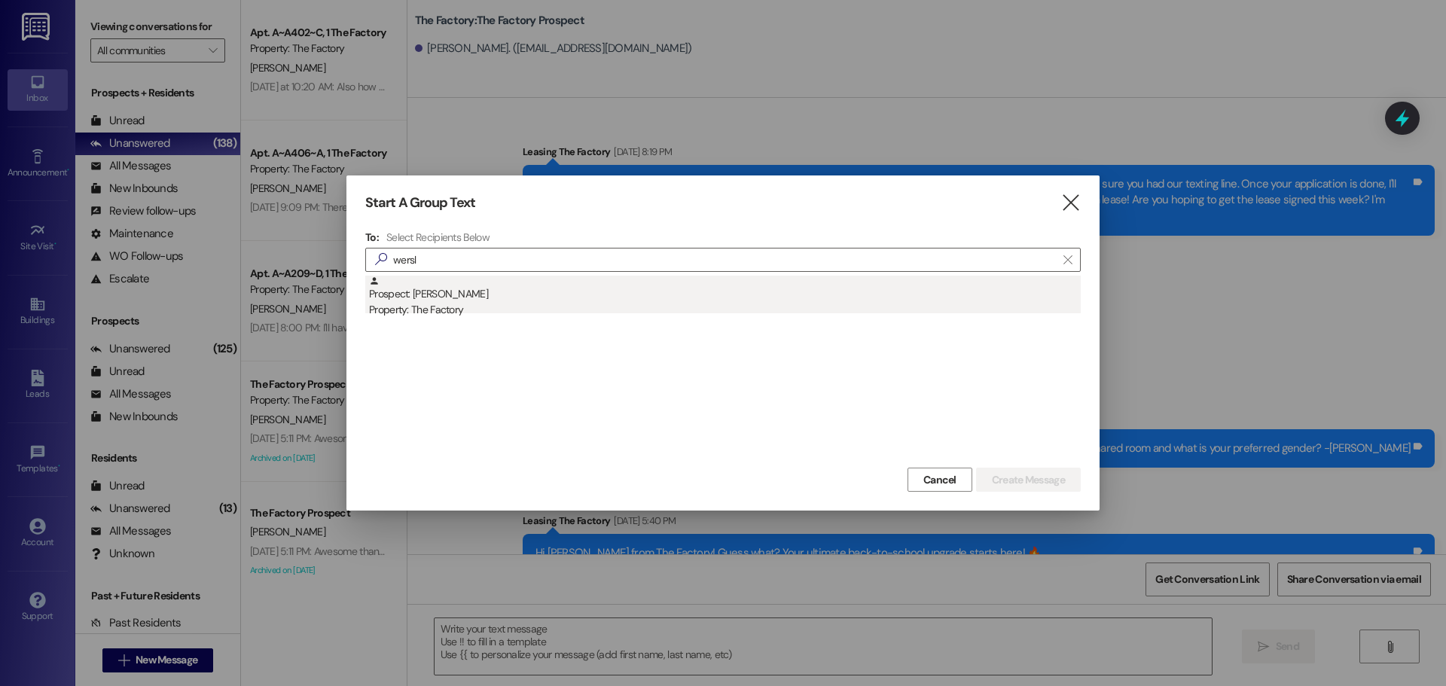
click at [415, 298] on div "Prospect: Magdalyn Wersland Property: The Factory" at bounding box center [725, 297] width 712 height 43
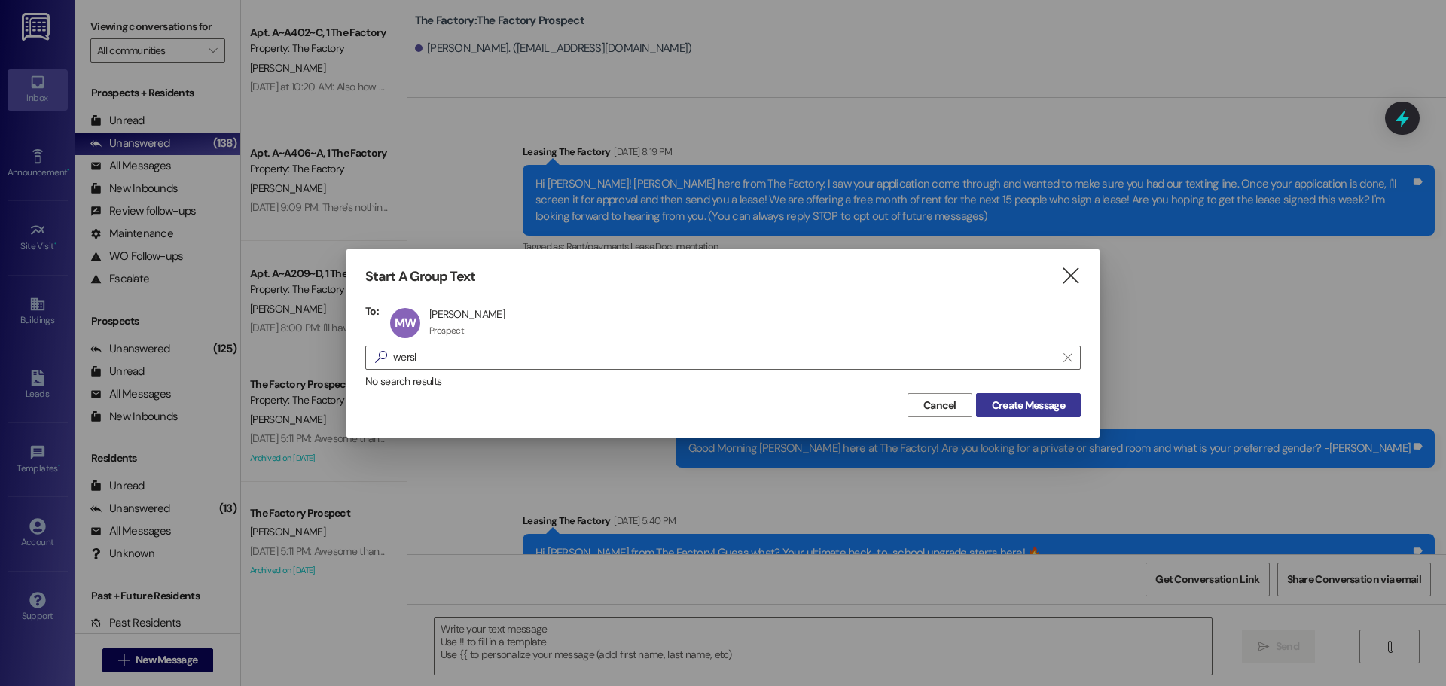
click at [1044, 403] on span "Create Message" at bounding box center [1028, 406] width 73 height 16
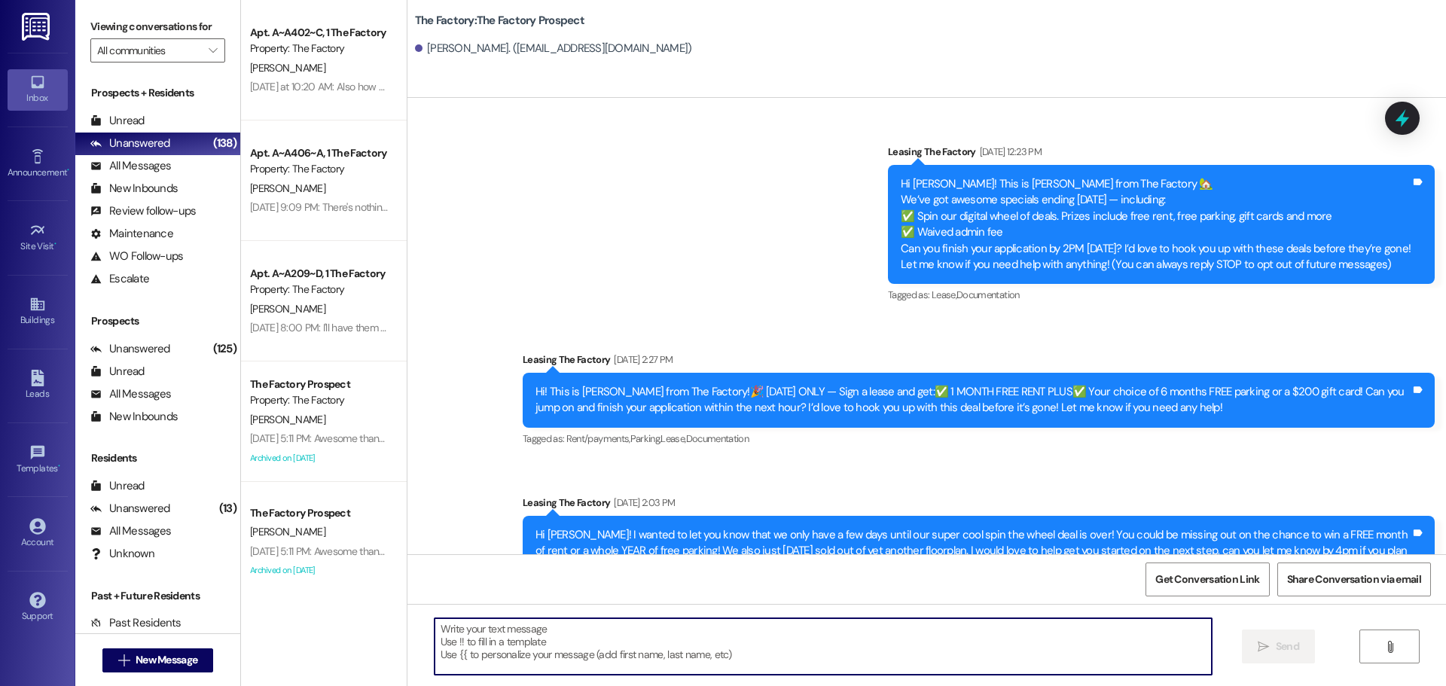
click at [435, 631] on textarea at bounding box center [823, 647] width 777 height 57
paste textarea "Hi {{first_name}}, Tawnya here with The Factory 😊 We’re down to our last rooms,…"
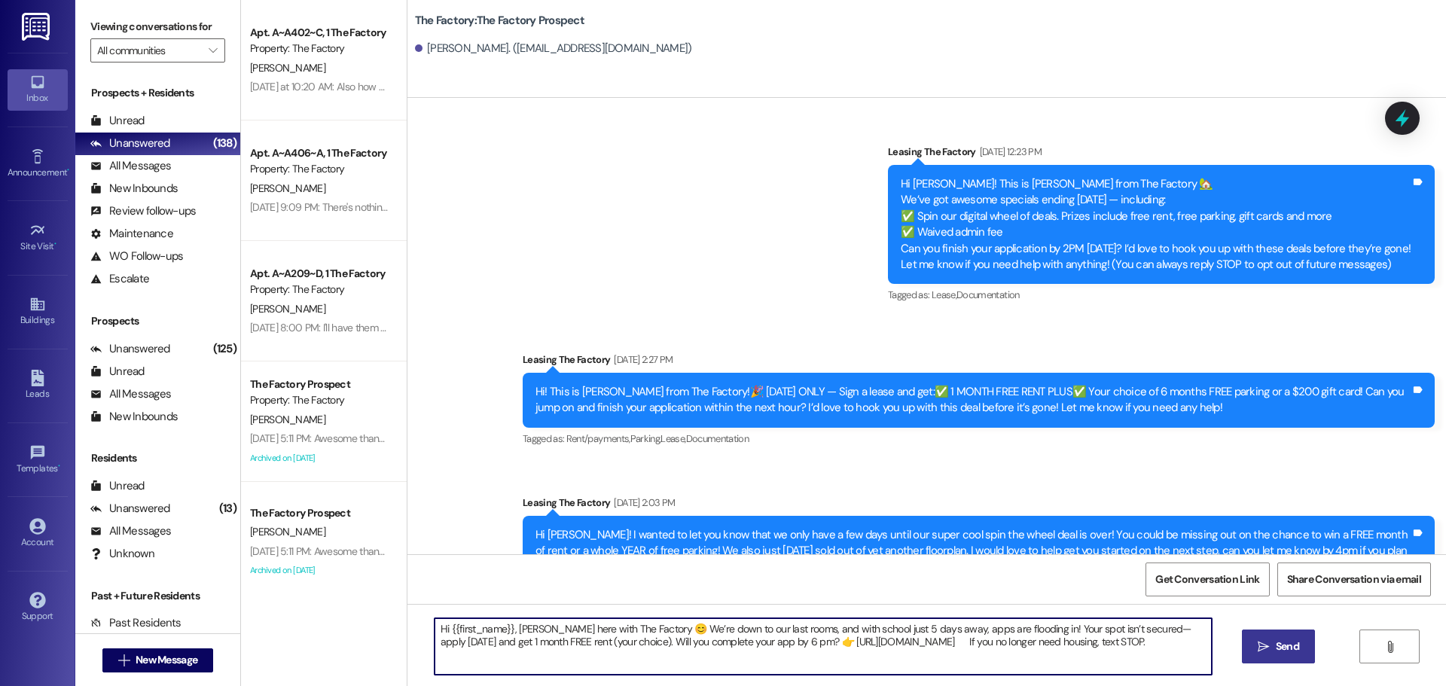
type textarea "Hi {{first_name}}, Tawnya here with The Factory 😊 We’re down to our last rooms,…"
click at [1278, 652] on span "Send" at bounding box center [1287, 647] width 23 height 16
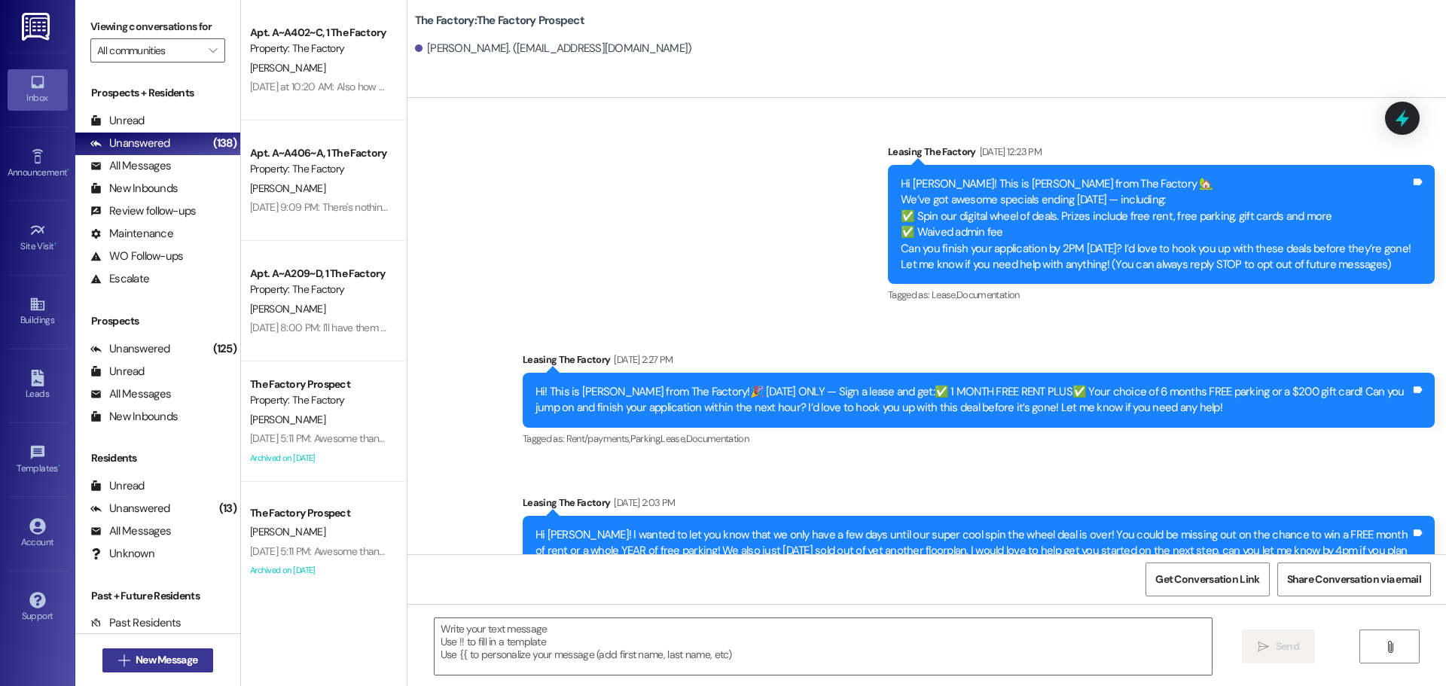
click at [185, 661] on span "New Message" at bounding box center [167, 660] width 62 height 16
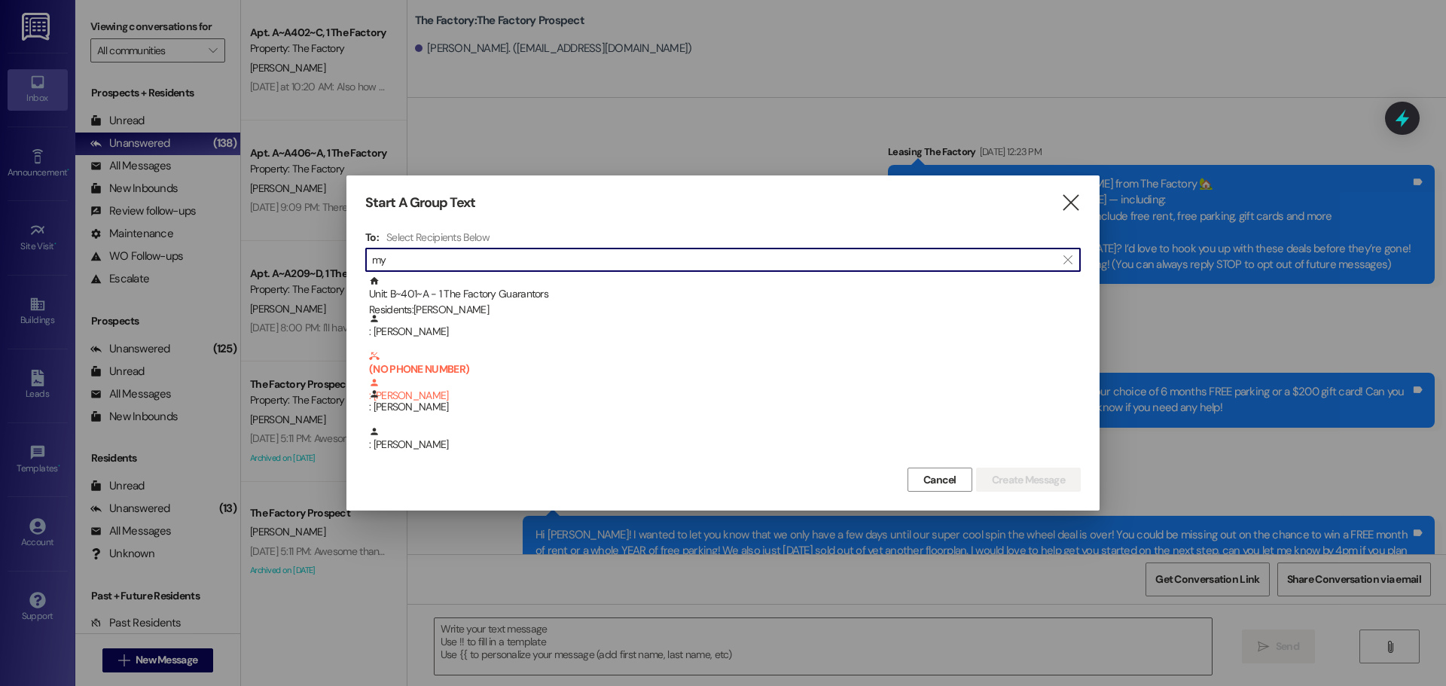
type input "m"
type input "H"
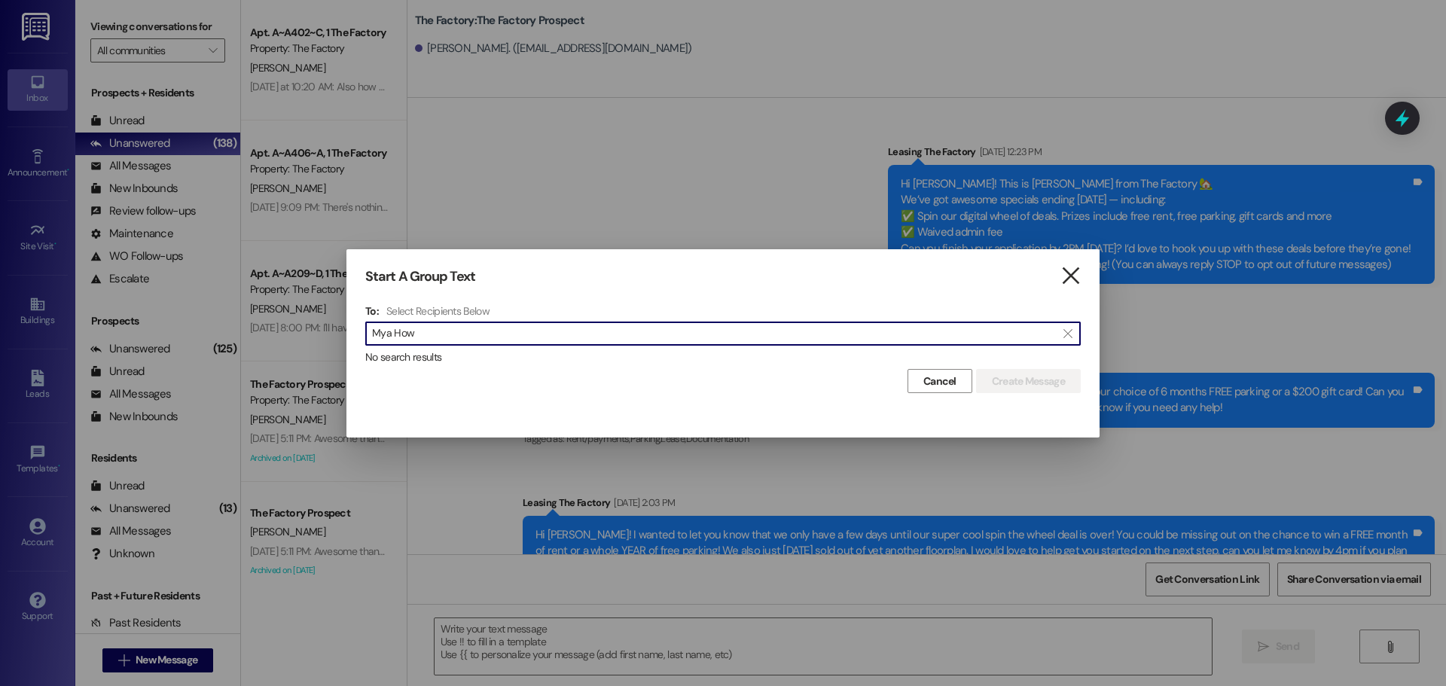
type input "Mya How"
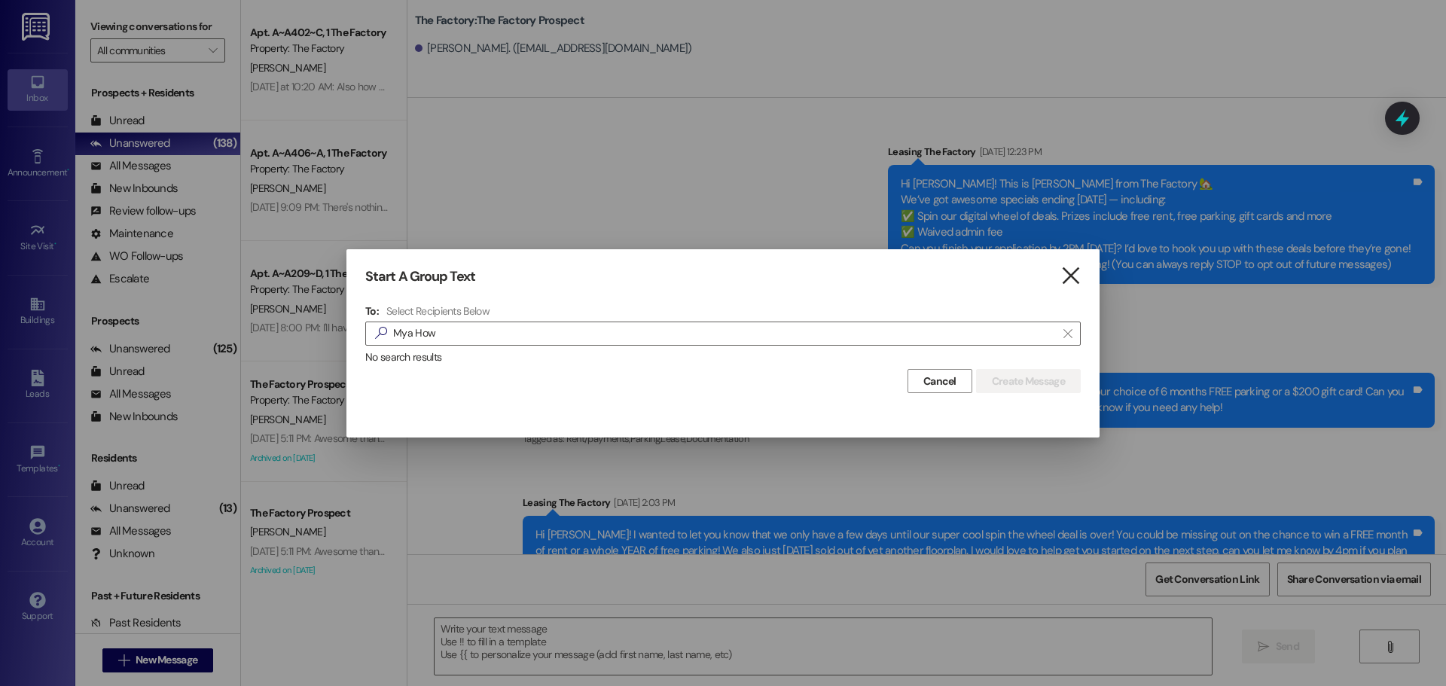
click at [1068, 273] on icon "" at bounding box center [1071, 276] width 20 height 16
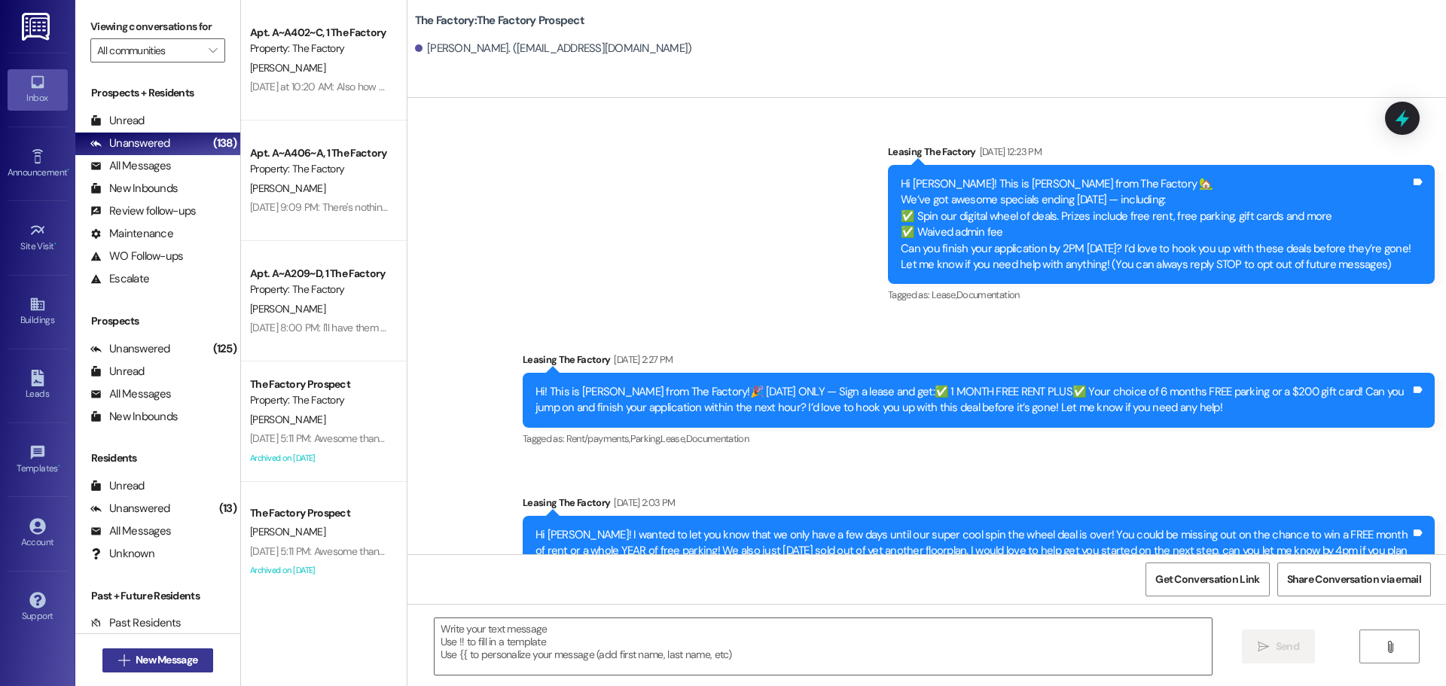
click at [147, 659] on span "New Message" at bounding box center [167, 660] width 62 height 16
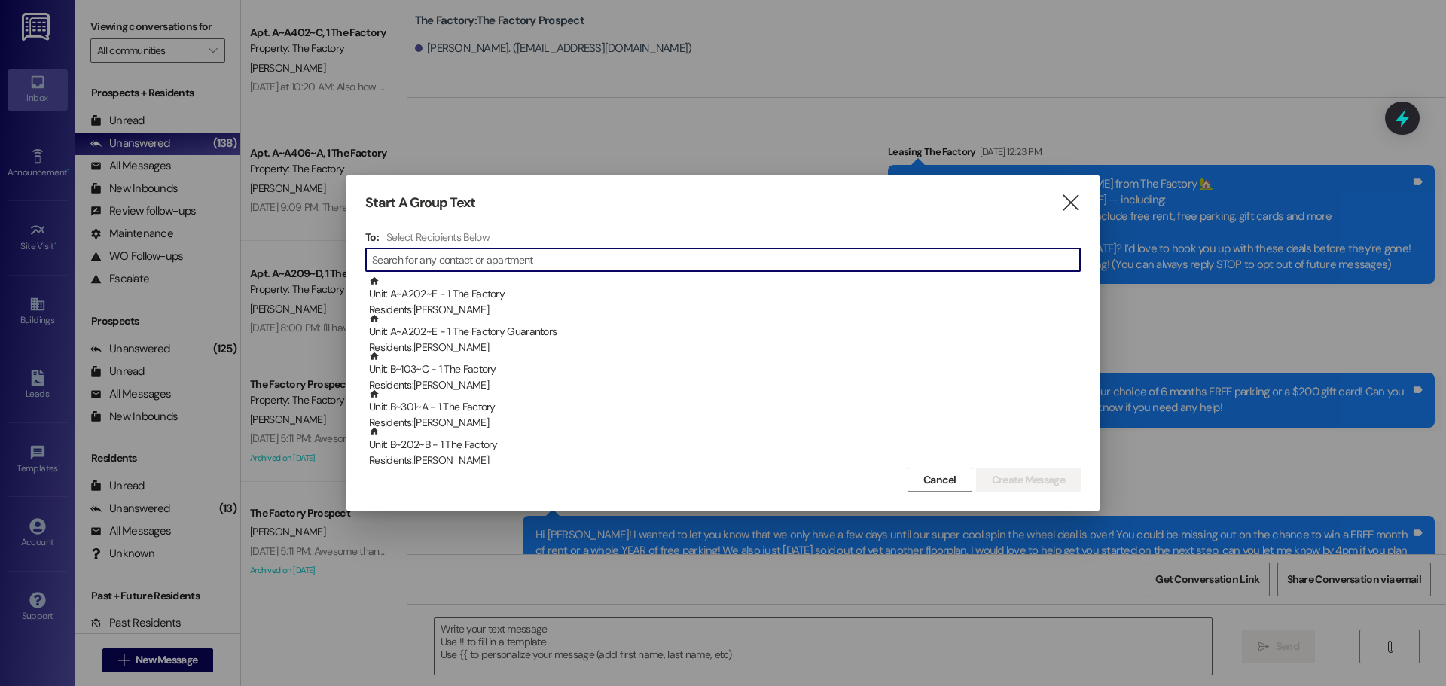
click at [391, 270] on input at bounding box center [726, 259] width 708 height 21
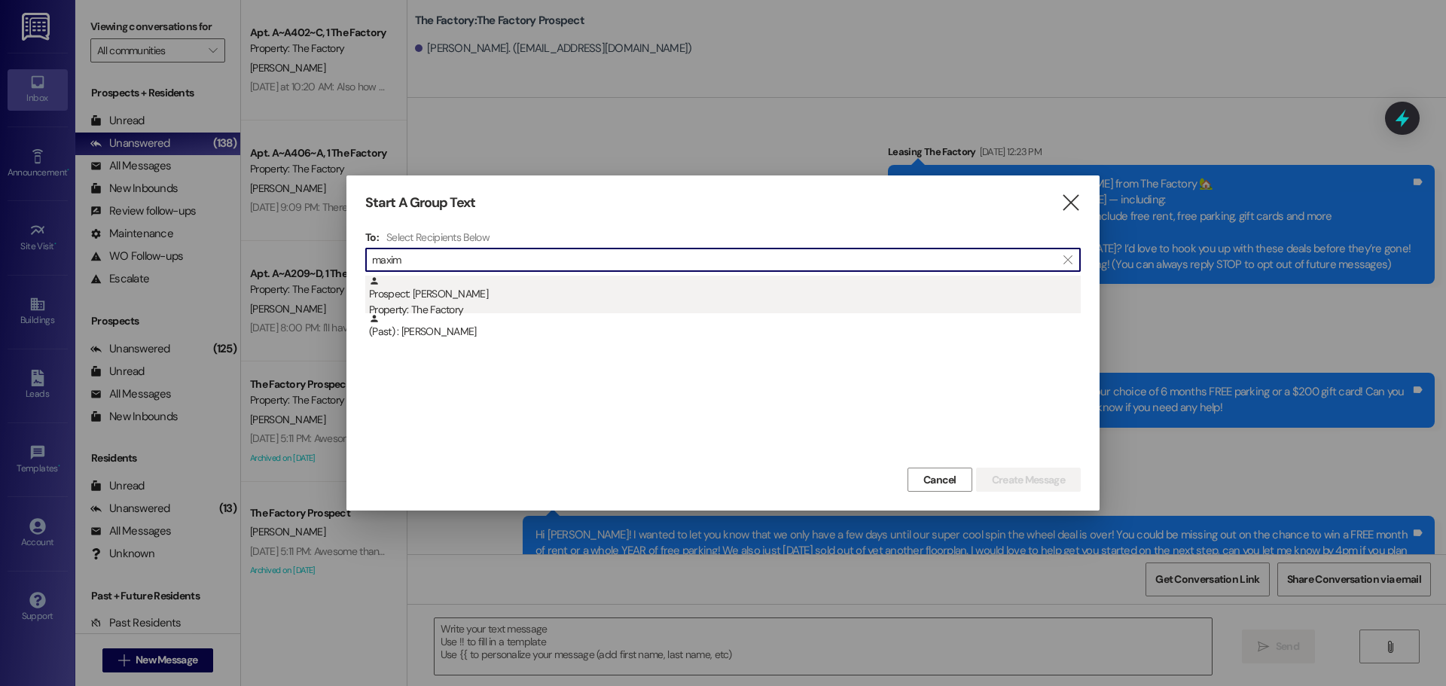
type input "maxim"
click at [488, 307] on div "Property: The Factory" at bounding box center [725, 310] width 712 height 16
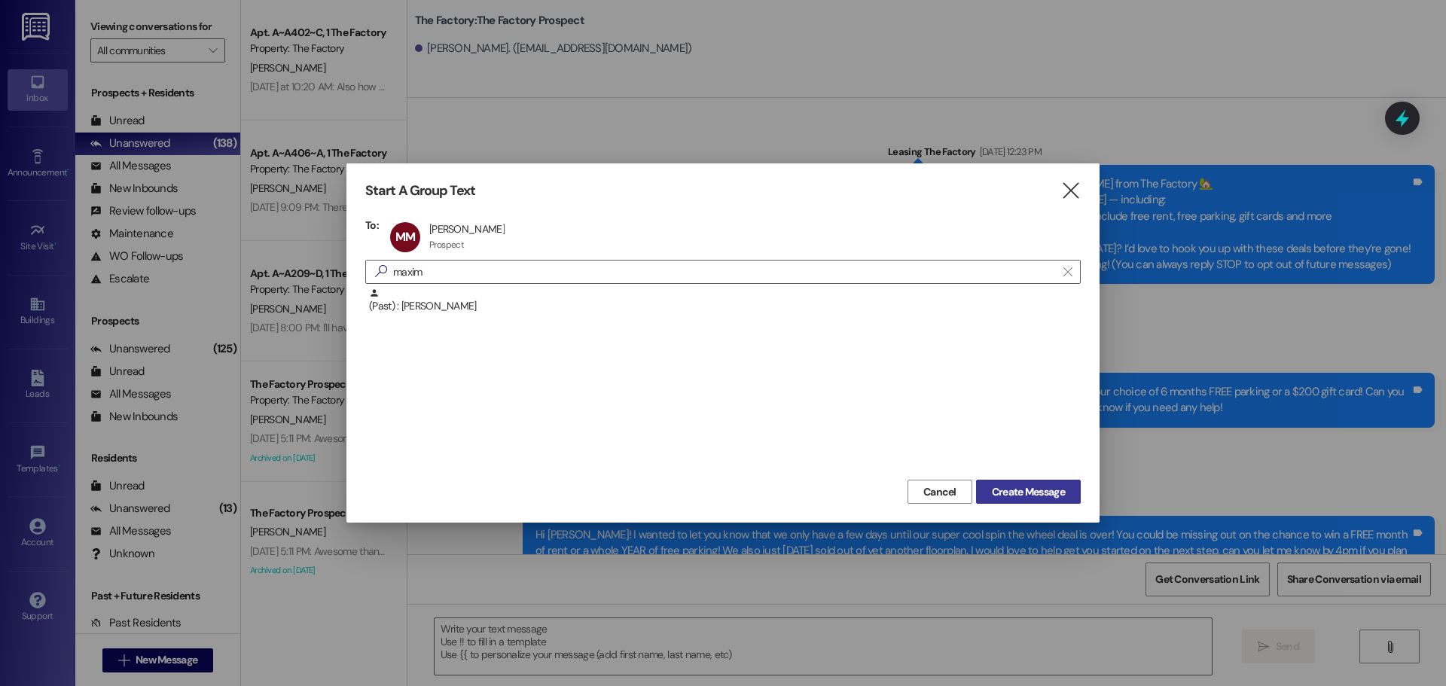
click at [1007, 490] on span "Create Message" at bounding box center [1028, 492] width 73 height 16
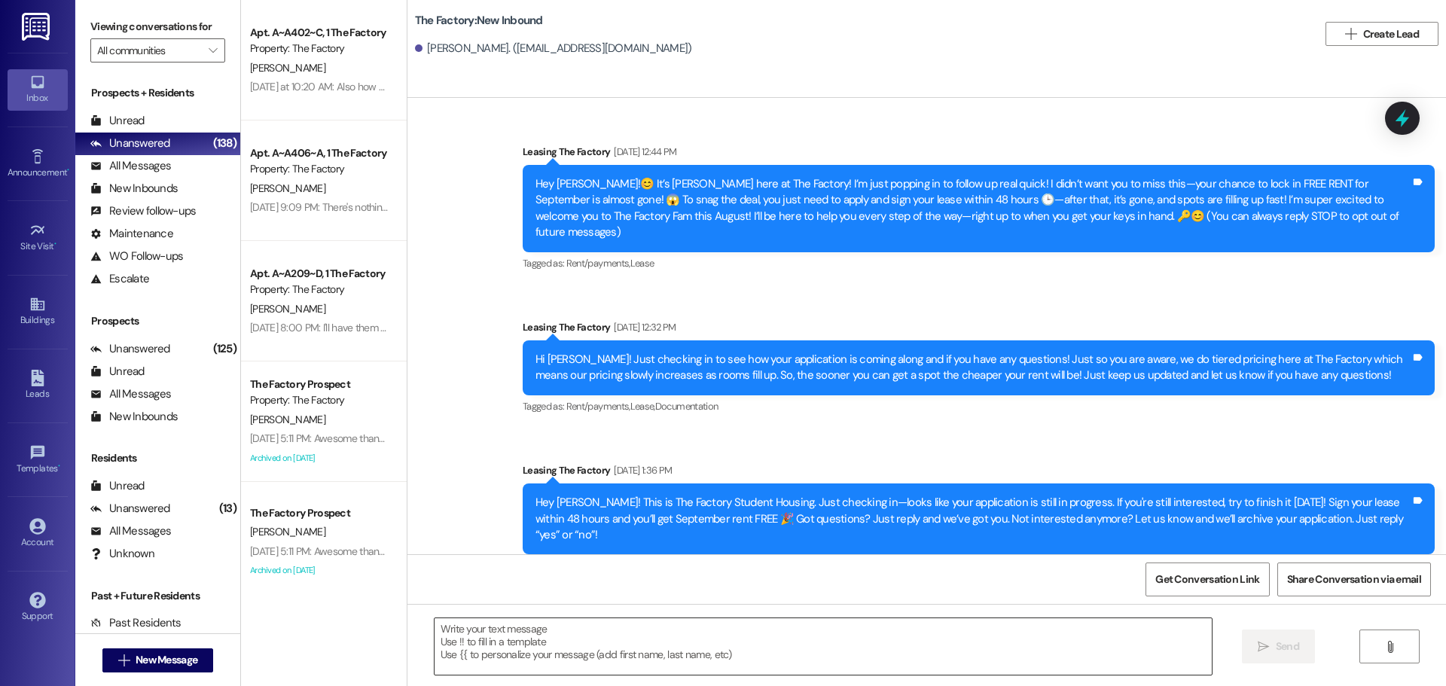
click at [435, 641] on textarea at bounding box center [823, 647] width 777 height 57
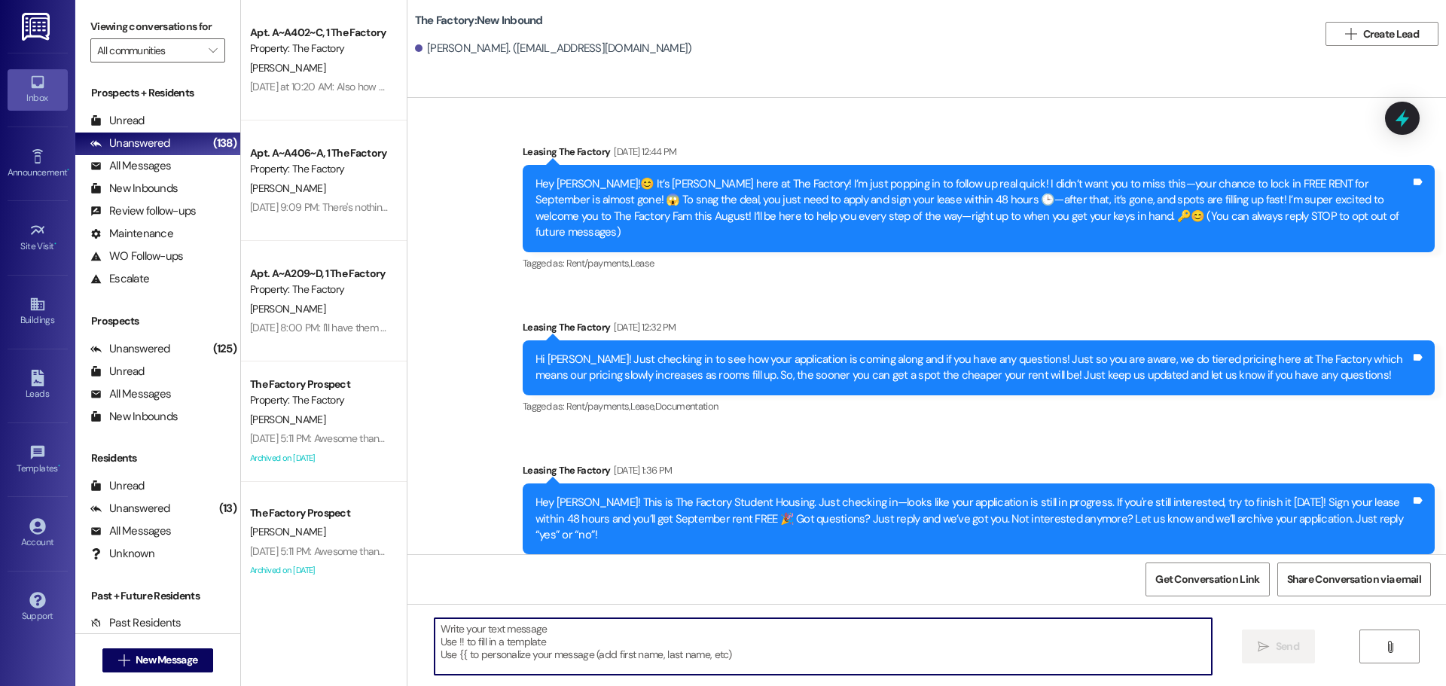
paste textarea "Hi {{first_name}}, Tawnya here with The Factory 😊 We’re down to our last rooms,…"
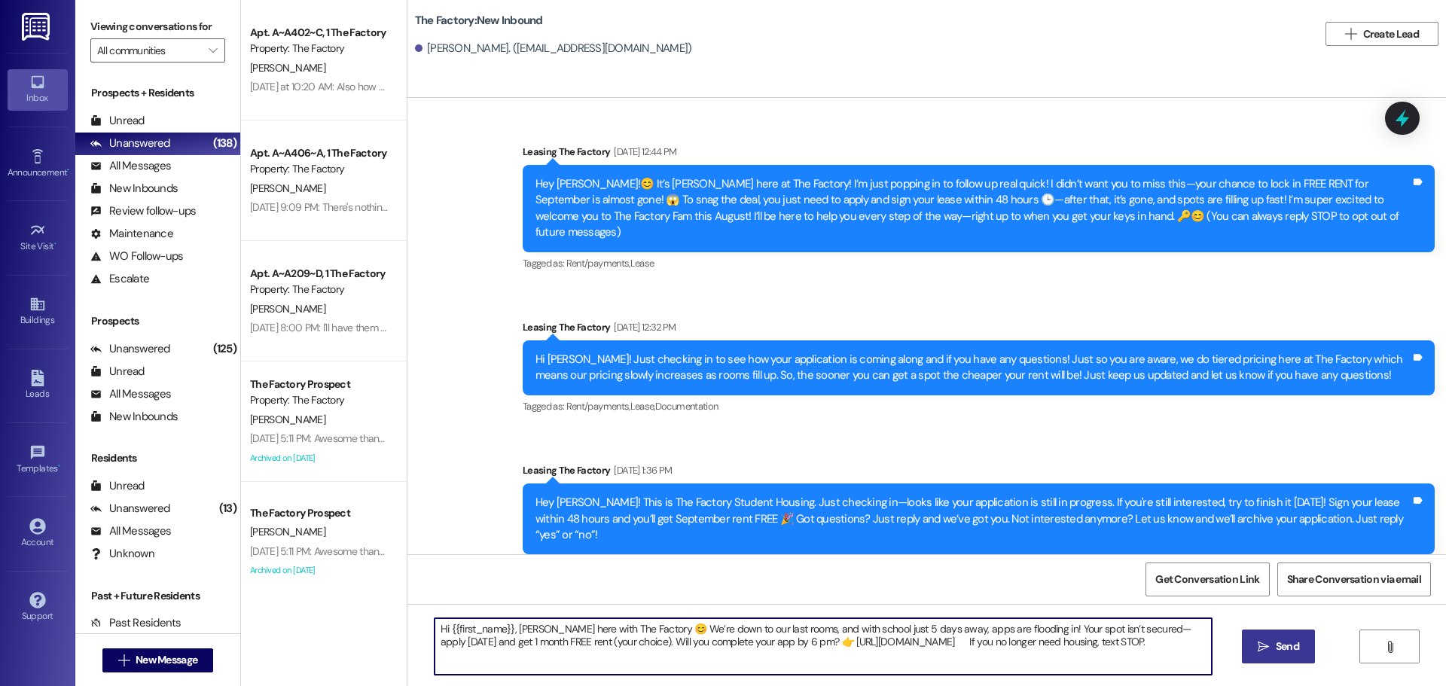
type textarea "Hi {{first_name}}, Tawnya here with The Factory 😊 We’re down to our last rooms,…"
click at [1260, 646] on icon "" at bounding box center [1263, 647] width 11 height 12
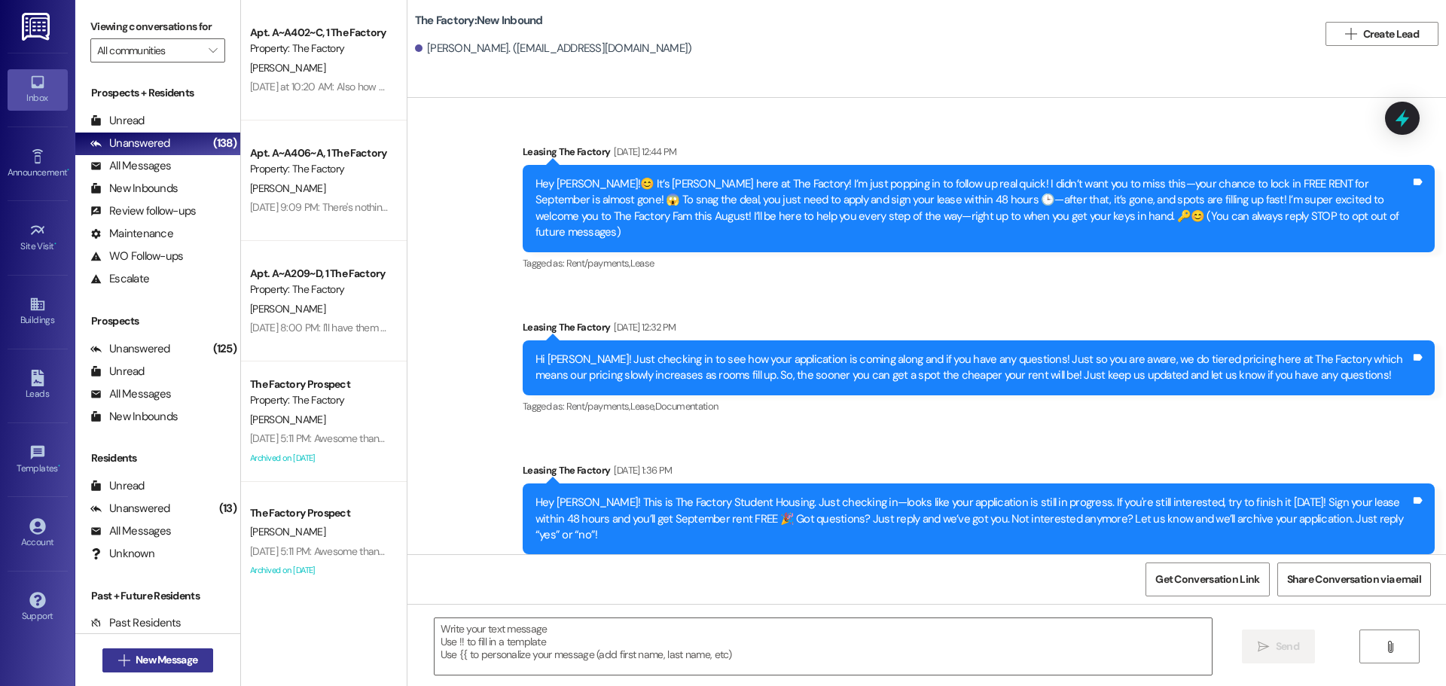
click at [178, 649] on button " New Message" at bounding box center [157, 661] width 111 height 24
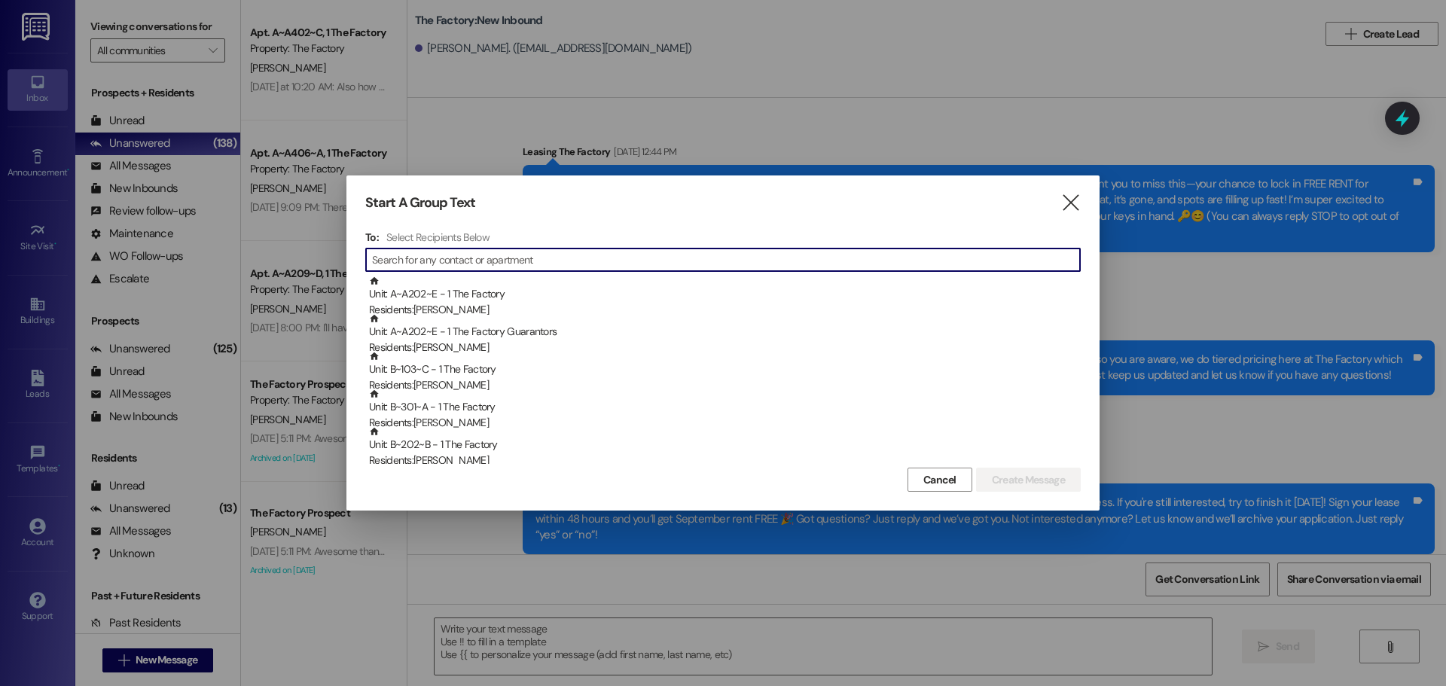
click at [449, 256] on input at bounding box center [726, 259] width 708 height 21
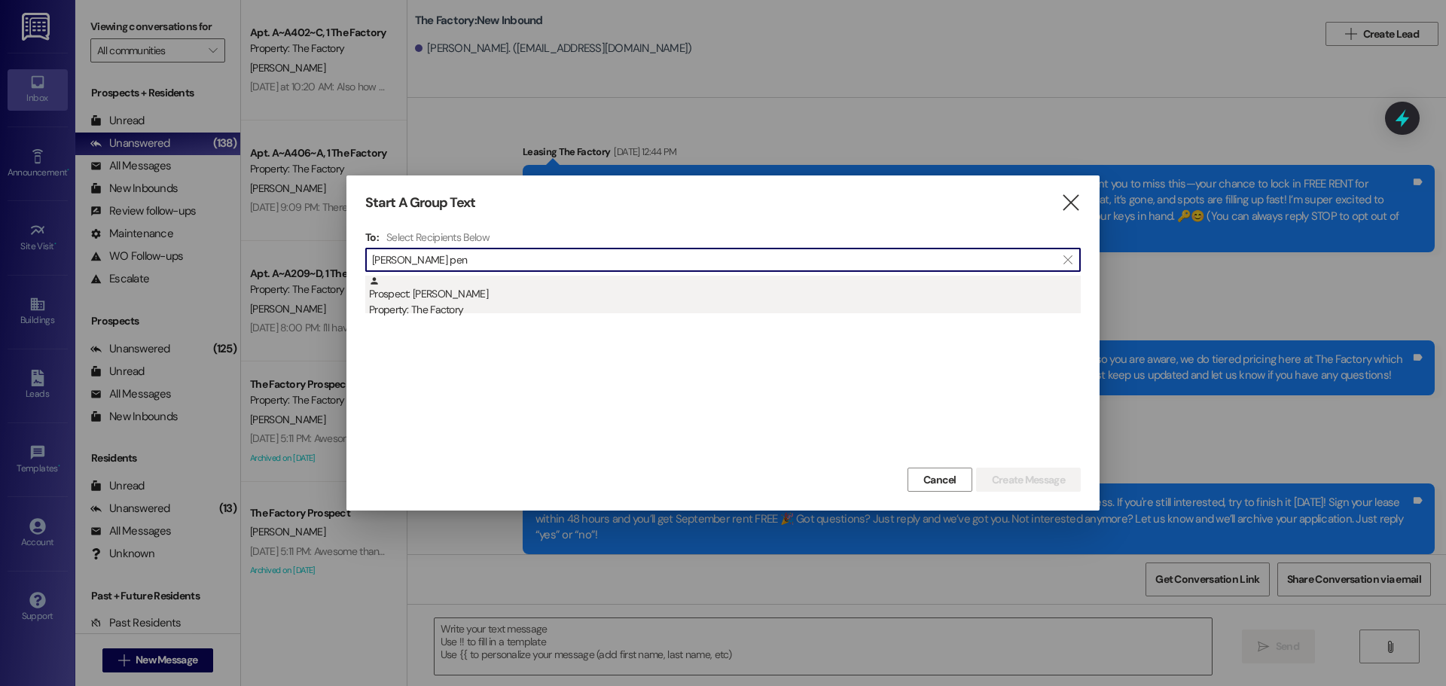
type input "braxton pen"
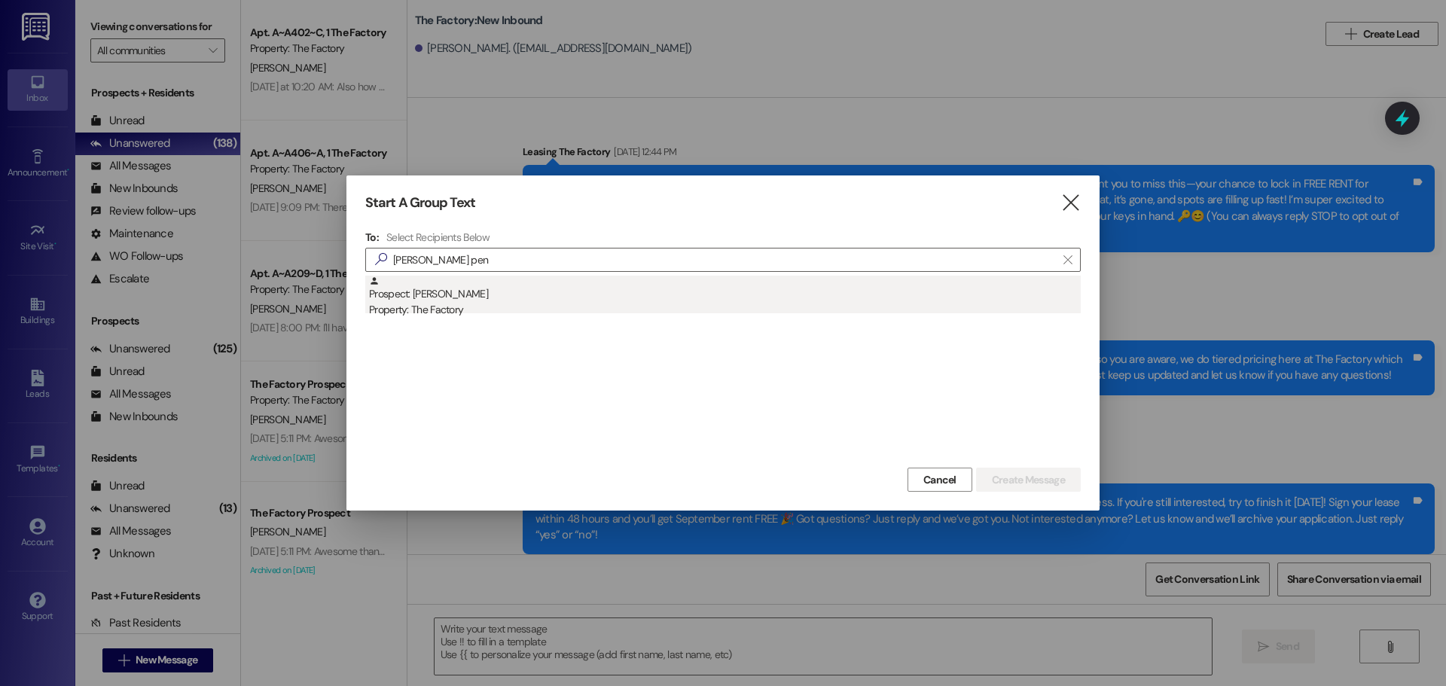
click at [427, 304] on div "Property: The Factory" at bounding box center [725, 310] width 712 height 16
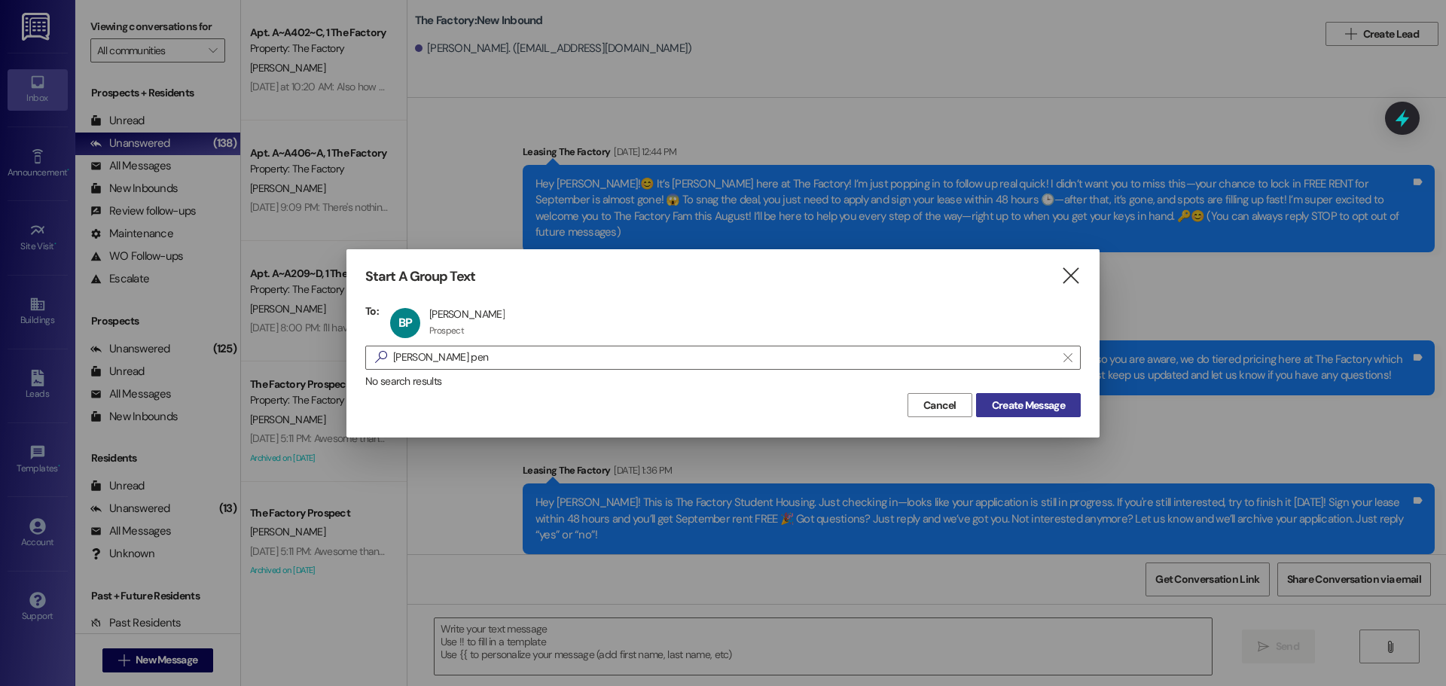
click at [1003, 401] on span "Create Message" at bounding box center [1028, 406] width 73 height 16
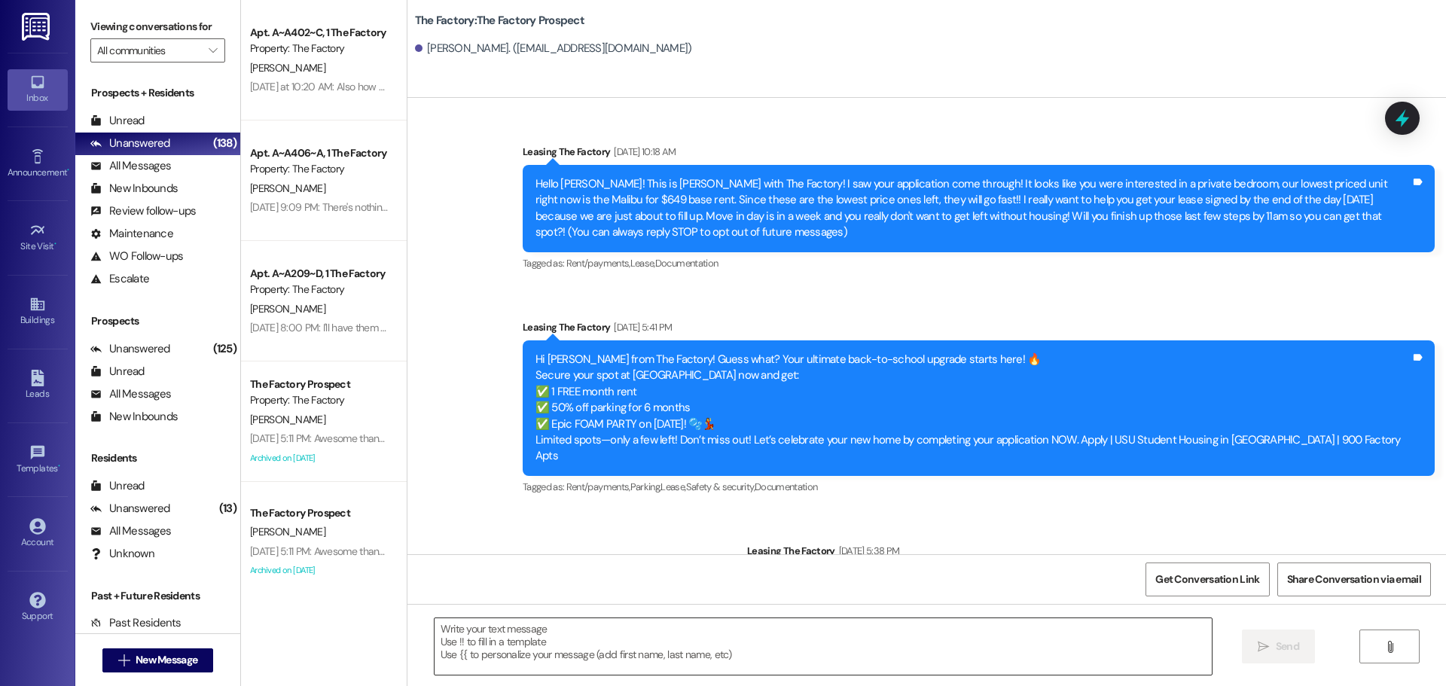
click at [435, 630] on textarea at bounding box center [823, 647] width 777 height 57
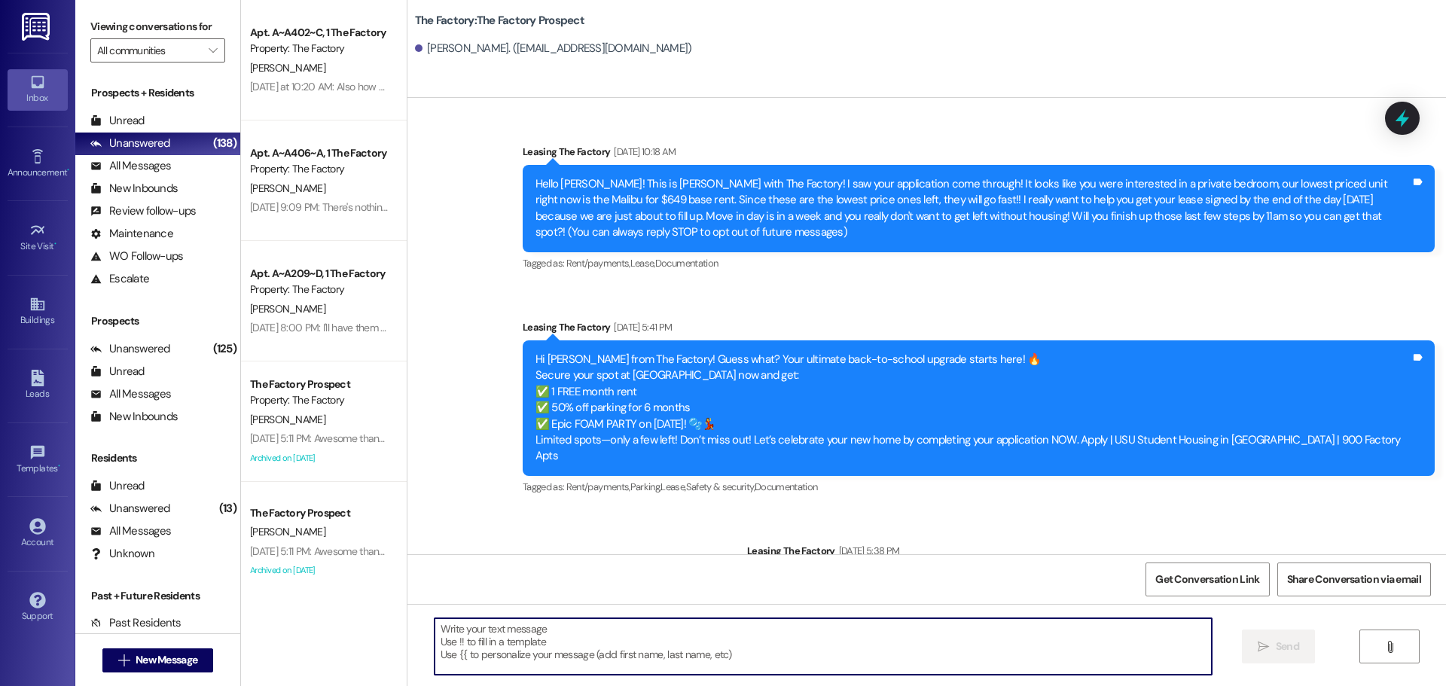
paste textarea "Hi {{first_name}}, Tawnya here with The Factory 😊 We’re down to our last rooms,…"
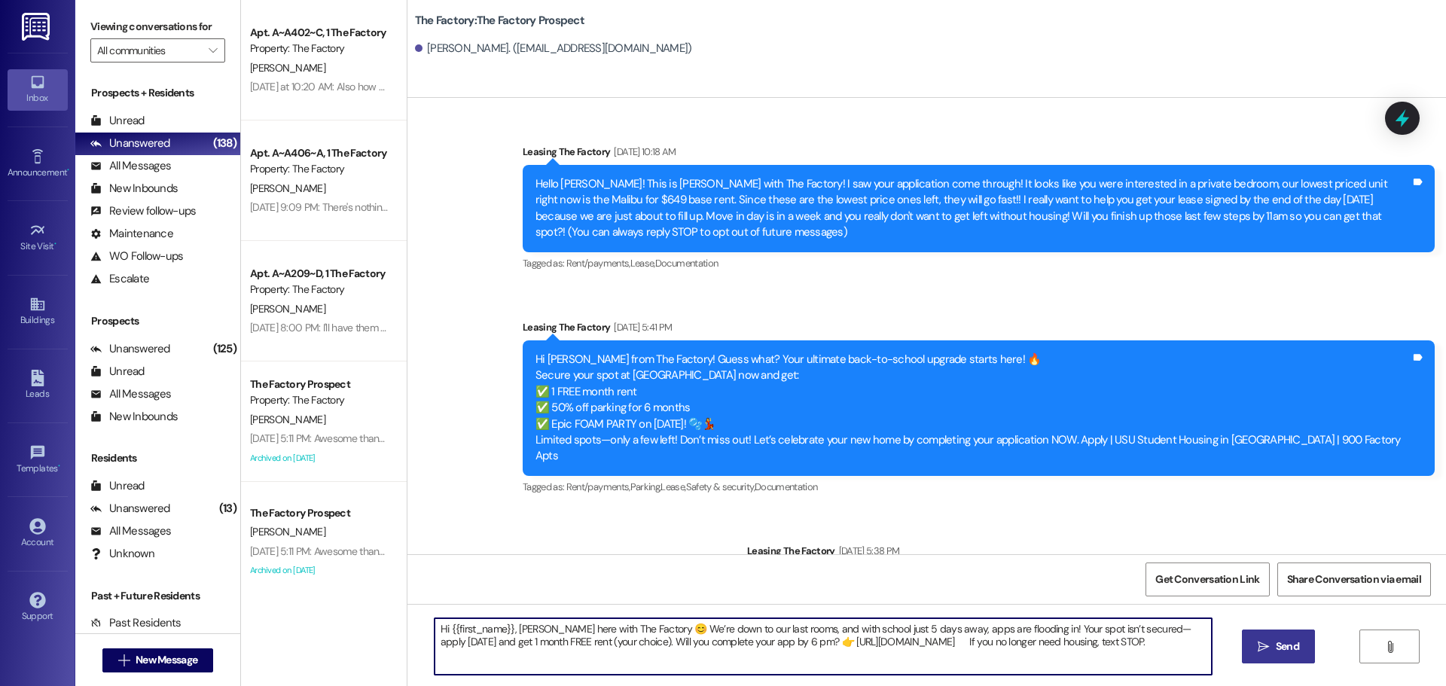
type textarea "Hi {{first_name}}, Tawnya here with The Factory 😊 We’re down to our last rooms,…"
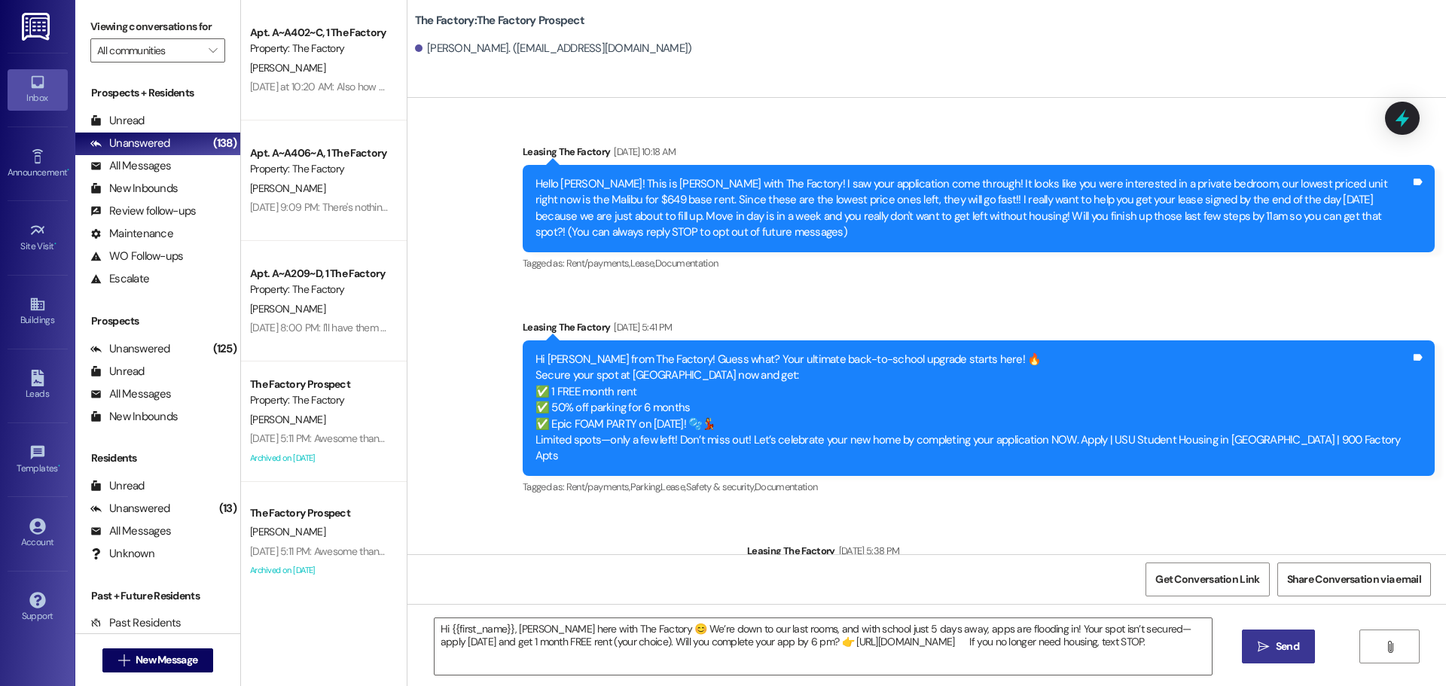
click at [1276, 652] on span "Send" at bounding box center [1287, 647] width 23 height 16
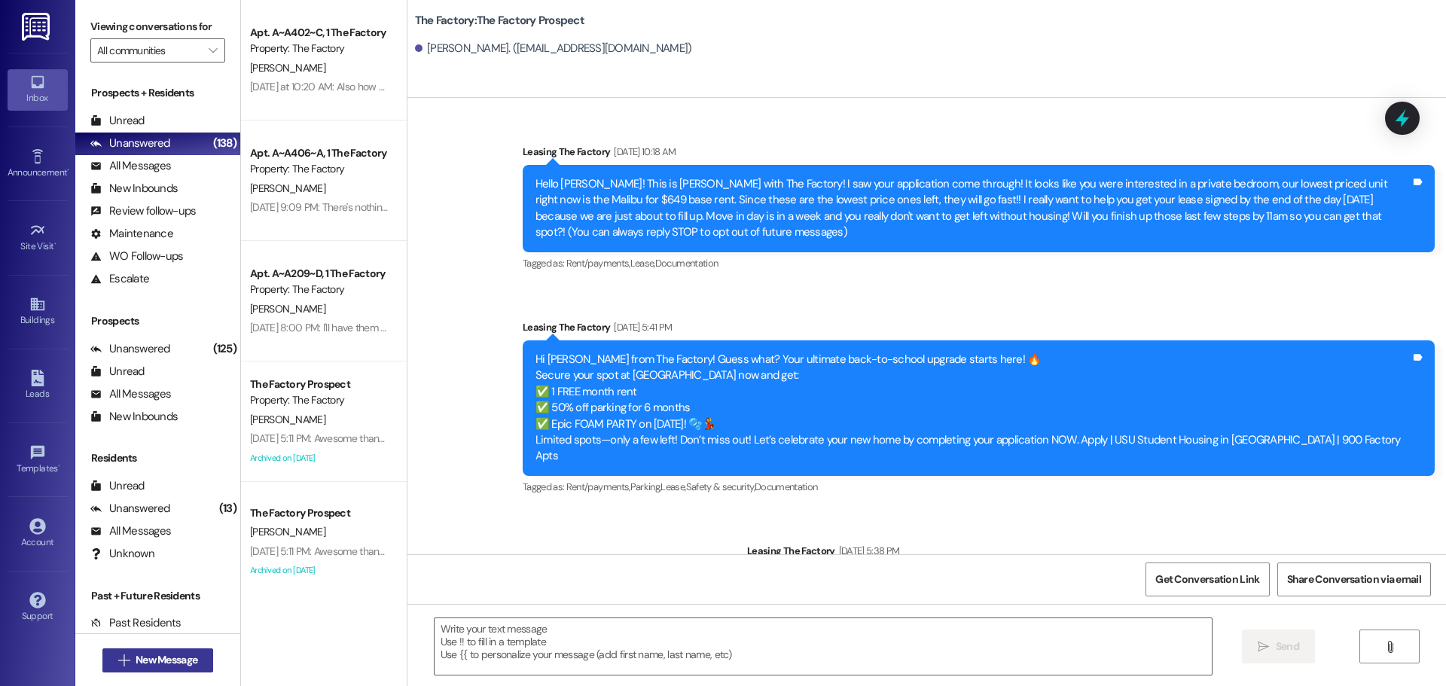
click at [176, 663] on span "New Message" at bounding box center [167, 660] width 62 height 16
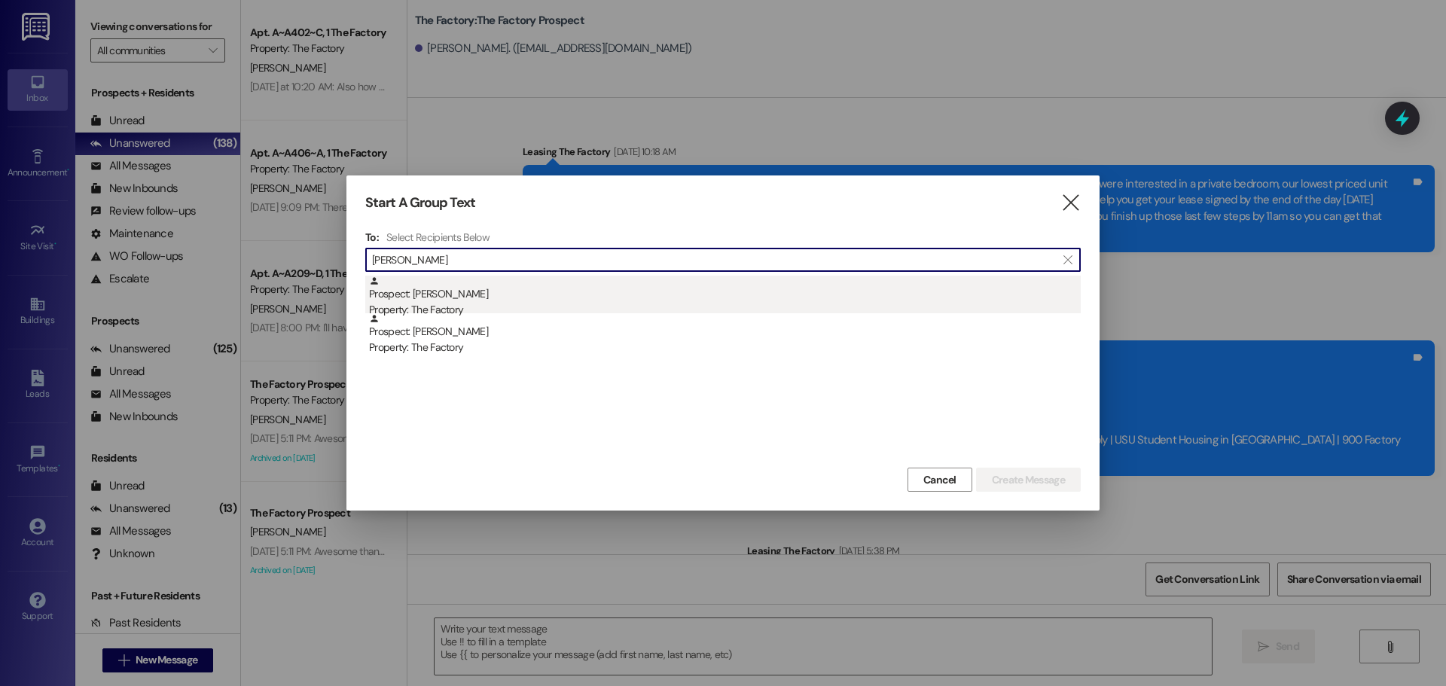
type input "FNU"
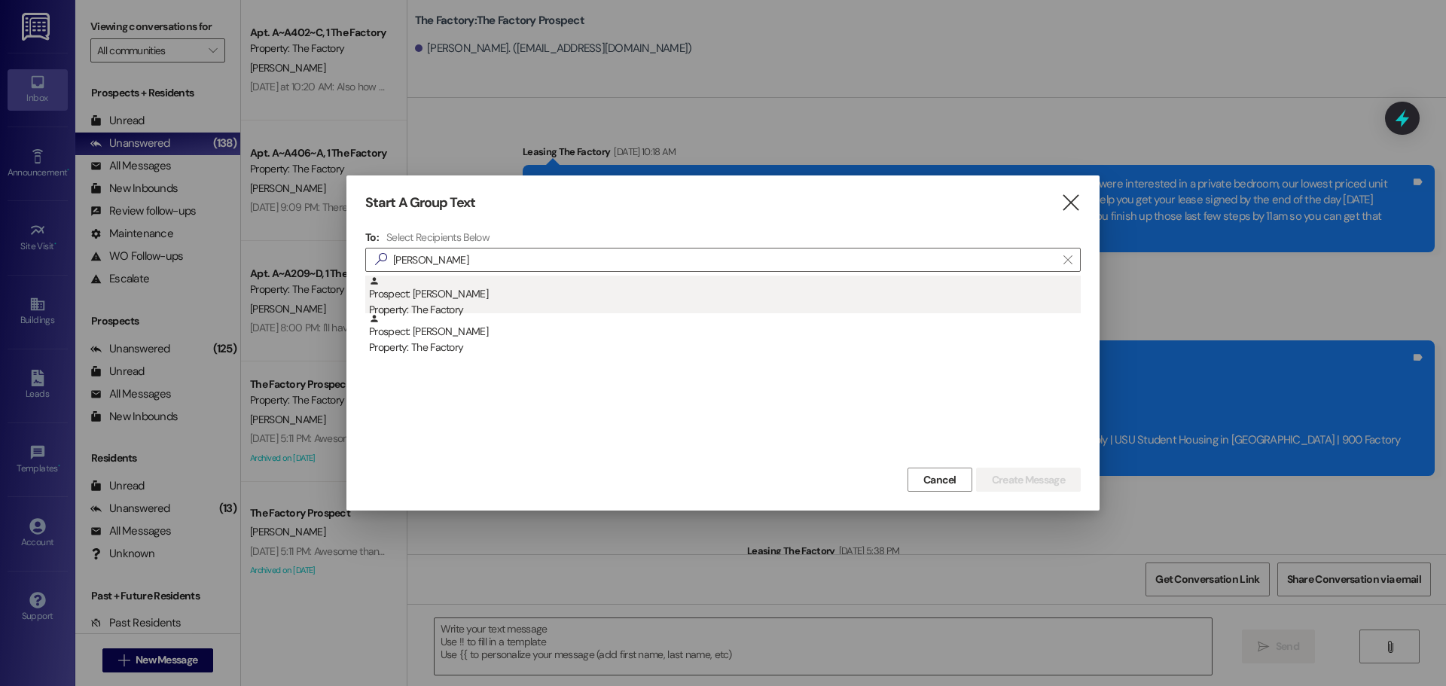
click at [444, 292] on div "Prospect: FNU SHALU Property: The Factory" at bounding box center [725, 297] width 712 height 43
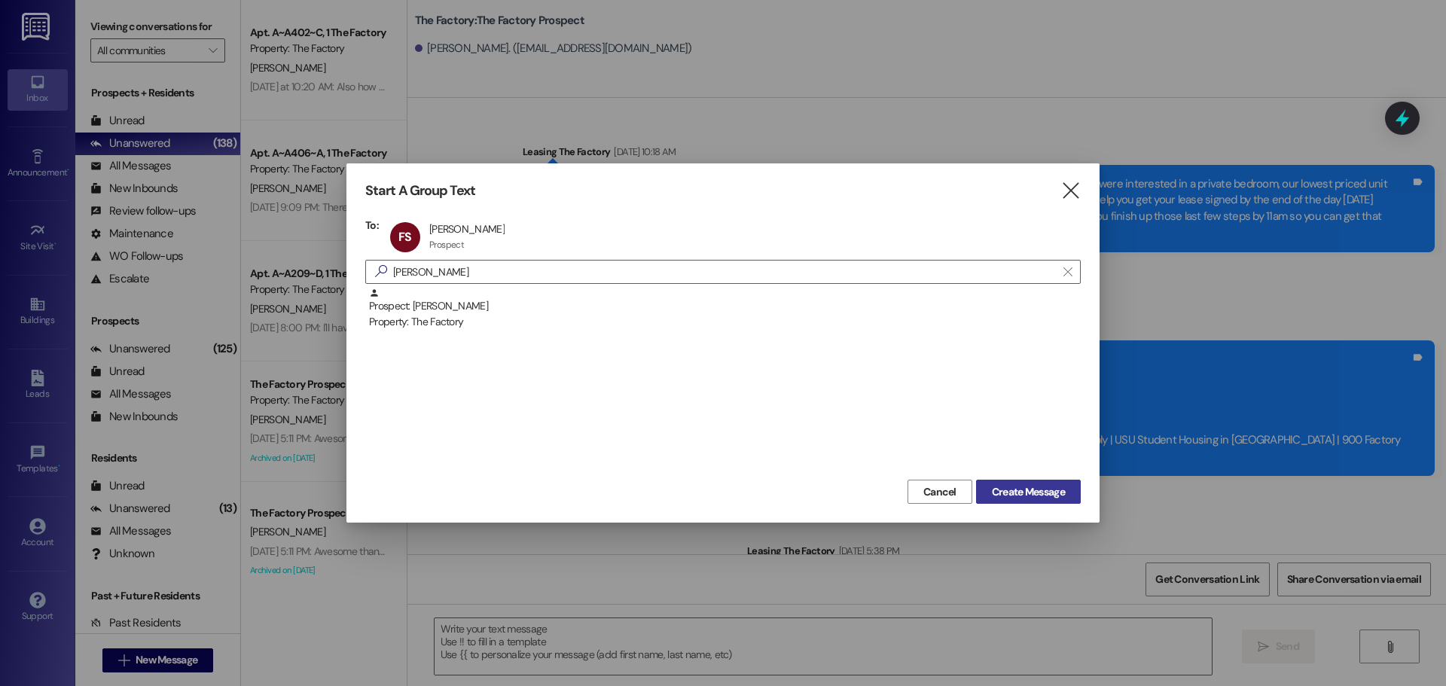
click at [1011, 497] on span "Create Message" at bounding box center [1028, 492] width 73 height 16
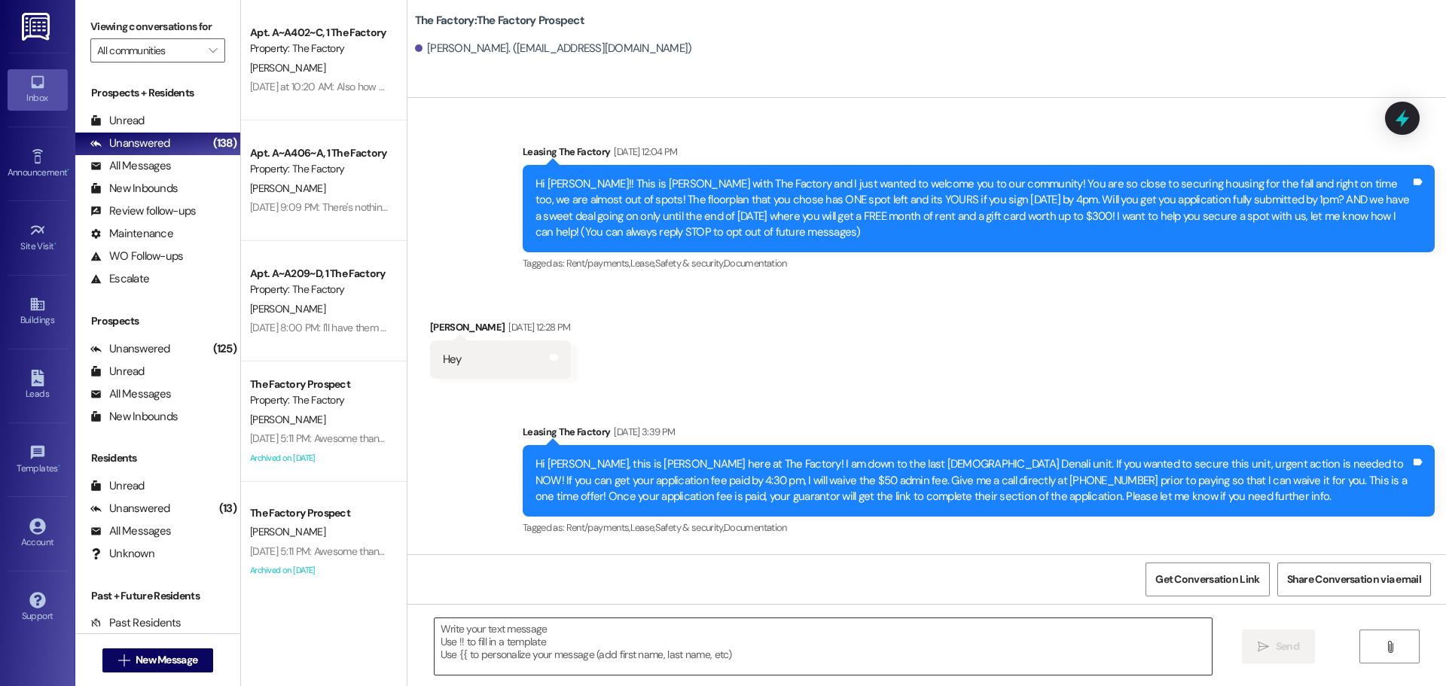
click at [435, 641] on textarea at bounding box center [823, 647] width 777 height 57
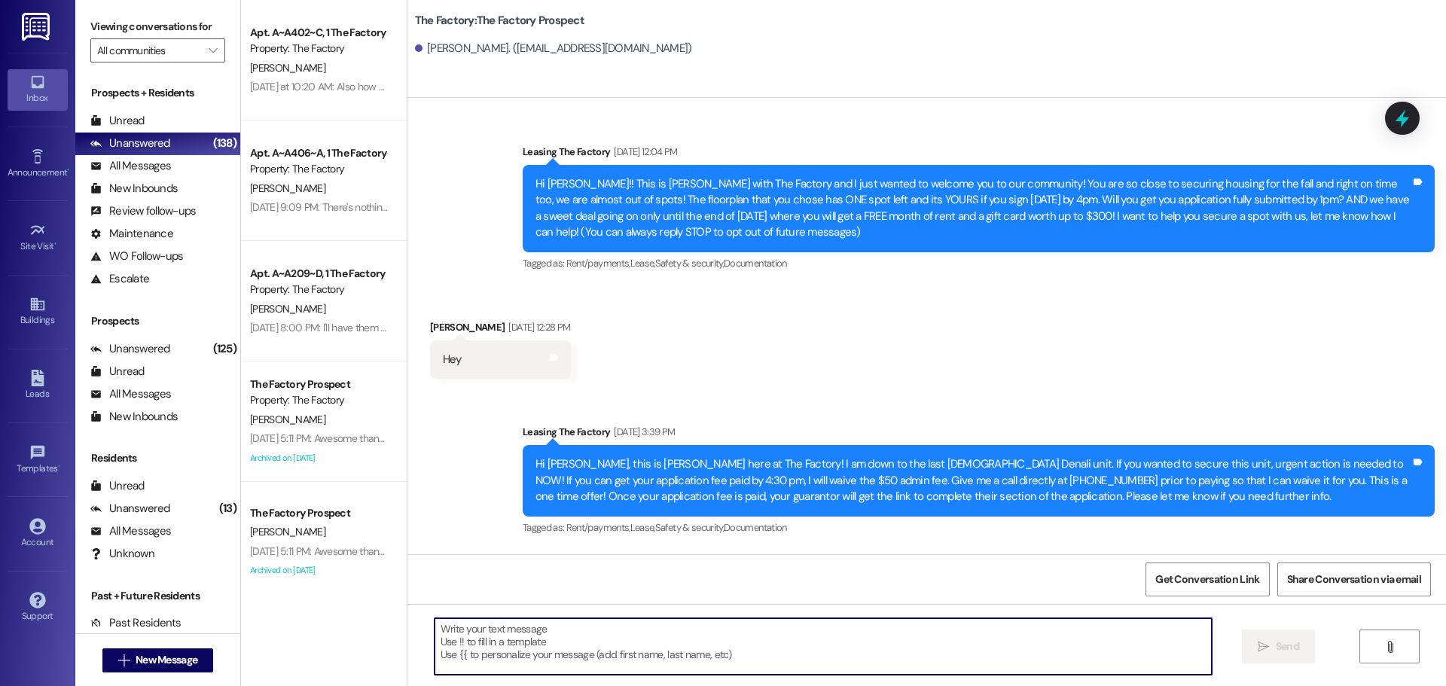
paste textarea "Hi {{first_name}}, Tawnya here with The Factory 😊 We’re down to our last rooms,…"
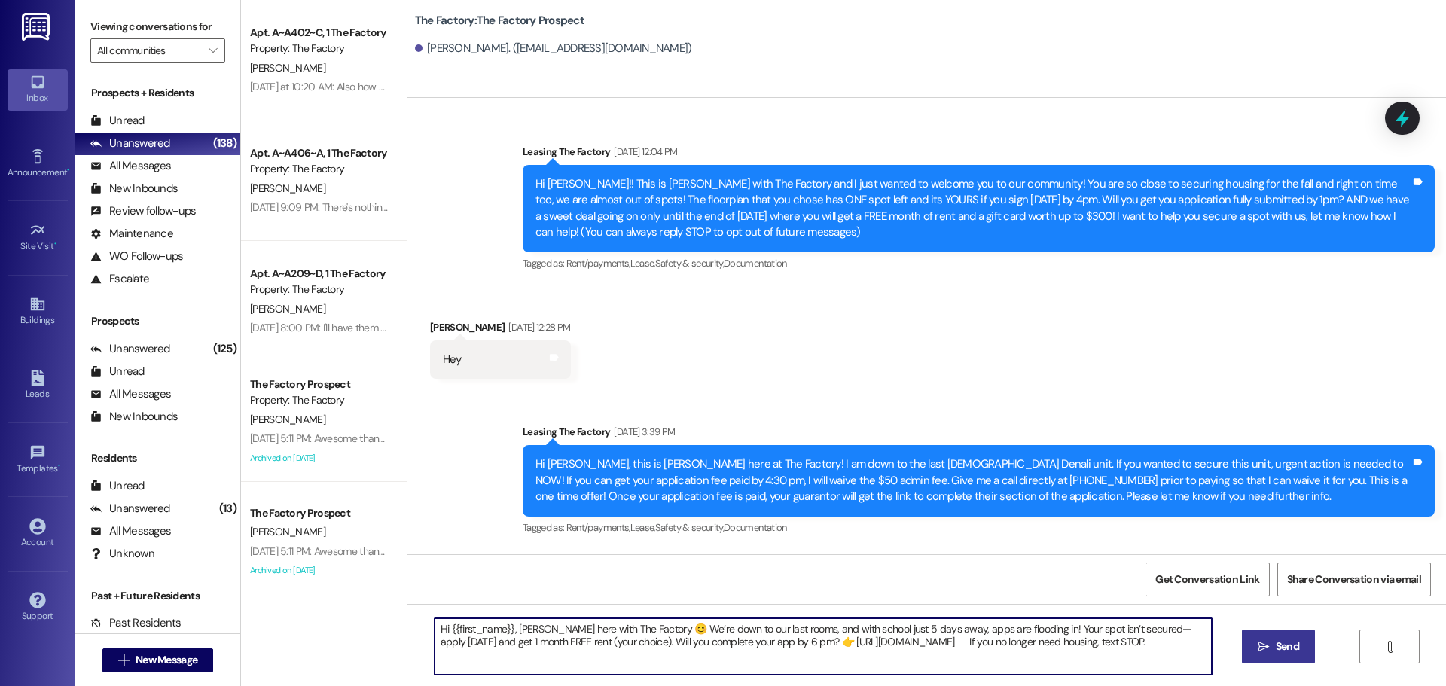
type textarea "Hi {{first_name}}, Tawnya here with The Factory 😊 We’re down to our last rooms,…"
click at [1281, 652] on span "Send" at bounding box center [1287, 647] width 23 height 16
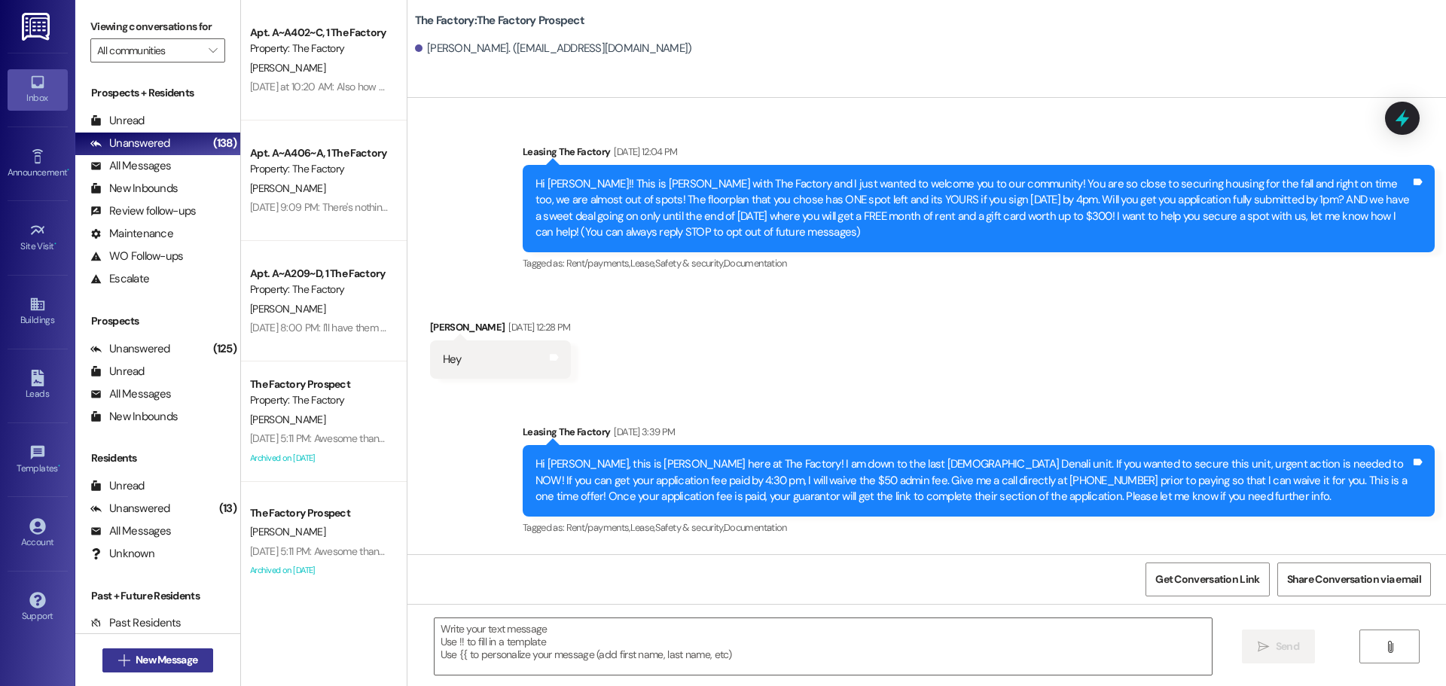
click at [174, 658] on span "New Message" at bounding box center [167, 660] width 62 height 16
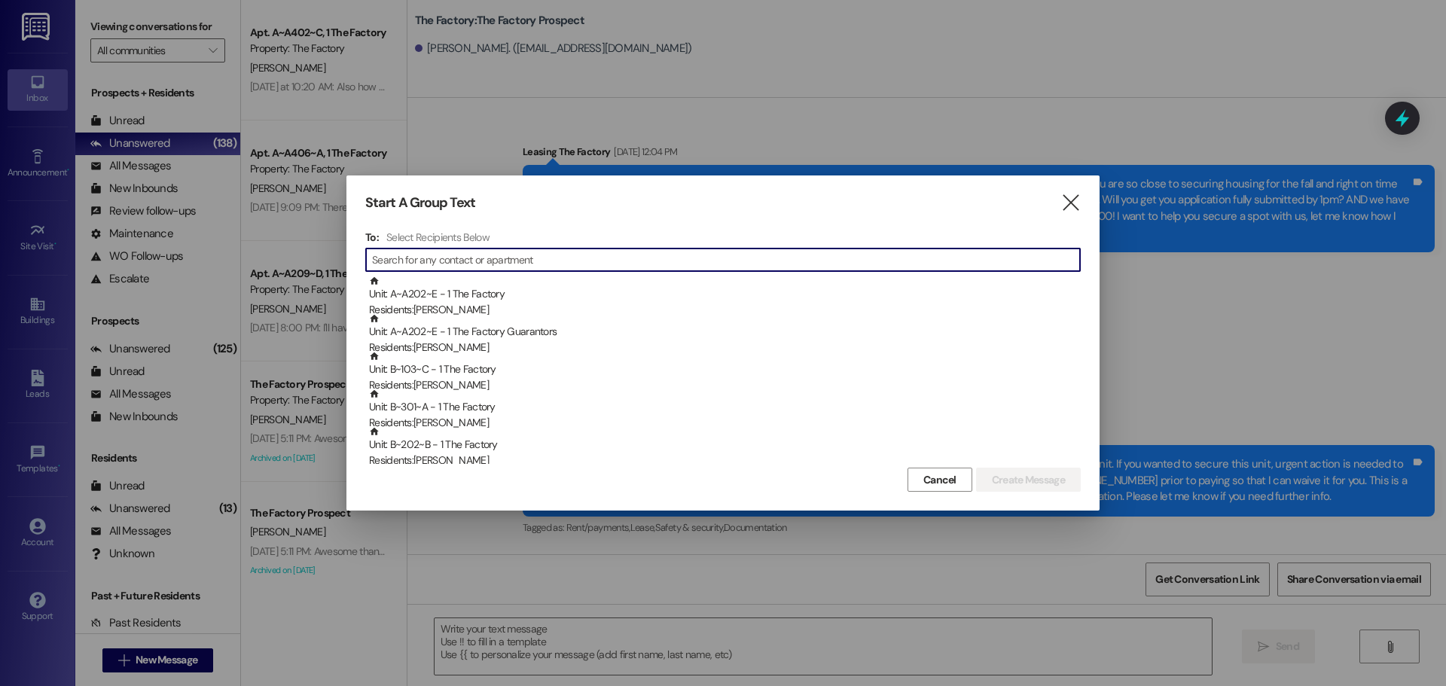
click at [417, 268] on input at bounding box center [726, 259] width 708 height 21
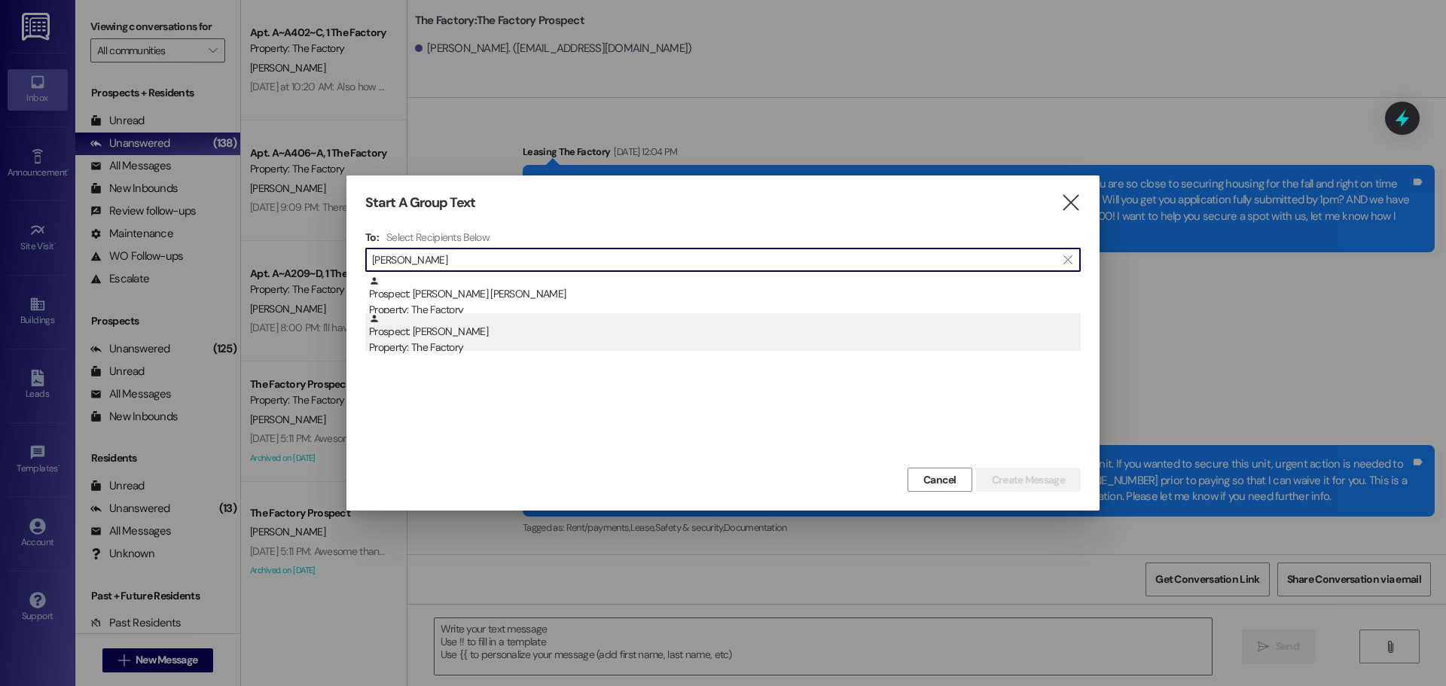
type input "sawyer"
click at [446, 344] on div "Property: The Factory" at bounding box center [725, 348] width 712 height 16
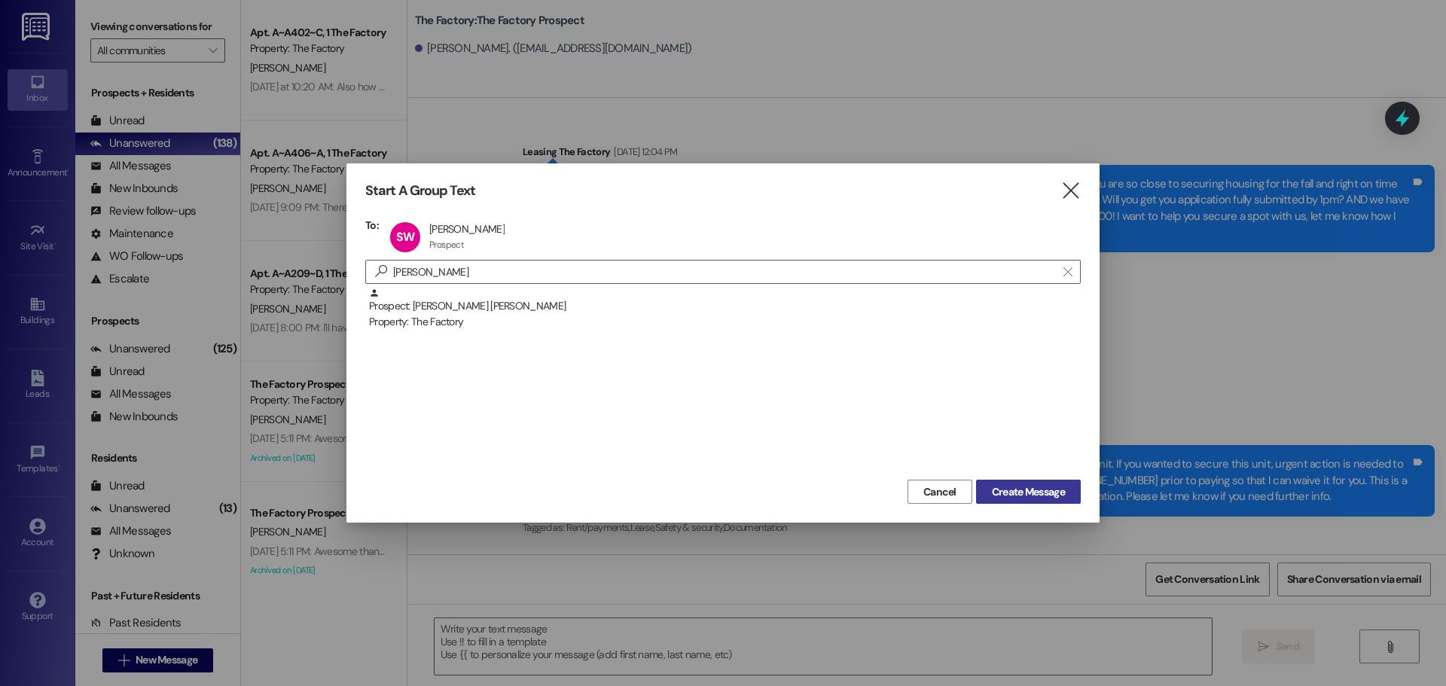
click at [1023, 490] on span "Create Message" at bounding box center [1028, 492] width 73 height 16
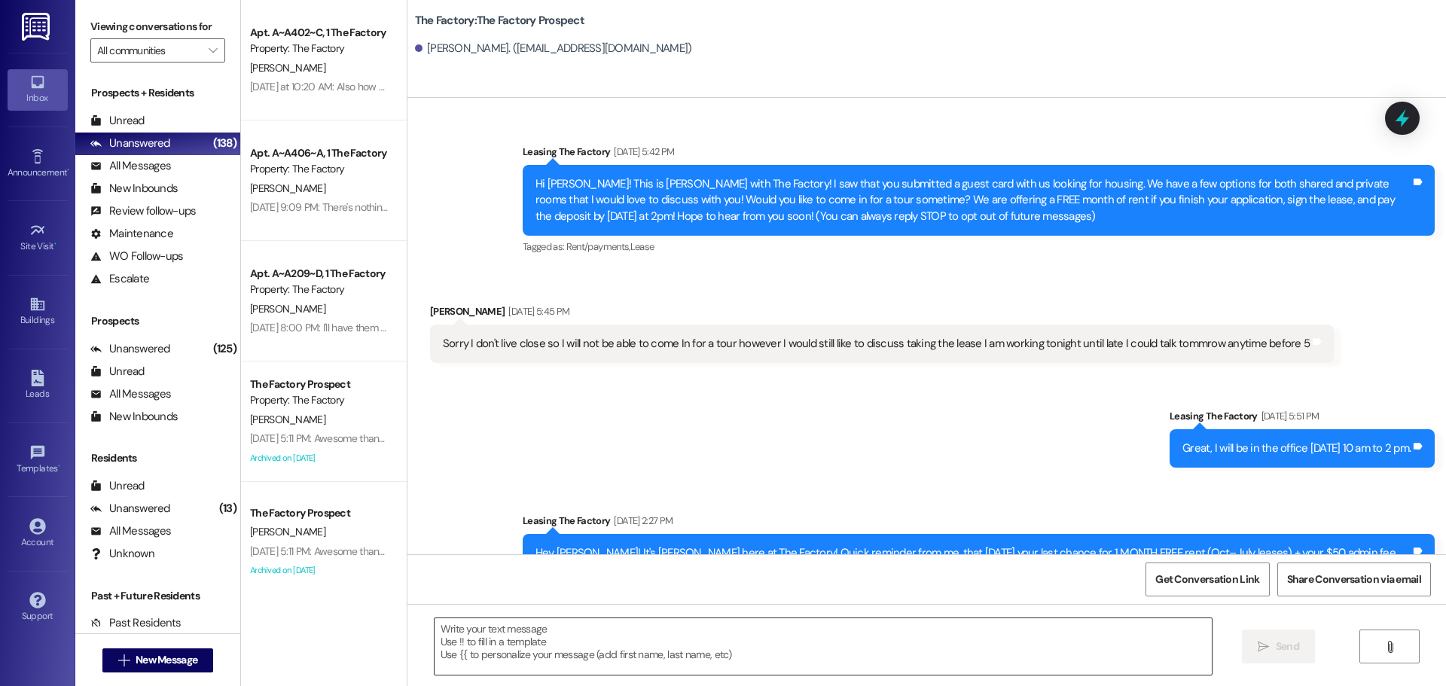
click at [435, 641] on textarea at bounding box center [823, 647] width 777 height 57
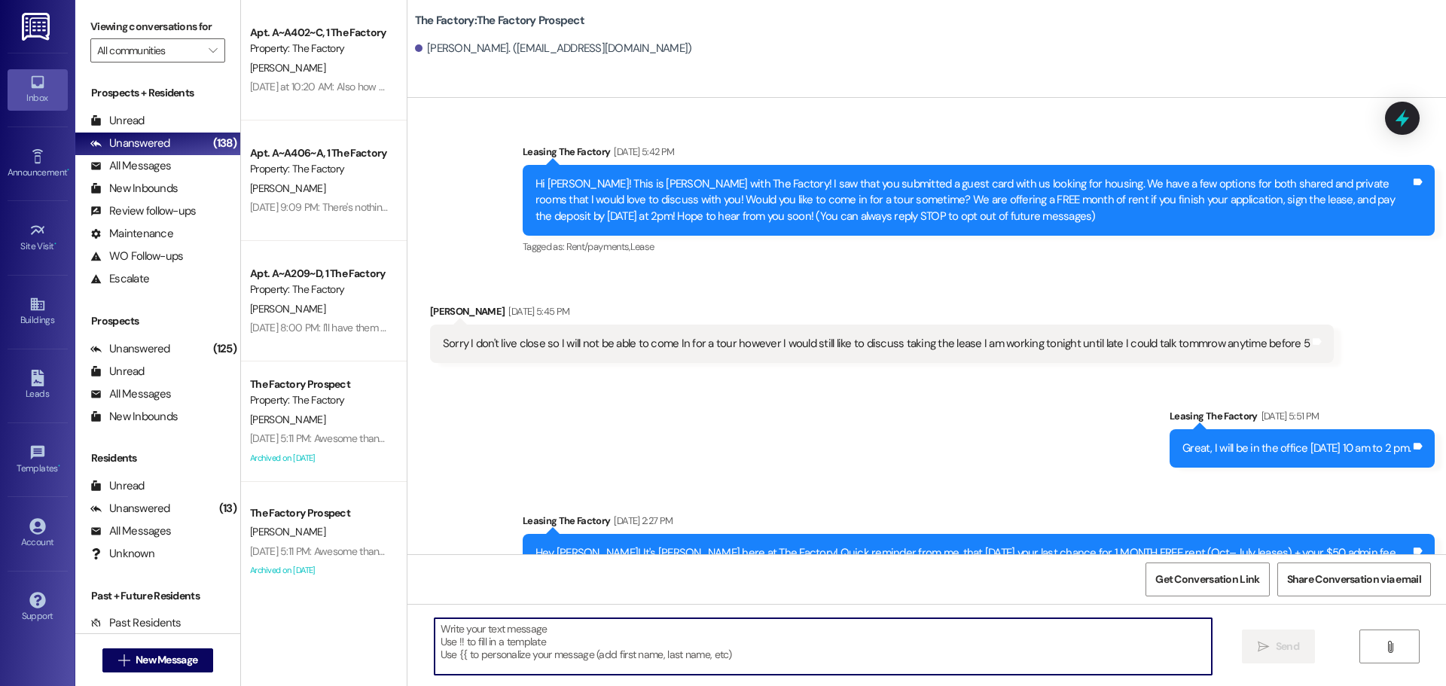
paste textarea "Hi {{first_name}}, Tawnya here with The Factory 😊 We’re down to our last rooms,…"
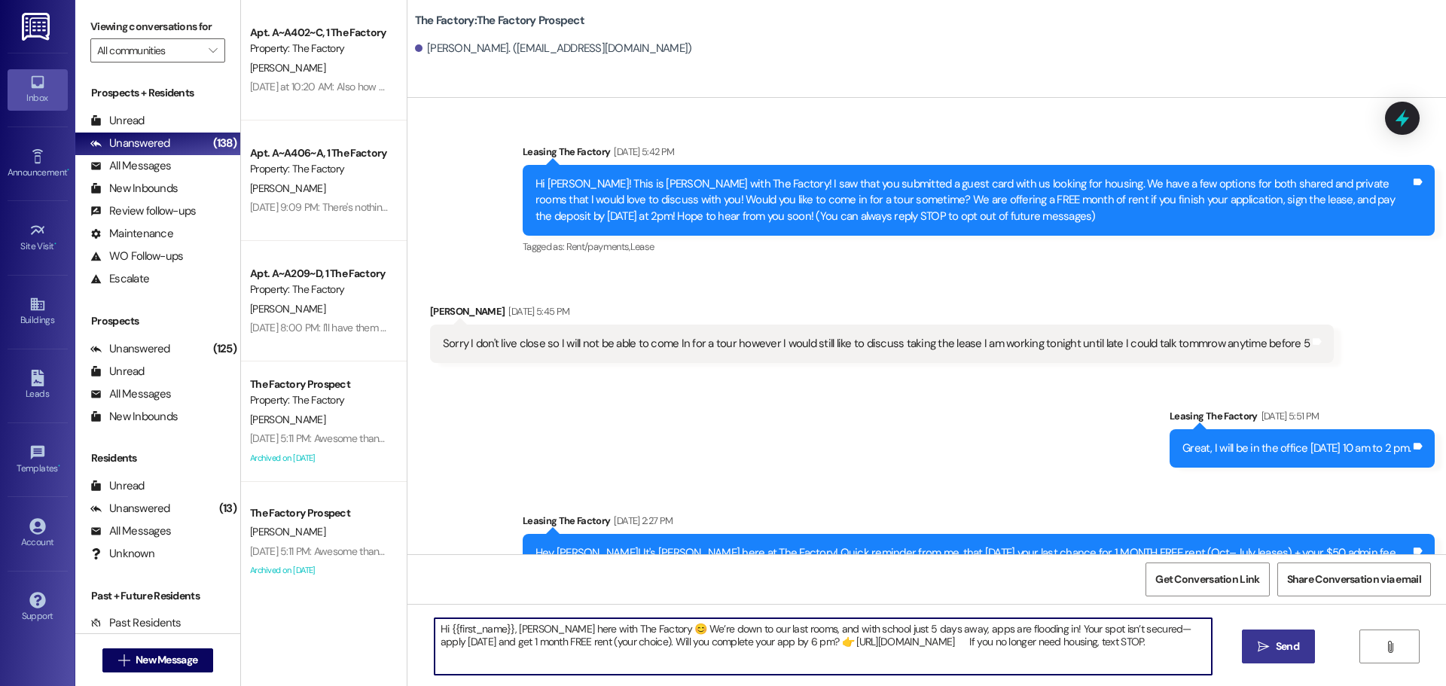
type textarea "Hi {{first_name}}, Tawnya here with The Factory 😊 We’re down to our last rooms,…"
click at [1289, 650] on span "Send" at bounding box center [1287, 647] width 23 height 16
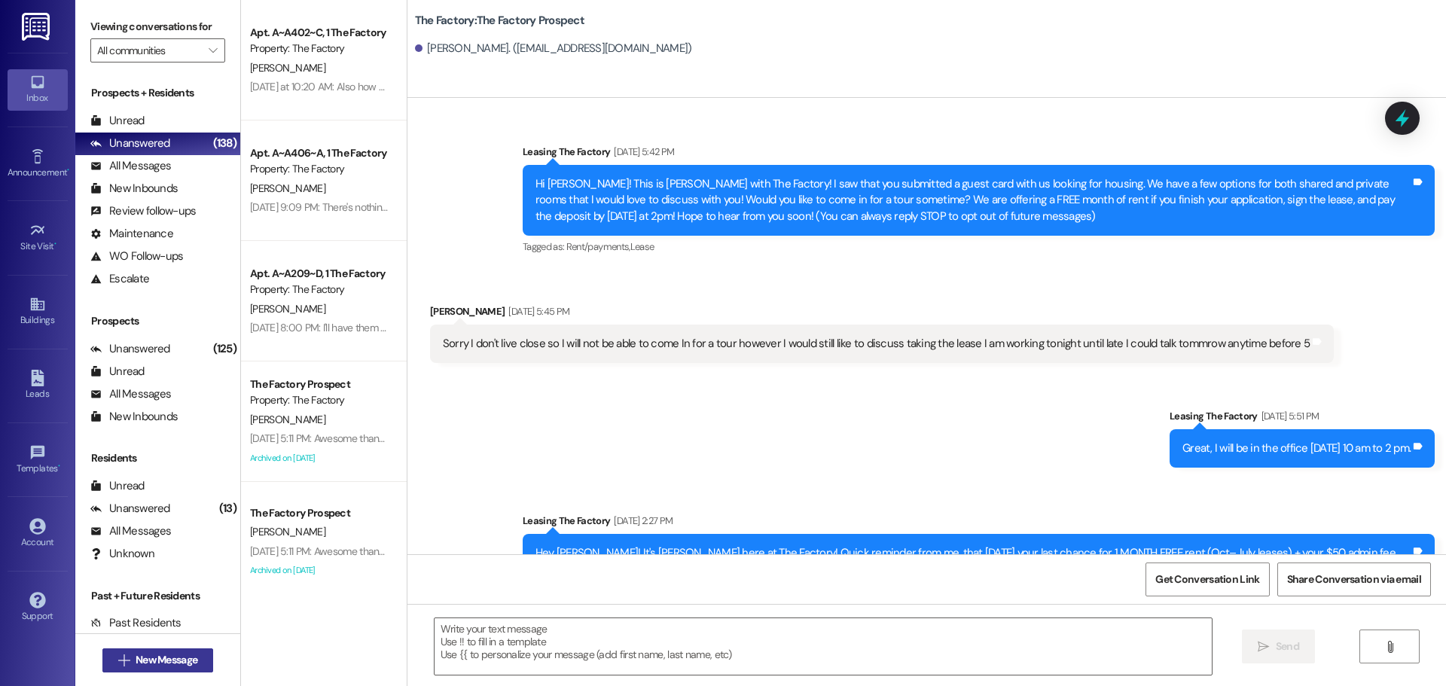
click at [188, 655] on span "New Message" at bounding box center [167, 660] width 62 height 16
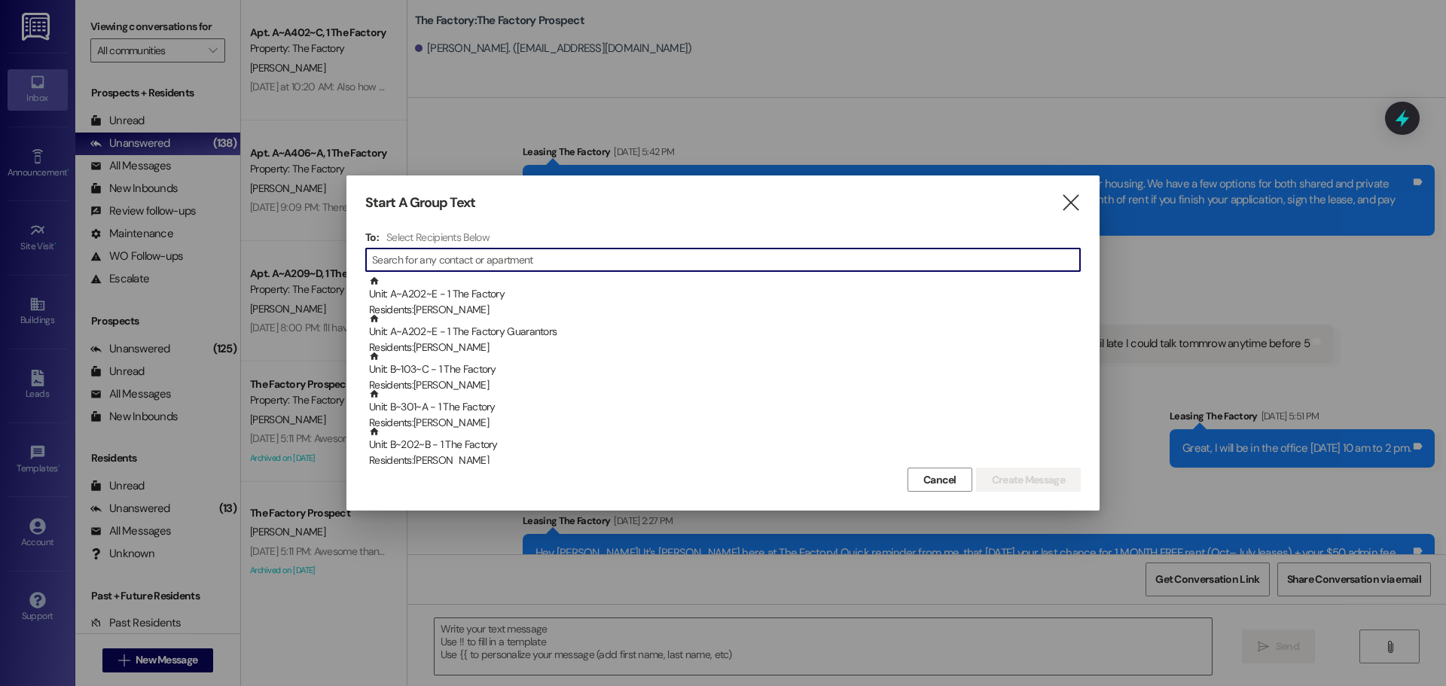
click at [416, 256] on input at bounding box center [726, 259] width 708 height 21
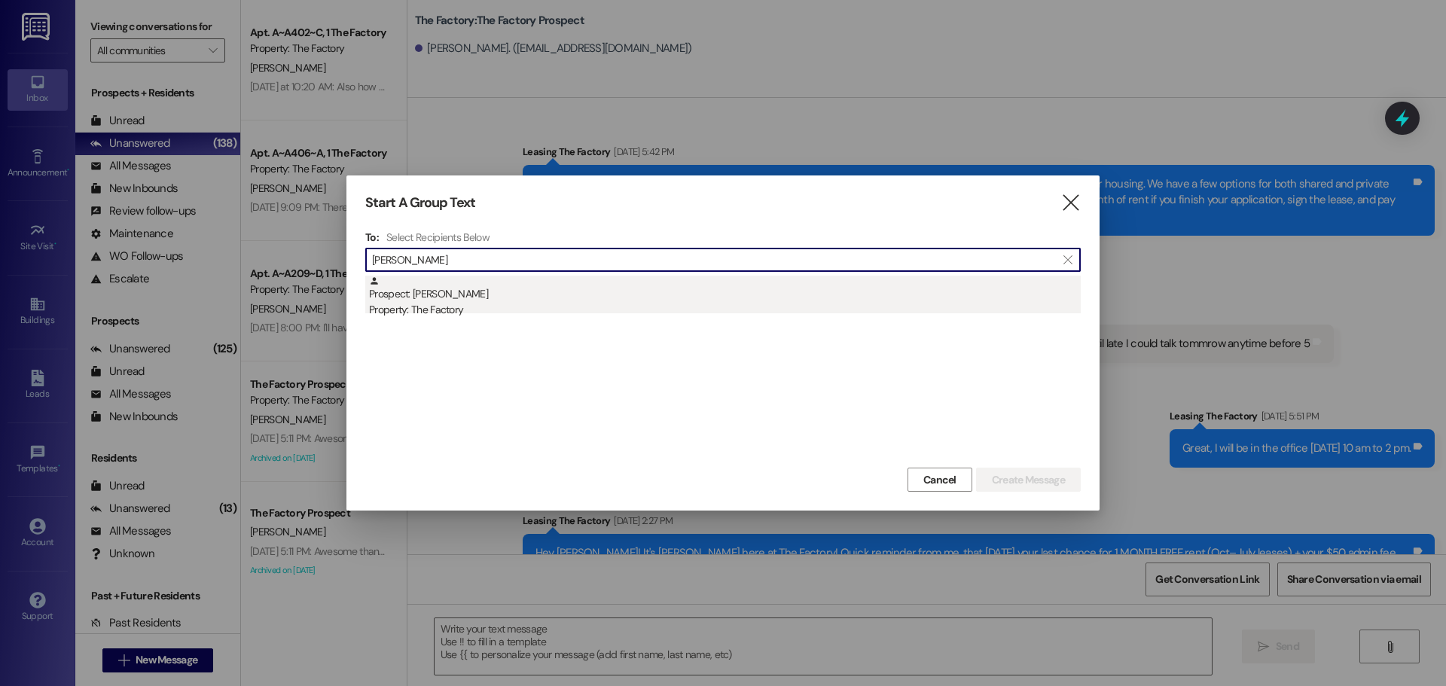
type input "danielle sto"
click at [427, 292] on div "Prospect: Danielle Stoddard Property: The Factory" at bounding box center [725, 297] width 712 height 43
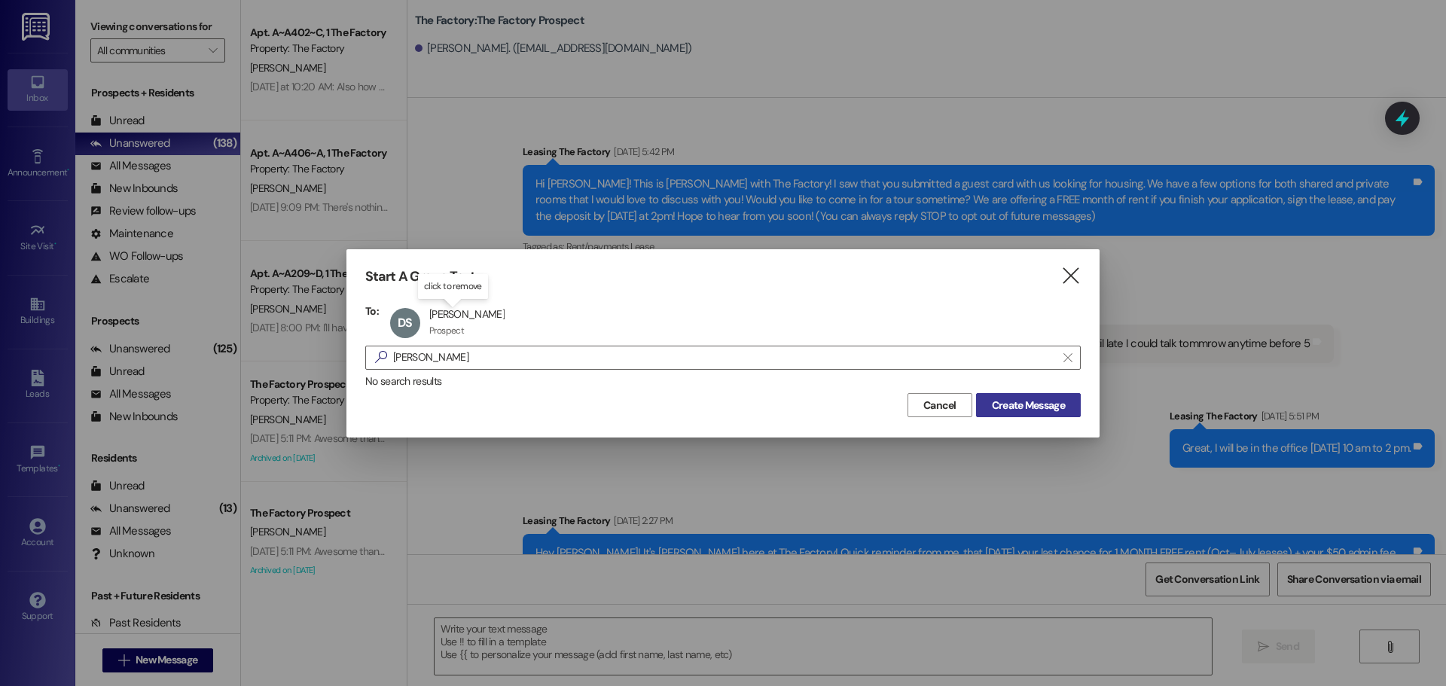
click at [1034, 399] on span "Create Message" at bounding box center [1028, 406] width 73 height 16
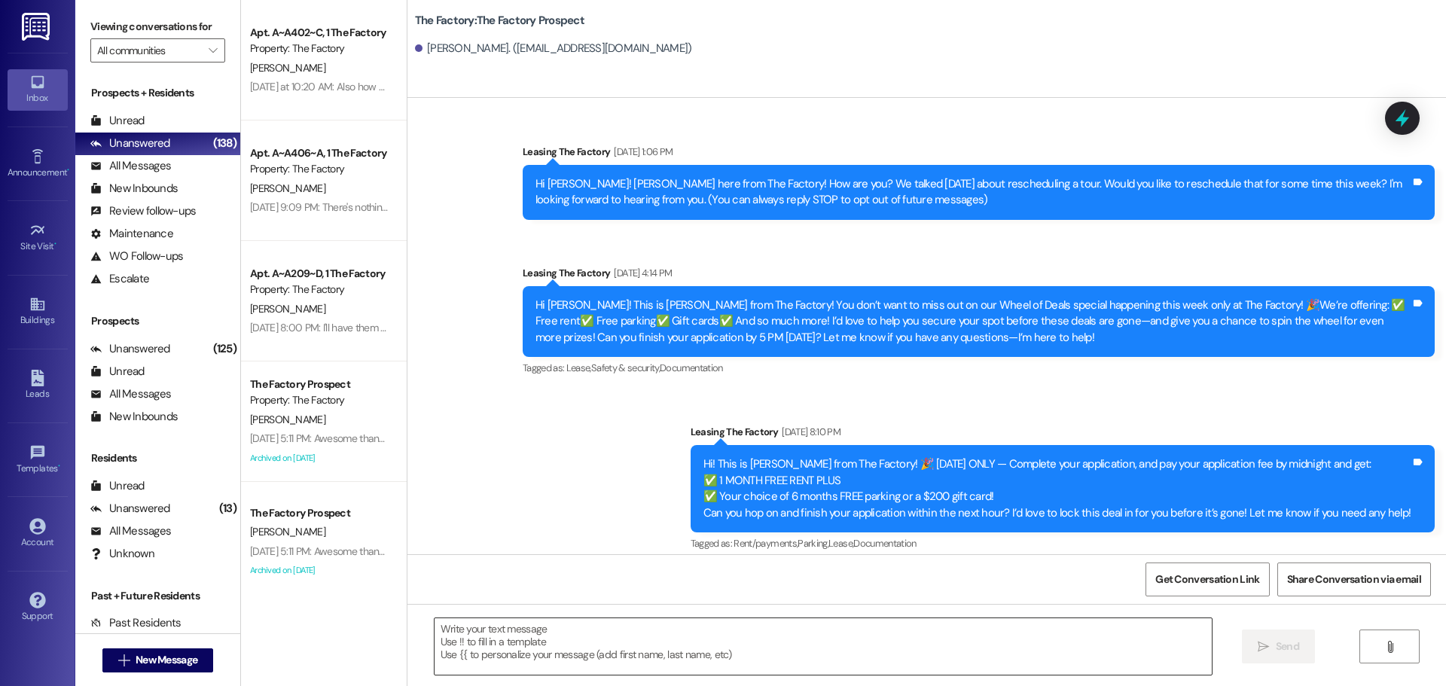
click at [435, 634] on textarea at bounding box center [823, 647] width 777 height 57
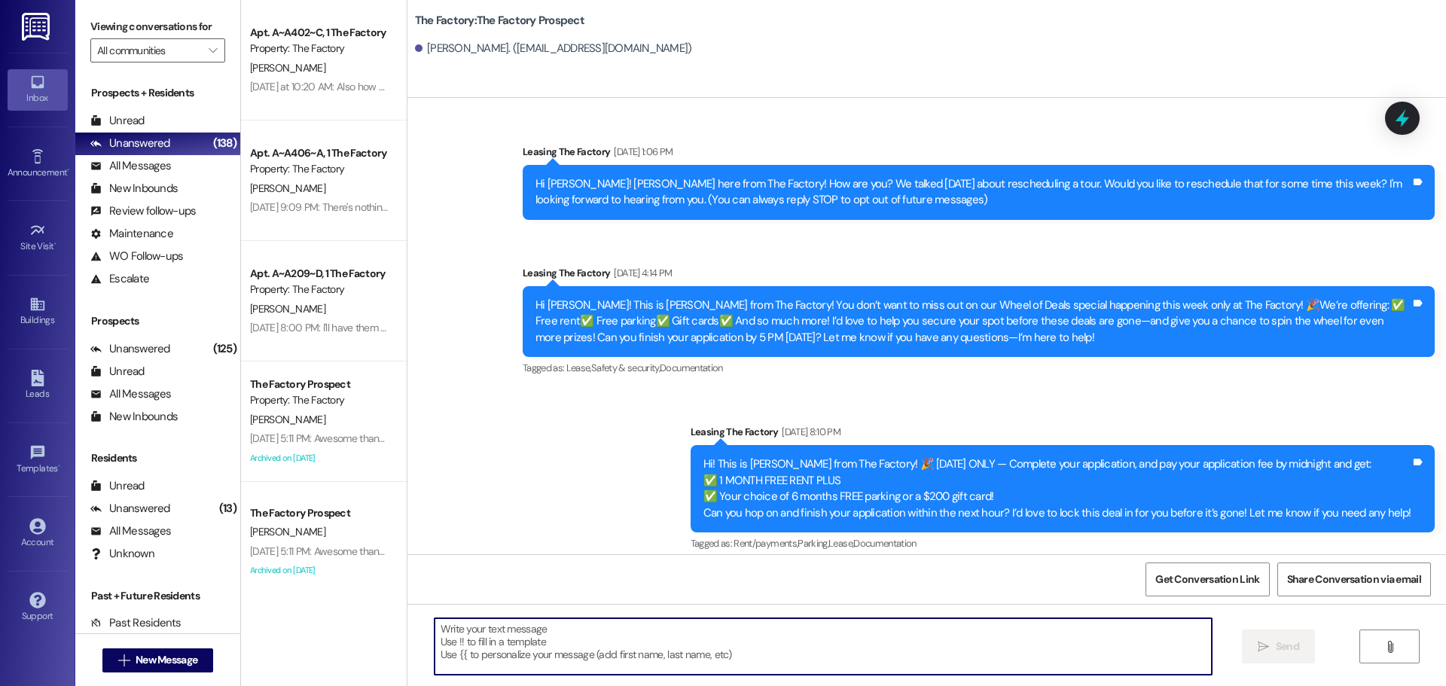
paste textarea "Hi {{first_name}}, Tawnya here with The Factory 😊 We’re down to our last rooms,…"
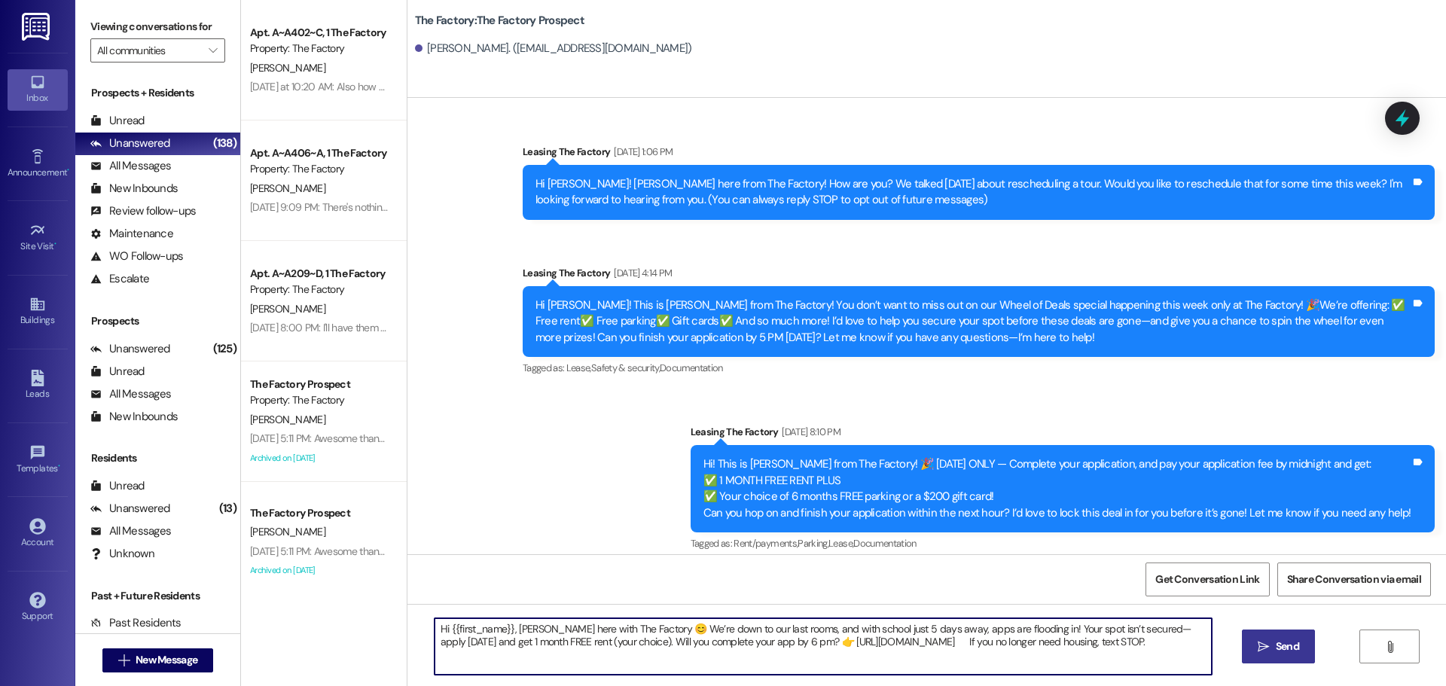
type textarea "Hi {{first_name}}, Tawnya here with The Factory 😊 We’re down to our last rooms,…"
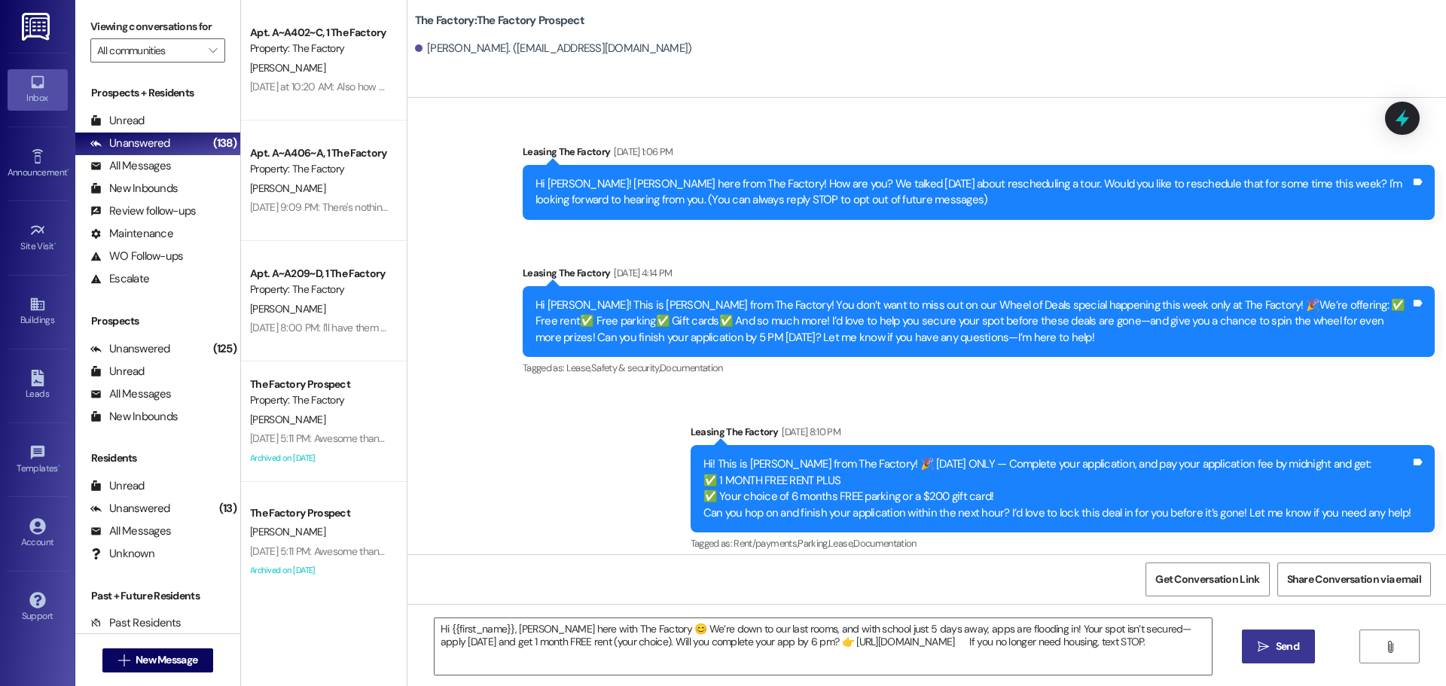
click at [1276, 639] on span "Send" at bounding box center [1287, 647] width 23 height 16
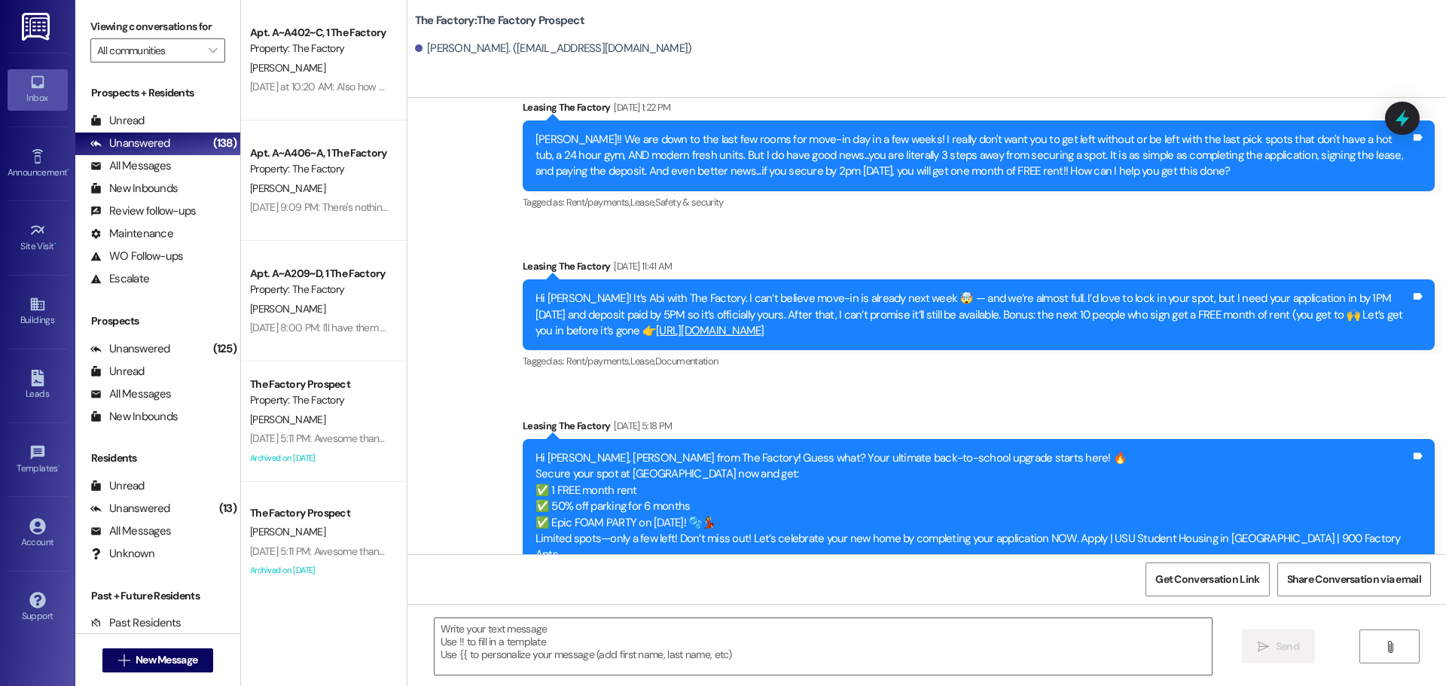
scroll to position [4269, 0]
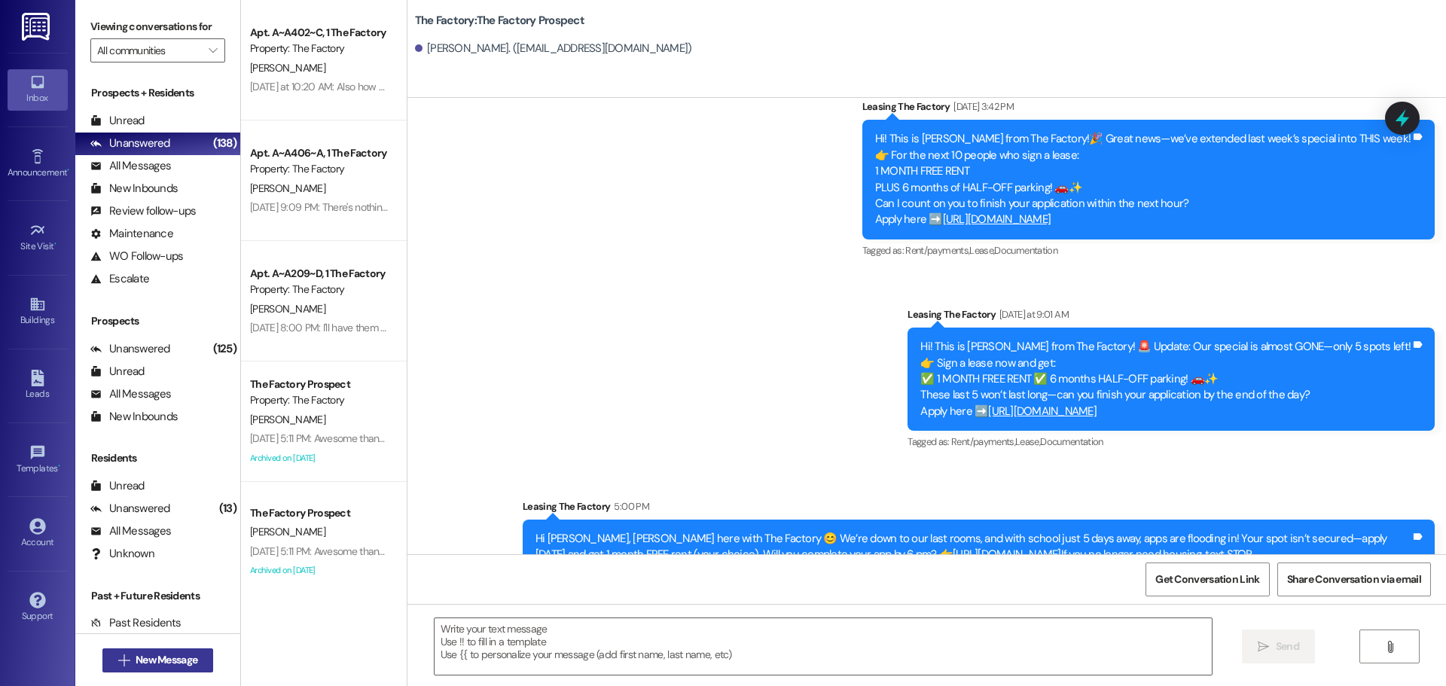
click at [124, 661] on span " New Message" at bounding box center [158, 660] width 86 height 16
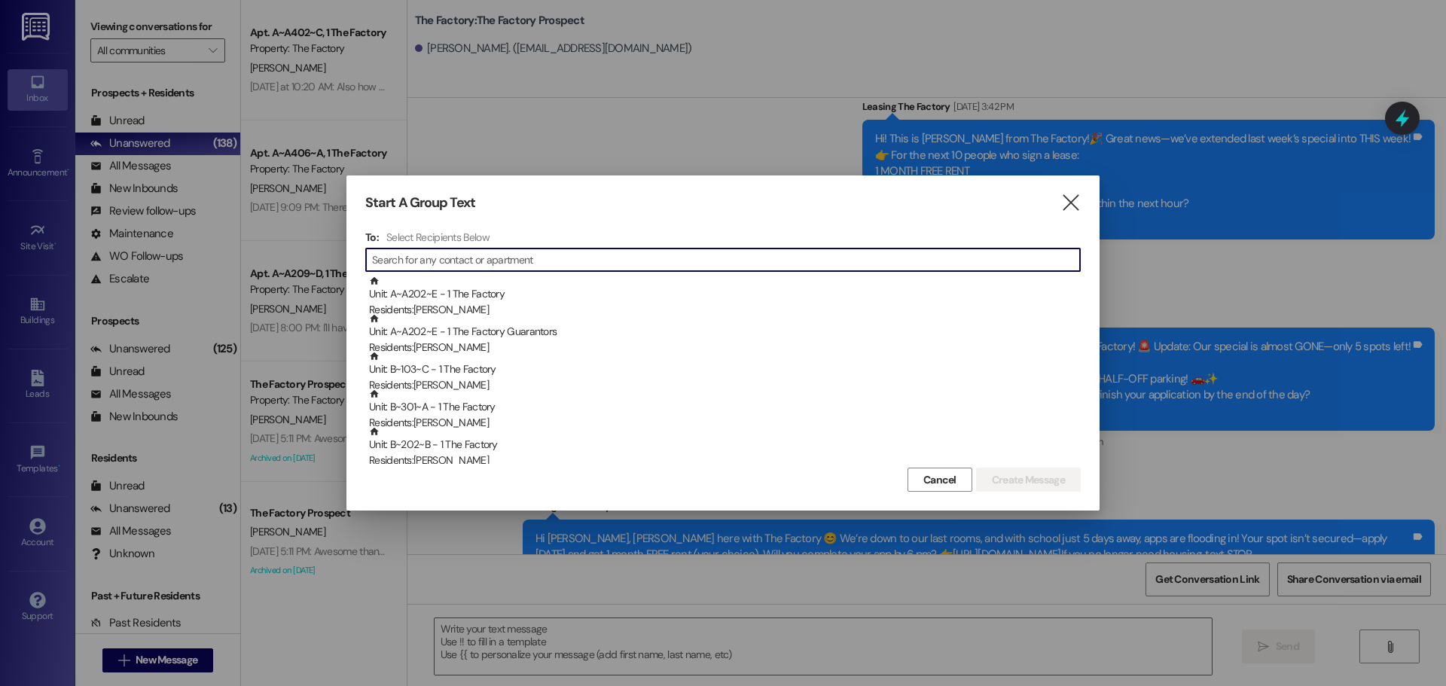
click at [574, 267] on input at bounding box center [726, 259] width 708 height 21
type input "k"
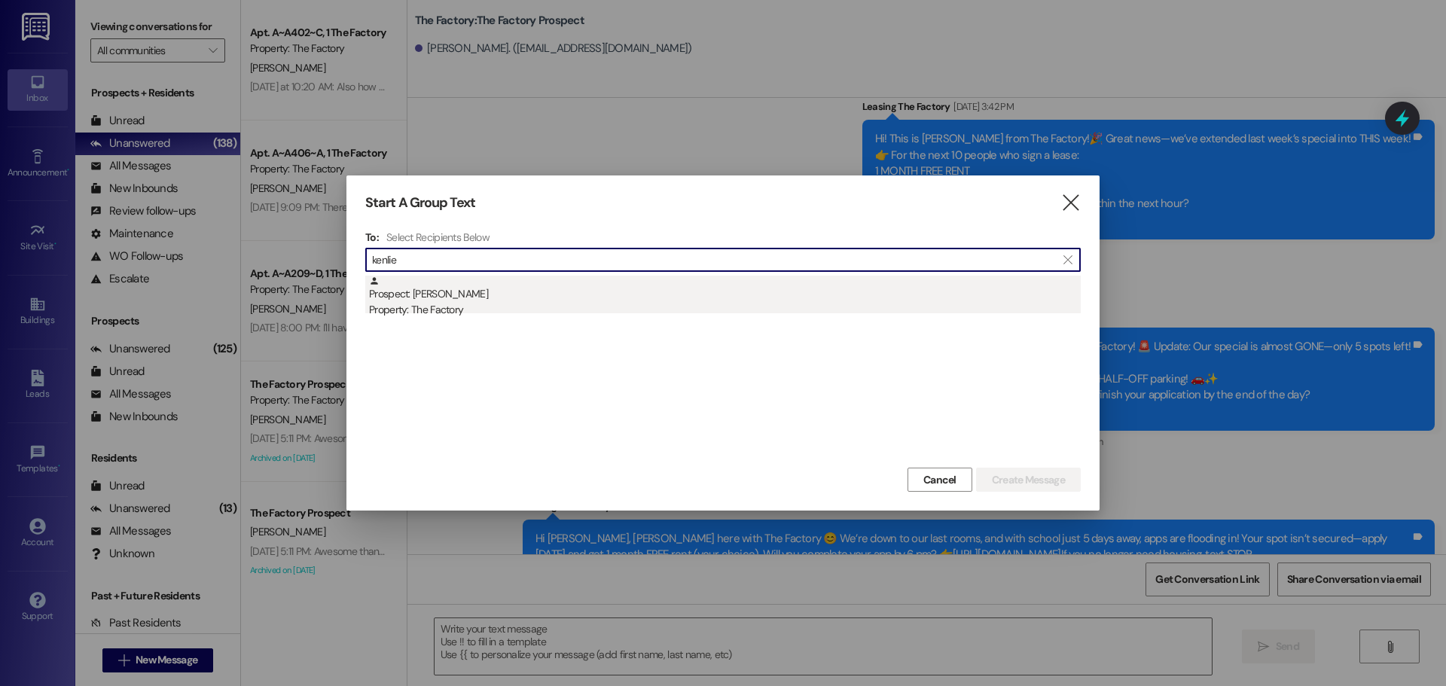
type input "kenlie"
click at [429, 298] on div "Prospect: Kenlie Hanks Property: The Factory" at bounding box center [725, 297] width 712 height 43
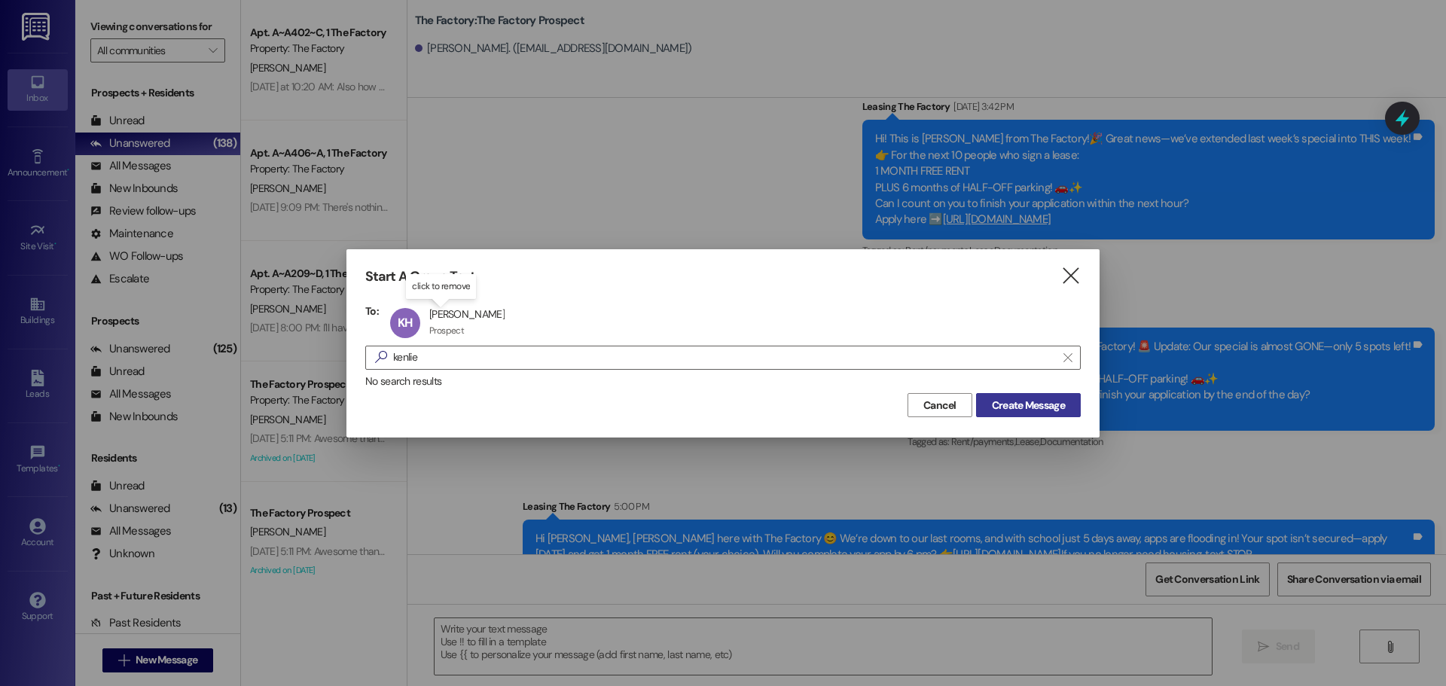
click at [1034, 403] on span "Create Message" at bounding box center [1028, 406] width 73 height 16
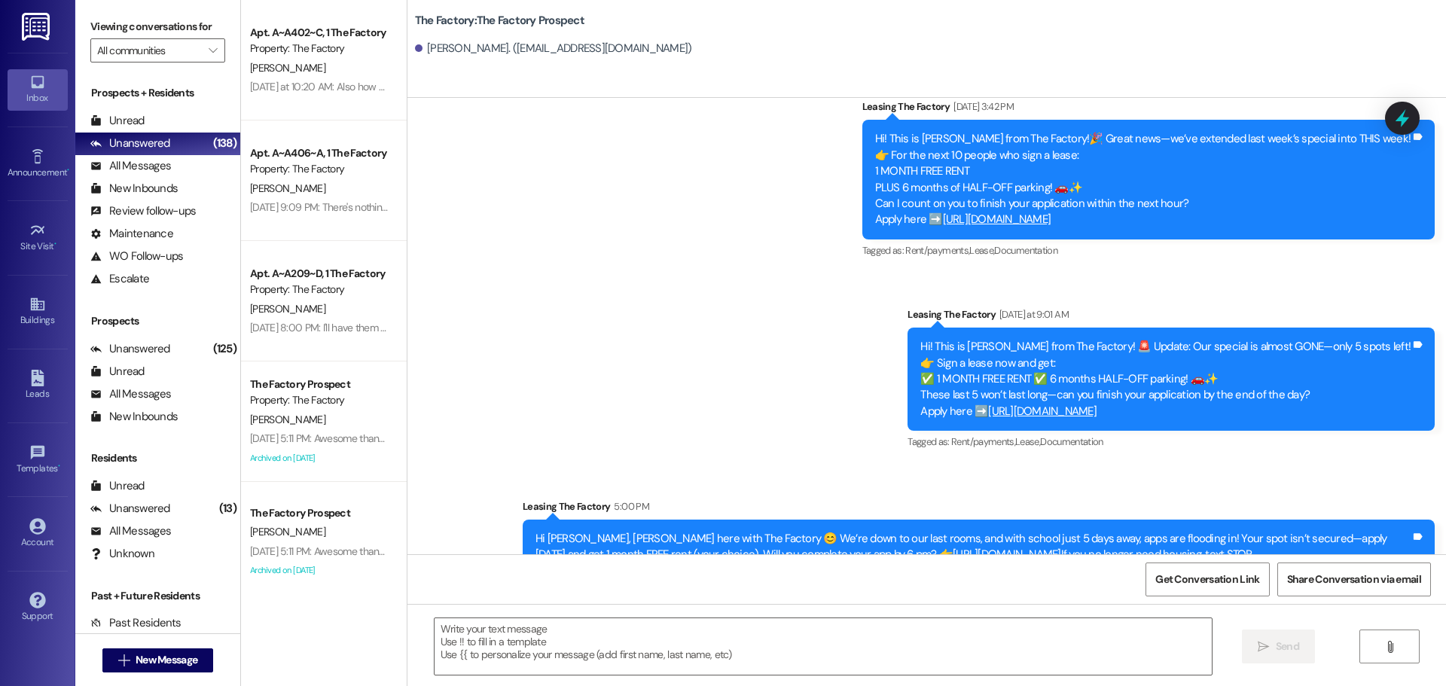
scroll to position [3024, 0]
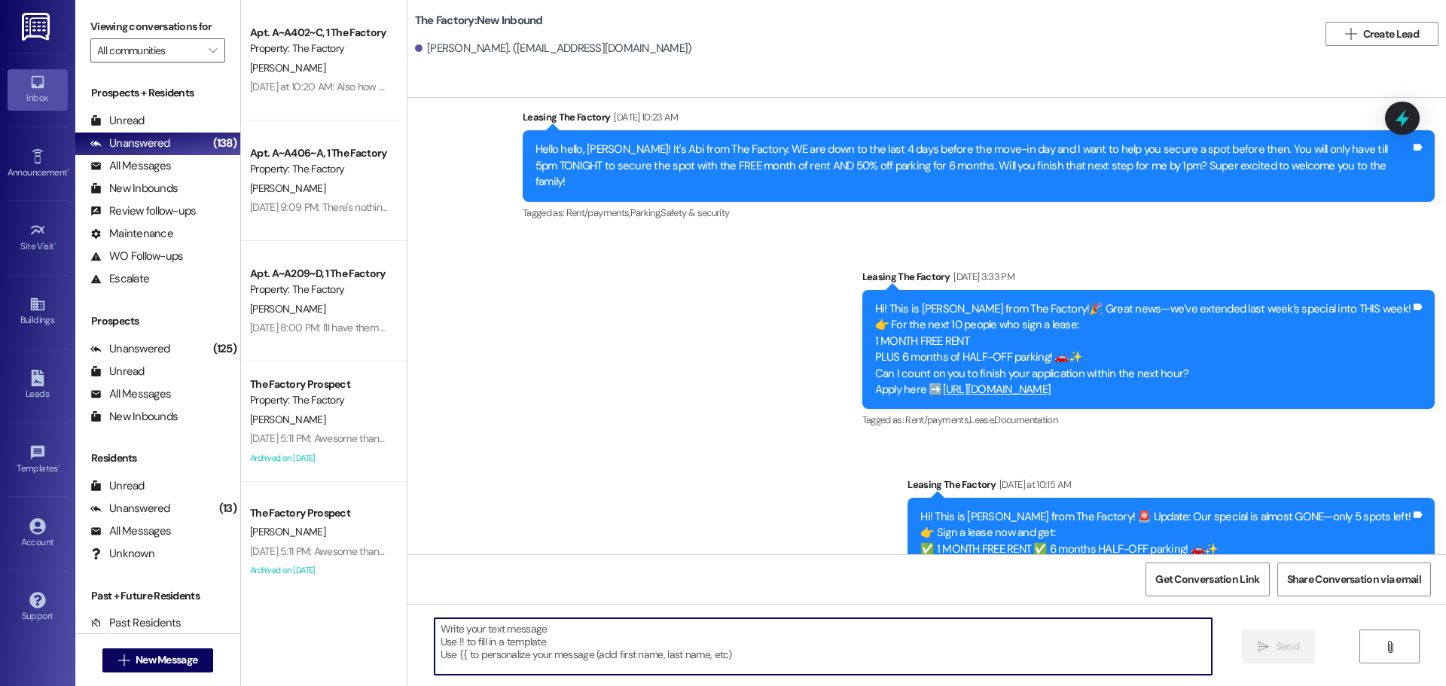
click at [439, 631] on textarea at bounding box center [823, 647] width 777 height 57
paste textarea "Hi {{first_name}}, Tawnya here with The Factory 😊 We’re down to our last rooms,…"
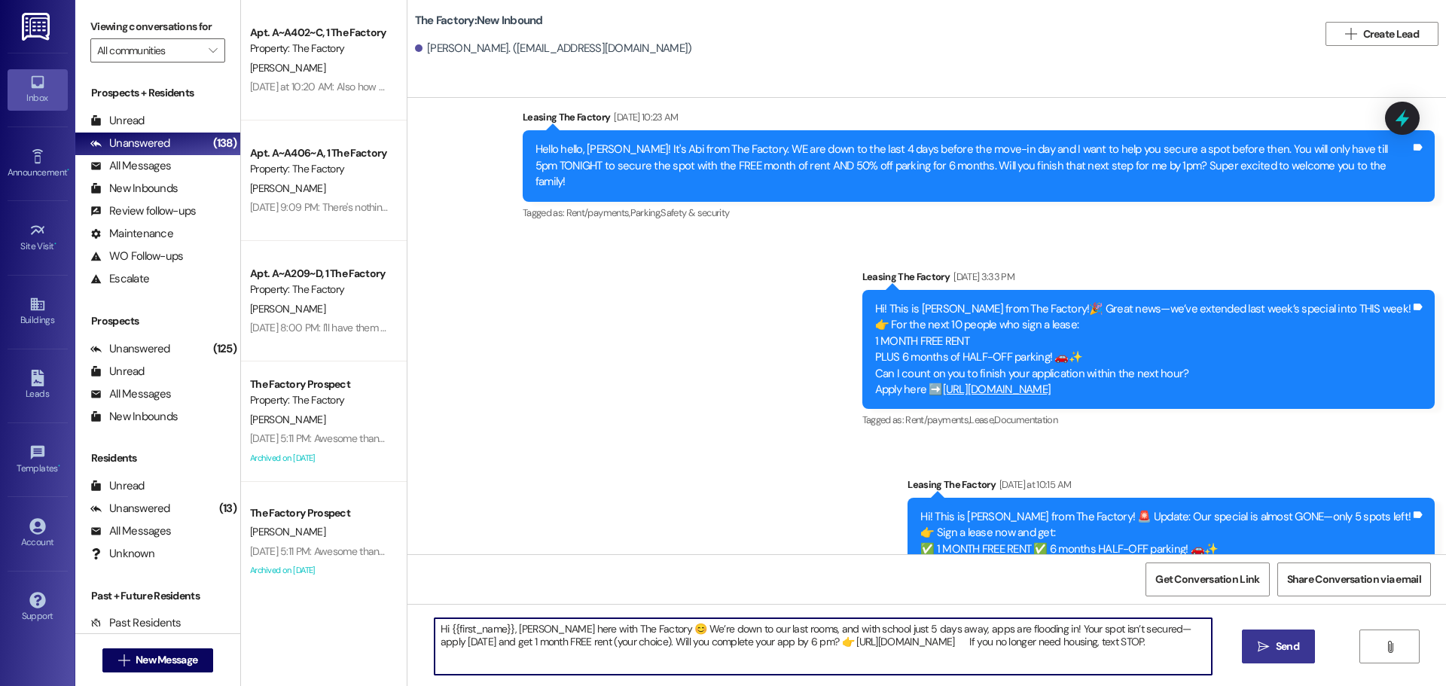
type textarea "Hi {{first_name}}, Tawnya here with The Factory 😊 We’re down to our last rooms,…"
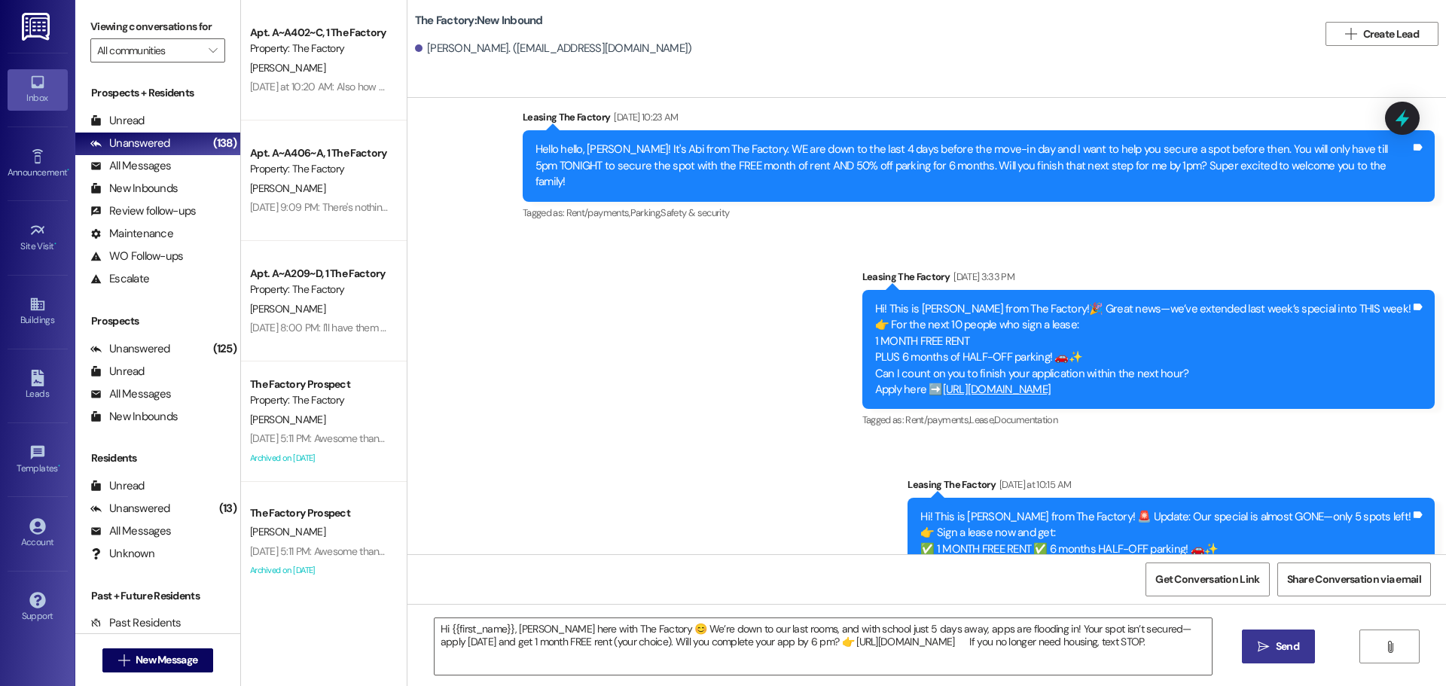
click at [1273, 646] on span "Send" at bounding box center [1287, 647] width 29 height 16
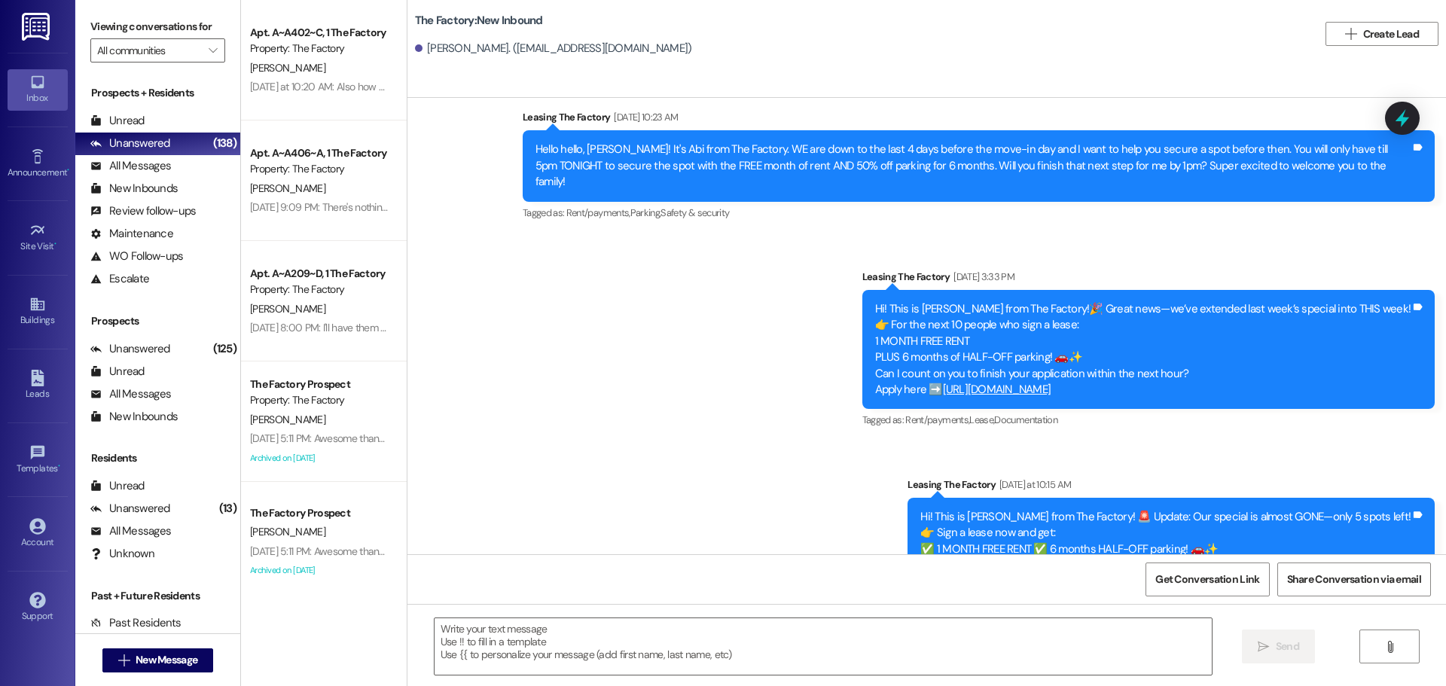
scroll to position [3145, 0]
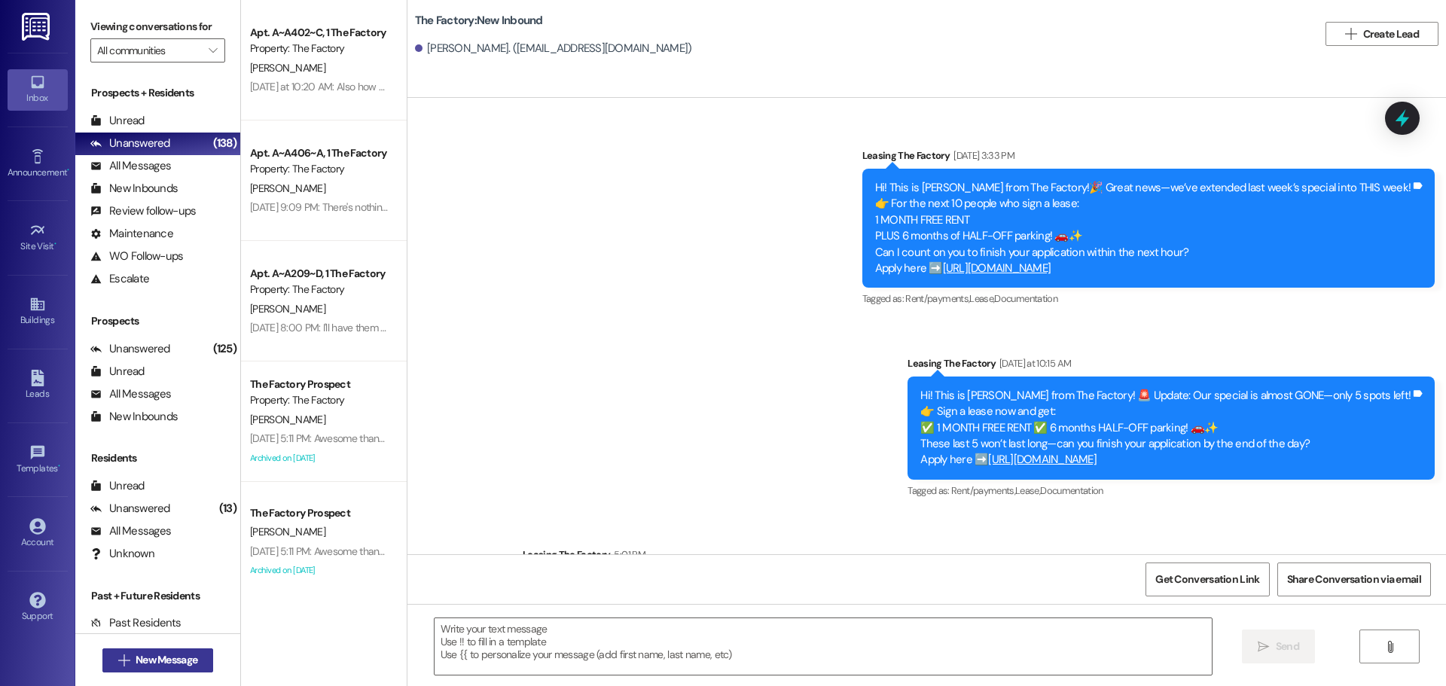
click at [166, 662] on span "New Message" at bounding box center [167, 660] width 62 height 16
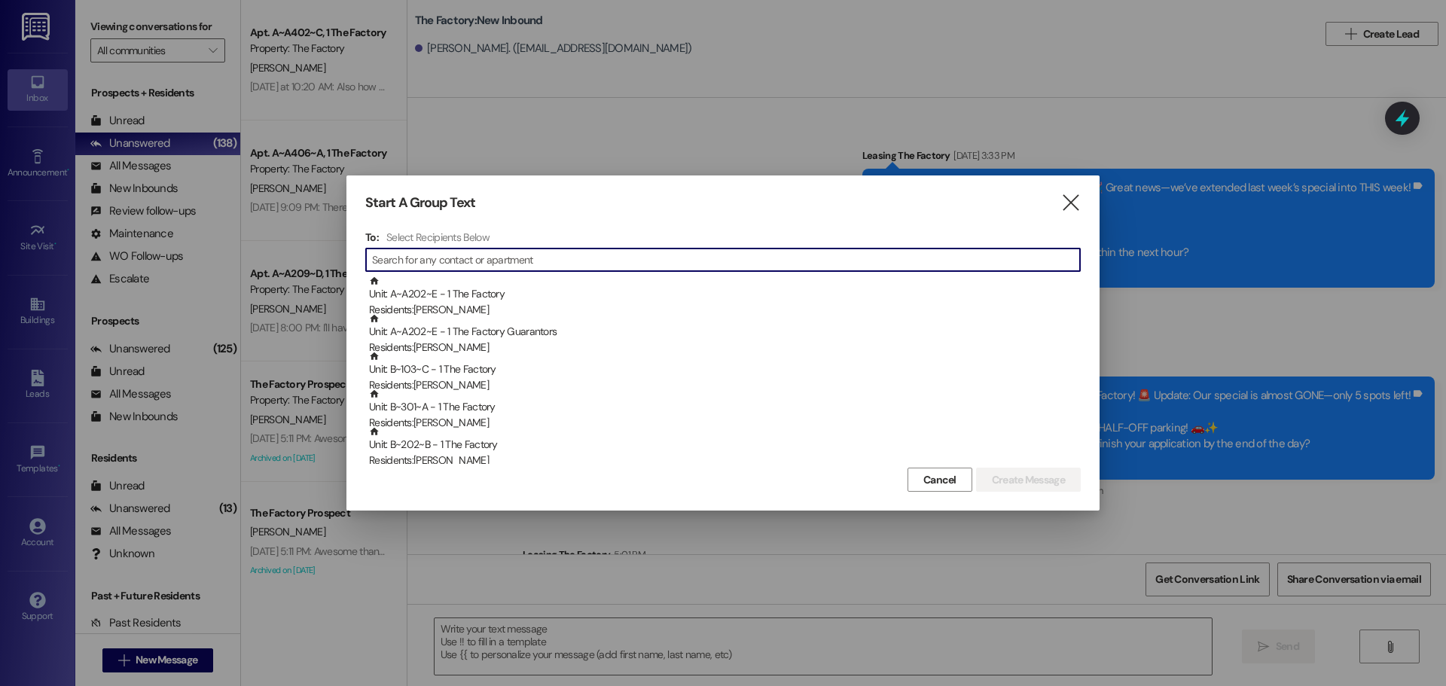
click at [434, 267] on input at bounding box center [726, 259] width 708 height 21
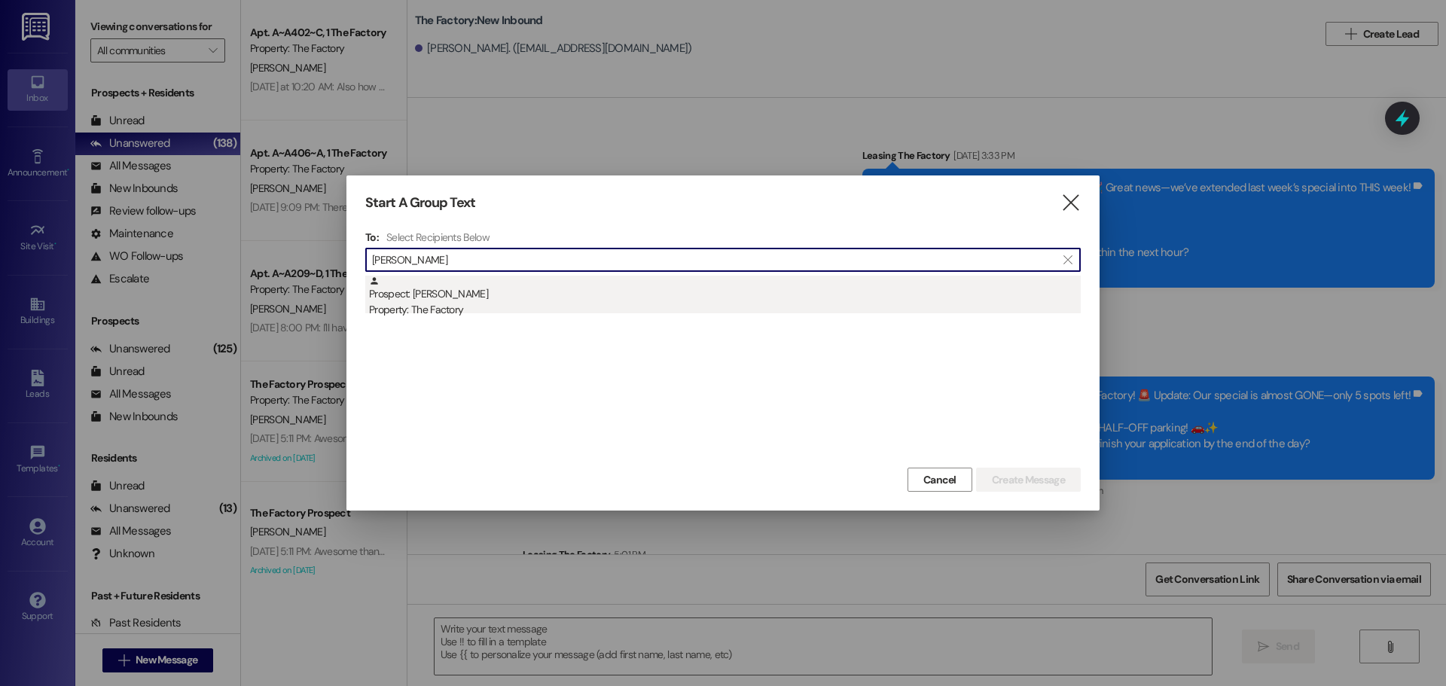
type input "corban sims"
click at [441, 295] on div "Prospect: Corban Sims Property: The Factory" at bounding box center [725, 297] width 712 height 43
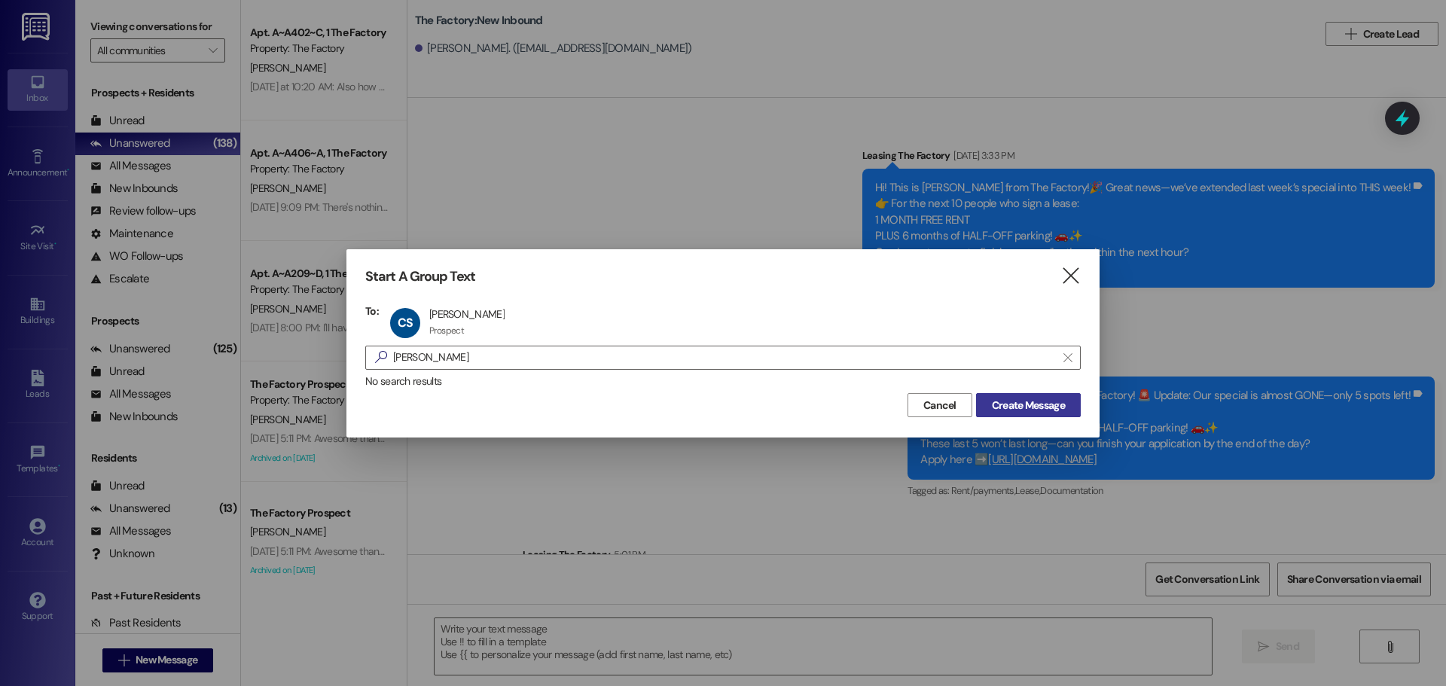
click at [1007, 407] on span "Create Message" at bounding box center [1028, 406] width 73 height 16
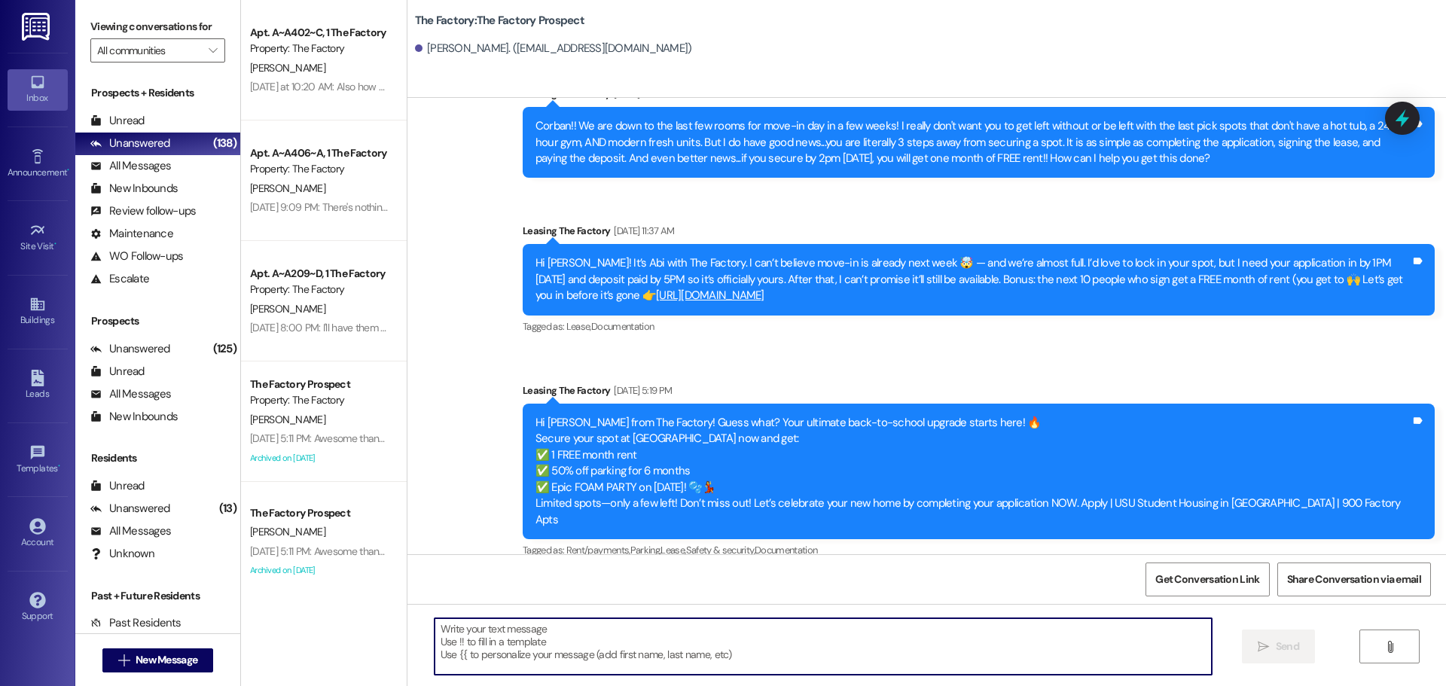
click at [435, 631] on textarea at bounding box center [823, 647] width 777 height 57
paste textarea "Hi {{first_name}}, Tawnya here with The Factory 😊 We’re down to our last rooms,…"
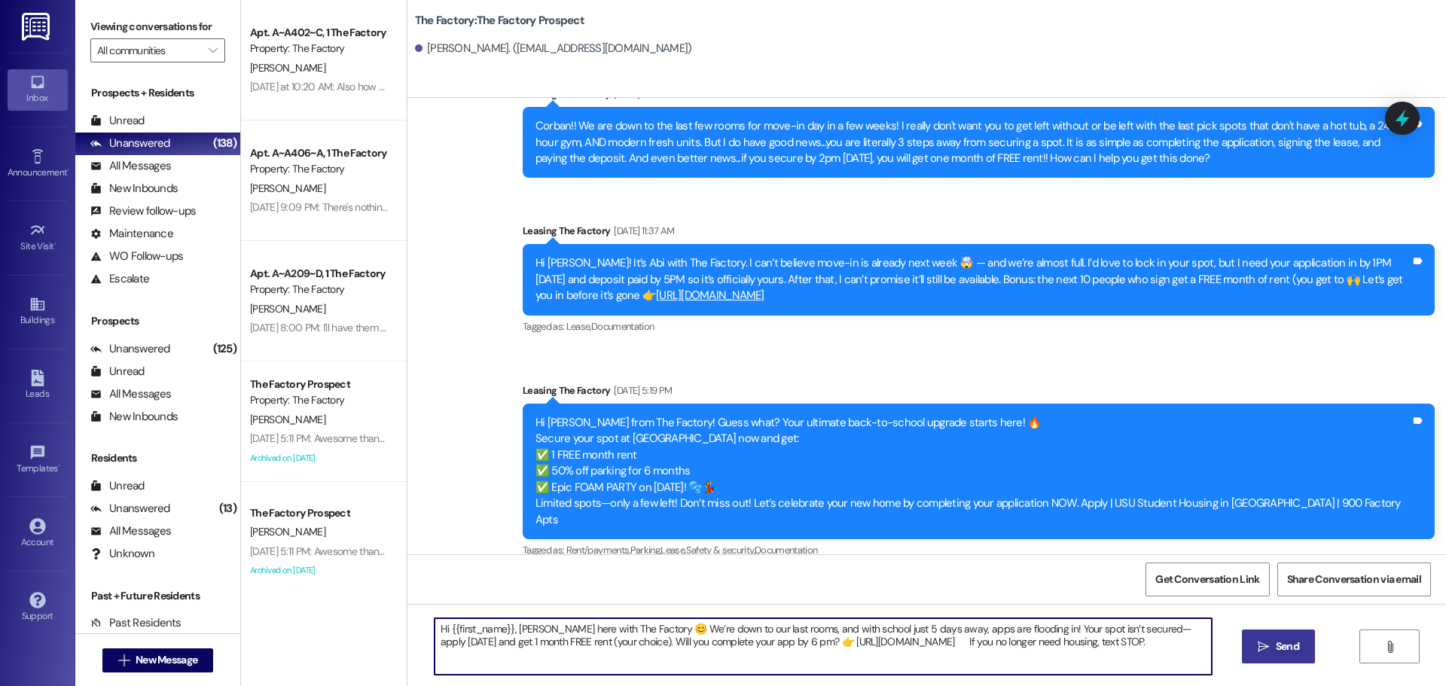
type textarea "Hi {{first_name}}, Tawnya here with The Factory 😊 We’re down to our last rooms,…"
click at [1287, 643] on span "Send" at bounding box center [1287, 647] width 23 height 16
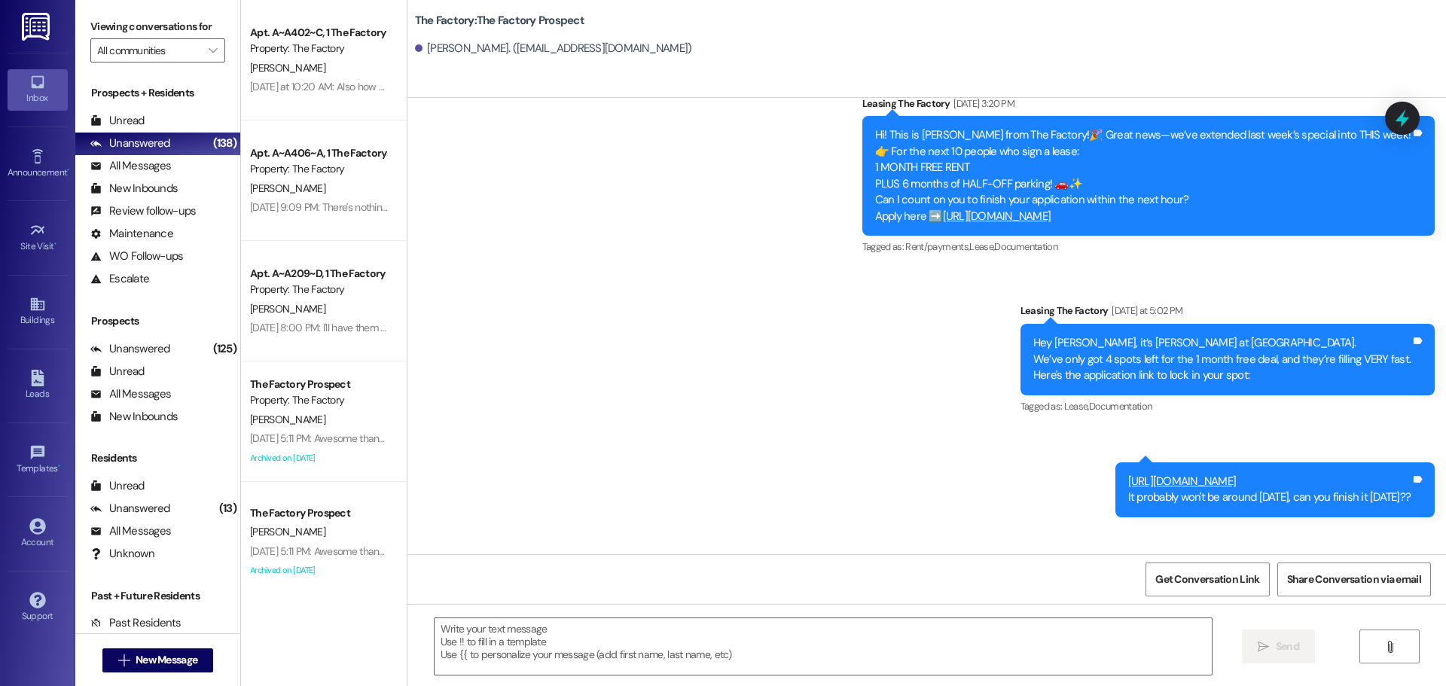
scroll to position [3847, 0]
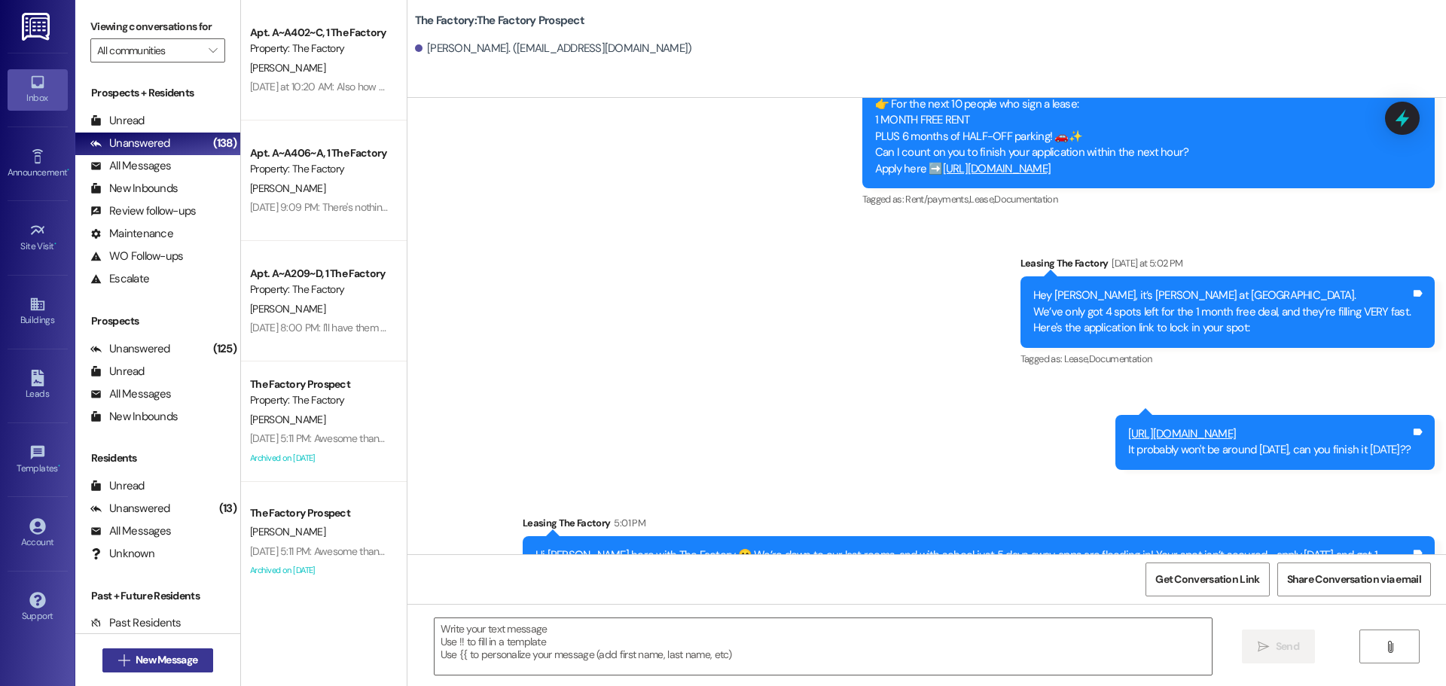
click at [182, 660] on span "New Message" at bounding box center [167, 660] width 62 height 16
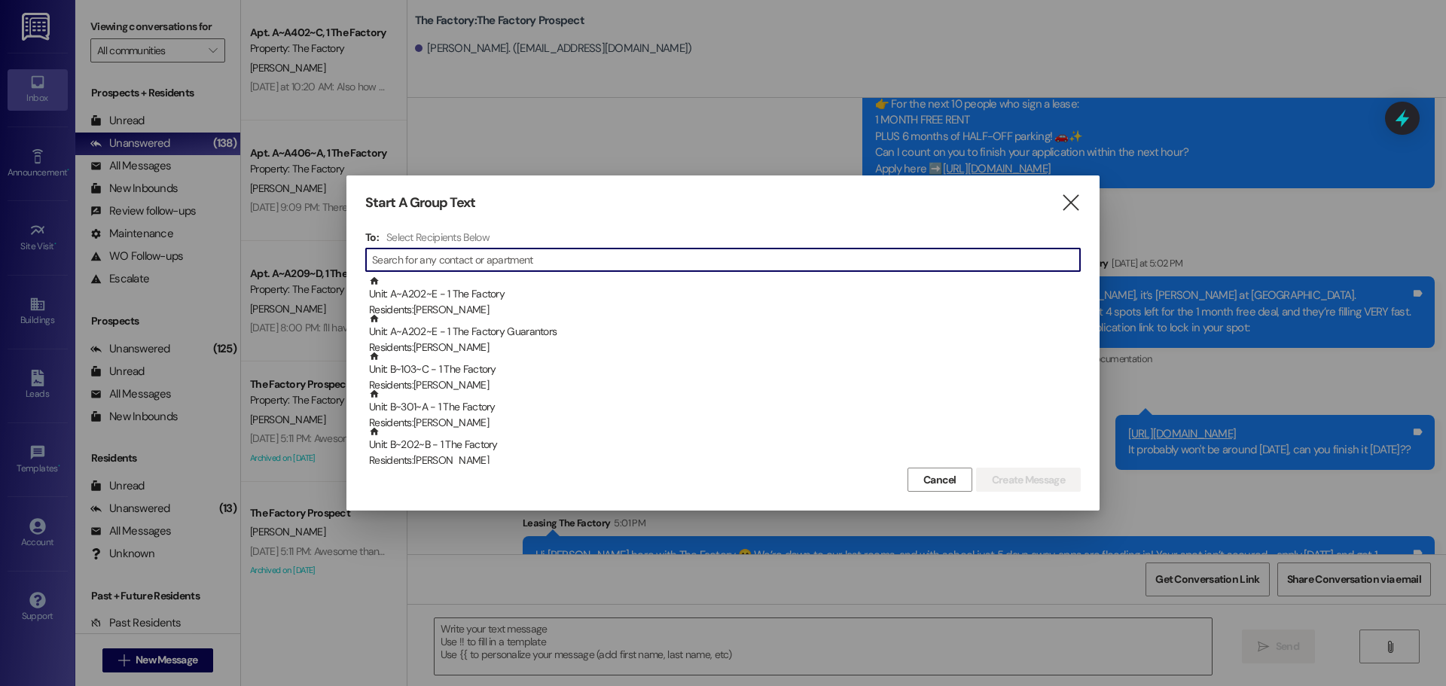
click at [511, 270] on input at bounding box center [726, 259] width 708 height 21
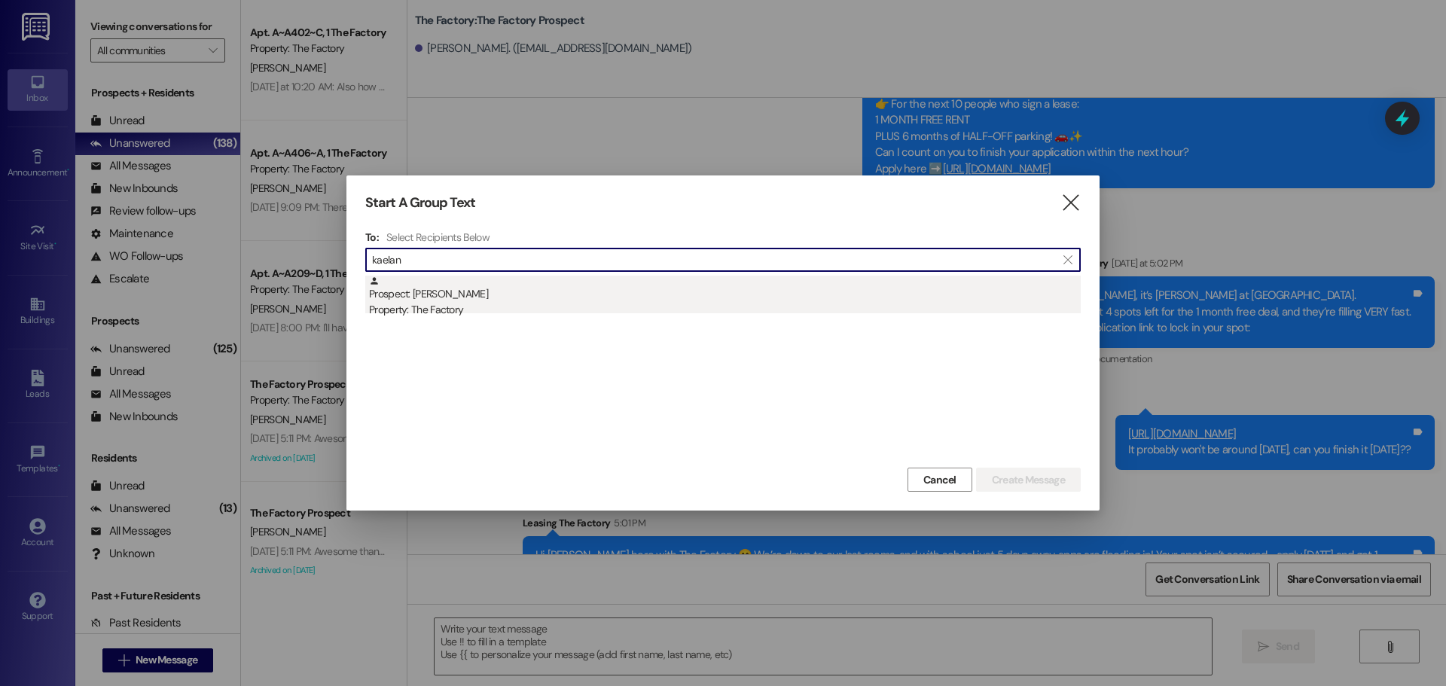
type input "kaelan"
click at [445, 288] on div "Prospect: Kaelan Kombo Property: The Factory" at bounding box center [725, 297] width 712 height 43
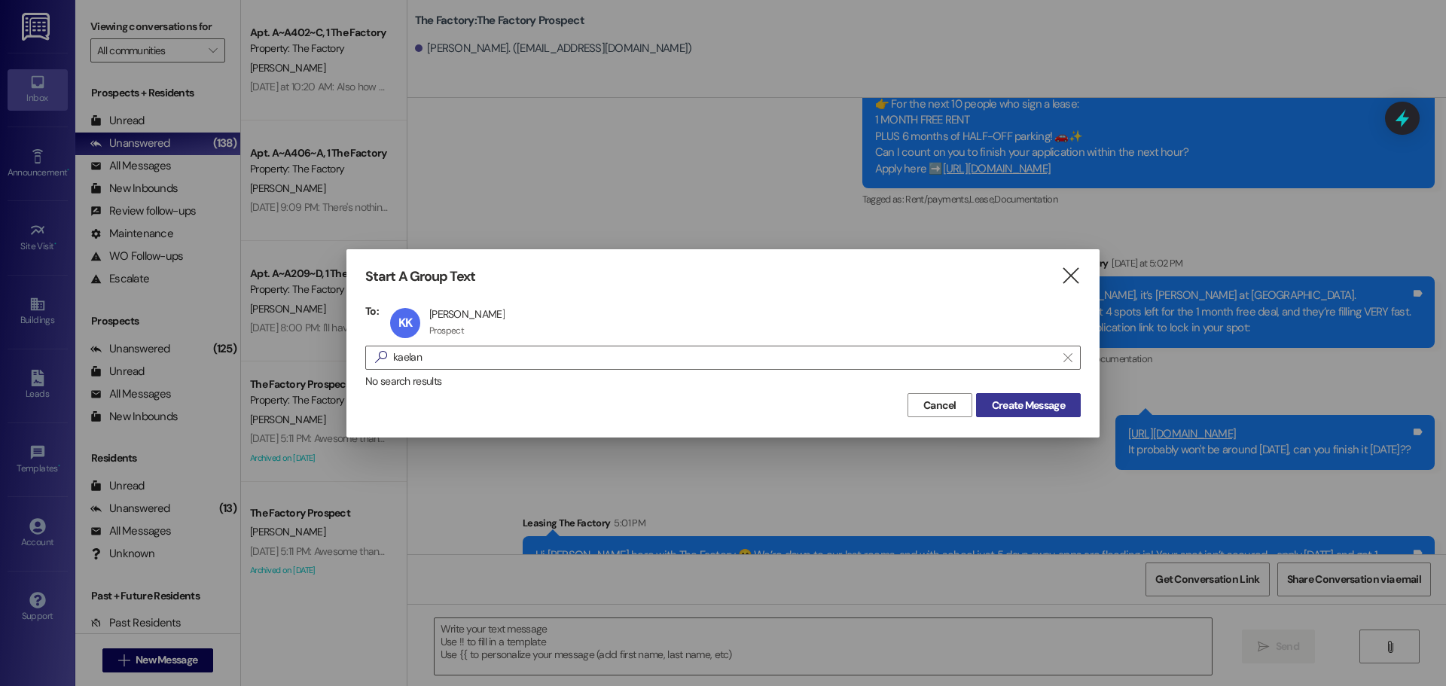
click at [1061, 412] on span "Create Message" at bounding box center [1028, 406] width 73 height 16
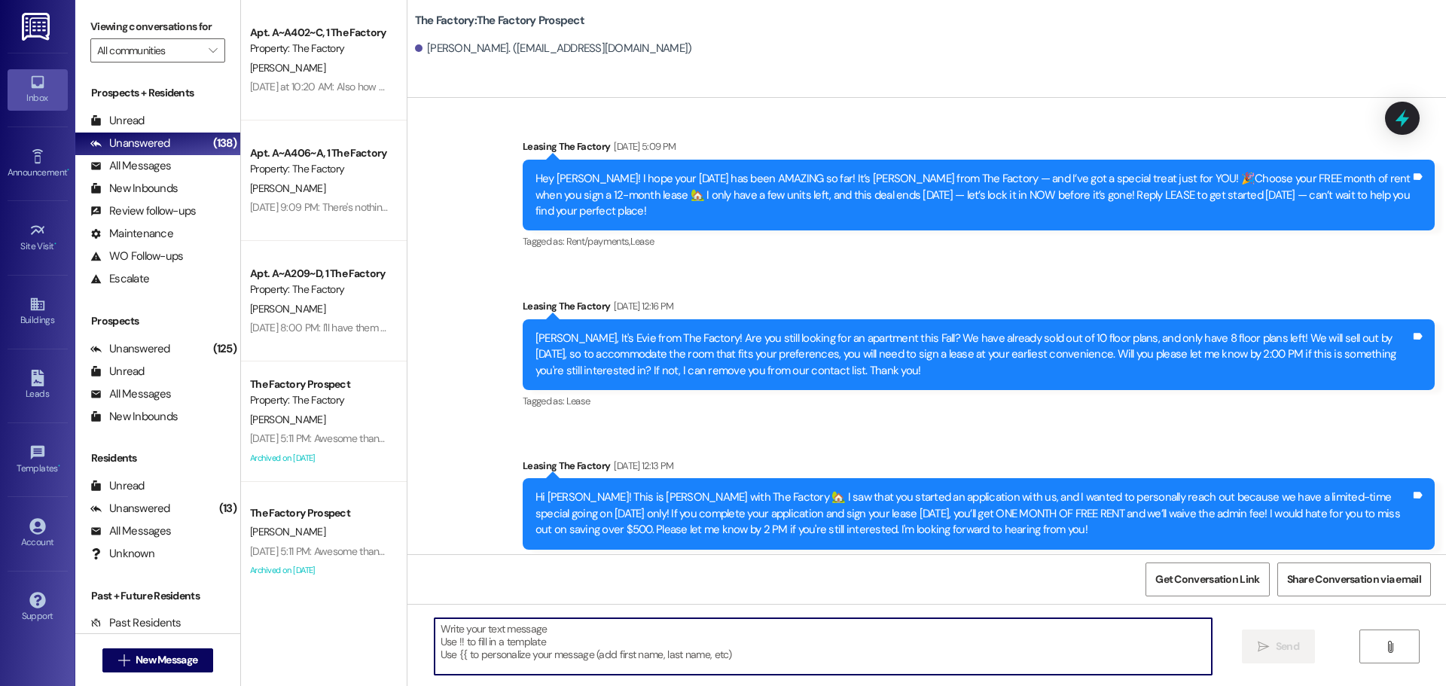
click at [435, 631] on textarea at bounding box center [823, 647] width 777 height 57
paste textarea "Hi {{first_name}}, Tawnya here with The Factory 😊 We’re down to our last rooms,…"
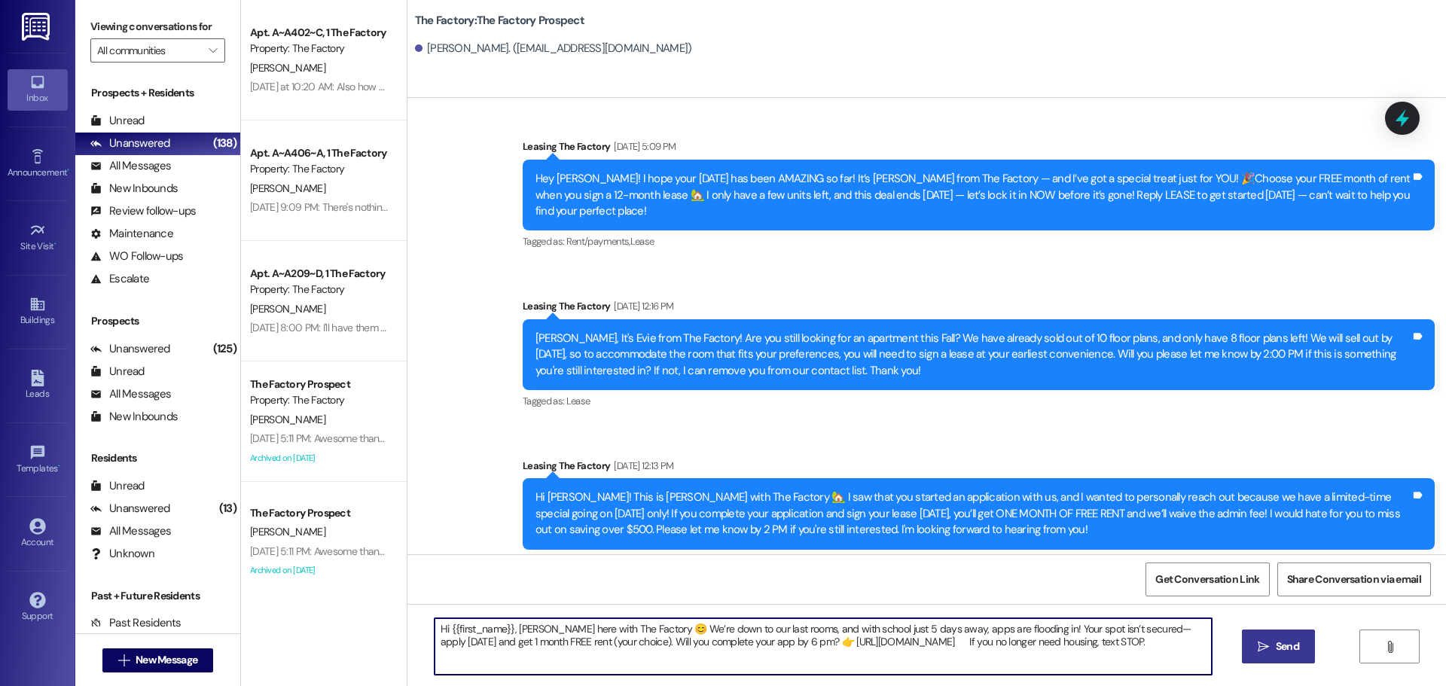
type textarea "Hi {{first_name}}, Tawnya here with The Factory 😊 We’re down to our last rooms,…"
click at [1282, 644] on span "Send" at bounding box center [1287, 647] width 23 height 16
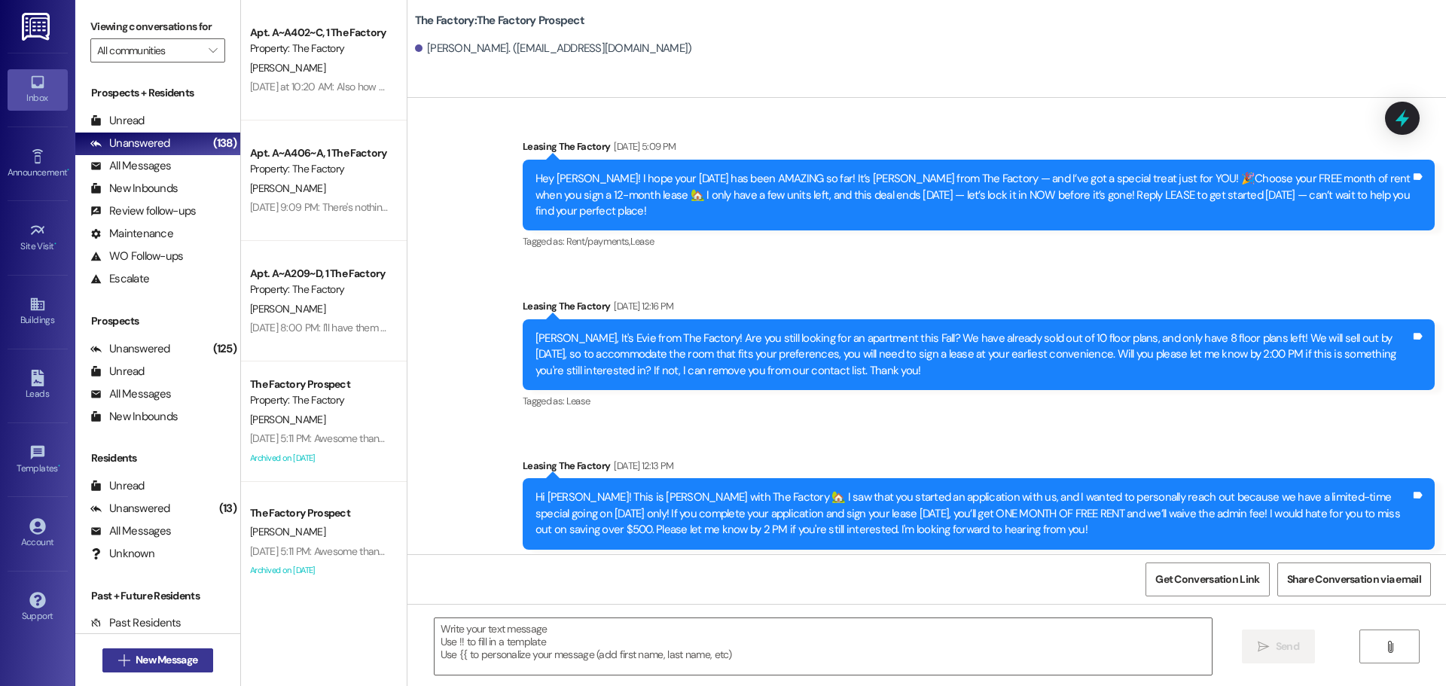
click at [203, 660] on button " New Message" at bounding box center [157, 661] width 111 height 24
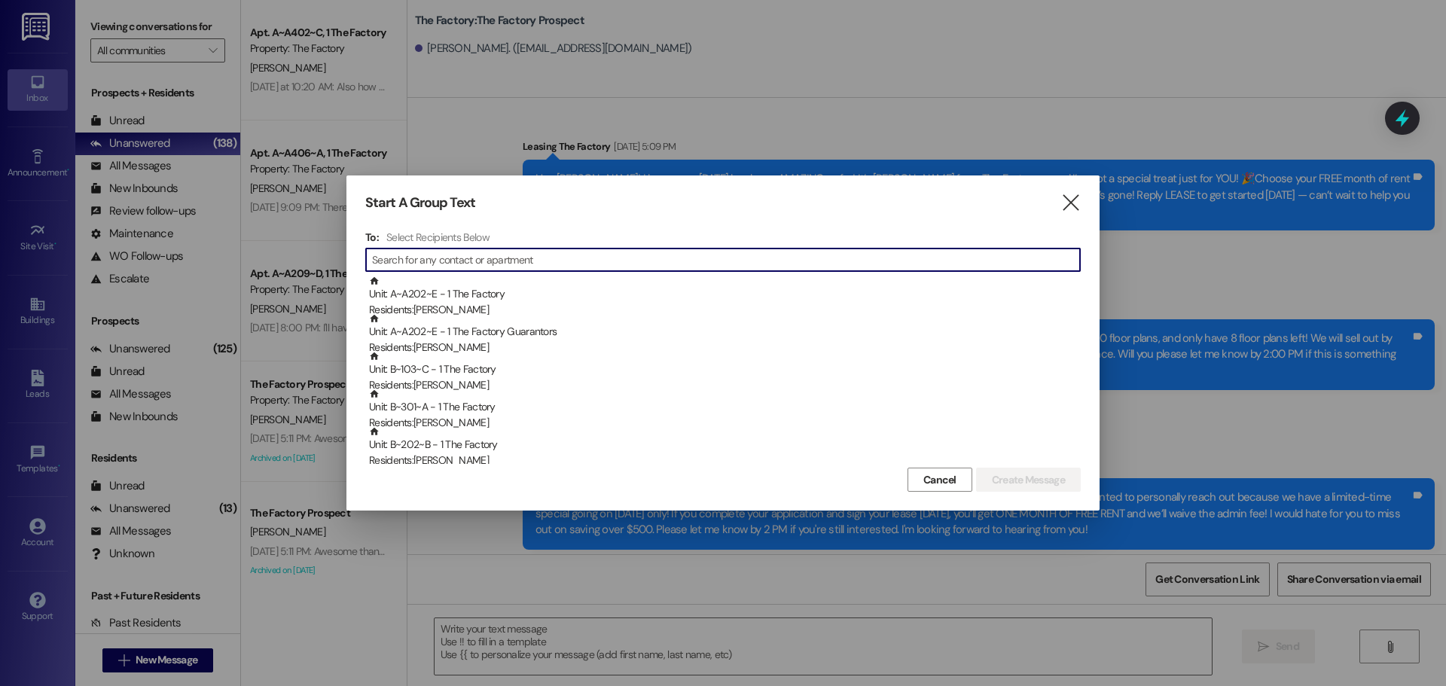
click at [486, 259] on input at bounding box center [726, 259] width 708 height 21
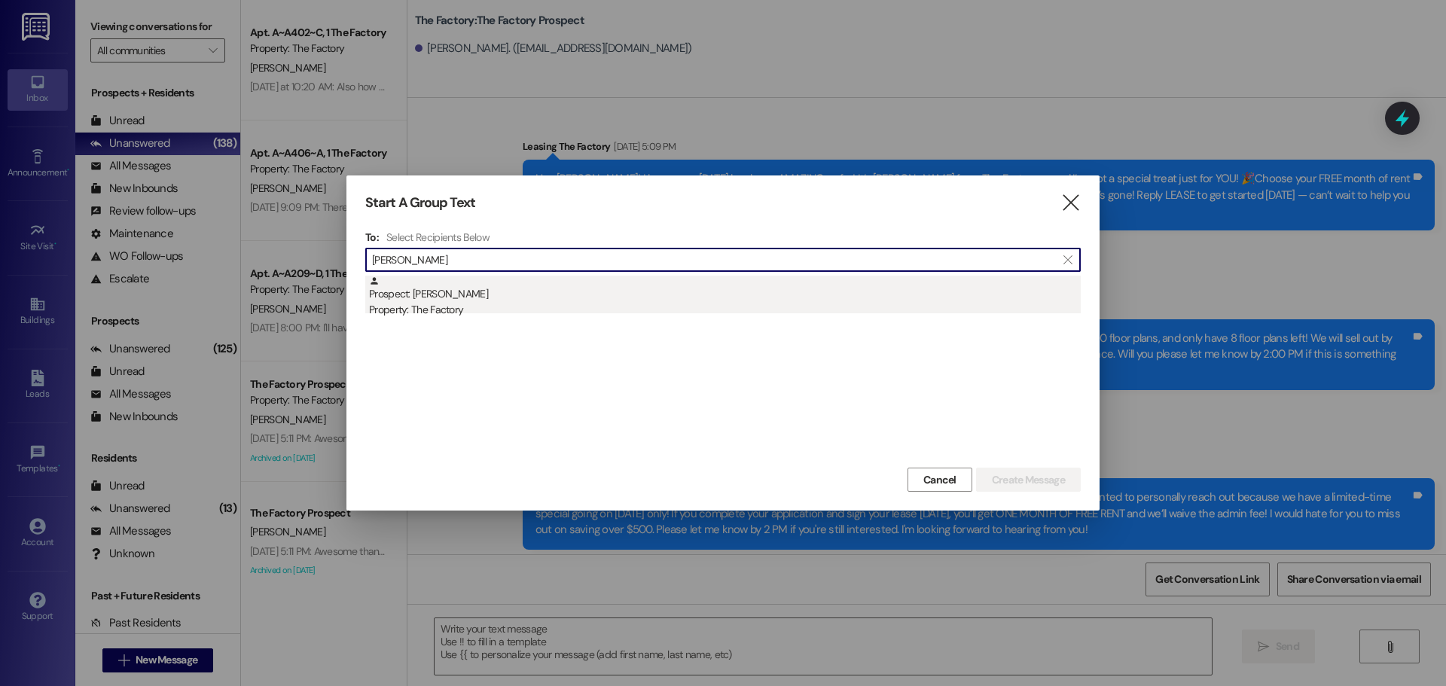
type input "elkins"
click at [409, 311] on div "Property: The Factory" at bounding box center [725, 310] width 712 height 16
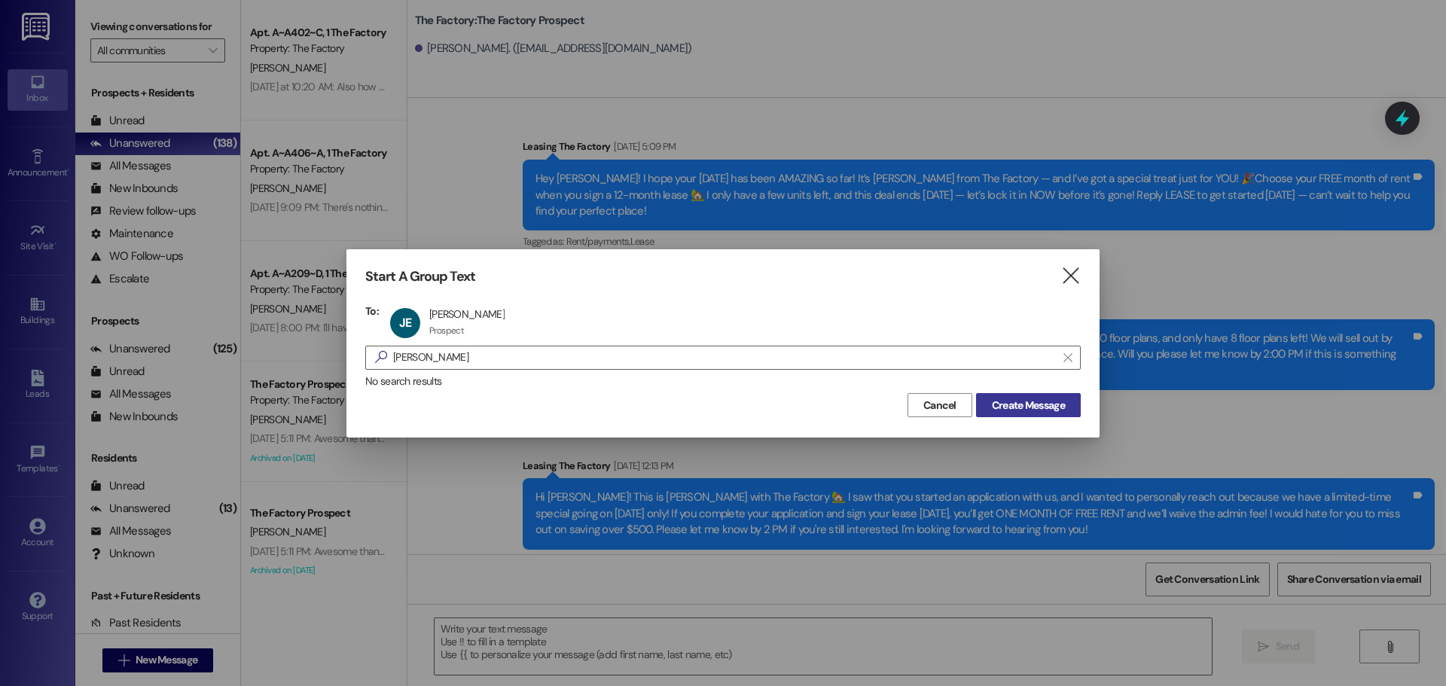
click at [1028, 407] on span "Create Message" at bounding box center [1028, 406] width 73 height 16
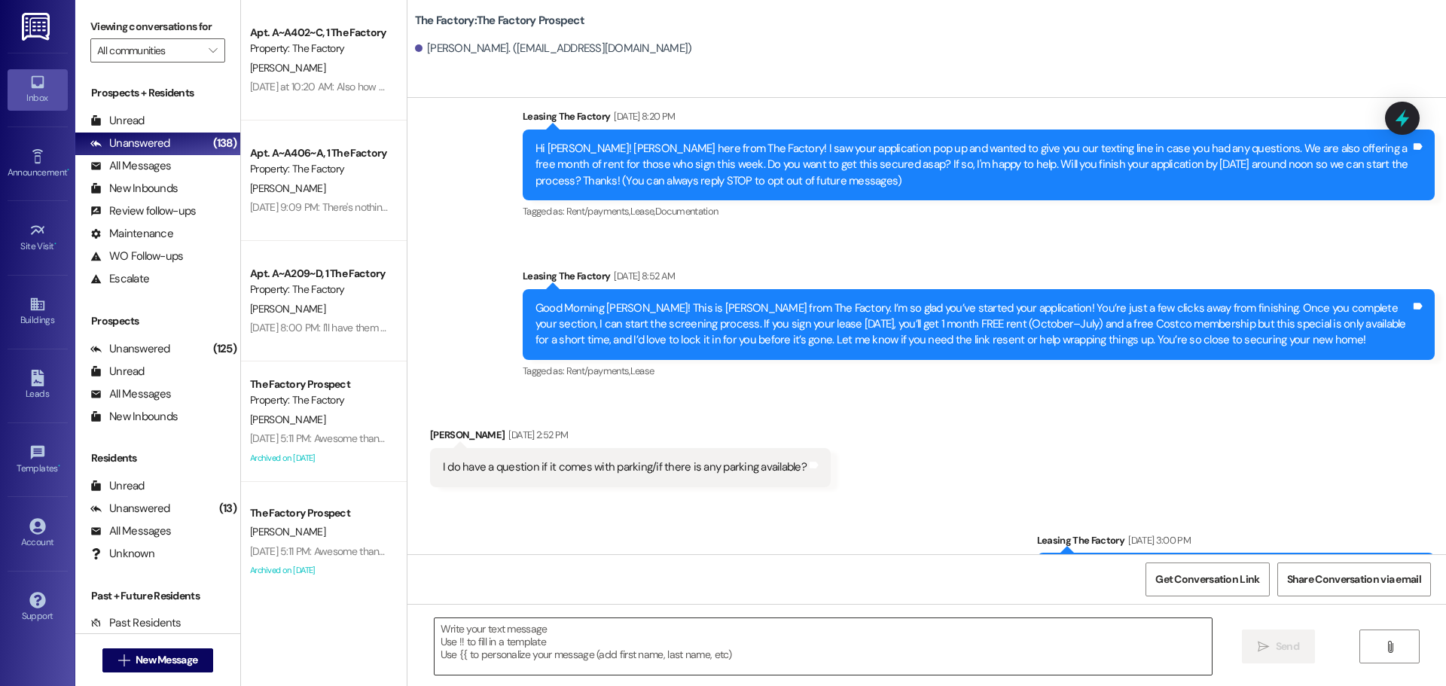
scroll to position [0, 0]
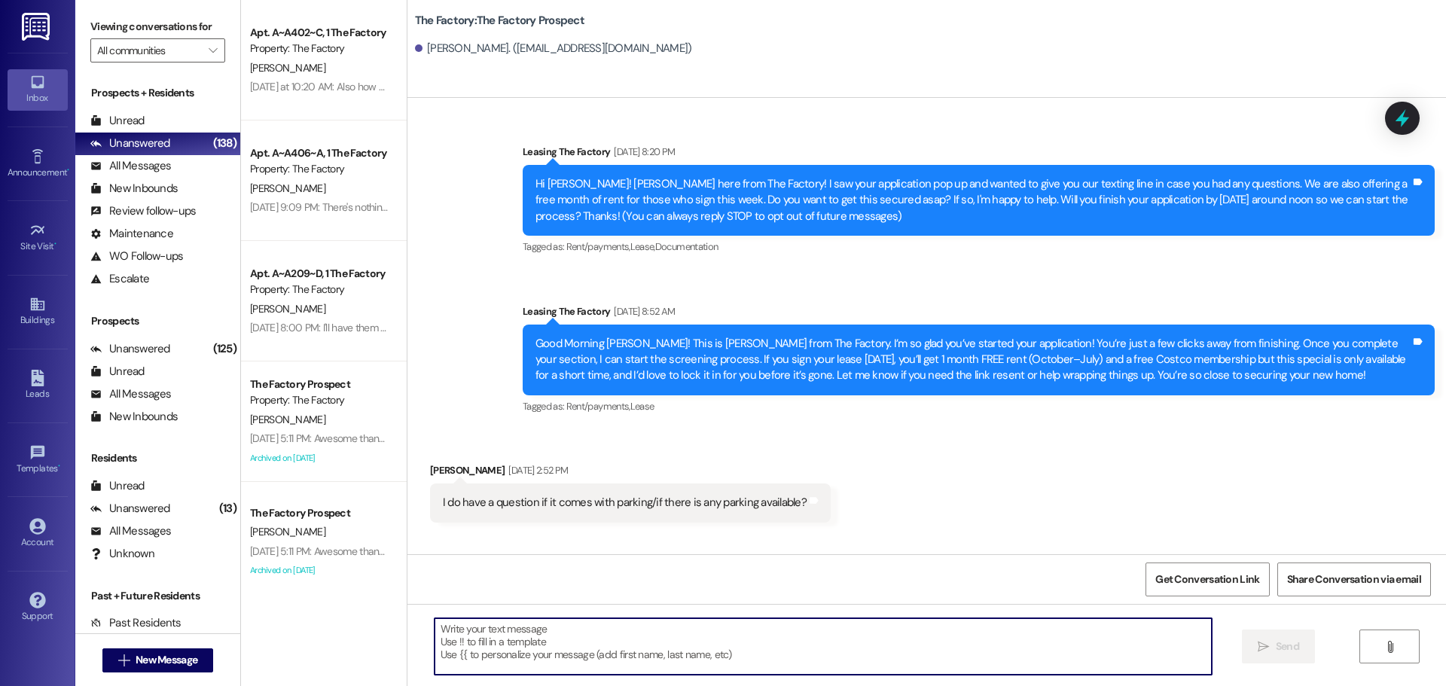
click at [435, 634] on textarea at bounding box center [823, 647] width 777 height 57
paste textarea "Hi {{first_name}}, Tawnya here with The Factory 😊 We’re down to our last rooms,…"
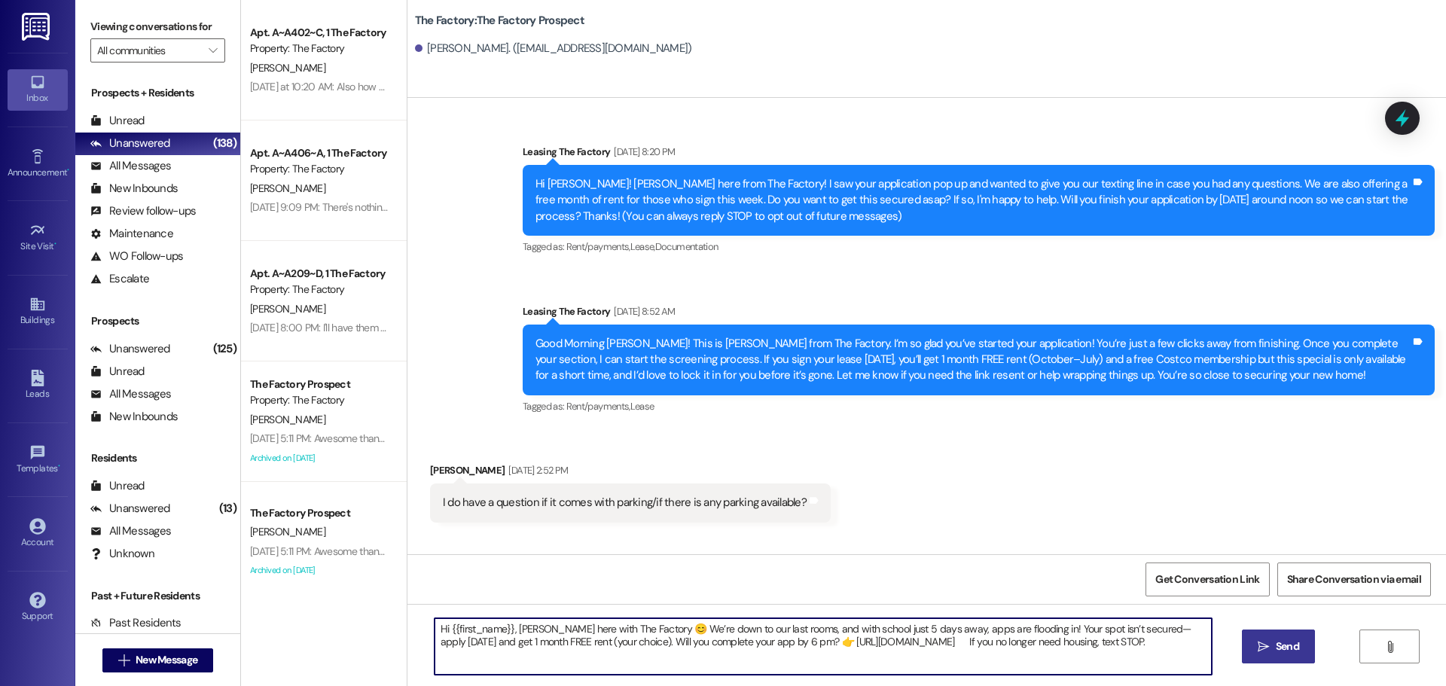
type textarea "Hi {{first_name}}, Tawnya here with The Factory 😊 We’re down to our last rooms,…"
click at [1276, 640] on span "Send" at bounding box center [1287, 647] width 23 height 16
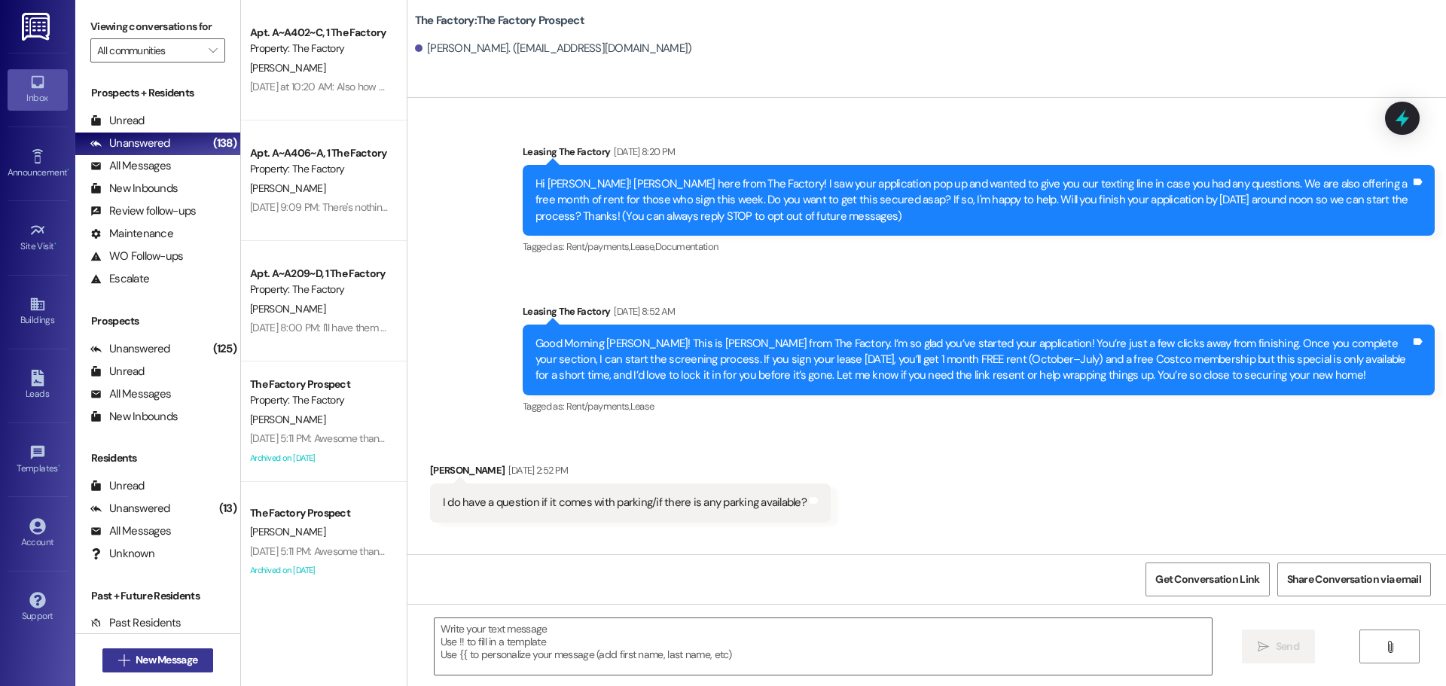
click at [163, 649] on button " New Message" at bounding box center [157, 661] width 111 height 24
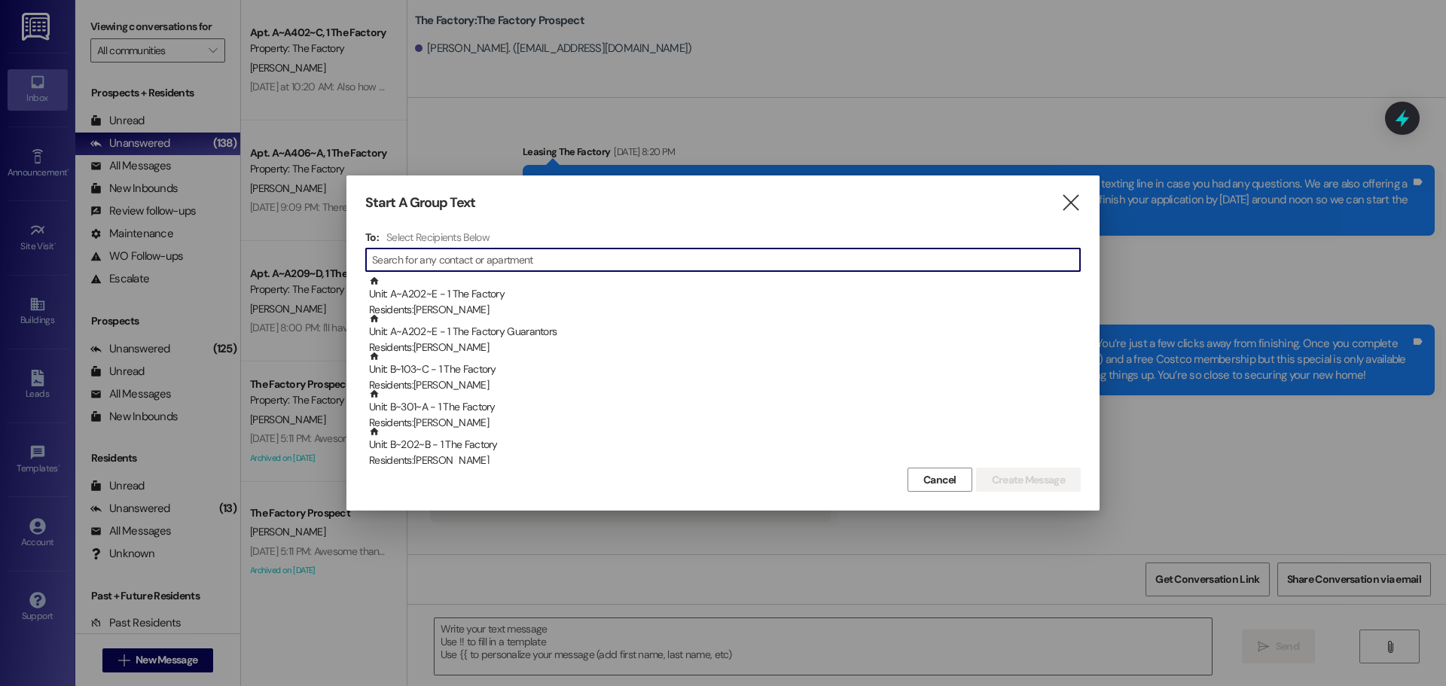
click at [405, 258] on input at bounding box center [726, 259] width 708 height 21
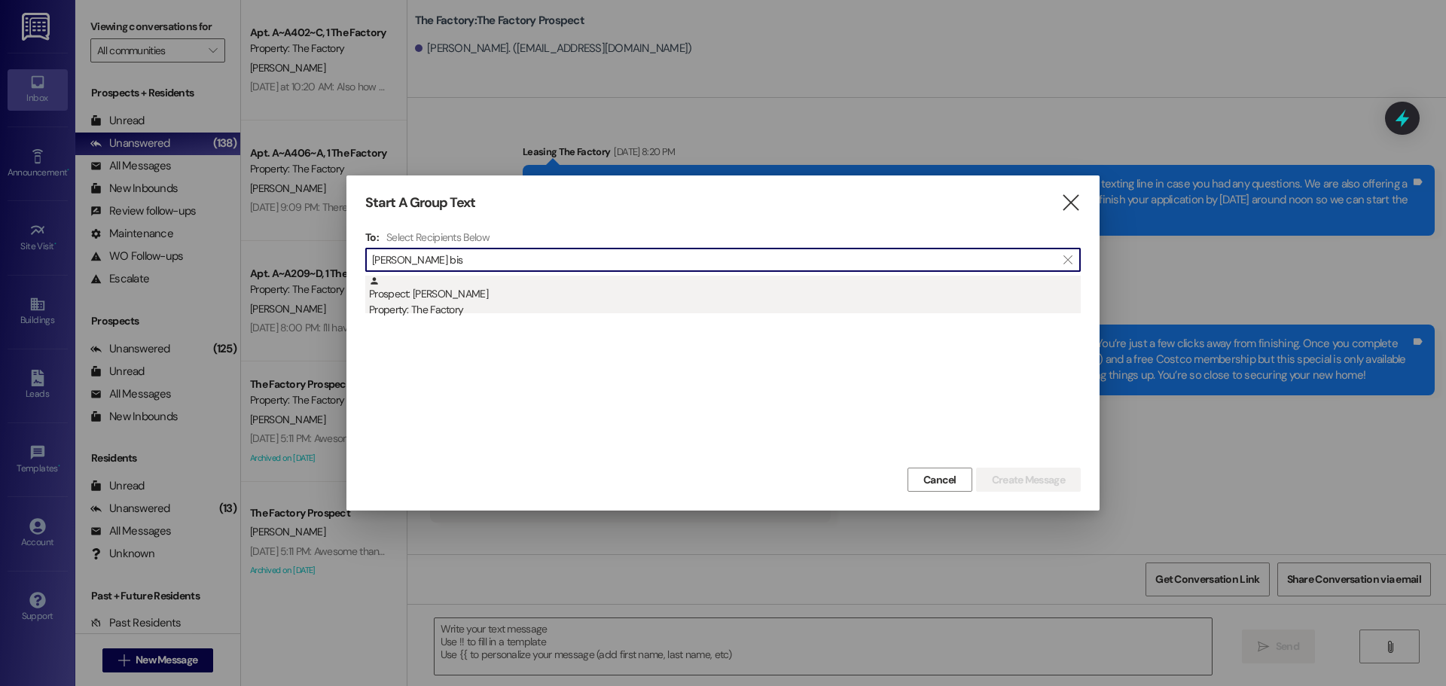
type input "brock bis"
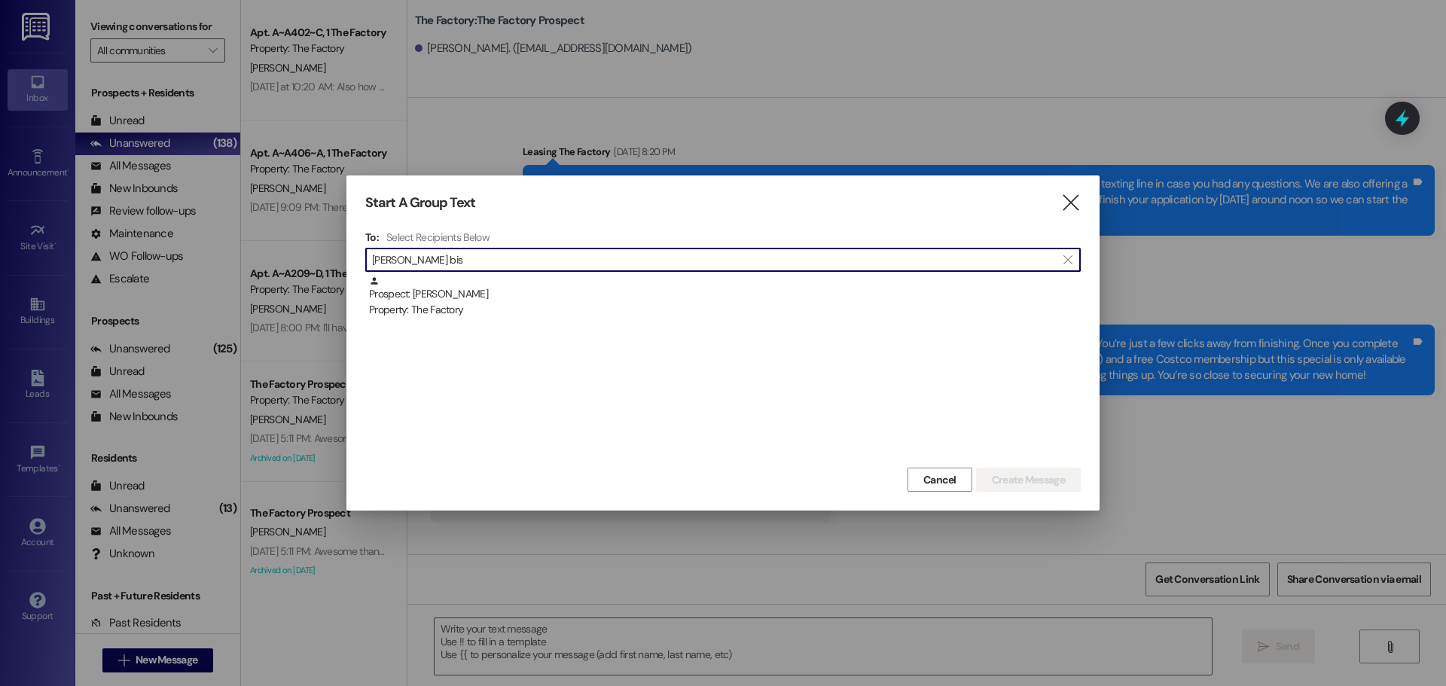
drag, startPoint x: 414, startPoint y: 290, endPoint x: 371, endPoint y: 287, distance: 43.0
click at [415, 292] on div "Prospect: Brock Bissegger Property: The Factory" at bounding box center [725, 297] width 712 height 43
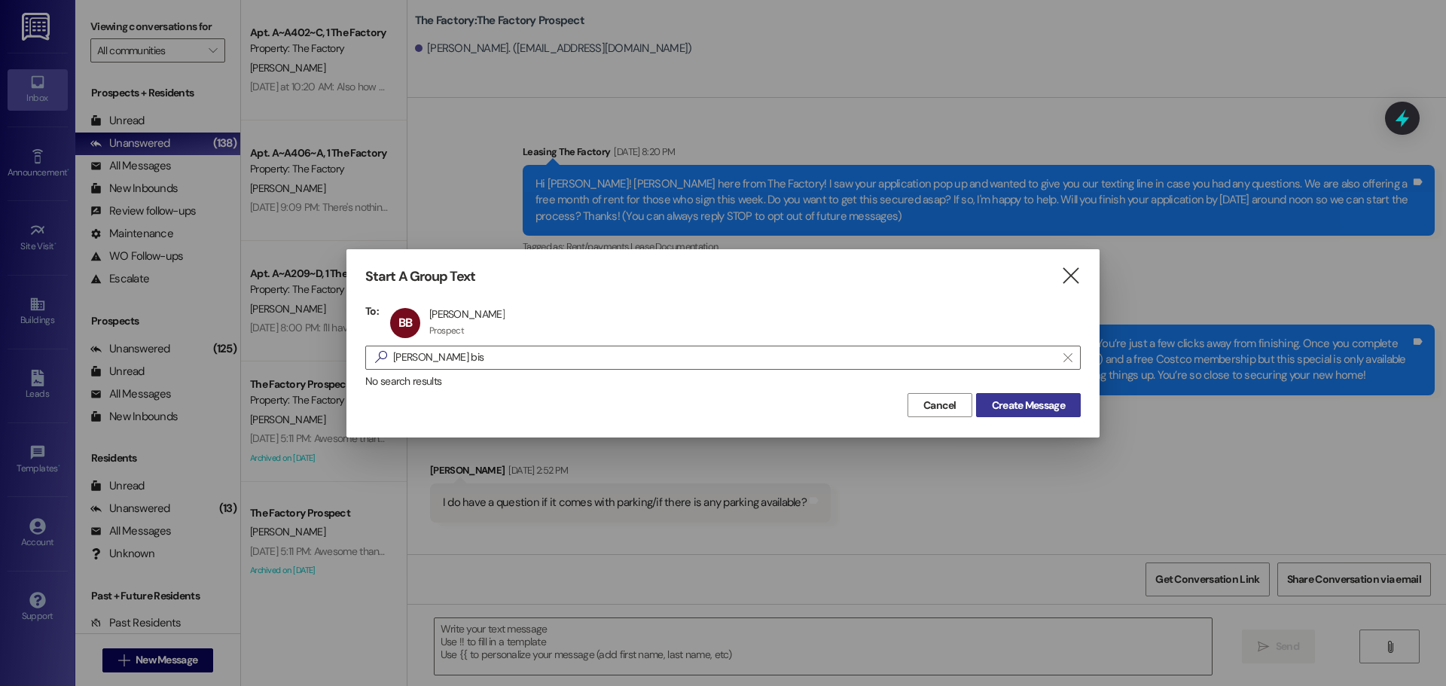
click at [1058, 411] on span "Create Message" at bounding box center [1028, 406] width 73 height 16
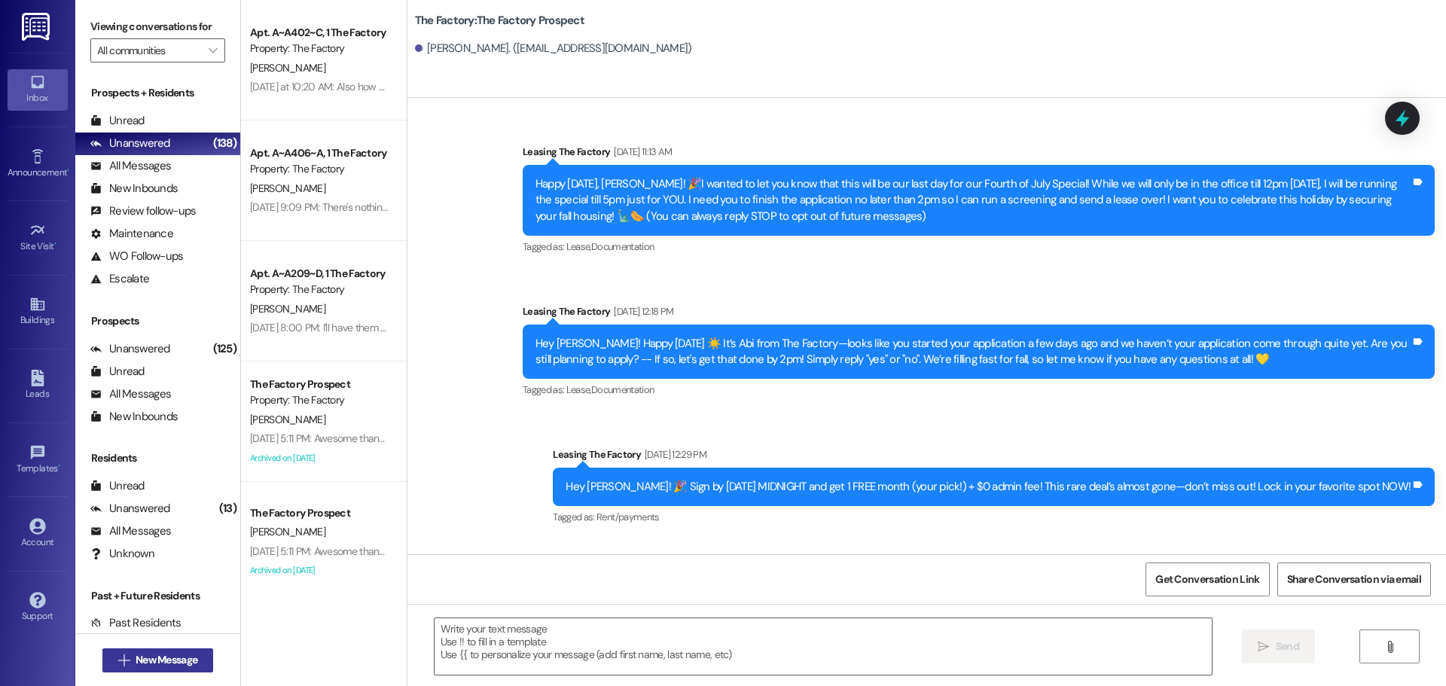
click at [187, 665] on span "New Message" at bounding box center [167, 660] width 62 height 16
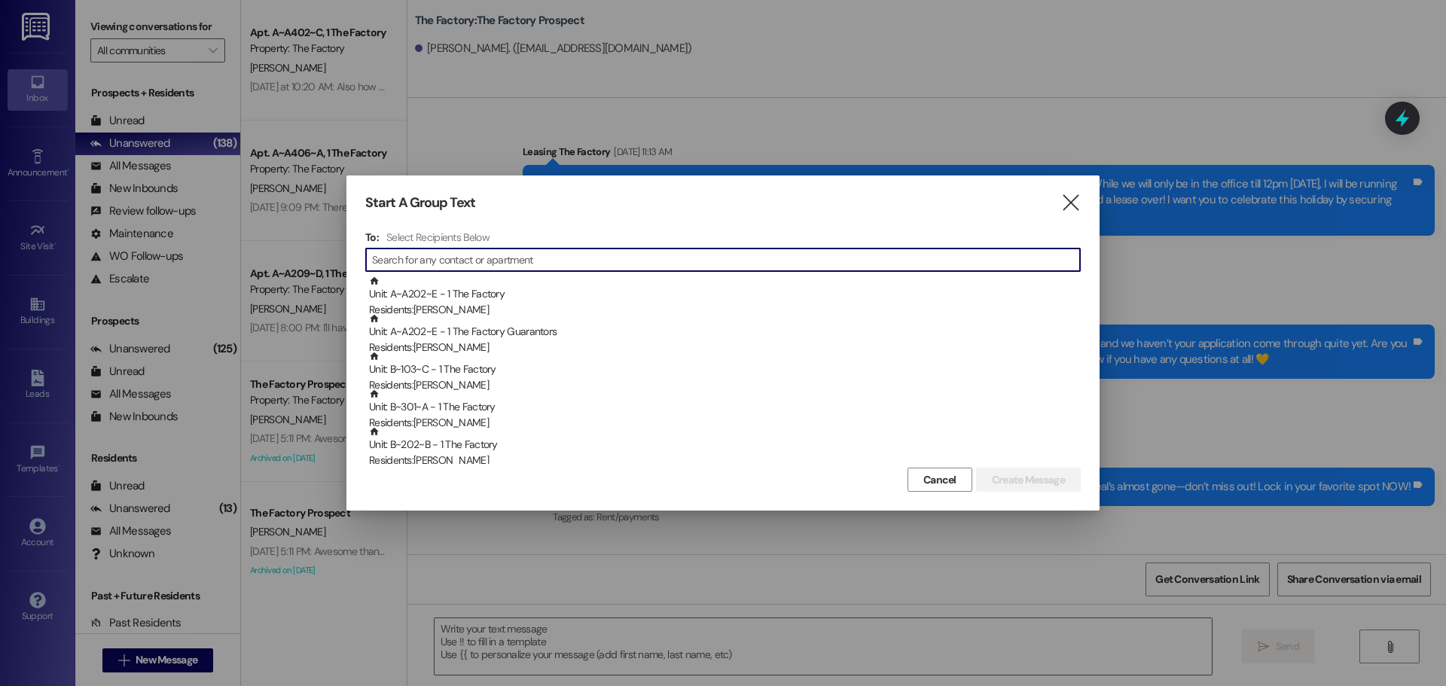
click at [396, 258] on input at bounding box center [726, 259] width 708 height 21
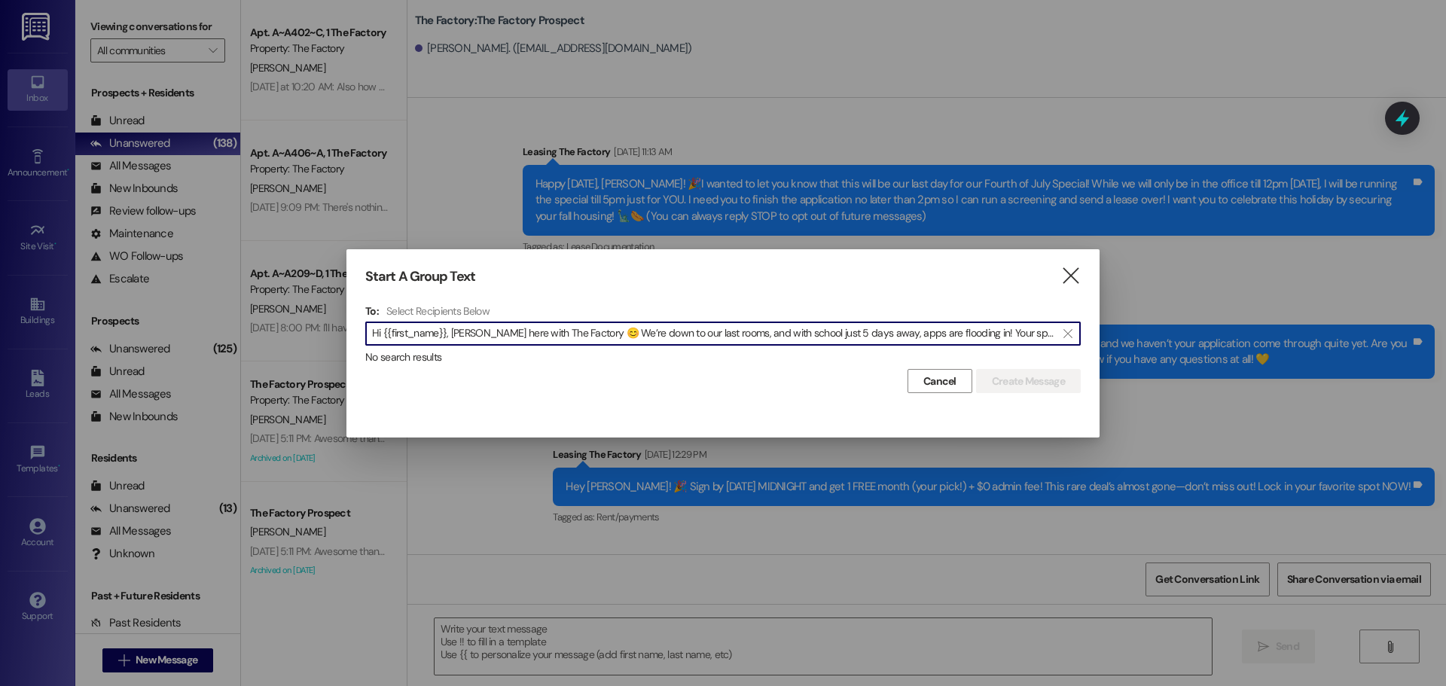
scroll to position [0, 759]
type input "Hi {{first_name}}, Tawnya here with The Factory 😊 We’re down to our last rooms,…"
click at [936, 381] on span "Cancel" at bounding box center [940, 382] width 33 height 16
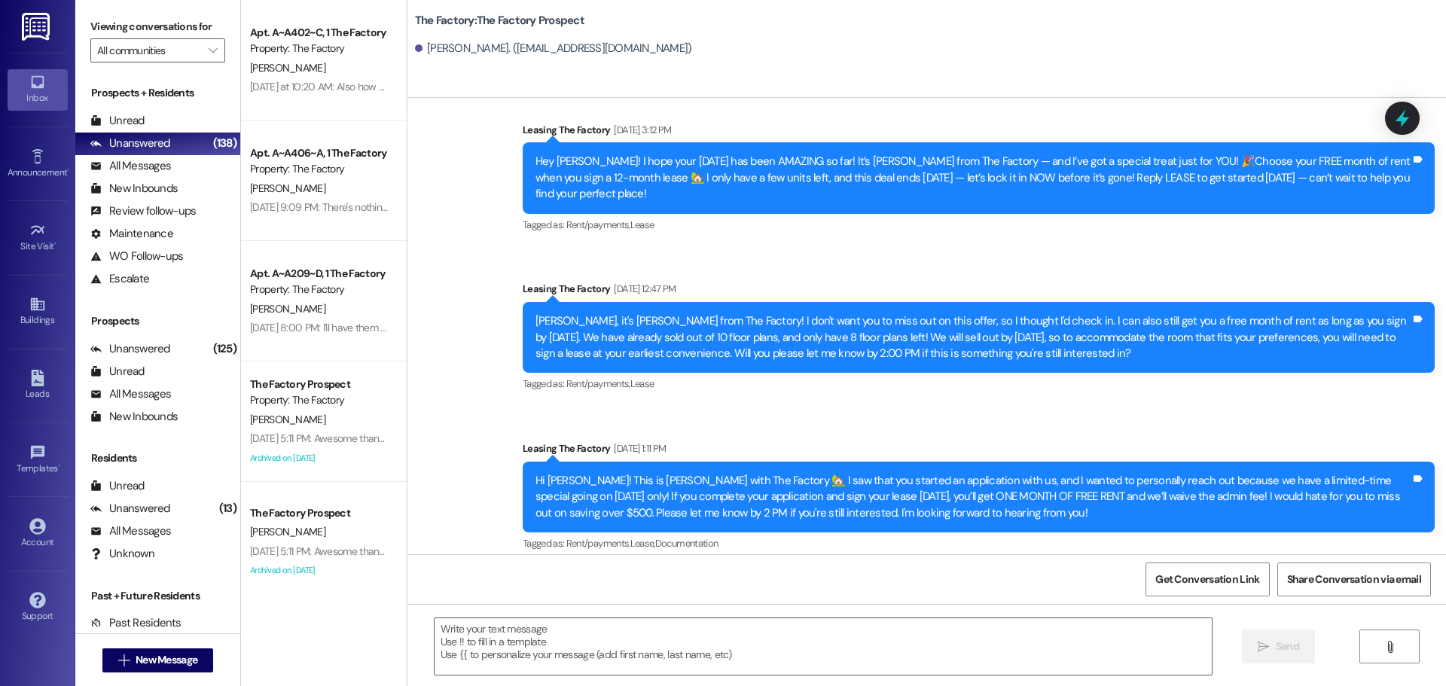
scroll to position [829, 0]
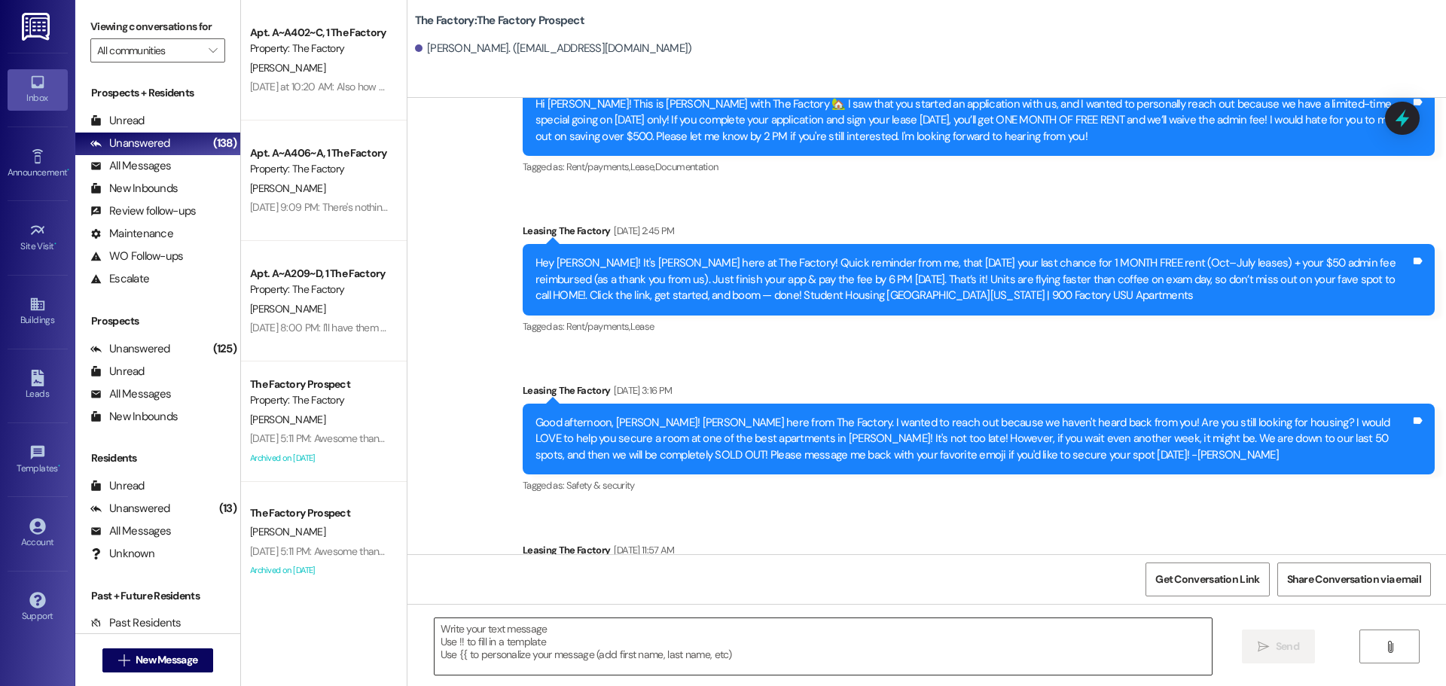
click at [435, 636] on textarea at bounding box center [823, 647] width 777 height 57
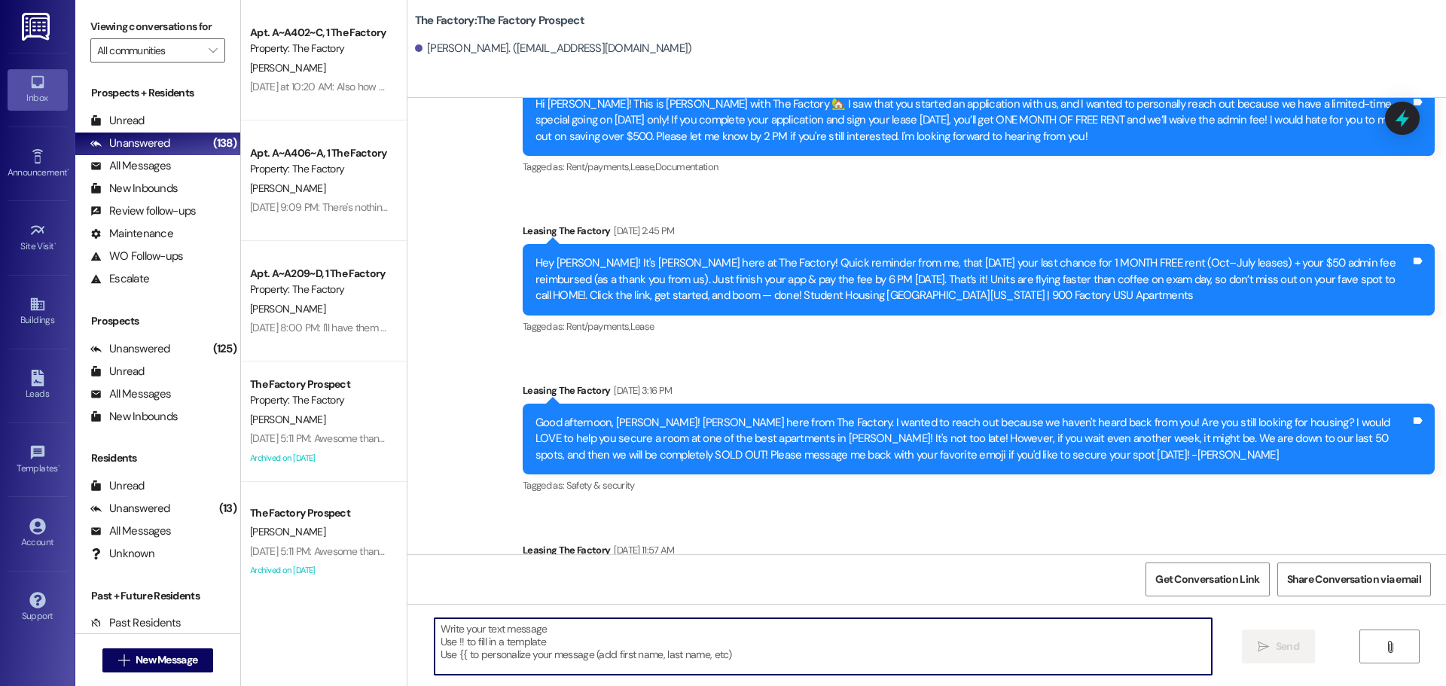
paste textarea "Hi {{first_name}}, Tawnya here with The Factory 😊 We’re down to our last rooms,…"
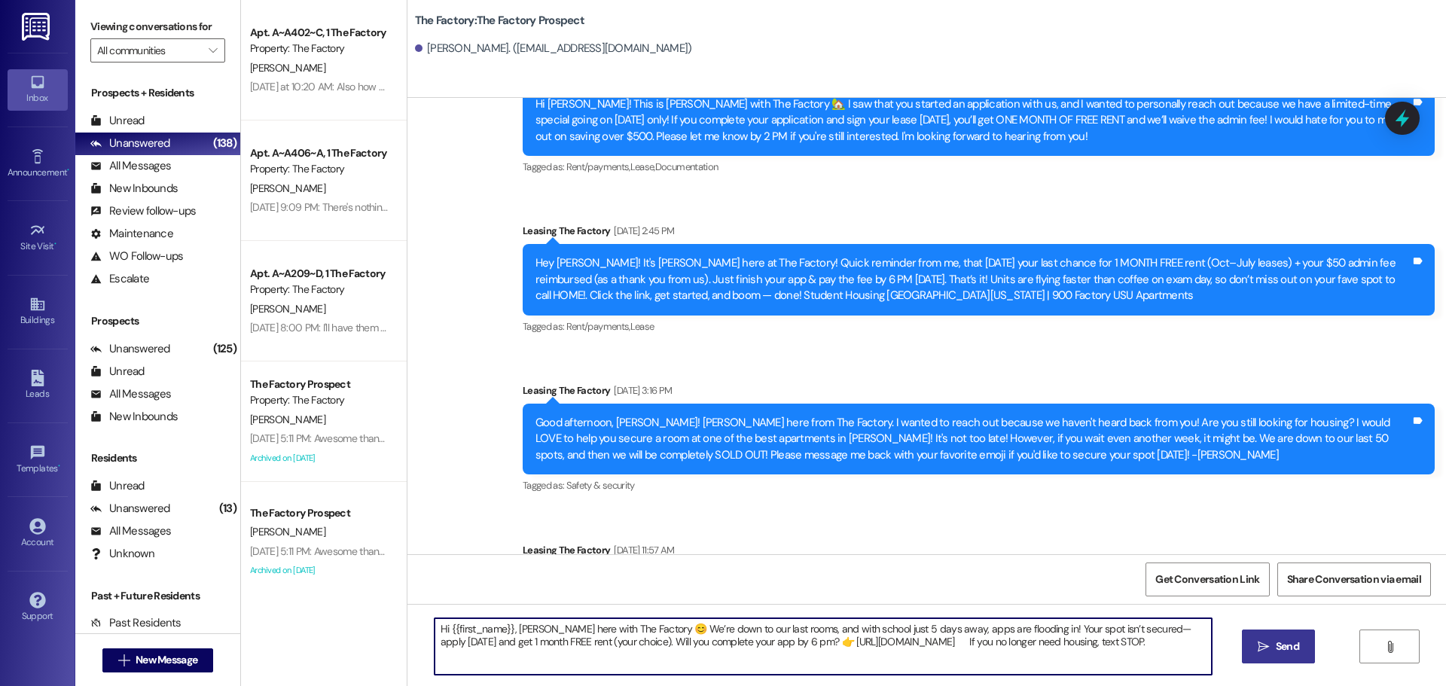
type textarea "Hi {{first_name}}, Tawnya here with The Factory 😊 We’re down to our last rooms,…"
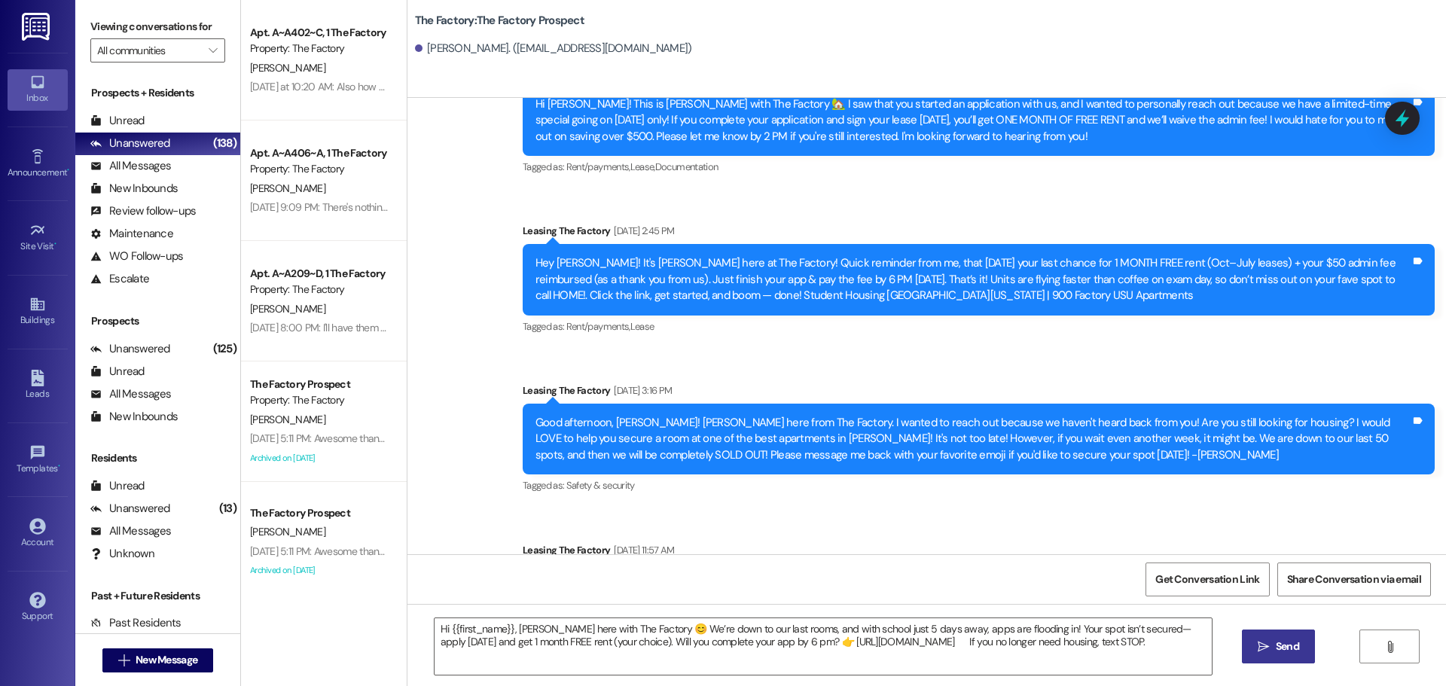
click at [1278, 640] on span "Send" at bounding box center [1287, 647] width 23 height 16
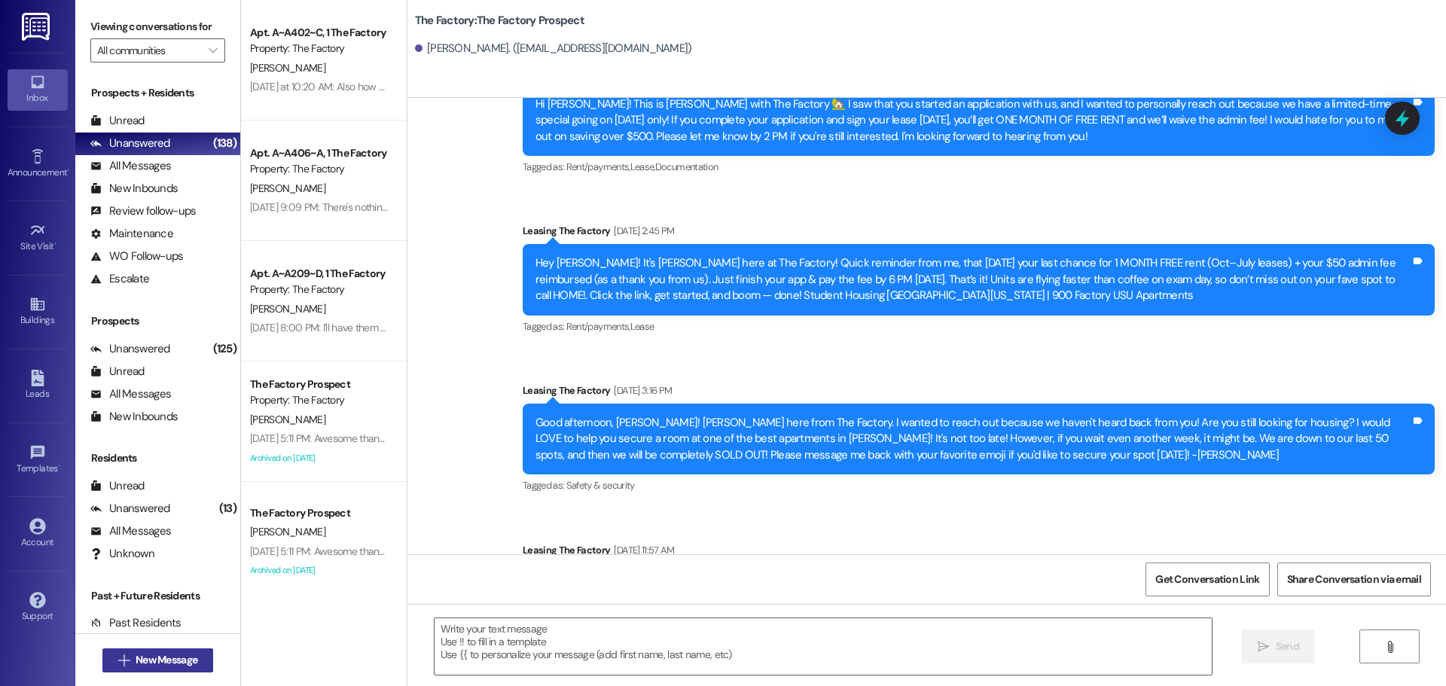
click at [188, 661] on span "New Message" at bounding box center [167, 660] width 62 height 16
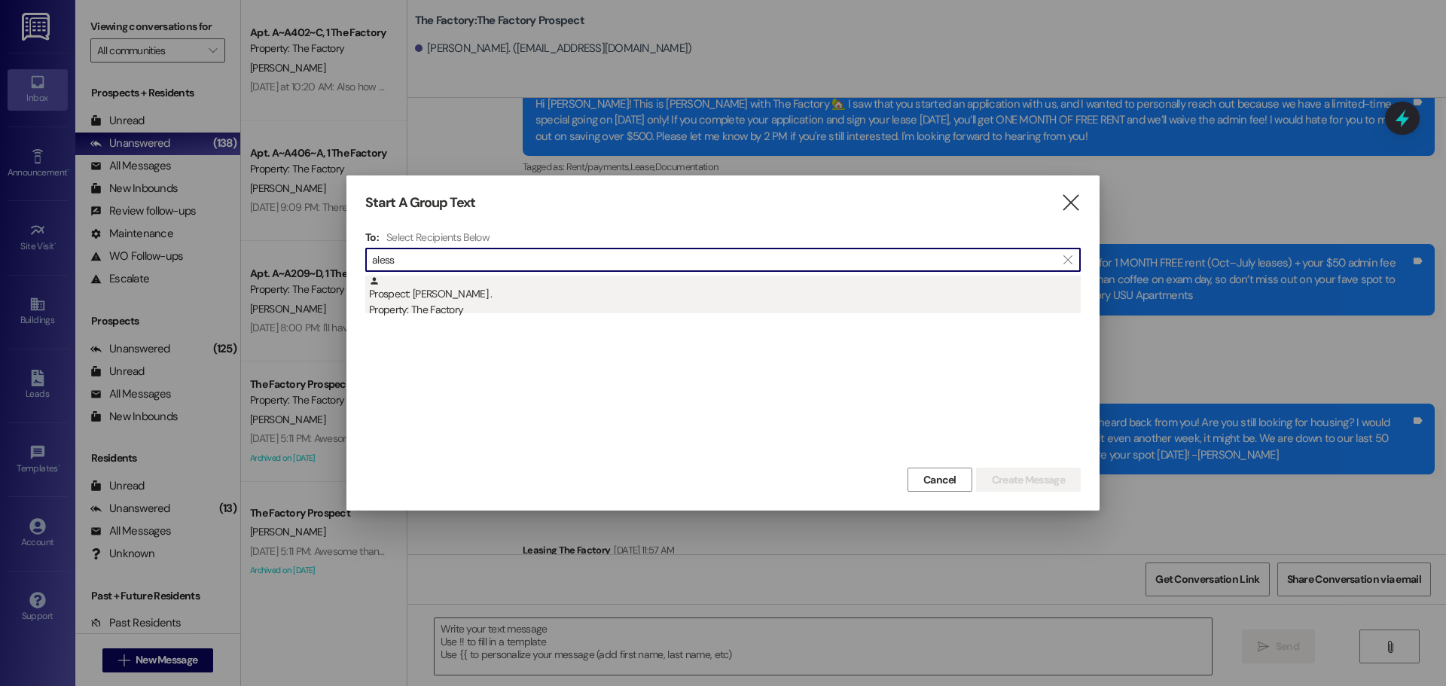
type input "aless"
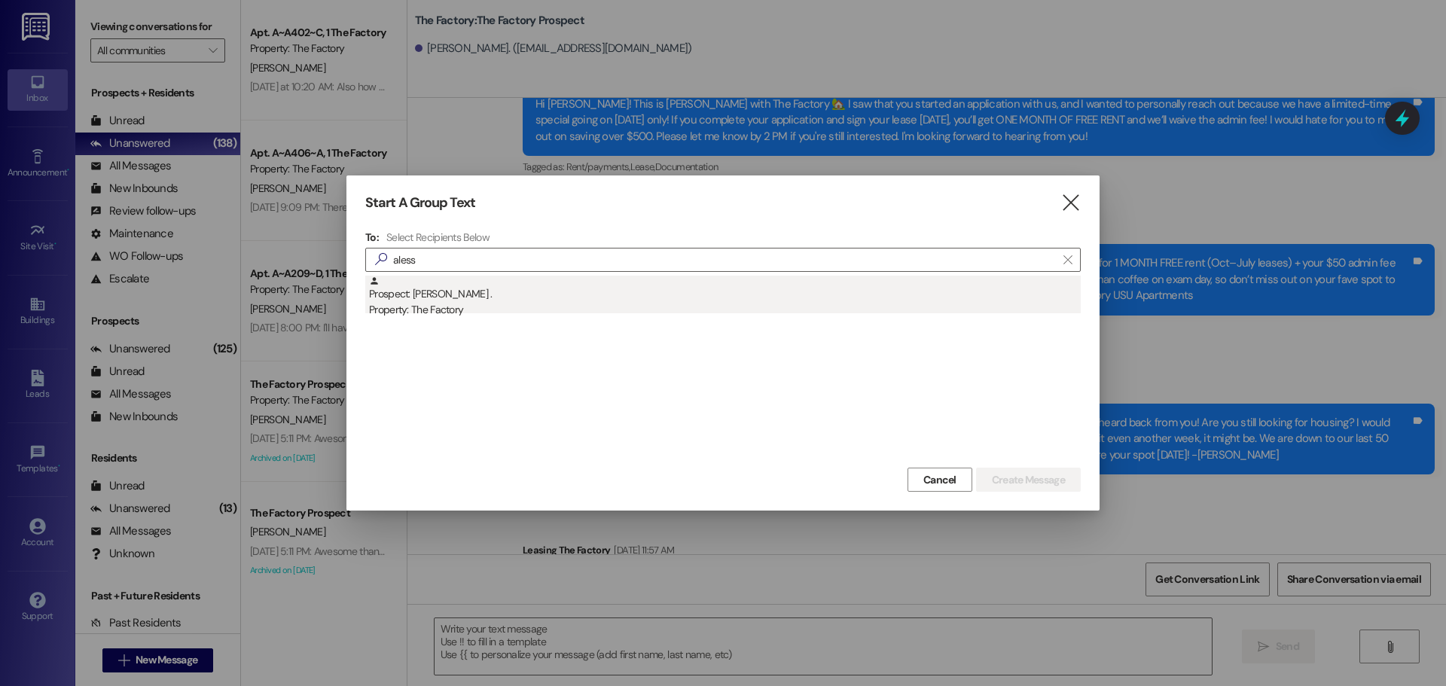
click at [435, 302] on div "Property: The Factory" at bounding box center [725, 310] width 712 height 16
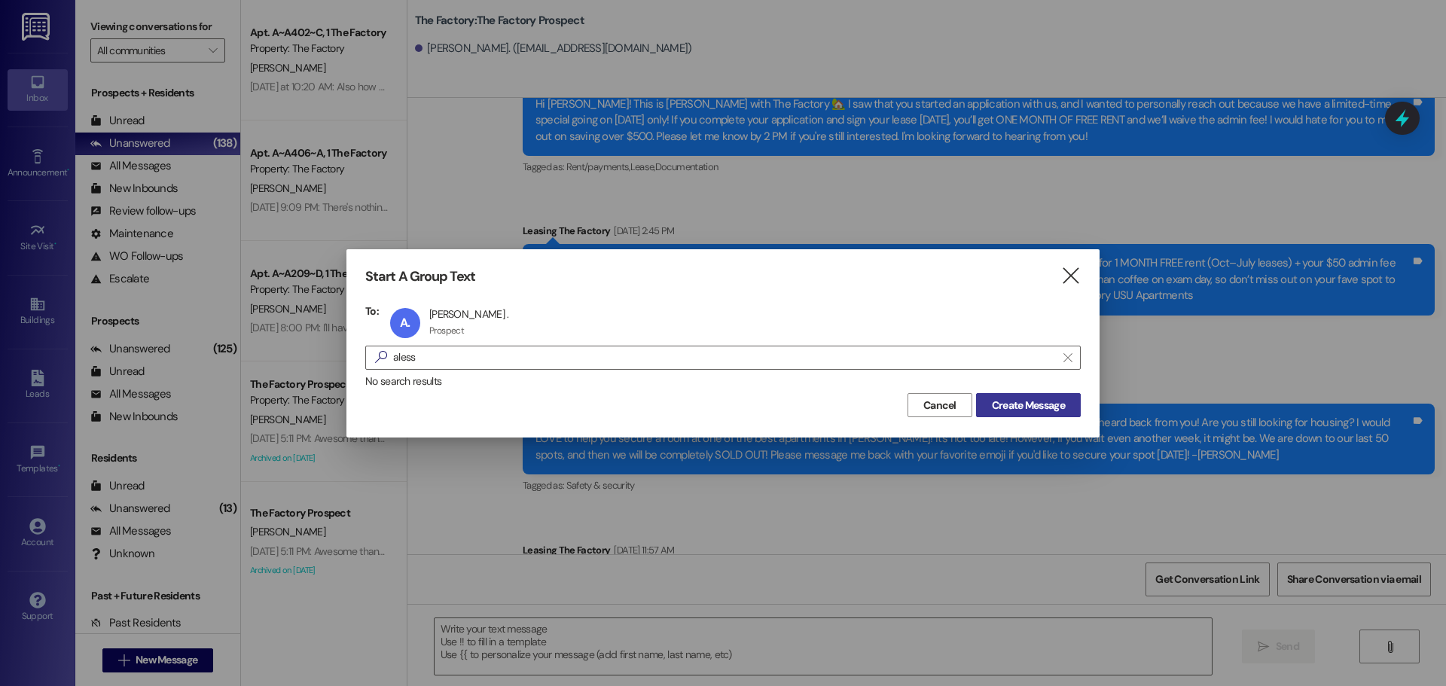
click at [1037, 402] on span "Create Message" at bounding box center [1028, 406] width 73 height 16
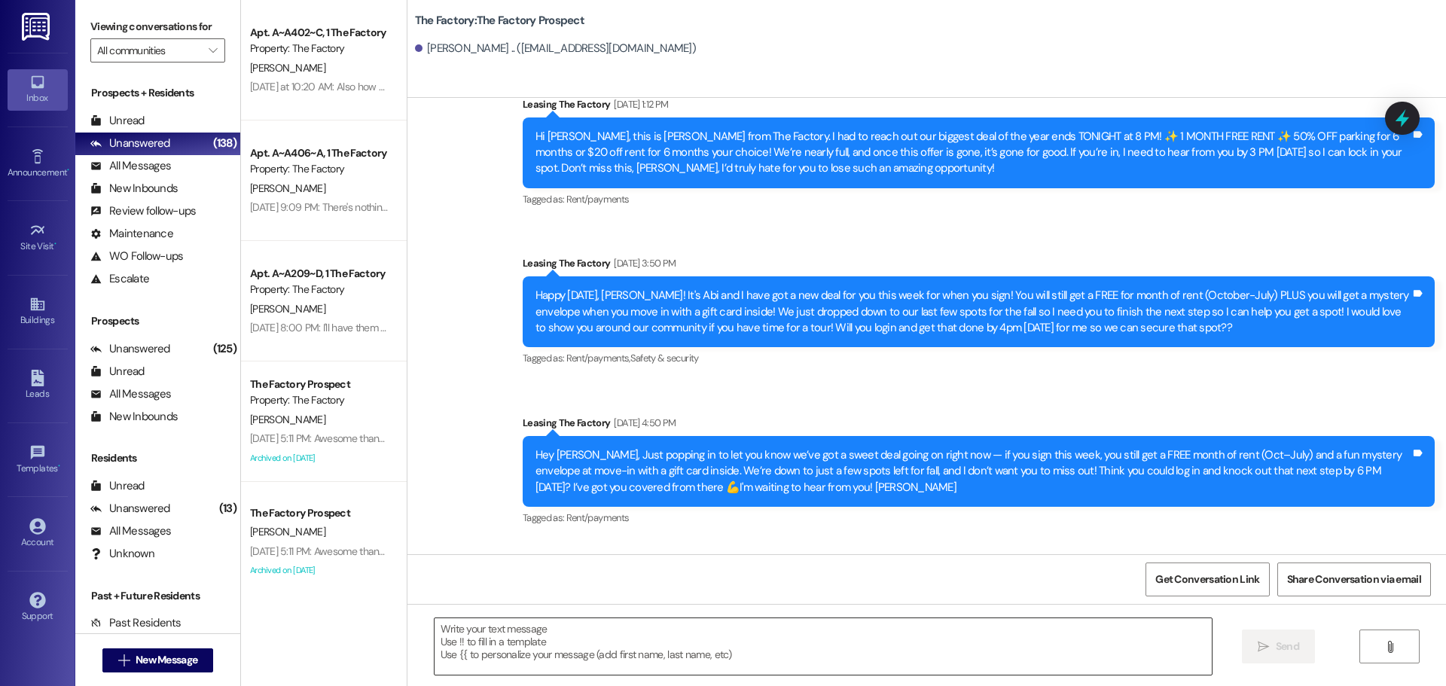
click at [435, 637] on textarea at bounding box center [823, 647] width 777 height 57
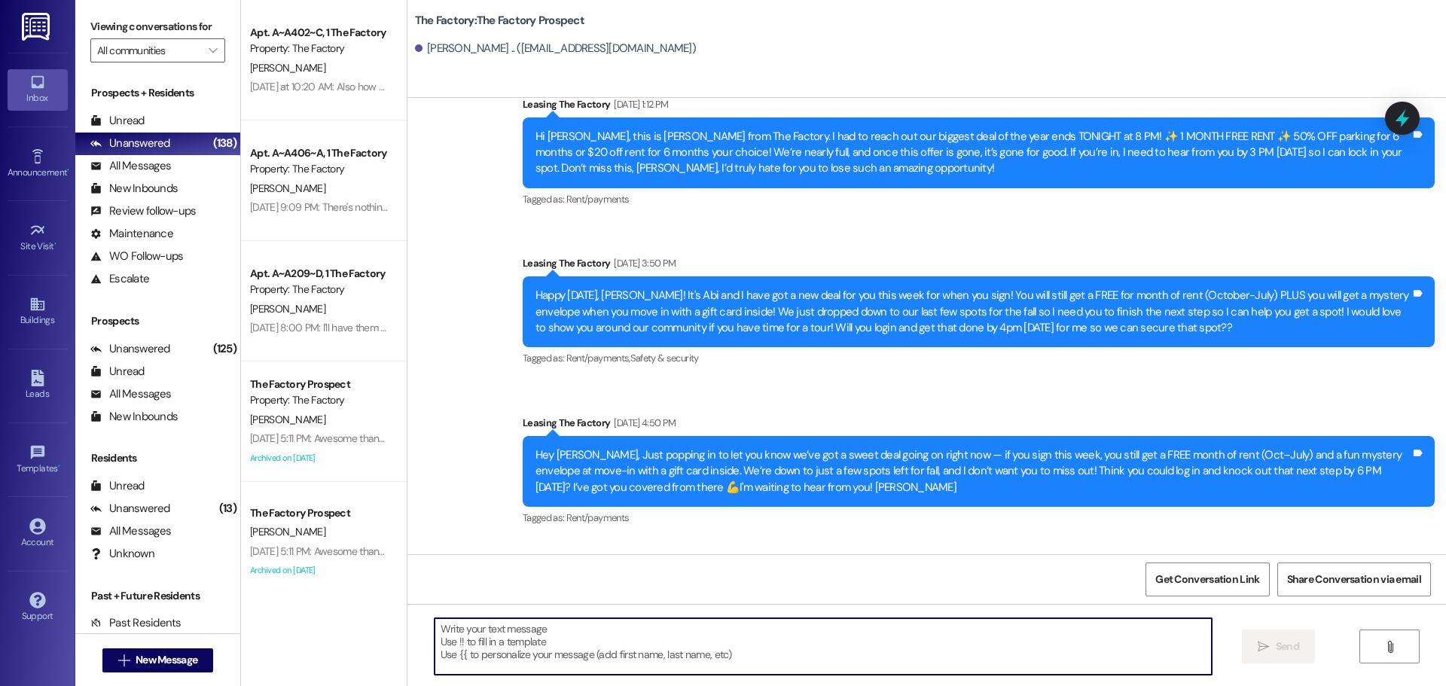
paste textarea "Hi {{first_name}}, Tawnya here with The Factory 😊 We’re down to our last rooms,…"
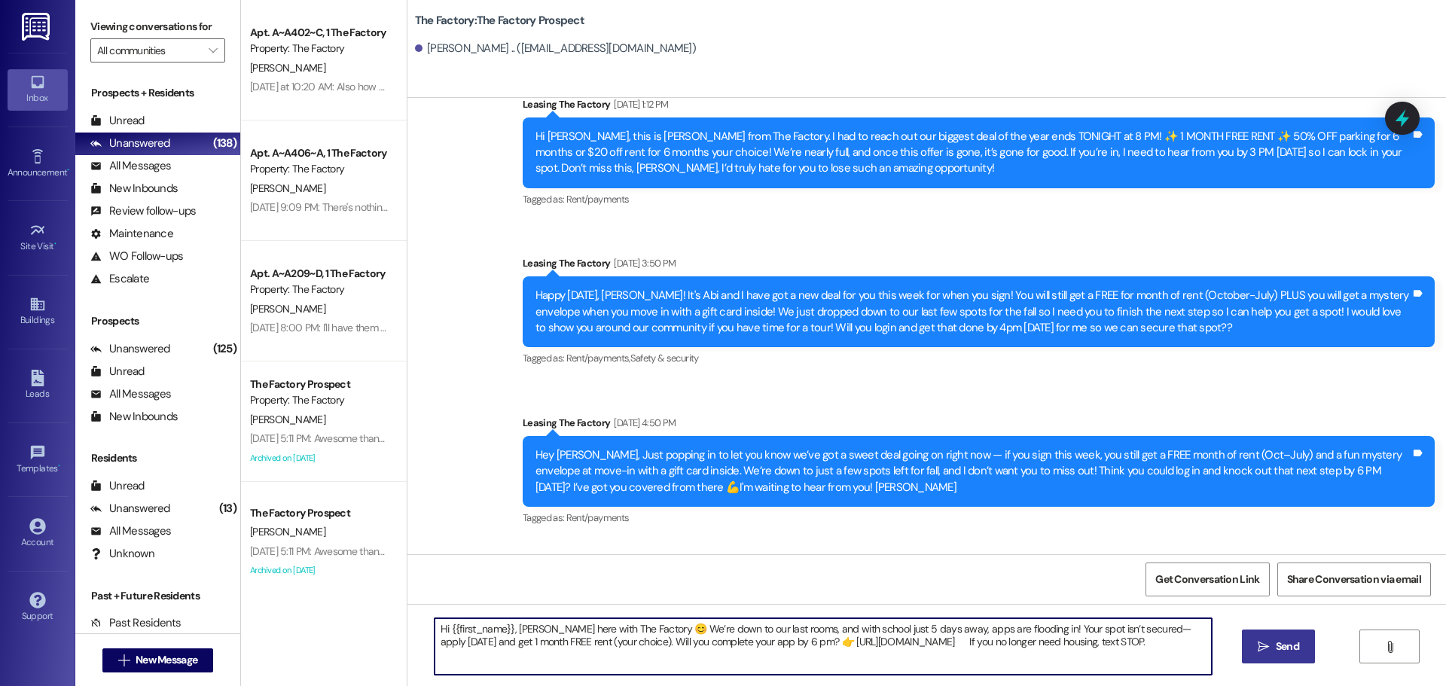
type textarea "Hi {{first_name}}, Tawnya here with The Factory 😊 We’re down to our last rooms,…"
click at [1273, 650] on span "Send" at bounding box center [1287, 647] width 29 height 16
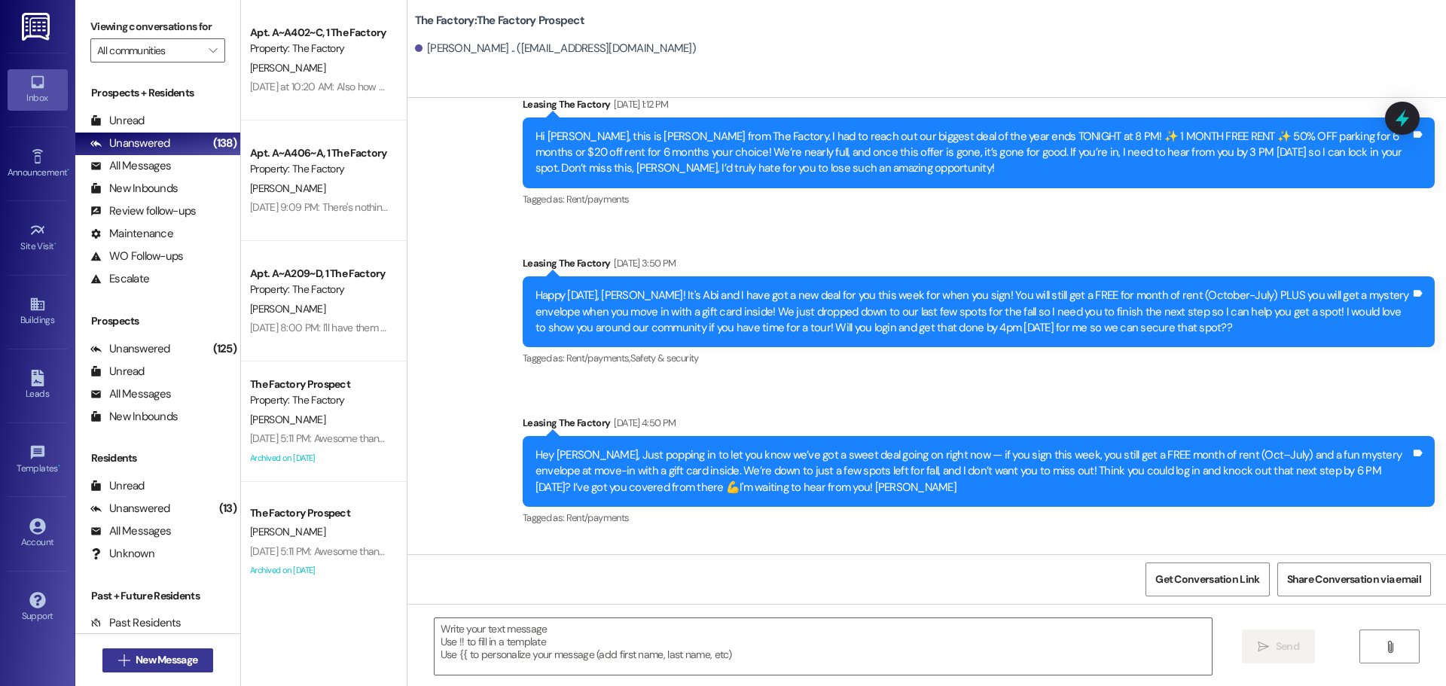
click at [136, 664] on span "New Message" at bounding box center [167, 660] width 62 height 16
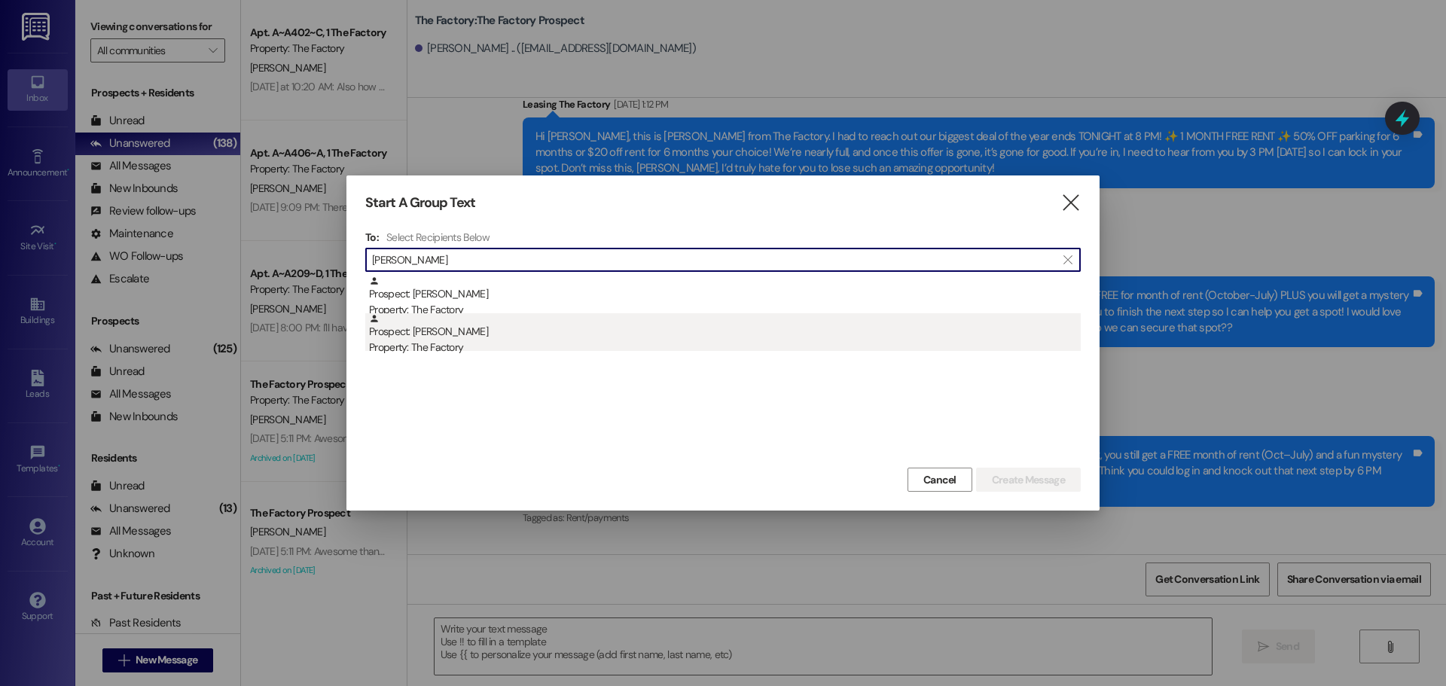
type input "calvin"
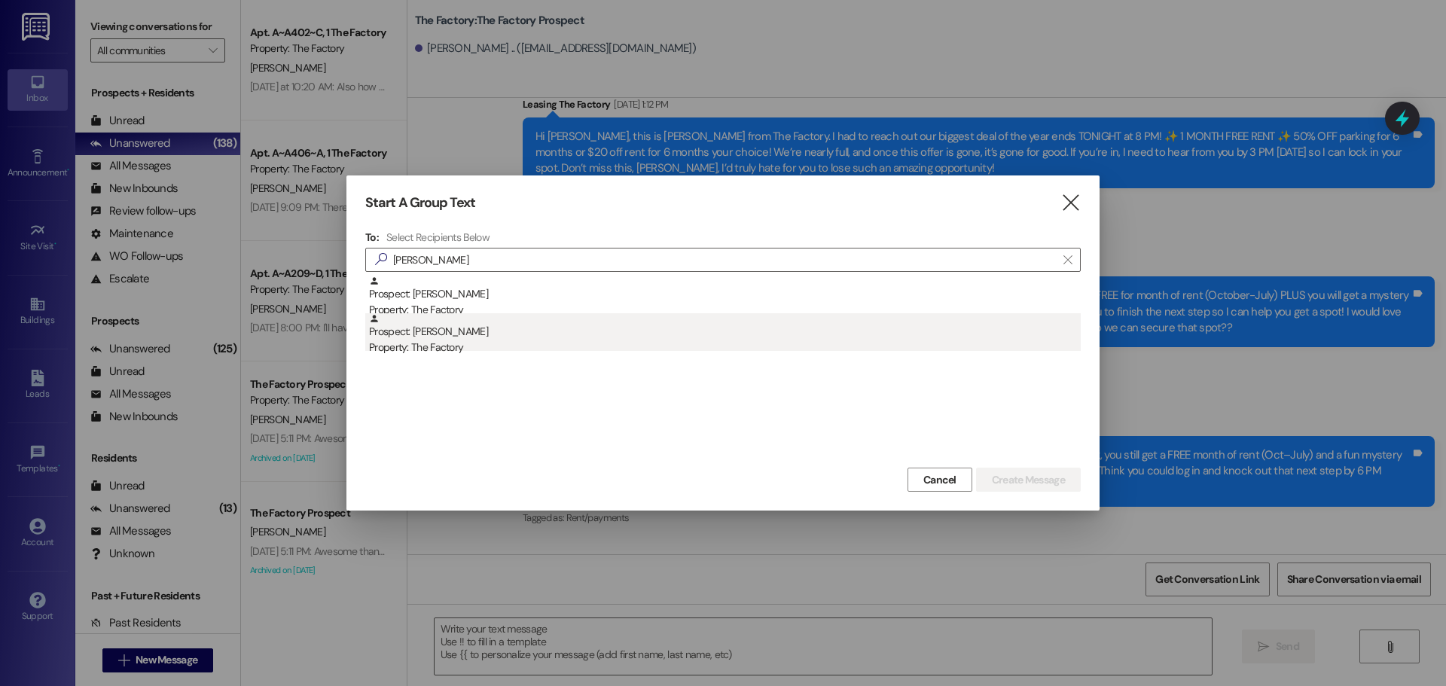
click at [427, 327] on div "Prospect: Calvin Mecham Property: The Factory" at bounding box center [725, 334] width 712 height 43
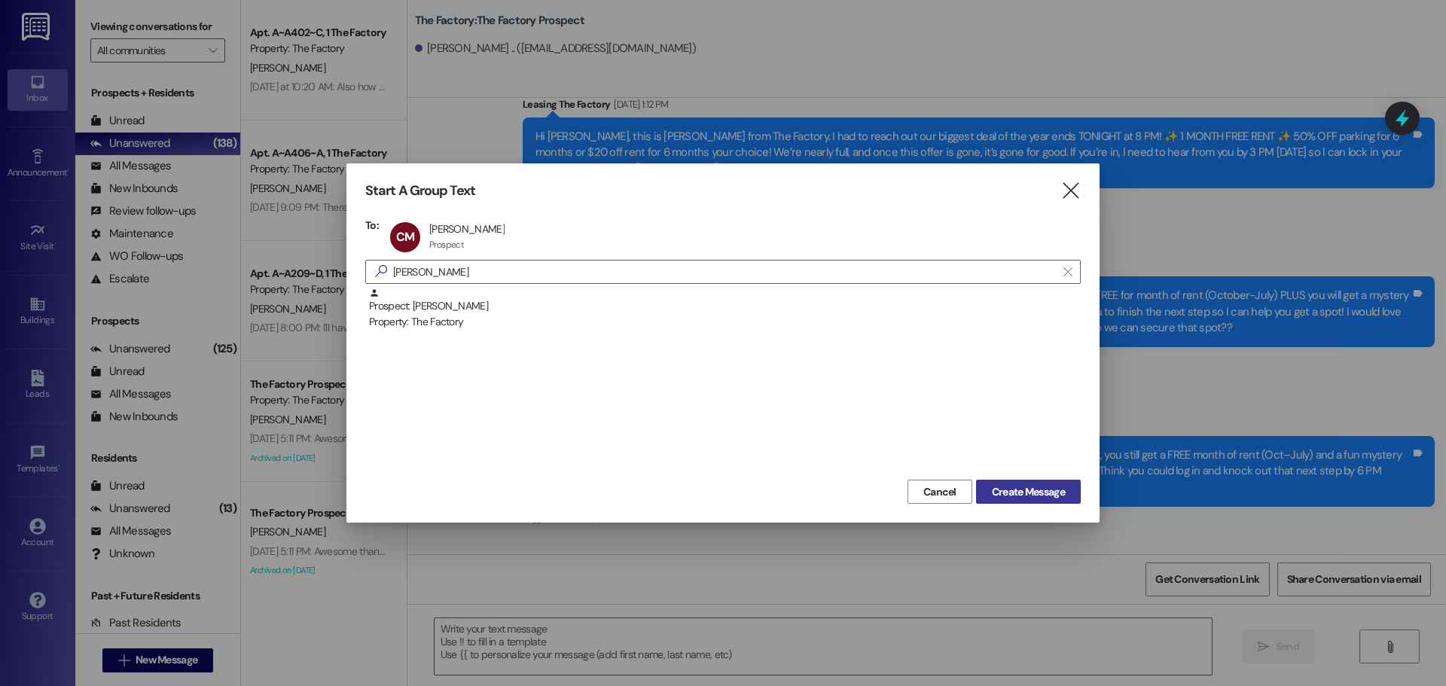
click at [1018, 496] on span "Create Message" at bounding box center [1028, 492] width 73 height 16
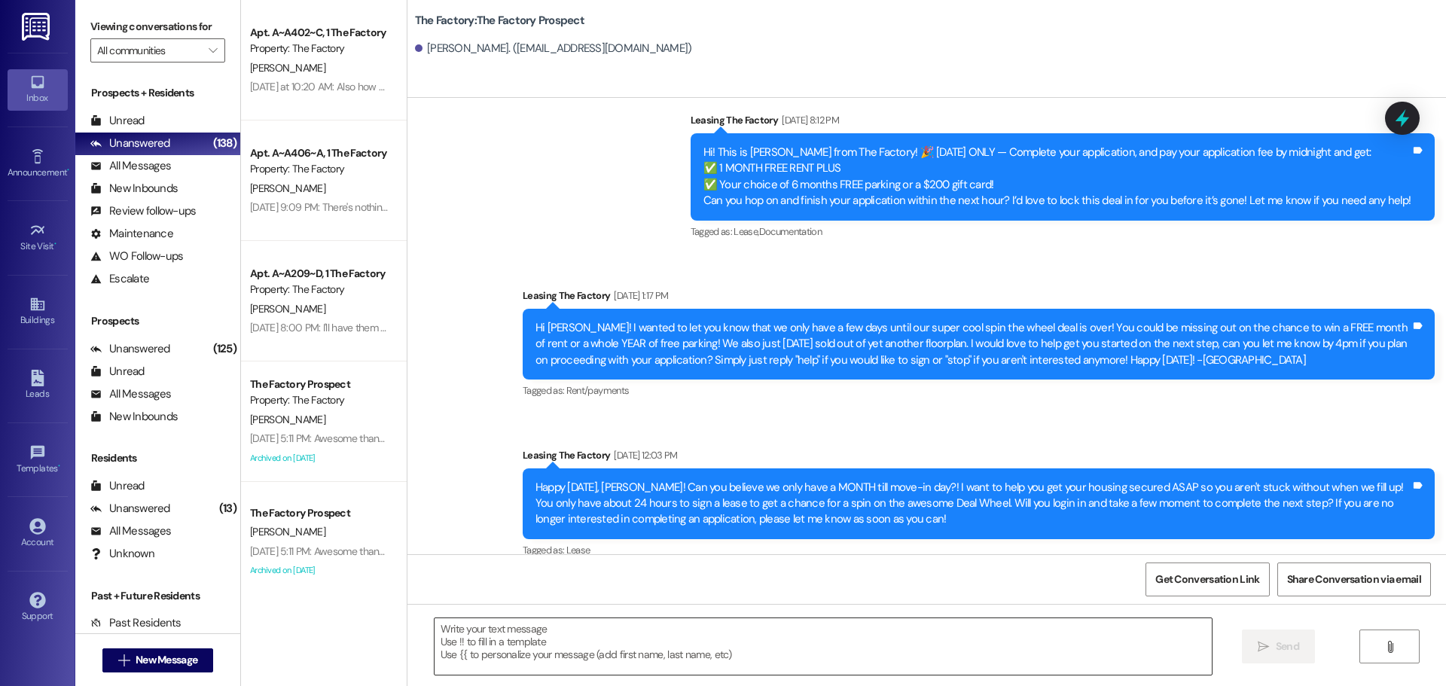
click at [436, 636] on textarea at bounding box center [823, 647] width 777 height 57
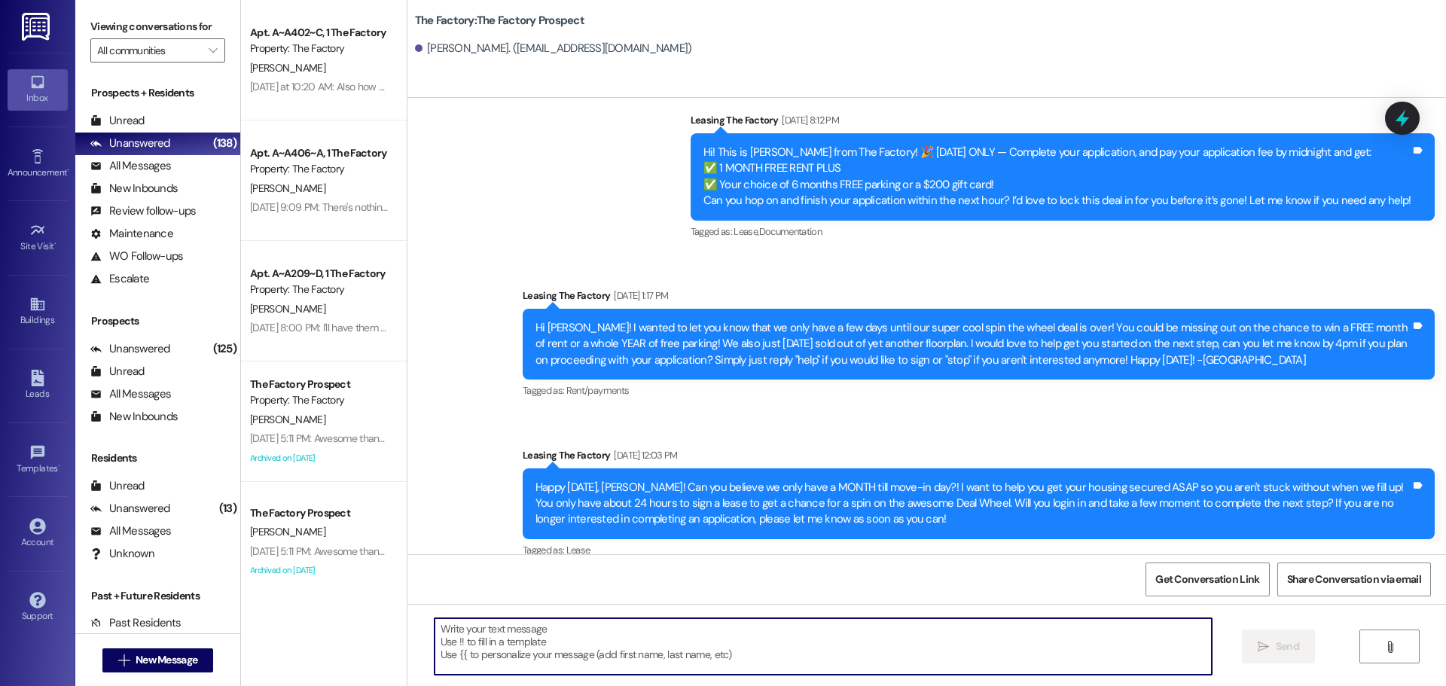
paste textarea "Hi {{first_name}}, Tawnya here with The Factory 😊 We’re down to our last rooms,…"
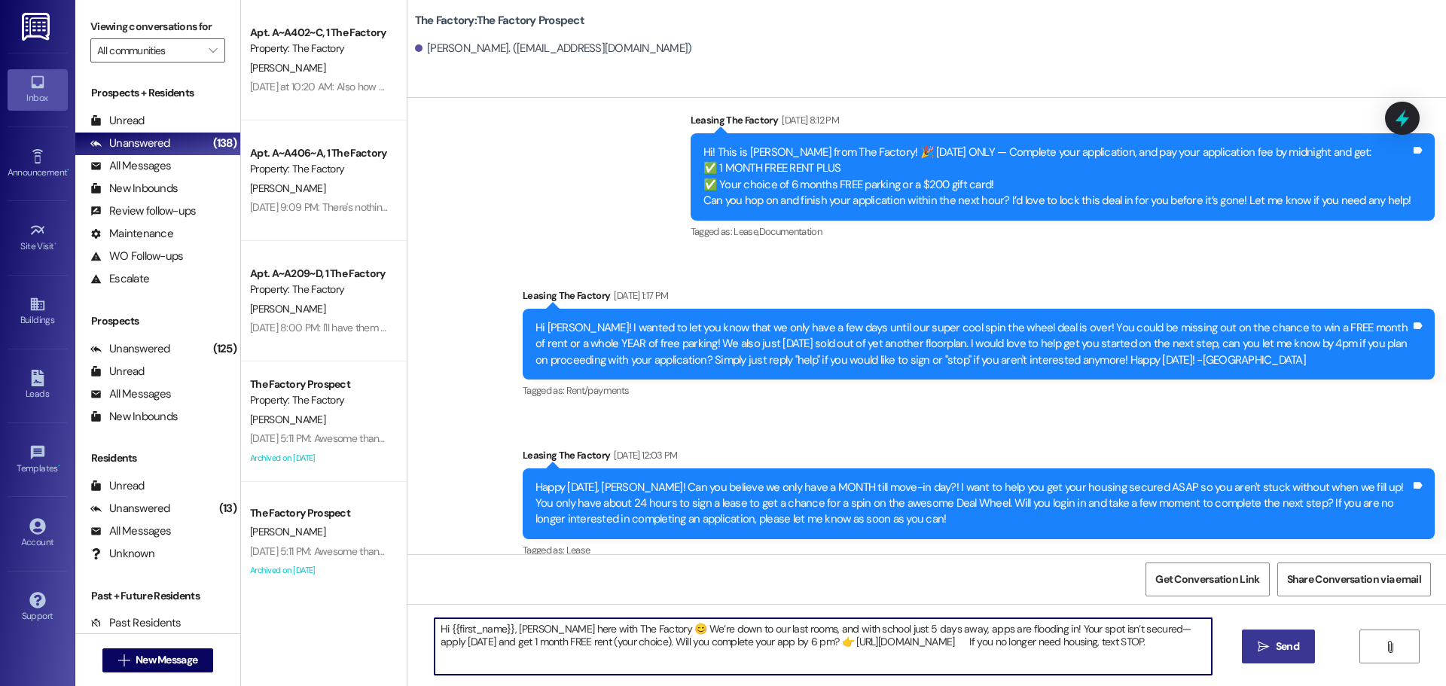
type textarea "Hi {{first_name}}, Tawnya here with The Factory 😊 We’re down to our last rooms,…"
click at [1294, 651] on span "Send" at bounding box center [1287, 647] width 23 height 16
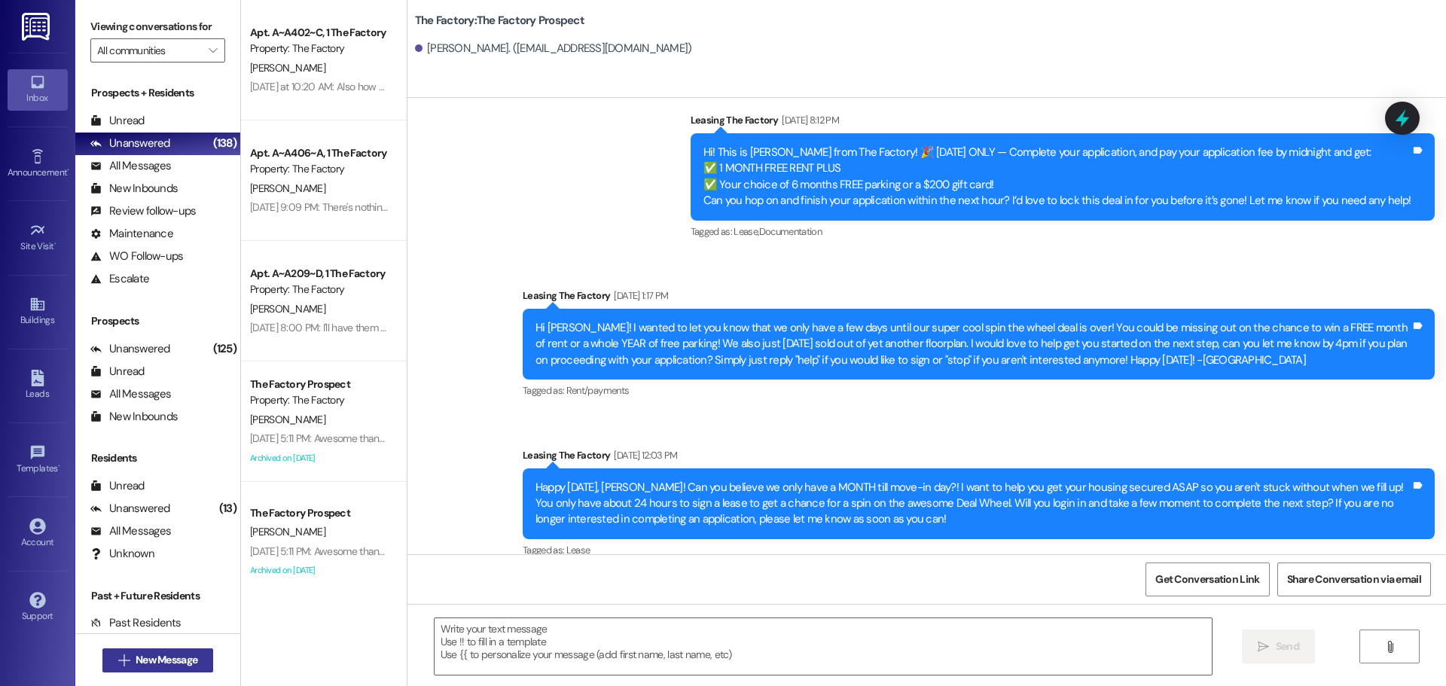
click at [154, 660] on span "New Message" at bounding box center [167, 660] width 62 height 16
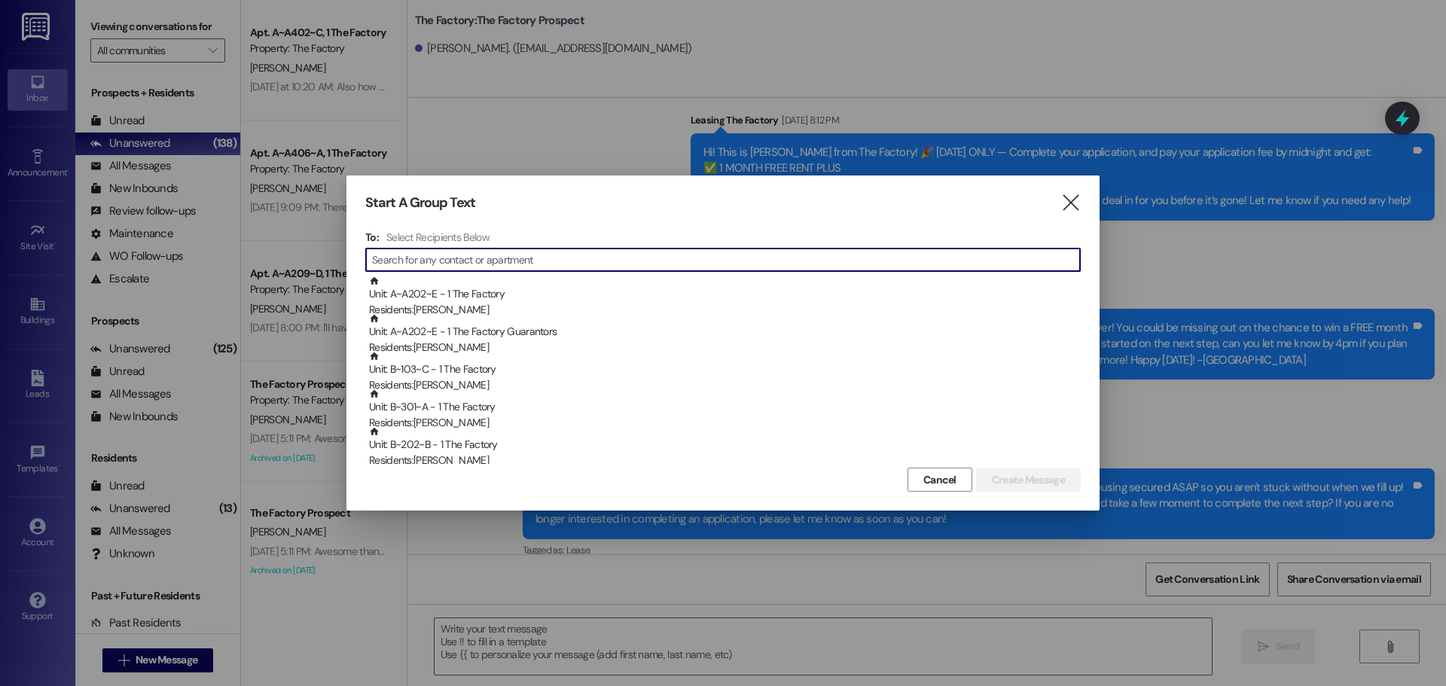
click at [399, 258] on input at bounding box center [726, 259] width 708 height 21
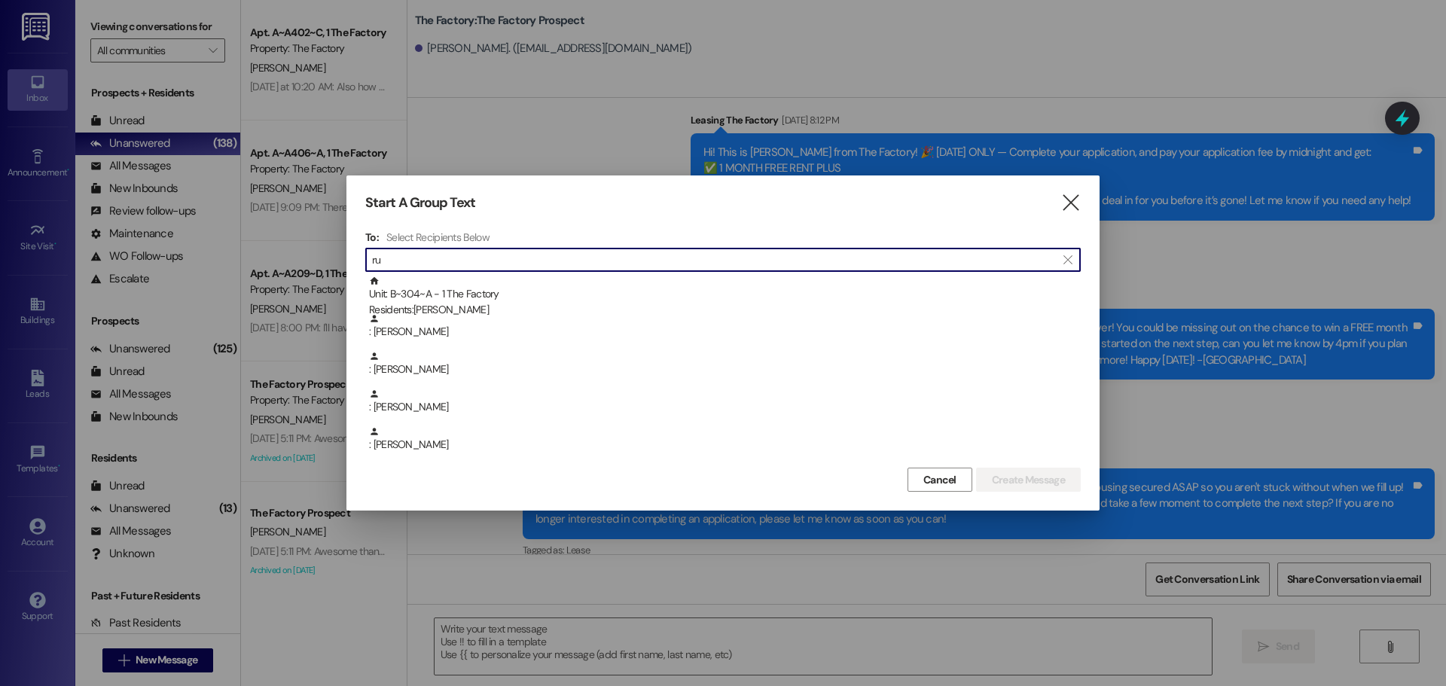
type input "r"
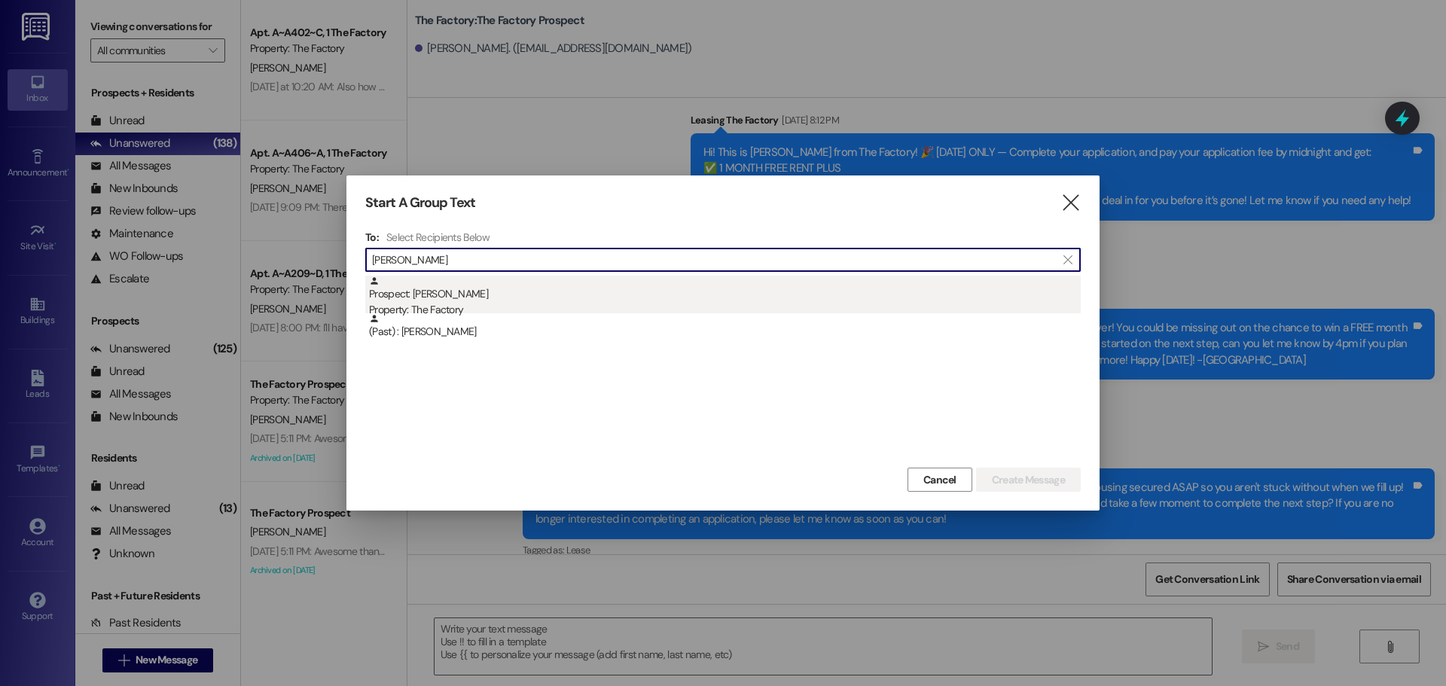
type input "ryker"
click at [429, 298] on div "Prospect: Ryker Stanley Property: The Factory" at bounding box center [725, 297] width 712 height 43
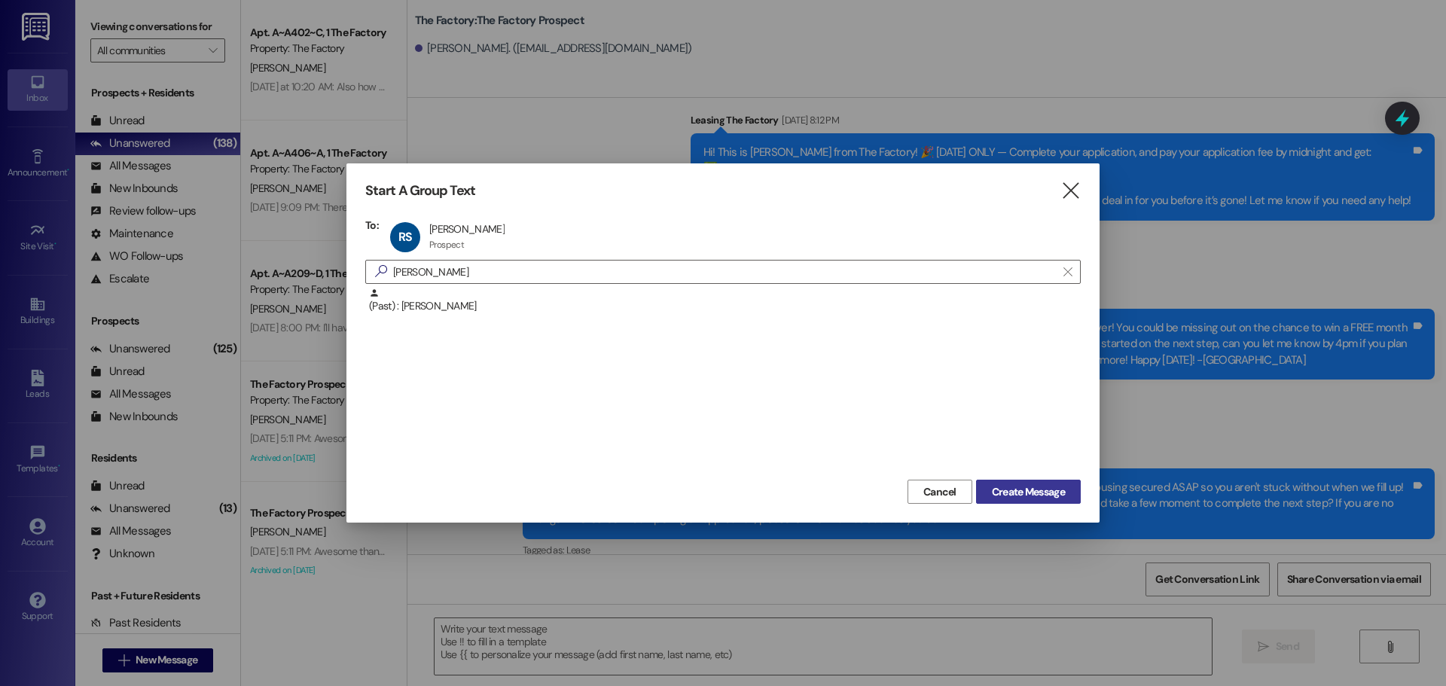
click at [1006, 496] on span "Create Message" at bounding box center [1028, 492] width 73 height 16
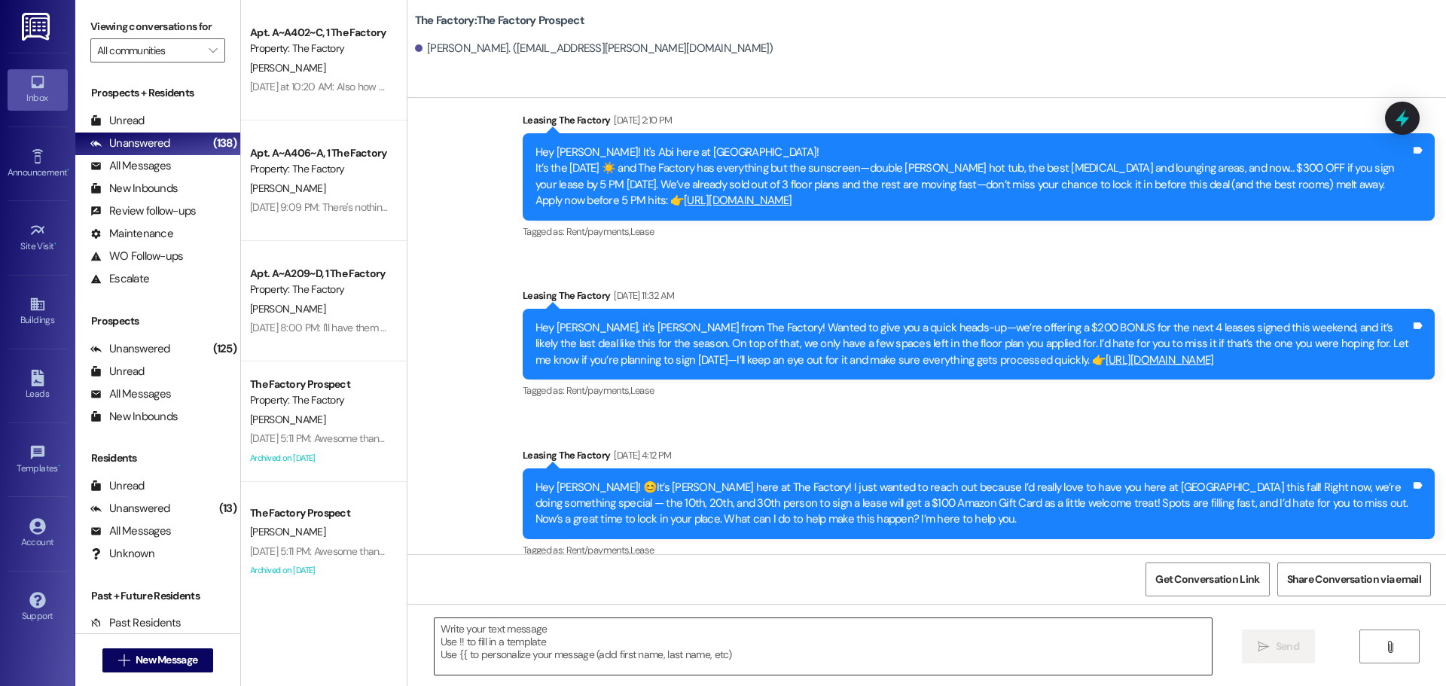
click at [438, 633] on textarea at bounding box center [823, 647] width 777 height 57
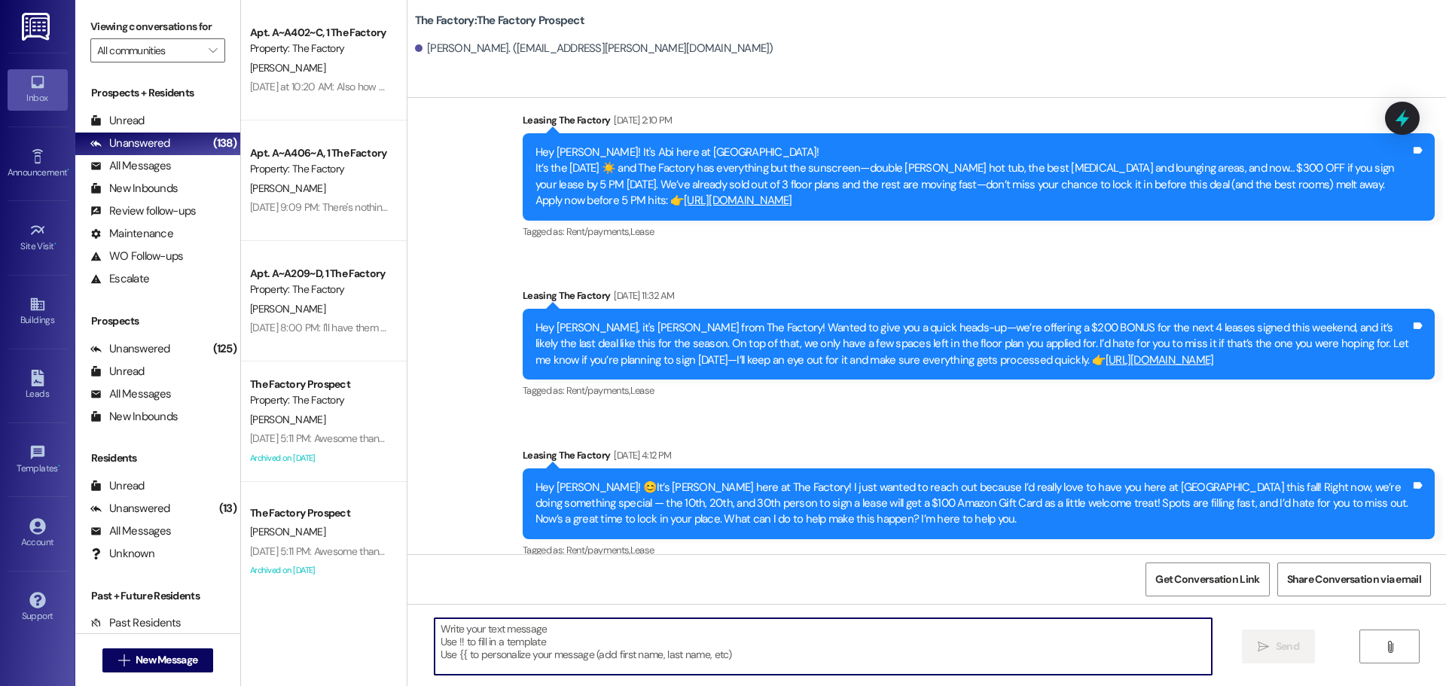
paste textarea "Hi {{first_name}}, Tawnya here with The Factory 😊 We’re down to our last rooms,…"
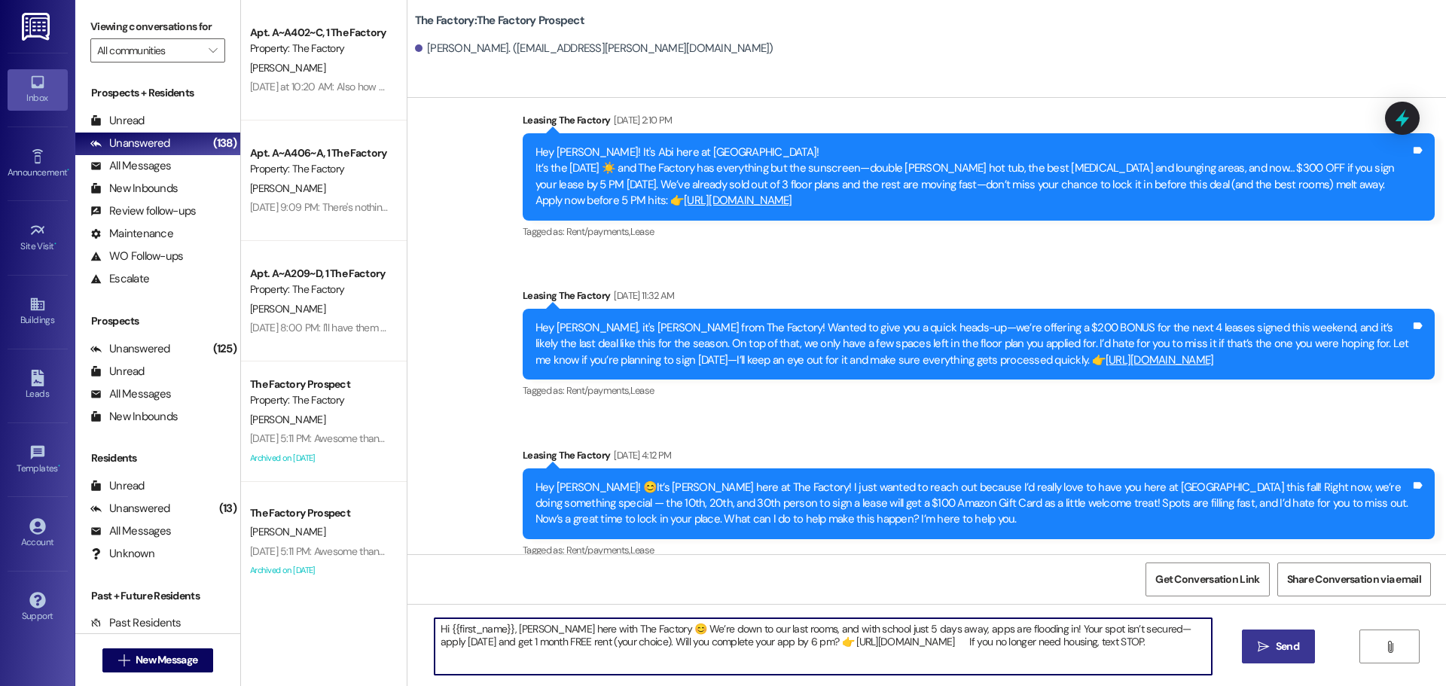
type textarea "Hi {{first_name}}, Tawnya here with The Factory 😊 We’re down to our last rooms,…"
click at [1281, 641] on span "Send" at bounding box center [1287, 647] width 23 height 16
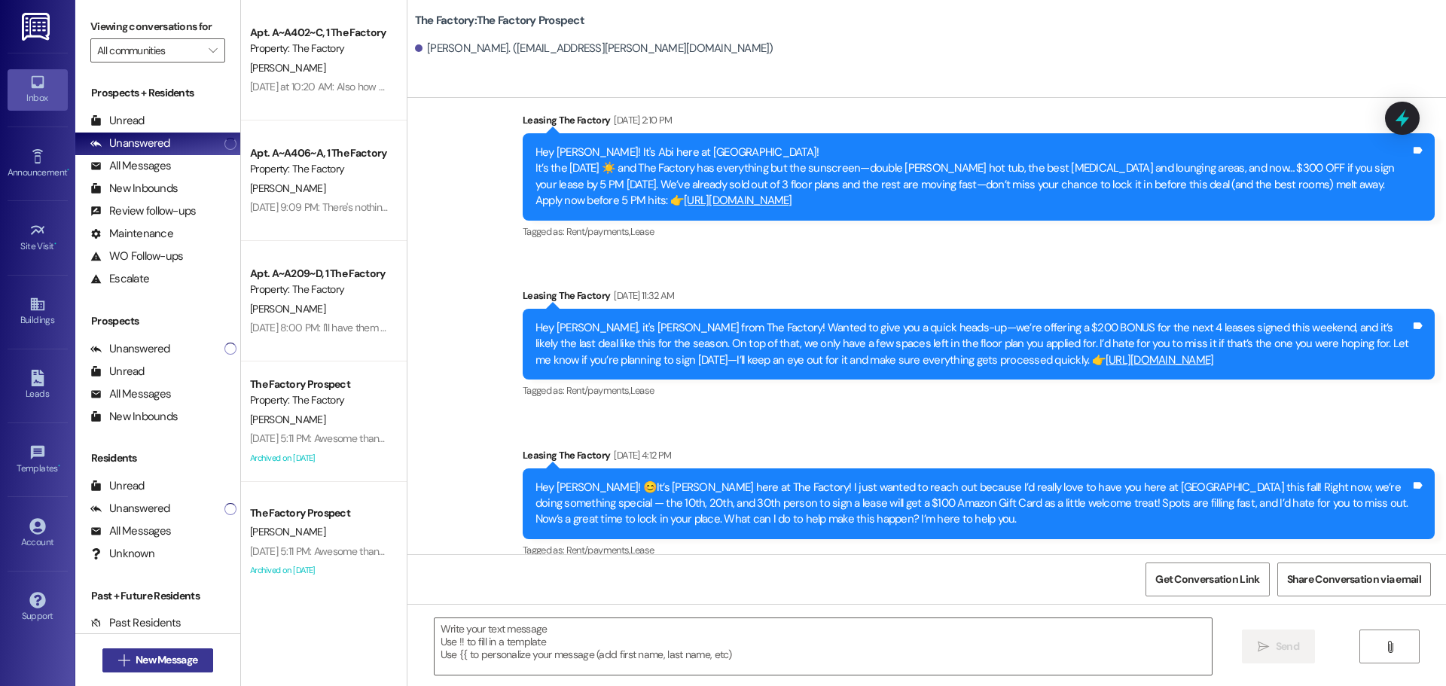
click at [170, 664] on span "New Message" at bounding box center [167, 660] width 62 height 16
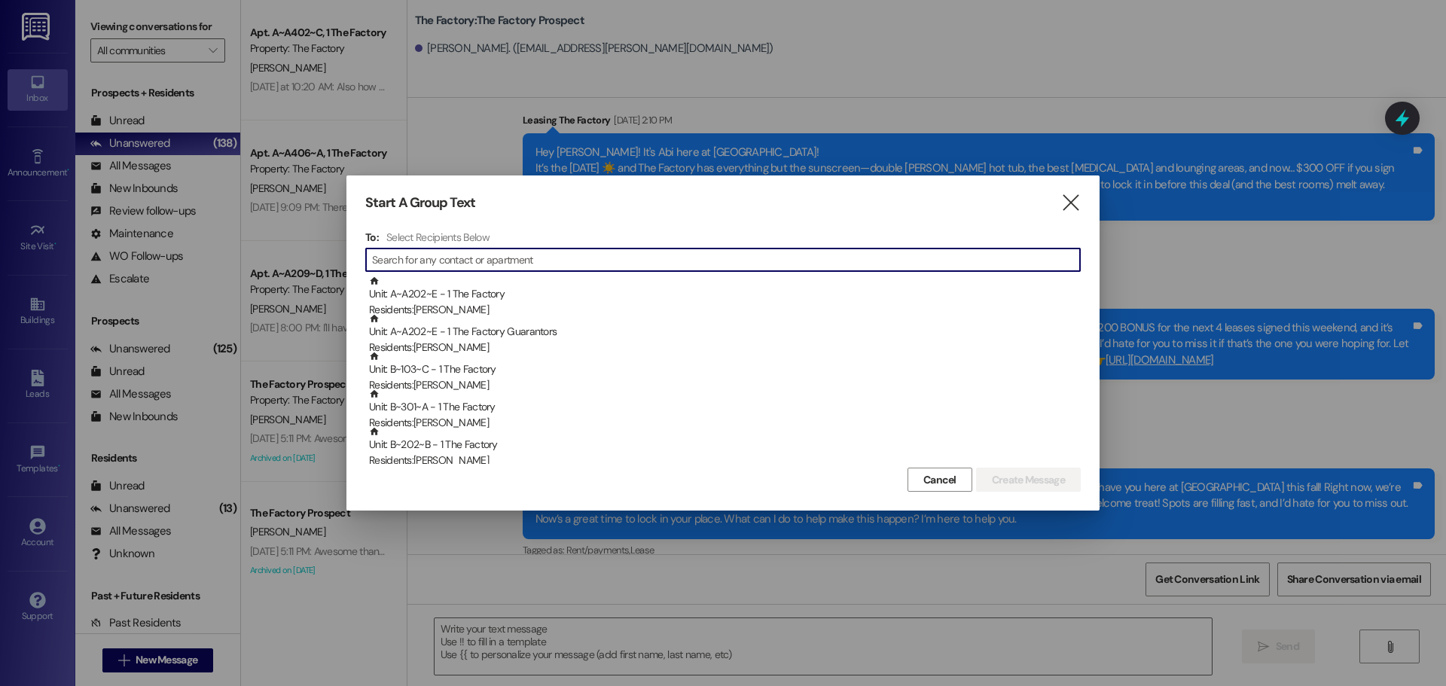
click at [406, 270] on input at bounding box center [726, 259] width 708 height 21
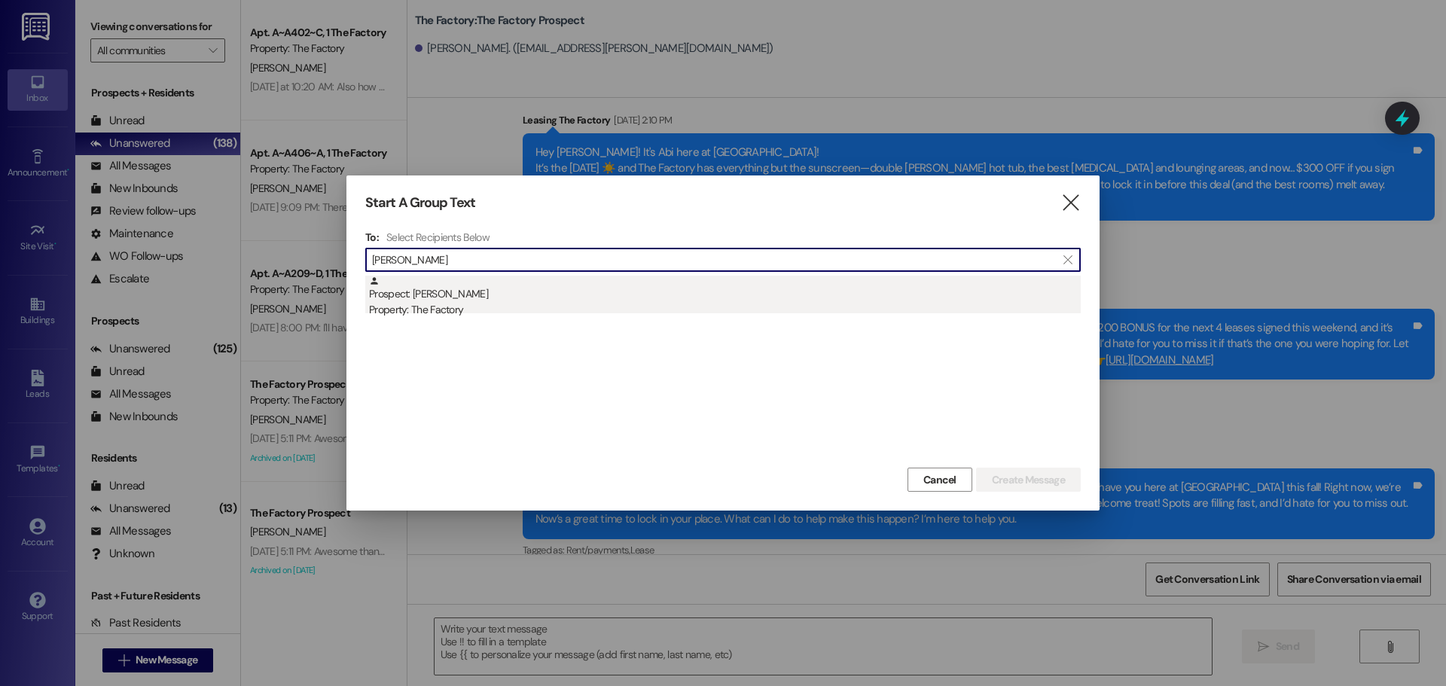
type input "jeff gran"
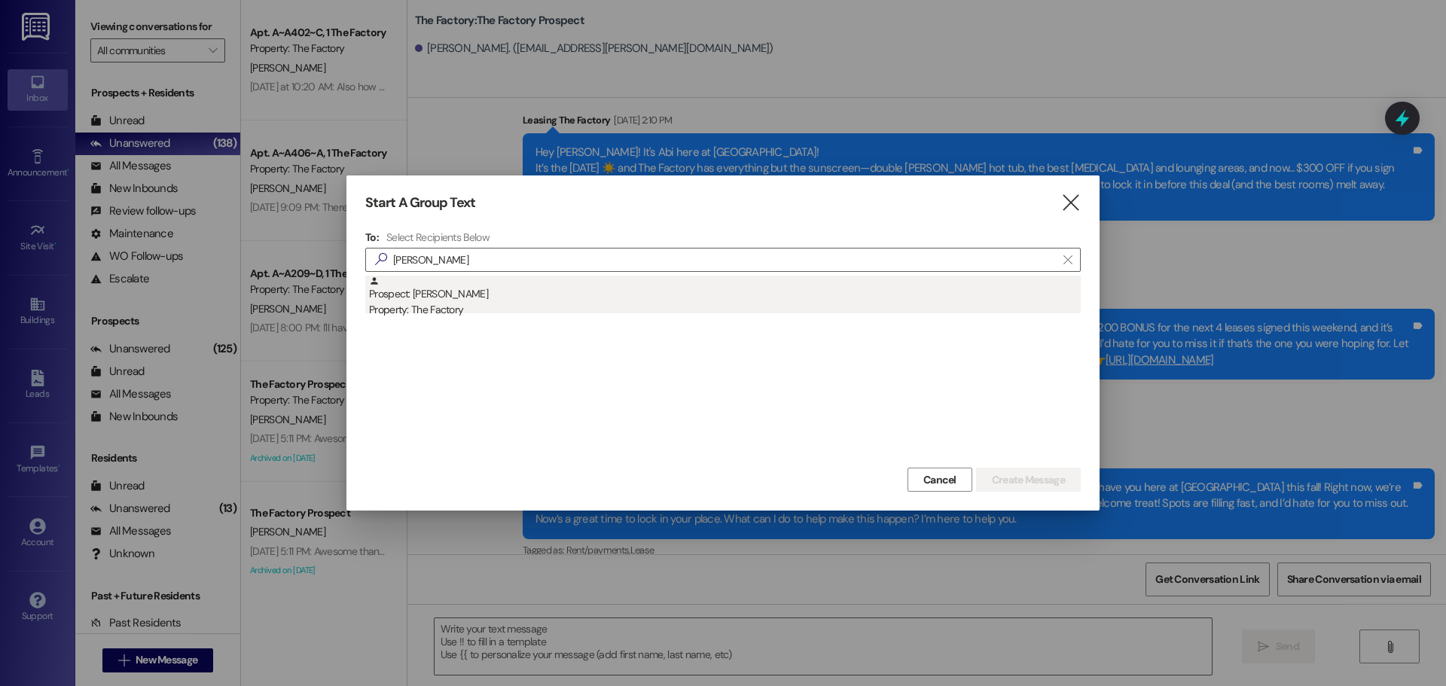
click at [460, 289] on div "Prospect: Jeff Grandon Property: The Factory" at bounding box center [725, 297] width 712 height 43
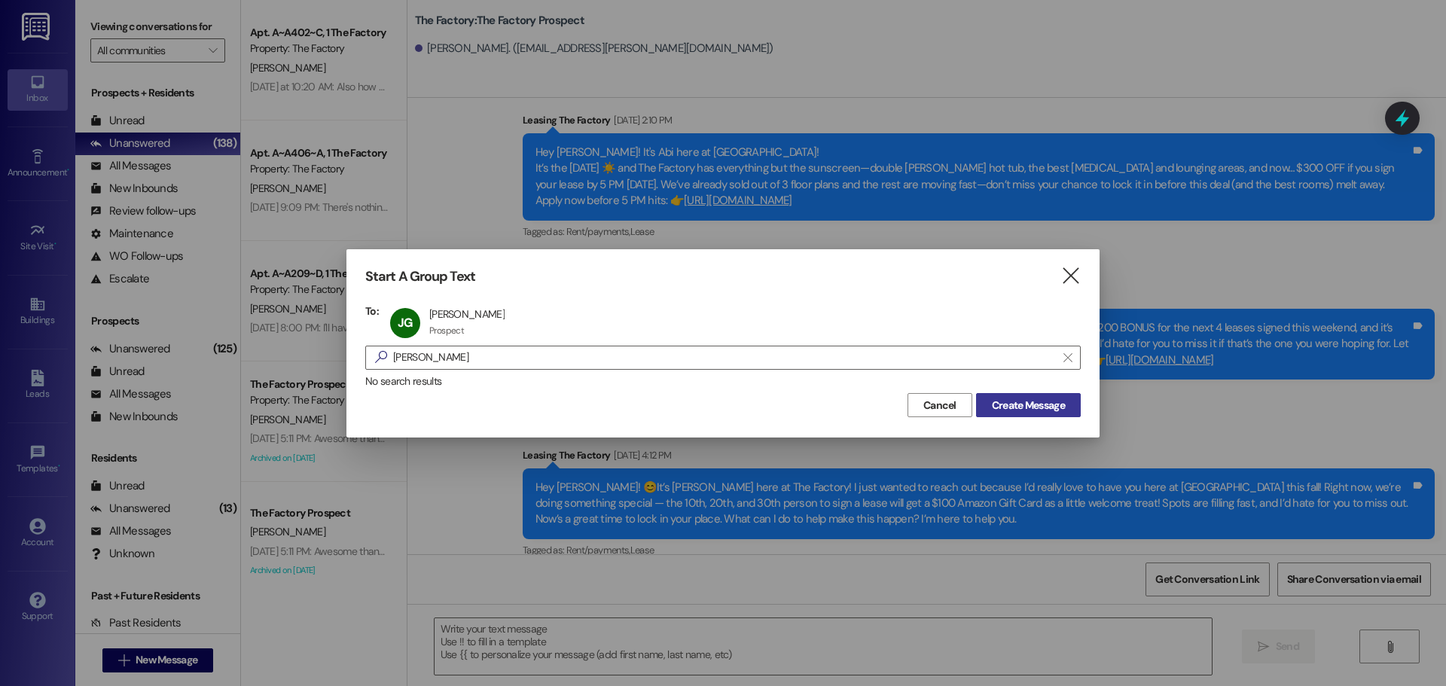
click at [1039, 409] on span "Create Message" at bounding box center [1028, 406] width 73 height 16
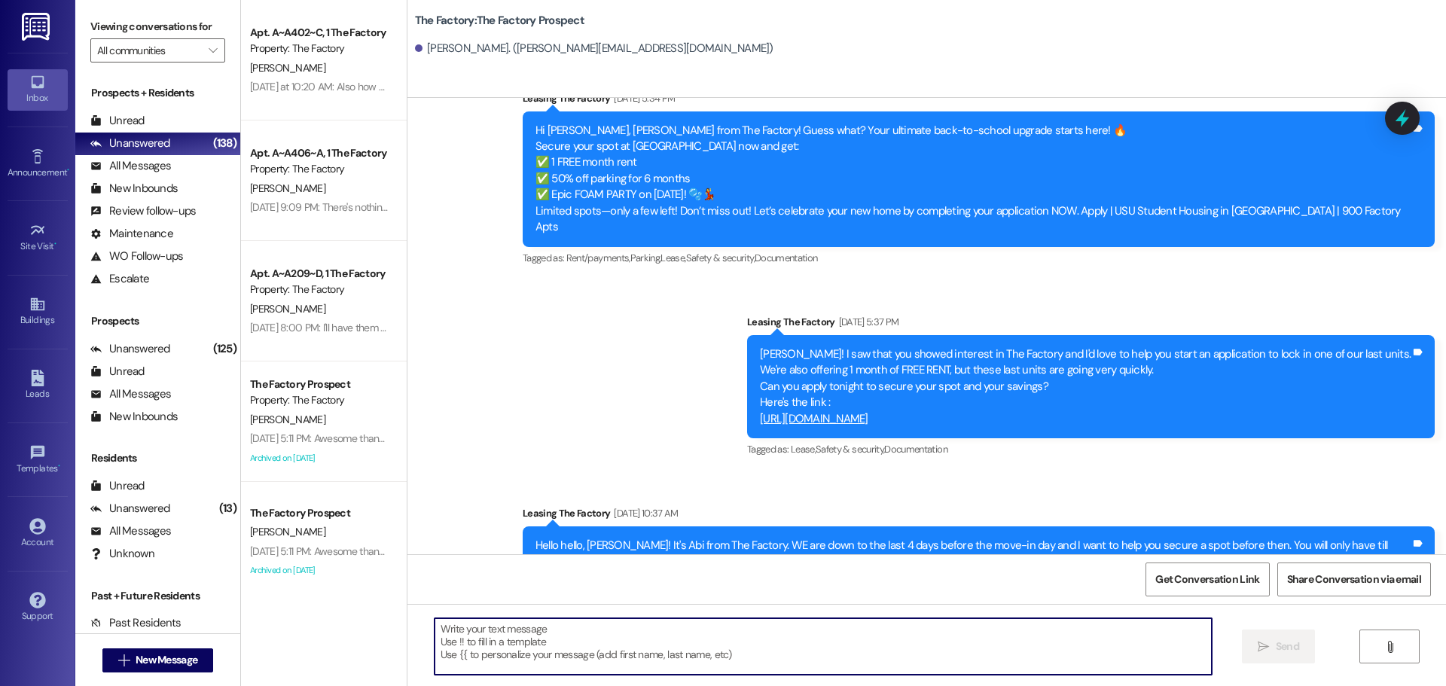
click at [435, 632] on textarea at bounding box center [823, 647] width 777 height 57
paste textarea "Hi {{first_name}}, Tawnya here with The Factory 😊 We’re down to our last rooms,…"
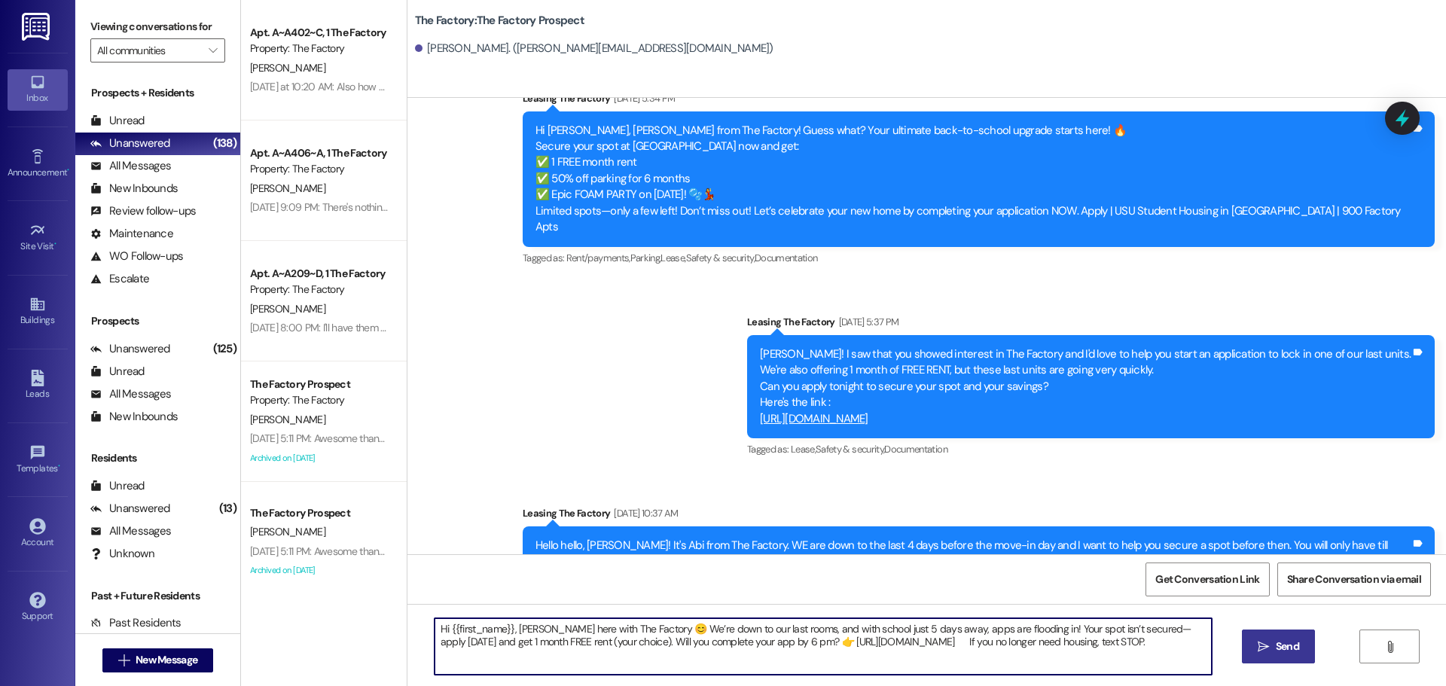
type textarea "Hi {{first_name}}, Tawnya here with The Factory 😊 We’re down to our last rooms,…"
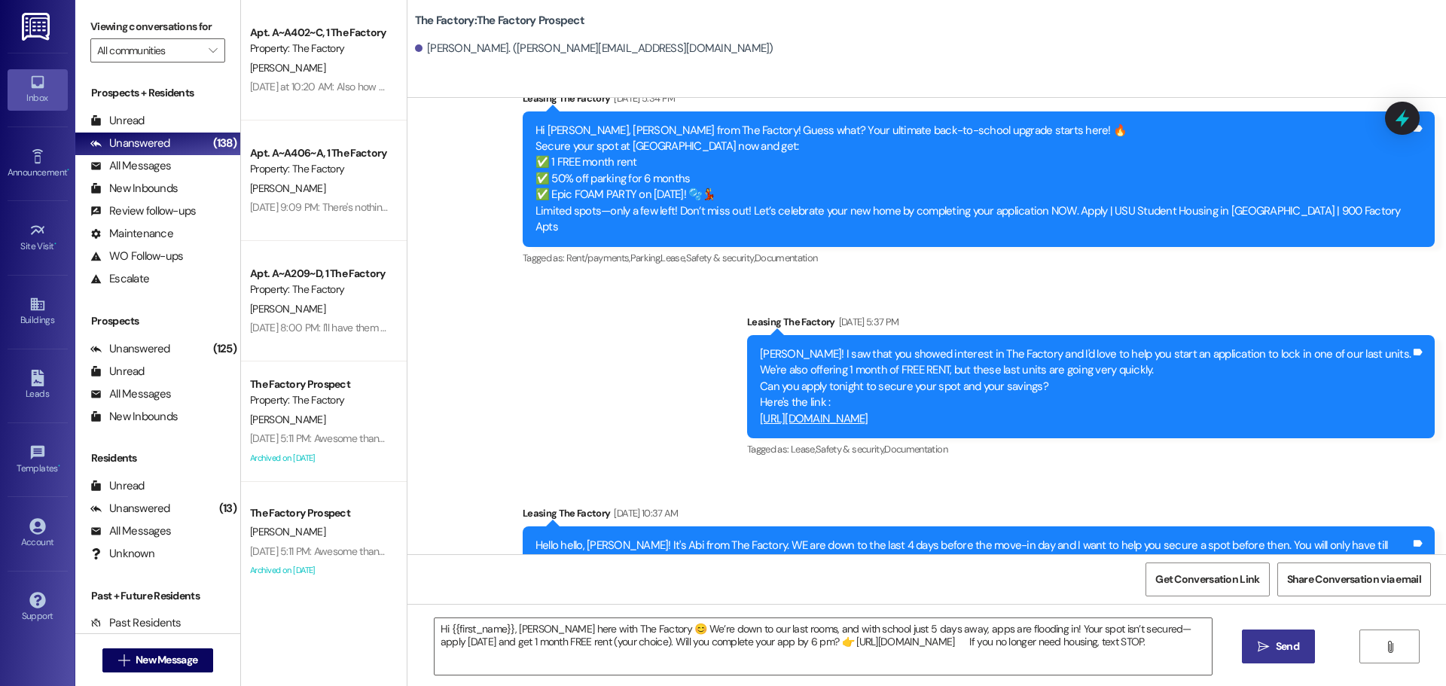
click at [1281, 648] on span "Send" at bounding box center [1287, 647] width 23 height 16
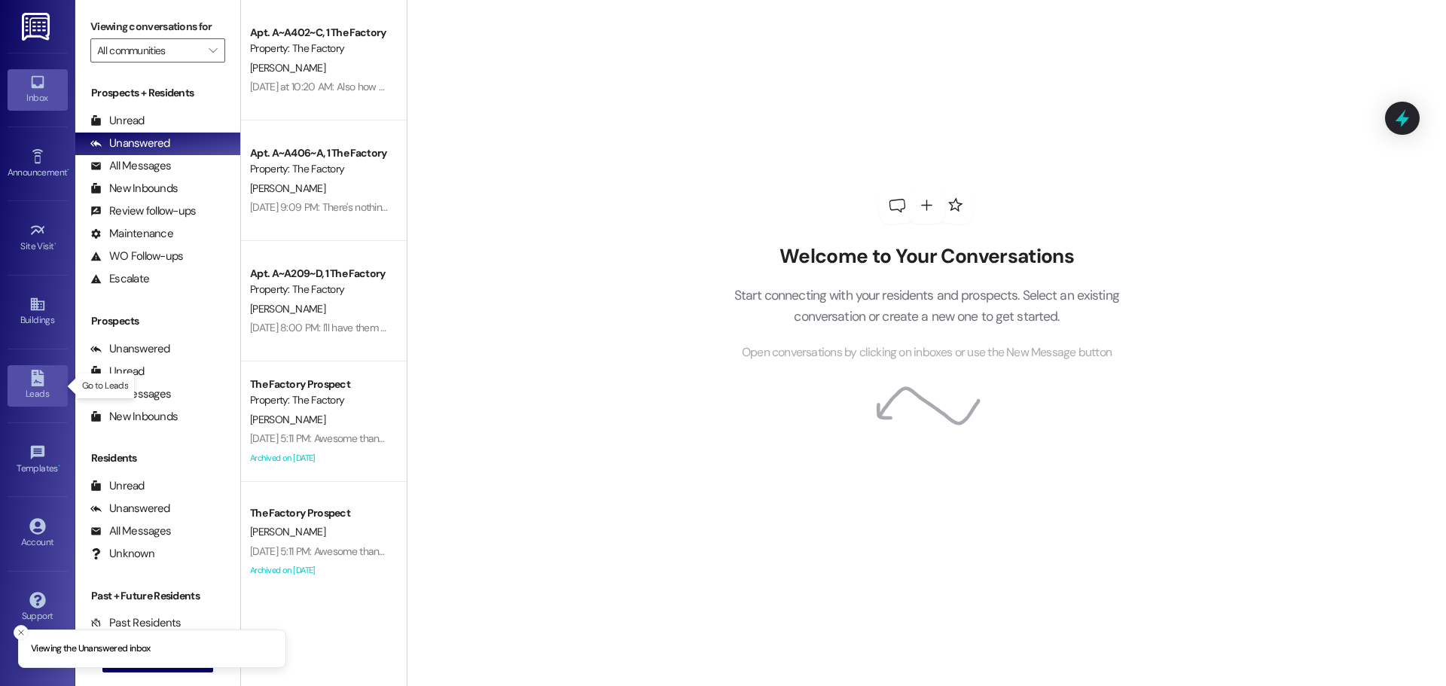
click at [40, 394] on div "Leads" at bounding box center [37, 393] width 75 height 15
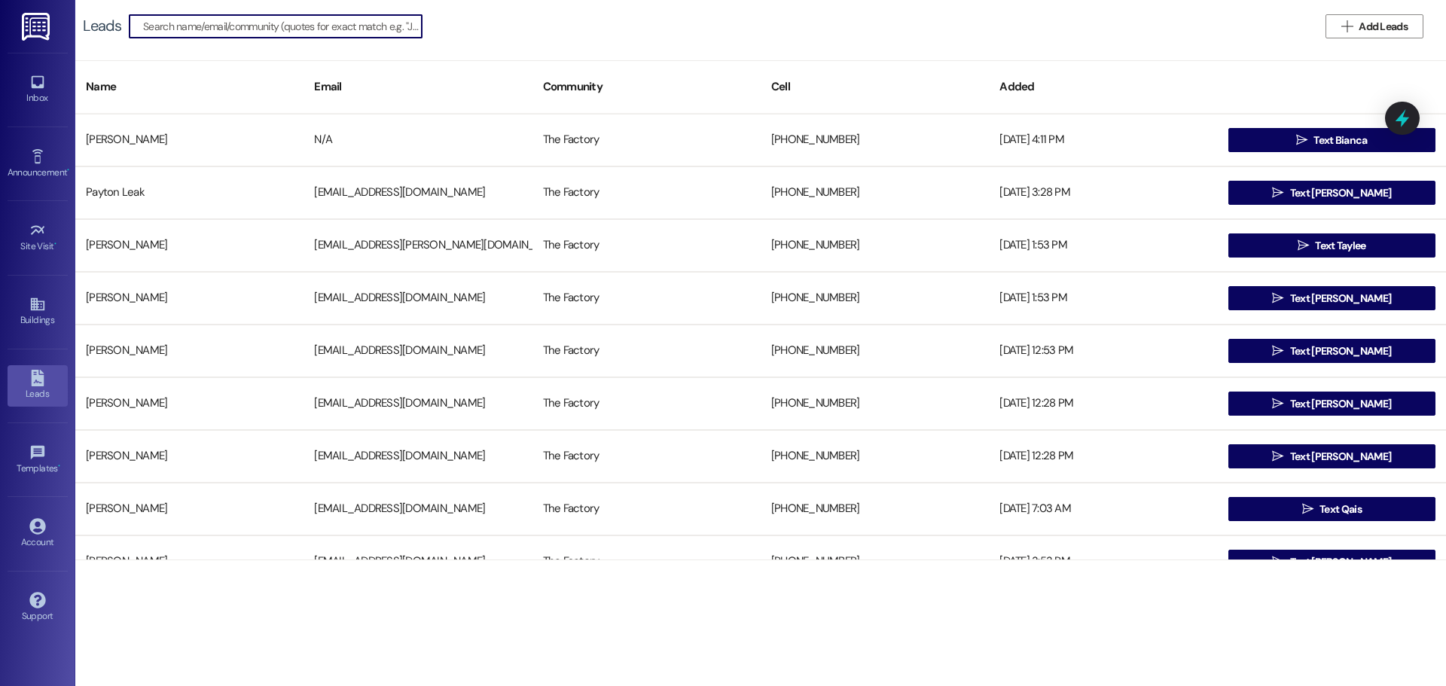
click at [162, 29] on input at bounding box center [282, 26] width 279 height 21
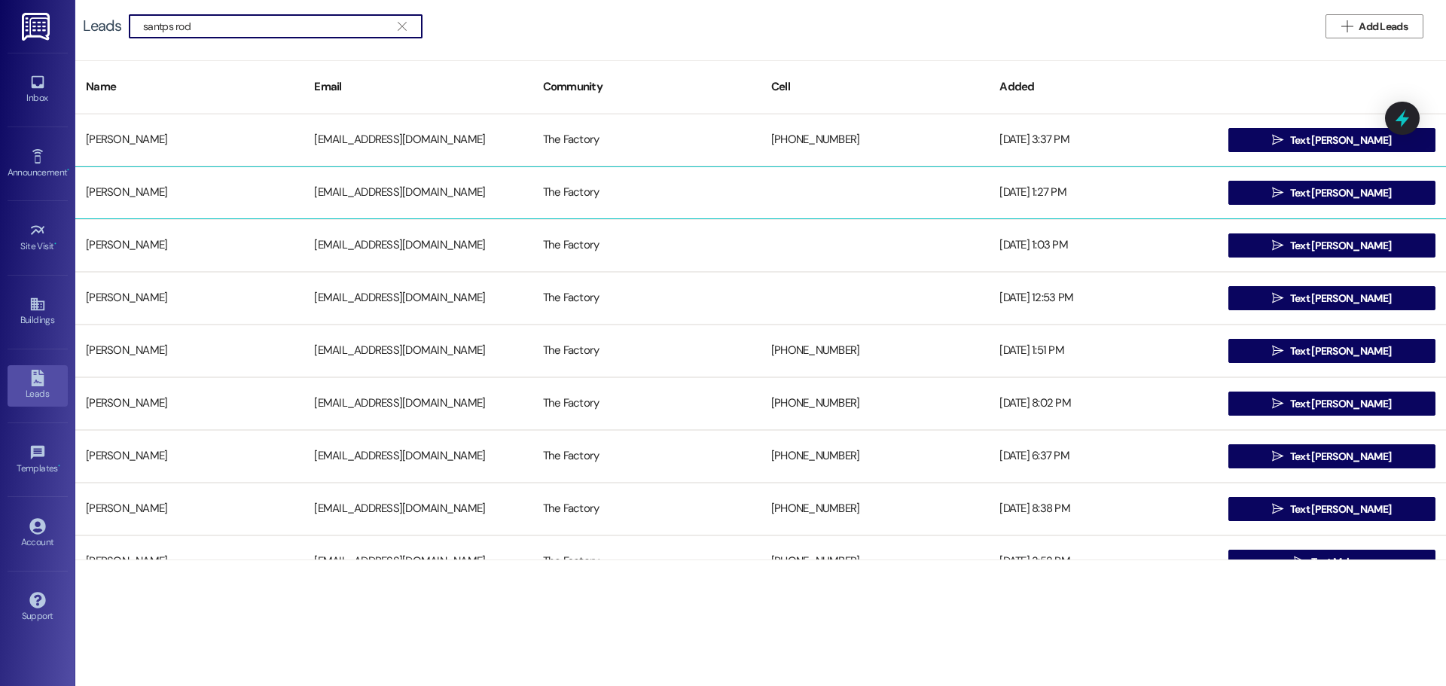
type input "santps rod"
click at [187, 196] on div "[PERSON_NAME]" at bounding box center [189, 193] width 228 height 30
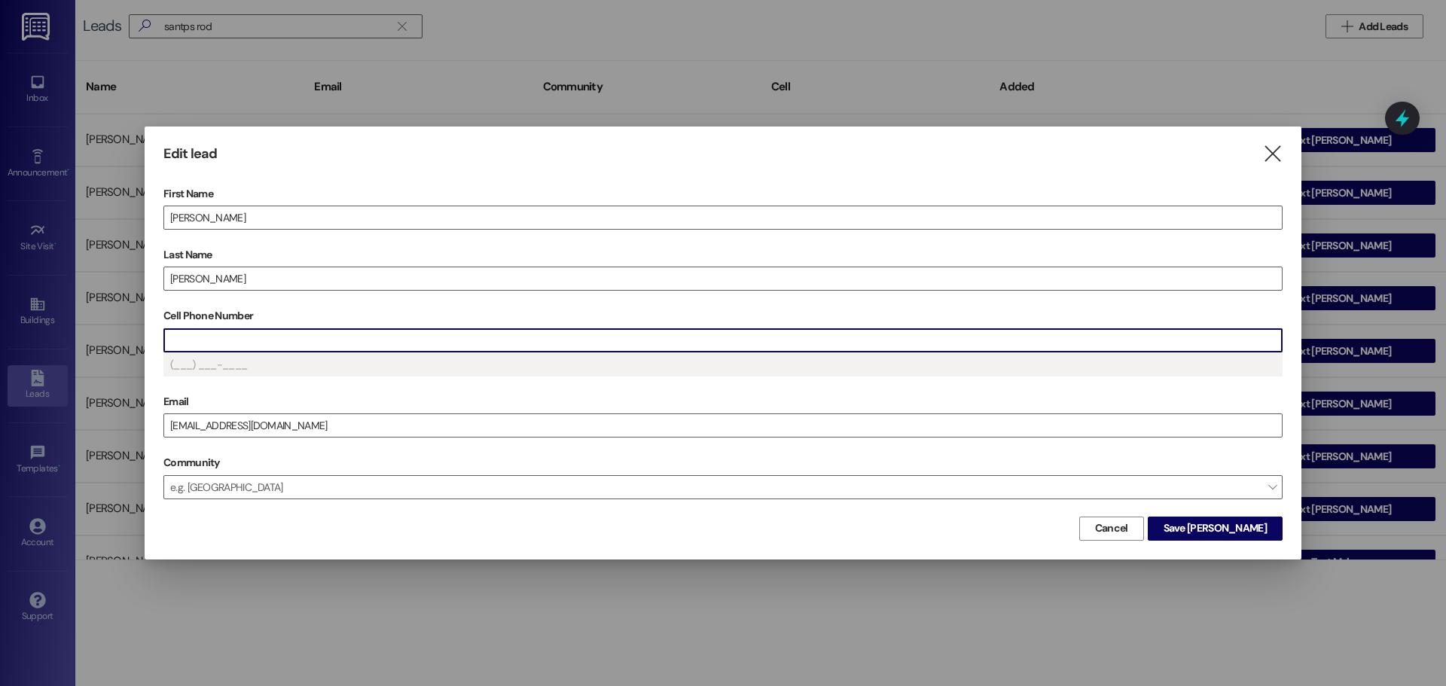
click at [205, 341] on input "Cell Phone Number" at bounding box center [723, 340] width 1118 height 23
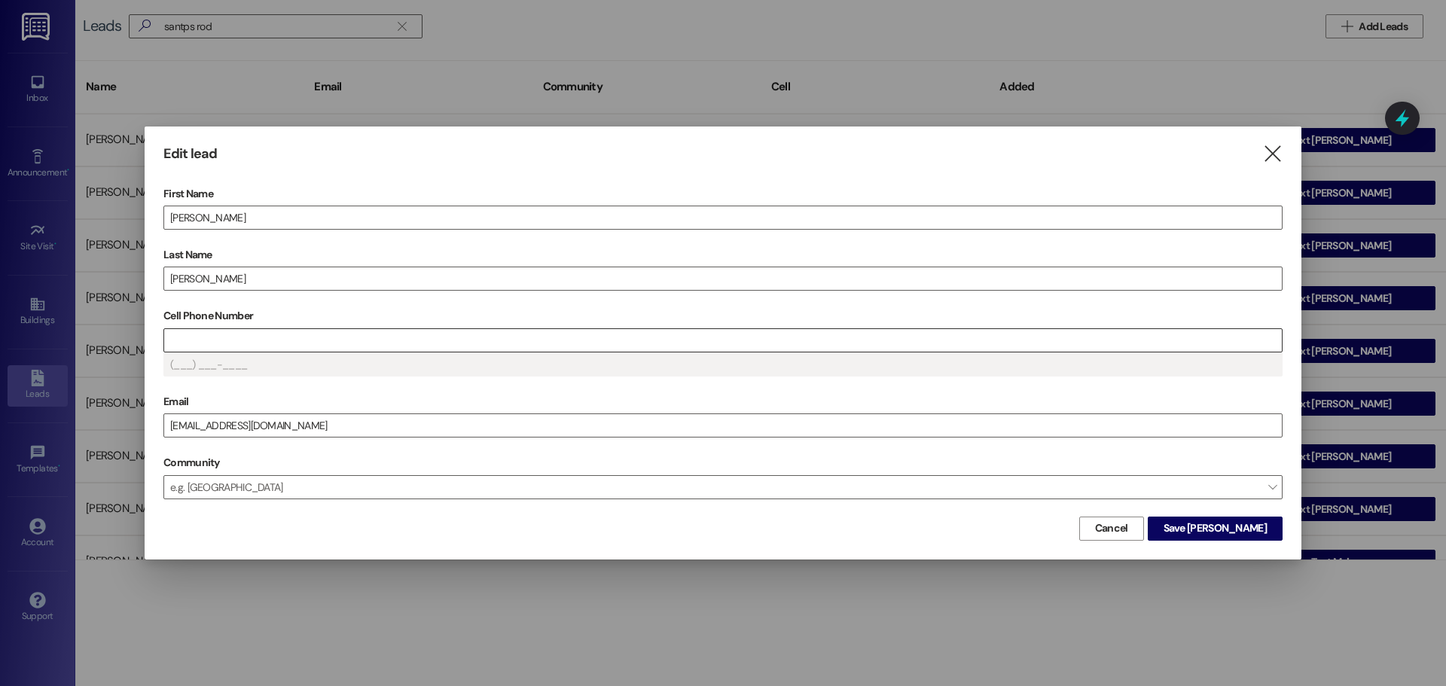
click at [187, 343] on input "Cell Phone Number" at bounding box center [723, 340] width 1118 height 23
click at [1222, 531] on span "Save [PERSON_NAME]" at bounding box center [1215, 529] width 103 height 16
